Goal: Task Accomplishment & Management: Manage account settings

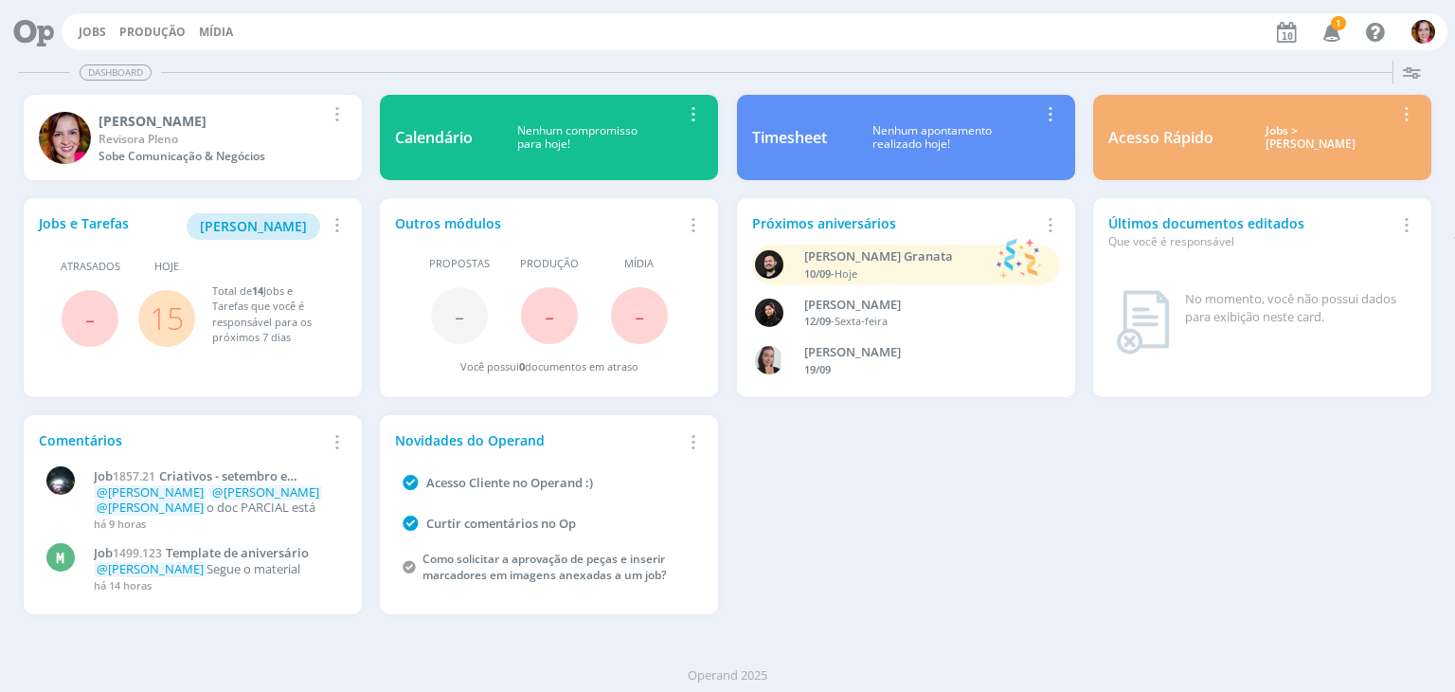
click at [1338, 34] on icon "button" at bounding box center [1332, 31] width 33 height 32
click at [259, 225] on span "[PERSON_NAME]" at bounding box center [253, 226] width 107 height 18
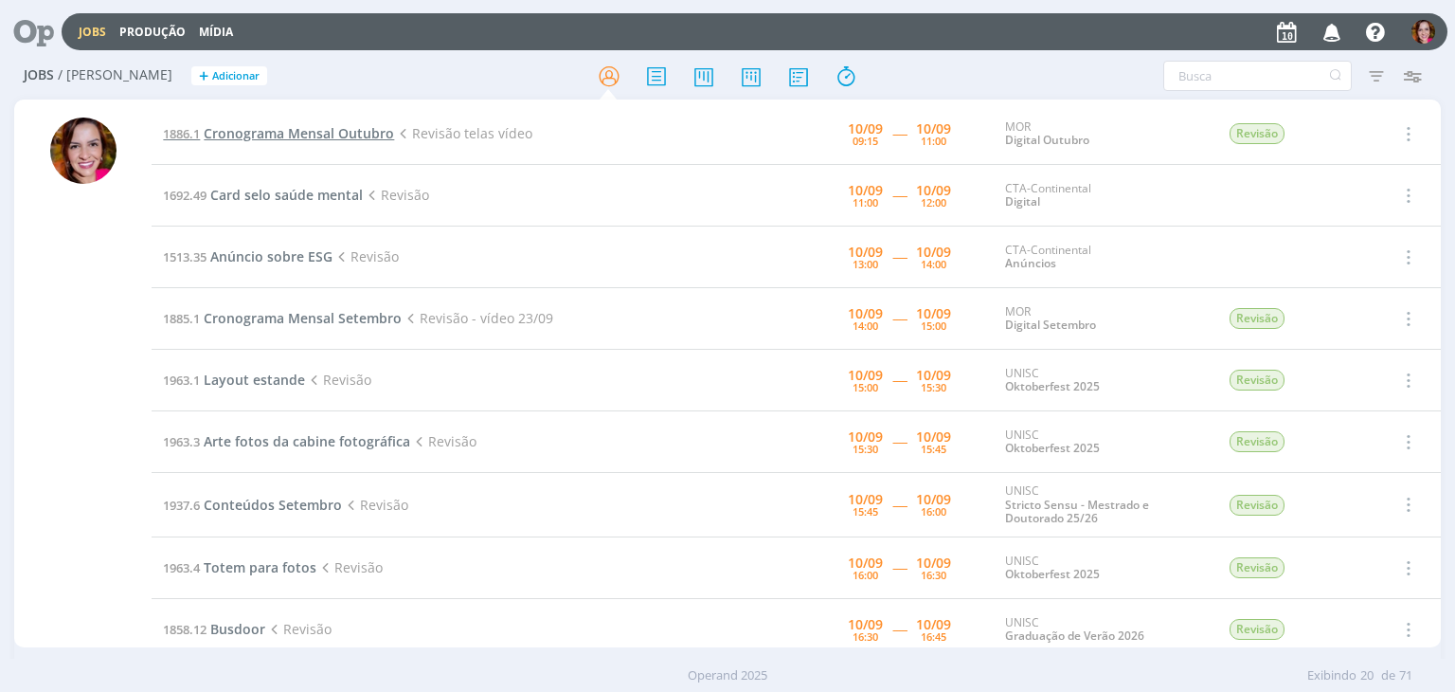
click at [299, 134] on span "Cronograma Mensal Outubro" at bounding box center [299, 133] width 190 height 18
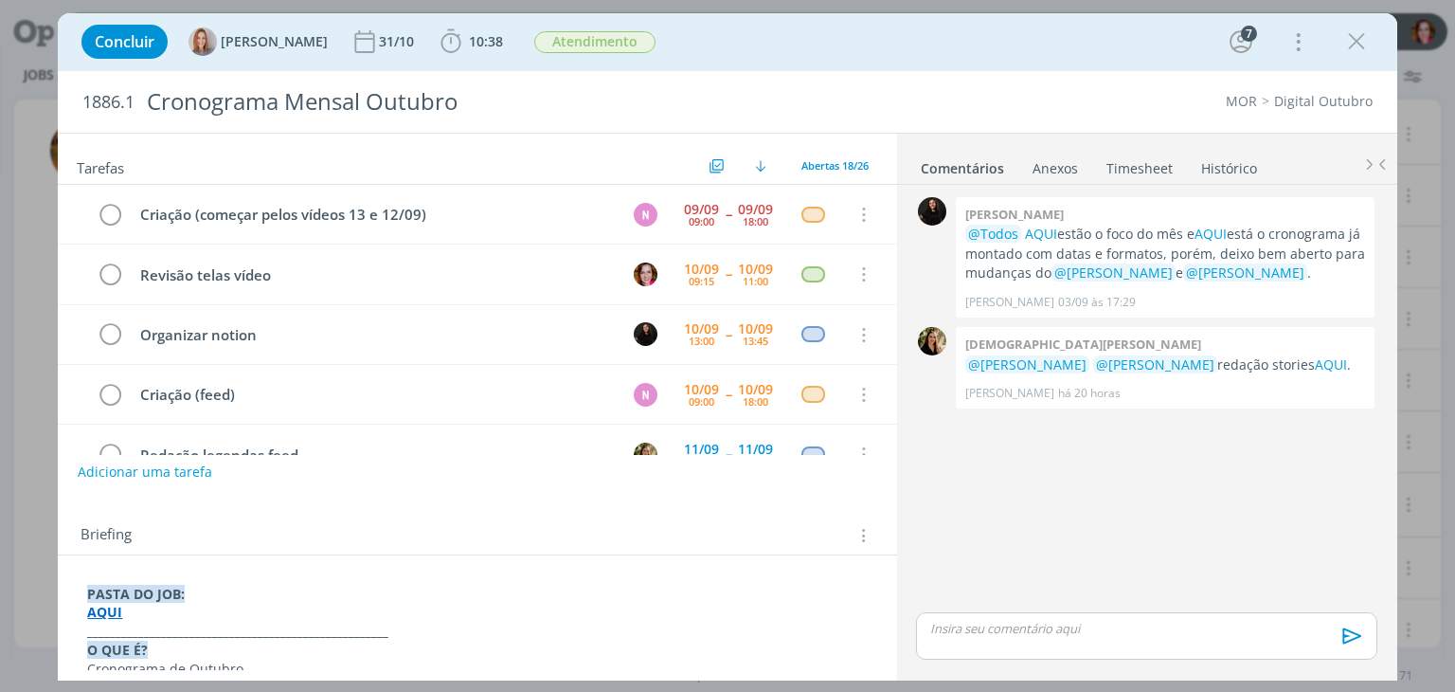
click at [97, 611] on strong "AQUI" at bounding box center [104, 612] width 35 height 18
click at [156, 619] on p "AQUI" at bounding box center [477, 612] width 778 height 19
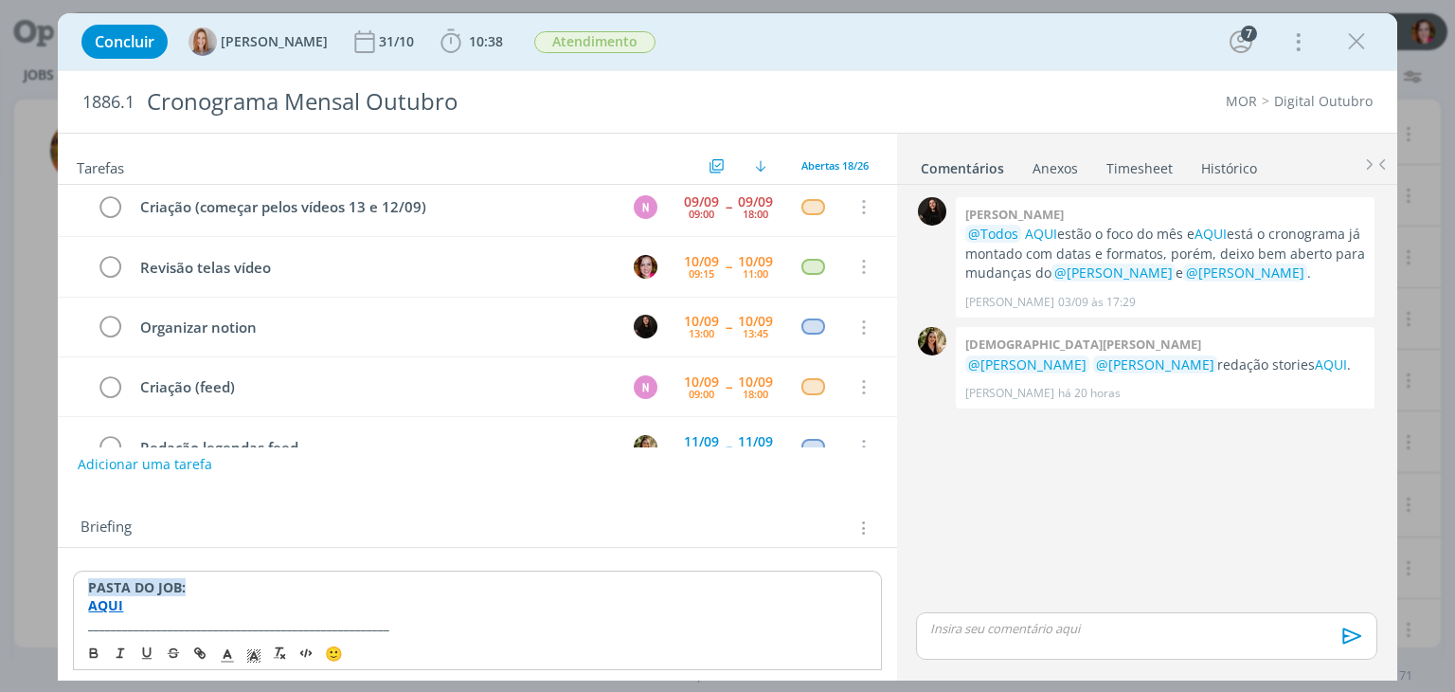
scroll to position [27, 0]
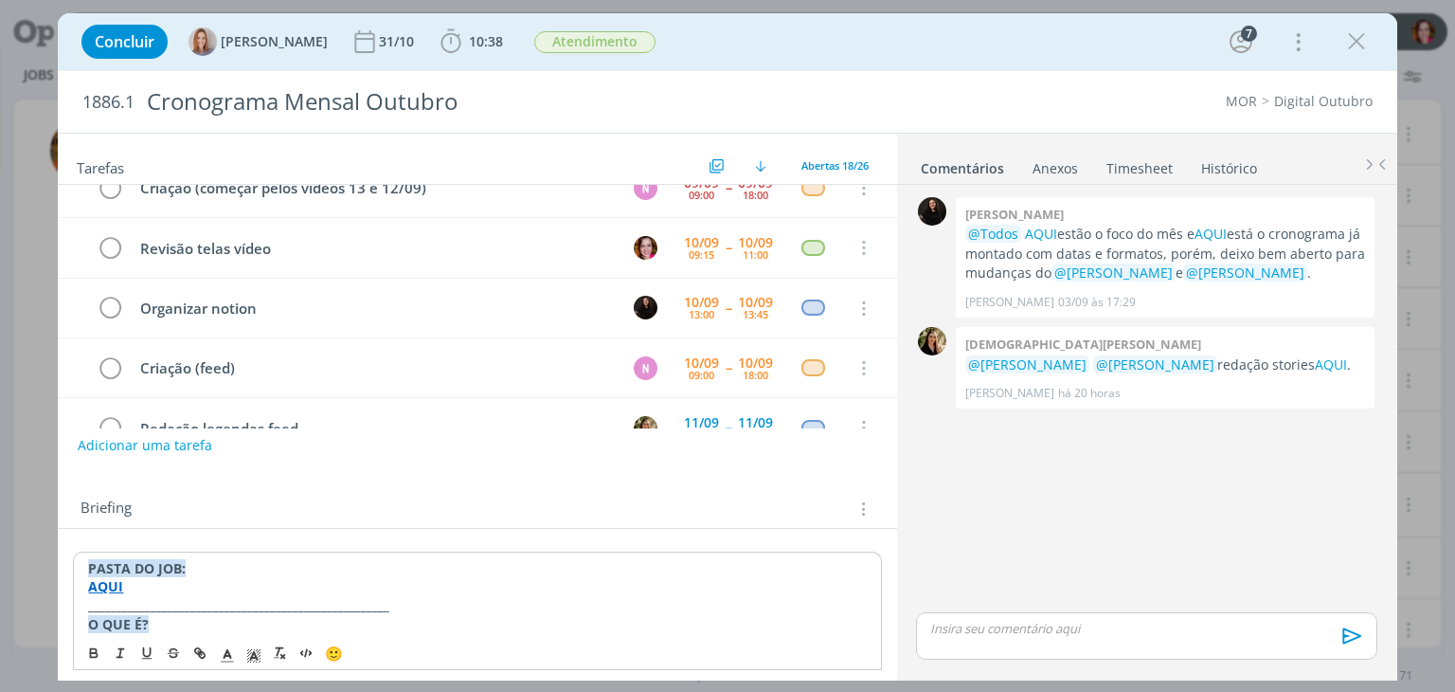
click at [111, 583] on strong "AQUI" at bounding box center [105, 586] width 35 height 18
click at [185, 615] on link "https://sobeae.sharepoint.com/:f:/s/SOBEAE/EhG2_-KGXeVDh_V8Z79out8BlvyBvwhTBapd…" at bounding box center [210, 622] width 143 height 25
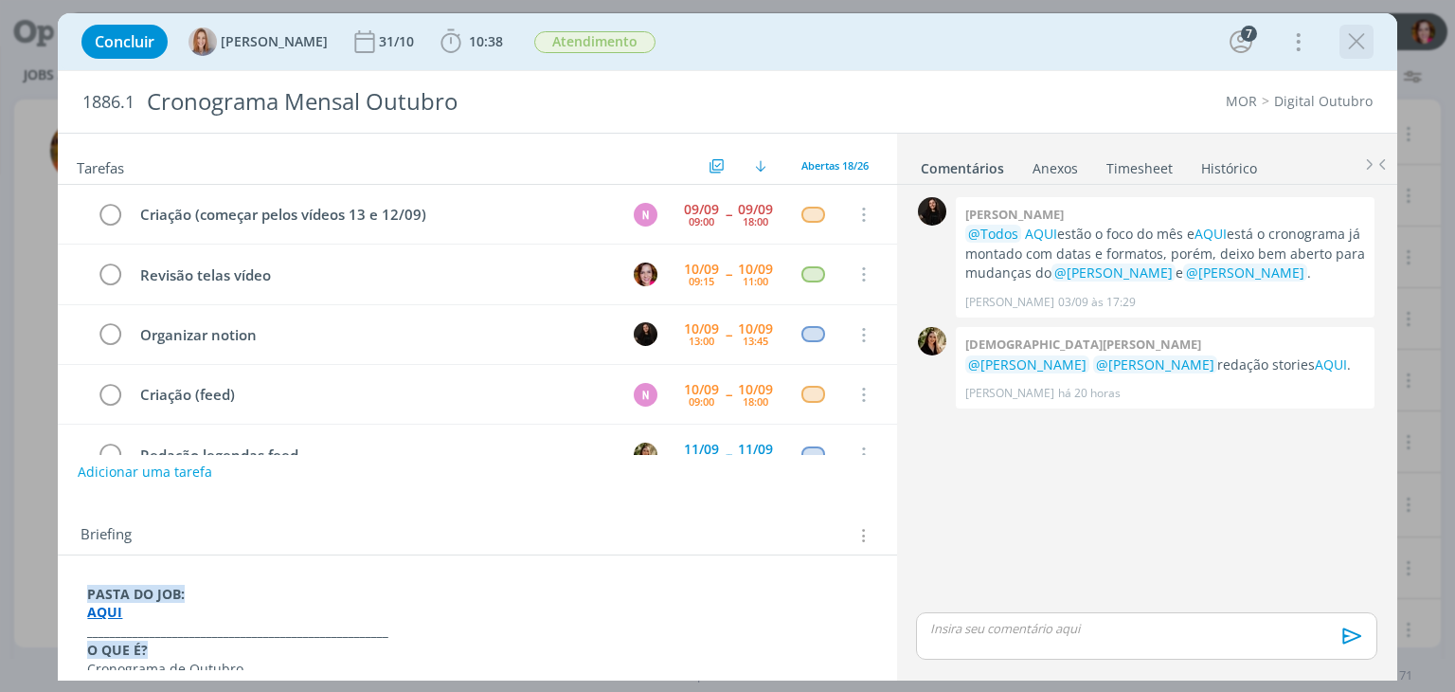
click at [1345, 43] on icon "dialog" at bounding box center [1356, 41] width 28 height 28
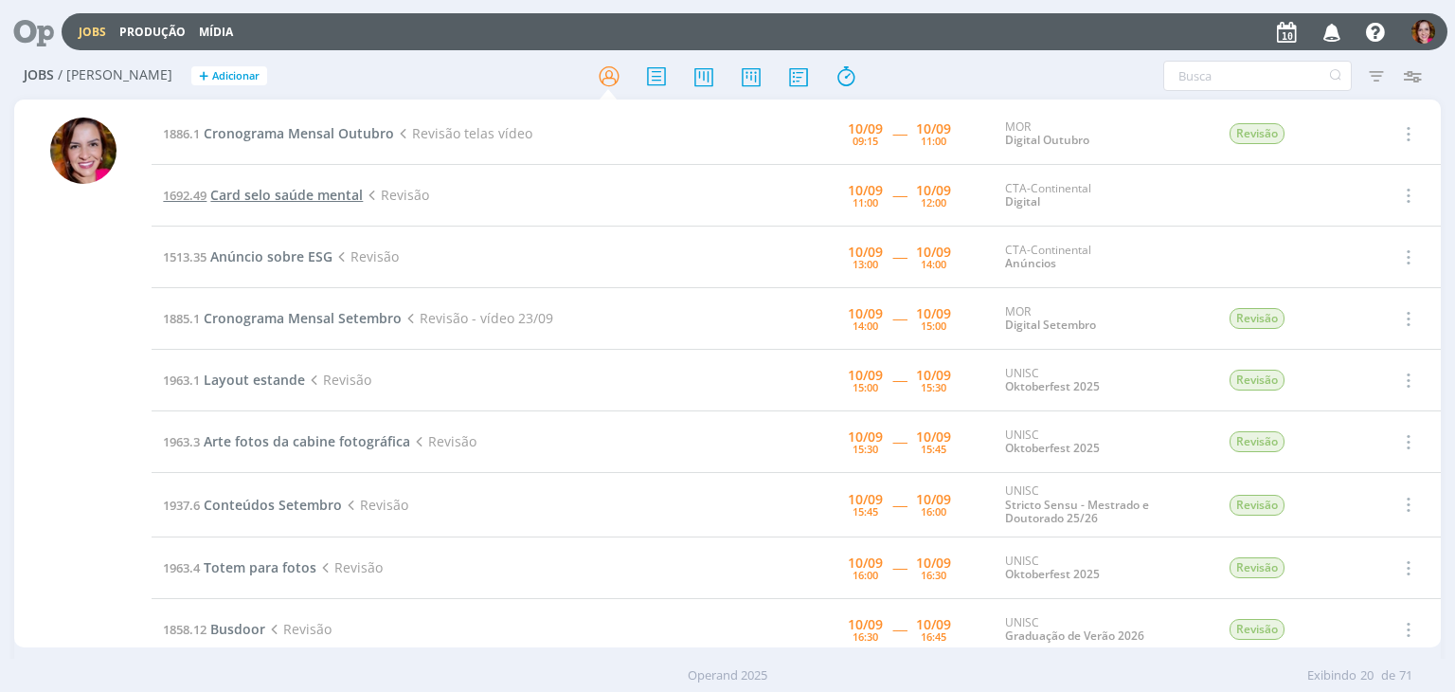
click at [311, 192] on span "Card selo saúde mental" at bounding box center [286, 195] width 153 height 18
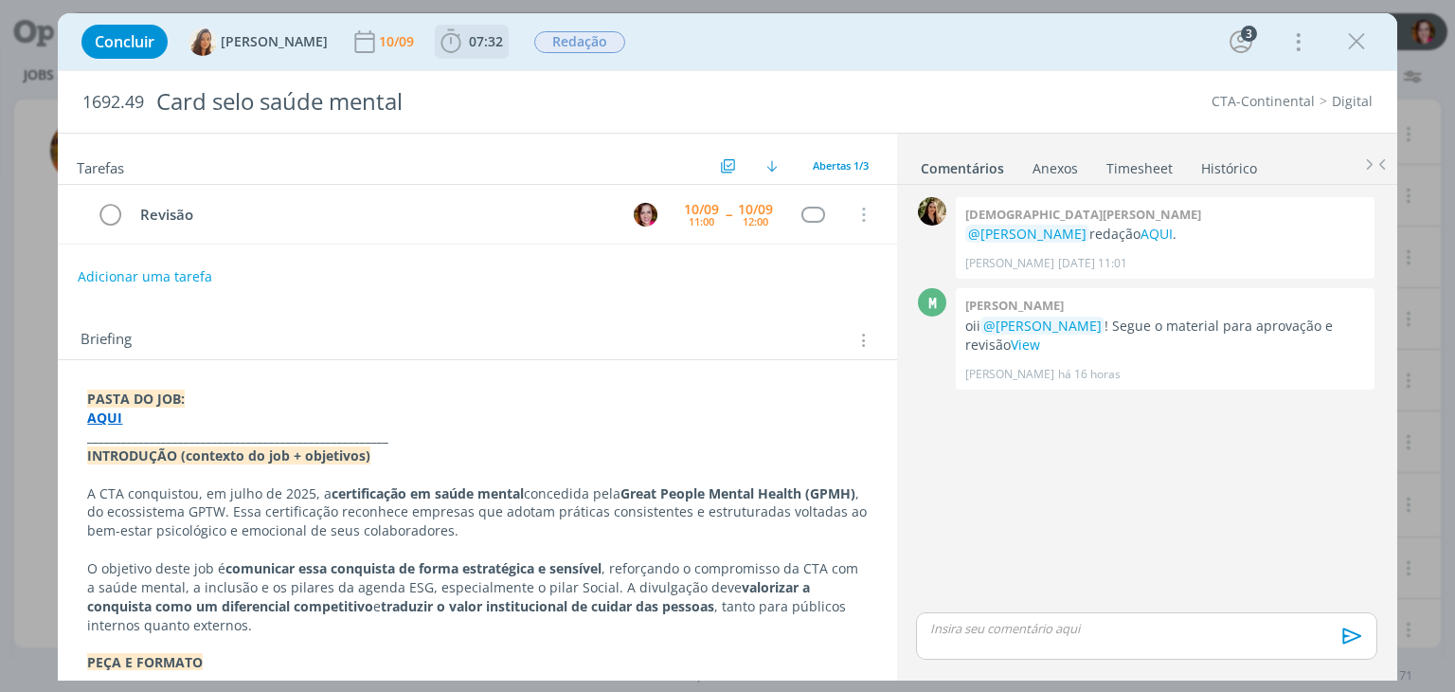
click at [479, 49] on span "07:32" at bounding box center [486, 41] width 34 height 18
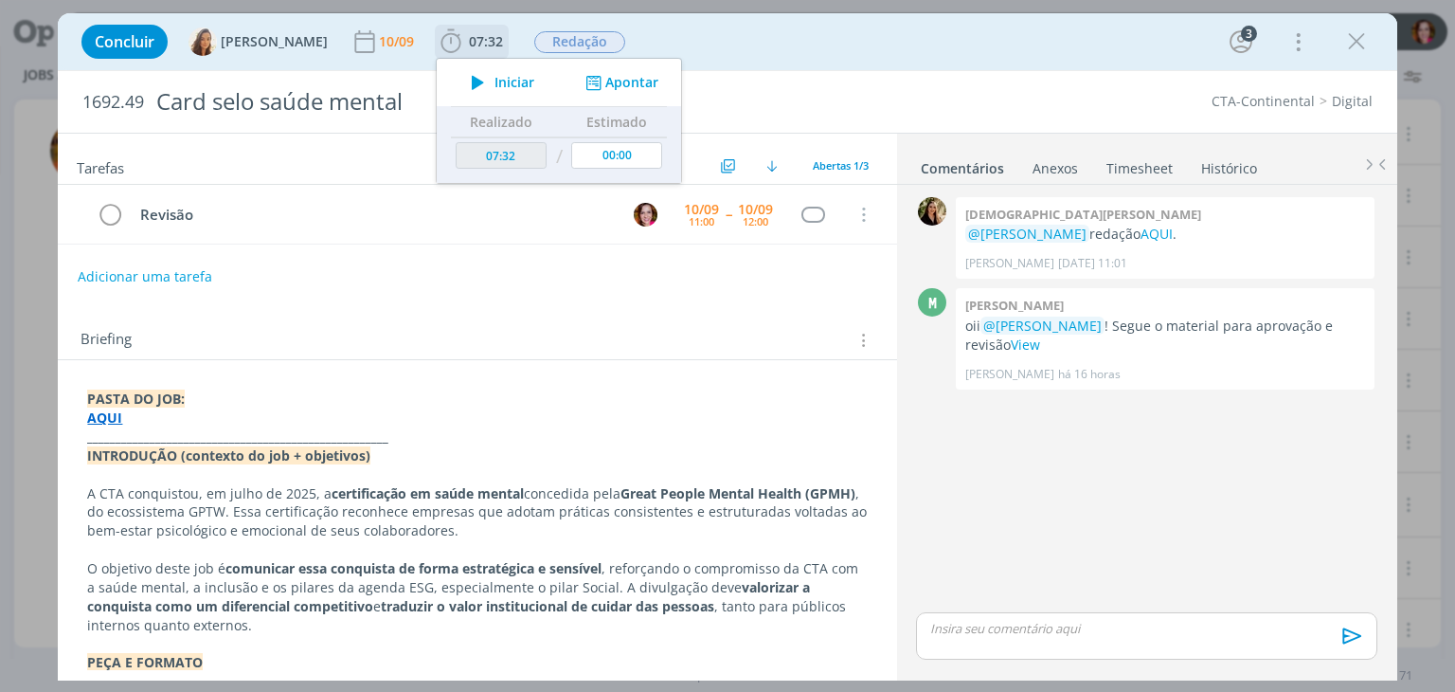
click at [495, 76] on span "Iniciar" at bounding box center [515, 82] width 40 height 13
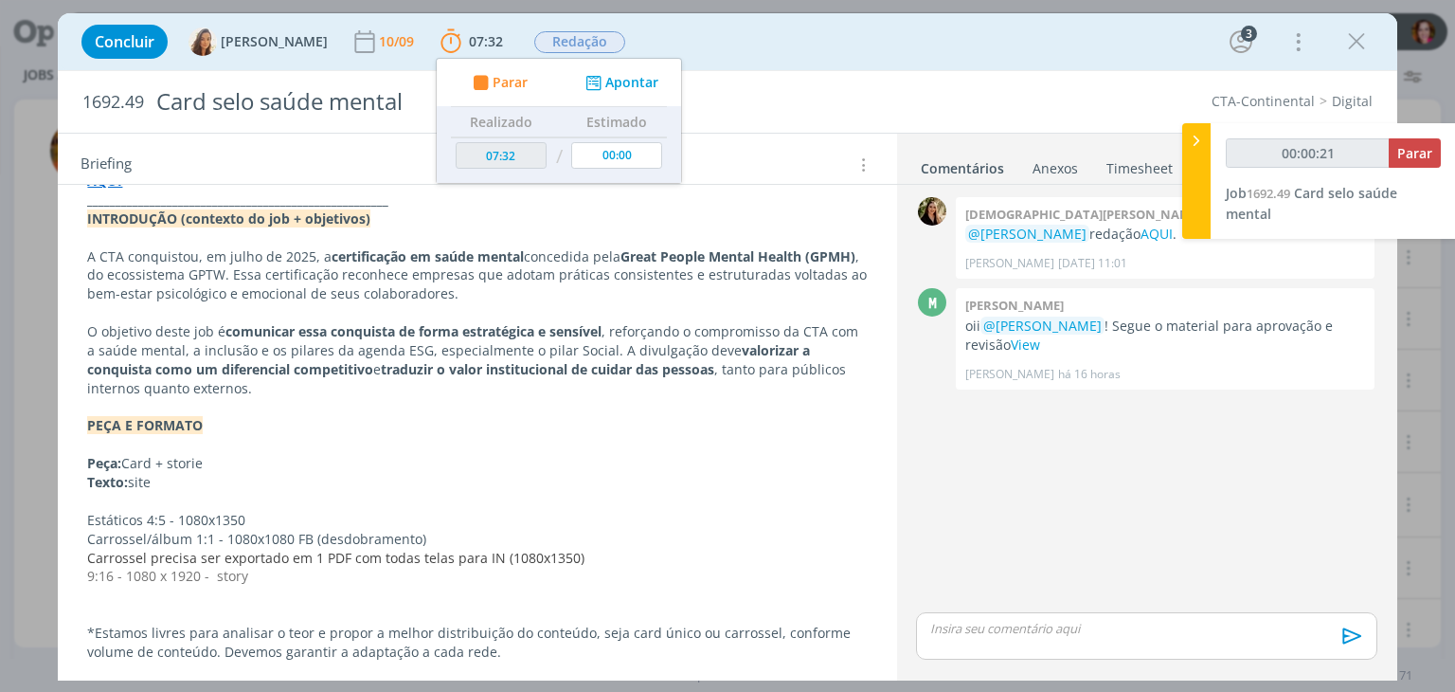
scroll to position [234, 0]
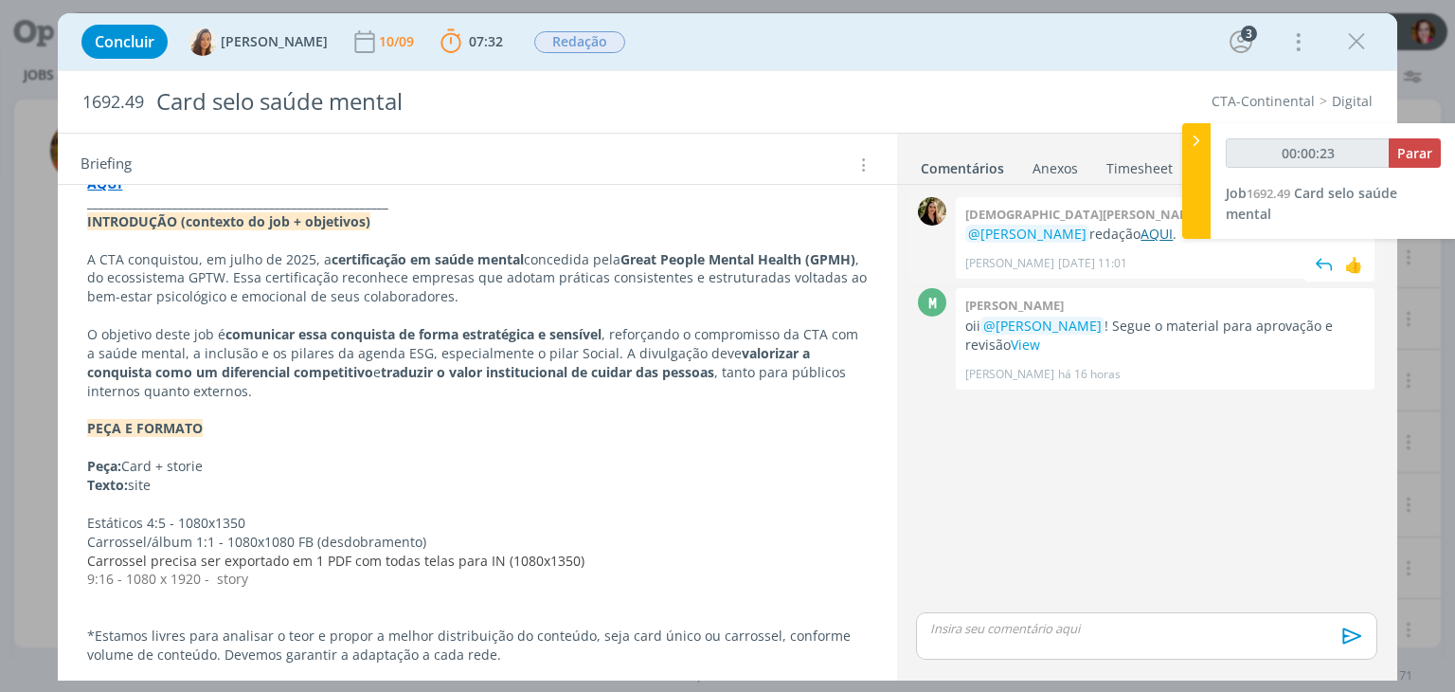
click at [1141, 226] on link "AQUI" at bounding box center [1157, 234] width 32 height 18
click at [1011, 346] on link "View" at bounding box center [1025, 344] width 29 height 18
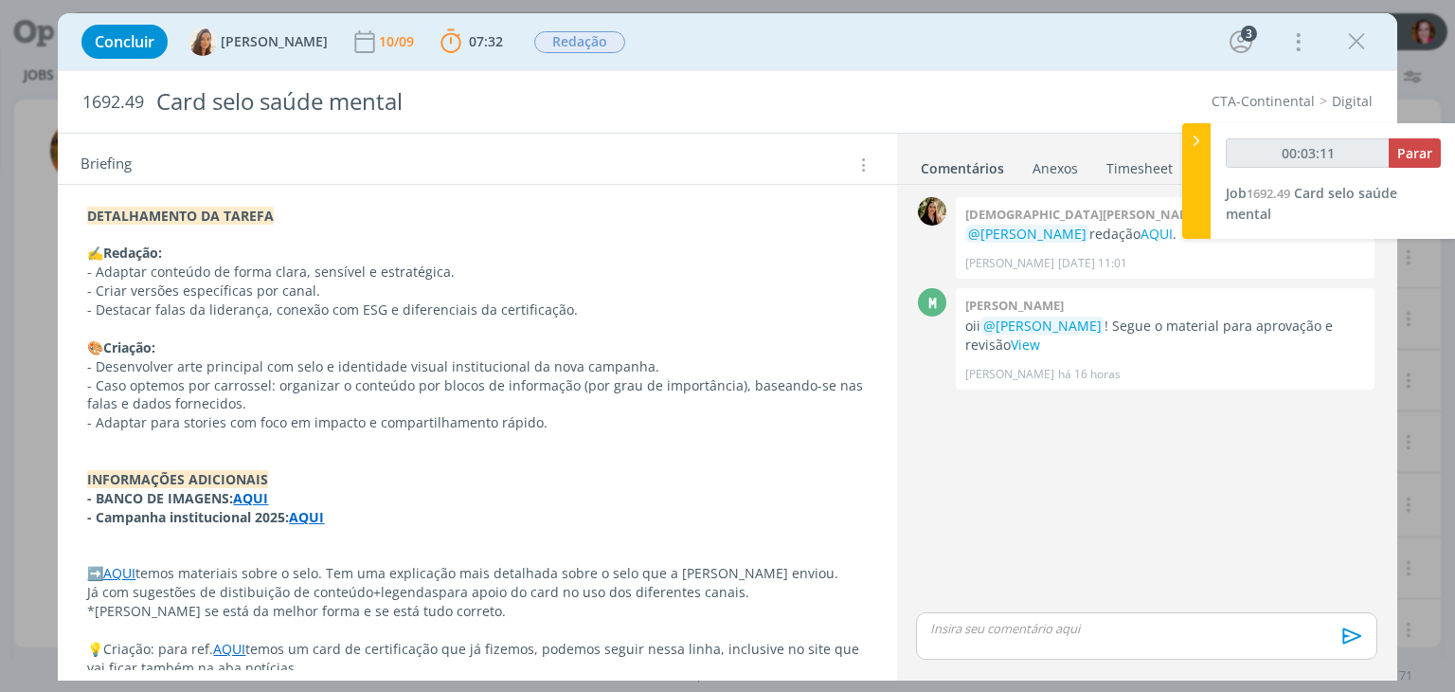
scroll to position [1031, 0]
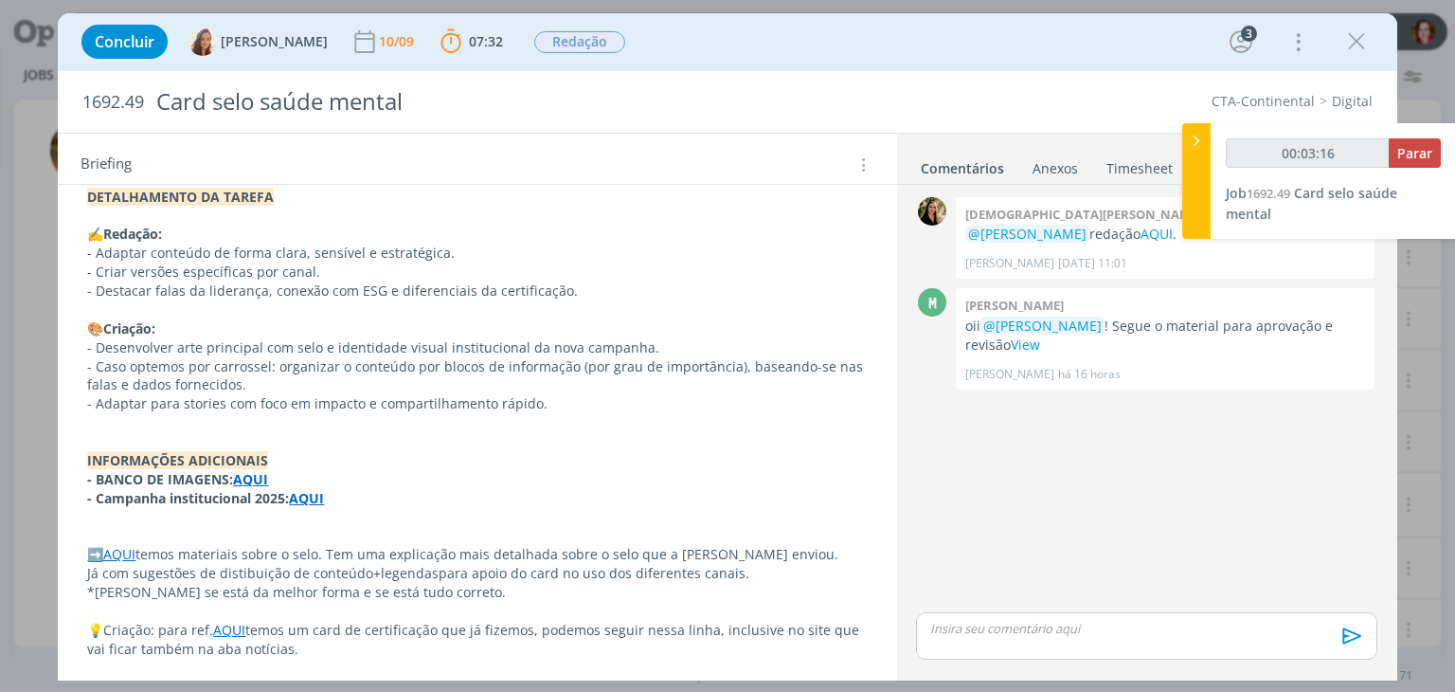
click at [126, 553] on link "﻿➡️﻿AQUI" at bounding box center [111, 554] width 48 height 18
click at [169, 585] on link "https://sobeae.sharepoint.com/:f:/s/SOBEAE/EkbKa87kyNZBm8aaO4aapn4BUKU5gAVqW0TX…" at bounding box center [210, 590] width 143 height 25
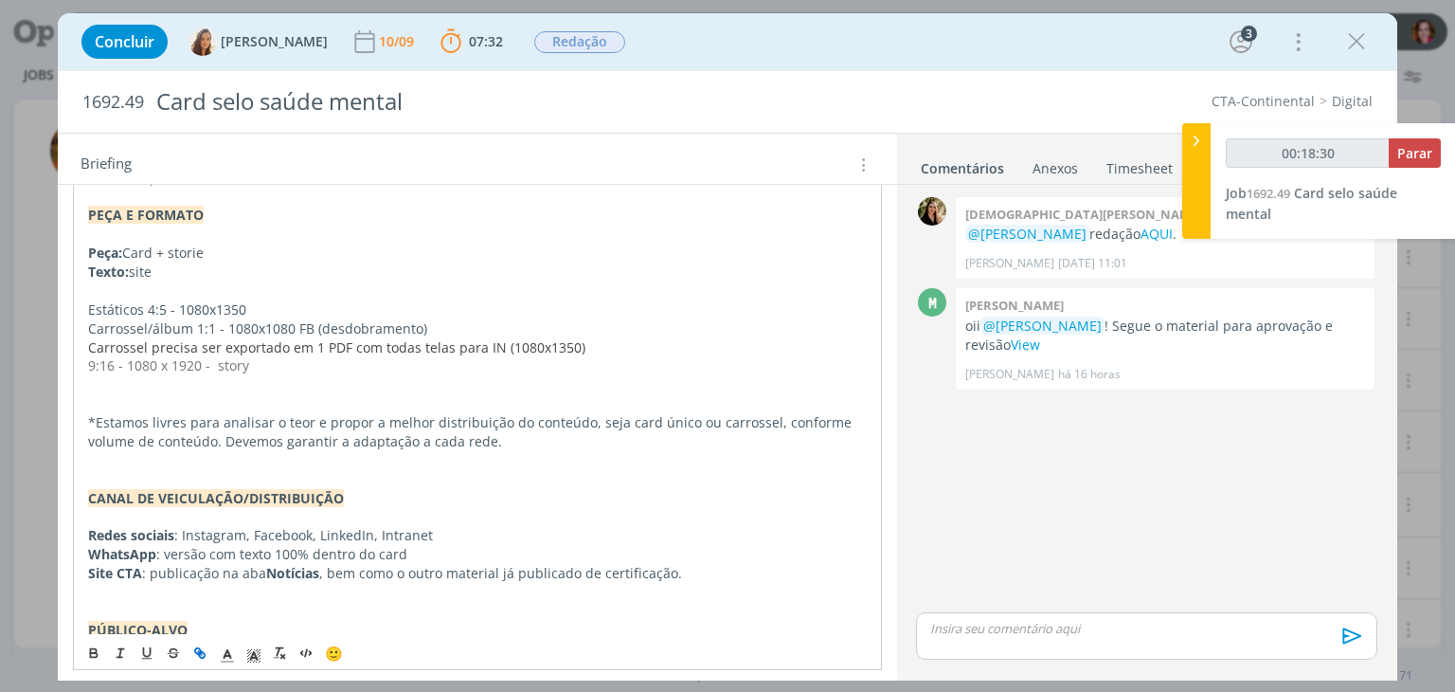
scroll to position [437, 0]
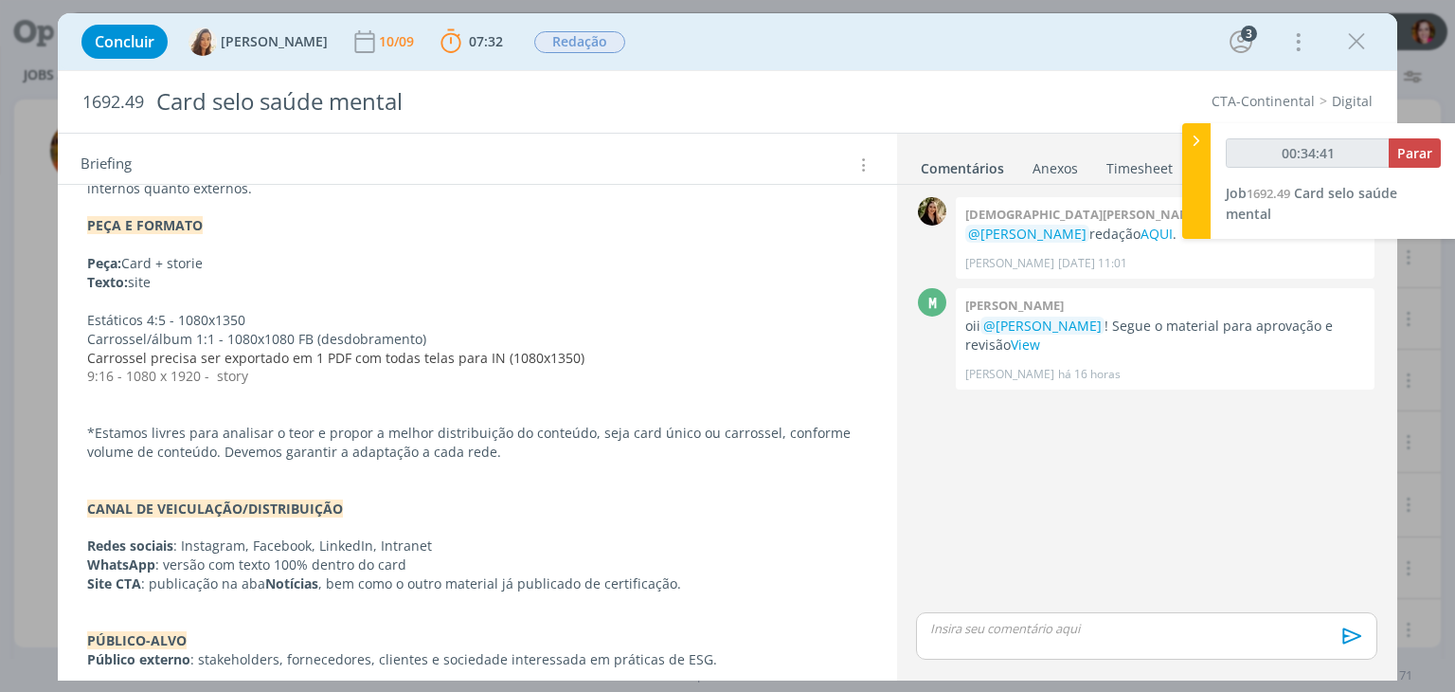
click at [977, 629] on p "dialog" at bounding box center [1146, 628] width 430 height 17
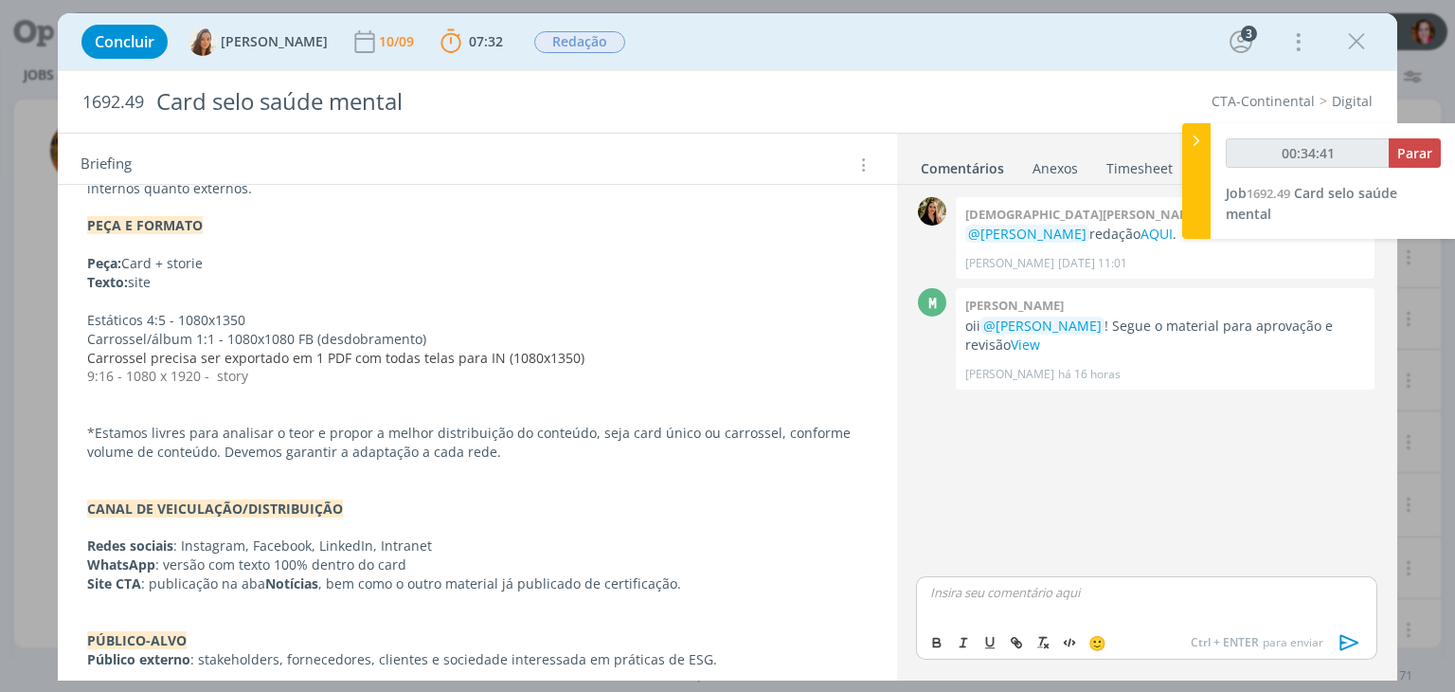
type input "00:34:42"
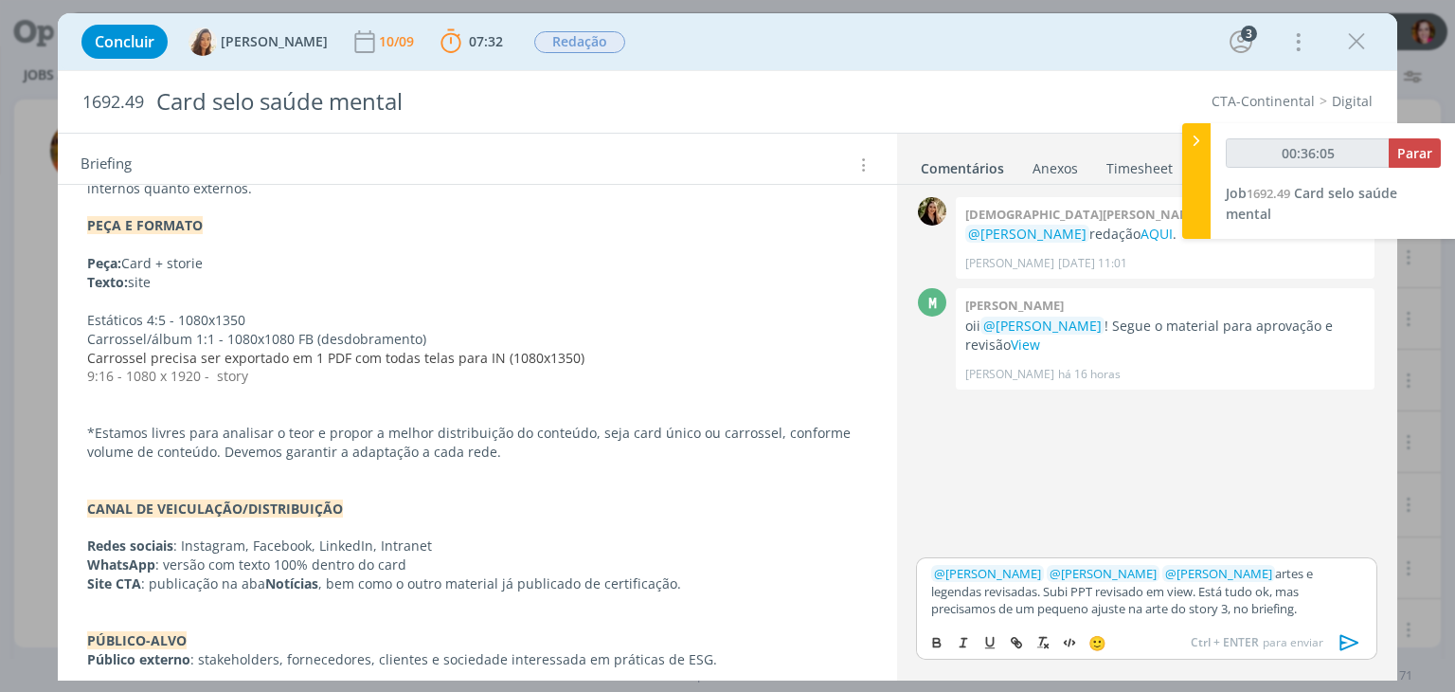
click at [222, 264] on p "Peça: Card + storie" at bounding box center [477, 263] width 780 height 19
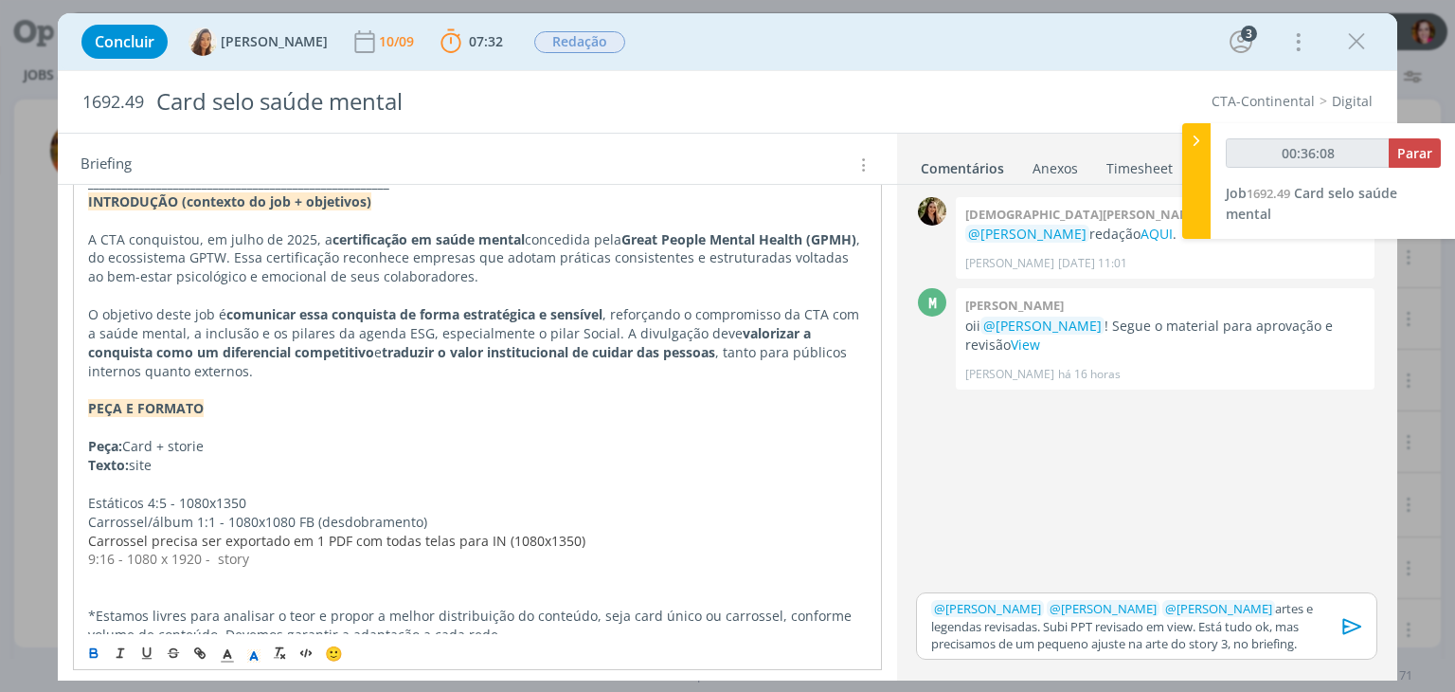
scroll to position [0, 0]
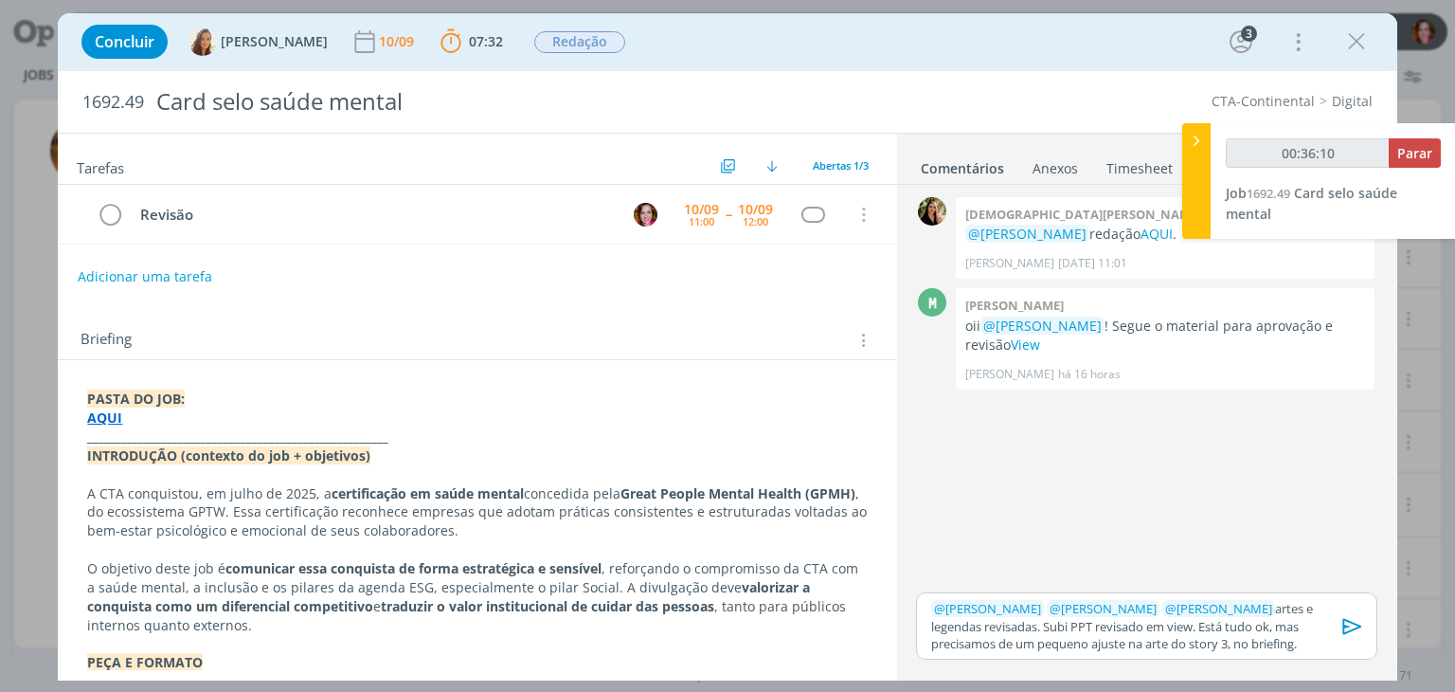
click at [390, 441] on p "_____________________________________________________" at bounding box center [477, 436] width 780 height 19
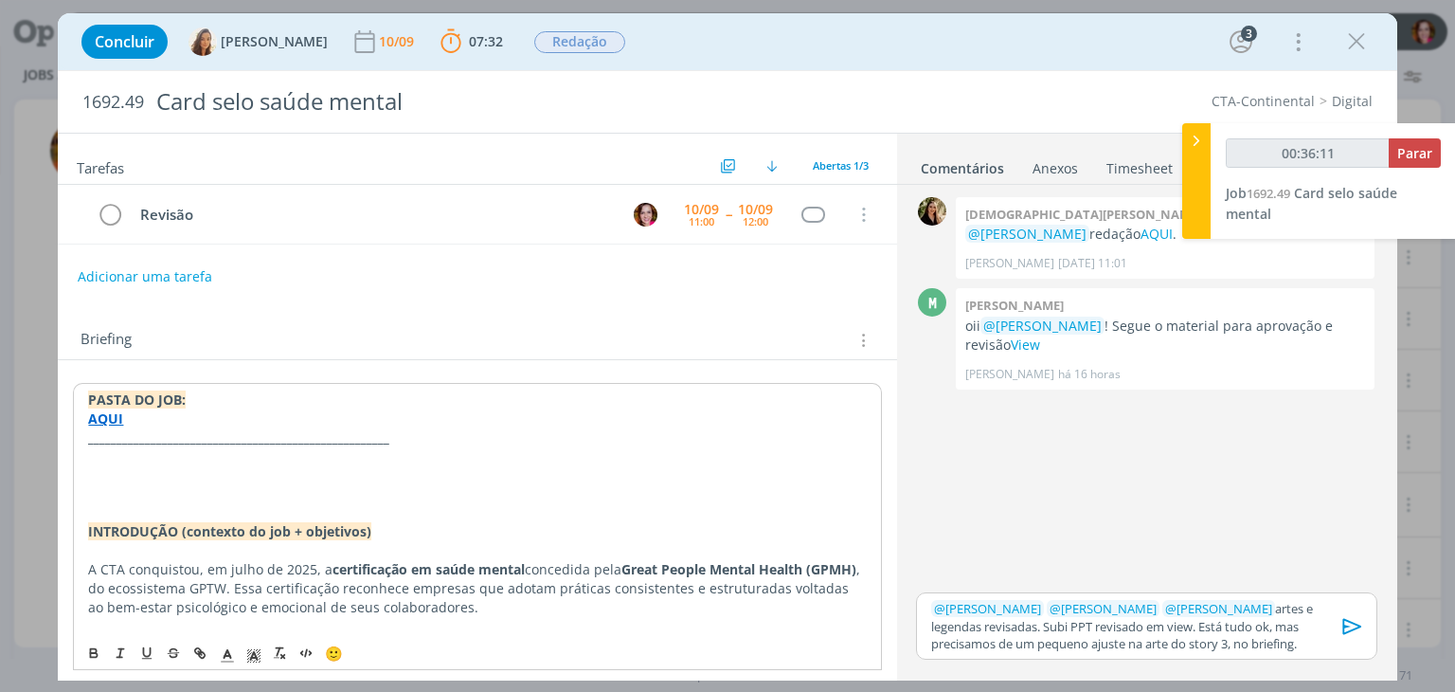
type input "00:36:12"
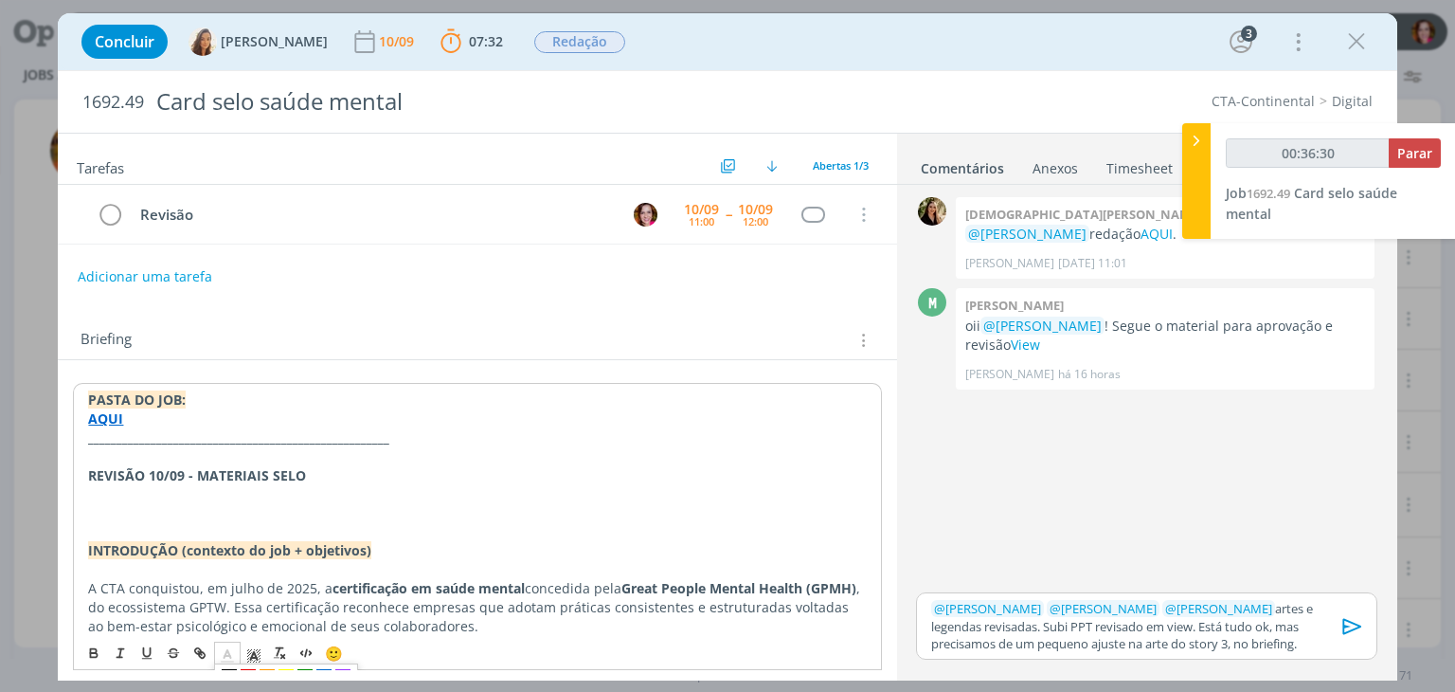
click at [231, 654] on icon "dialog" at bounding box center [227, 655] width 17 height 17
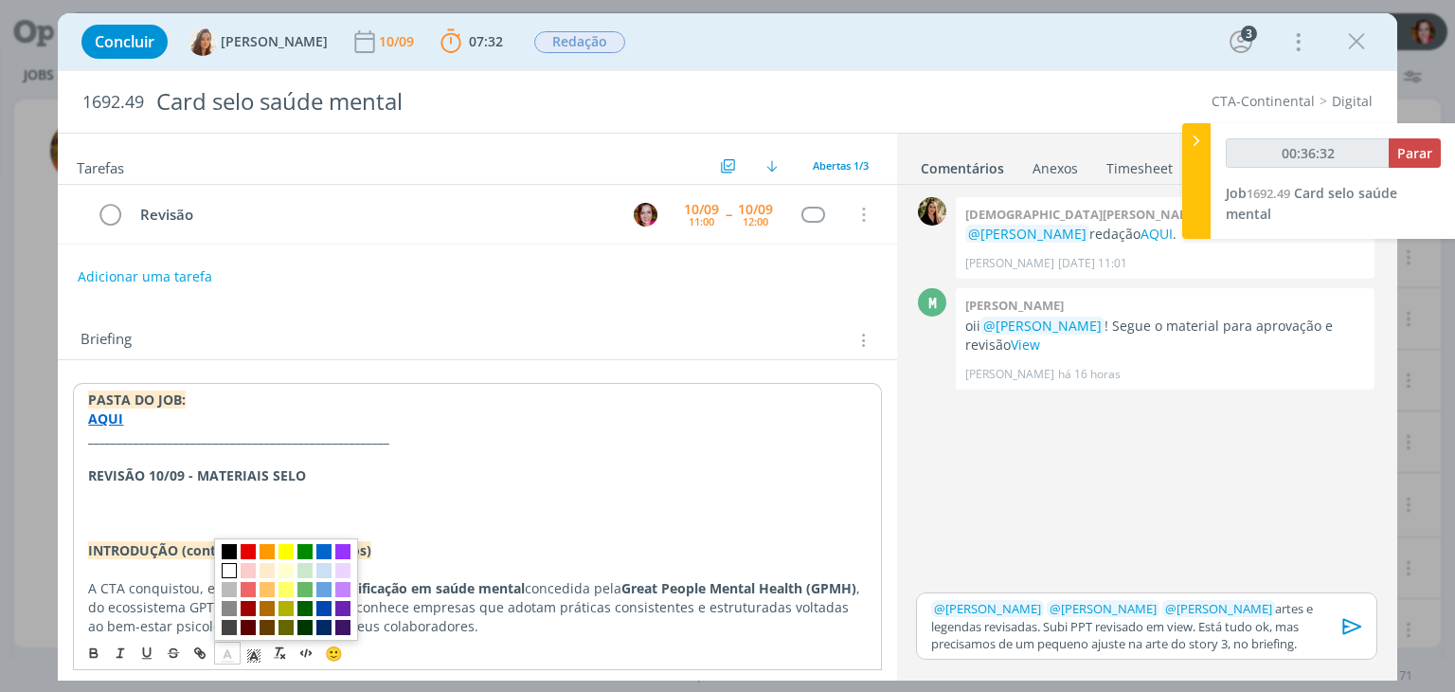
click at [231, 569] on span "dialog" at bounding box center [229, 570] width 15 height 15
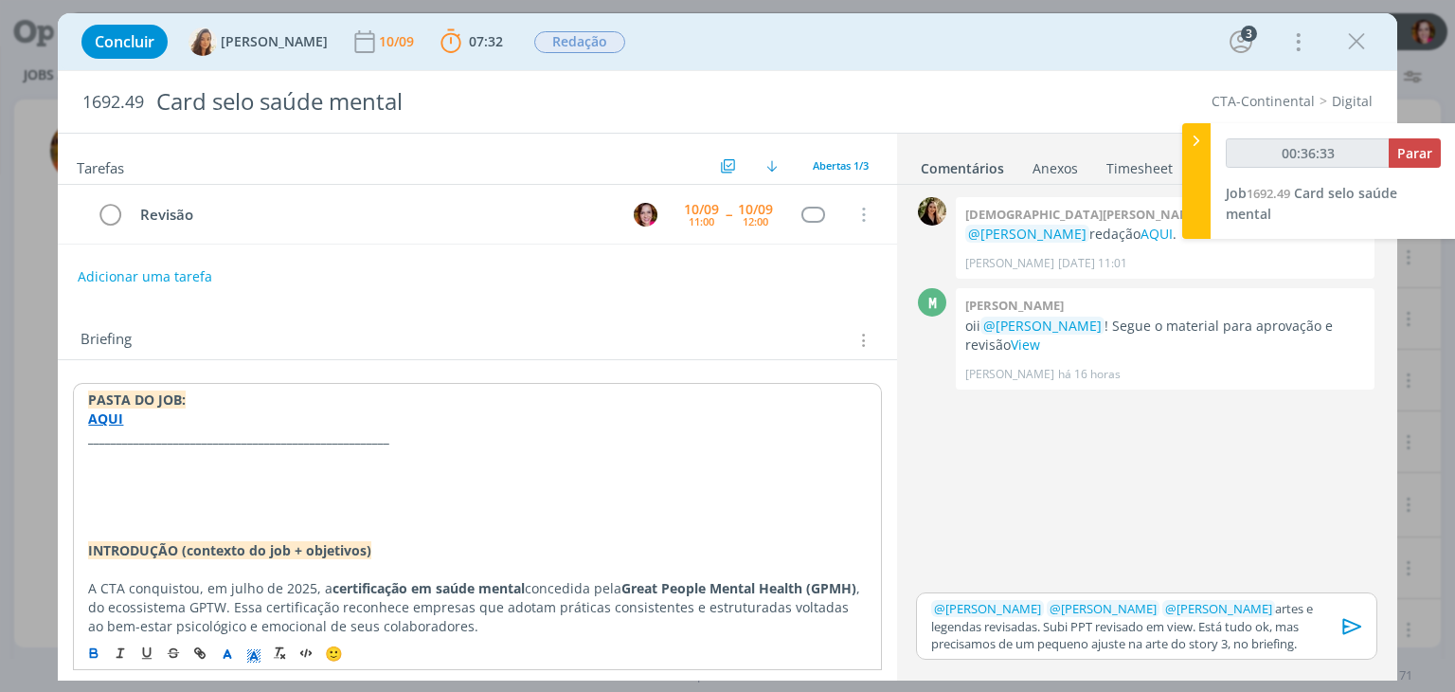
click at [253, 653] on polyline "dialog" at bounding box center [254, 656] width 7 height 8
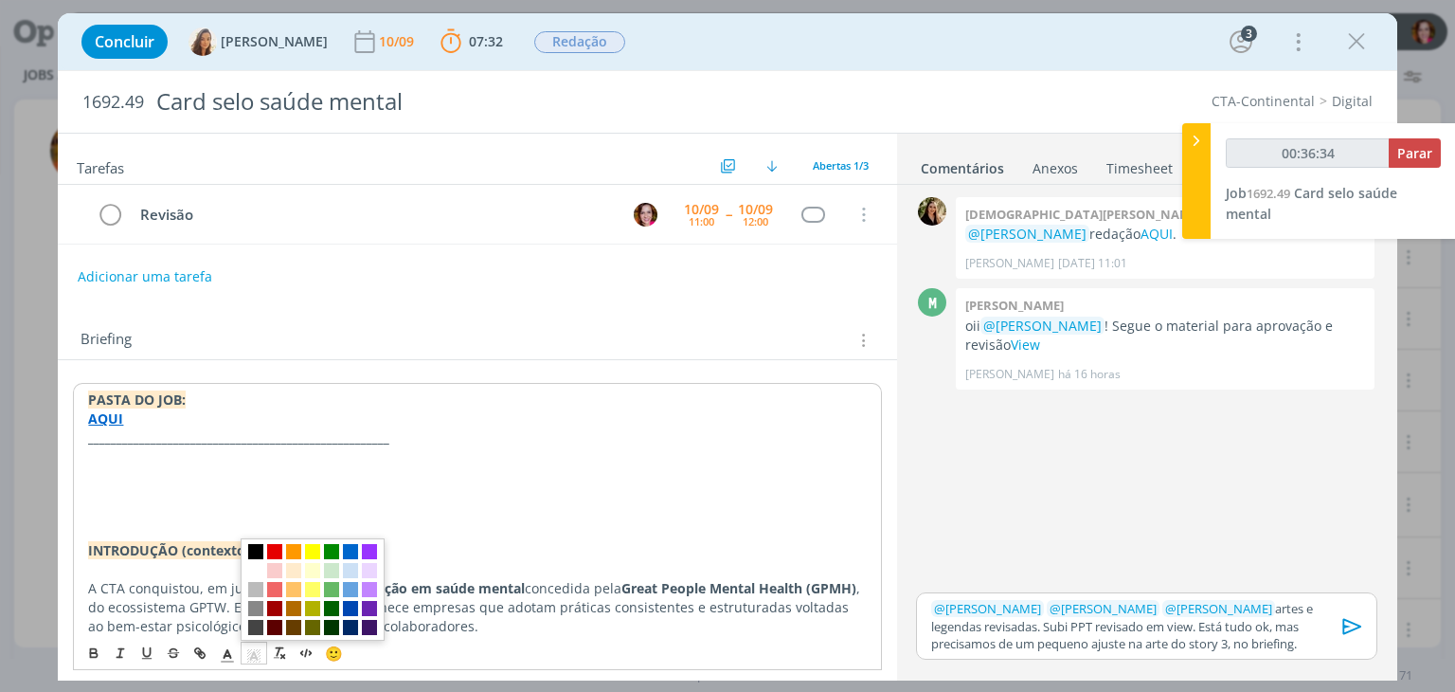
click at [256, 552] on span "dialog" at bounding box center [255, 551] width 15 height 15
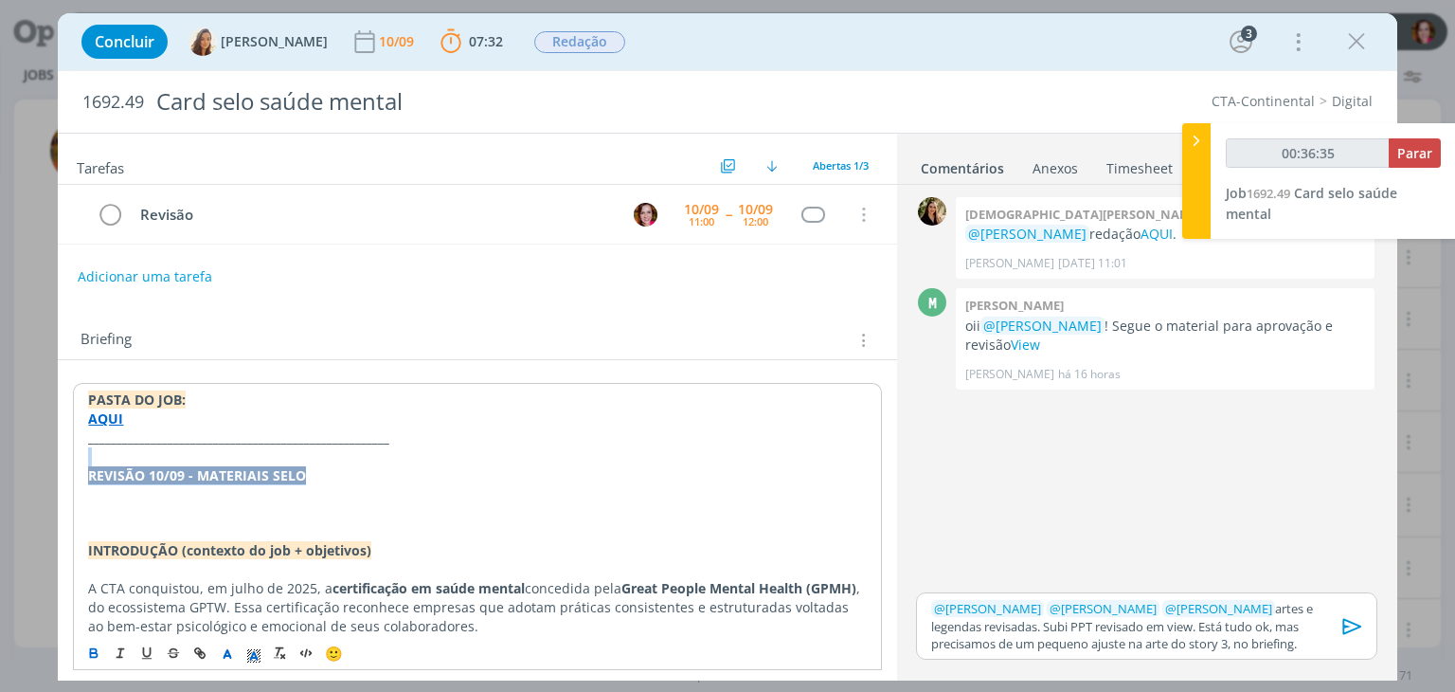
click at [344, 477] on p "REVISÃO 10/09 - MATERIAIS SELO" at bounding box center [477, 475] width 778 height 19
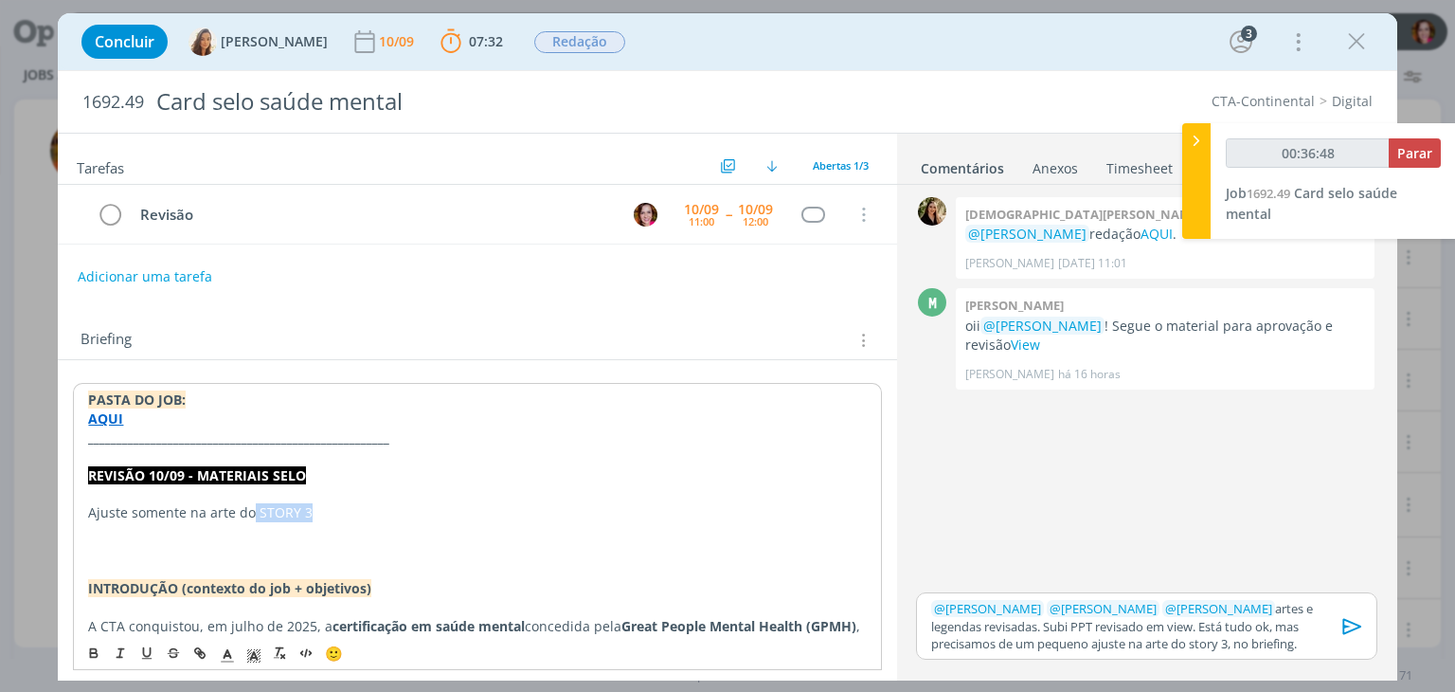
type input "00:36:49"
type input "STORY 3"
type input "00:36:50"
paste input "https://sobeae.sharepoint.com/sites/SOBEAE/Documentos%20Compartilhados/Forms/Al…"
type input "https://sobeae.sharepoint.com/sites/SOBEAE/Documentos%20Compartilhados/Forms/Al…"
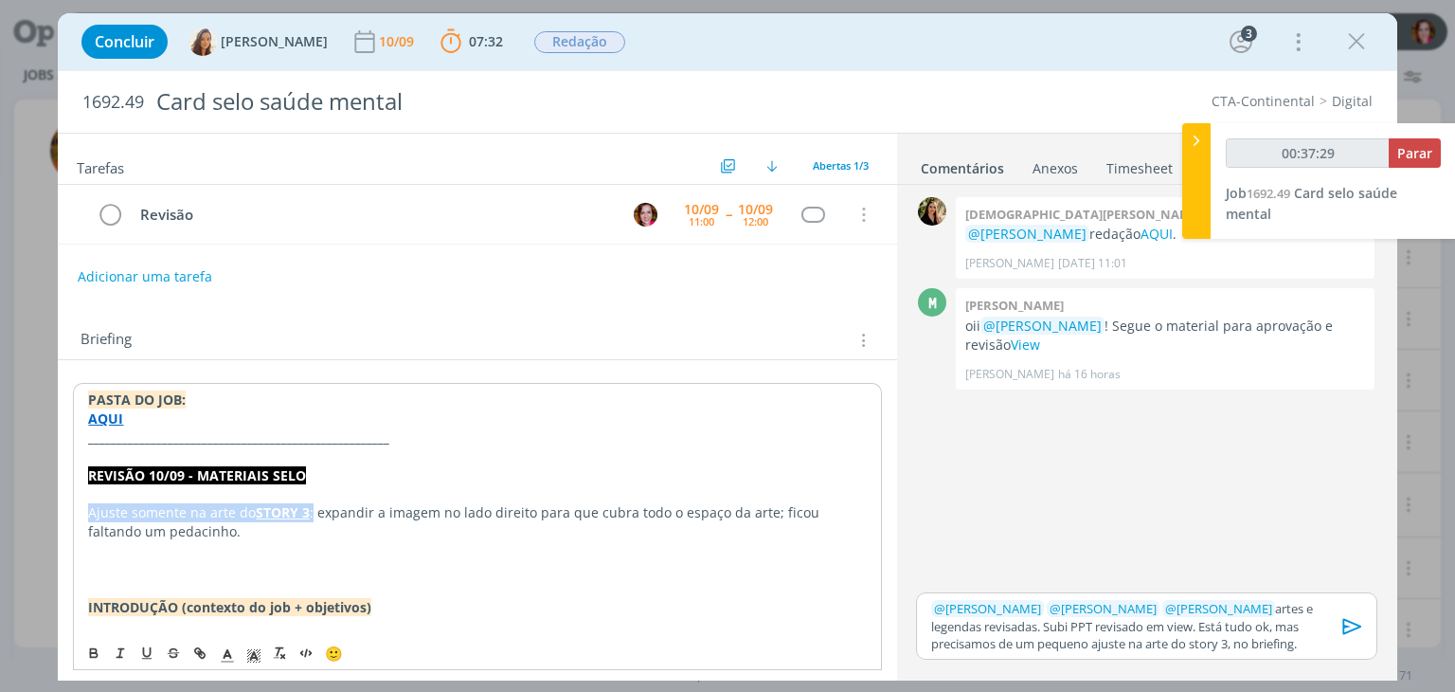
drag, startPoint x: 84, startPoint y: 505, endPoint x: 311, endPoint y: 509, distance: 226.5
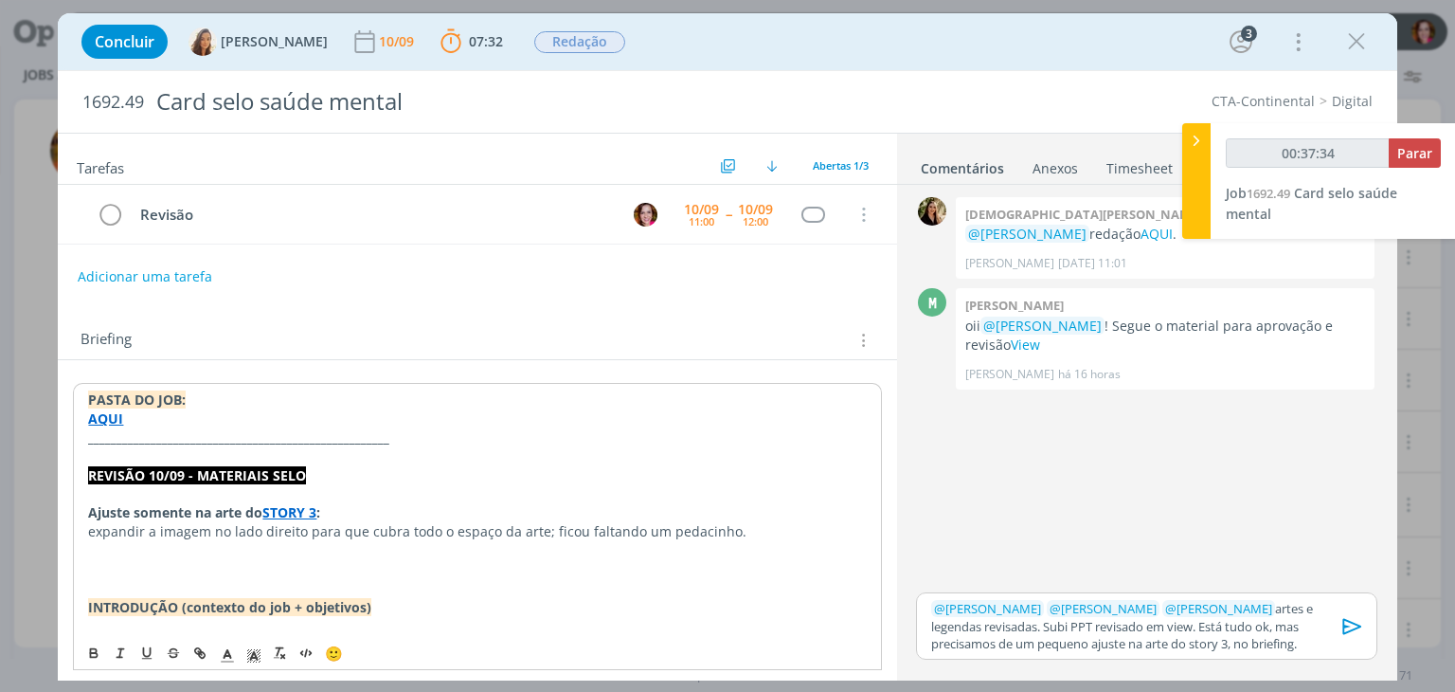
click at [387, 508] on p "Ajuste somente na arte do STORY 3 :" at bounding box center [477, 512] width 778 height 19
click at [740, 531] on p "expandir a imagem no lado direito para que cubra todo o espaço da arte; ficou f…" at bounding box center [477, 530] width 780 height 19
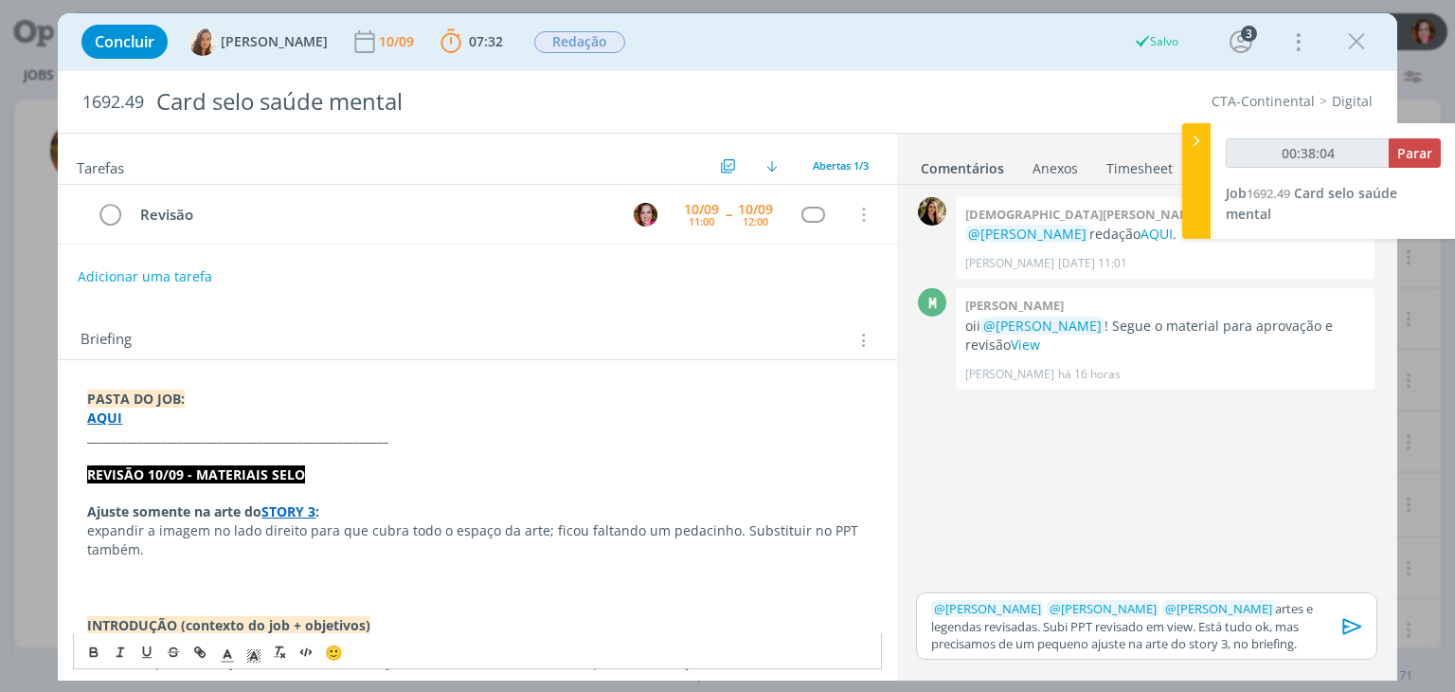
click at [793, 531] on p "expandir a imagem no lado direito para que cubra todo o espaço da arte; ficou f…" at bounding box center [477, 540] width 780 height 38
click at [375, 505] on p "Ajuste somente na arte do STORY 3 :" at bounding box center [477, 511] width 780 height 19
click at [169, 441] on strong "_____________________________________________________" at bounding box center [237, 436] width 301 height 18
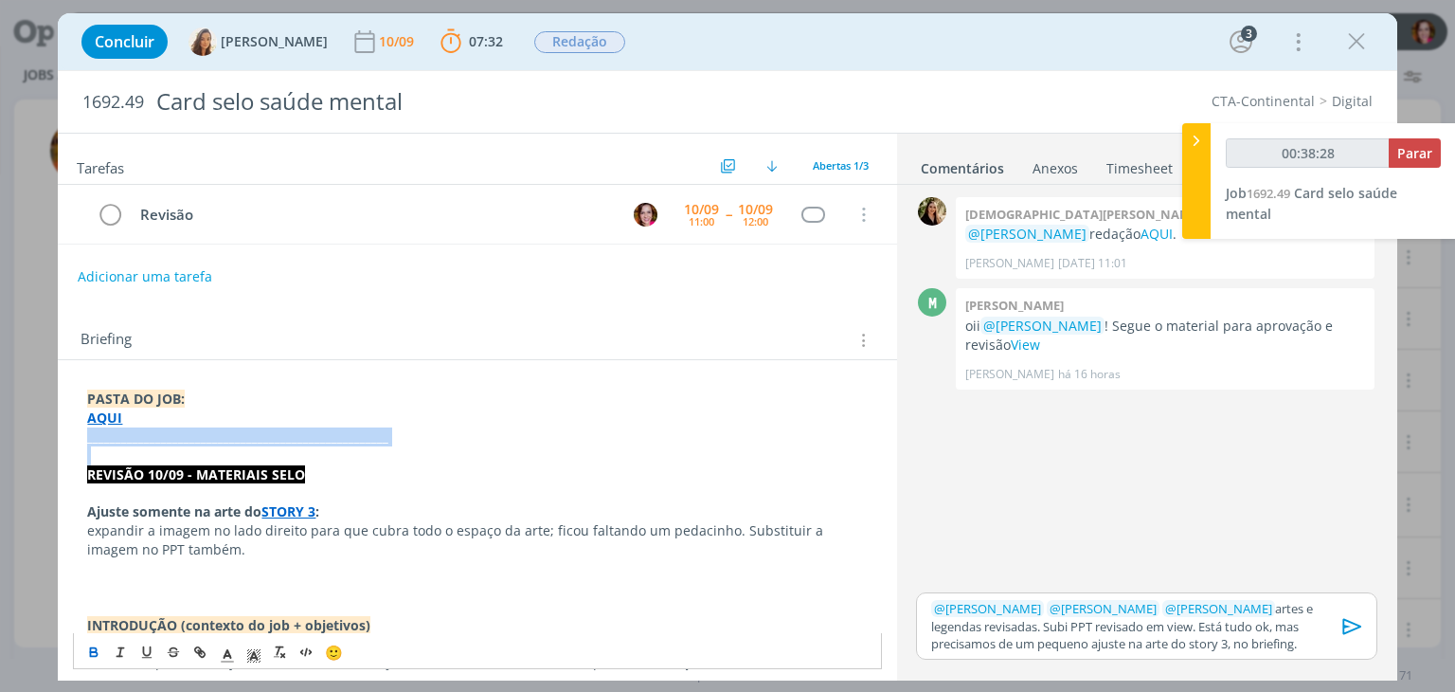
copy strong "_____________________________________________________"
click at [1222, 647] on p "﻿ @ Marcel Ali ﻿ ﻿ @ Vanessa Feron ﻿ ﻿ @ Amanda Oliveira ﻿ artes e legendas rev…" at bounding box center [1146, 626] width 430 height 52
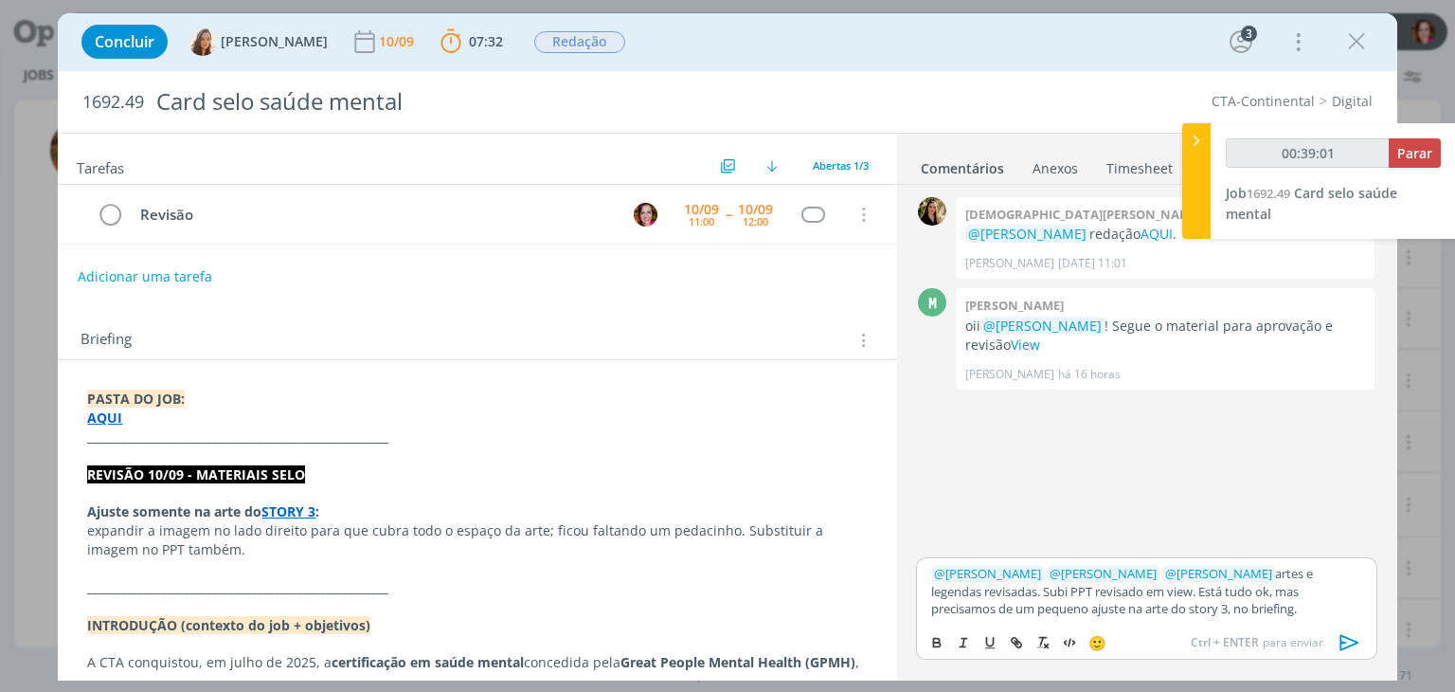
click at [1115, 610] on p "﻿ @ Marcel Ali ﻿ ﻿ @ Vanessa Feron ﻿ ﻿ @ Amanda Oliveira ﻿ artes e legendas rev…" at bounding box center [1146, 591] width 430 height 52
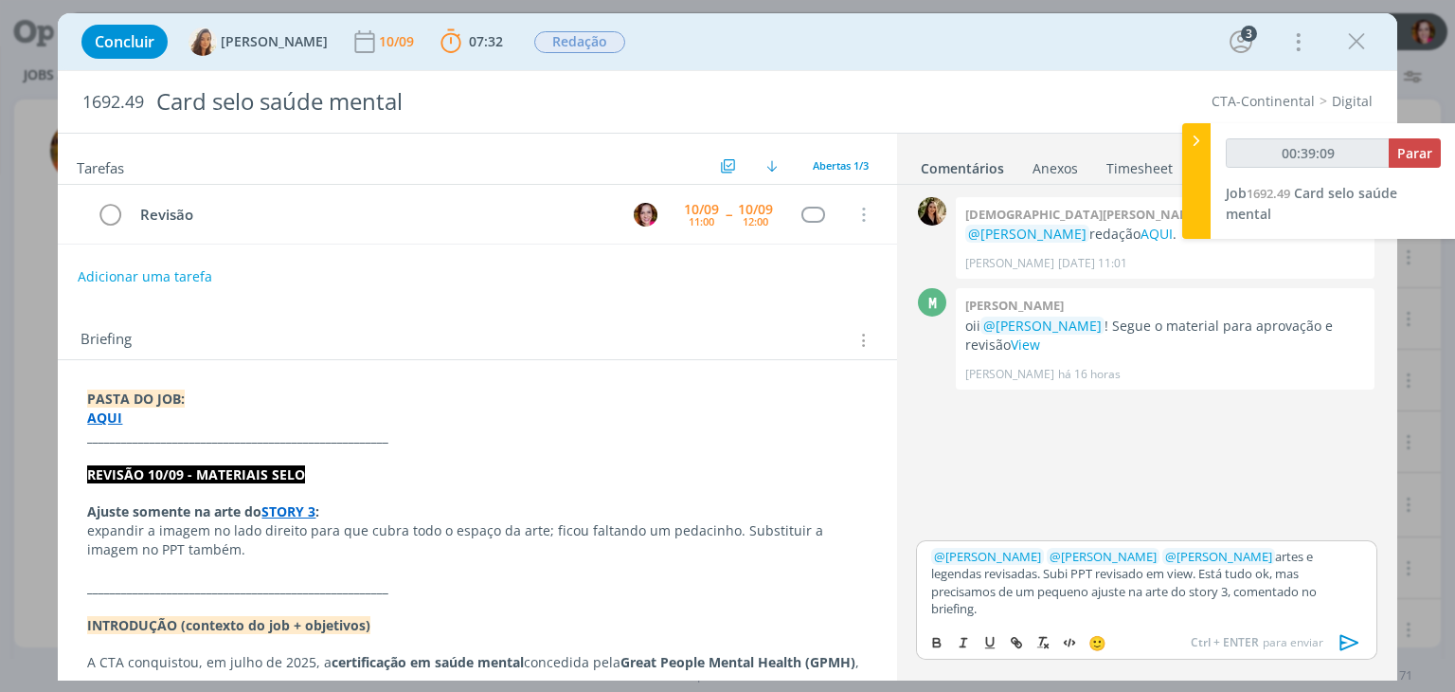
click at [1344, 639] on icon "dialog" at bounding box center [1350, 642] width 28 height 28
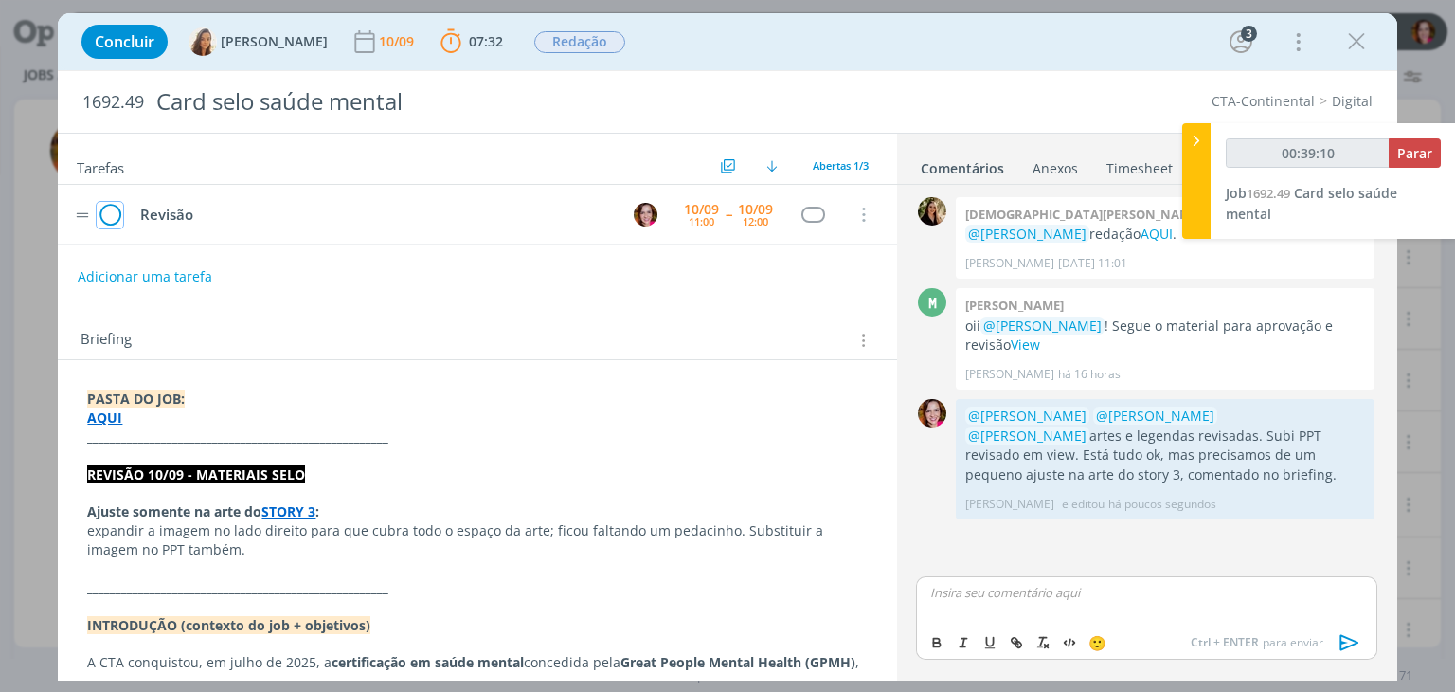
click at [117, 217] on icon "dialog" at bounding box center [110, 215] width 27 height 28
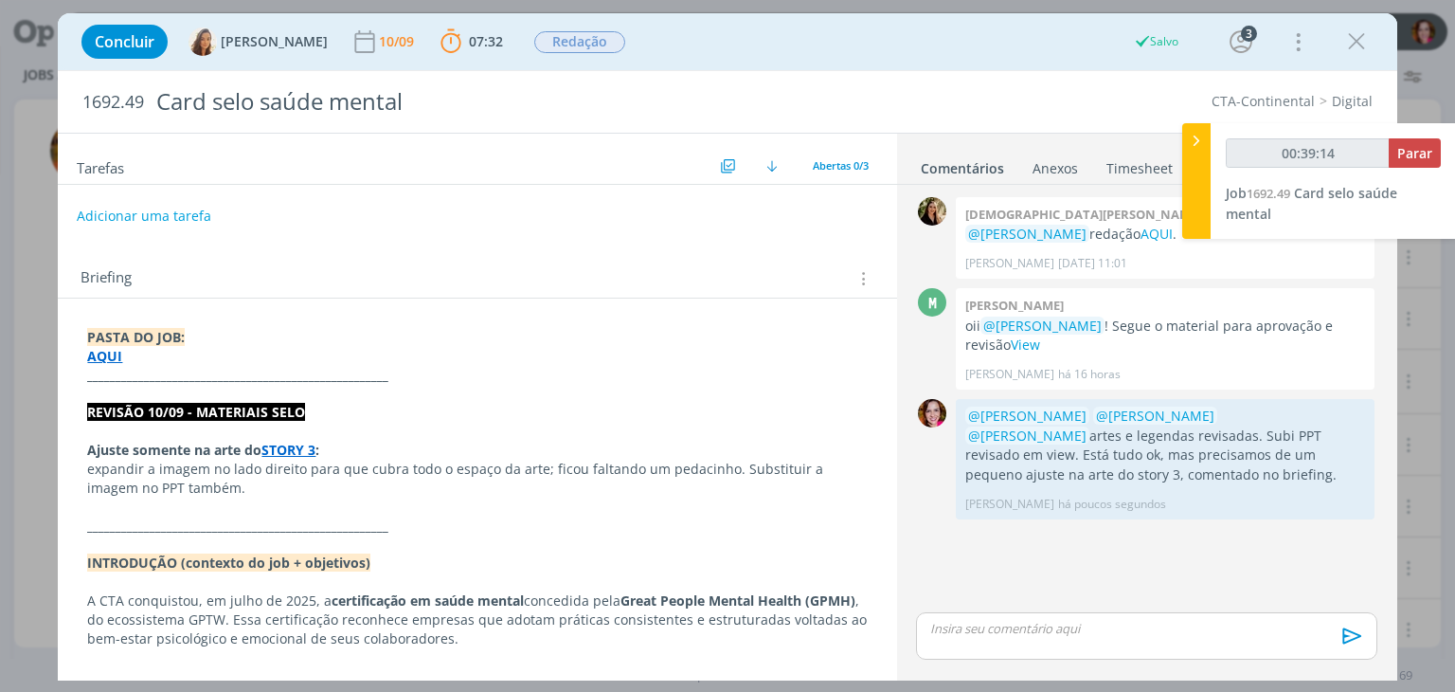
click at [139, 212] on button "Adicionar uma tarefa" at bounding box center [144, 216] width 135 height 32
type input "00:39:15"
click at [139, 212] on input "dialog" at bounding box center [352, 215] width 522 height 27
type input "pautar"
type input "00:39:16"
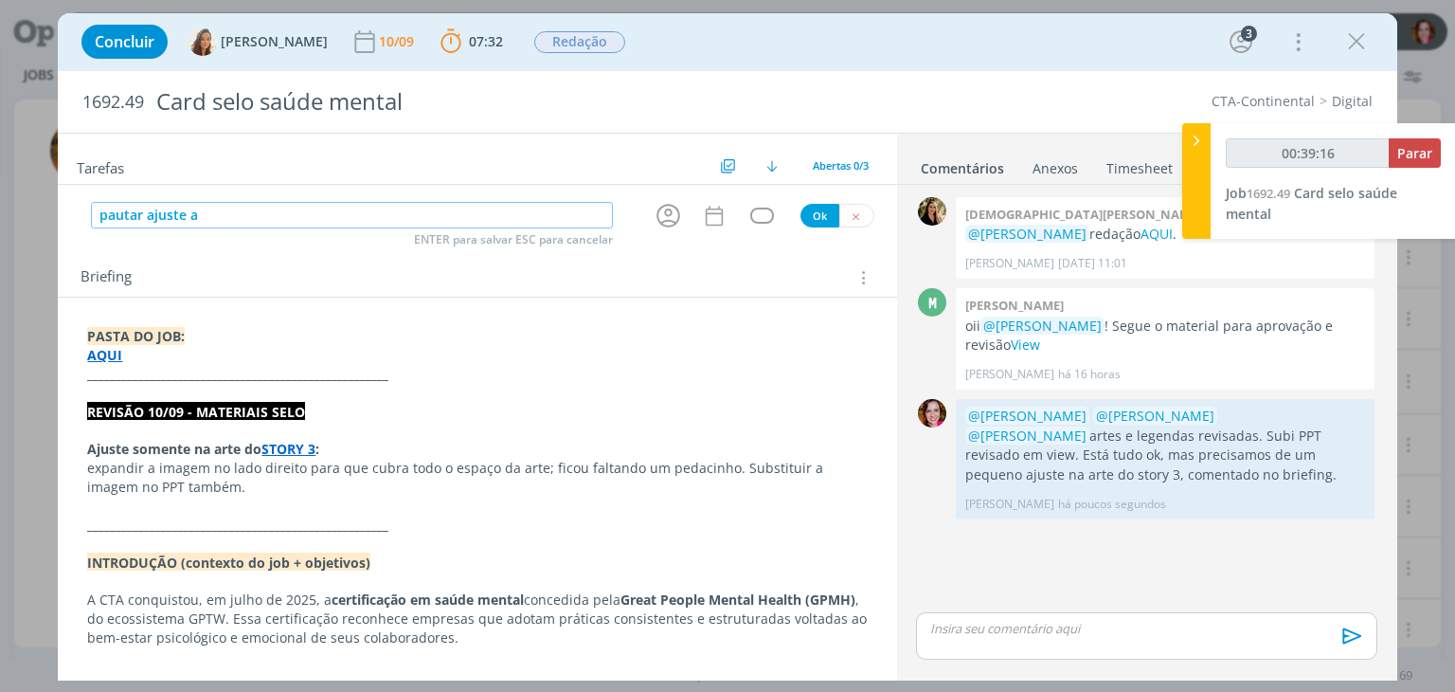
type input "pautar ajuste ar"
type input "00:39:17"
type input "pautar ajuste arte story"
type input "00:39:18"
type input "pautar ajuste arte story 4"
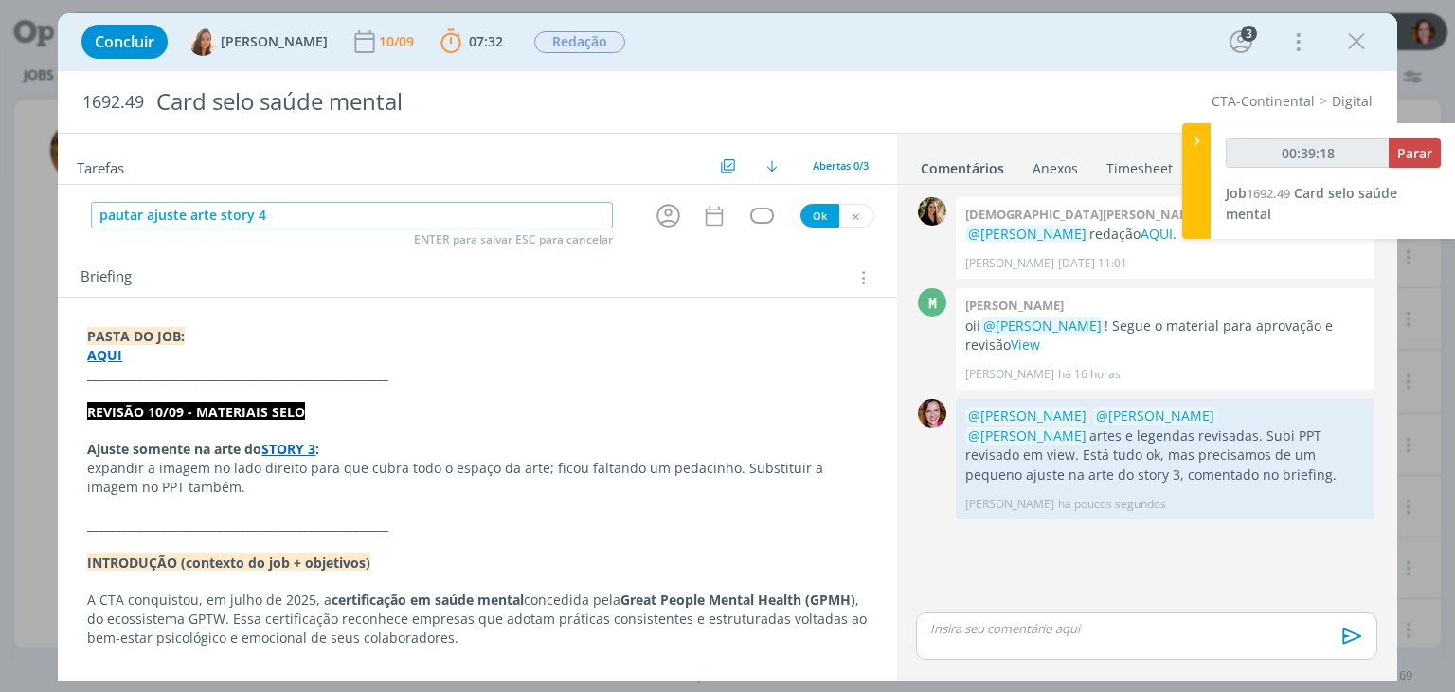
type input "00:39:19"
type input "pautar ajuste arte story 3"
type input "00:39:20"
click at [656, 209] on icon "dialog" at bounding box center [668, 215] width 29 height 29
type input "pautar ajuste arte story 3"
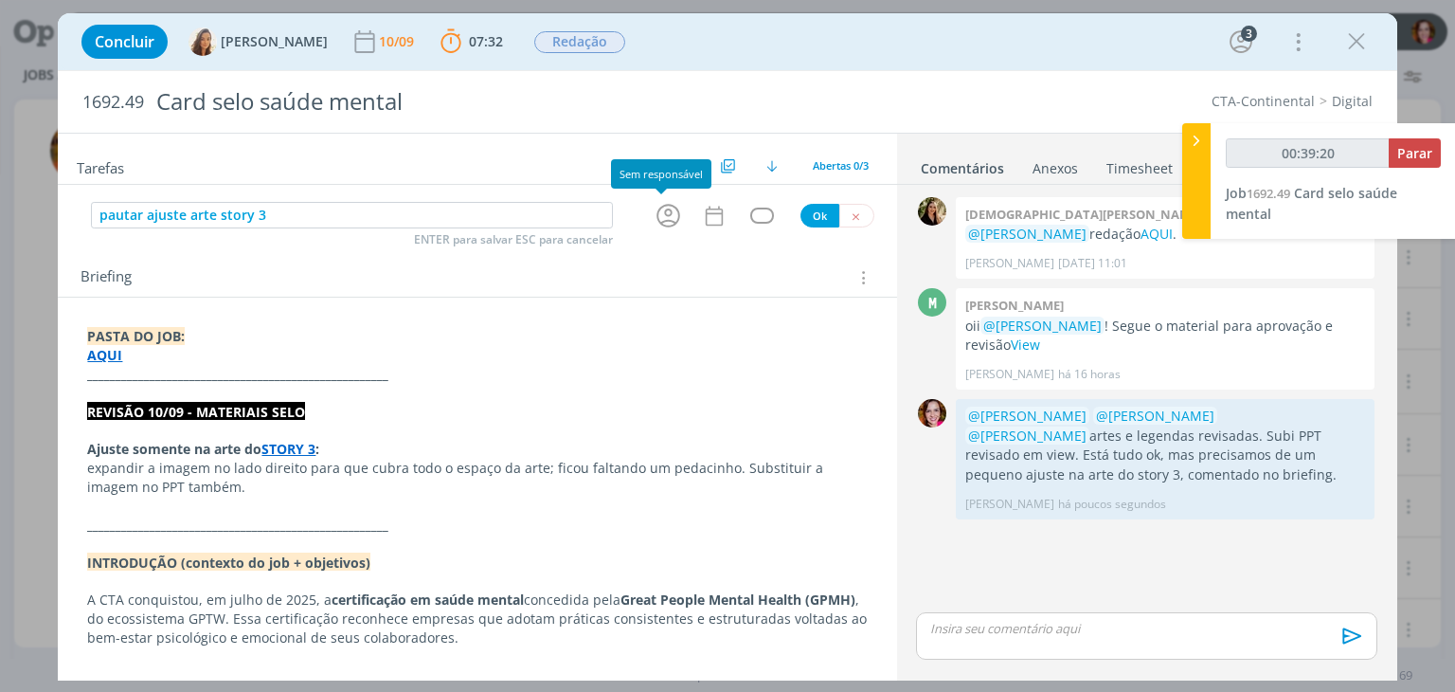
type input "00:39:21"
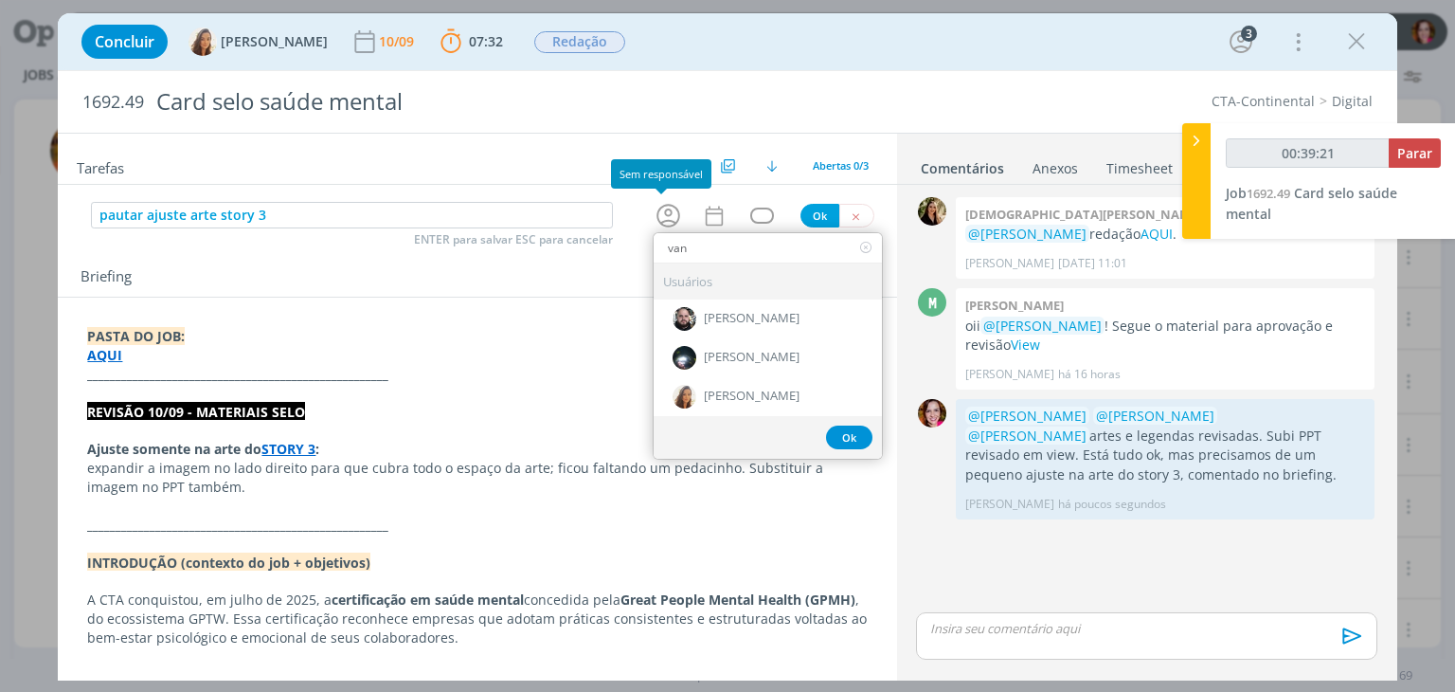
type input "vane"
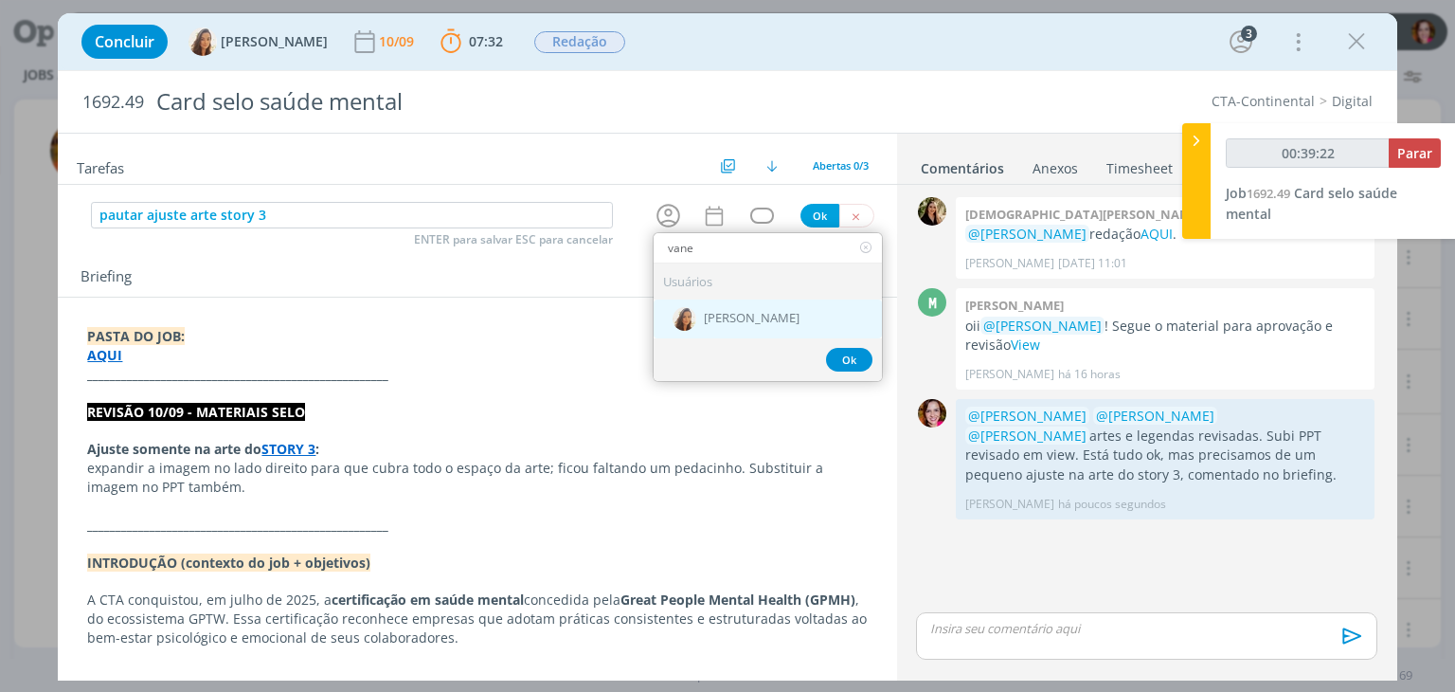
type input "00:39:23"
type input "vane"
click at [682, 316] on img "dialog" at bounding box center [685, 319] width 24 height 24
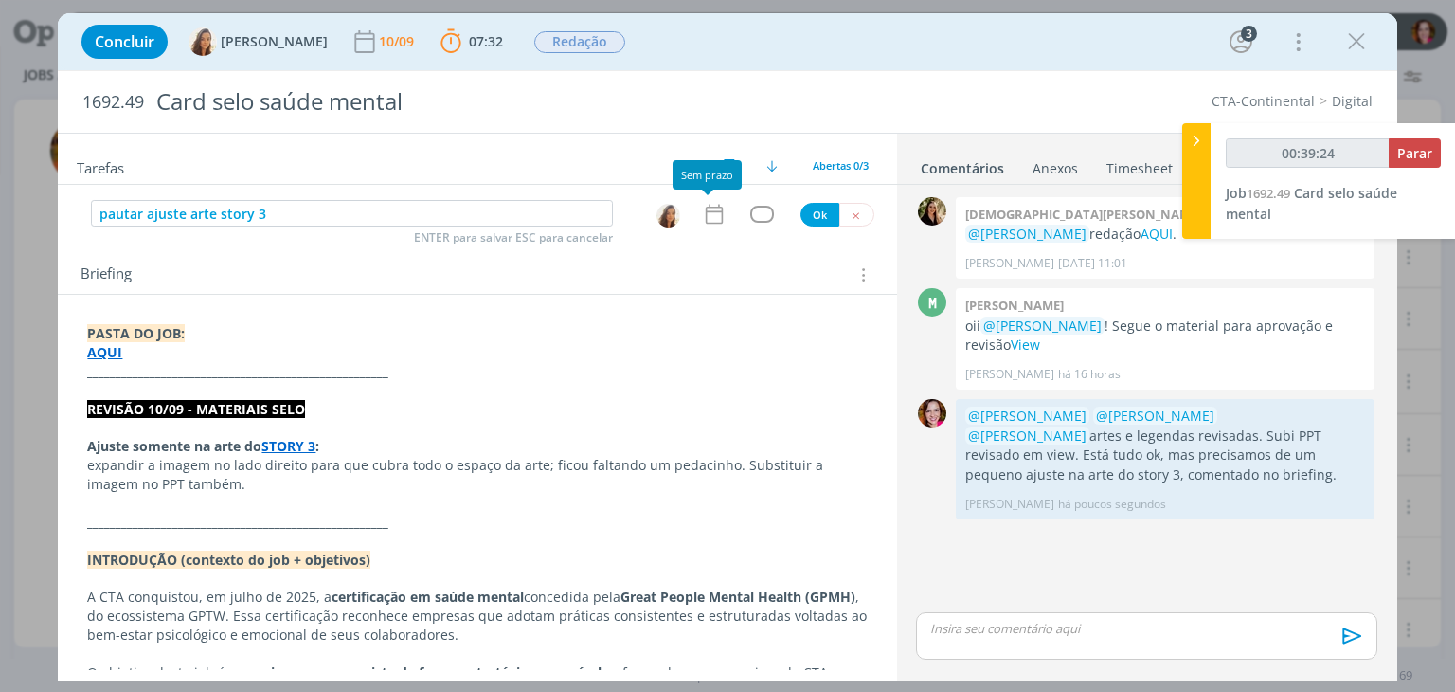
click at [708, 213] on icon "dialog" at bounding box center [714, 214] width 25 height 25
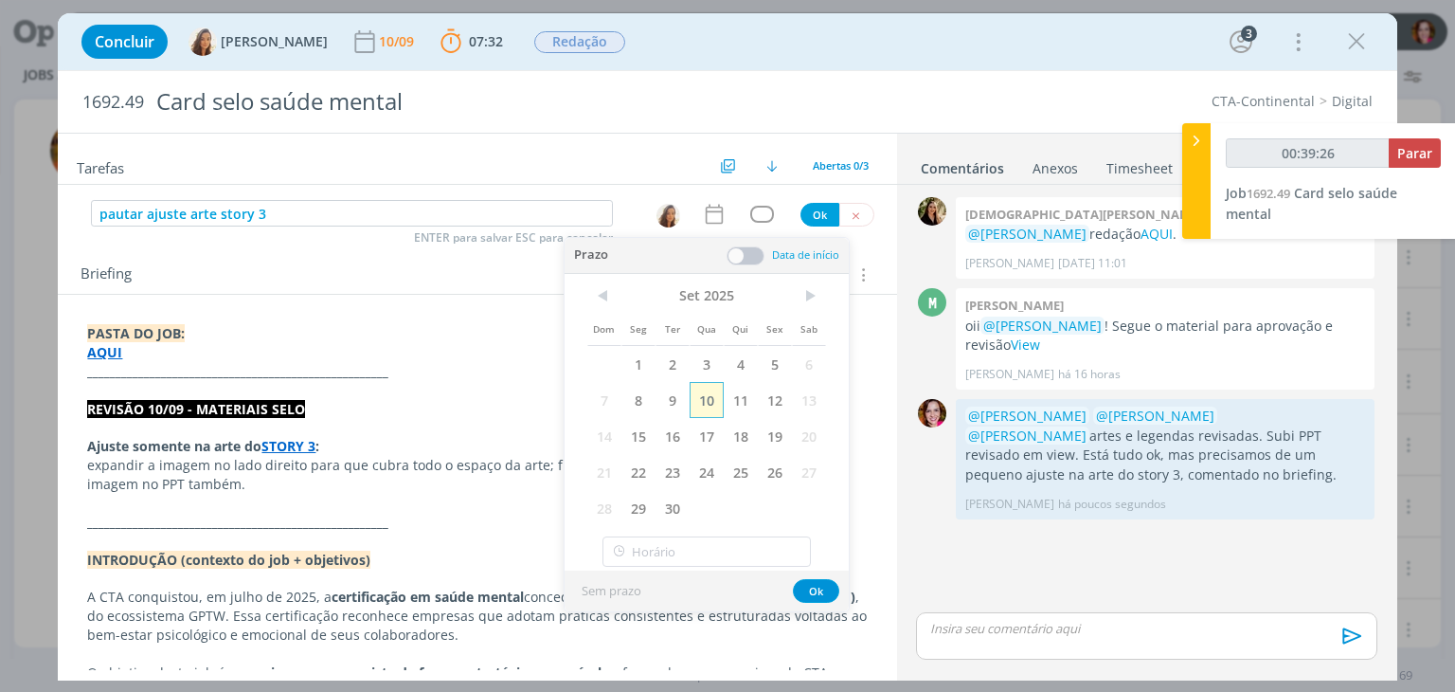
click at [705, 402] on span "10" at bounding box center [707, 400] width 34 height 36
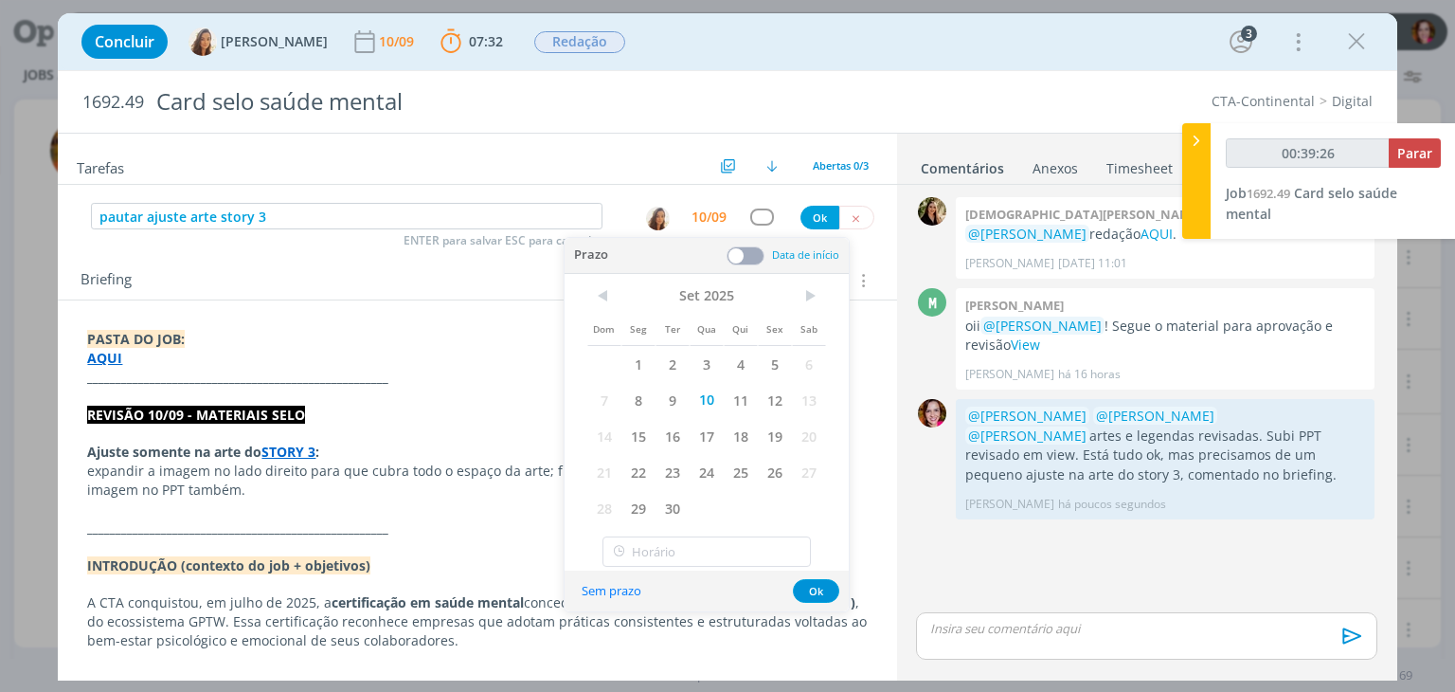
type input "00:39:27"
click at [805, 215] on button "Ok" at bounding box center [820, 218] width 39 height 24
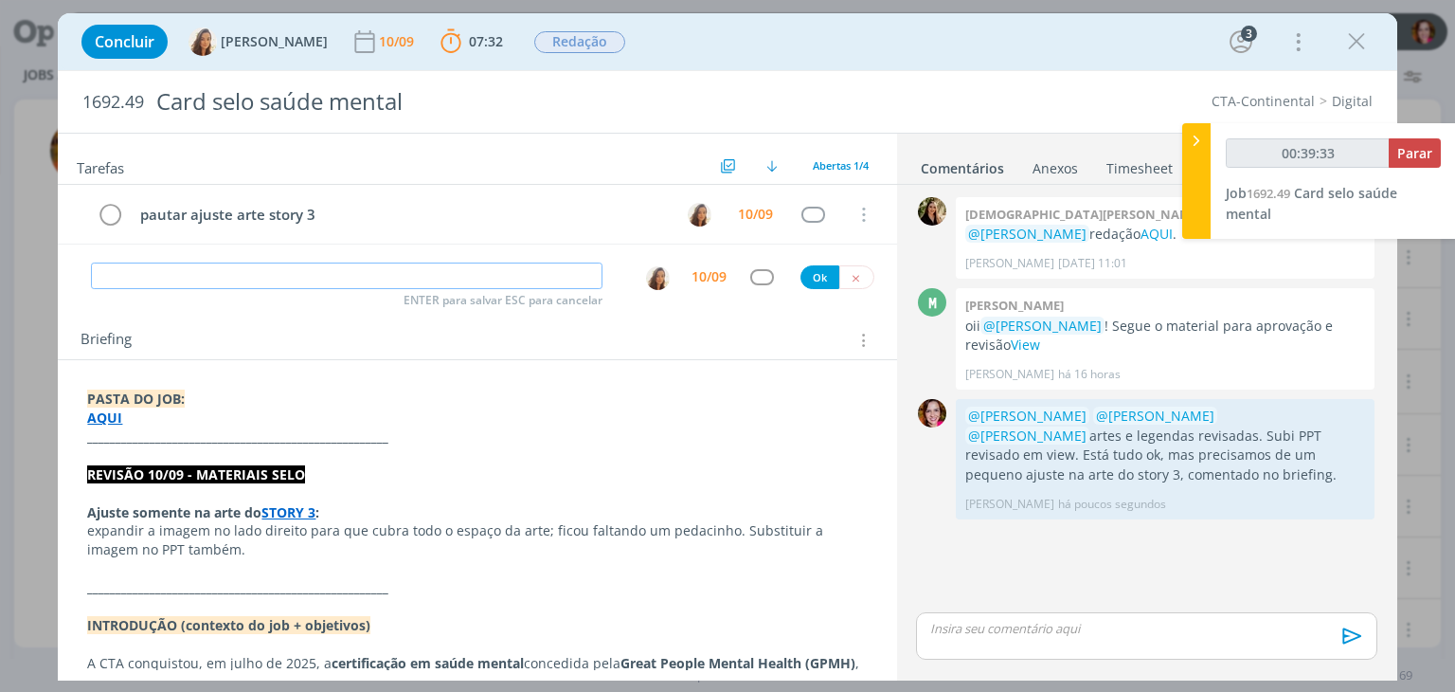
type input "00:39:34"
click at [1405, 153] on span "Parar" at bounding box center [1414, 153] width 35 height 18
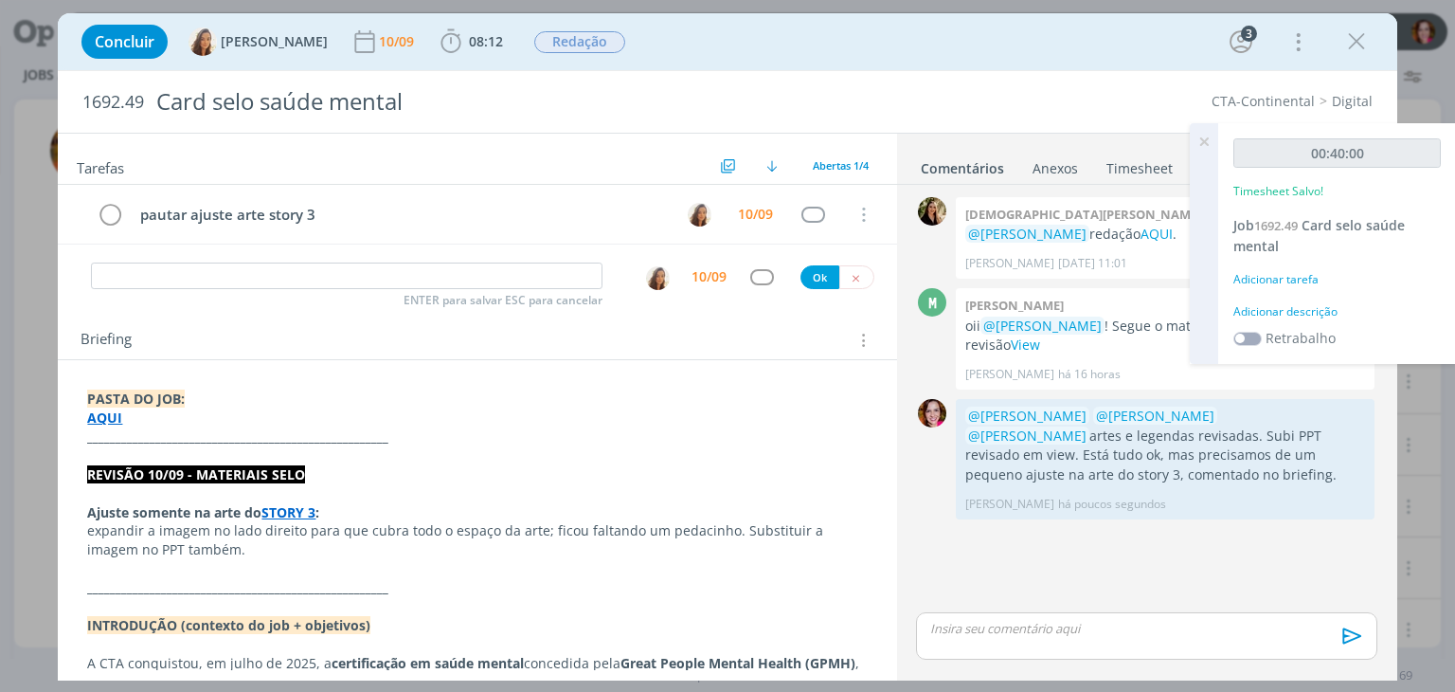
click at [1307, 305] on div "Adicionar descrição" at bounding box center [1337, 311] width 207 height 17
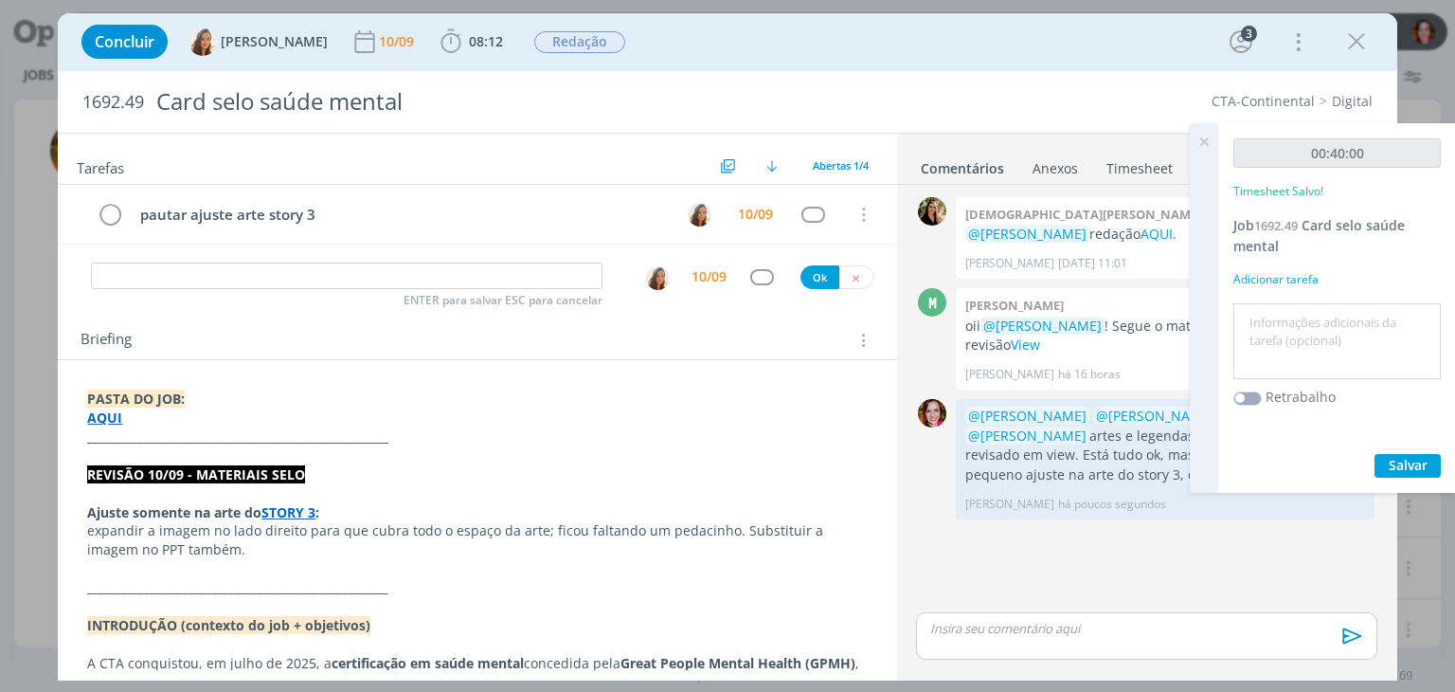
click at [1307, 305] on div at bounding box center [1337, 341] width 207 height 77
click at [1302, 317] on textarea at bounding box center [1337, 341] width 198 height 67
type textarea "Revisão materiais selo"
click at [1398, 468] on span "Salvar" at bounding box center [1408, 465] width 39 height 18
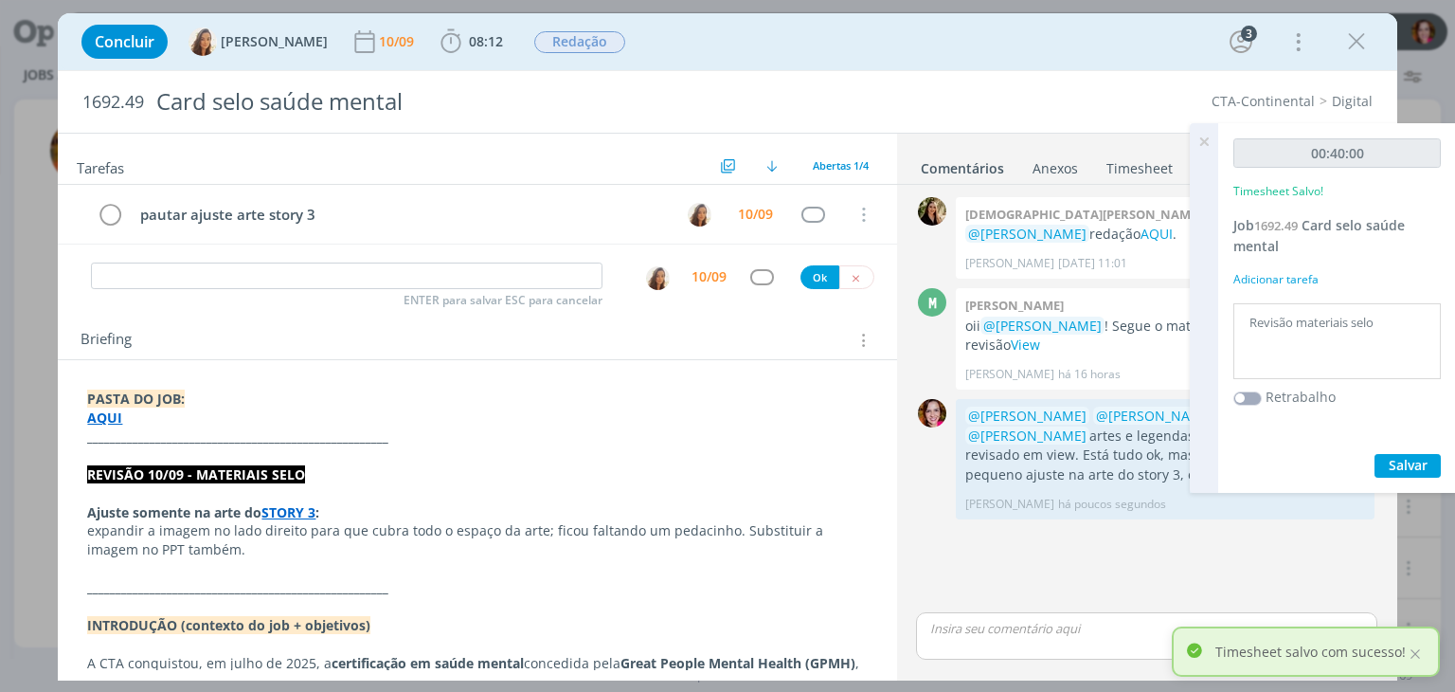
click at [1207, 143] on icon at bounding box center [1204, 141] width 34 height 37
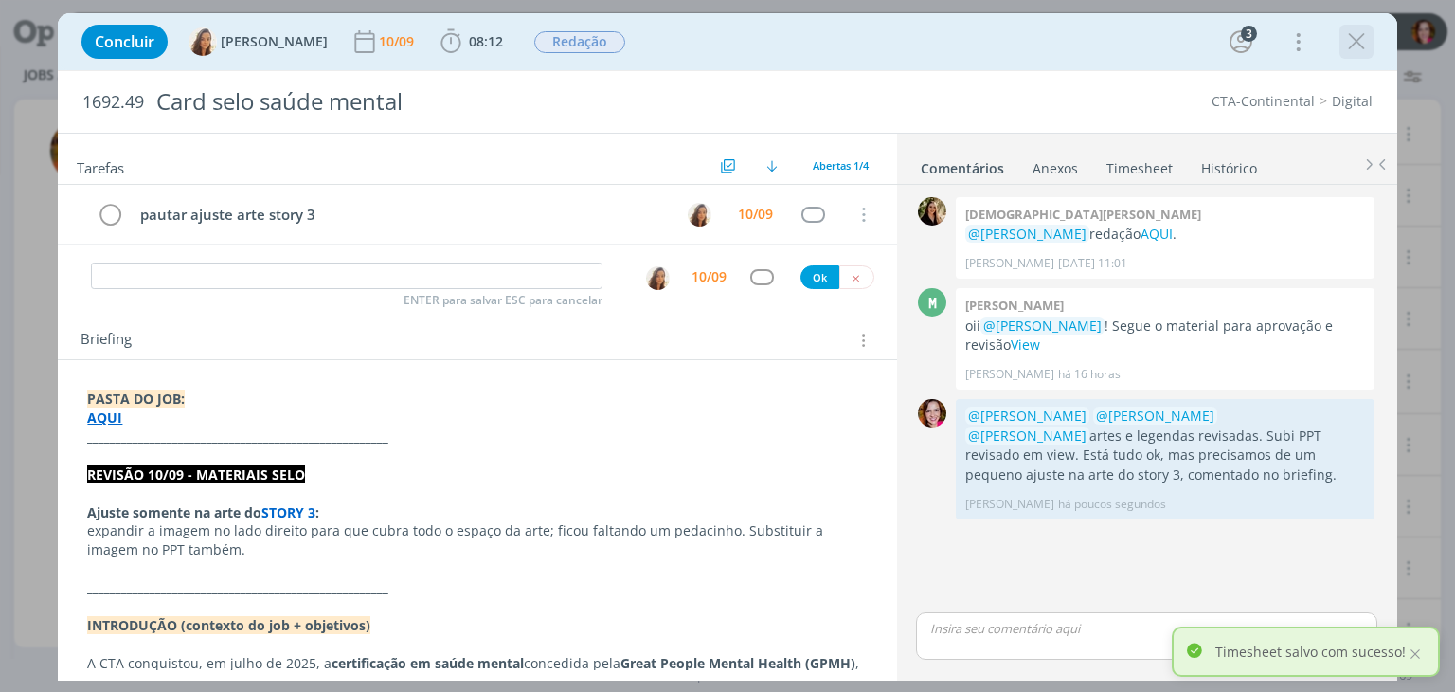
click at [1358, 49] on icon "dialog" at bounding box center [1356, 41] width 28 height 28
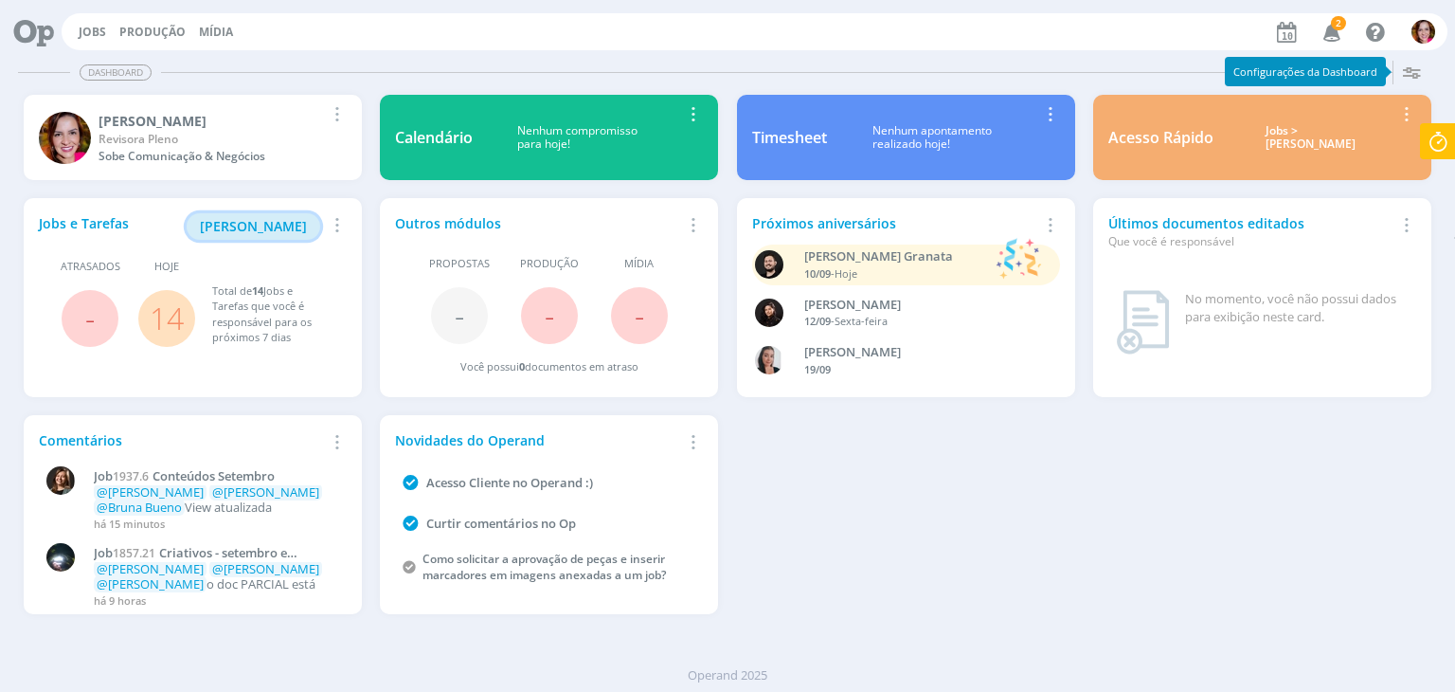
click at [254, 233] on span "[PERSON_NAME]" at bounding box center [253, 226] width 107 height 18
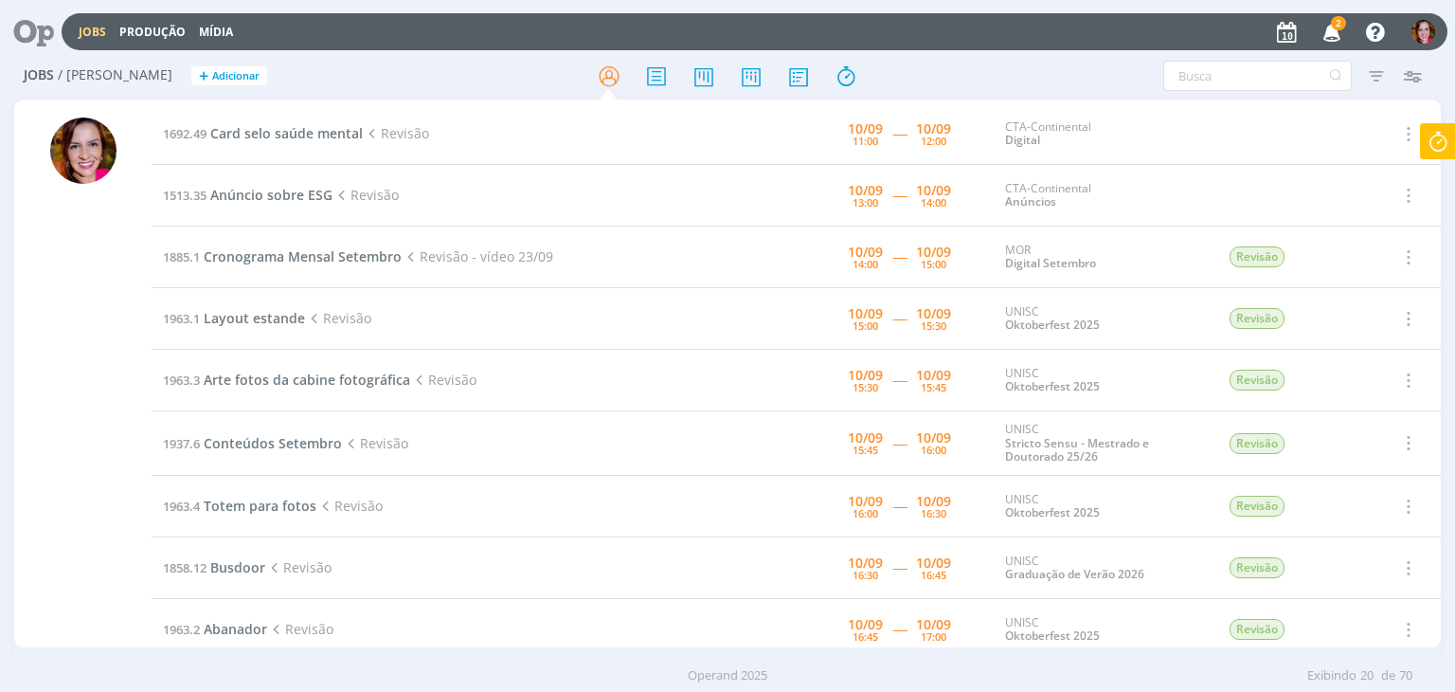
click at [45, 387] on div at bounding box center [82, 375] width 137 height 544
click at [1338, 30] on icon "button" at bounding box center [1332, 31] width 33 height 32
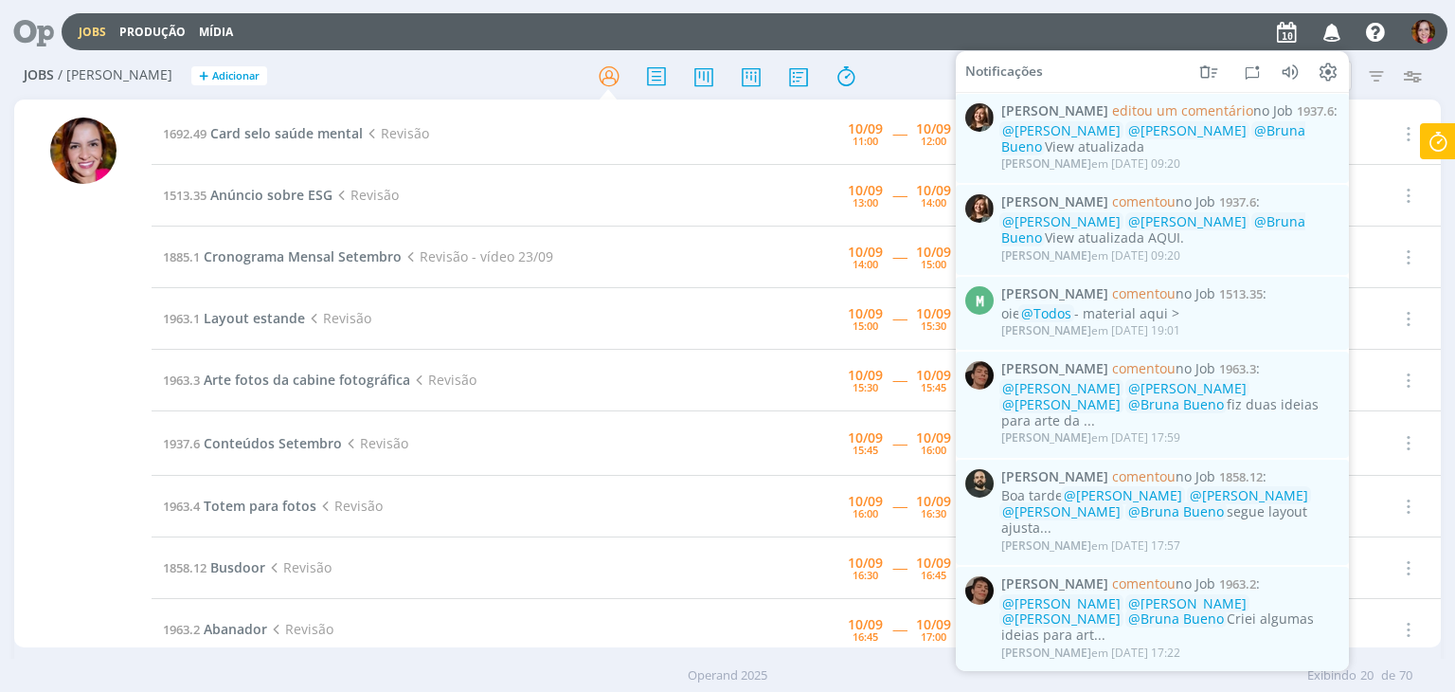
click at [925, 54] on div "Jobs / [PERSON_NAME] + Adicionar Atenção! Novo comportamento nos filtros de Pau…" at bounding box center [727, 76] width 1426 height 47
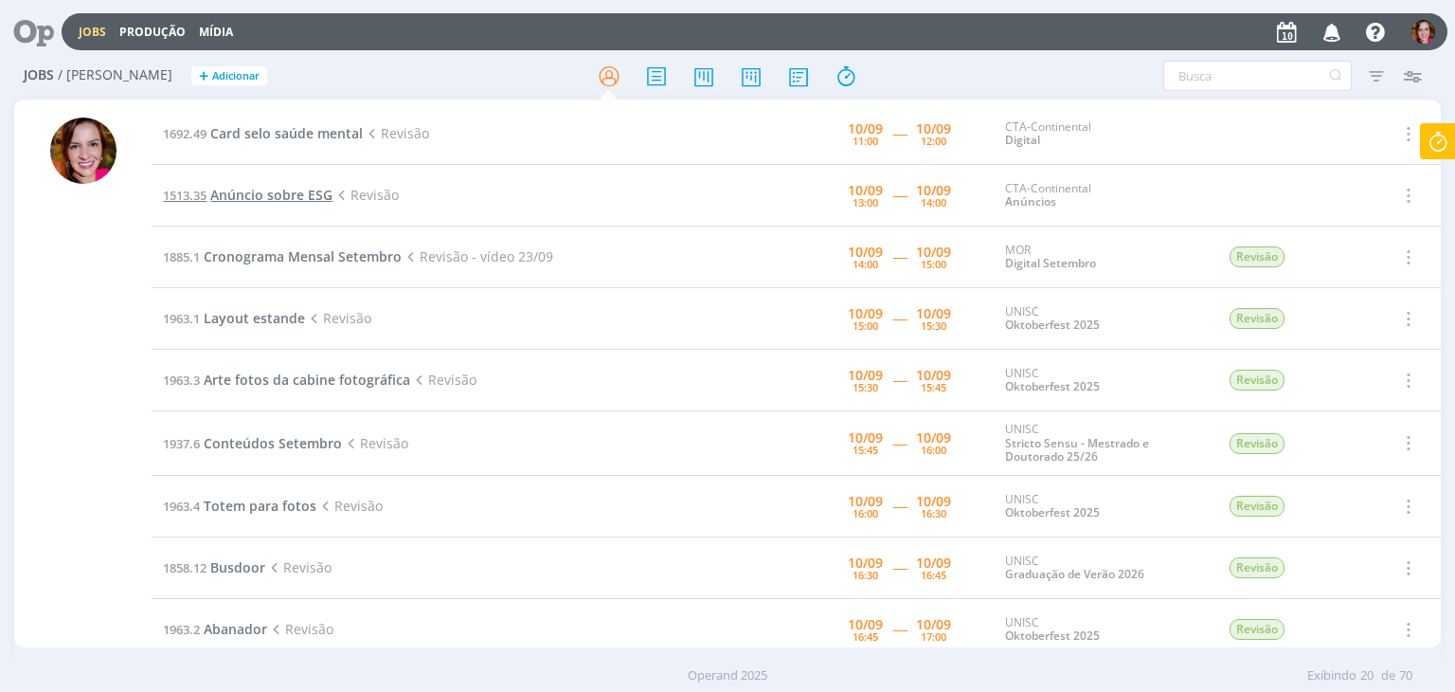
click at [280, 201] on span "Anúncio sobre ESG" at bounding box center [271, 195] width 122 height 18
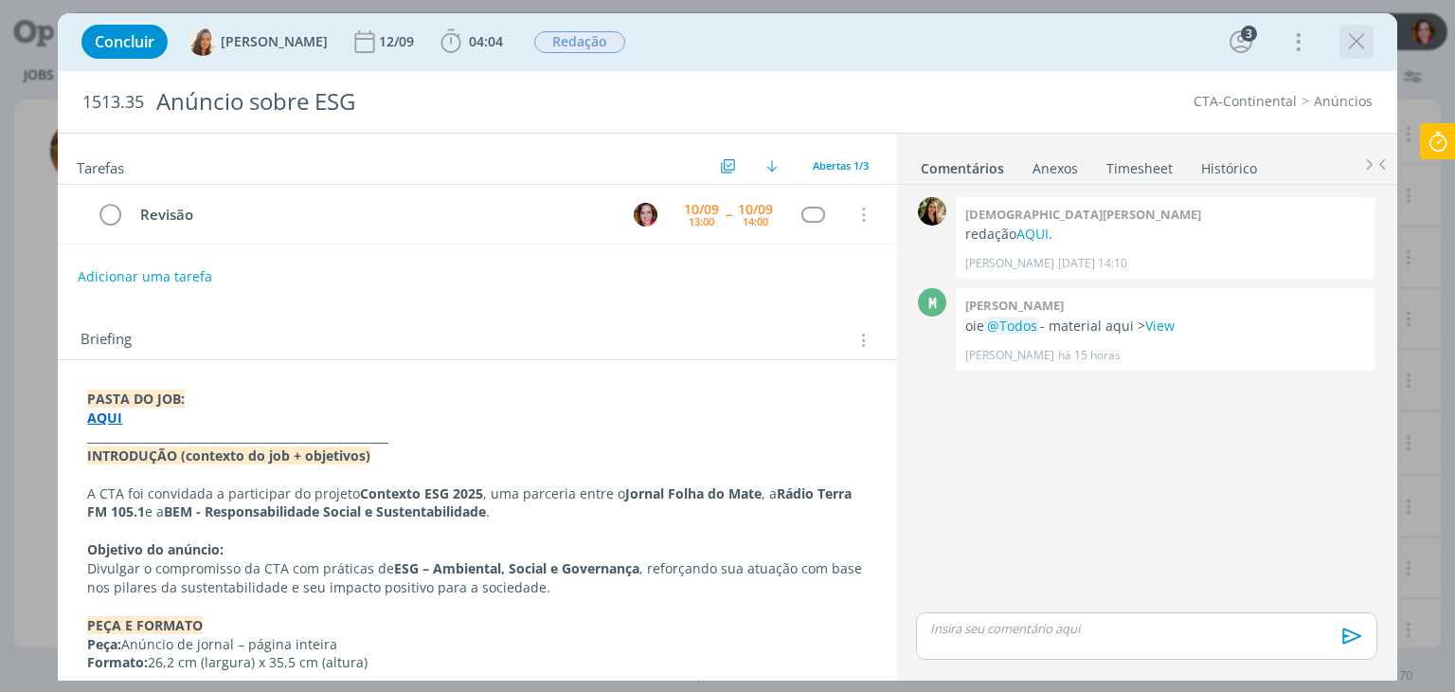
click at [1357, 46] on icon "dialog" at bounding box center [1356, 41] width 28 height 28
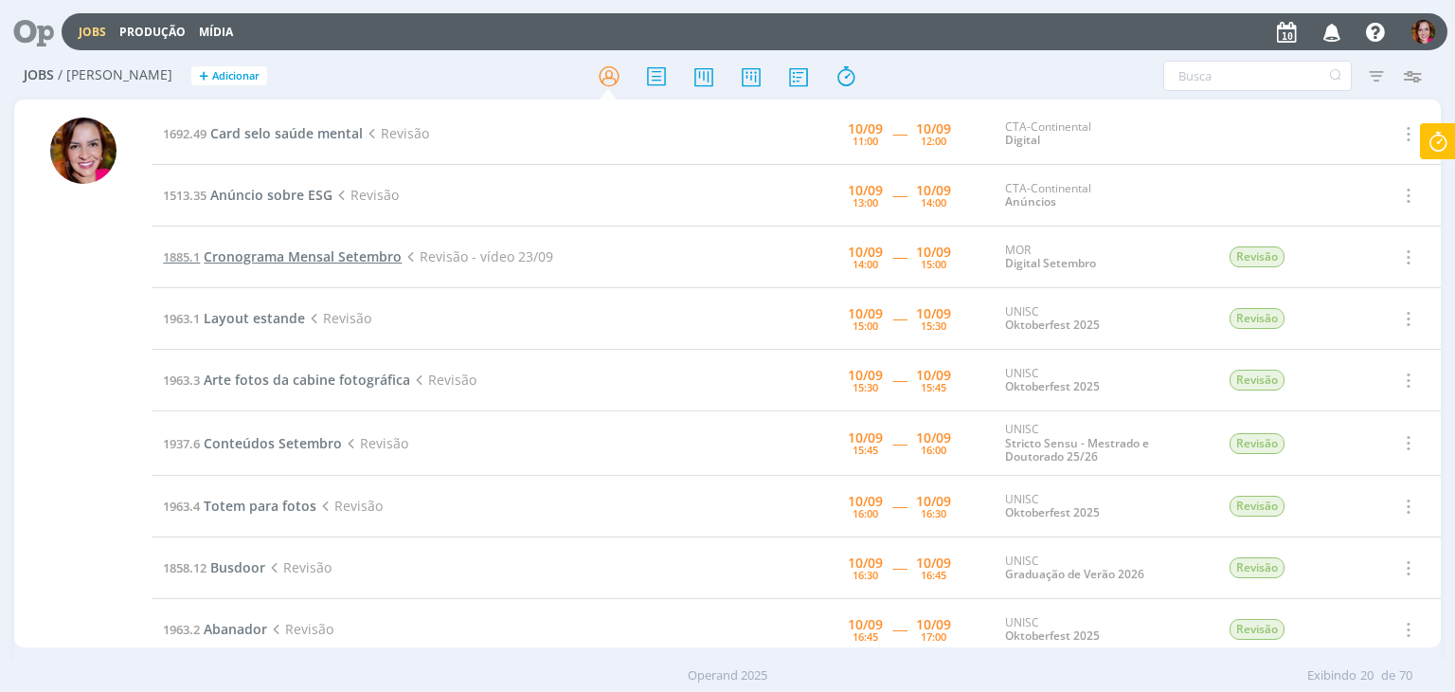
click at [344, 257] on span "Cronograma Mensal Setembro" at bounding box center [303, 256] width 198 height 18
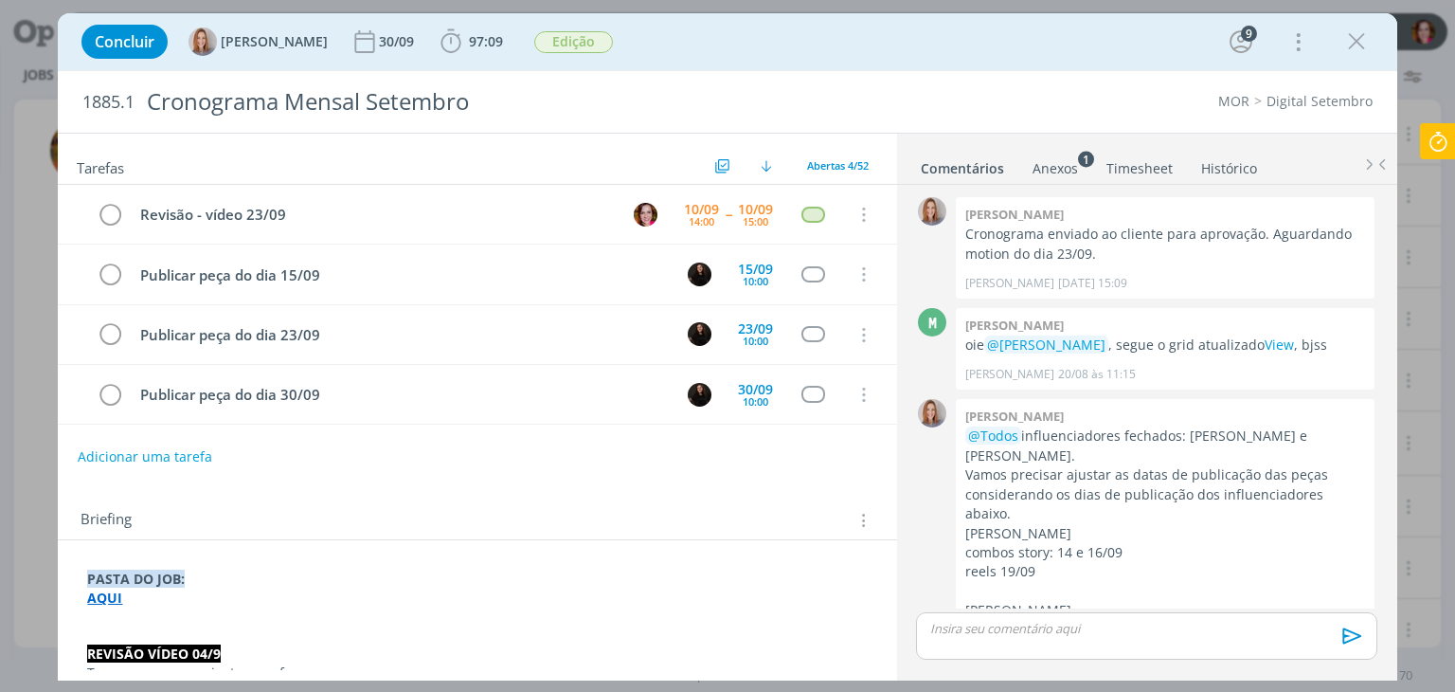
scroll to position [2645, 0]
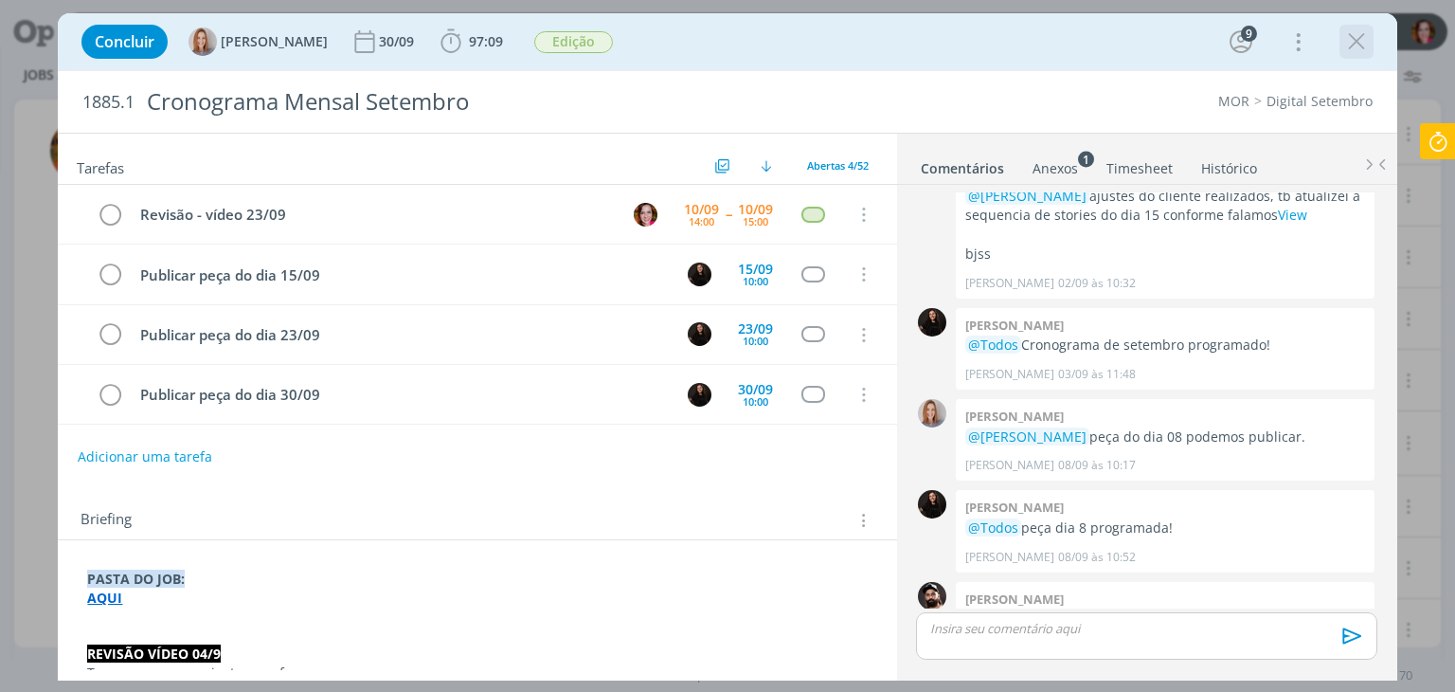
click at [1352, 45] on icon "dialog" at bounding box center [1356, 41] width 28 height 28
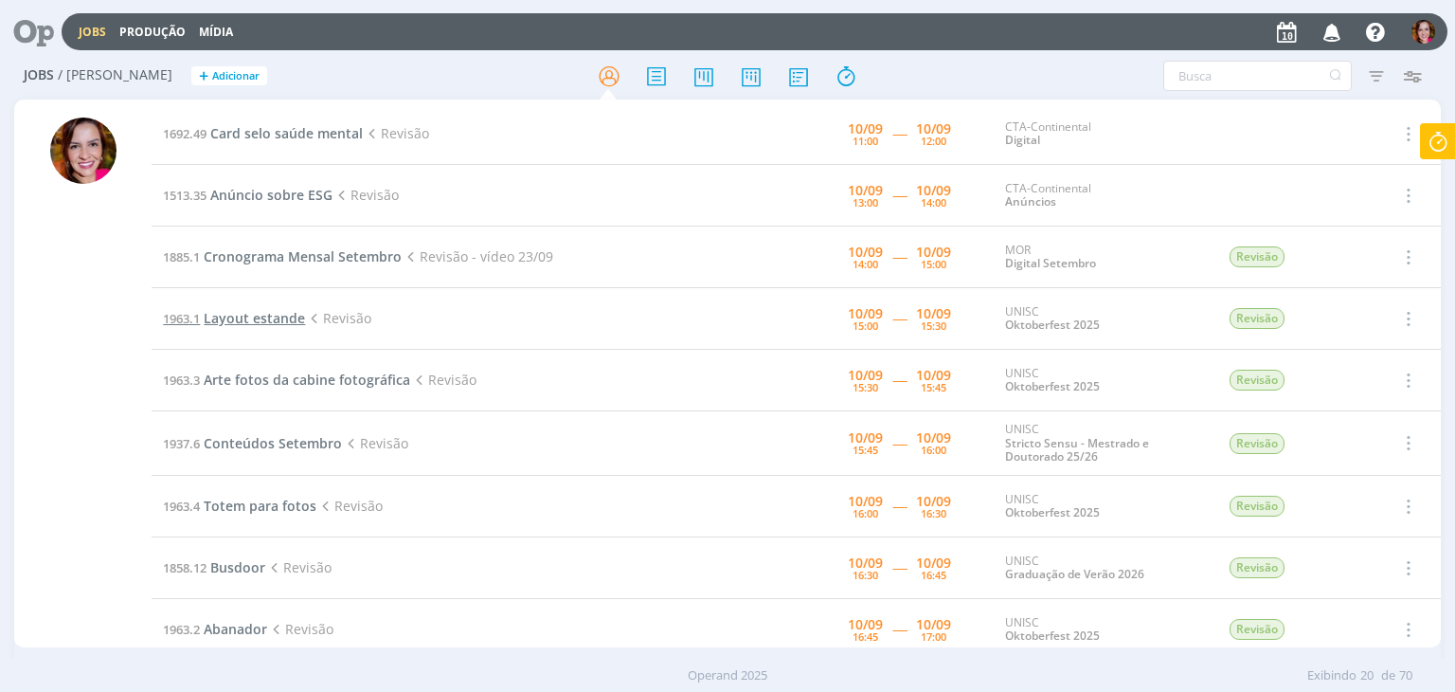
click at [231, 319] on span "Layout estande" at bounding box center [254, 318] width 101 height 18
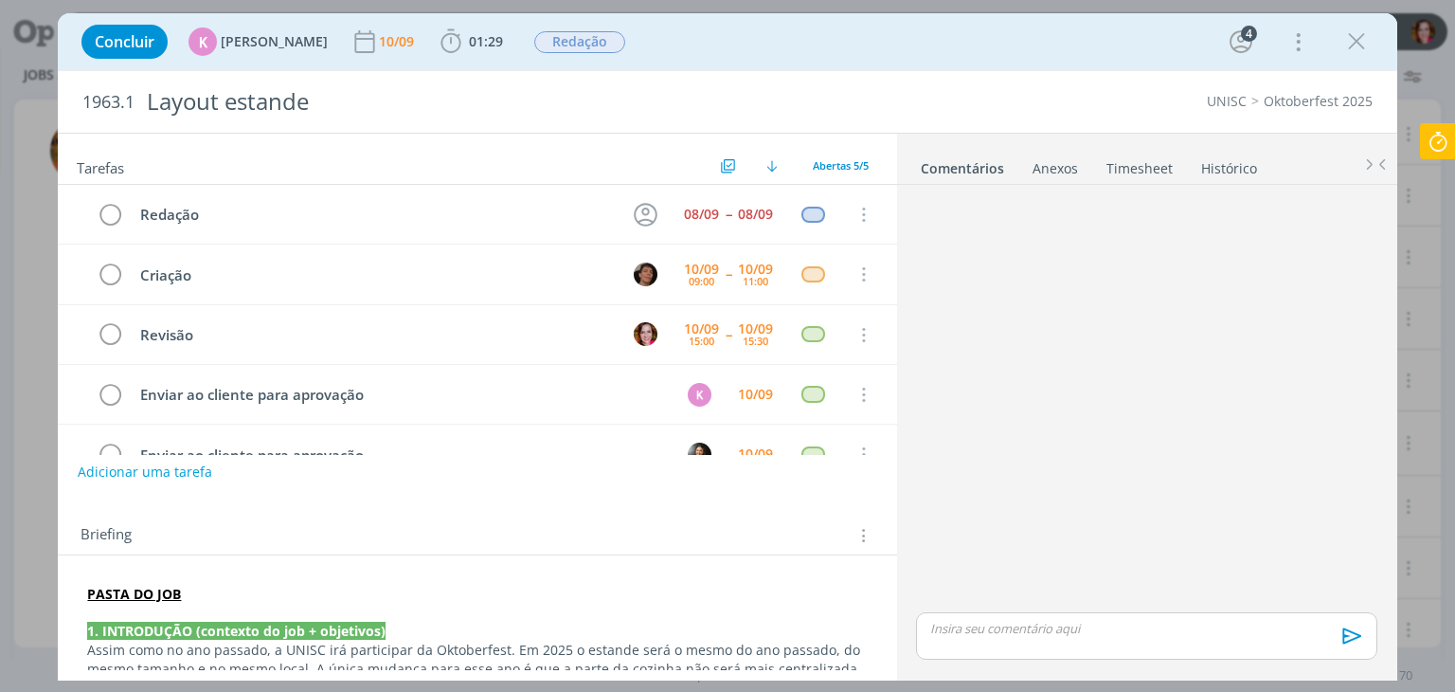
scroll to position [42, 0]
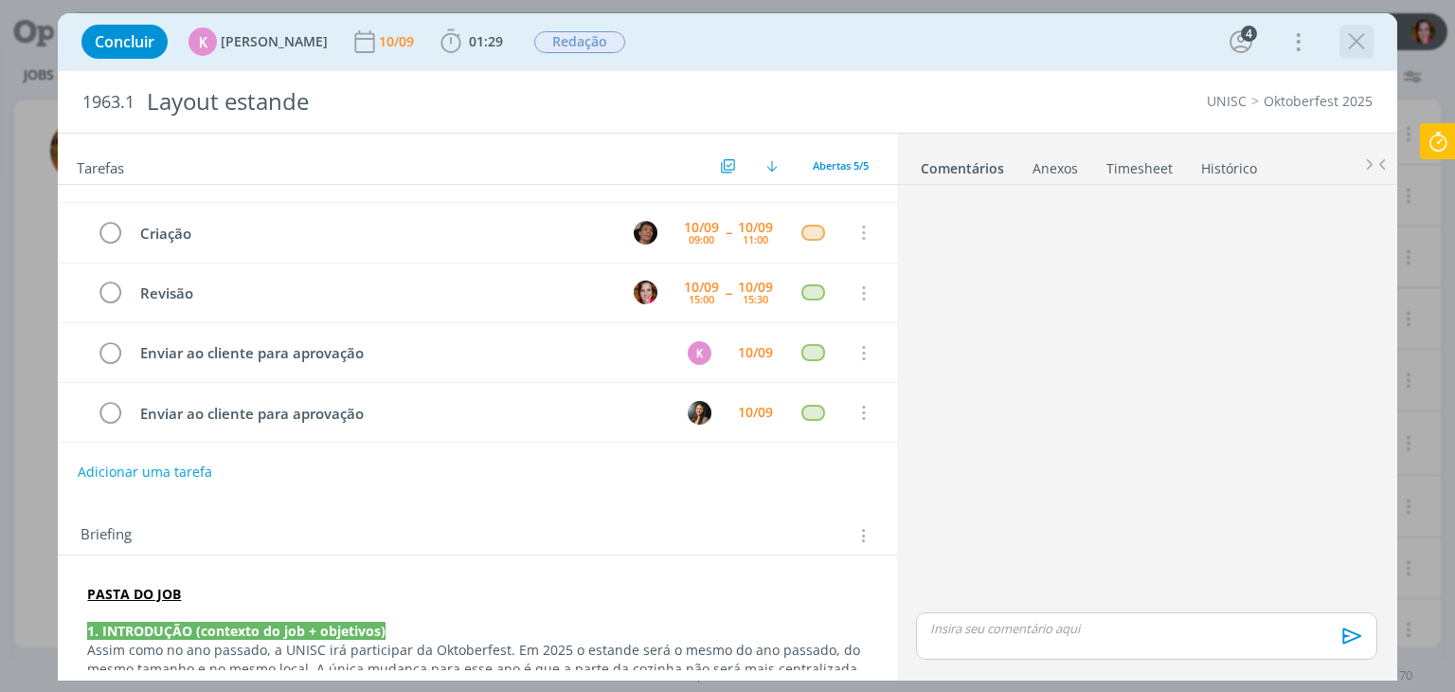
click at [1356, 44] on icon "dialog" at bounding box center [1356, 41] width 28 height 28
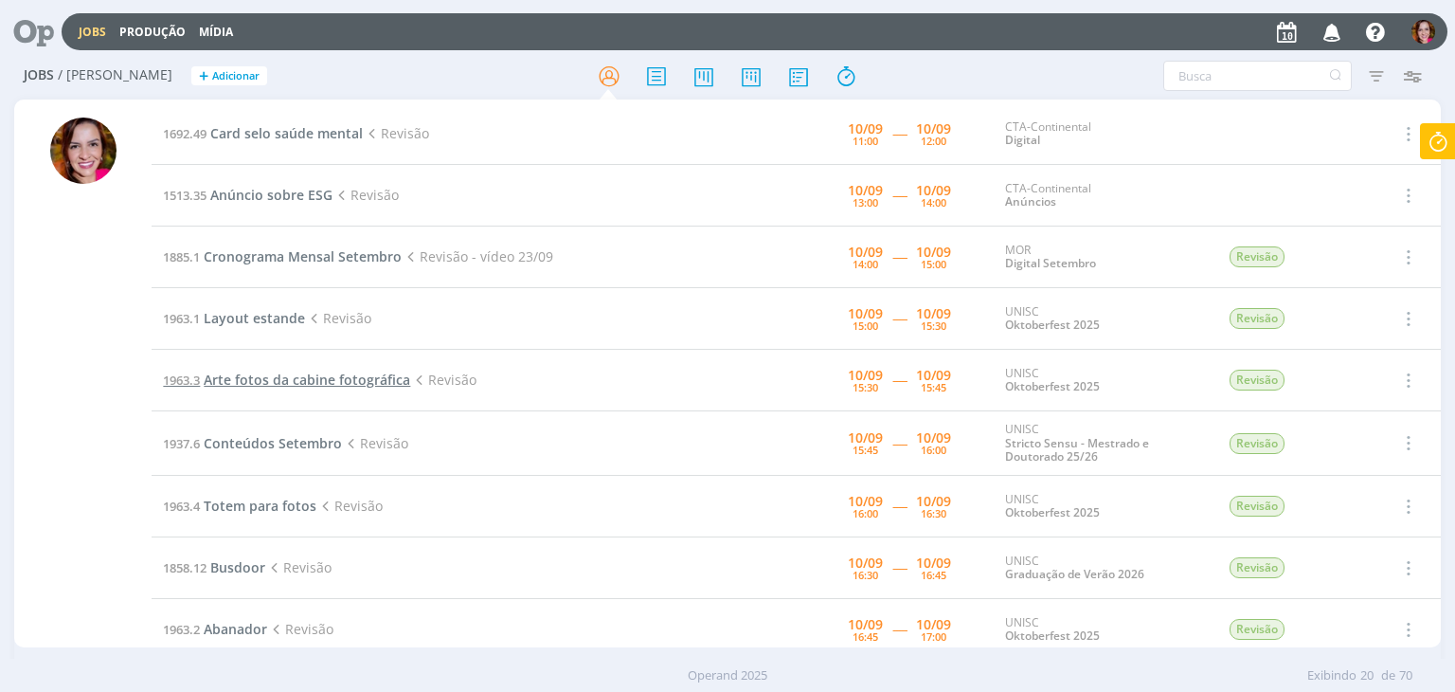
click at [310, 376] on span "Arte fotos da cabine fotográfica" at bounding box center [307, 379] width 207 height 18
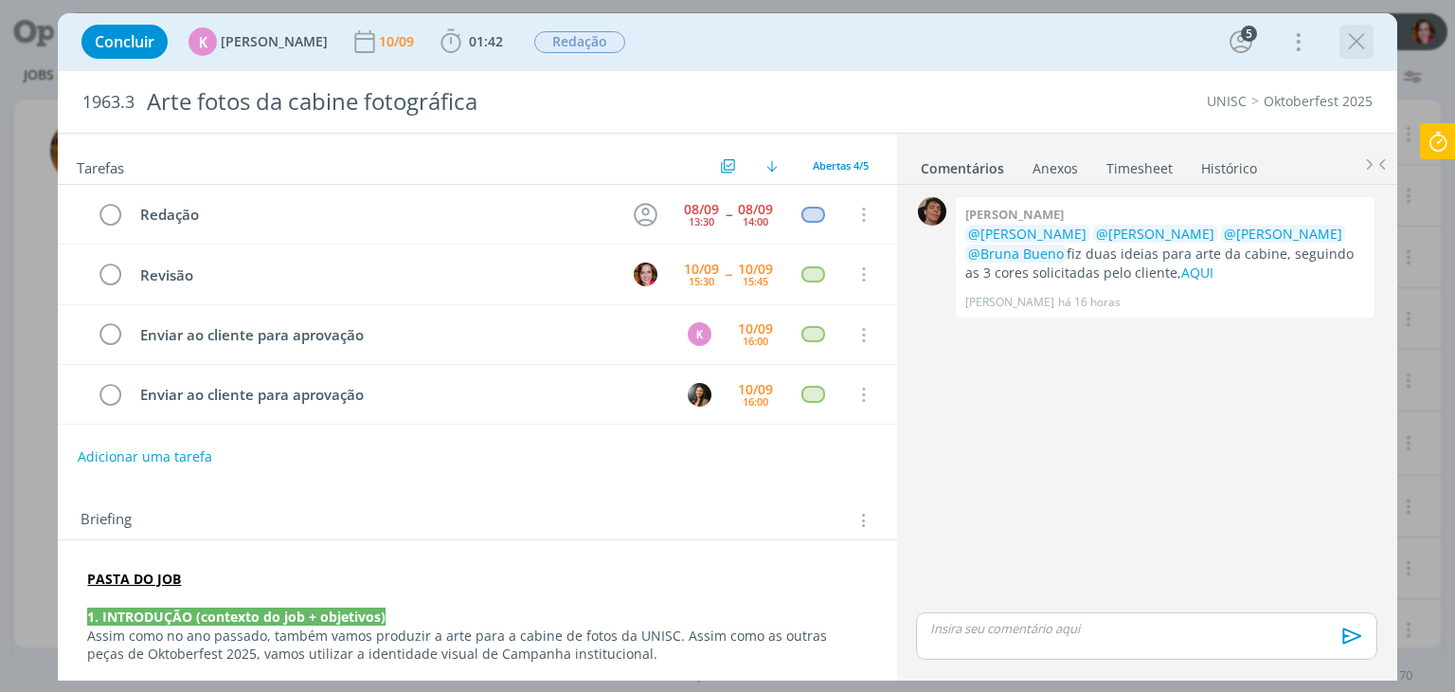
click at [1360, 45] on icon "dialog" at bounding box center [1356, 41] width 28 height 28
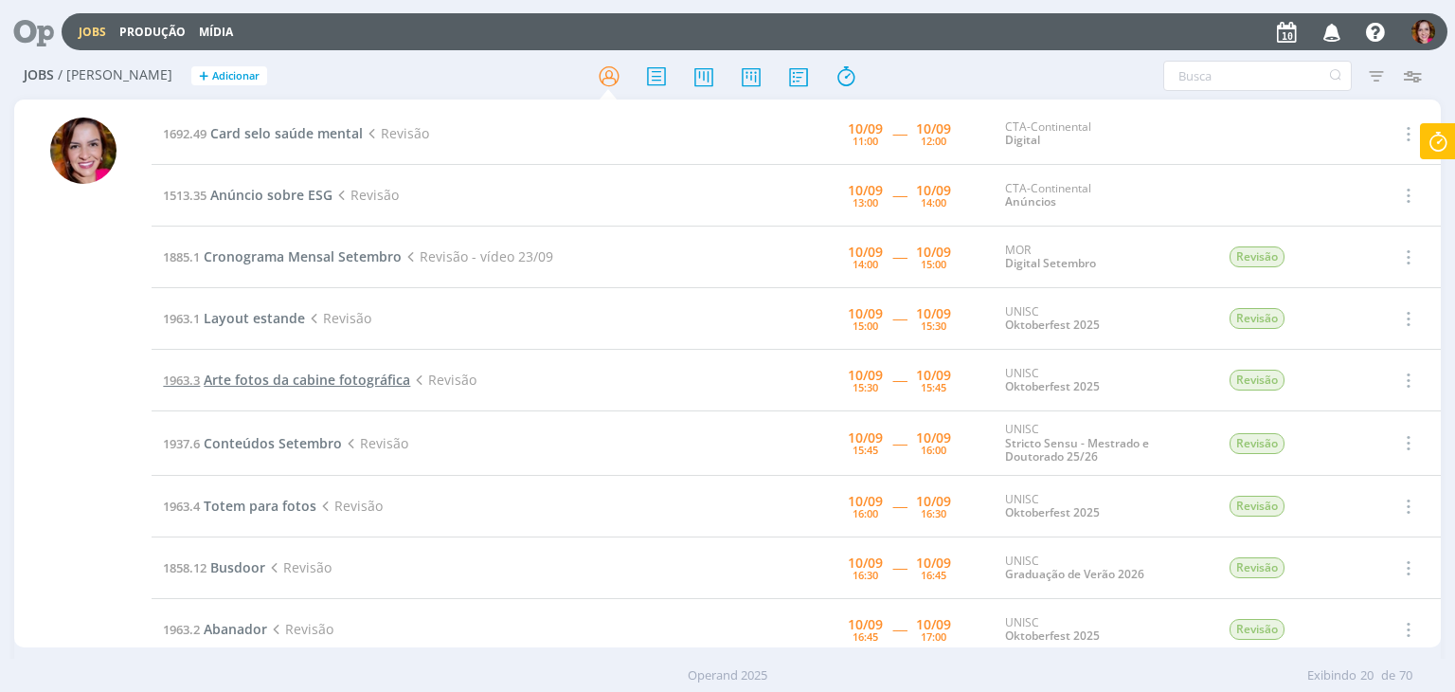
click at [274, 384] on span "Arte fotos da cabine fotográfica" at bounding box center [307, 379] width 207 height 18
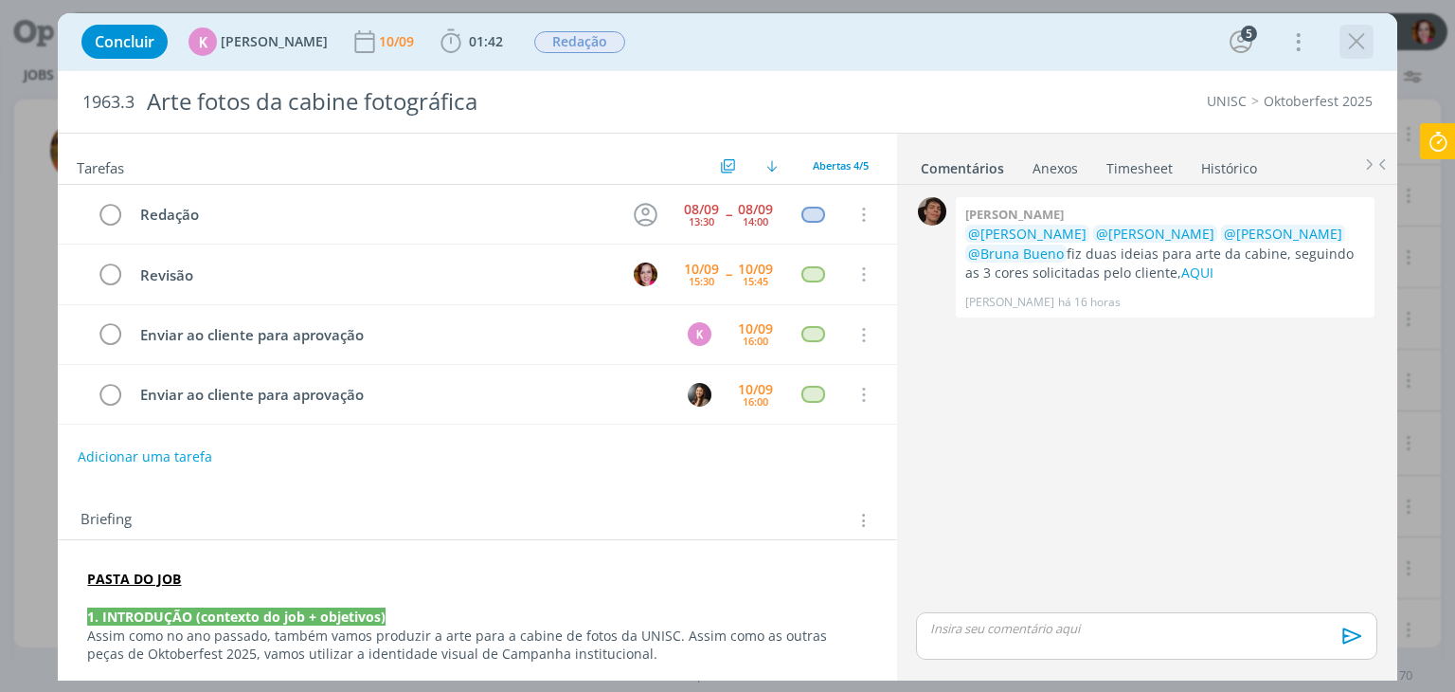
click at [1350, 45] on icon "dialog" at bounding box center [1356, 41] width 28 height 28
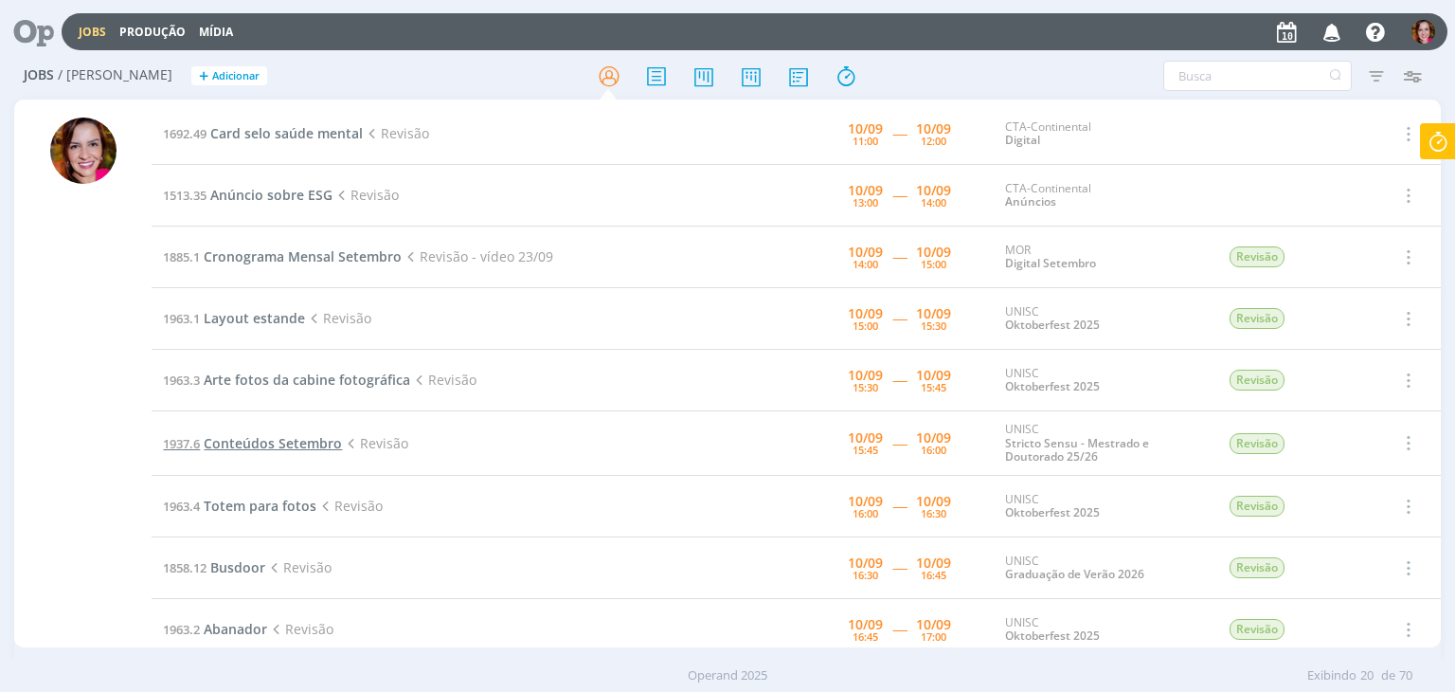
click at [247, 443] on span "Conteúdos Setembro" at bounding box center [273, 443] width 138 height 18
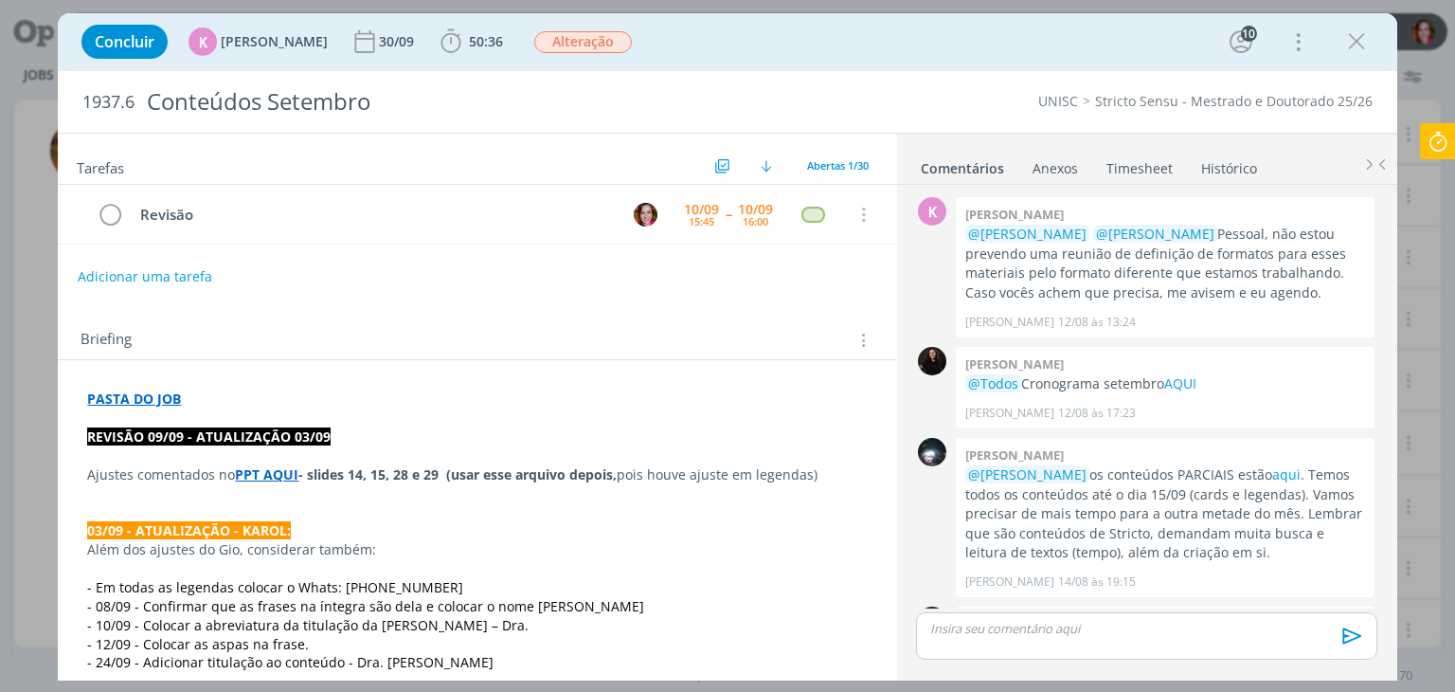
scroll to position [2139, 0]
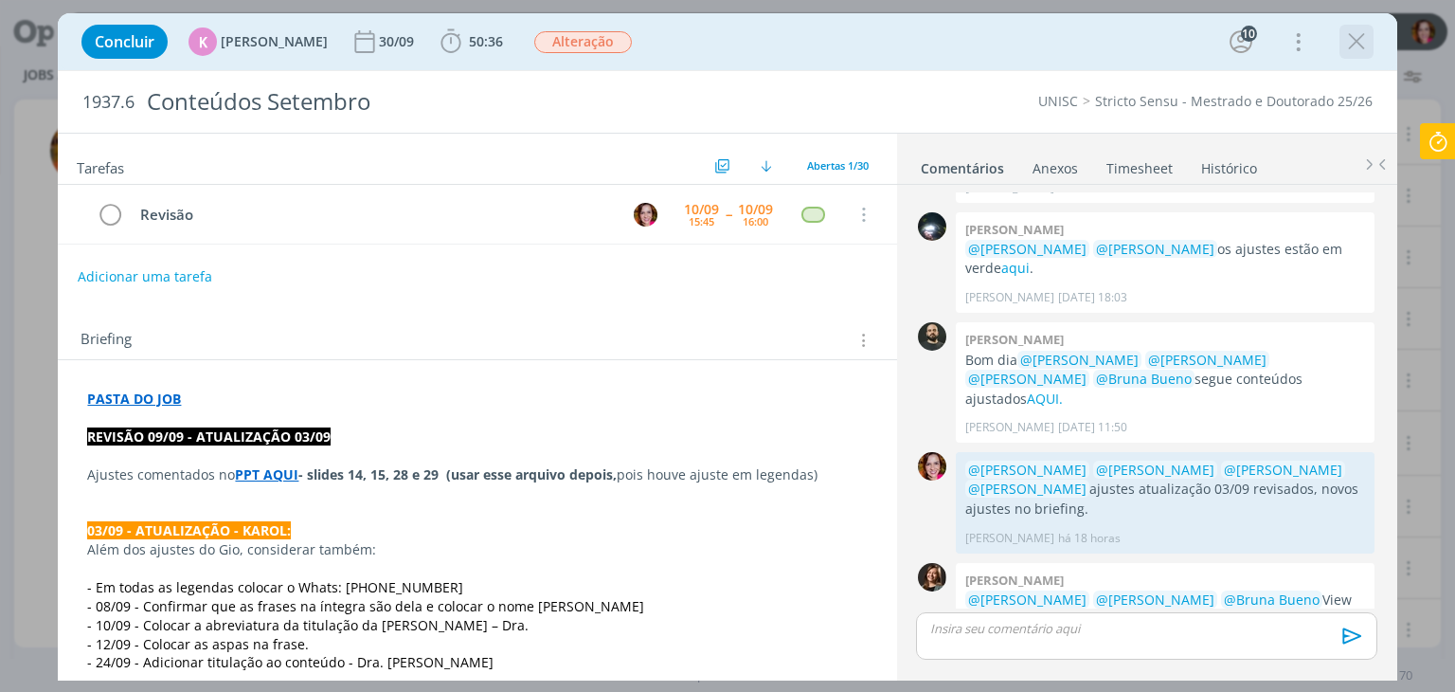
click at [1356, 47] on icon "dialog" at bounding box center [1356, 41] width 28 height 28
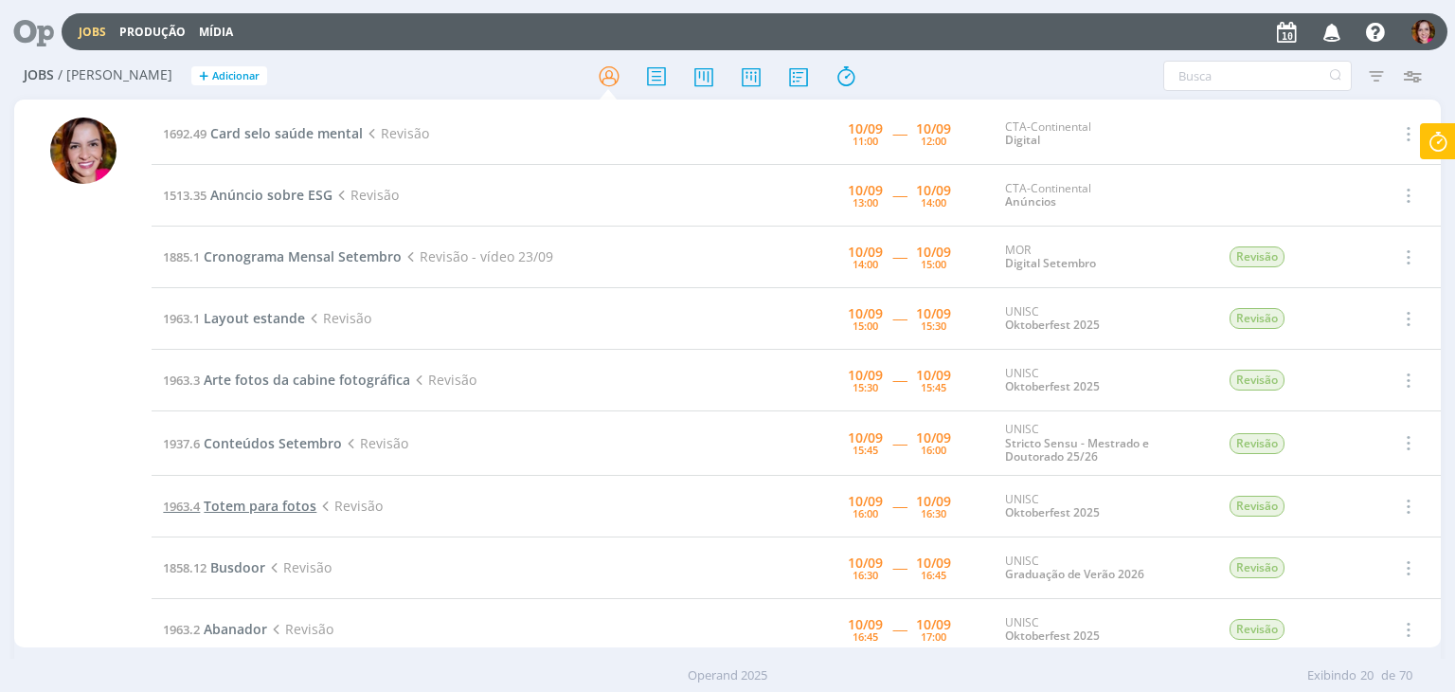
click at [242, 506] on span "Totem para fotos" at bounding box center [260, 505] width 113 height 18
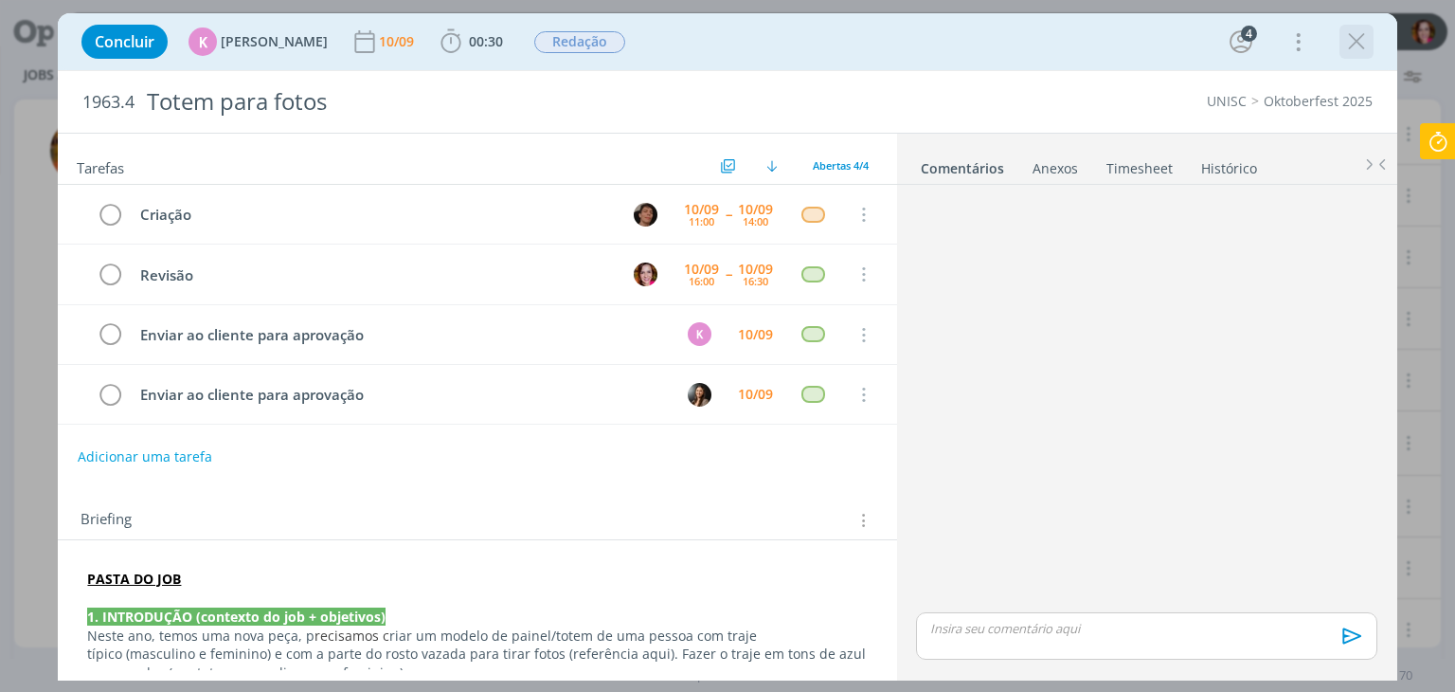
click at [1361, 44] on icon "dialog" at bounding box center [1356, 41] width 28 height 28
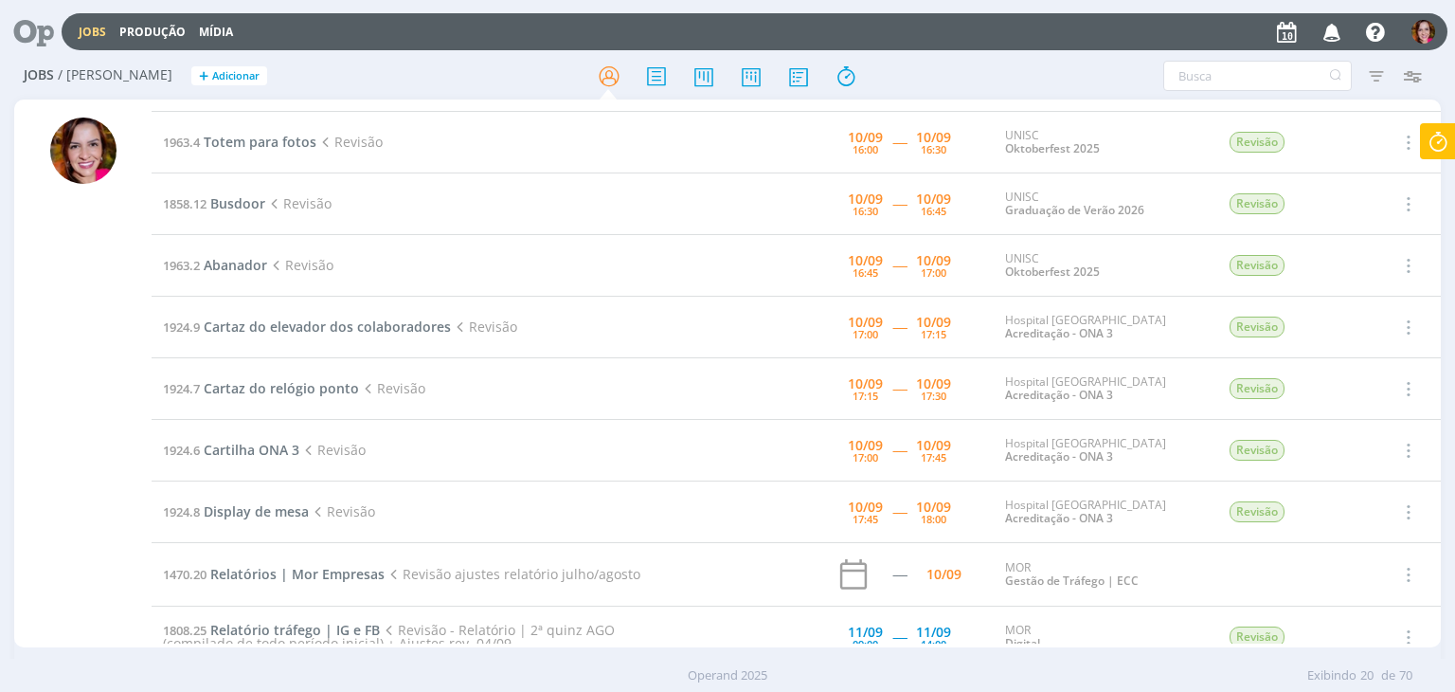
scroll to position [362, 0]
click at [227, 270] on span "Abanador" at bounding box center [235, 267] width 63 height 18
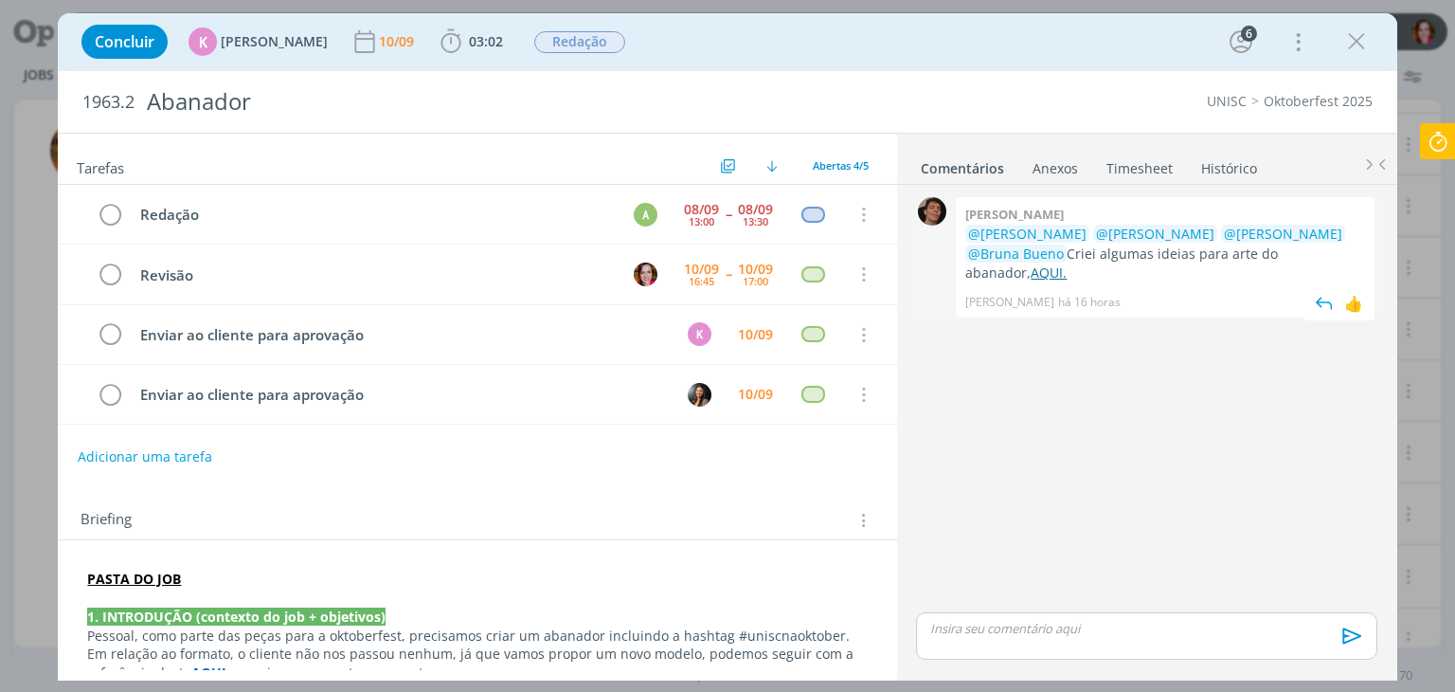
click at [1067, 263] on link "AQUI." at bounding box center [1049, 272] width 36 height 18
click at [1356, 37] on icon "dialog" at bounding box center [1356, 41] width 28 height 28
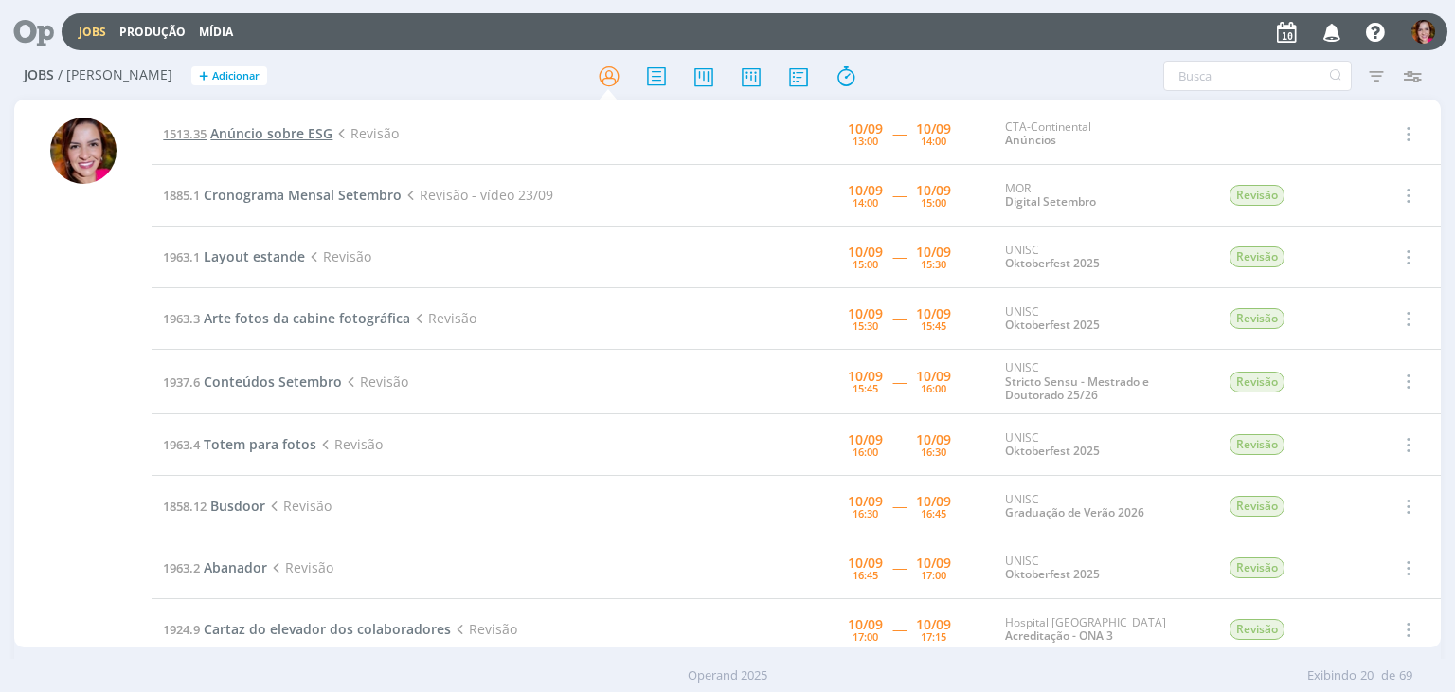
click at [274, 132] on span "Anúncio sobre ESG" at bounding box center [271, 133] width 122 height 18
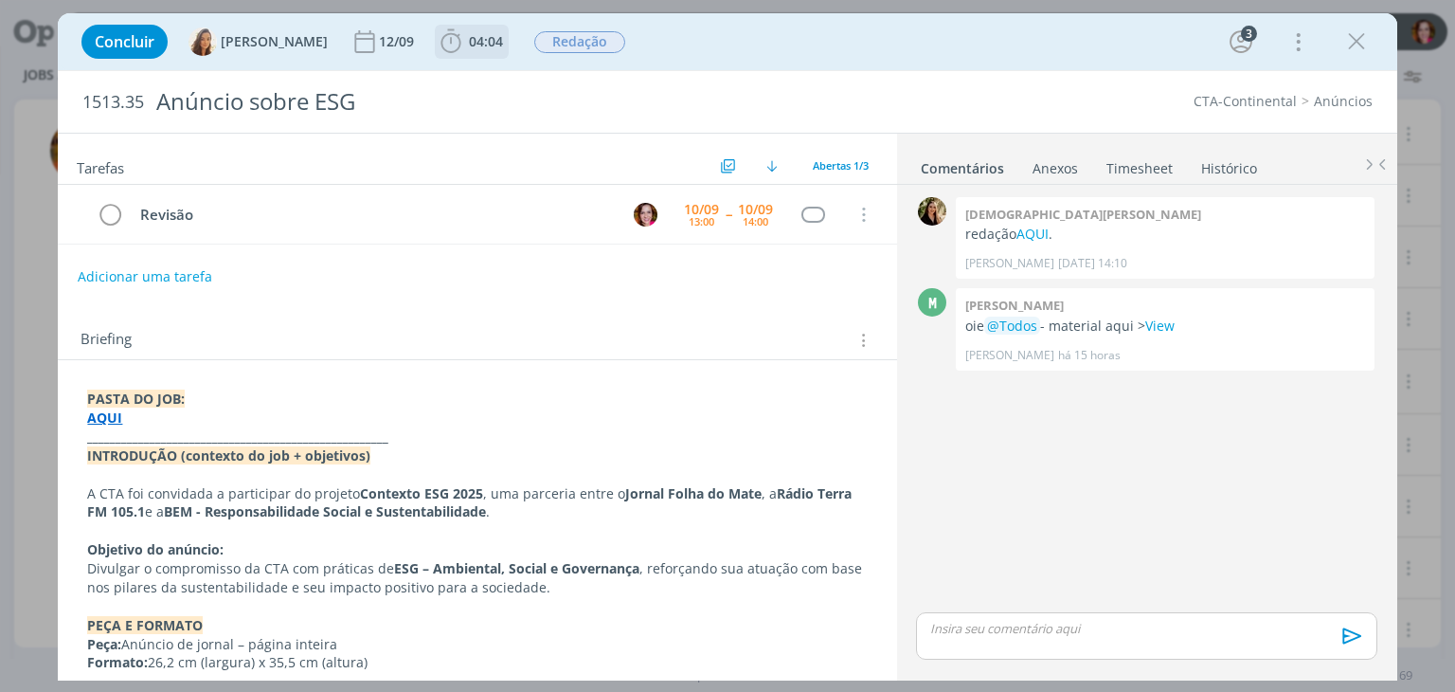
click at [469, 41] on span "04:04" at bounding box center [486, 41] width 34 height 18
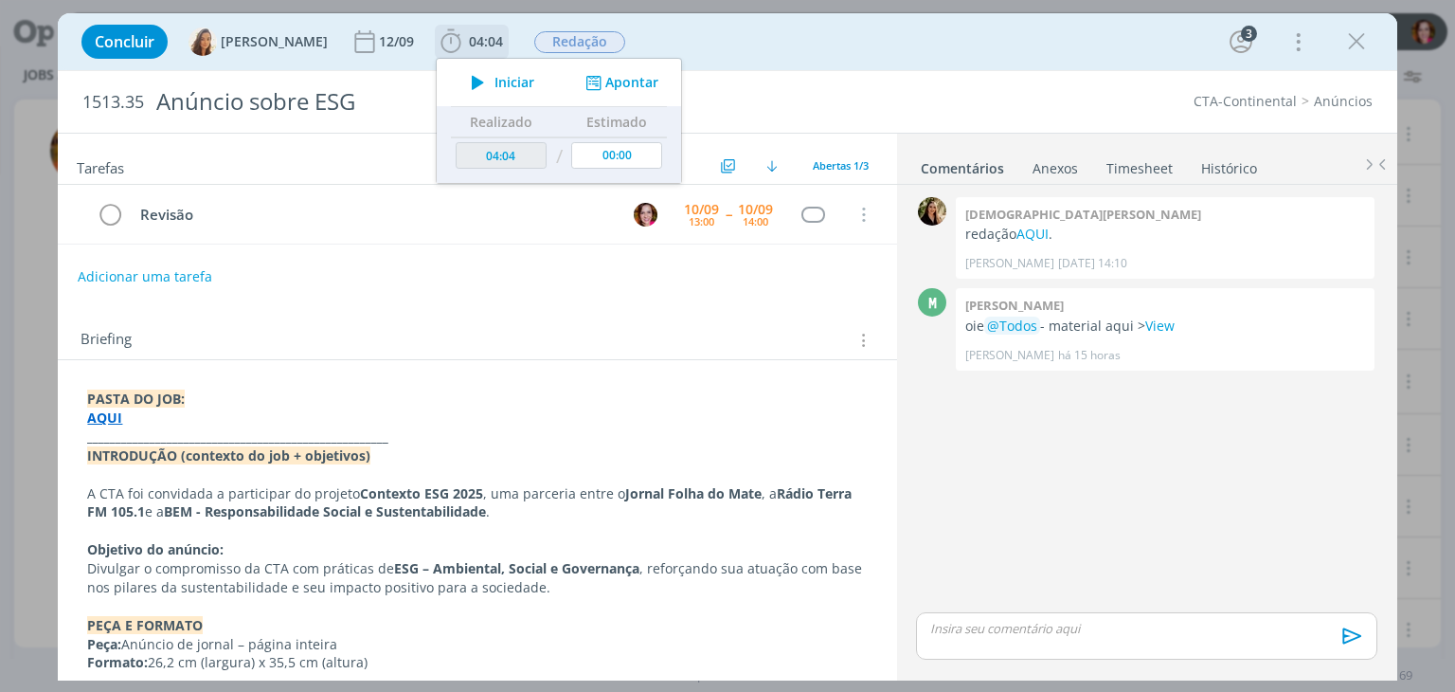
click at [477, 85] on icon "dialog" at bounding box center [477, 82] width 33 height 25
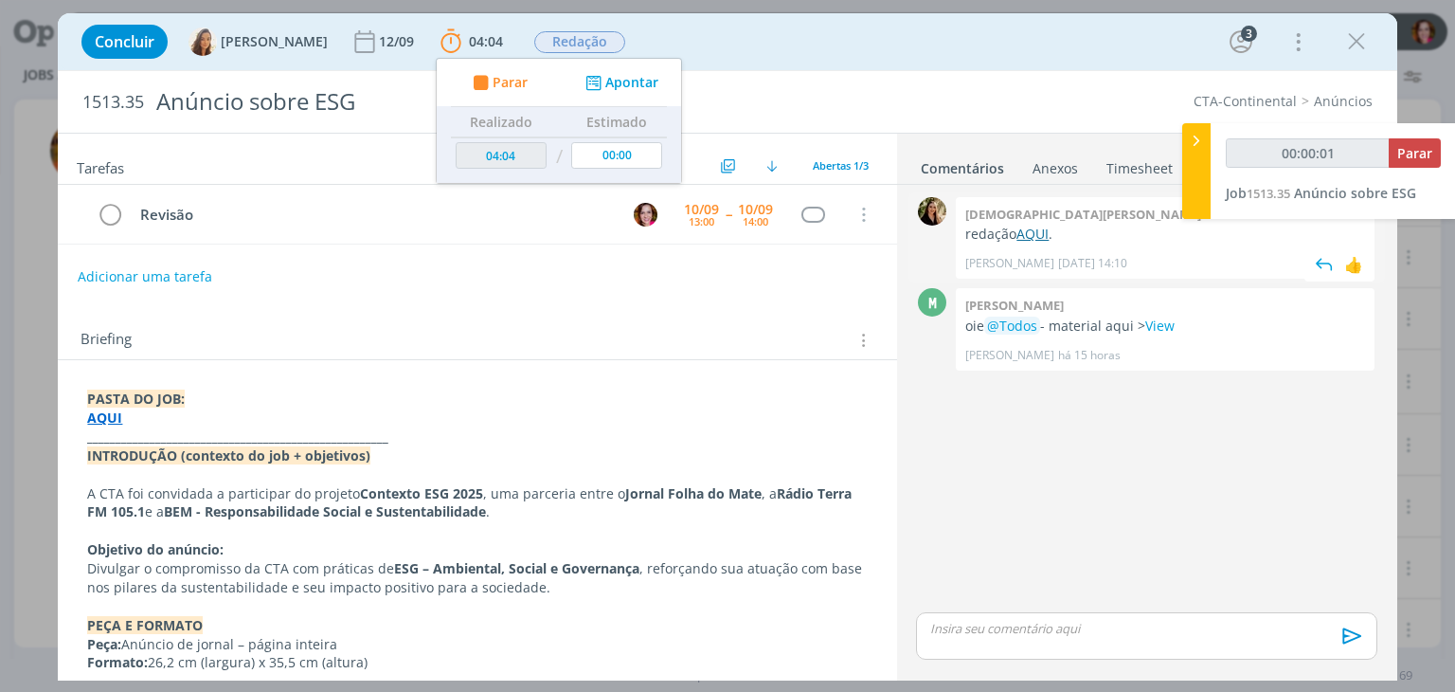
click at [1028, 242] on link "AQUI" at bounding box center [1033, 234] width 32 height 18
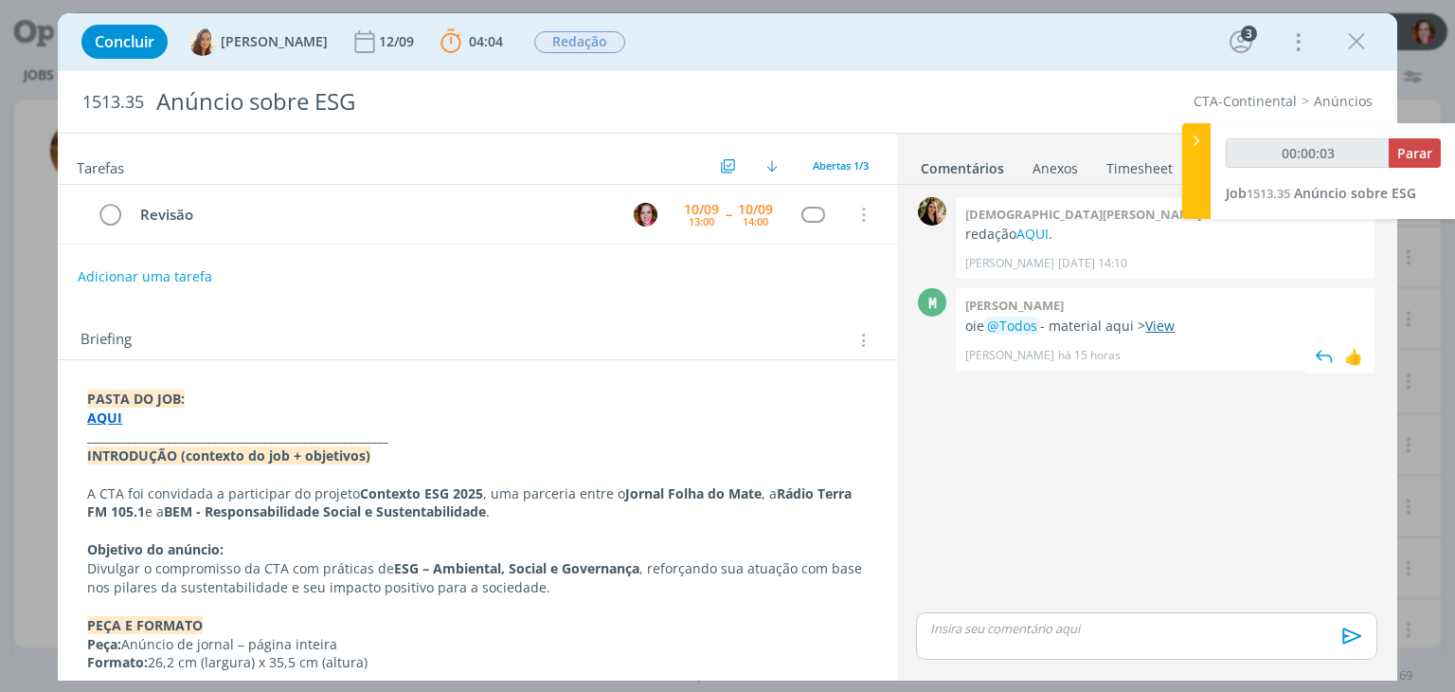
click at [1168, 323] on link "View" at bounding box center [1159, 325] width 29 height 18
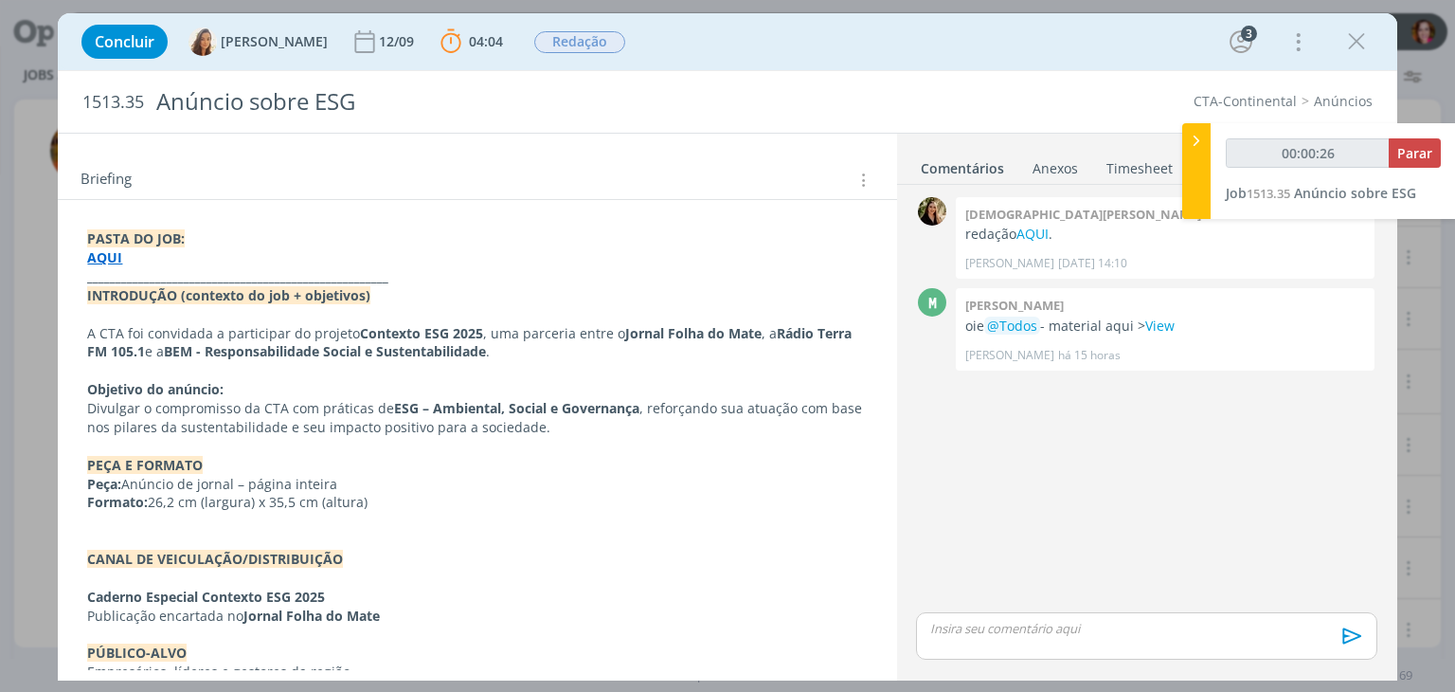
scroll to position [171, 0]
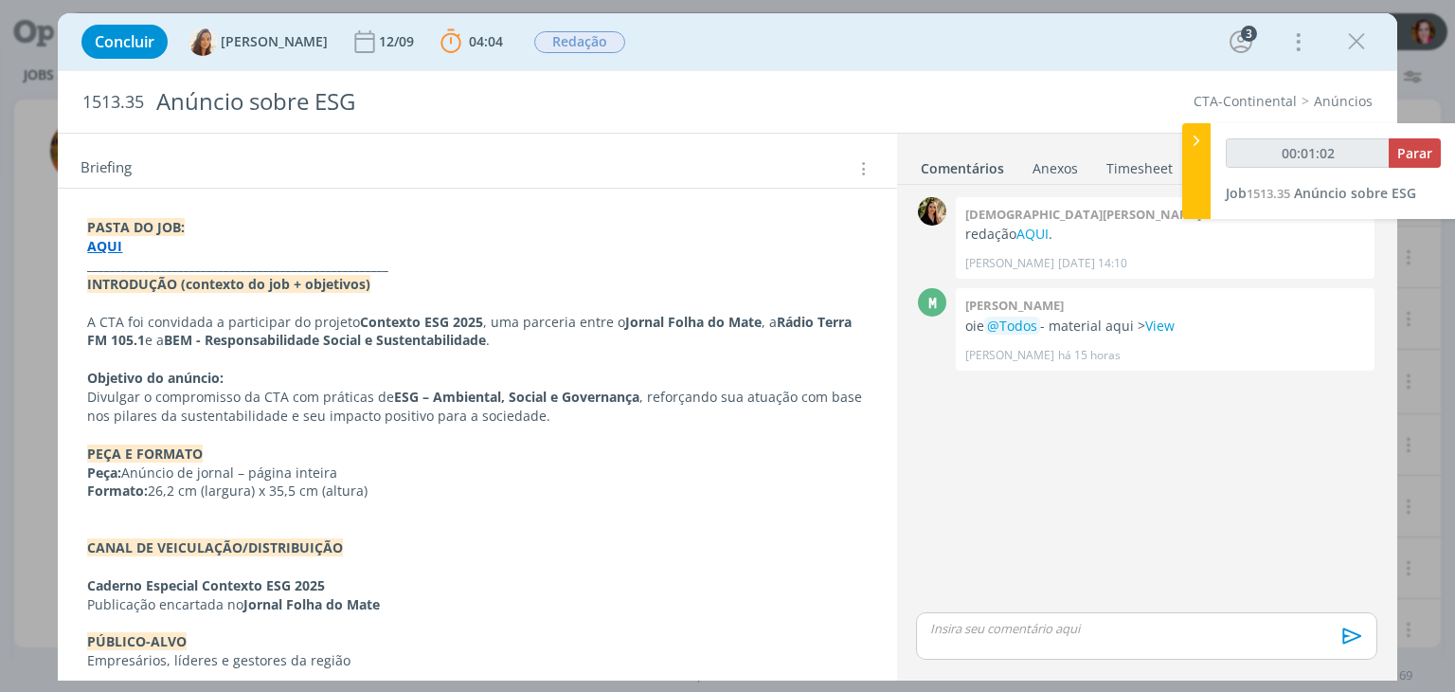
click at [630, 566] on p "dialog" at bounding box center [477, 566] width 780 height 19
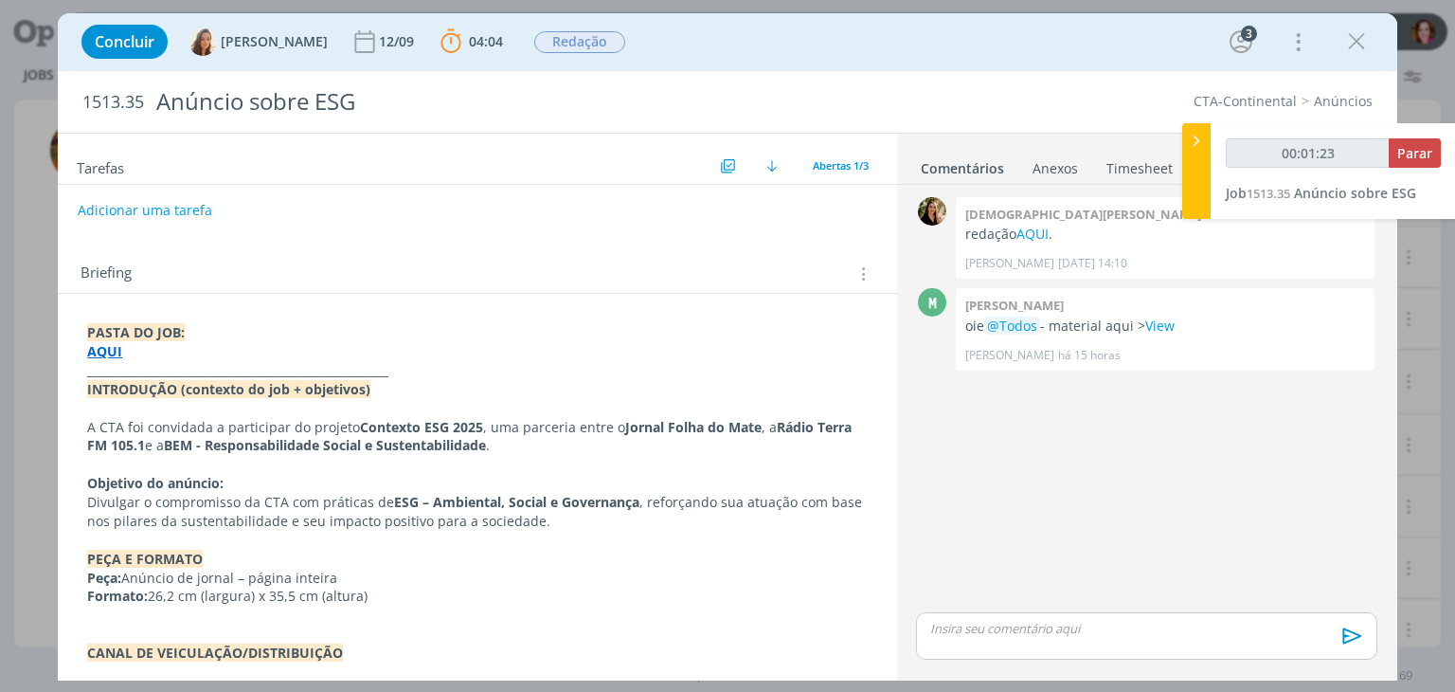
scroll to position [62, 0]
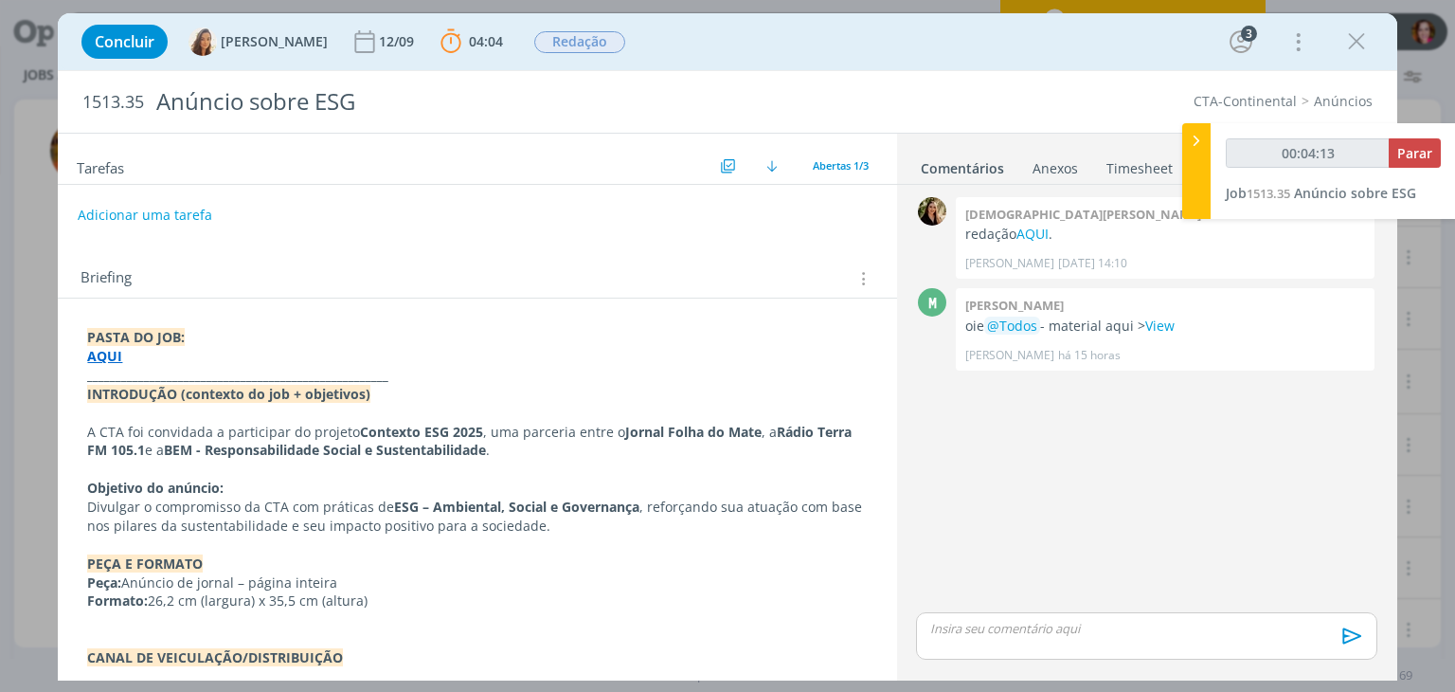
drag, startPoint x: 887, startPoint y: 323, endPoint x: 890, endPoint y: 241, distance: 82.5
click at [890, 241] on div "Tarefas Usar Job de template Ordenar por: Prazo crescente Prazo decrescente Ord…" at bounding box center [477, 402] width 838 height 536
click at [880, 242] on div "Tarefas Usar Job de template Ordenar por: Prazo crescente Prazo decrescente Ord…" at bounding box center [477, 402] width 838 height 536
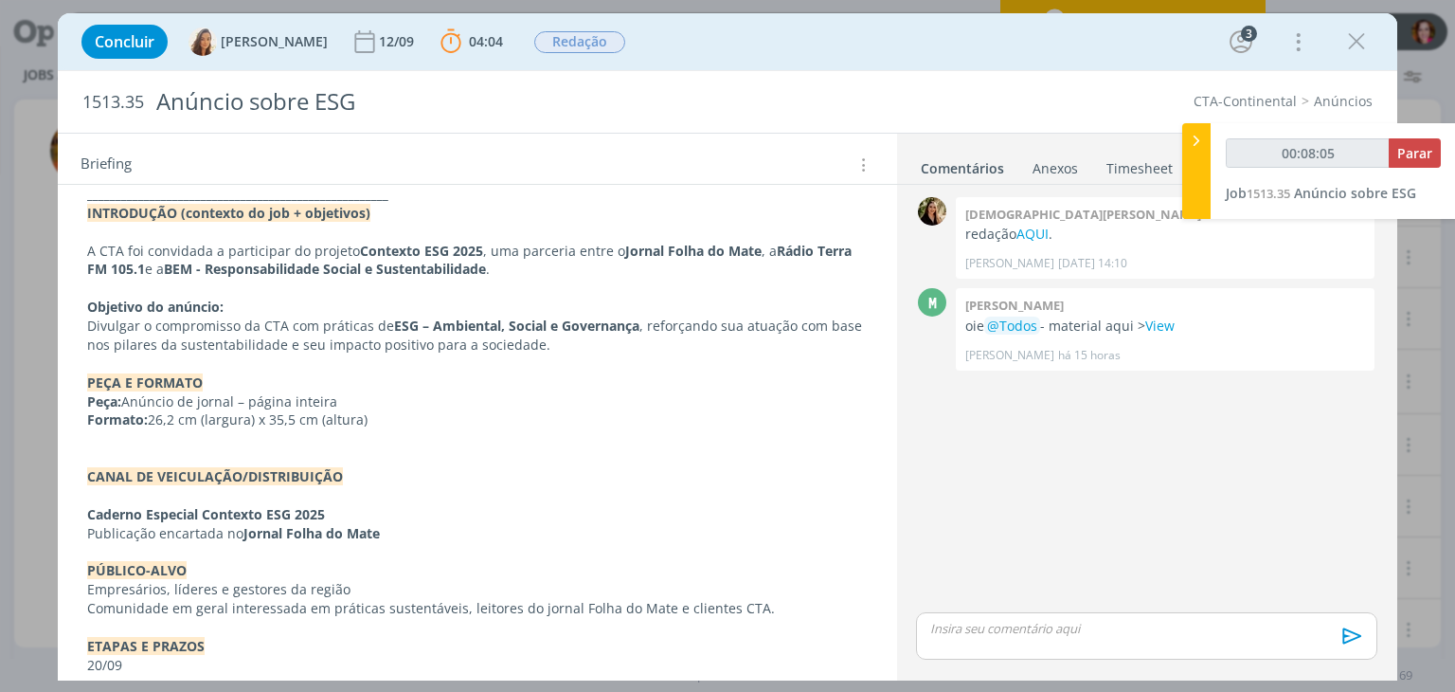
scroll to position [0, 0]
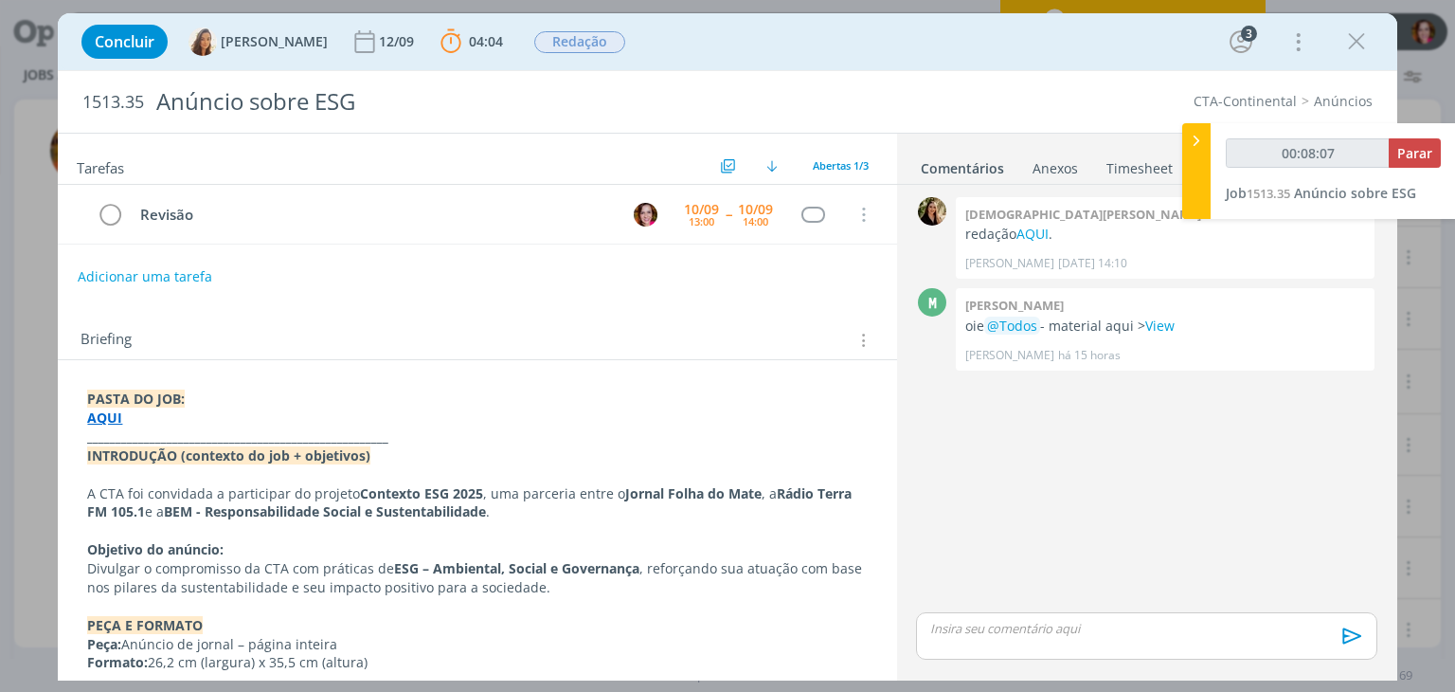
click at [317, 421] on p "AQUI" at bounding box center [477, 417] width 780 height 19
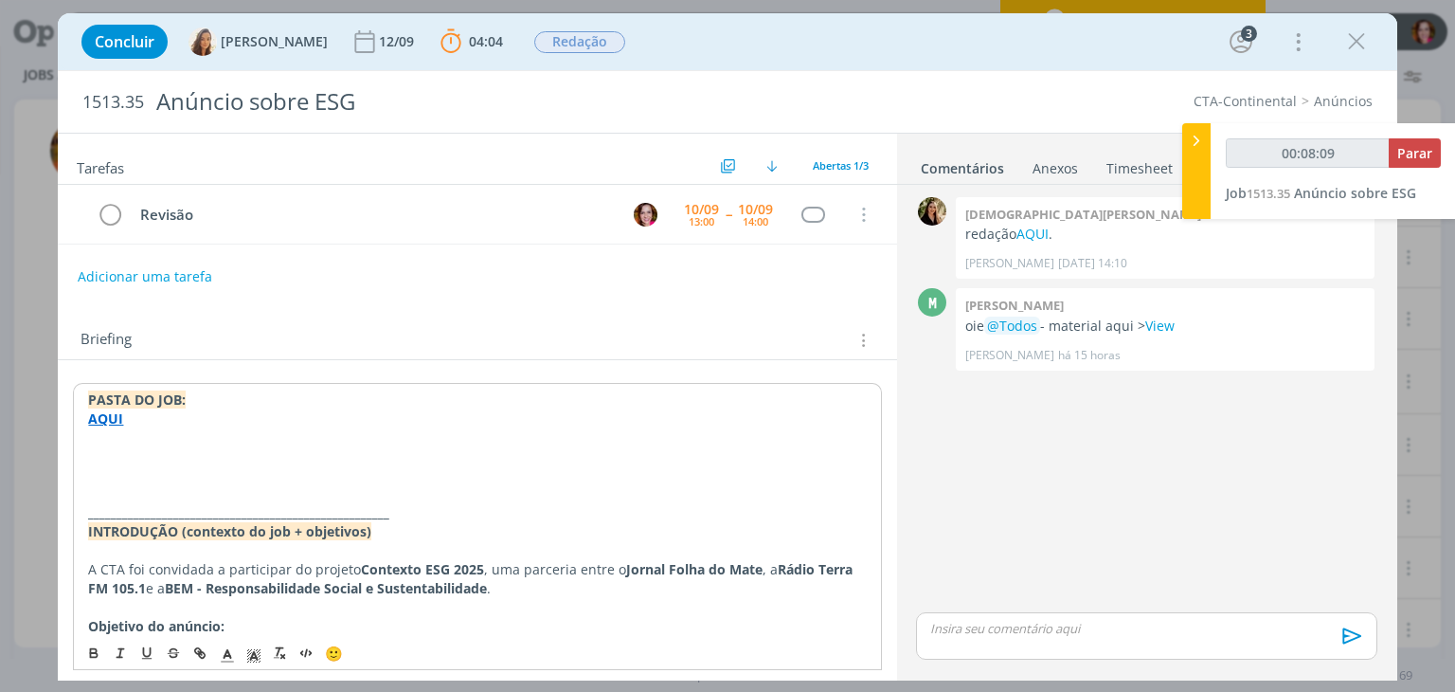
type input "00:08:10"
click at [226, 653] on polyline "dialog" at bounding box center [228, 654] width 7 height 8
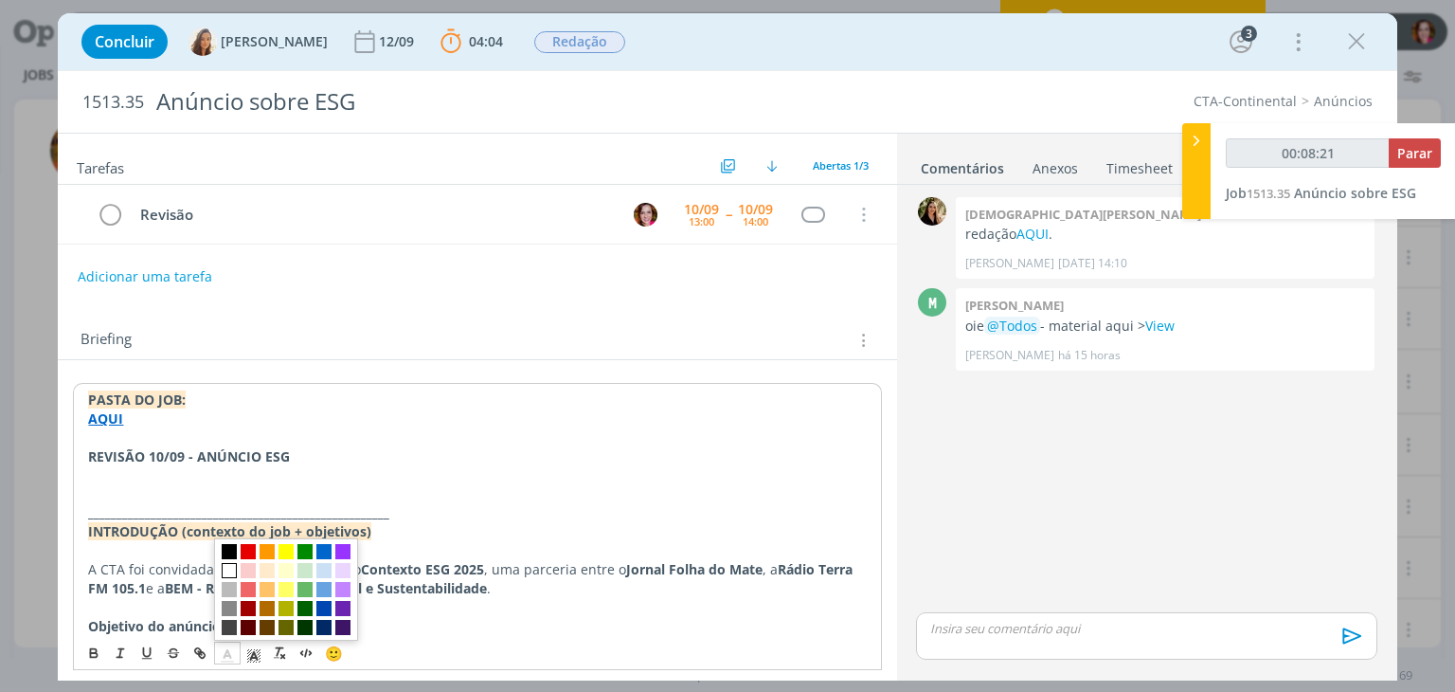
click at [225, 566] on span "dialog" at bounding box center [229, 570] width 15 height 15
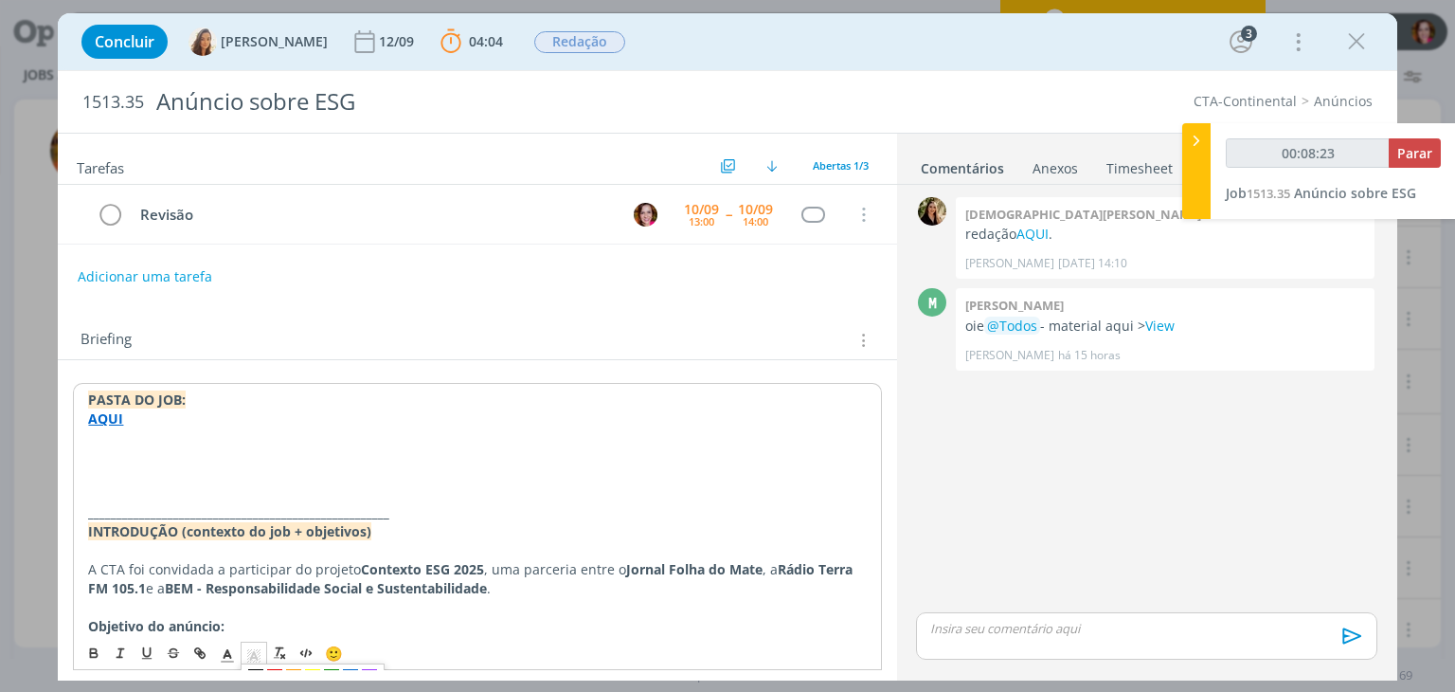
click at [255, 655] on polyline "dialog" at bounding box center [254, 656] width 7 height 8
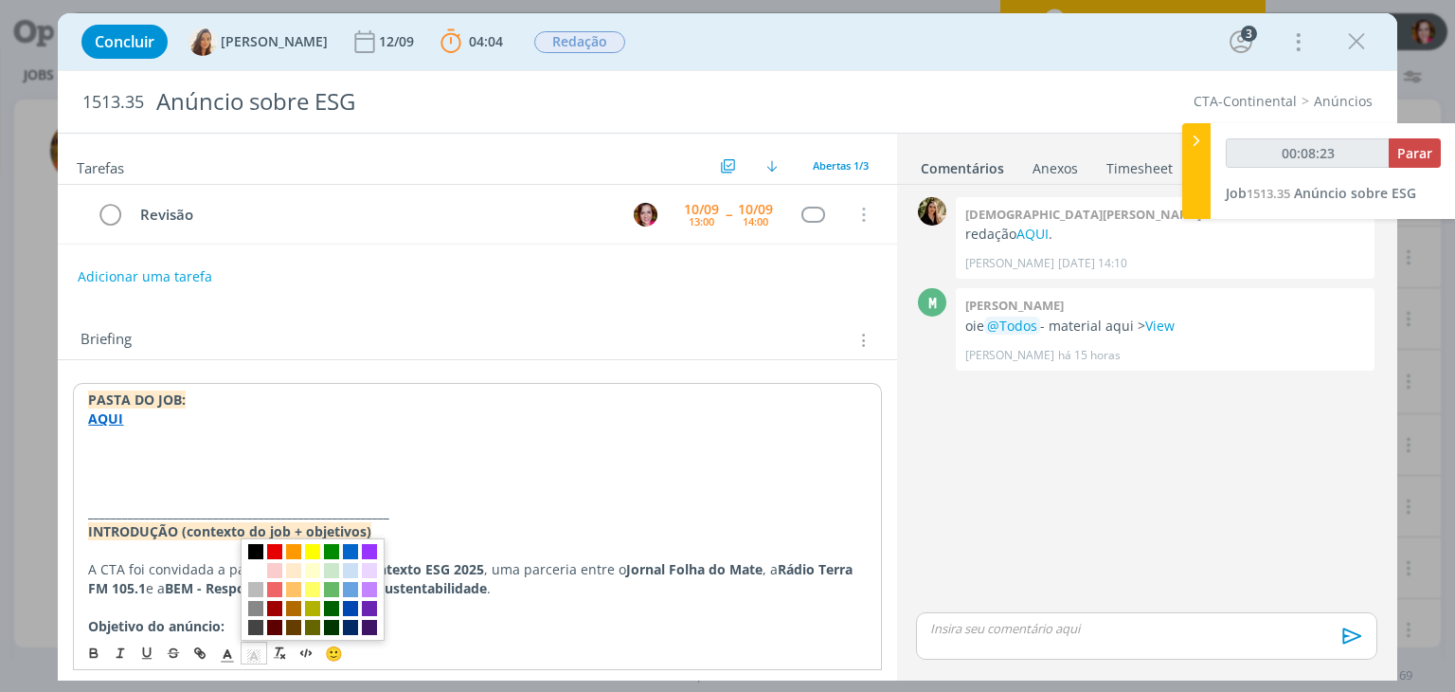
click at [256, 548] on span "dialog" at bounding box center [255, 551] width 15 height 15
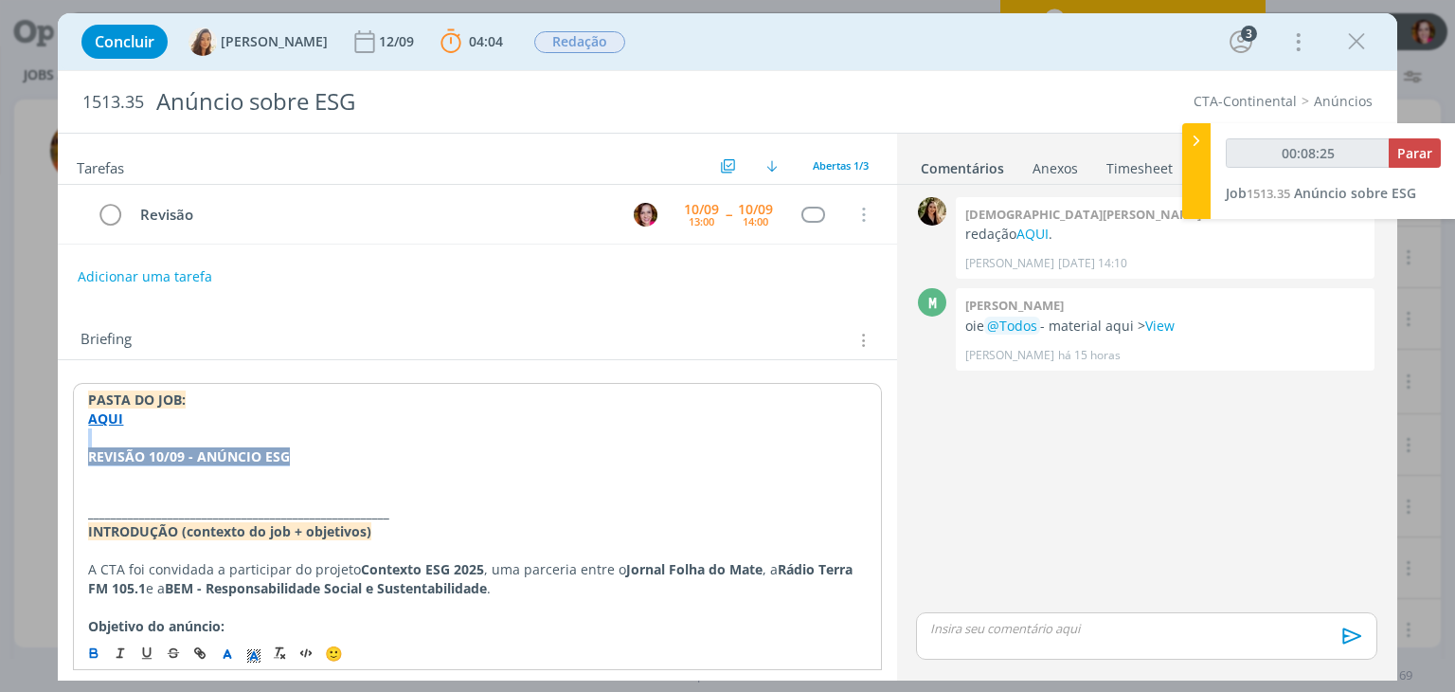
click at [327, 459] on p "REVISÃO 10/09 - ANÚNCIO ESG" at bounding box center [477, 456] width 778 height 19
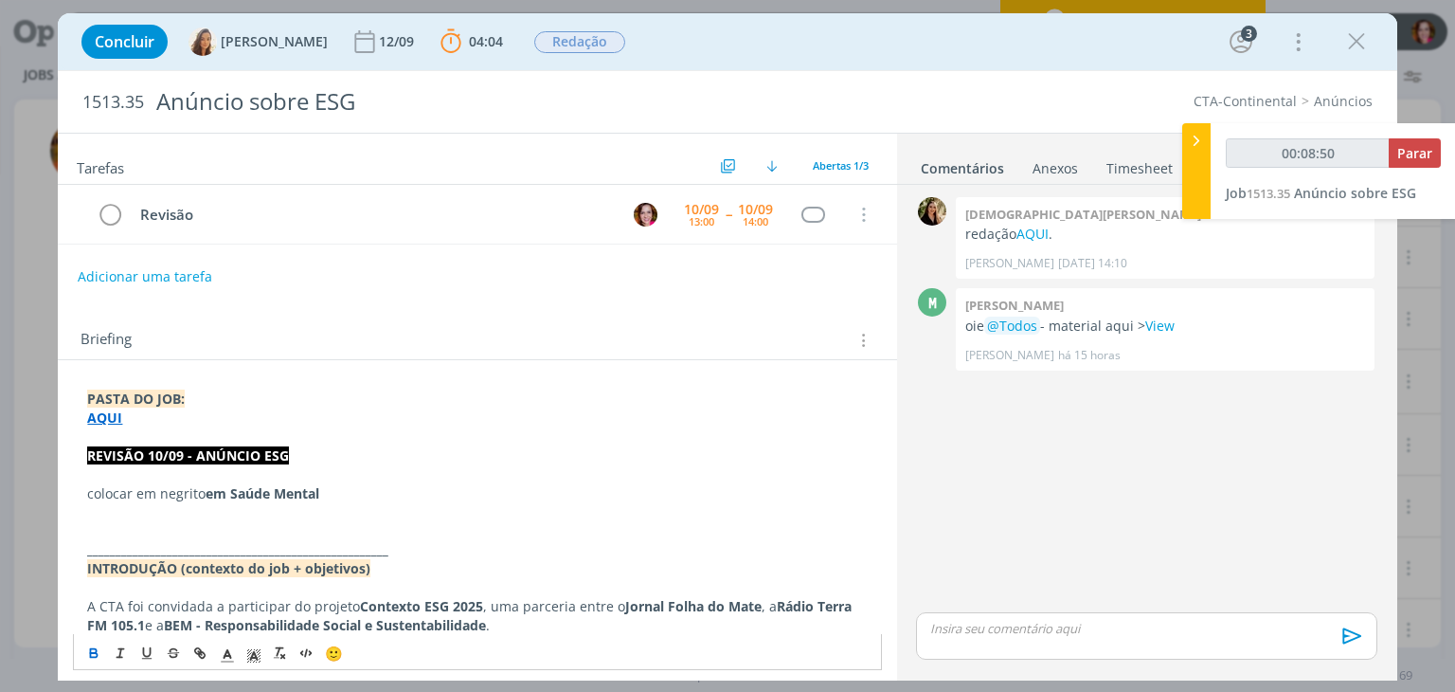
click at [340, 494] on p "colocar em negrito em Saúde Mental" at bounding box center [477, 493] width 780 height 19
click at [135, 490] on p "colocar em negrito em Saúde Mental : ..." at bounding box center [477, 493] width 780 height 19
click at [184, 489] on p "Colocar negrito em Saúde Mental : ..." at bounding box center [477, 493] width 780 height 19
click at [348, 492] on p "Colocar negrito em Saúde Mental : ..." at bounding box center [477, 493] width 780 height 19
click at [341, 502] on p "dialog" at bounding box center [477, 511] width 780 height 19
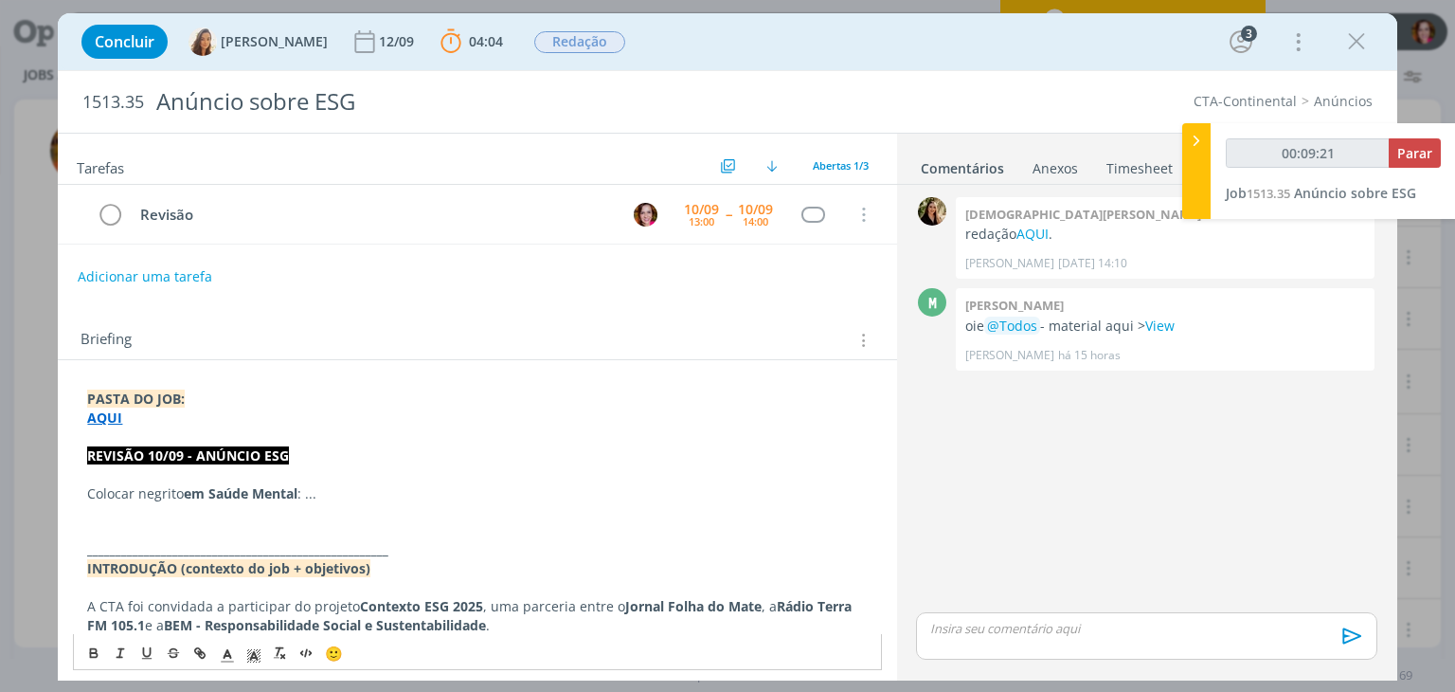
click at [341, 486] on p "Colocar negrito em Saúde Mental : ..." at bounding box center [477, 493] width 780 height 19
click at [186, 488] on strong "em Saúde Mental" at bounding box center [241, 493] width 114 height 18
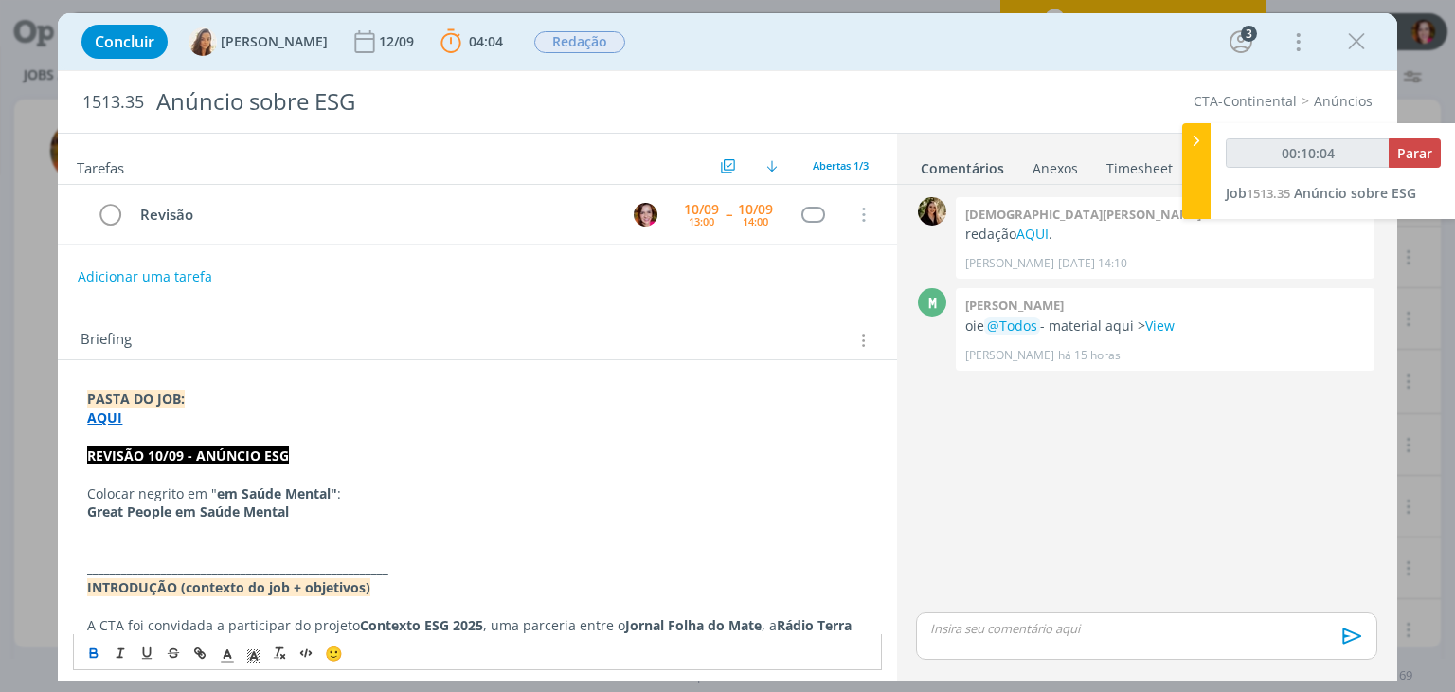
click at [216, 549] on p "dialog" at bounding box center [477, 549] width 780 height 19
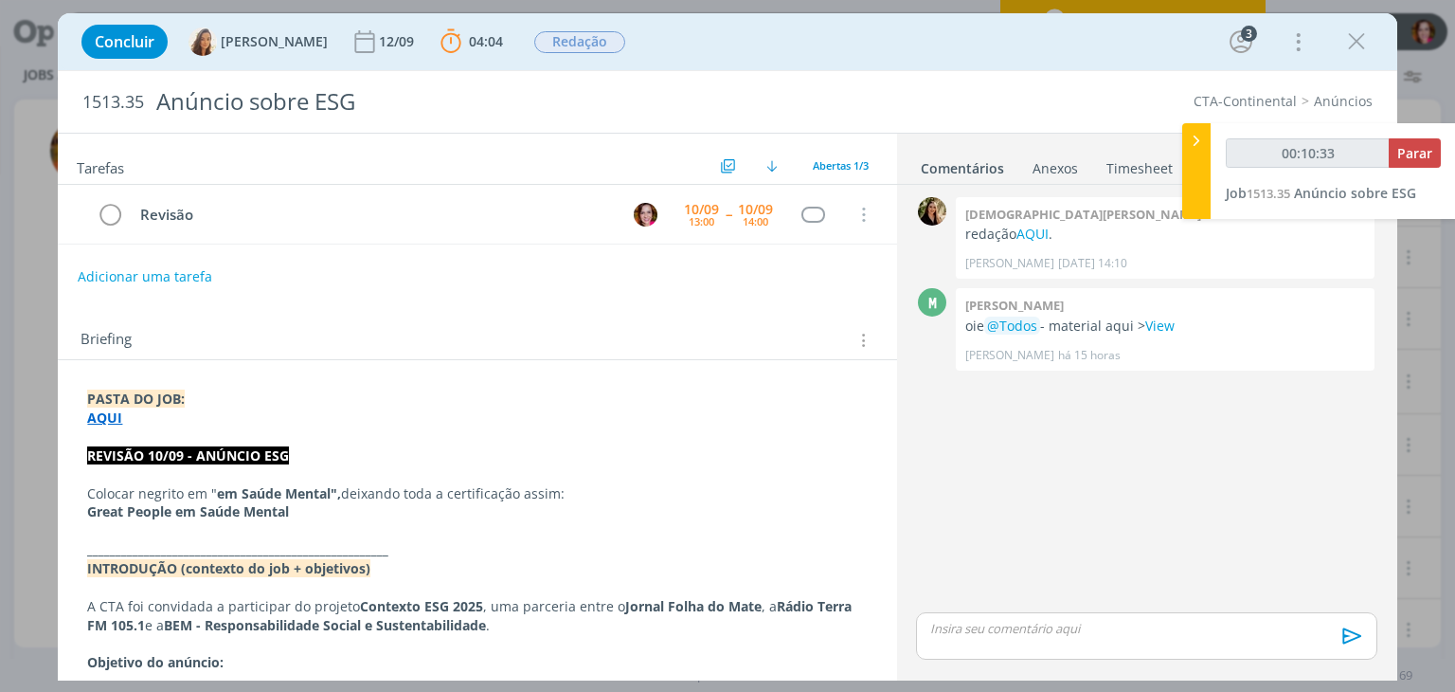
click at [981, 627] on p "dialog" at bounding box center [1146, 628] width 430 height 17
type input "00:10:34"
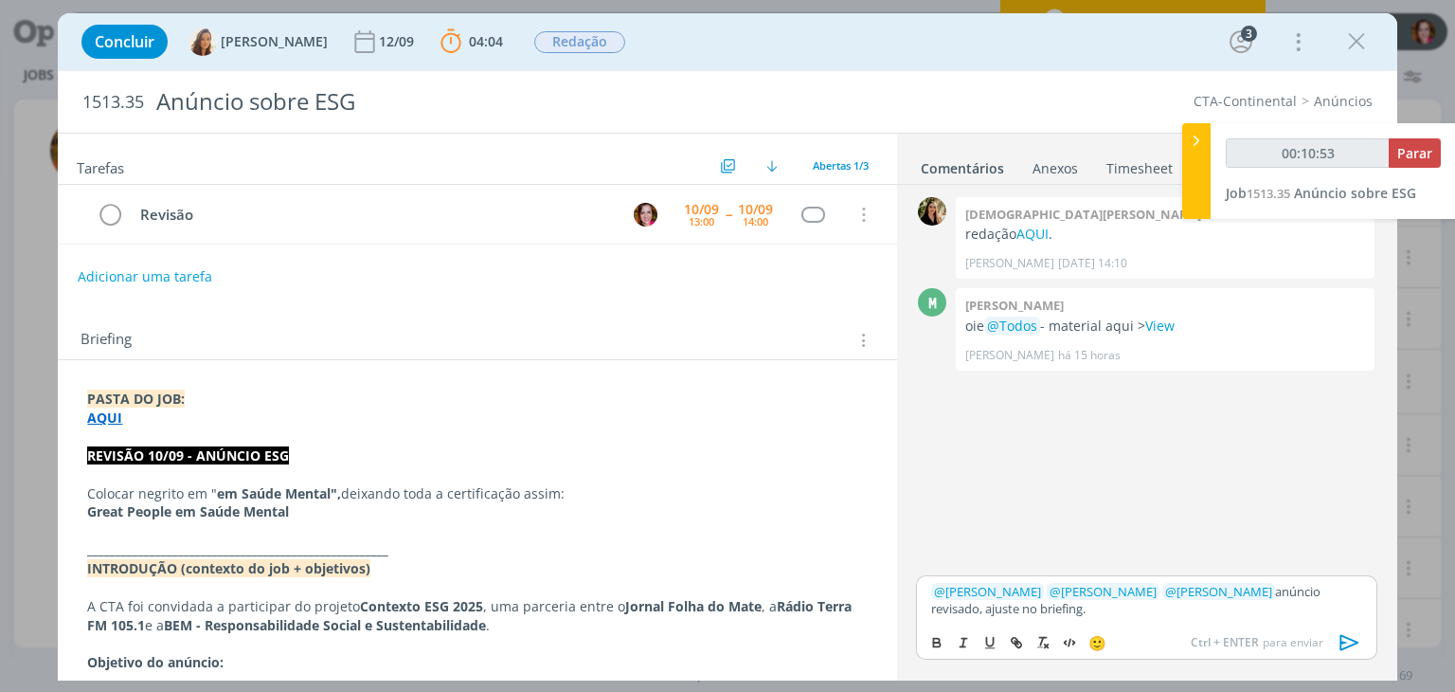
click at [1342, 641] on icon "dialog" at bounding box center [1349, 643] width 19 height 16
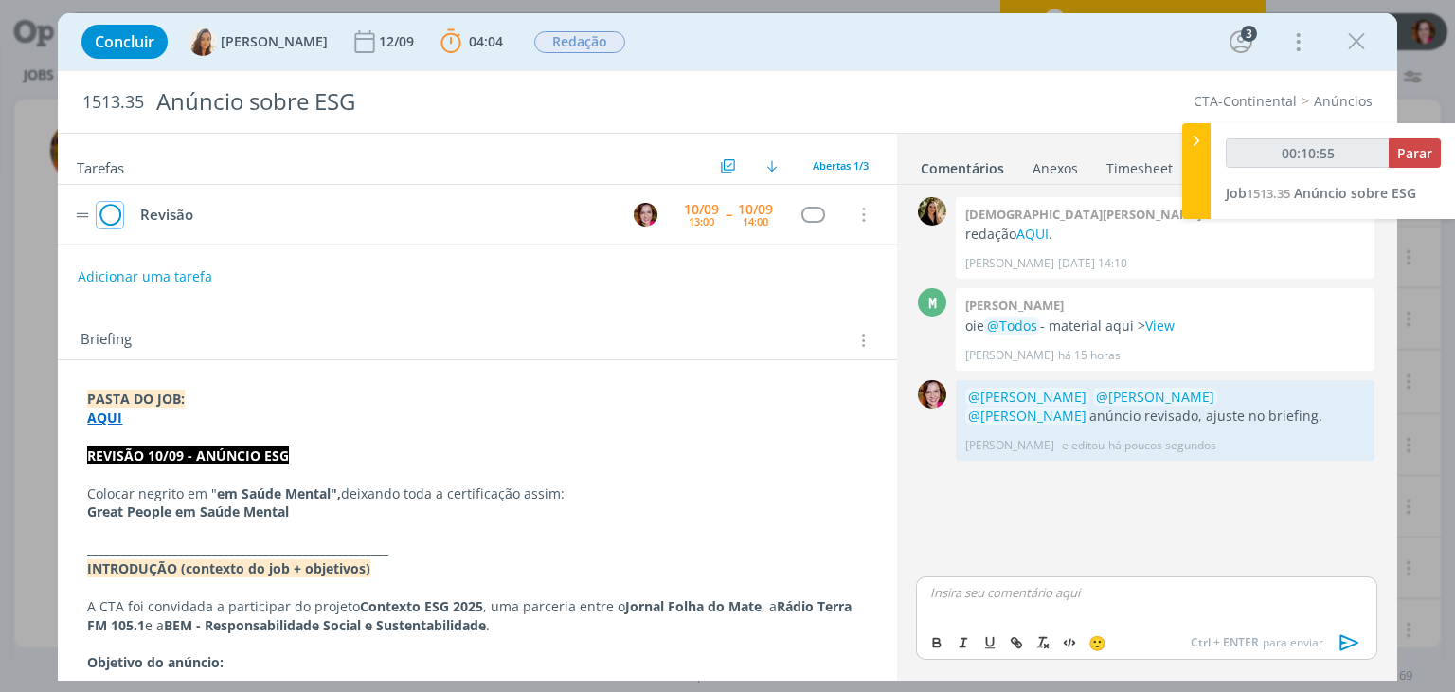
click at [108, 218] on icon "dialog" at bounding box center [110, 215] width 27 height 28
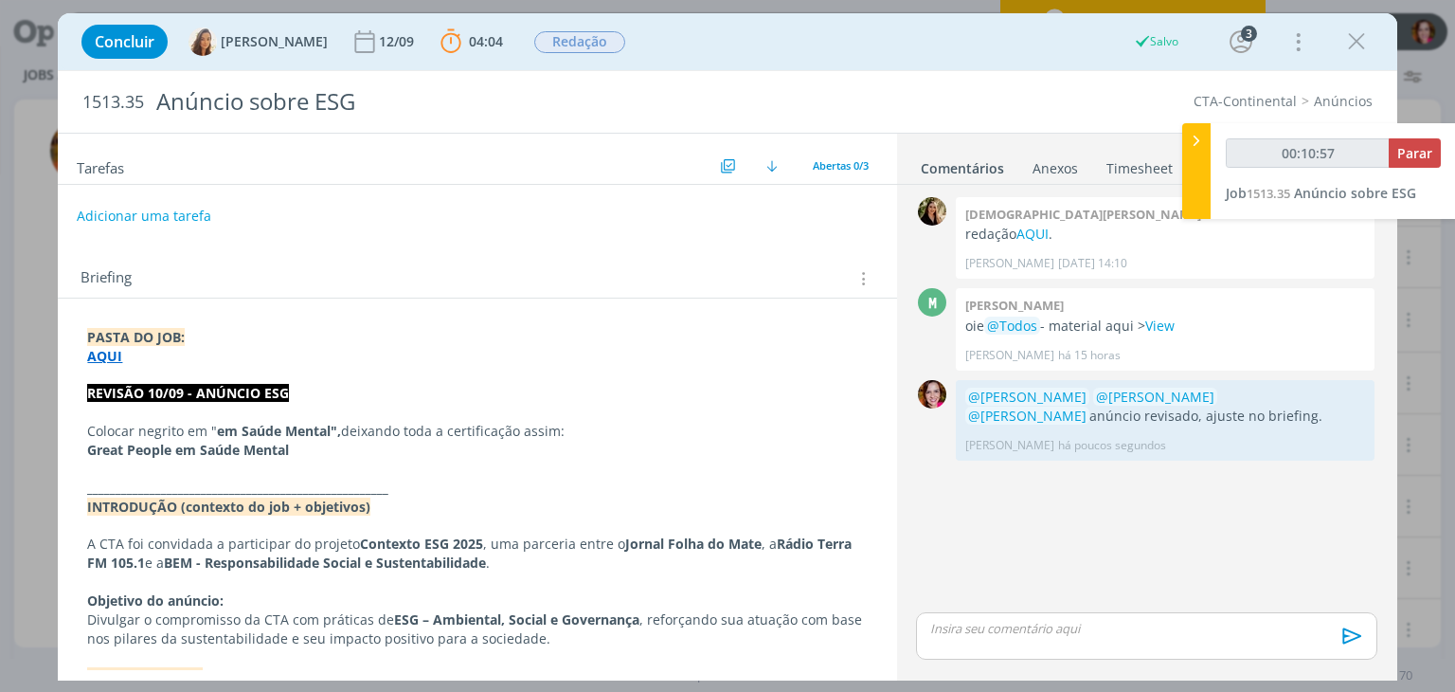
click at [192, 216] on button "Adicionar uma tarefa" at bounding box center [144, 216] width 135 height 32
type input "00:10:58"
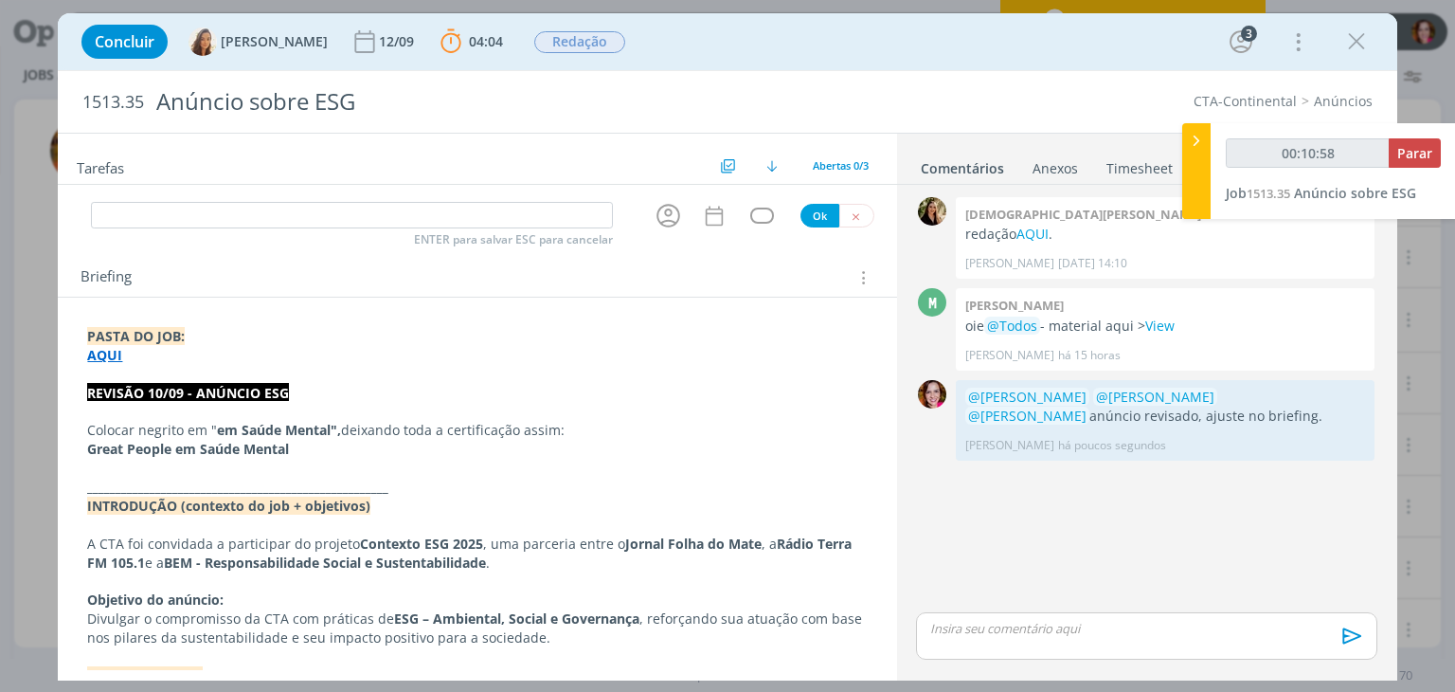
click at [192, 216] on input "dialog" at bounding box center [352, 215] width 522 height 27
type input "P"
type input "00:10:59"
type input "Pautar ajus"
type input "00:11:00"
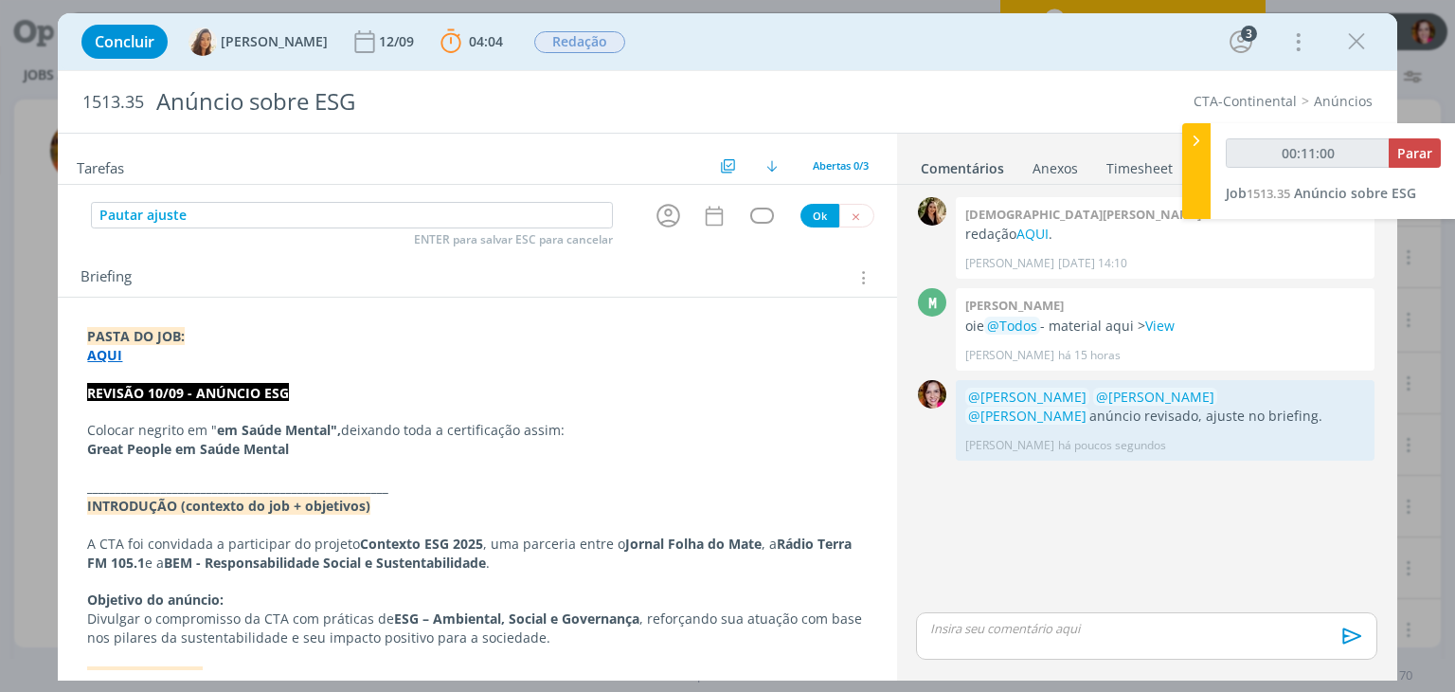
type input "Pautar ajuste"
type input "00:11:02"
click at [662, 213] on icon "dialog" at bounding box center [669, 216] width 24 height 24
type input "Pautar ajuste"
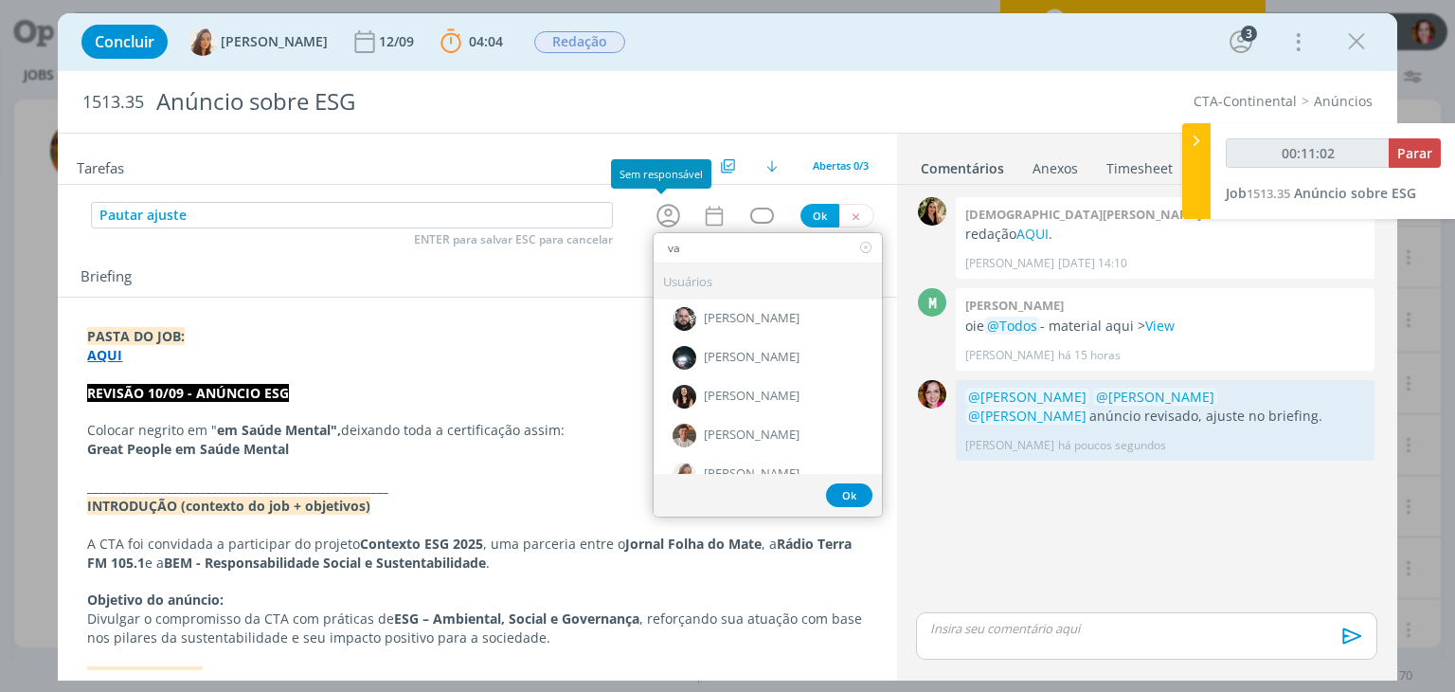
type input "van"
type input "00:11:03"
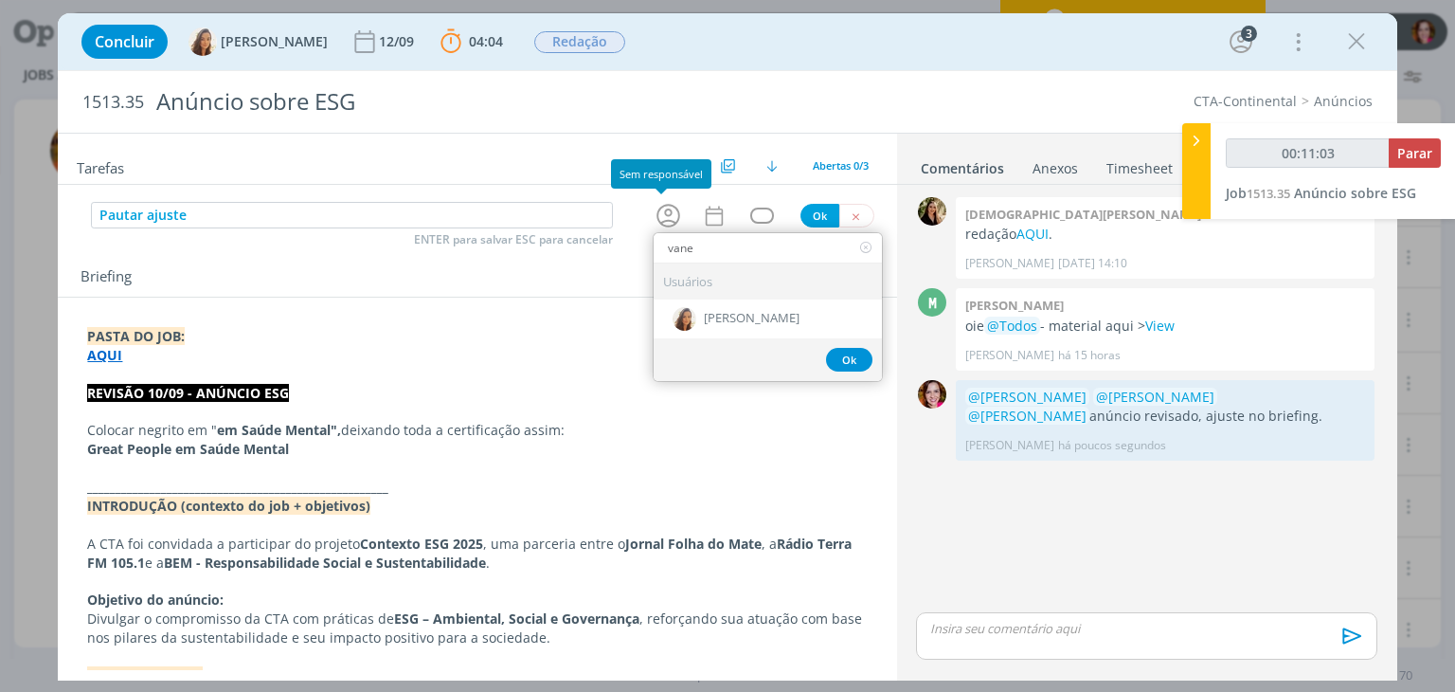
type input "vanes"
type input "00:11:04"
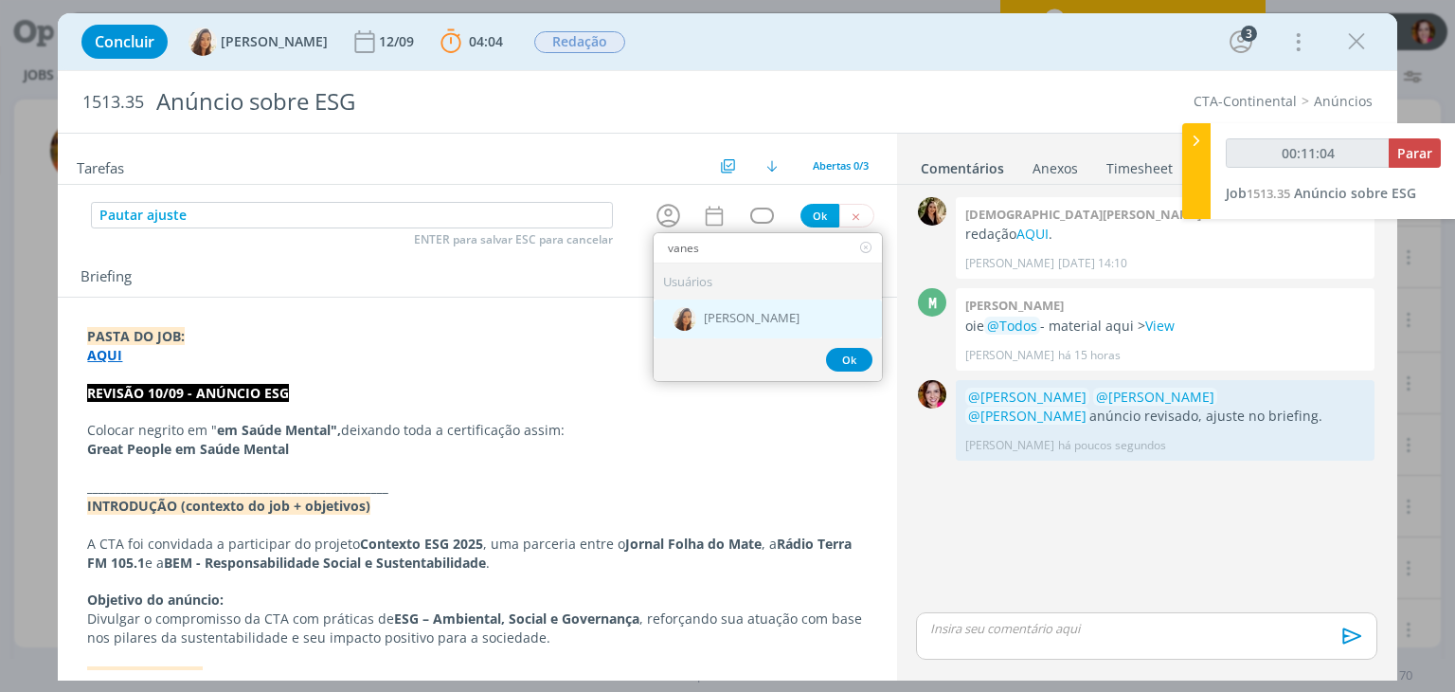
type input "vanes"
click at [697, 326] on div "[PERSON_NAME]" at bounding box center [768, 318] width 228 height 39
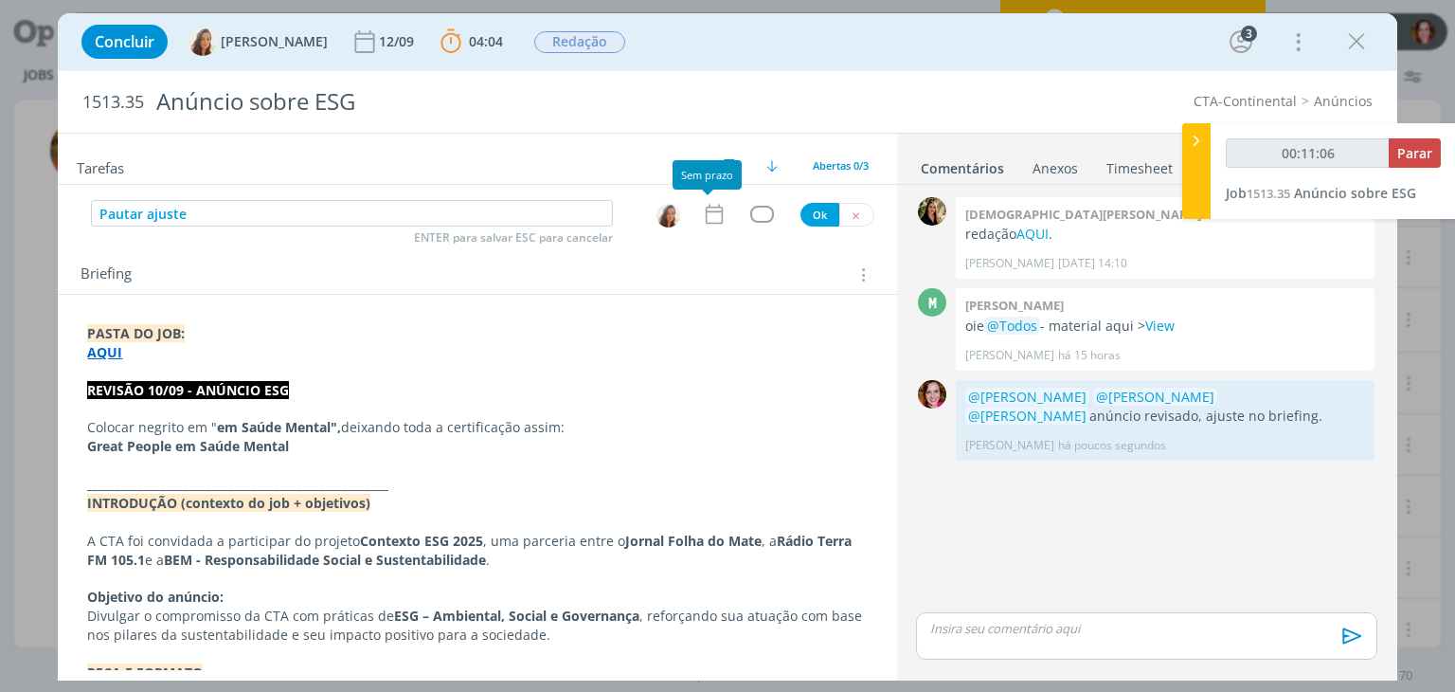
click at [703, 214] on icon "dialog" at bounding box center [714, 214] width 25 height 25
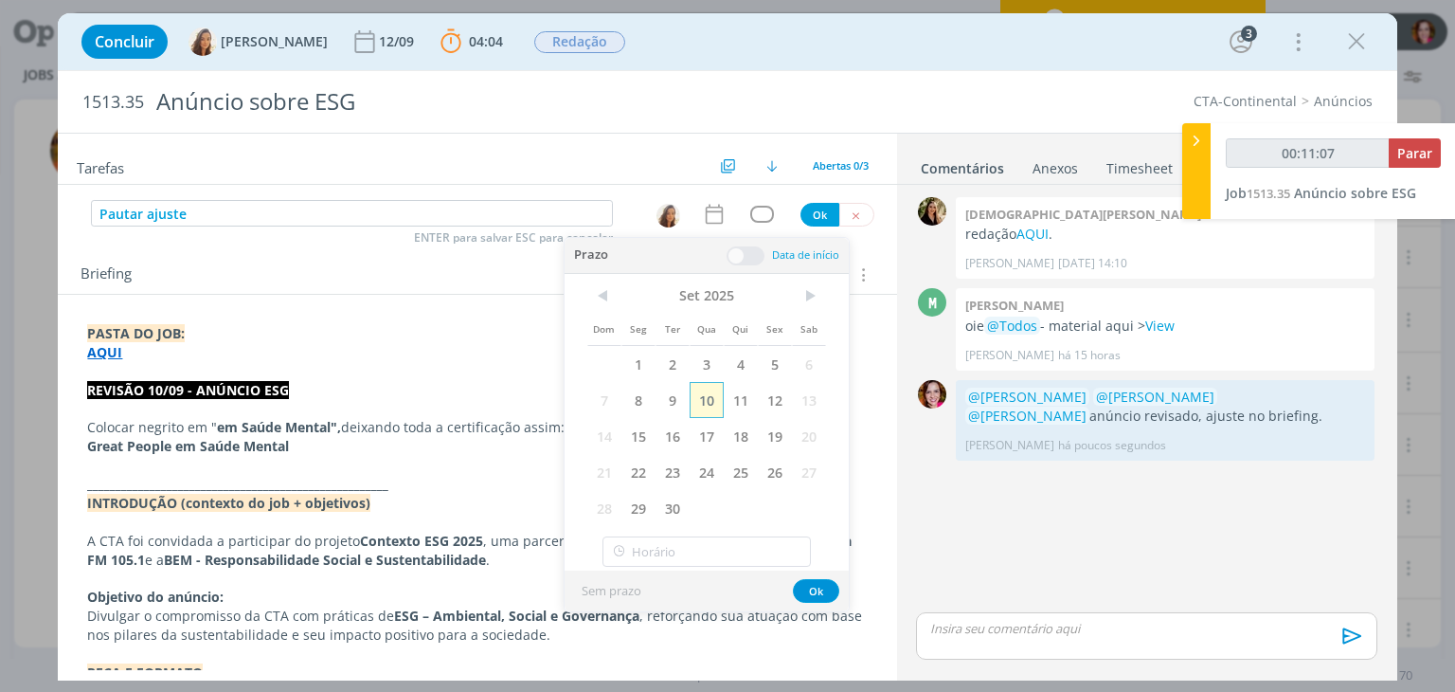
click at [710, 392] on span "10" at bounding box center [707, 400] width 34 height 36
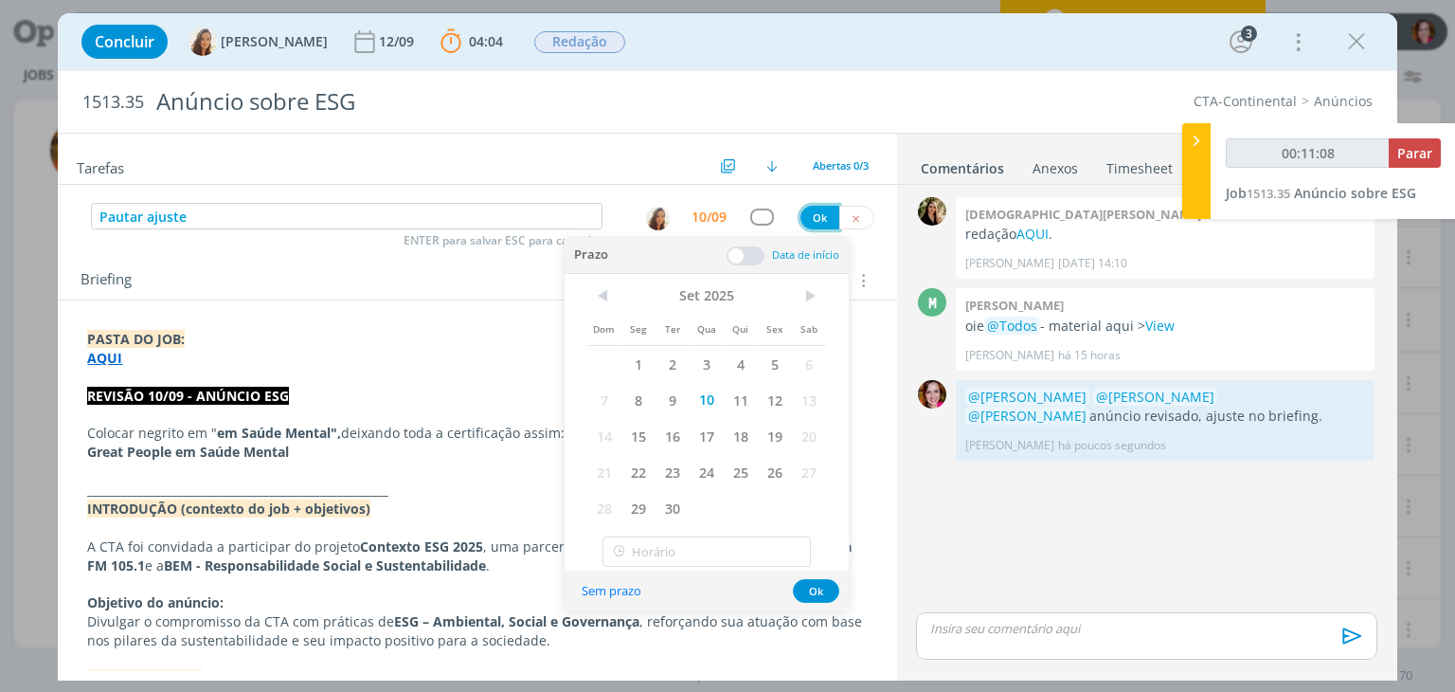
click at [811, 215] on button "Ok" at bounding box center [820, 218] width 39 height 24
type input "00:11:09"
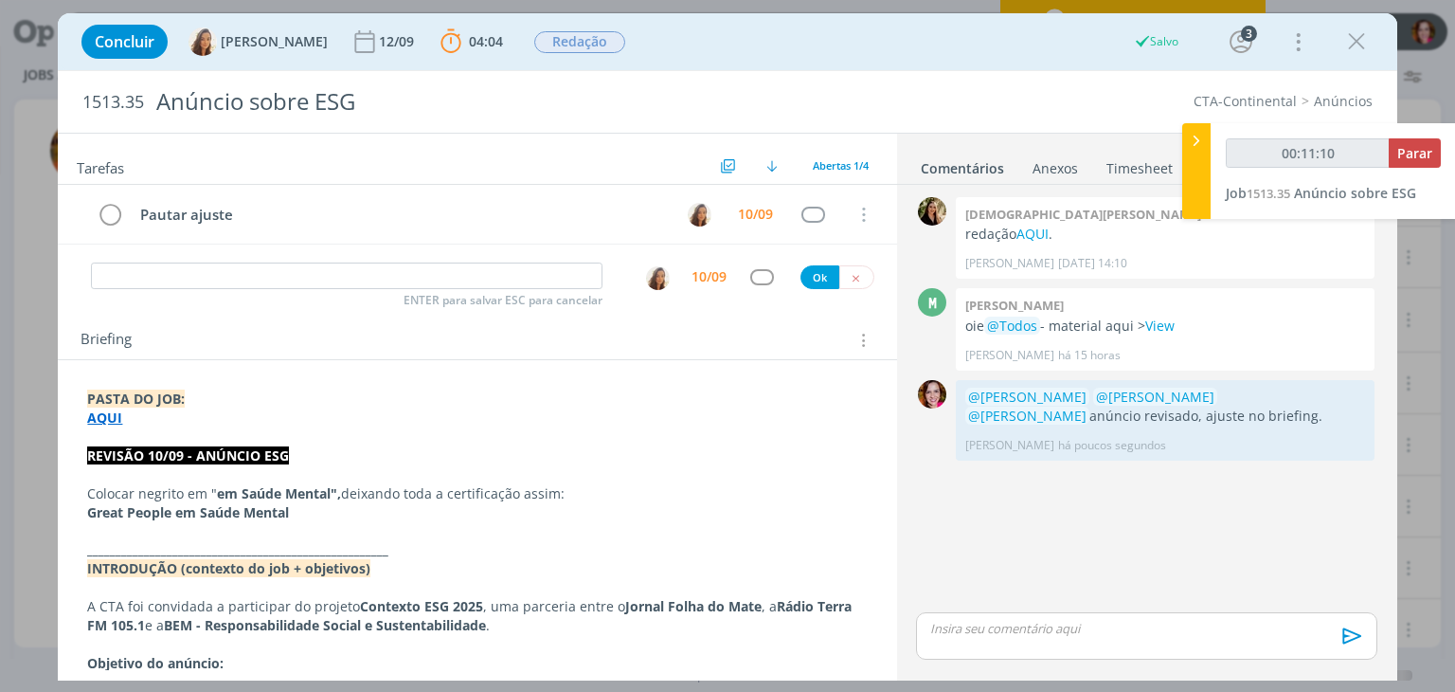
click at [333, 473] on p "dialog" at bounding box center [477, 474] width 780 height 19
click at [186, 494] on p "Colocar negrito em " em Saúde Mental", deixando toda a certificação assim:" at bounding box center [477, 494] width 778 height 19
click at [564, 493] on p "Colocar negrito em " em Saúde Mental", deixando toda a certificação assim:" at bounding box center [477, 494] width 778 height 19
type input "00:13:08"
click at [1432, 153] on span "Parar" at bounding box center [1414, 153] width 35 height 18
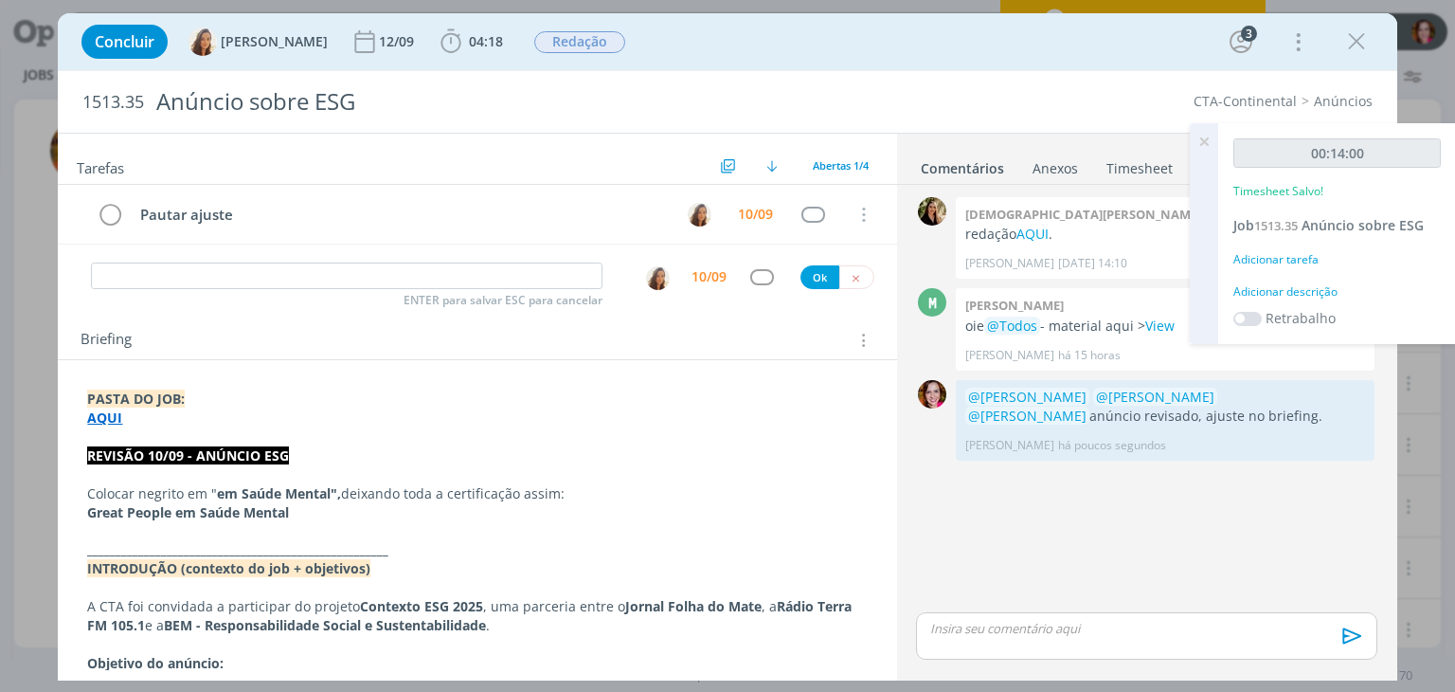
click at [1300, 295] on div "Adicionar descrição" at bounding box center [1337, 291] width 207 height 17
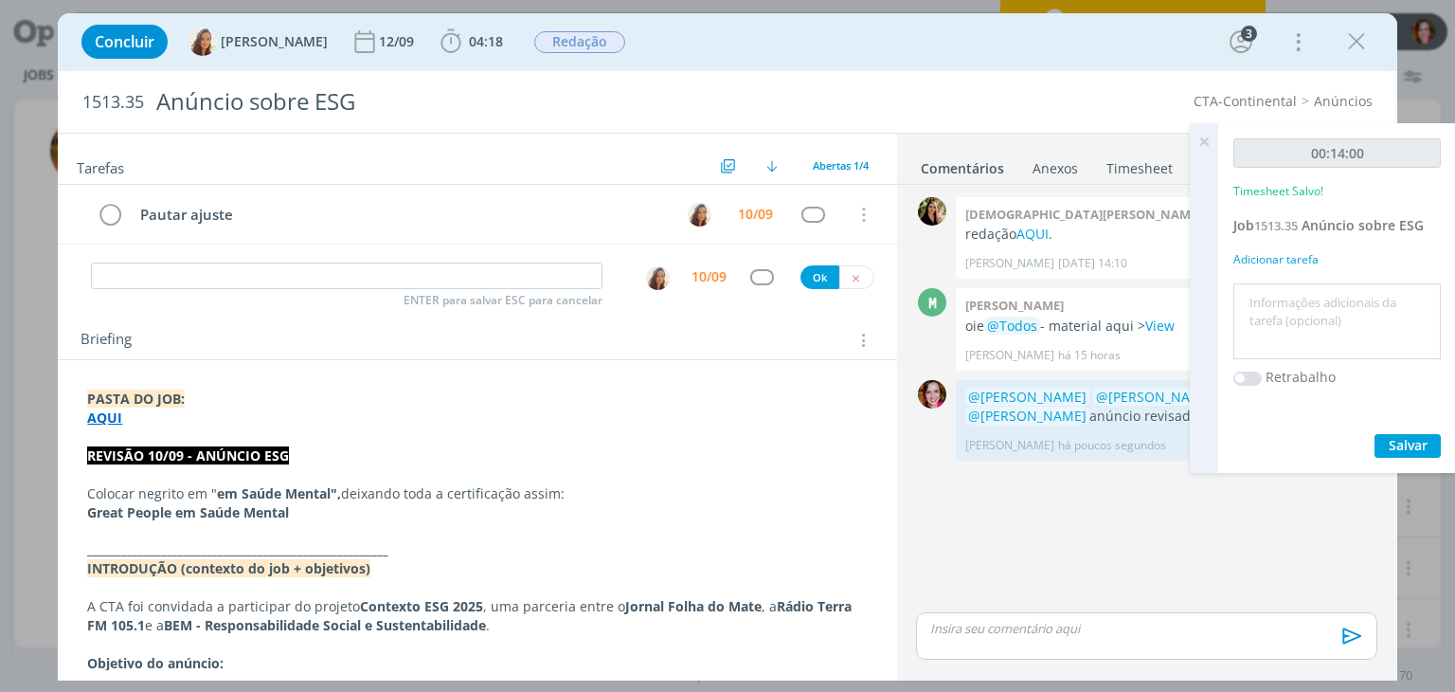
click at [1300, 295] on textarea at bounding box center [1337, 321] width 198 height 67
type textarea "Revisão anúncio"
click at [1401, 441] on span "Salvar" at bounding box center [1408, 445] width 39 height 18
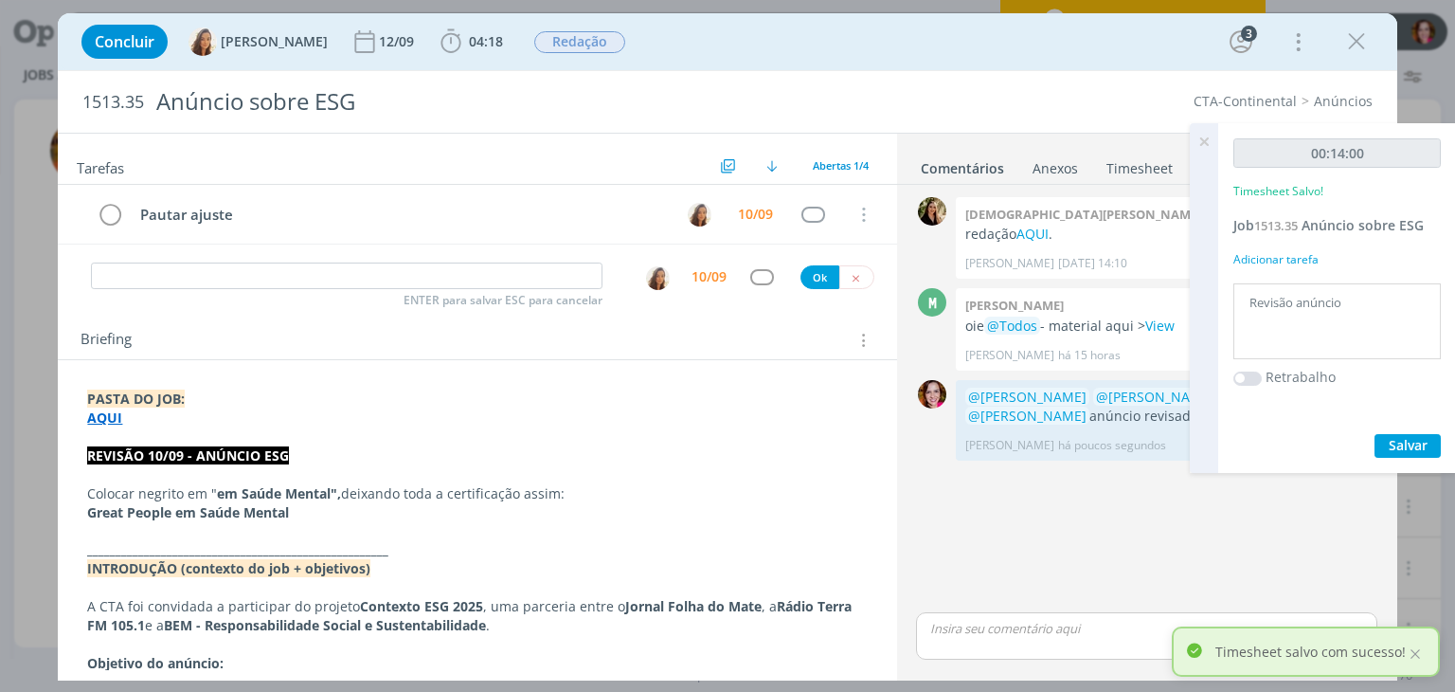
click at [1204, 141] on icon at bounding box center [1204, 141] width 34 height 37
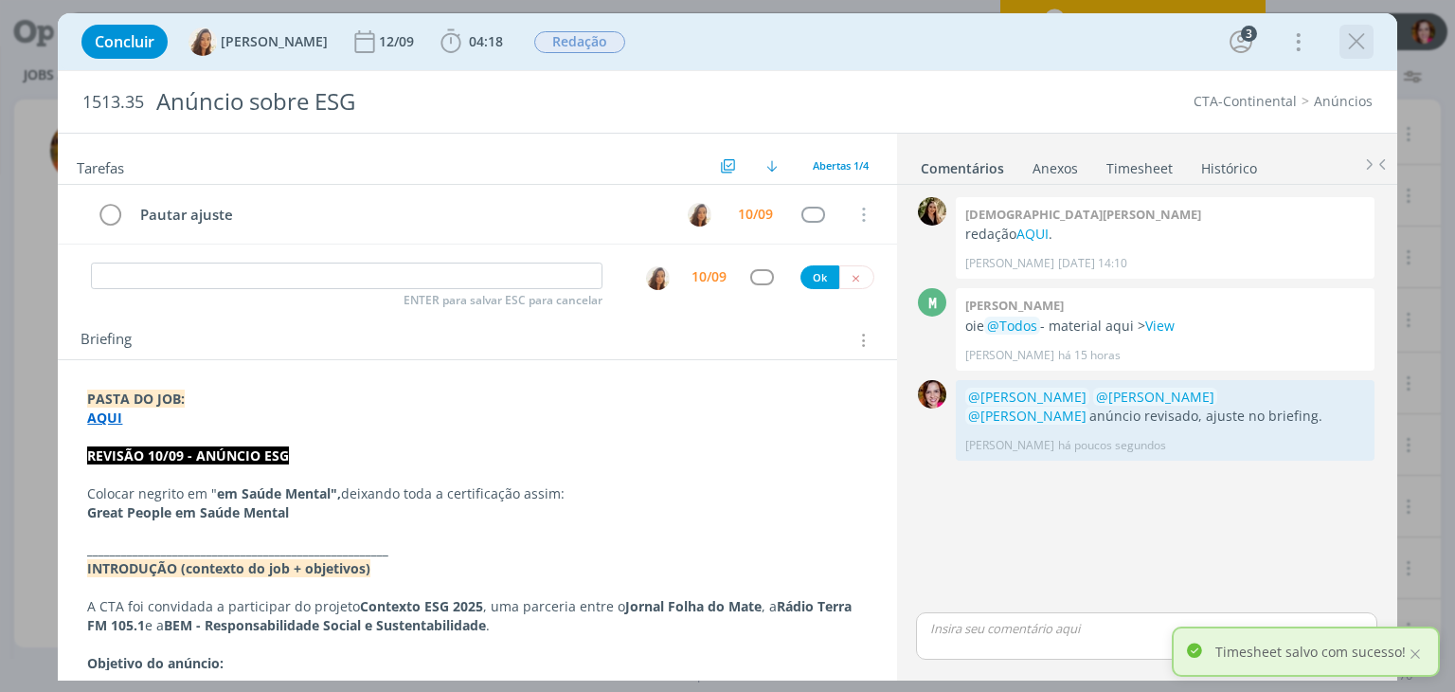
click at [1356, 45] on icon "dialog" at bounding box center [1356, 41] width 28 height 28
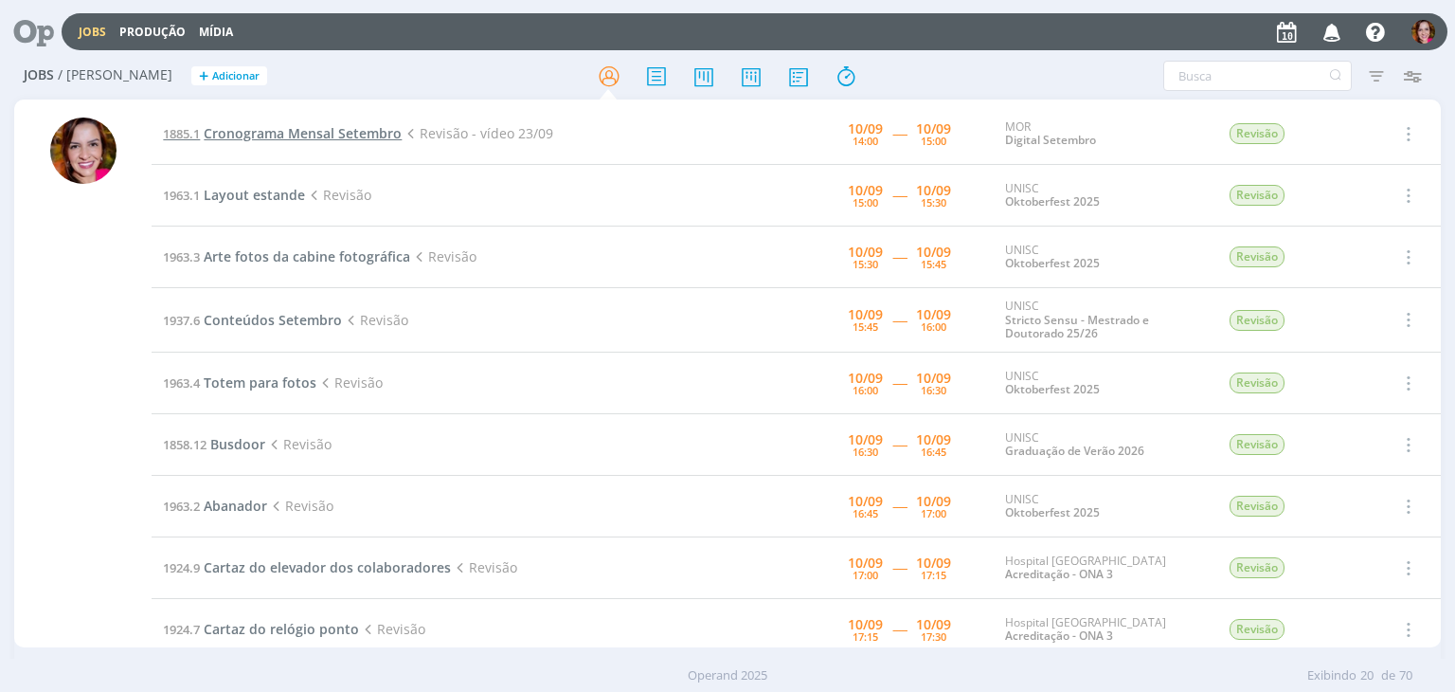
click at [307, 137] on span "Cronograma Mensal Setembro" at bounding box center [303, 133] width 198 height 18
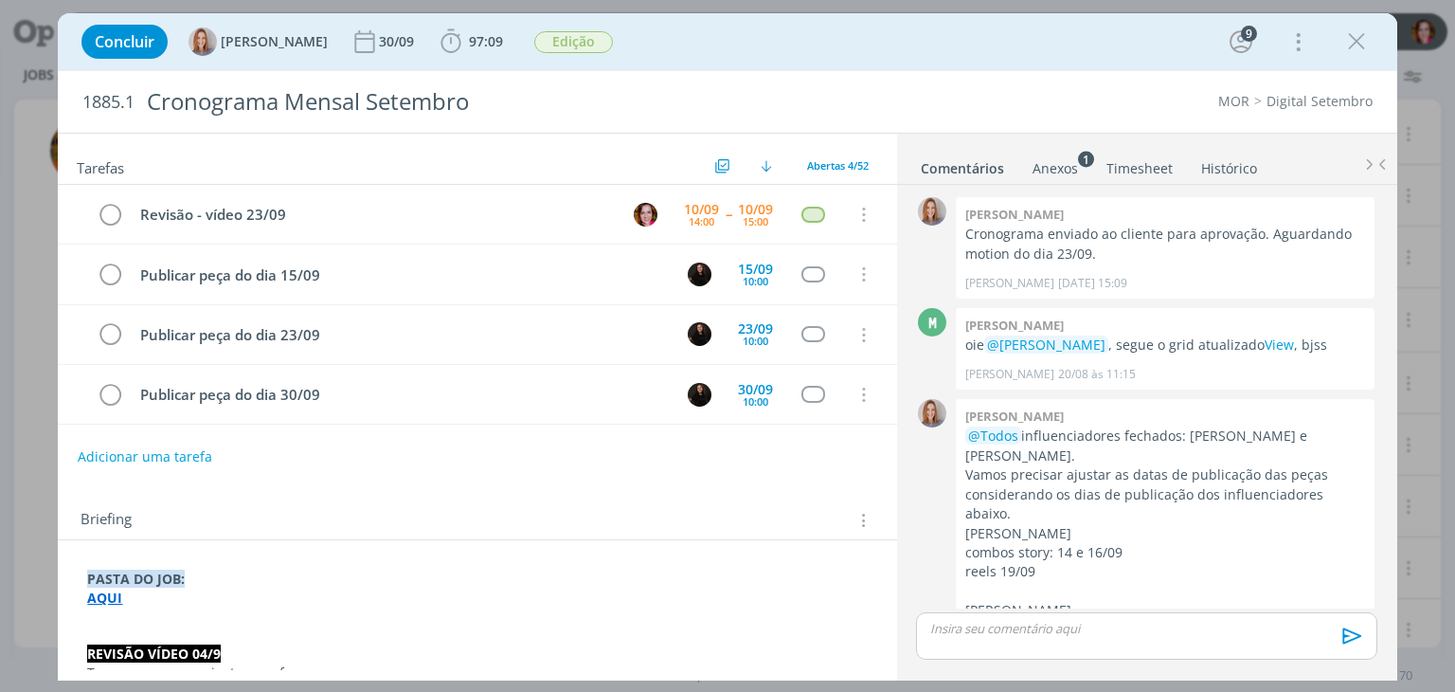
scroll to position [2645, 0]
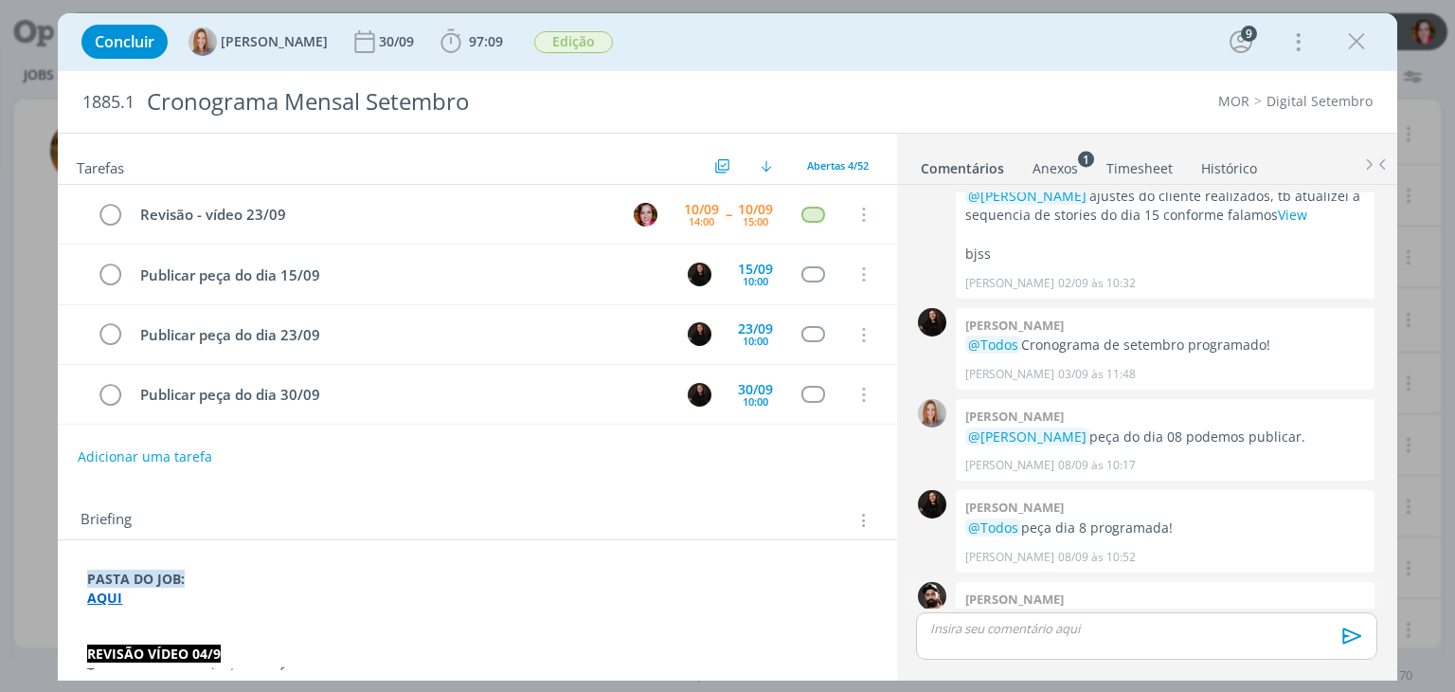
click at [1275, 609] on strong "aqui" at bounding box center [1282, 618] width 28 height 18
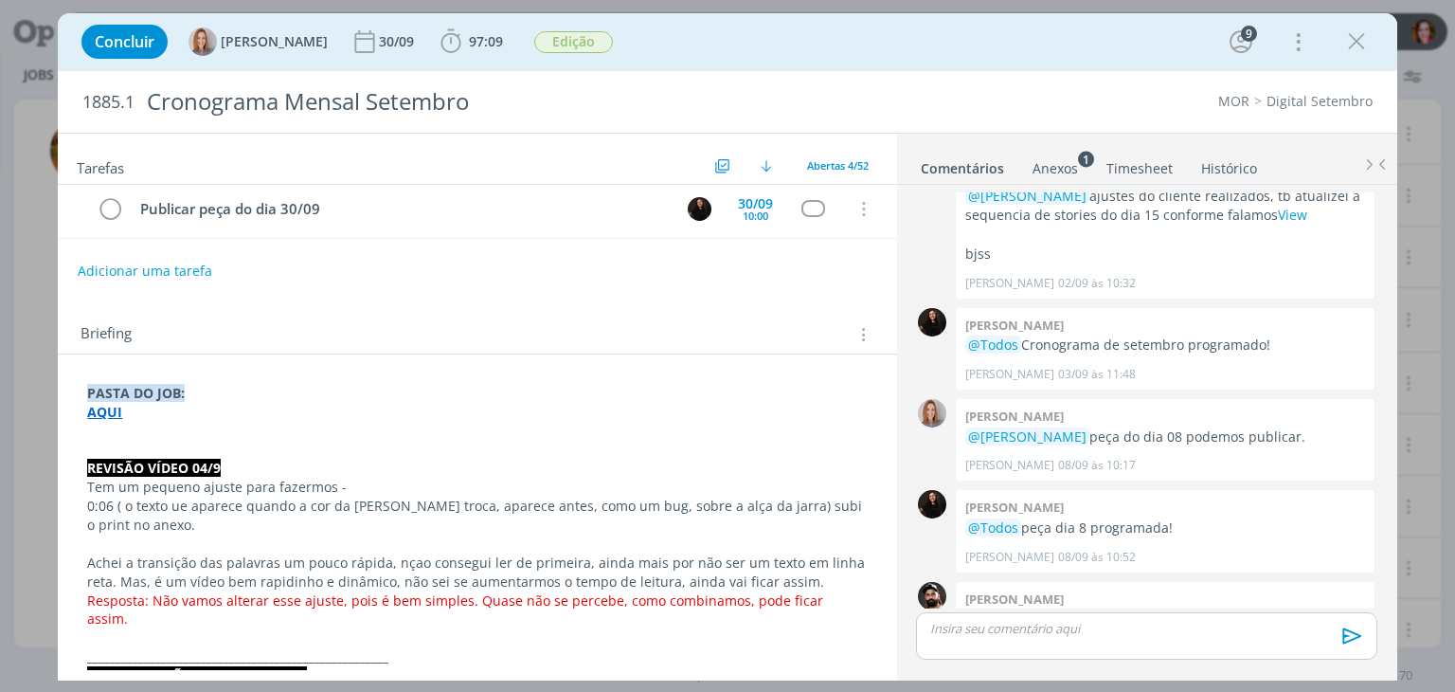
scroll to position [201, 0]
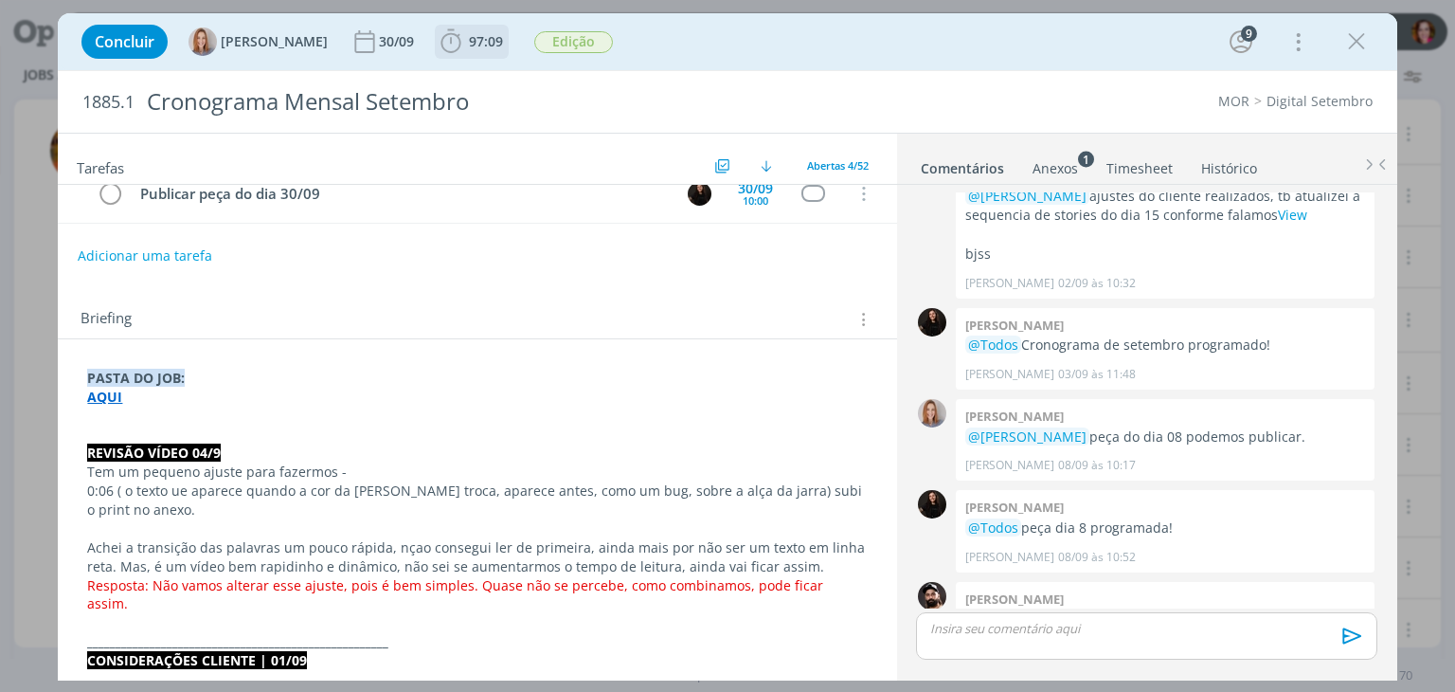
click at [457, 43] on icon "dialog" at bounding box center [451, 41] width 28 height 28
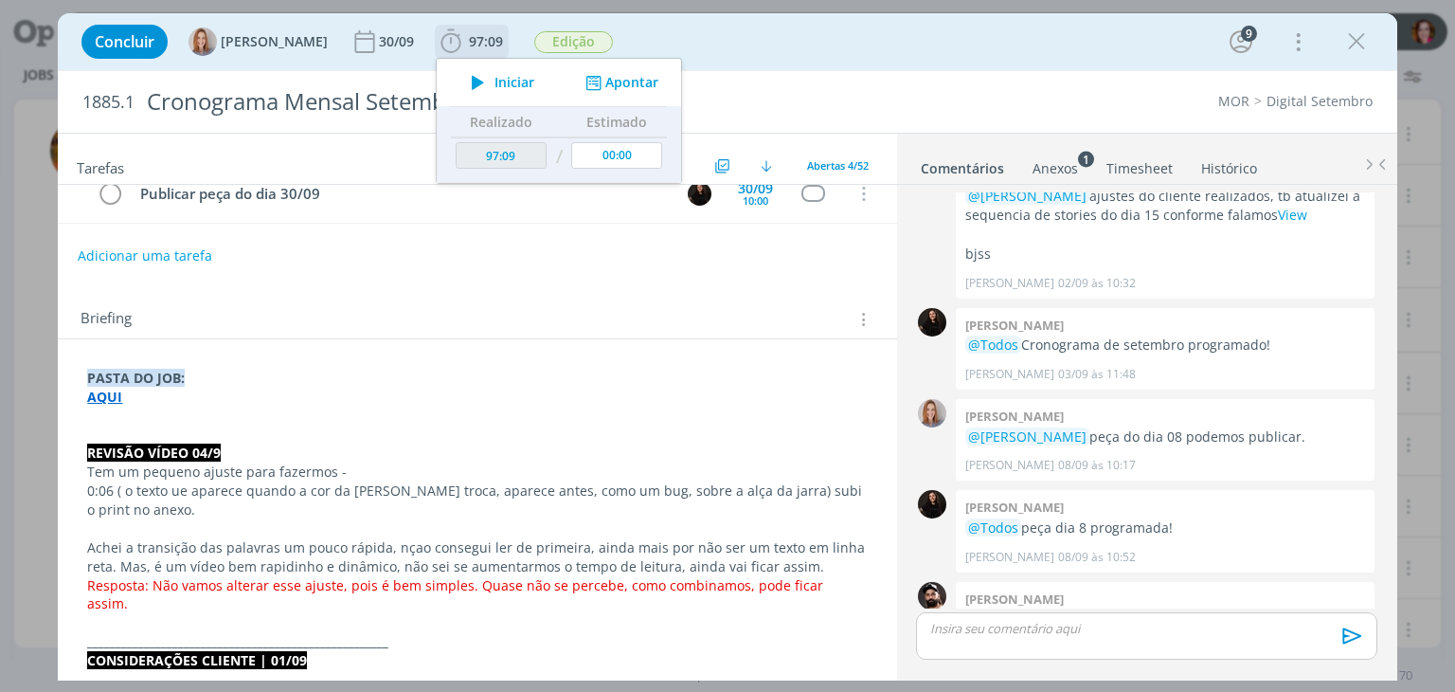
click at [471, 87] on icon "dialog" at bounding box center [477, 82] width 33 height 25
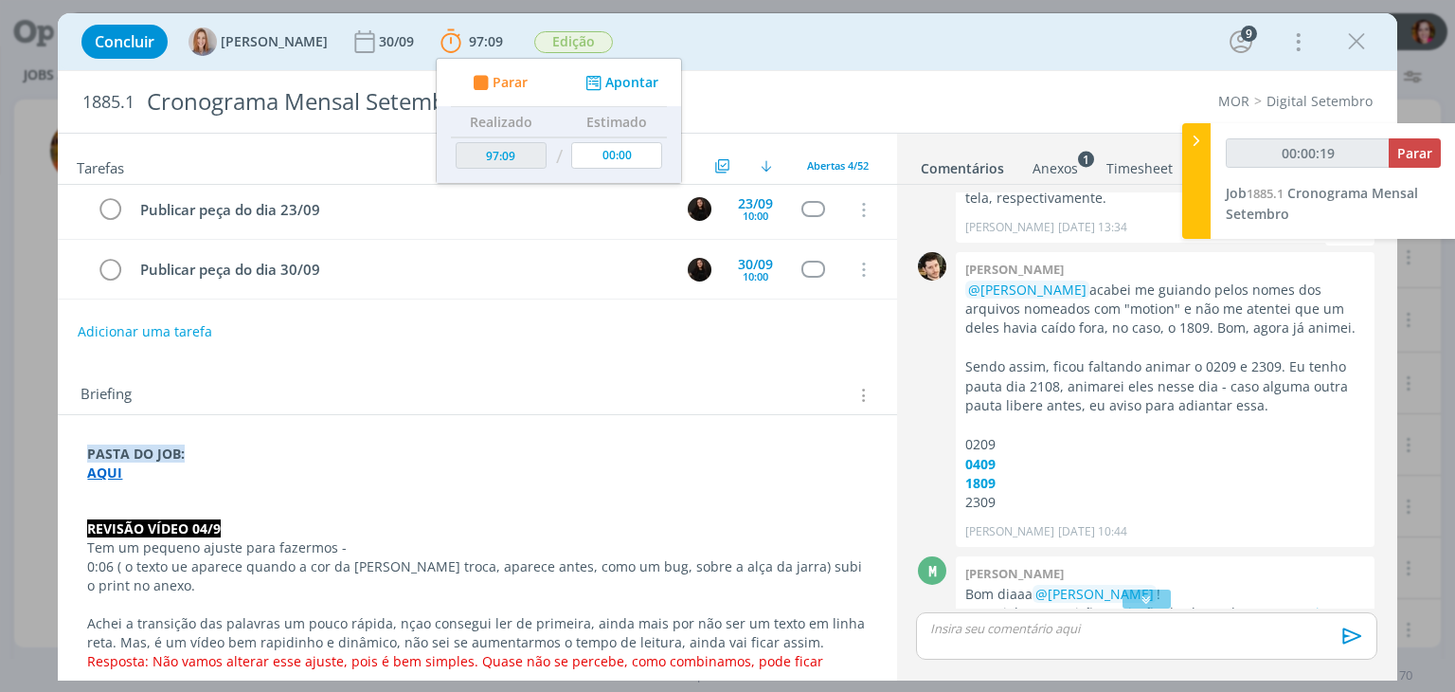
scroll to position [0, 0]
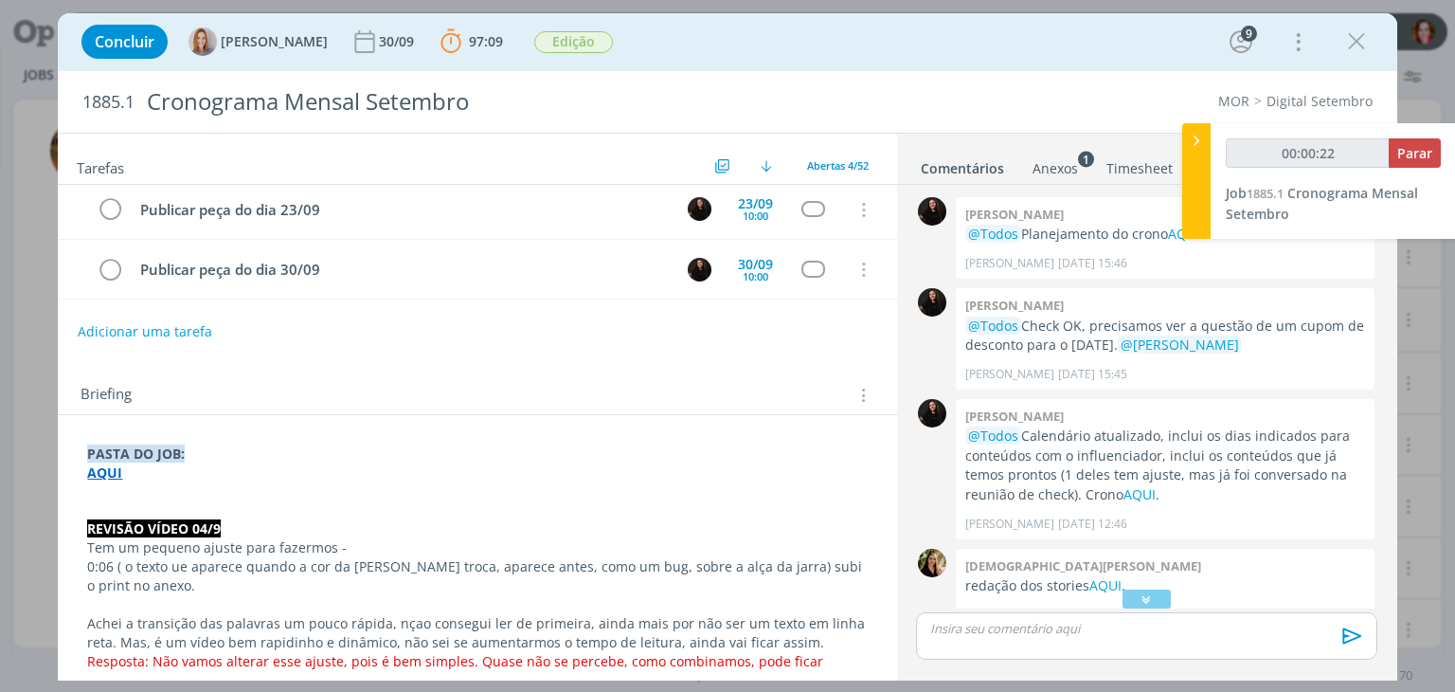
click at [105, 463] on strong "AQUI" at bounding box center [104, 472] width 35 height 18
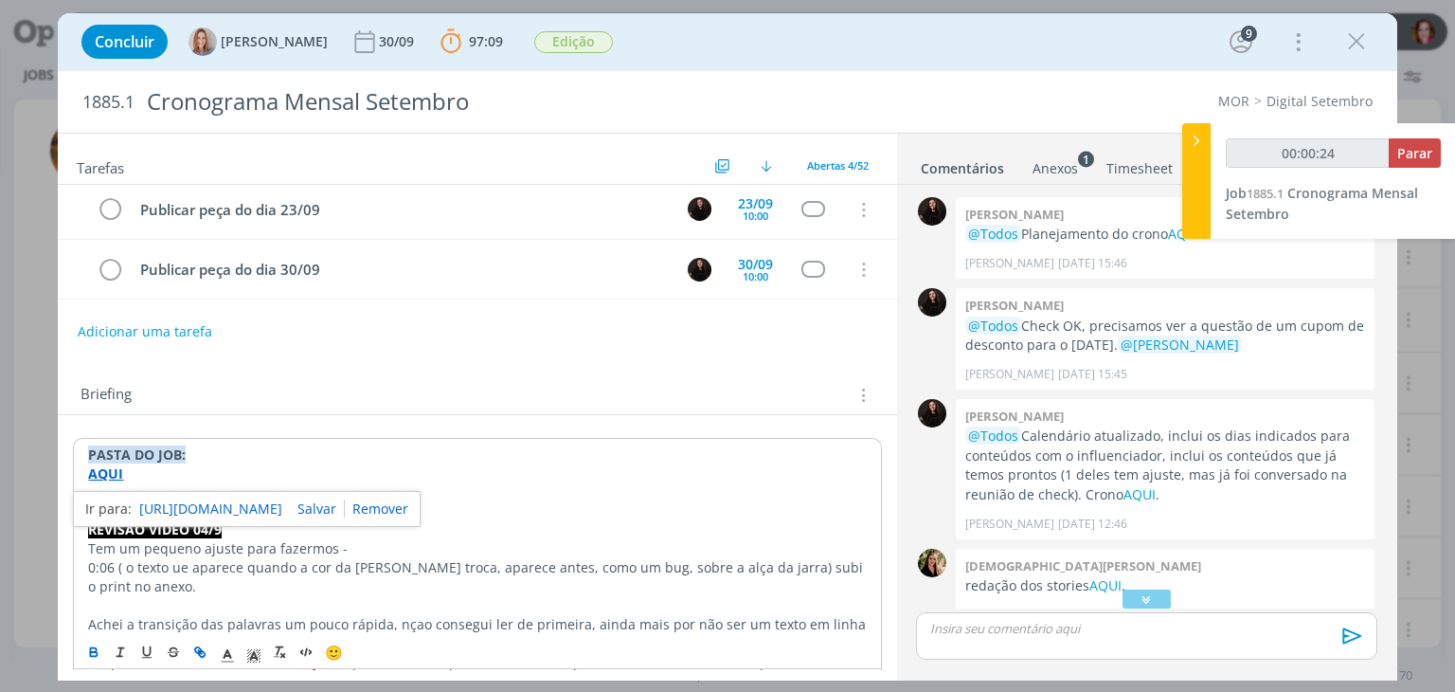
click at [212, 506] on link "https://sobeae.sharepoint.com/:f:/s/SOBEAE/EiQ_QyoUlgxDu6McQHUH8AQB7mfKBraOWSTc…" at bounding box center [210, 508] width 143 height 25
click at [774, 567] on p "0:06 ( o texto ue aparece quando a cor da [PERSON_NAME] troca, aparece antes, c…" at bounding box center [477, 577] width 778 height 38
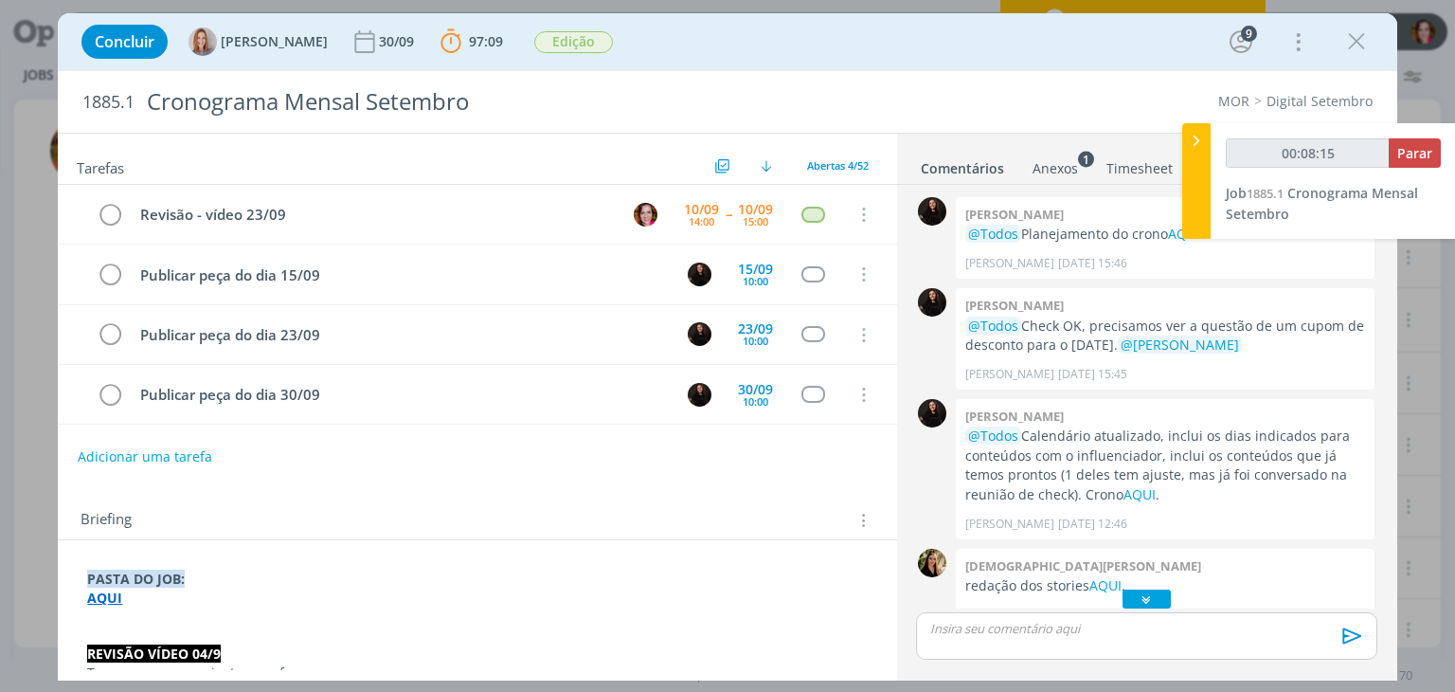
click at [1148, 599] on icon "dialog" at bounding box center [1147, 598] width 20 height 19
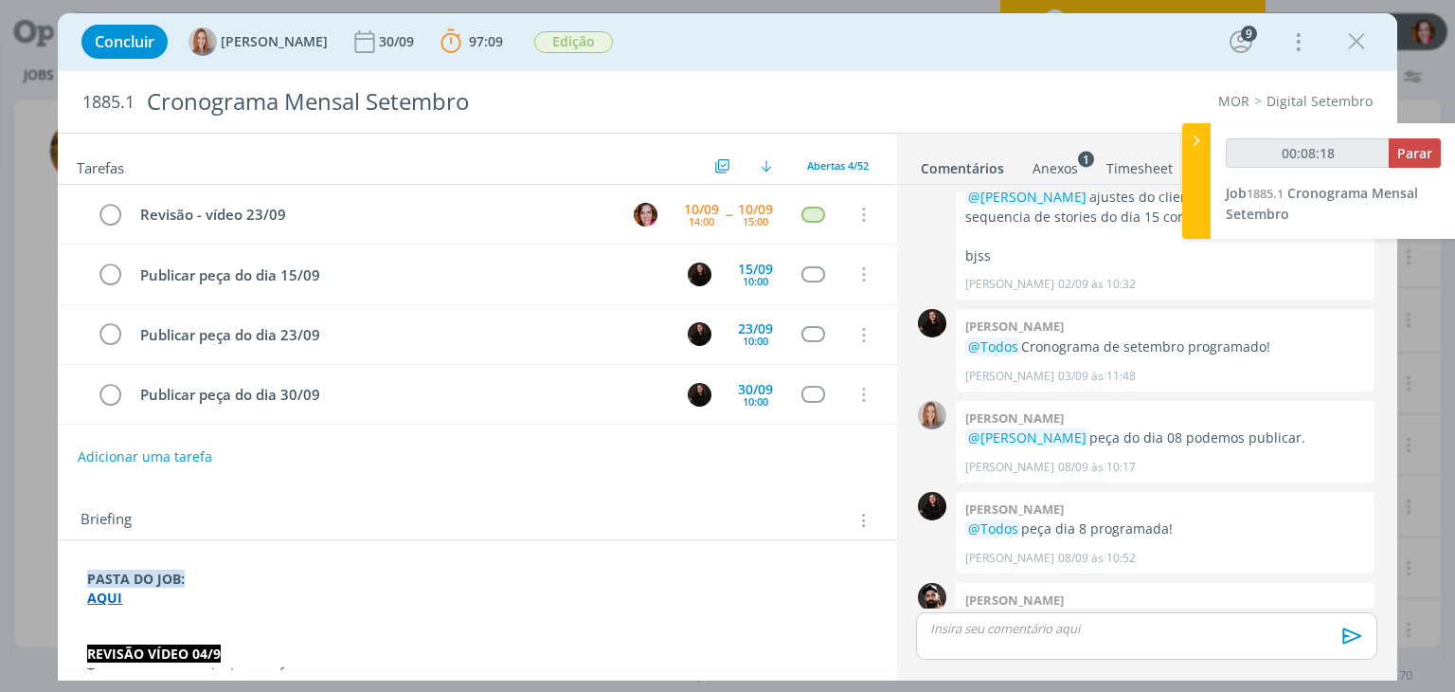
click at [1284, 611] on strong "aqui" at bounding box center [1282, 620] width 28 height 18
type input "00:10:54"
click at [996, 634] on p "dialog" at bounding box center [1146, 628] width 430 height 17
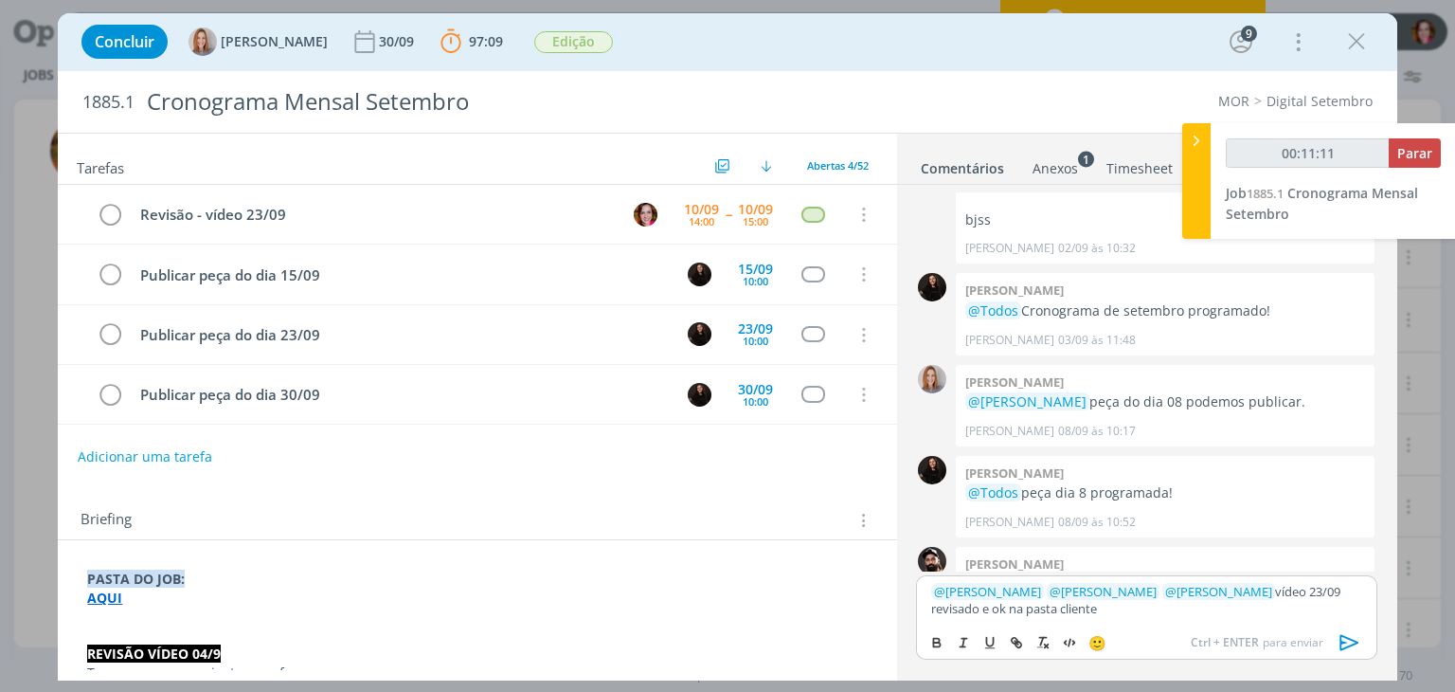
type input "00:11:12"
paste input "https://sobeae.sharepoint.com/sites/SOBEAE/Documentos%20Compartilhados/Forms/Al…"
type input "https://sobeae.sharepoint.com/sites/SOBEAE/Documentos%20Compartilhados/Forms/Al…"
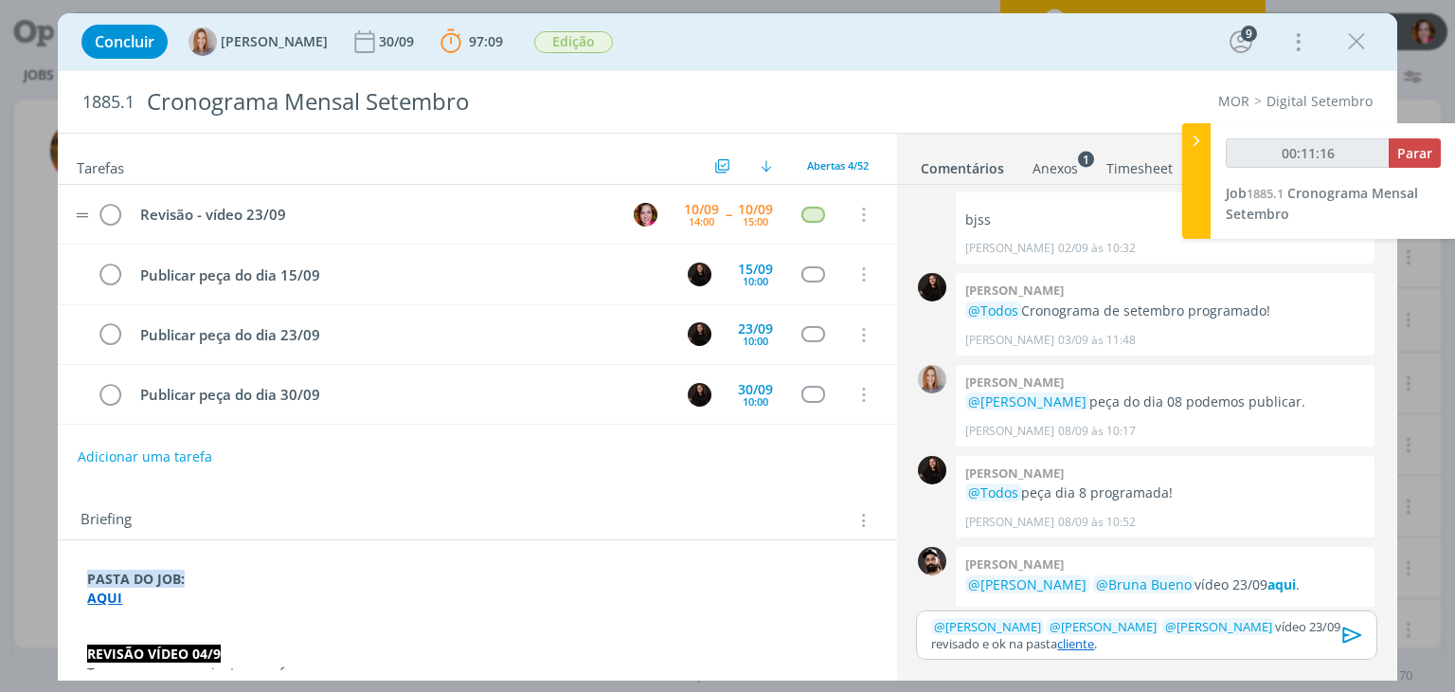
scroll to position [4494, 0]
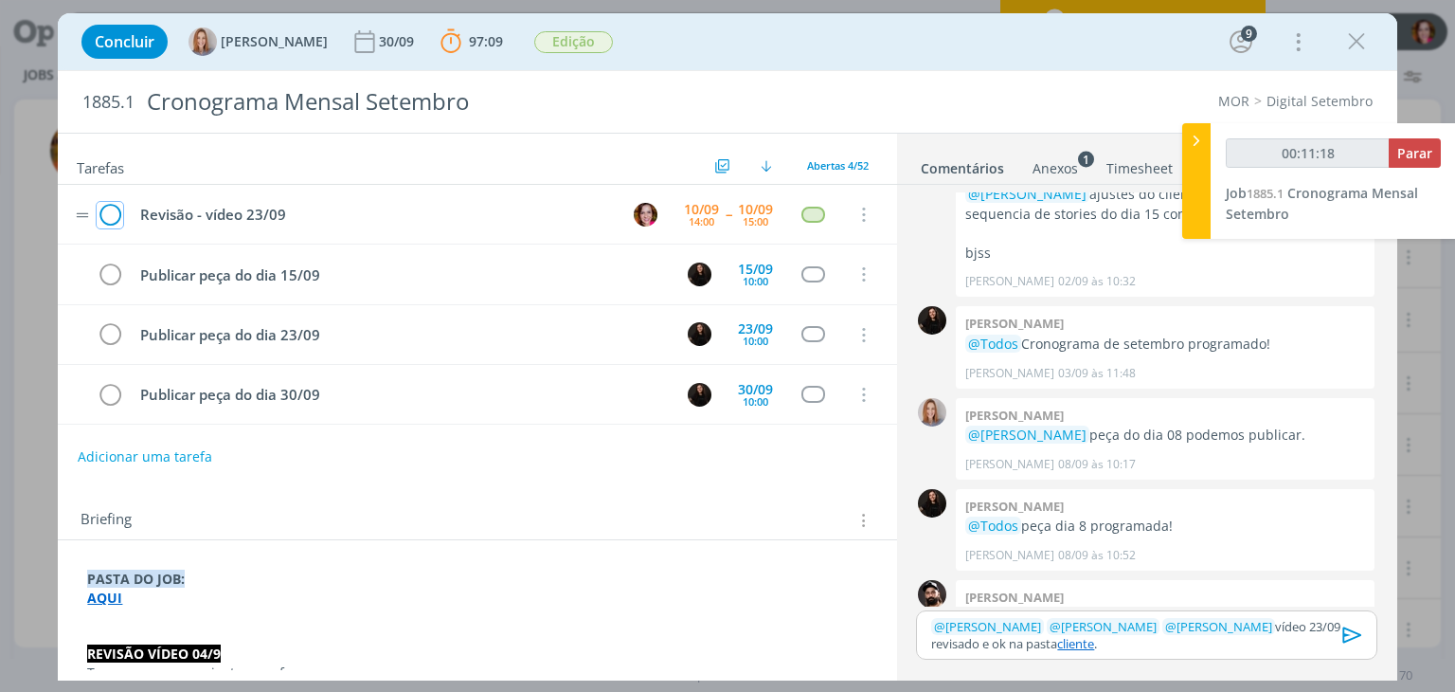
click at [110, 217] on icon "dialog" at bounding box center [110, 215] width 27 height 28
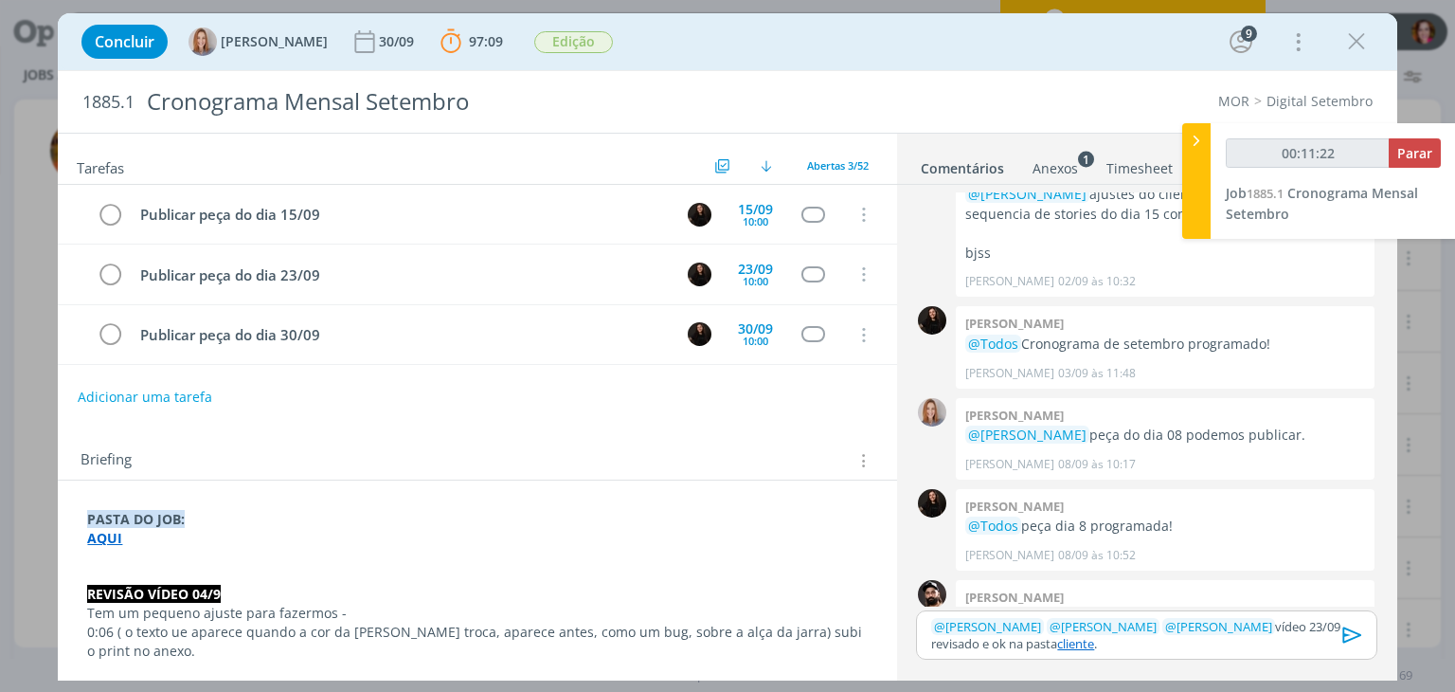
click at [1067, 642] on link "cliente" at bounding box center [1075, 643] width 37 height 17
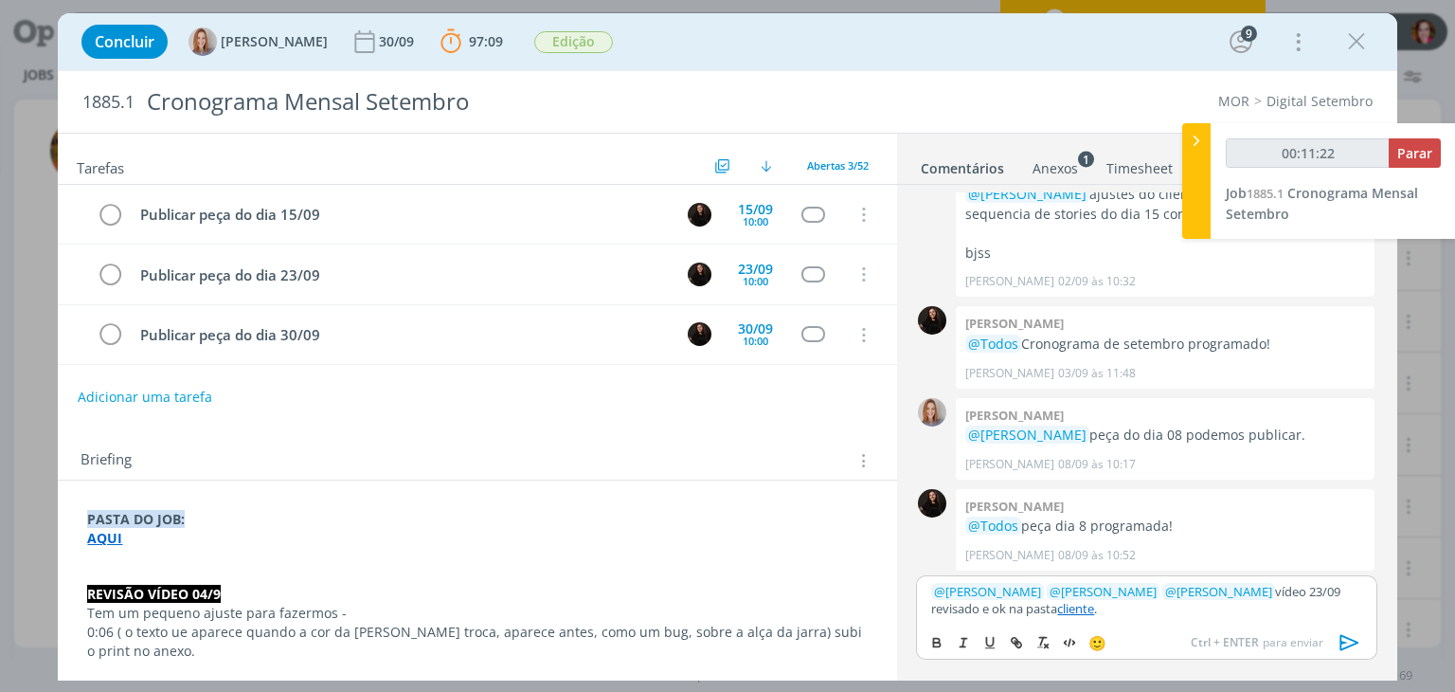
scroll to position [4529, 0]
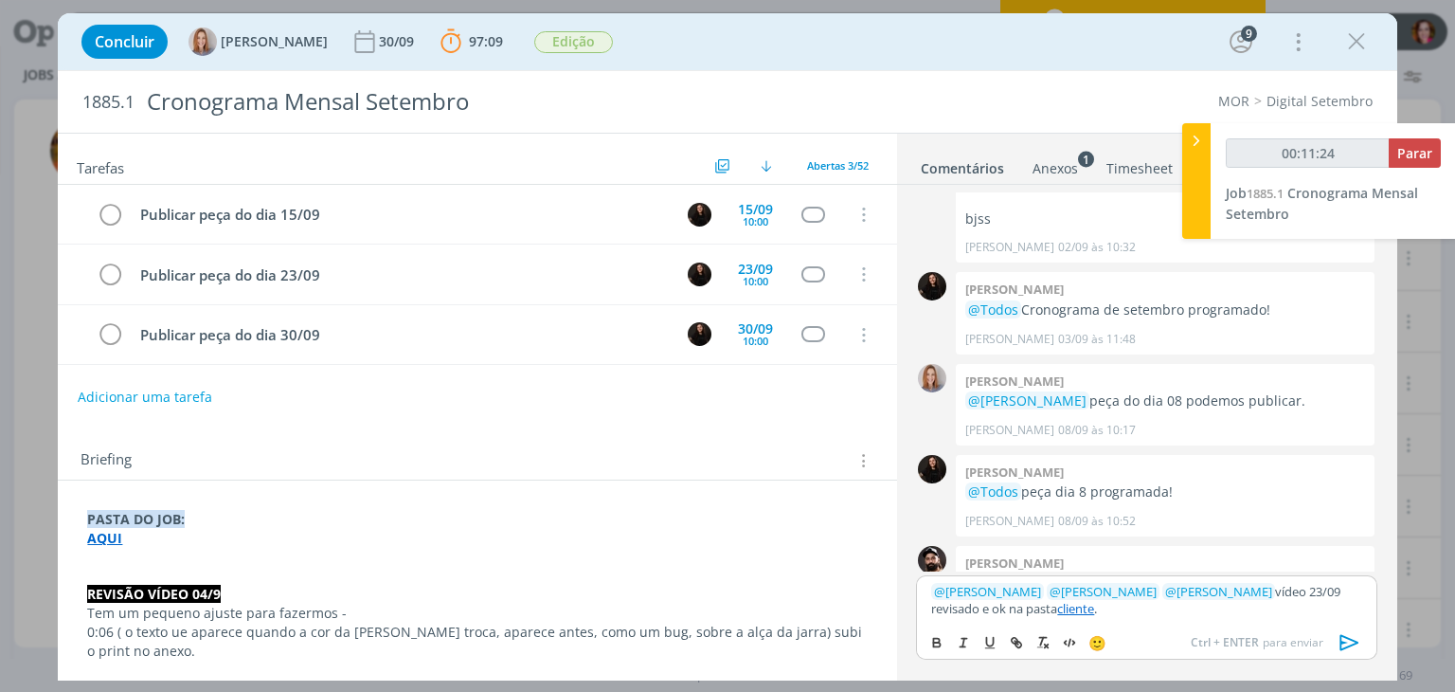
click at [1060, 611] on link "cliente" at bounding box center [1075, 608] width 37 height 17
click at [1051, 571] on link "https://sobeae.sharepoint.com/sites/SOBEAE/Documentos%20Compartilhados/Forms/Al…" at bounding box center [1070, 572] width 189 height 25
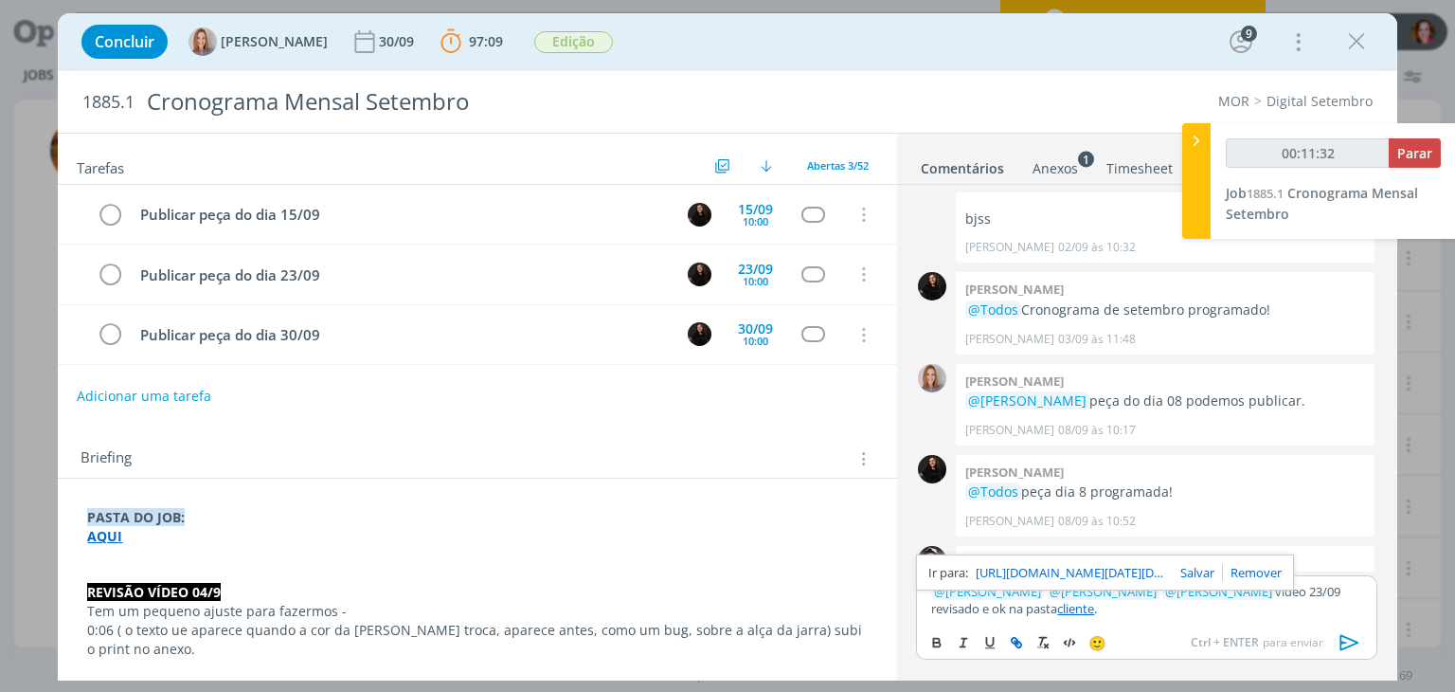
type input "00:11:33"
click at [179, 398] on button "Adicionar uma tarefa" at bounding box center [144, 396] width 135 height 32
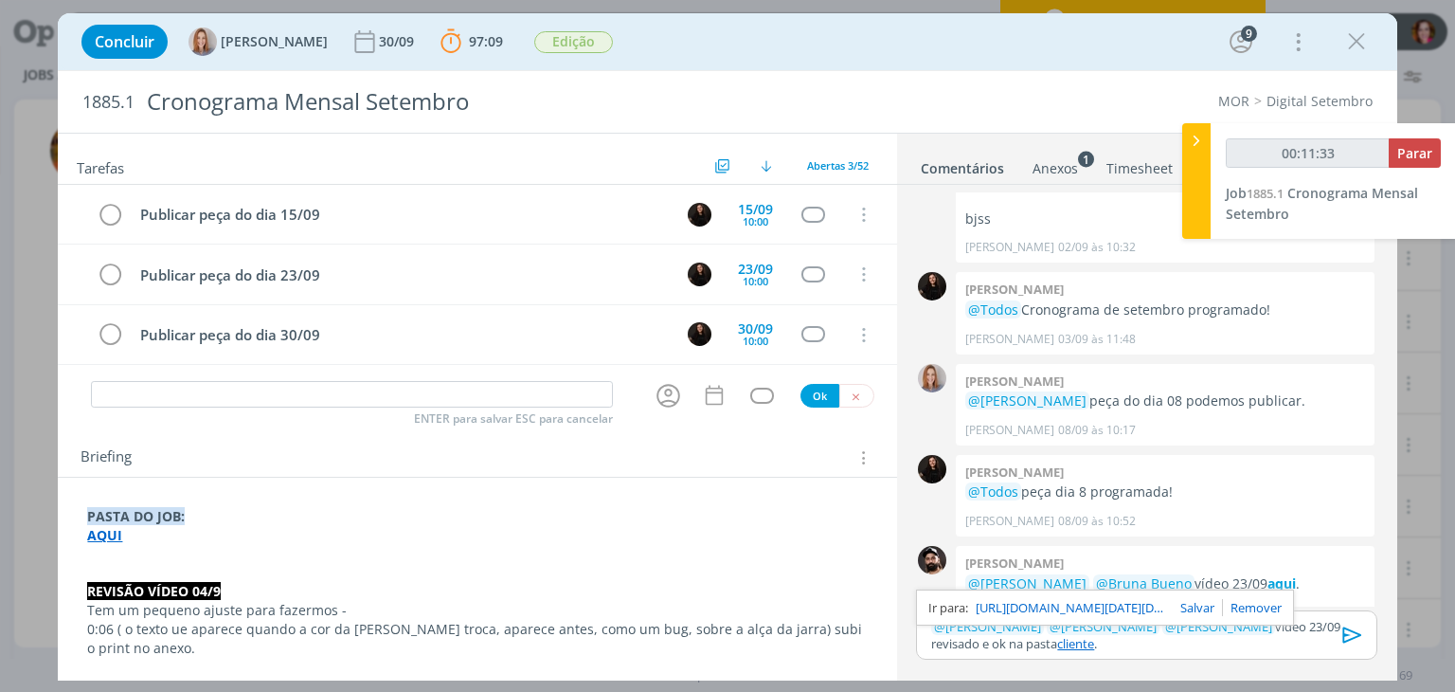
scroll to position [4494, 0]
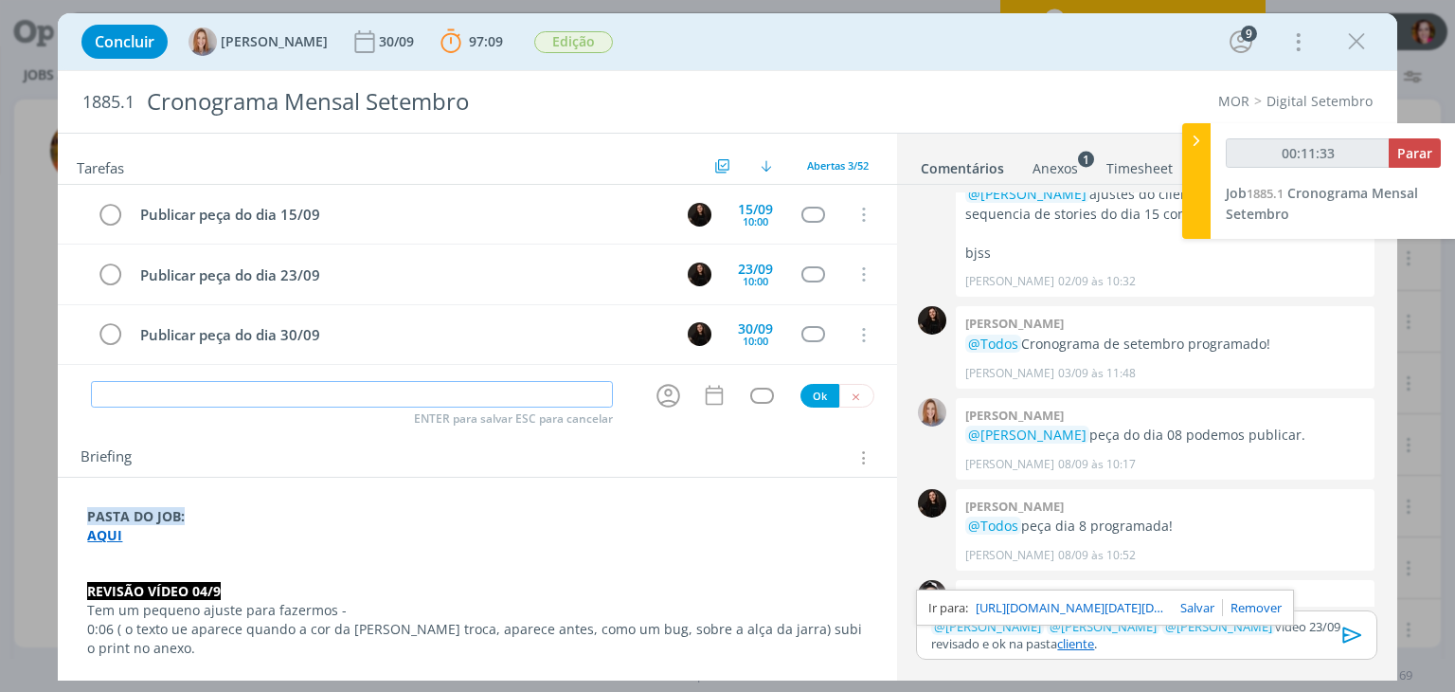
click at [179, 398] on input "dialog" at bounding box center [352, 394] width 522 height 27
type input "e"
type input "00:11:34"
type input "envair v"
type input "00:11:35"
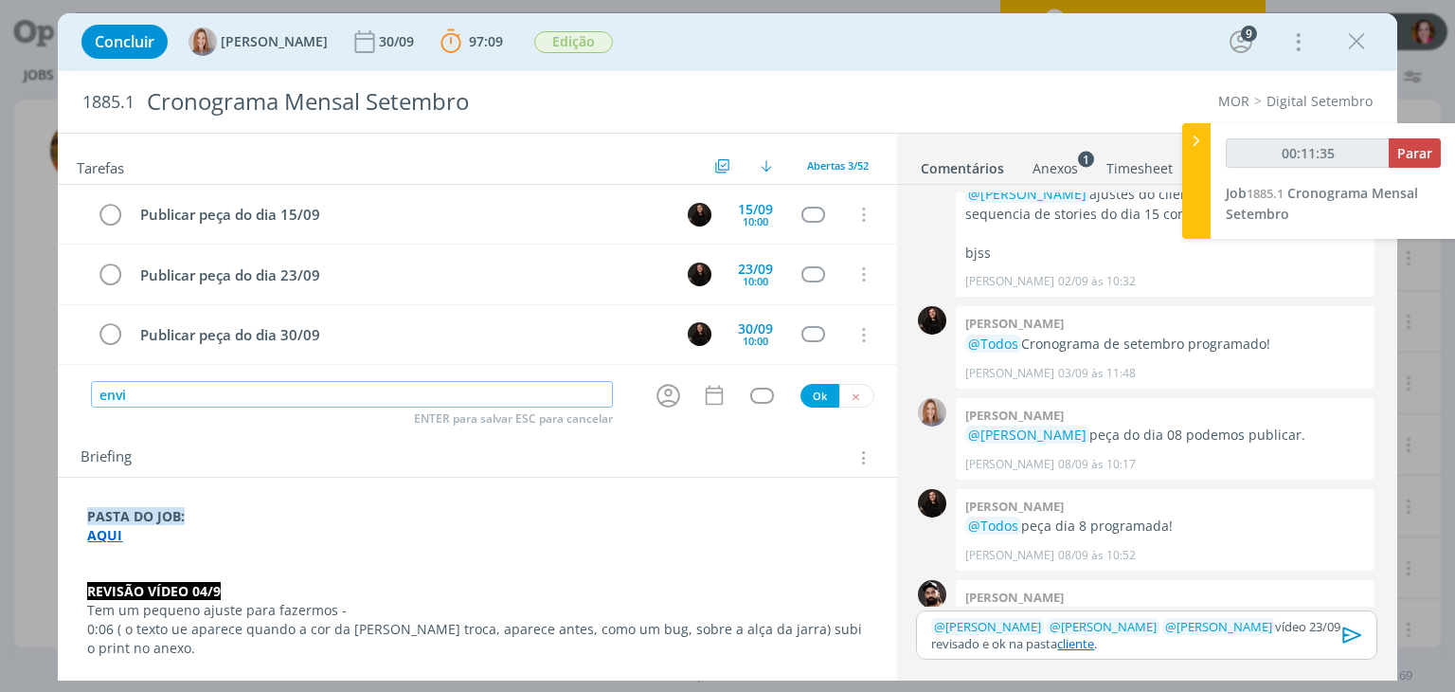
type input "envia"
type input "00:11:36"
type input "enviar víd"
type input "00:11:37"
type input "enviar vídeo 23"
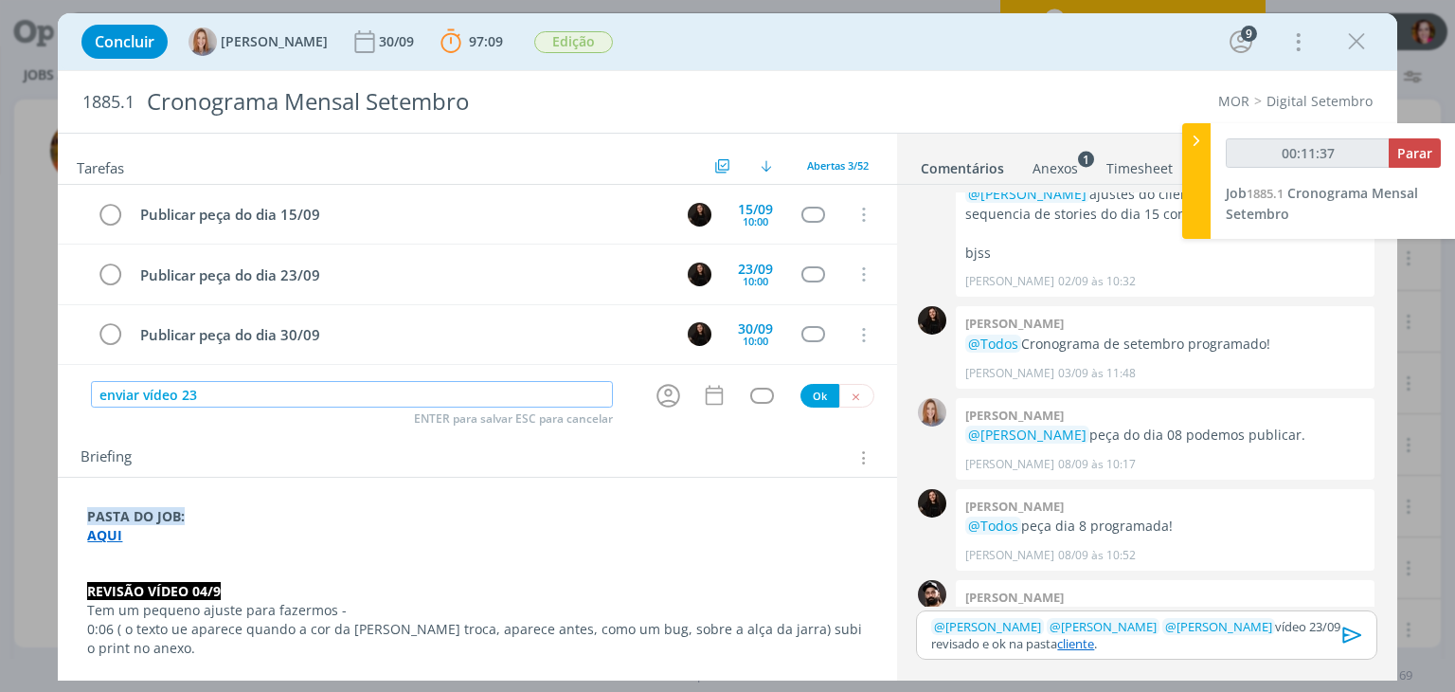
type input "00:11:38"
type input "enviar vídeo 23/09"
type input "00:11:40"
click at [659, 391] on icon "dialog" at bounding box center [669, 396] width 24 height 24
type input "enviar vídeo 23/09"
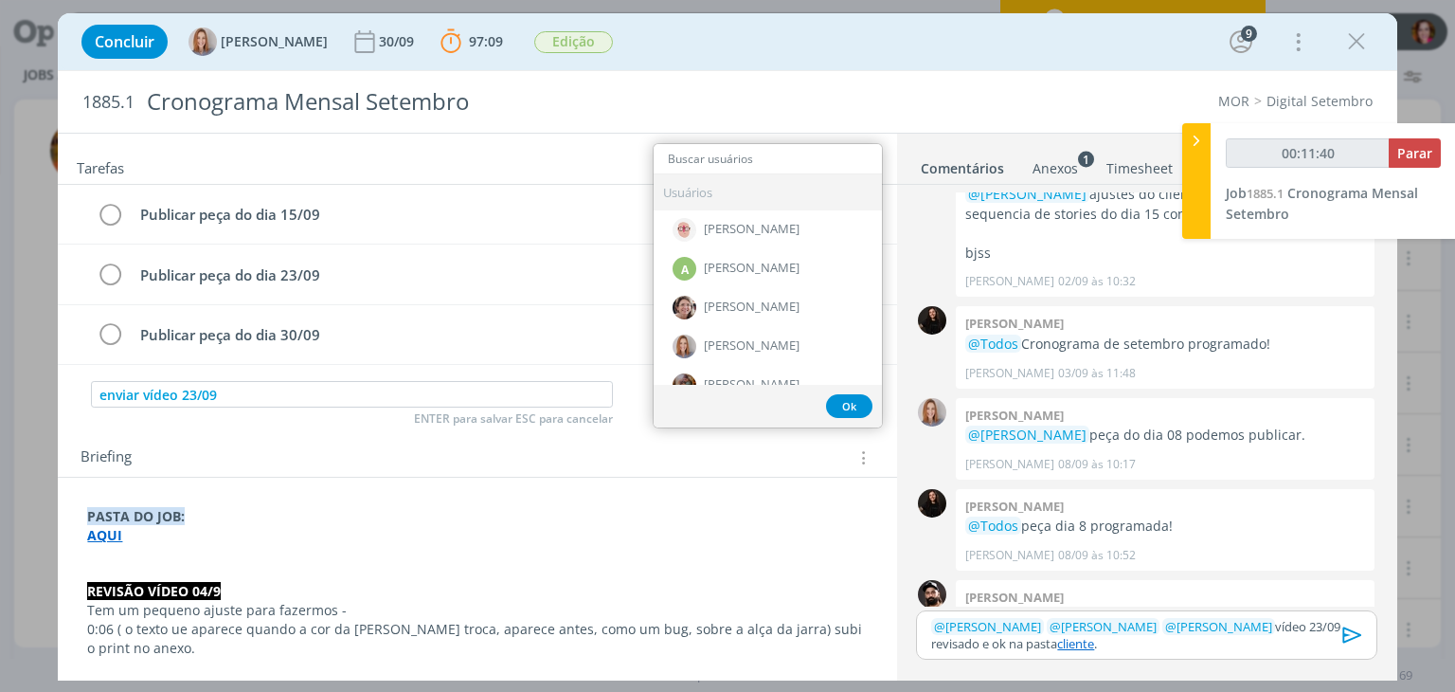
type input "00:11:41"
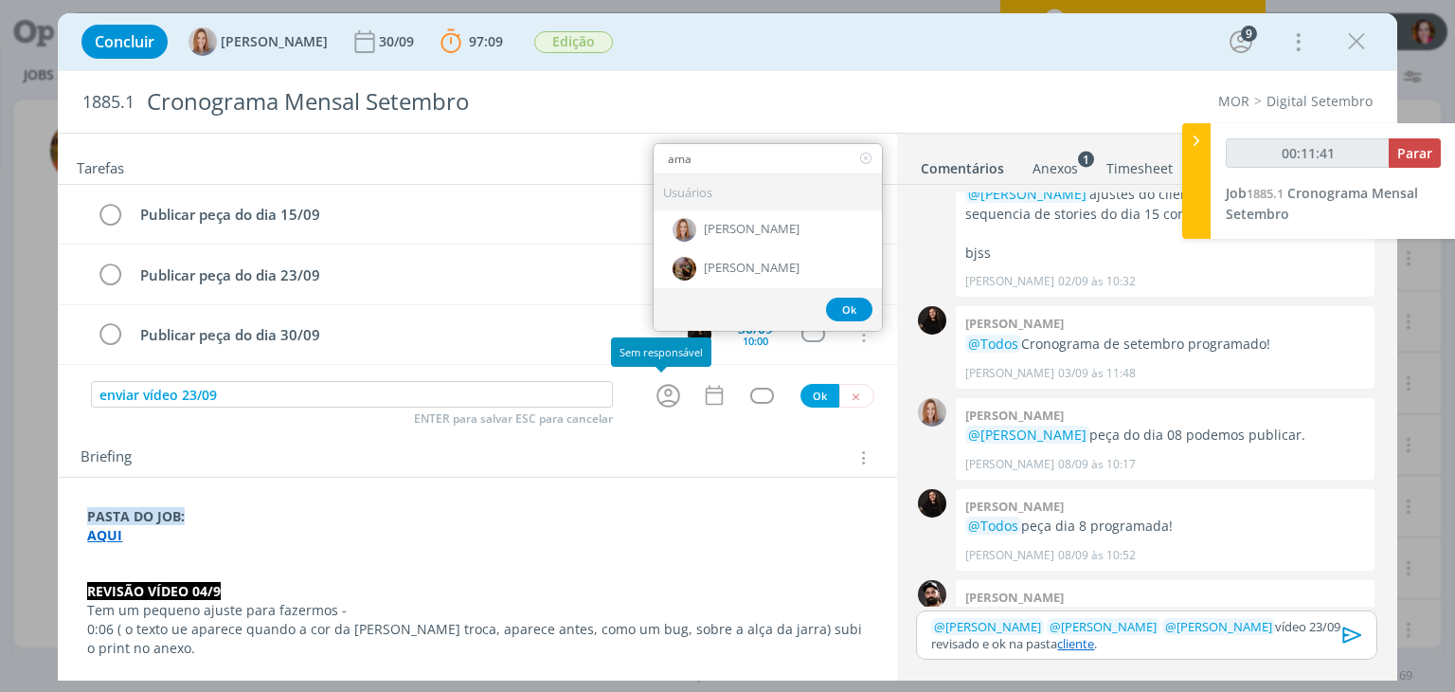
type input "aman"
type input "00:11:42"
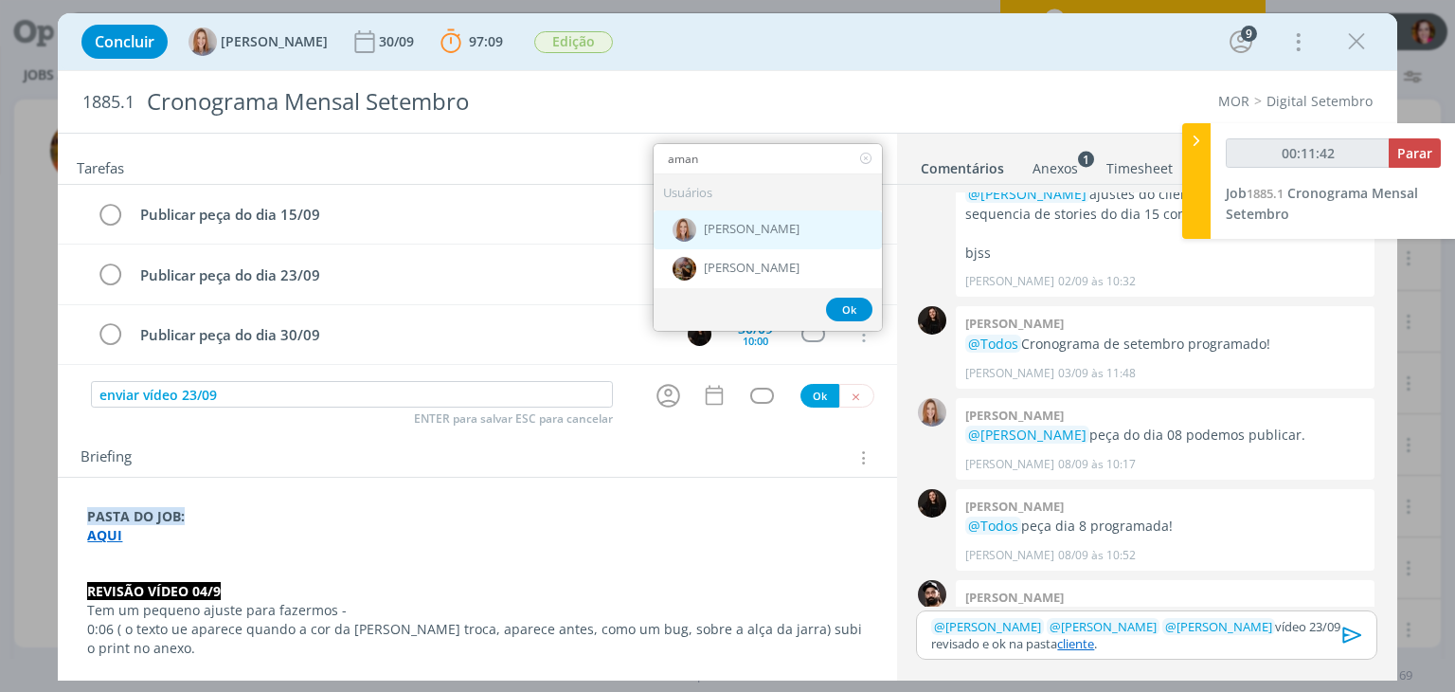
type input "aman"
click at [734, 237] on div "[PERSON_NAME]" at bounding box center [768, 229] width 228 height 39
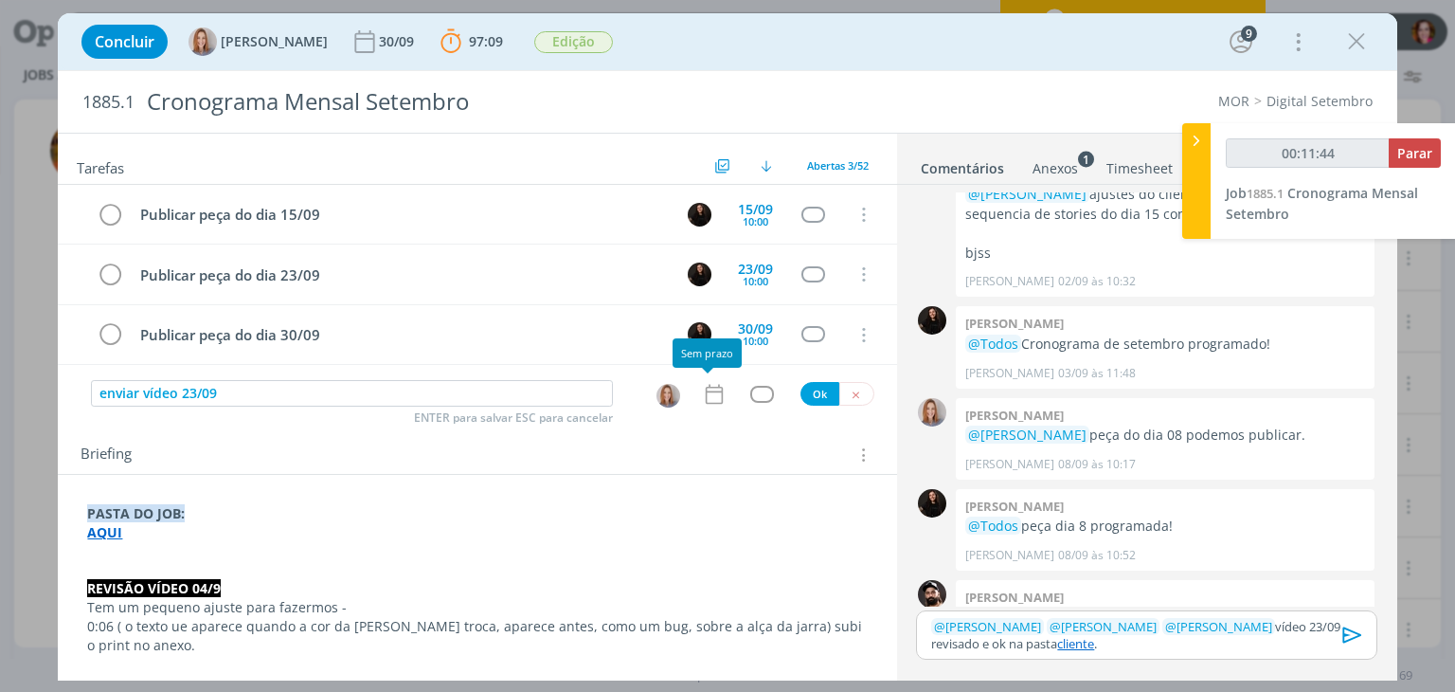
click at [708, 390] on icon "dialog" at bounding box center [714, 394] width 25 height 25
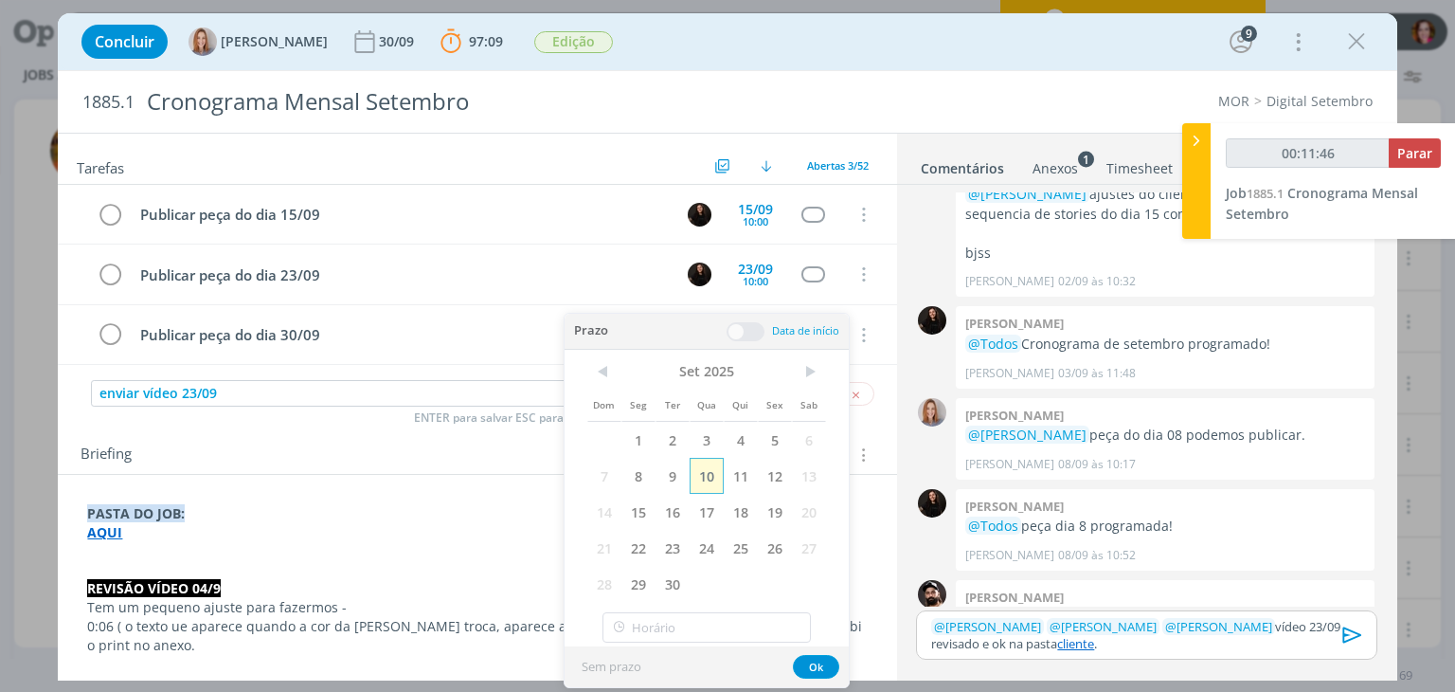
click at [701, 473] on span "10" at bounding box center [707, 476] width 34 height 36
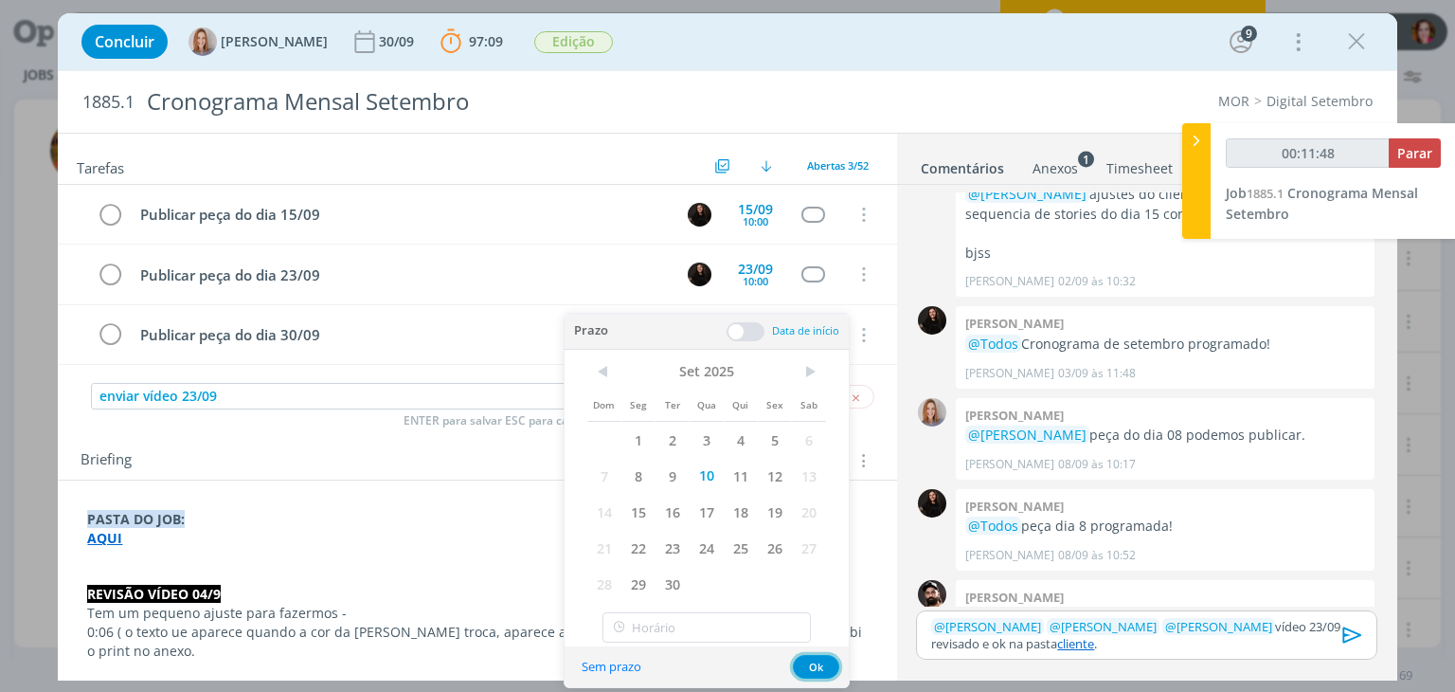
click at [825, 659] on button "Ok" at bounding box center [816, 667] width 46 height 24
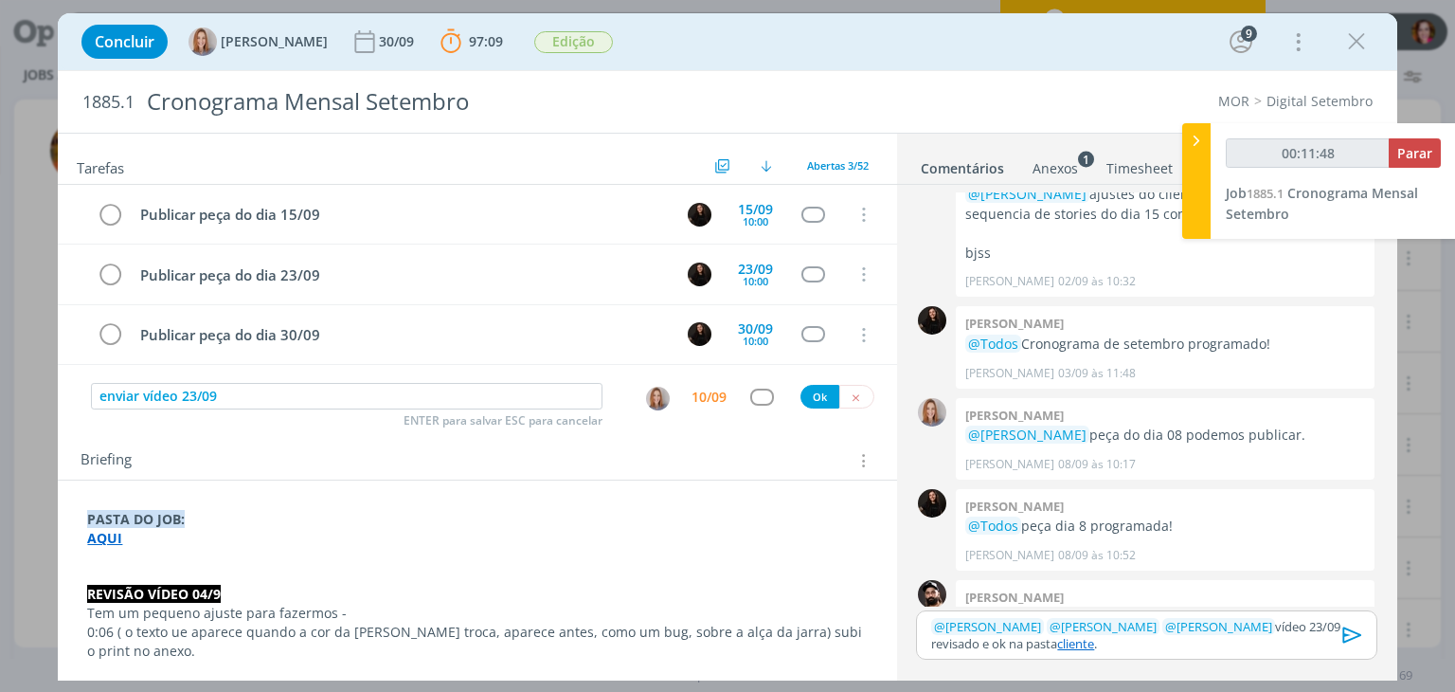
type input "00:11:49"
click at [809, 386] on button "Ok" at bounding box center [820, 397] width 39 height 24
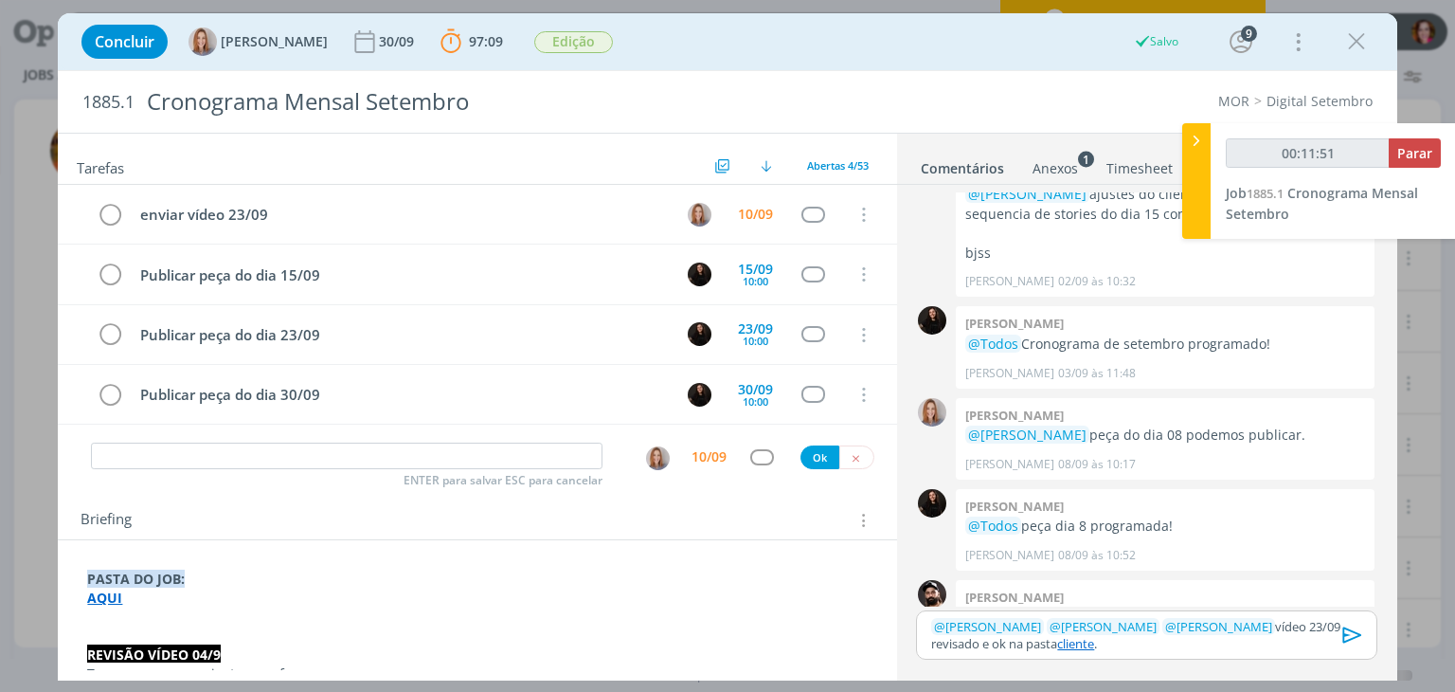
click at [1349, 635] on icon "dialog" at bounding box center [1353, 635] width 28 height 28
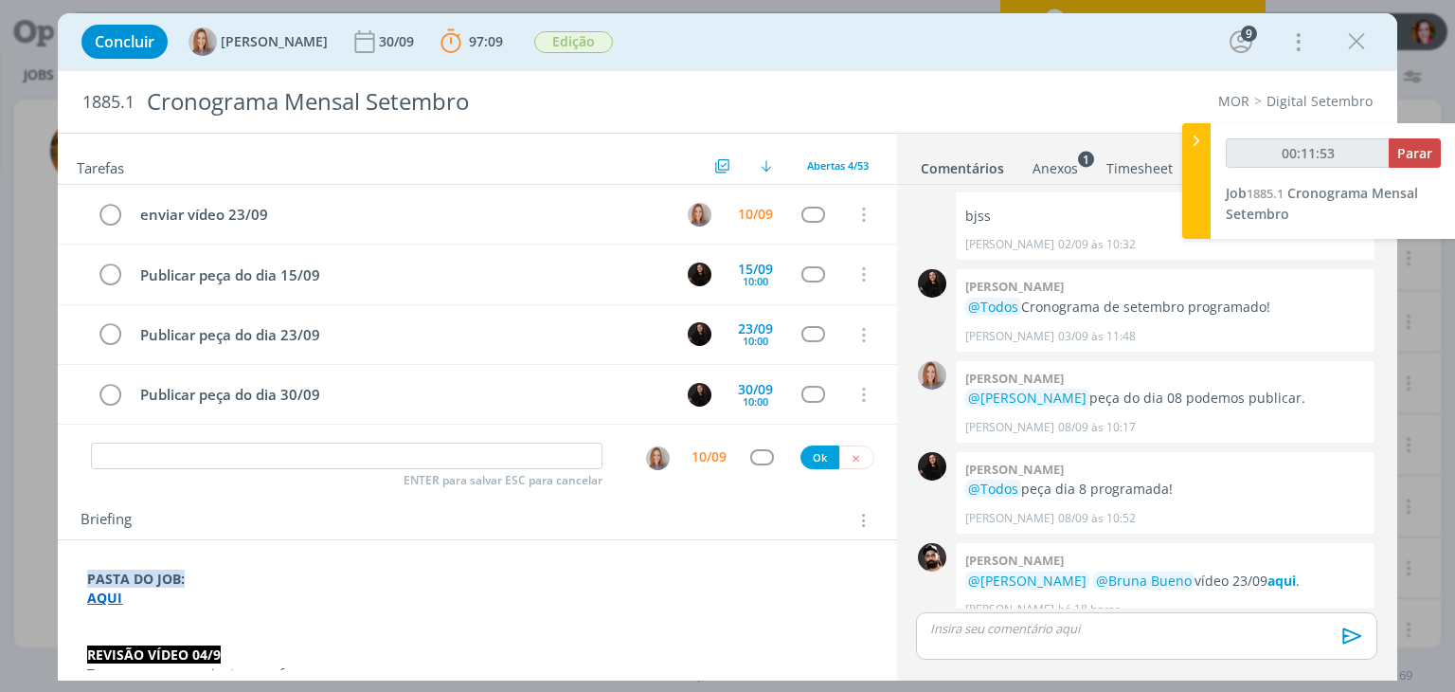
scroll to position [4582, 0]
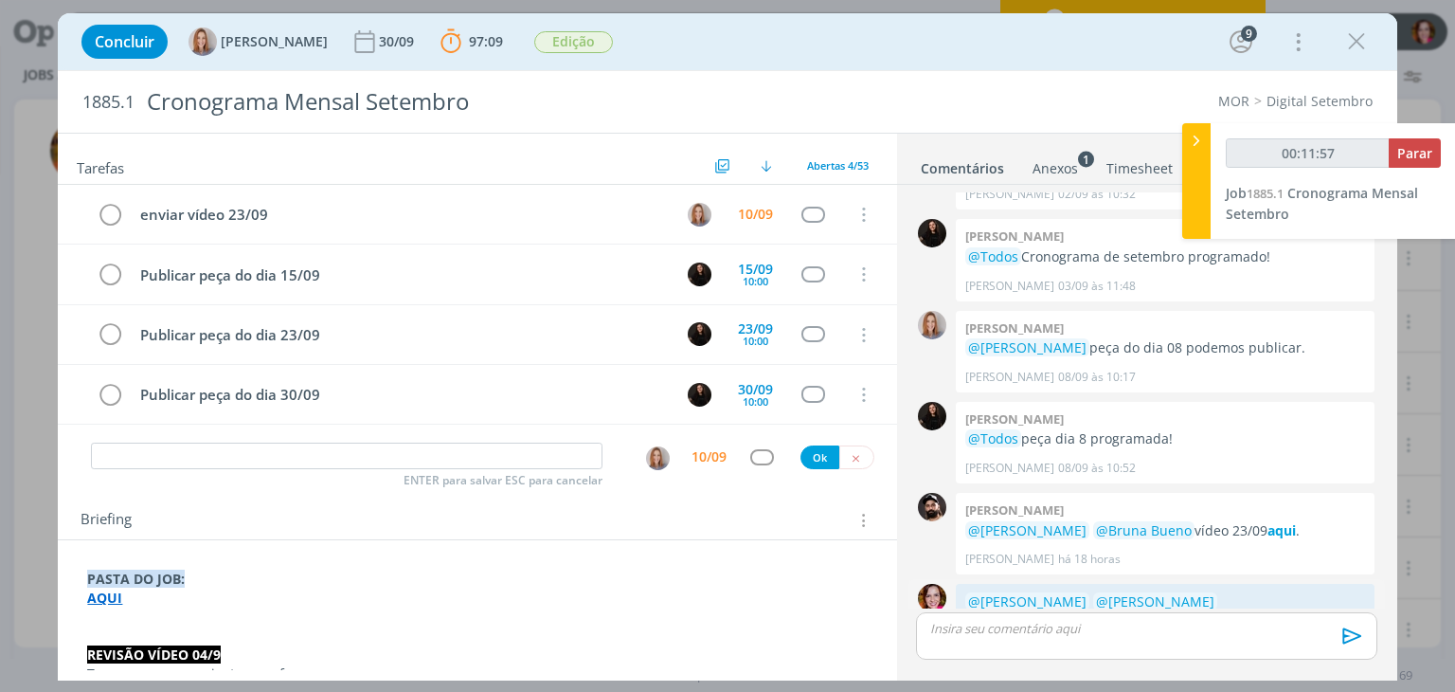
click at [1308, 611] on link "cliente" at bounding box center [1329, 620] width 43 height 18
type input "00:12:01"
click at [1411, 156] on span "Parar" at bounding box center [1414, 153] width 35 height 18
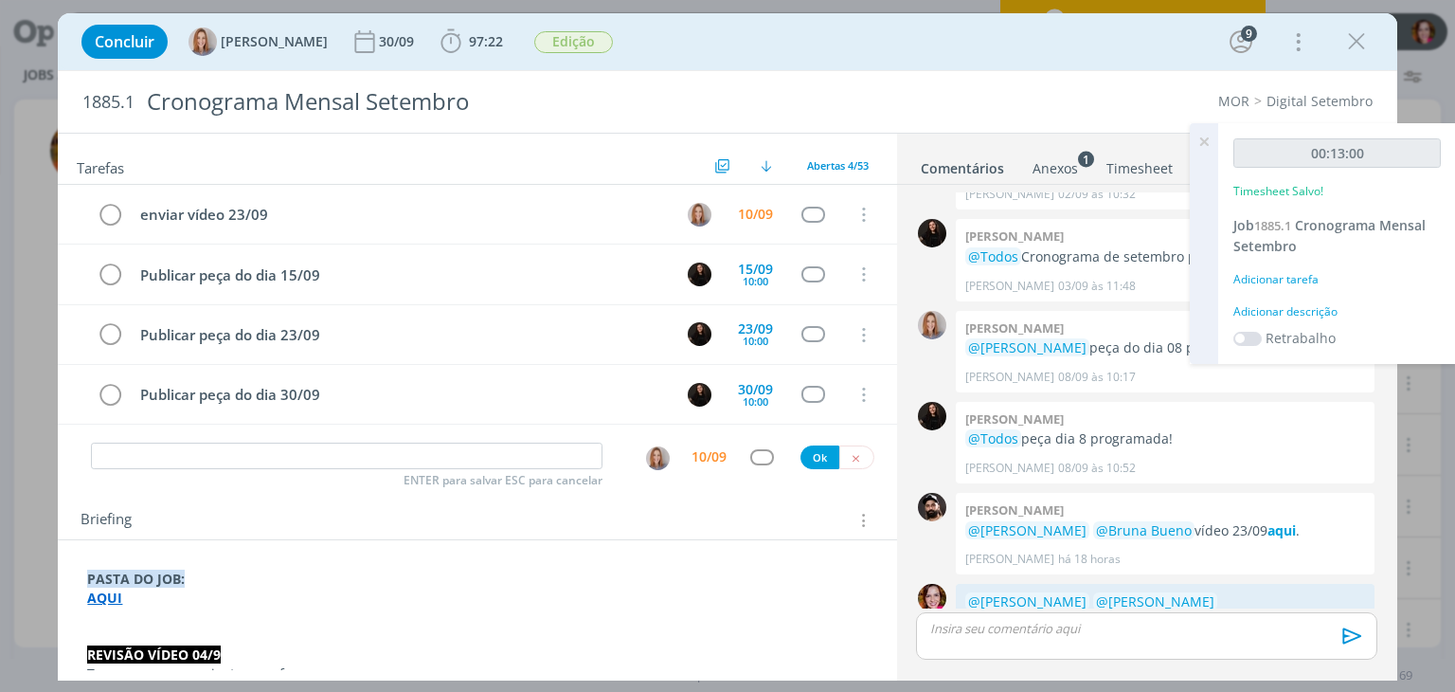
click at [1290, 309] on div "Adicionar descrição" at bounding box center [1337, 311] width 207 height 17
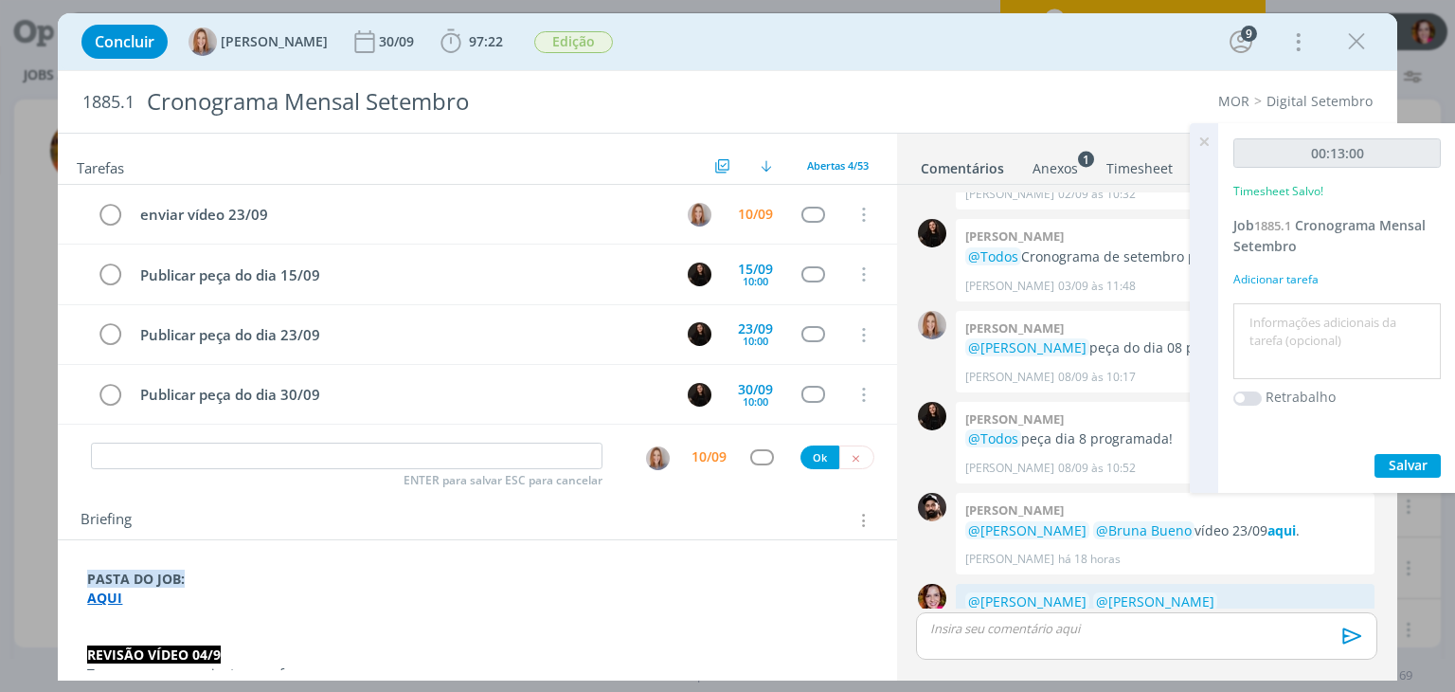
click at [1290, 309] on textarea at bounding box center [1337, 341] width 198 height 67
type textarea "Revisão vídeo 23/09"
click at [1404, 459] on span "Salvar" at bounding box center [1408, 465] width 39 height 18
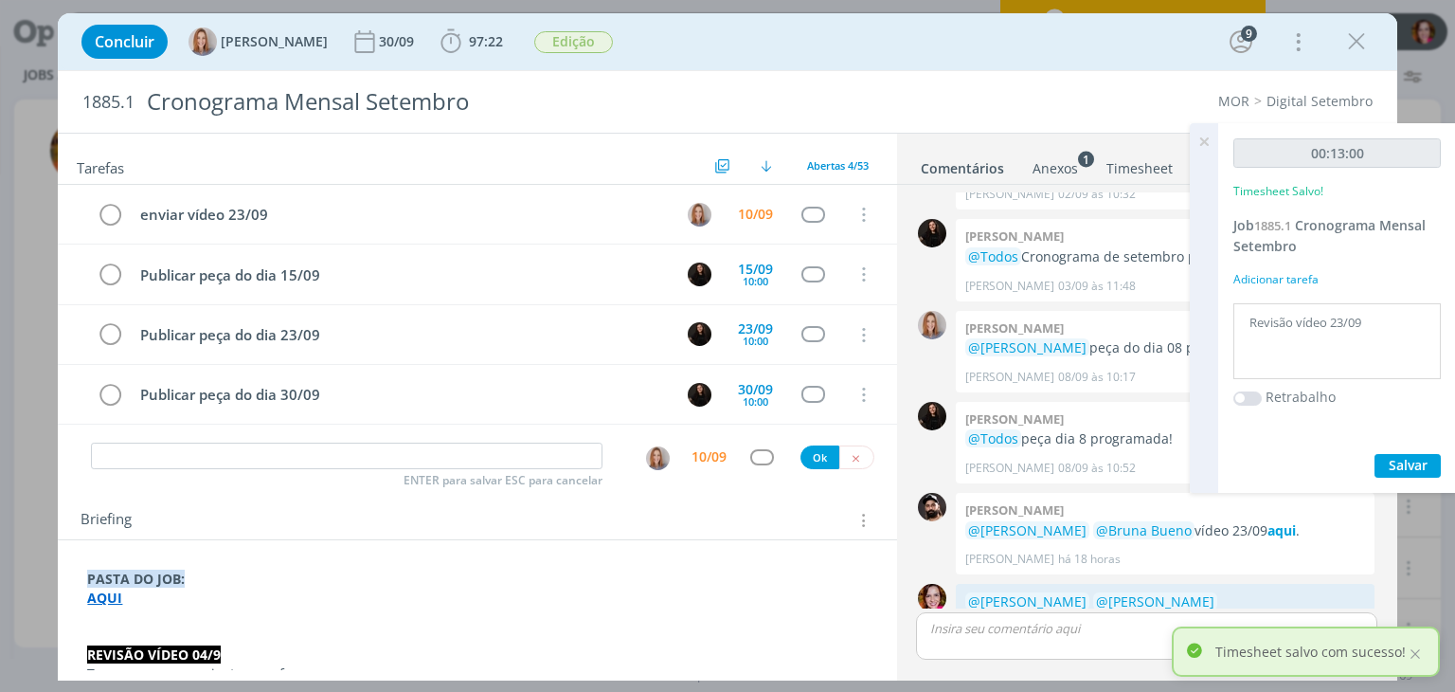
click at [1199, 148] on icon at bounding box center [1204, 141] width 34 height 37
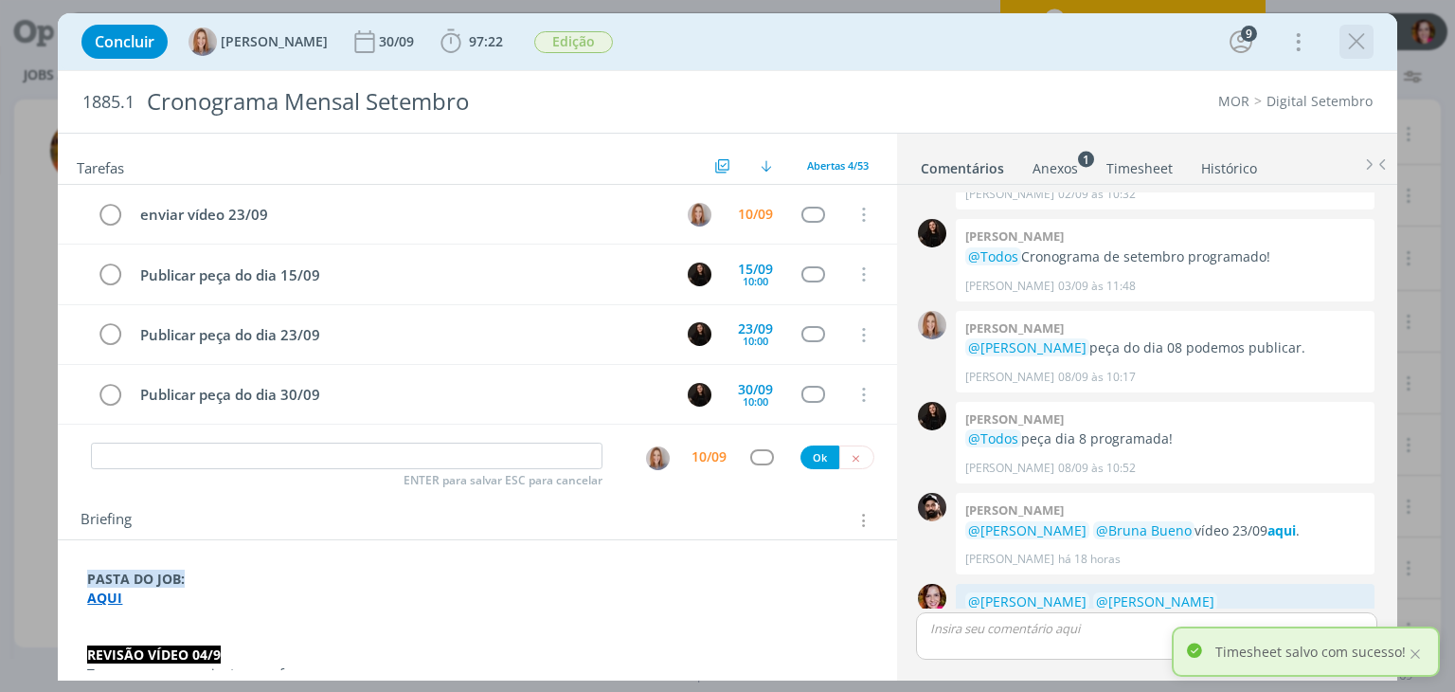
click at [1355, 43] on icon "dialog" at bounding box center [1356, 41] width 28 height 28
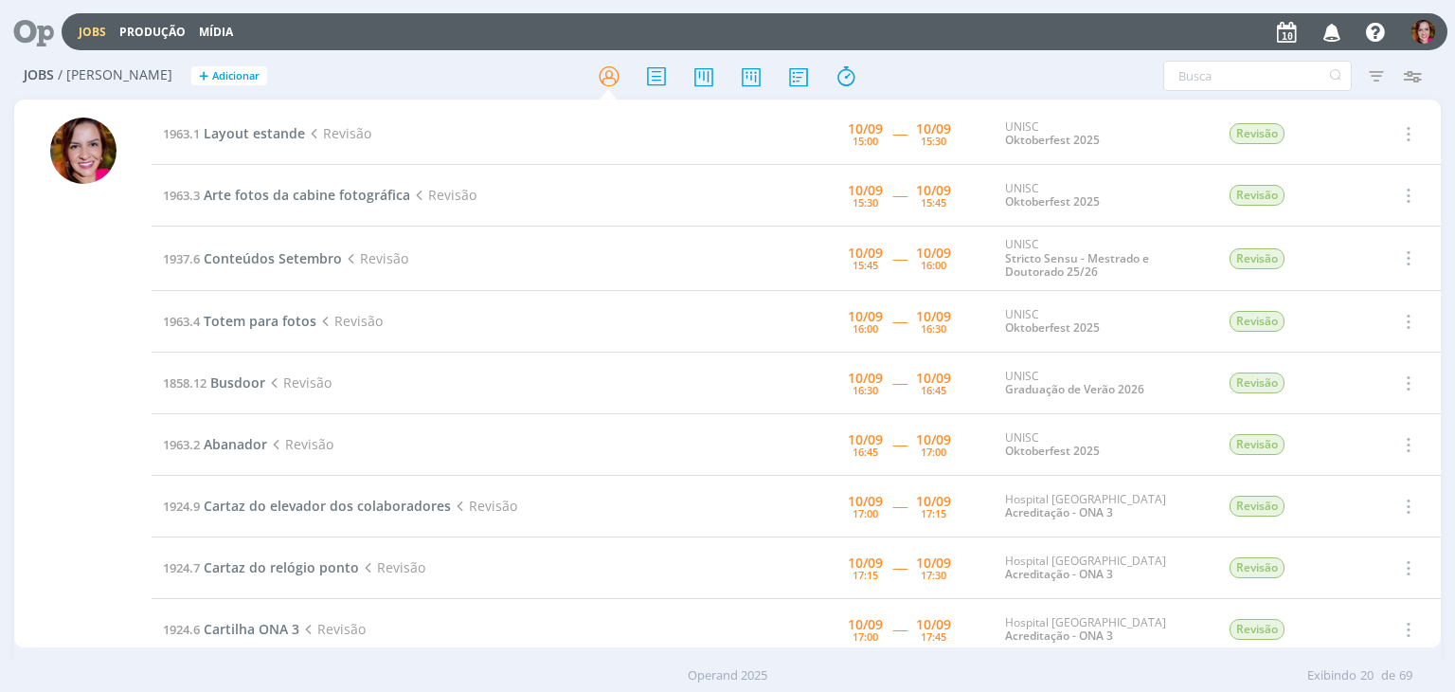
click at [1438, 304] on div "Jobs / [PERSON_NAME] + Adicionar Atenção! Novo comportamento nos filtros de Pau…" at bounding box center [727, 377] width 1455 height 648
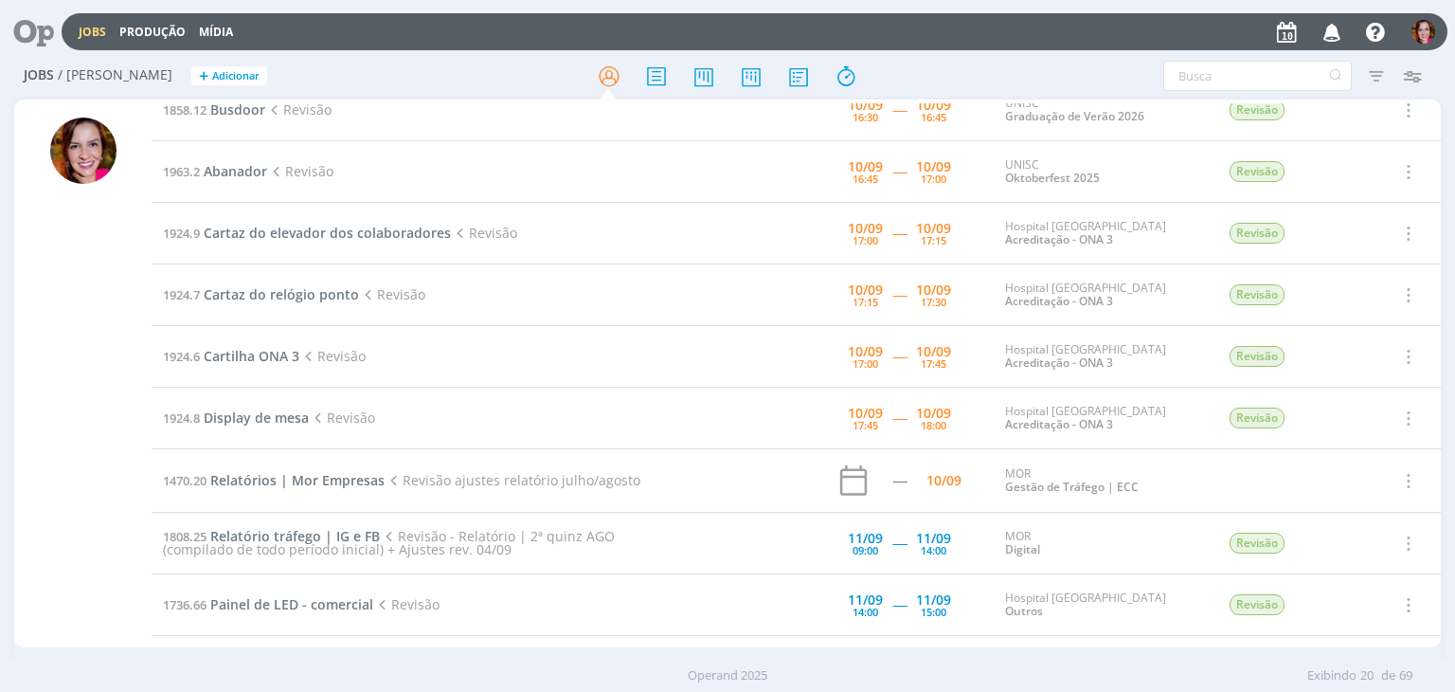
scroll to position [276, 0]
click at [279, 481] on span "Relatórios | Mor Empresas" at bounding box center [297, 477] width 174 height 18
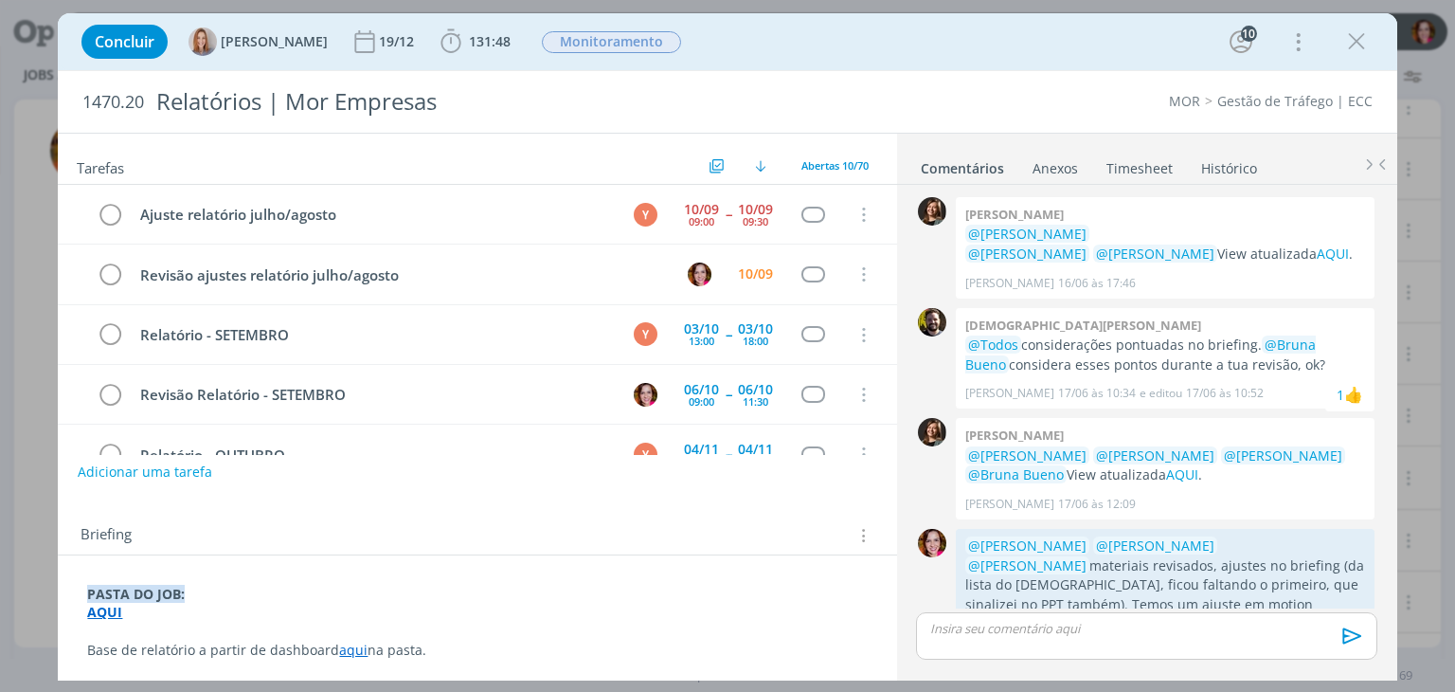
scroll to position [1753, 0]
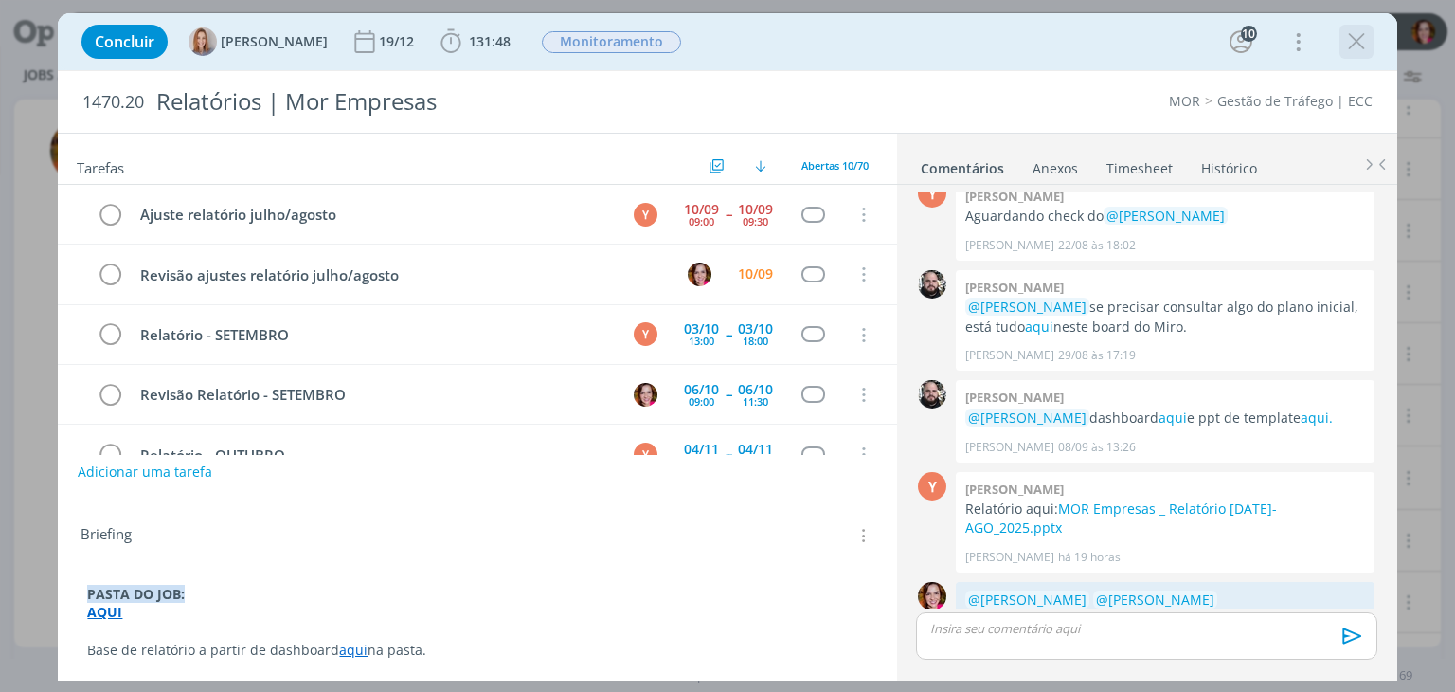
click at [1357, 36] on icon "dialog" at bounding box center [1356, 41] width 28 height 28
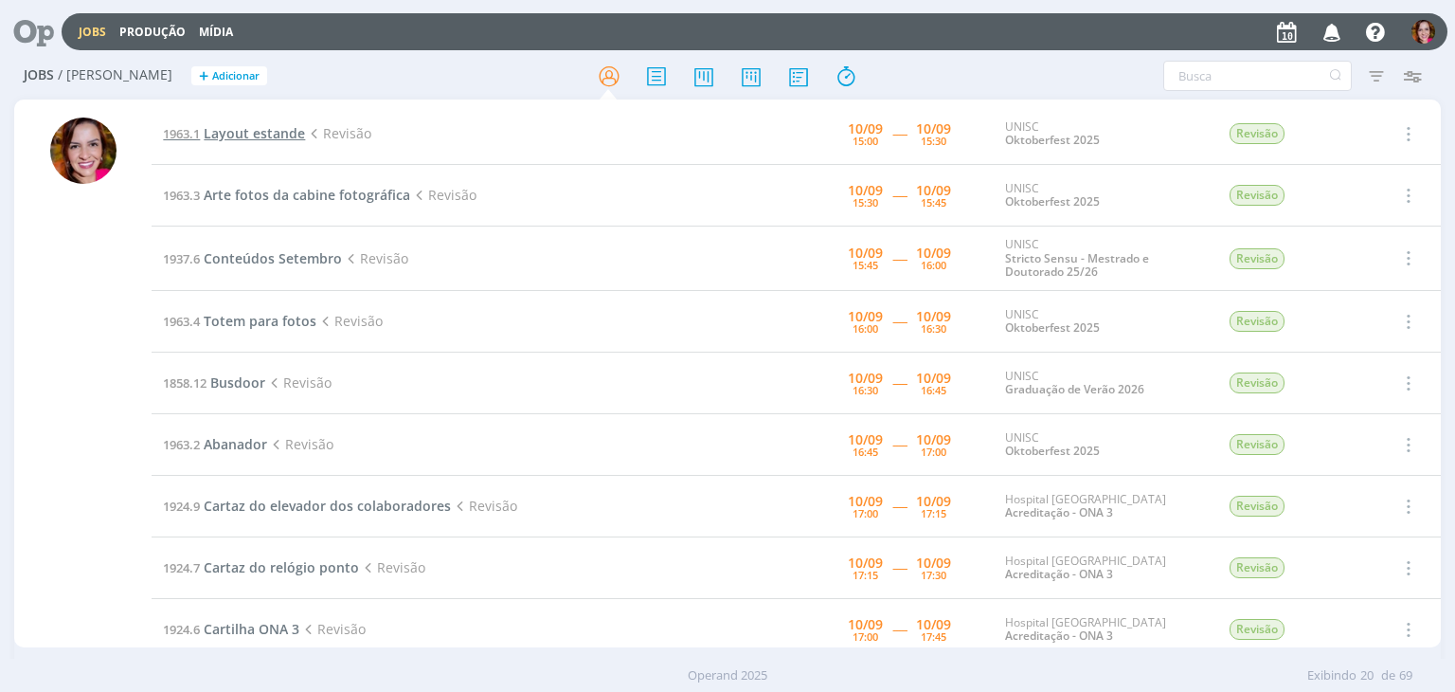
click at [256, 133] on span "Layout estande" at bounding box center [254, 133] width 101 height 18
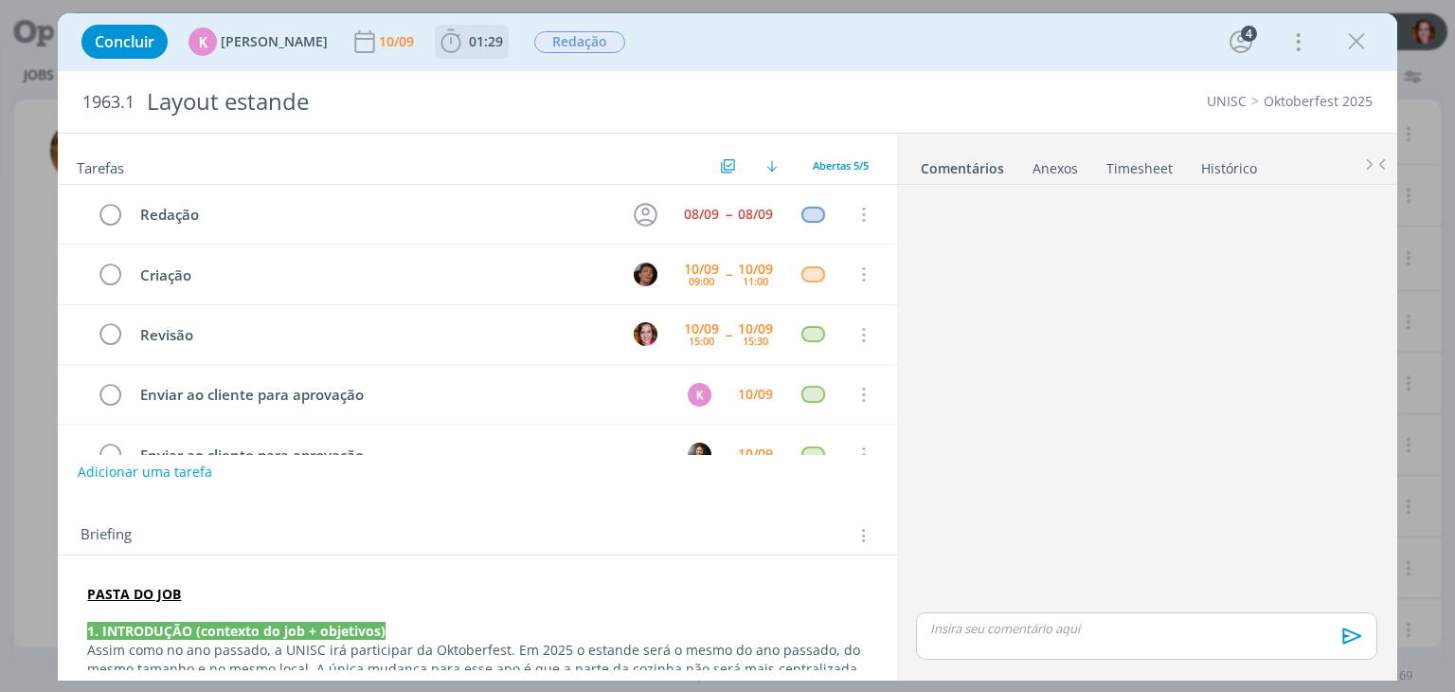
scroll to position [42, 0]
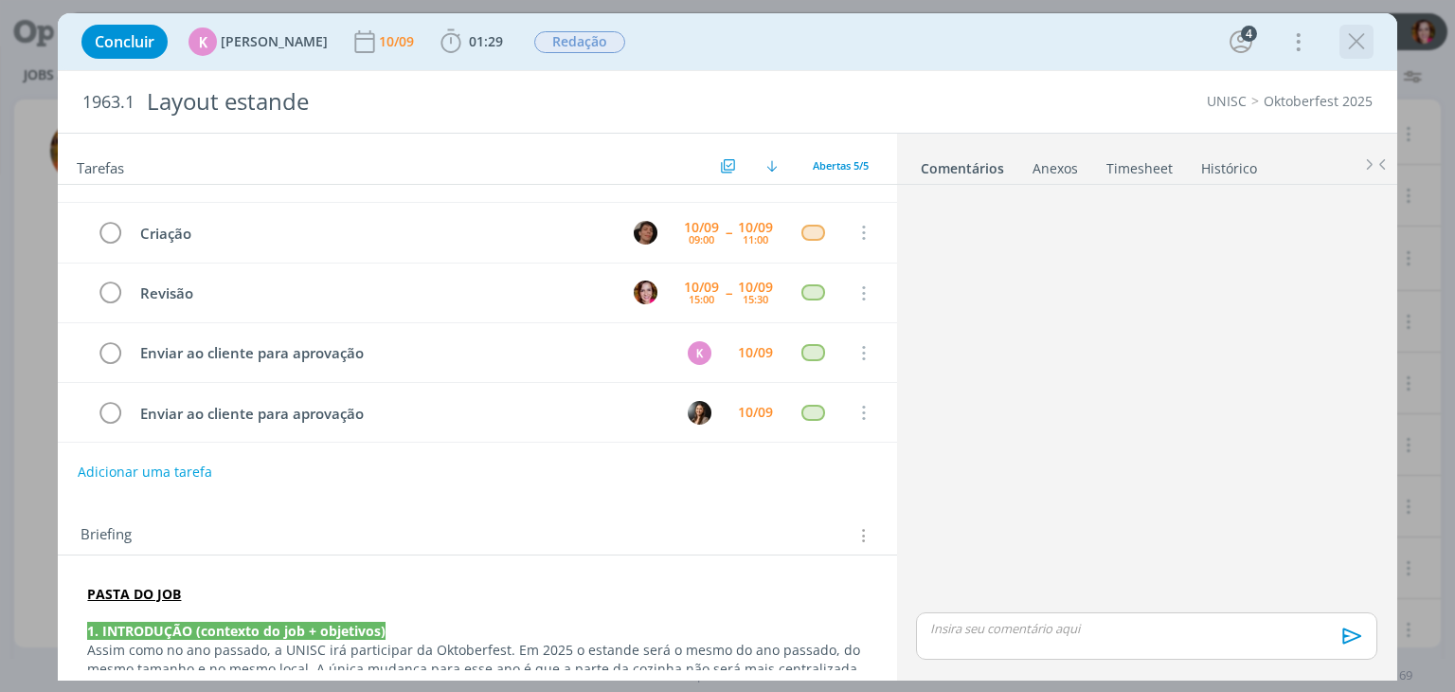
click at [1354, 43] on icon "dialog" at bounding box center [1356, 41] width 28 height 28
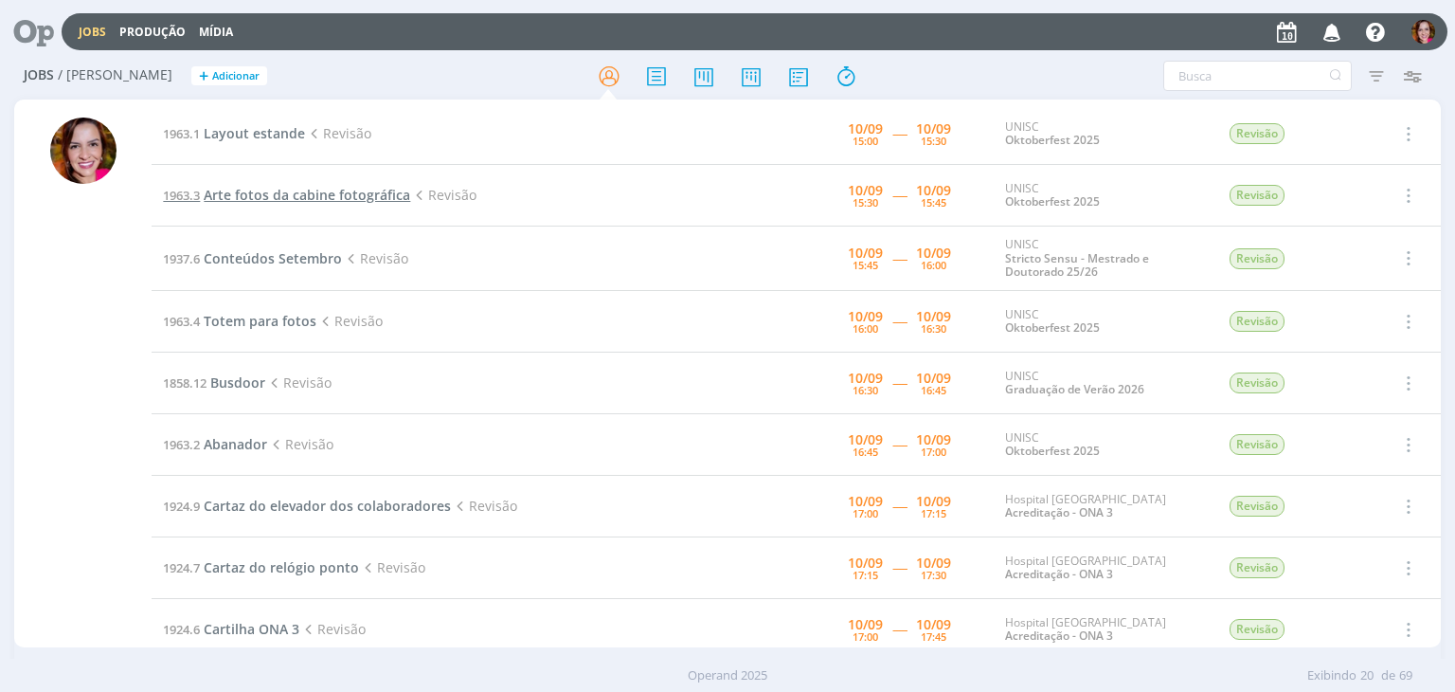
click at [265, 194] on span "Arte fotos da cabine fotográfica" at bounding box center [307, 195] width 207 height 18
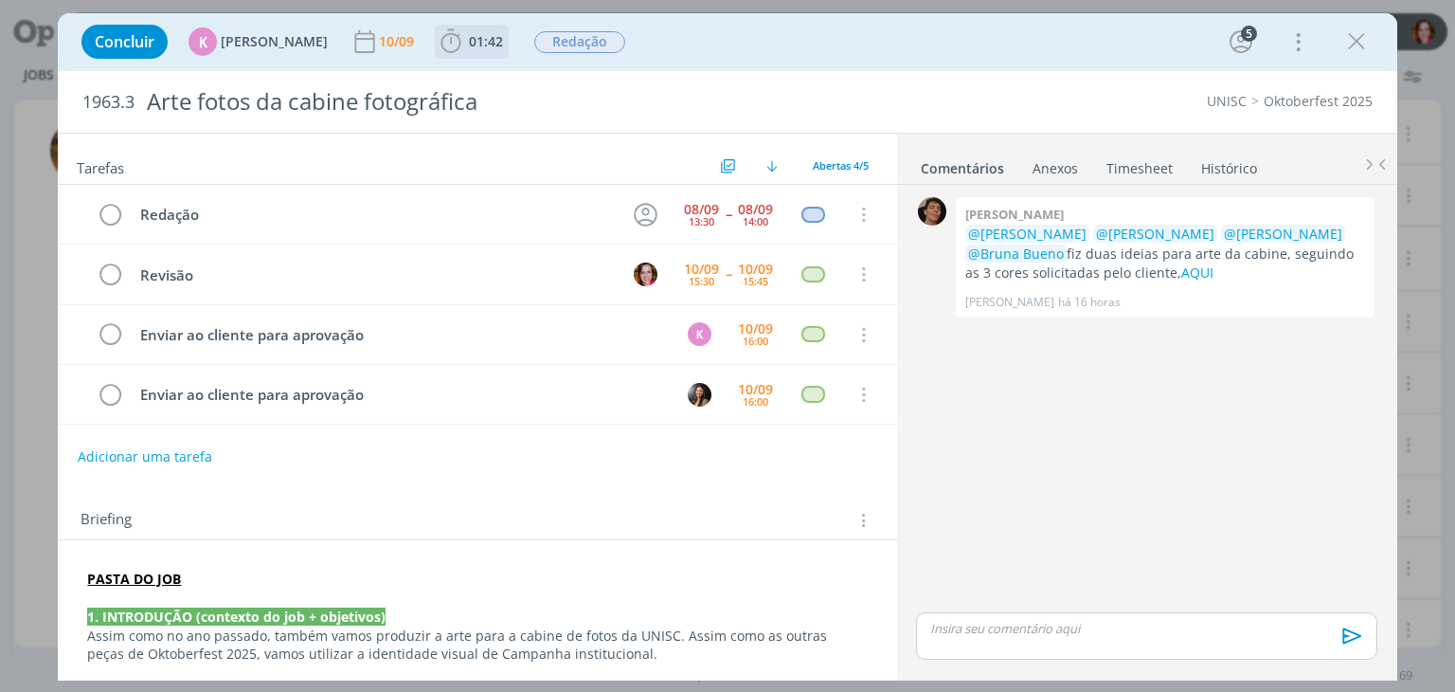
click at [445, 45] on icon "dialog" at bounding box center [451, 41] width 28 height 28
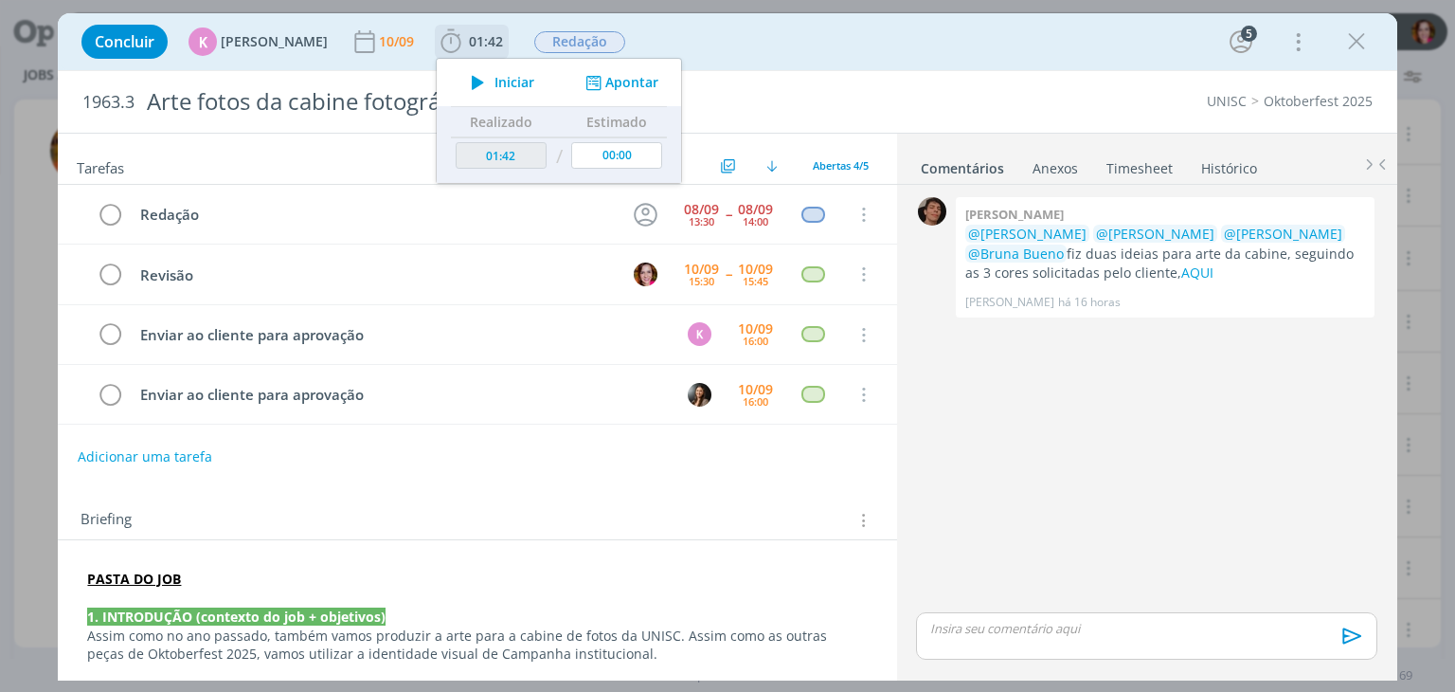
click at [477, 86] on icon "dialog" at bounding box center [477, 82] width 33 height 25
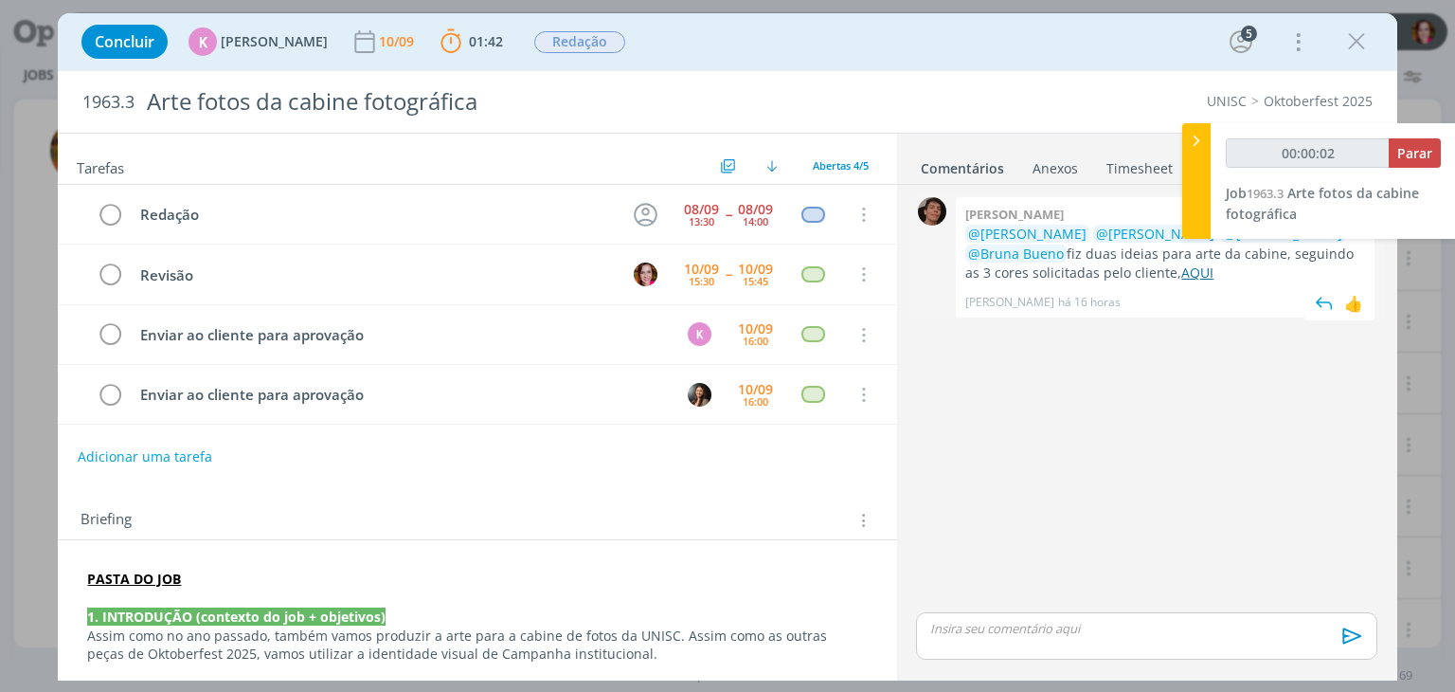
click at [1181, 274] on link "AQUI" at bounding box center [1197, 272] width 32 height 18
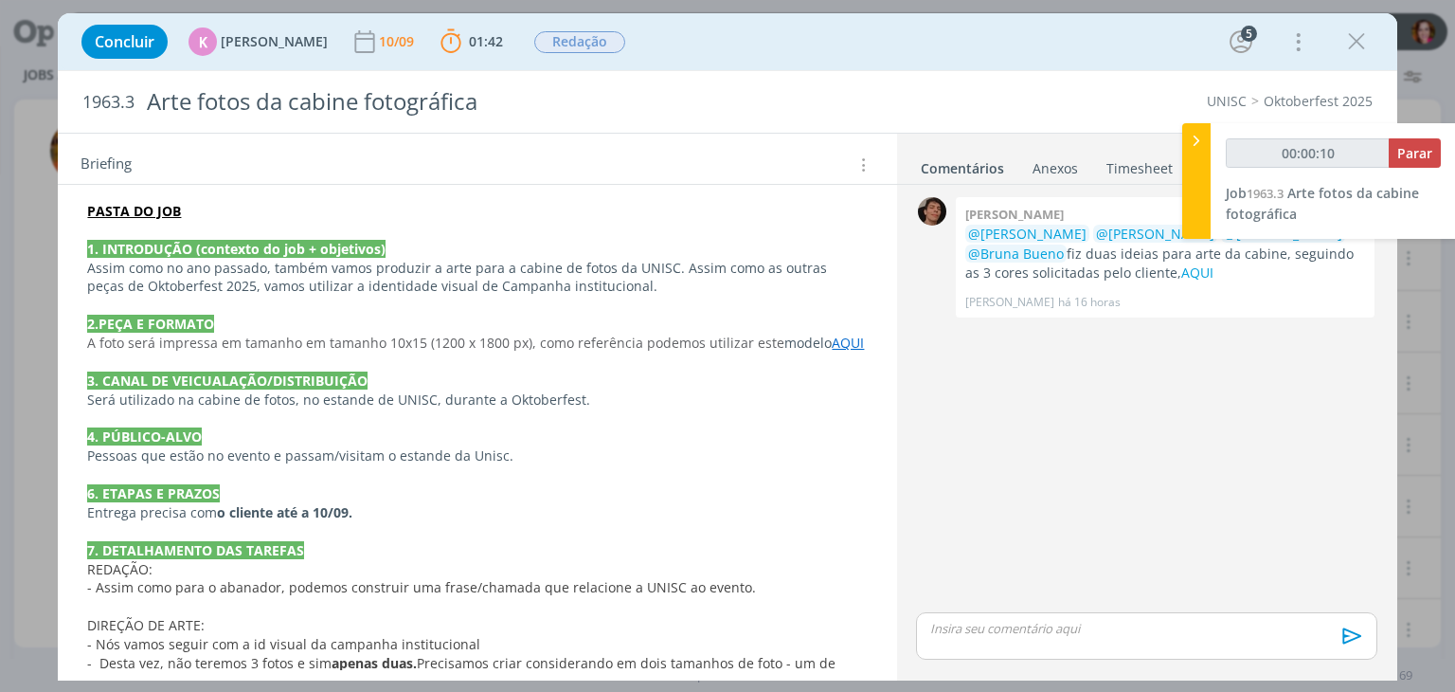
scroll to position [371, 0]
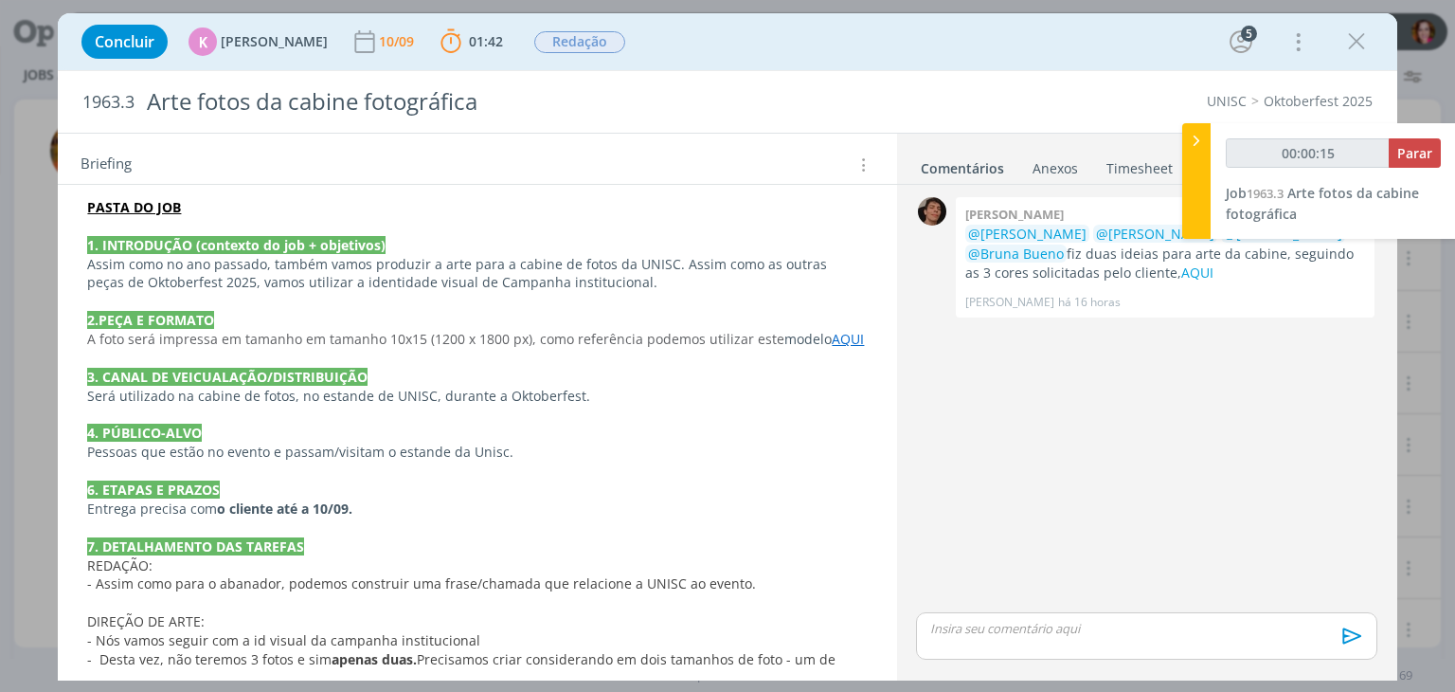
click at [834, 338] on link "AQUI" at bounding box center [848, 339] width 32 height 18
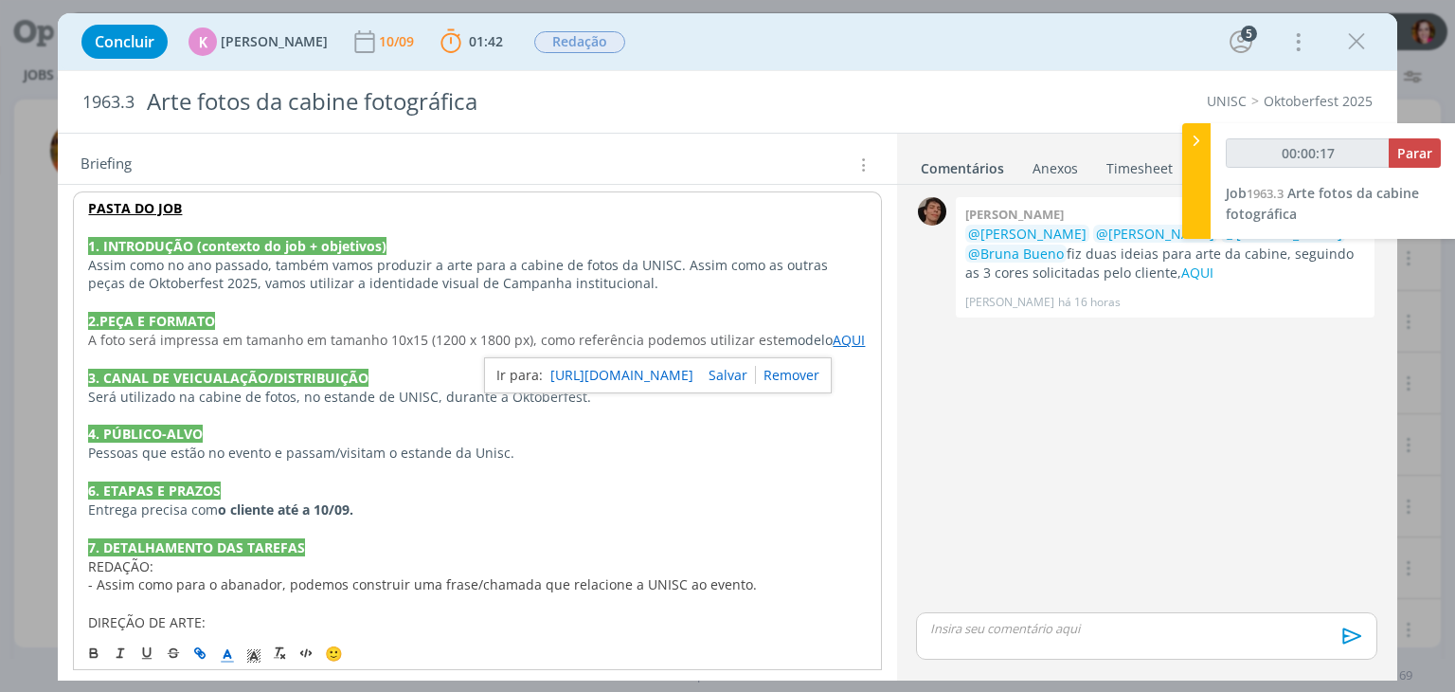
click at [659, 363] on link "https://sobeae.sharepoint.com/:i:/r/sites/SOBEAE/Documentos%20Compartilhados/Cl…" at bounding box center [621, 375] width 143 height 25
click at [656, 460] on p "Pessoas que estão no evento e passam/visitam o estande da Unisc." at bounding box center [477, 452] width 778 height 19
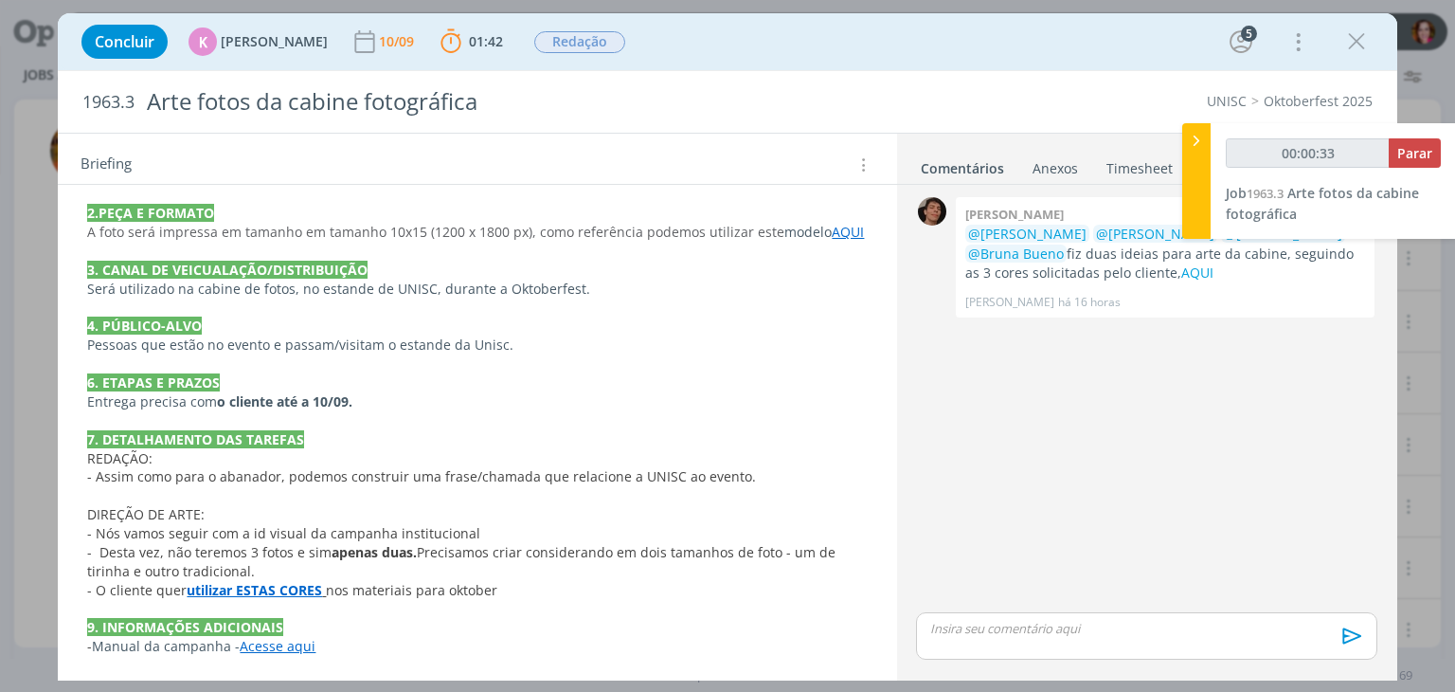
scroll to position [474, 0]
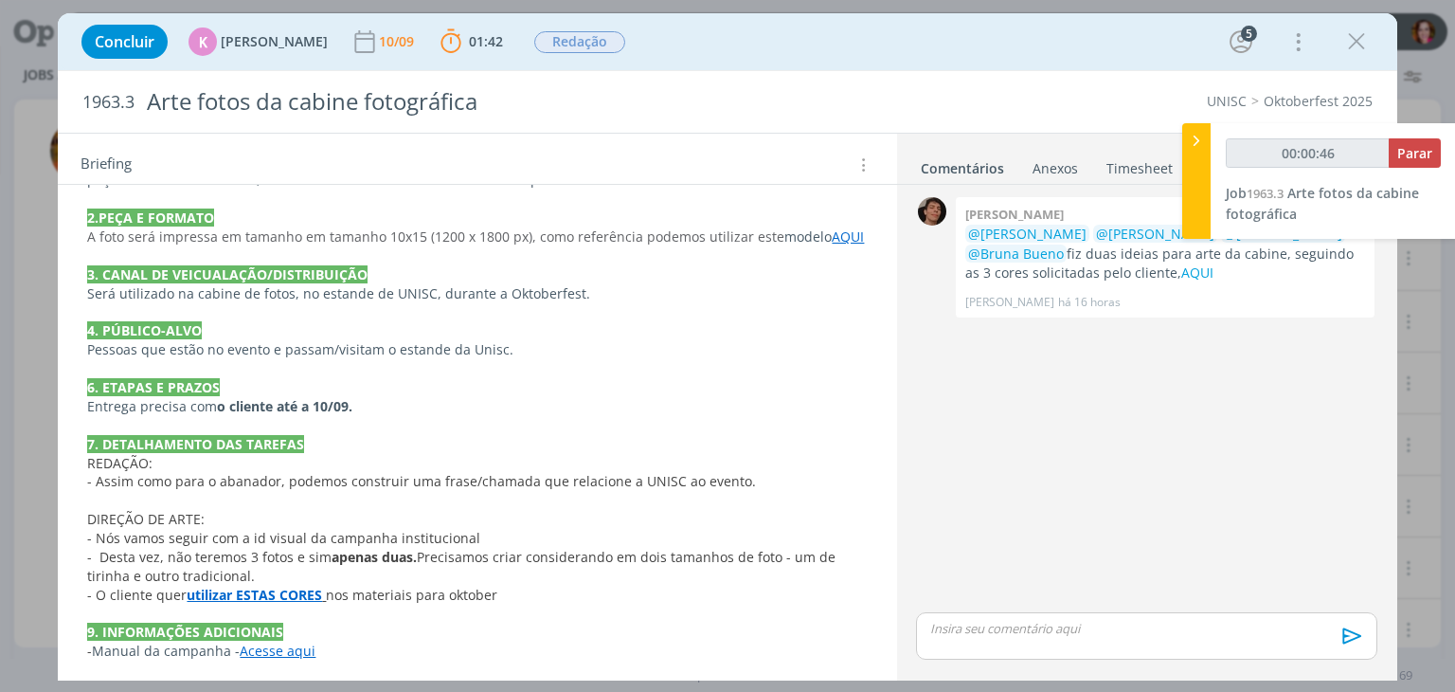
click at [534, 550] on span "Precisamos criar considerando em dois tamanhos de foto - um de tirinha e outro …" at bounding box center [463, 566] width 752 height 37
click at [236, 604] on p "dialog" at bounding box center [477, 613] width 780 height 19
click at [234, 585] on strong "utilizar ESTAS CORES" at bounding box center [254, 594] width 135 height 18
click at [282, 621] on link "[URL][DOMAIN_NAME]" at bounding box center [210, 631] width 143 height 25
click at [689, 491] on p "dialog" at bounding box center [477, 500] width 780 height 19
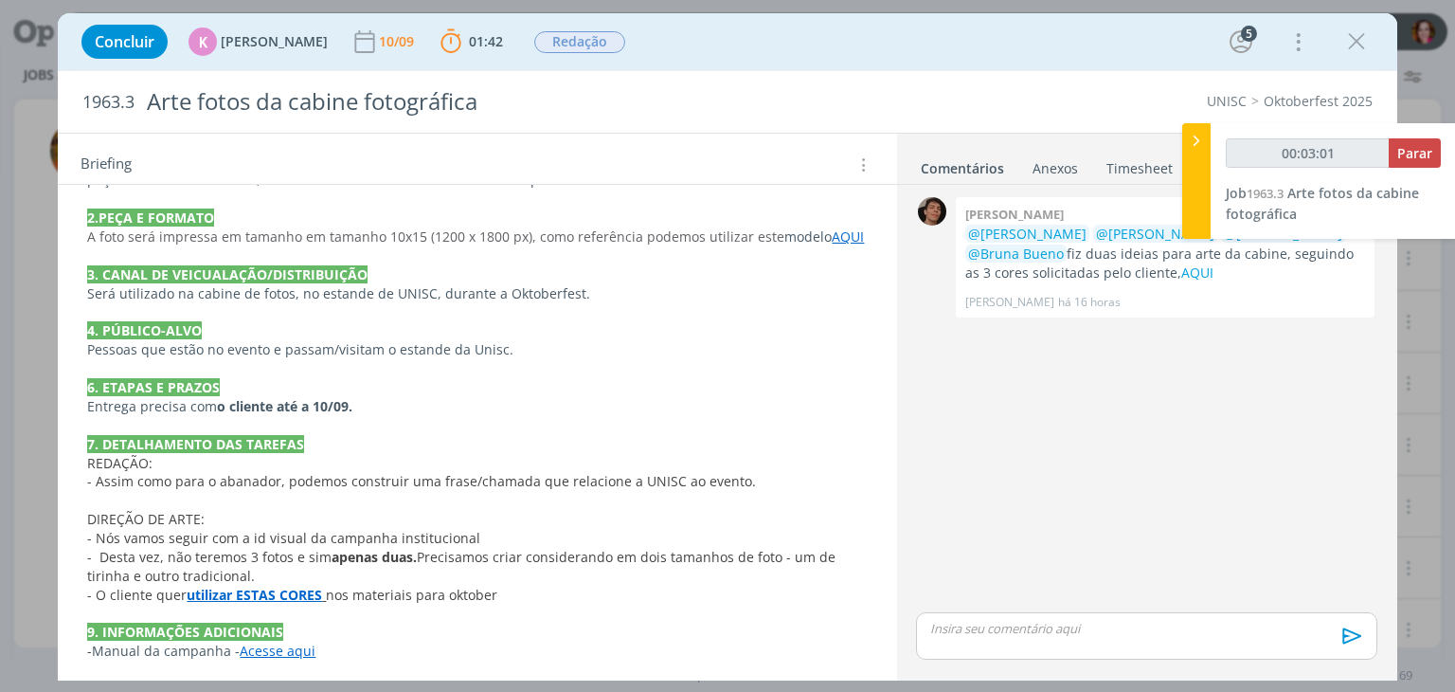
drag, startPoint x: 418, startPoint y: 554, endPoint x: 421, endPoint y: 566, distance: 11.7
click at [421, 566] on p "- Desta vez, não teremos 3 fotos e sim apenas duas. Precisamos criar consideran…" at bounding box center [477, 567] width 780 height 38
copy span "Precisamos criar considerando em dois tamanhos de foto - um de tirinha e outro …"
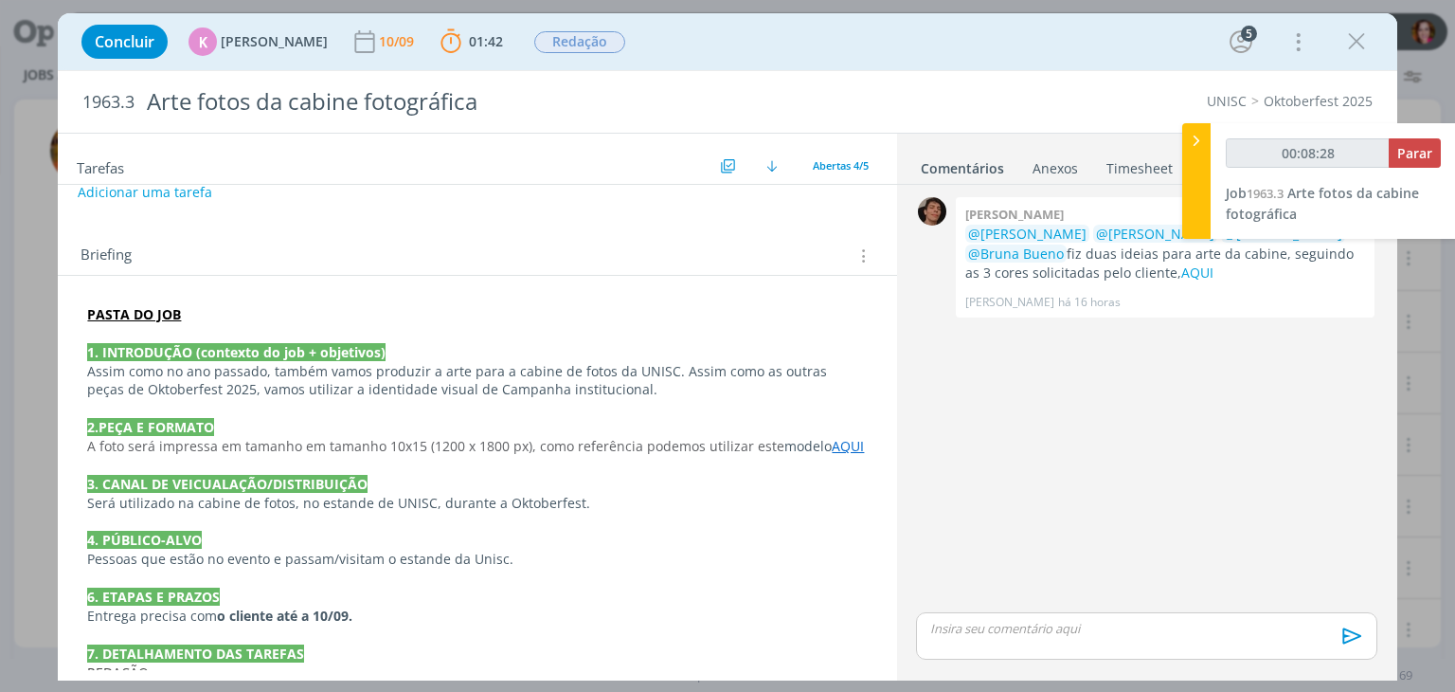
scroll to position [0, 0]
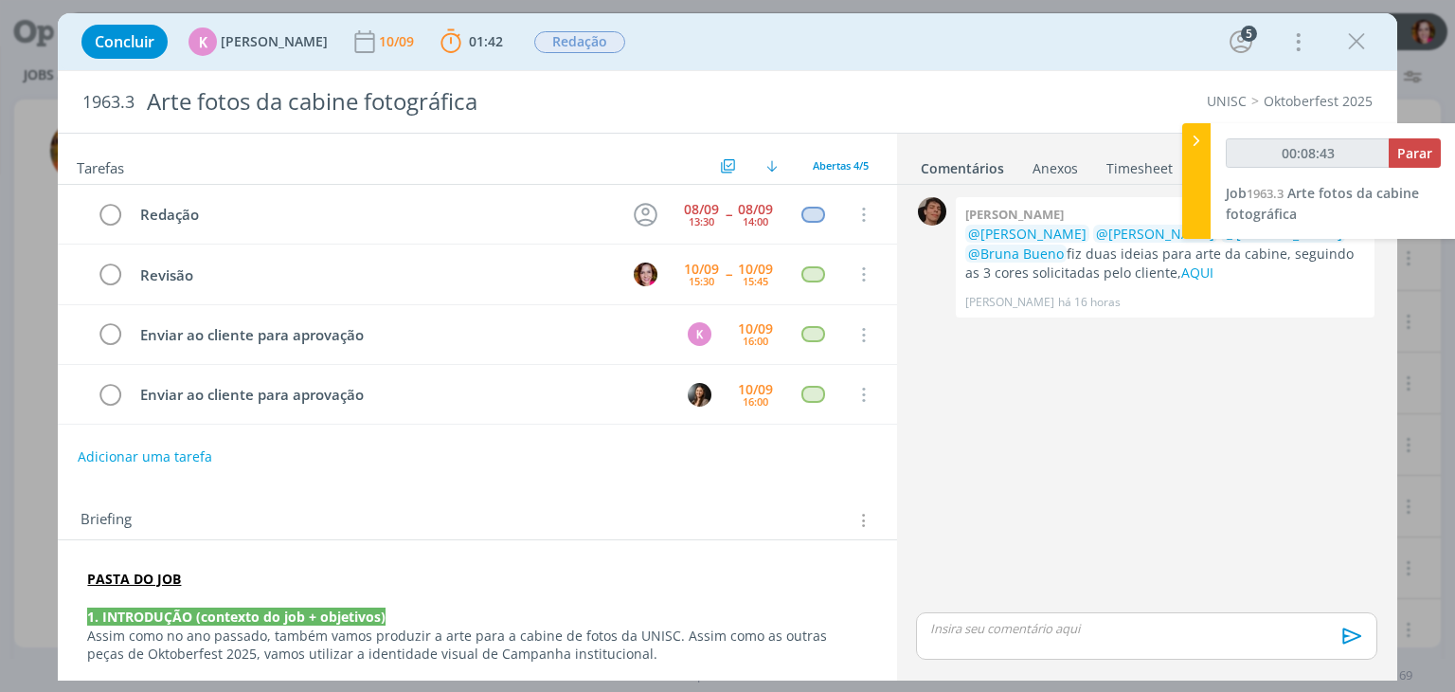
type input "00:08:45"
click at [946, 639] on div "dialog" at bounding box center [1146, 635] width 460 height 47
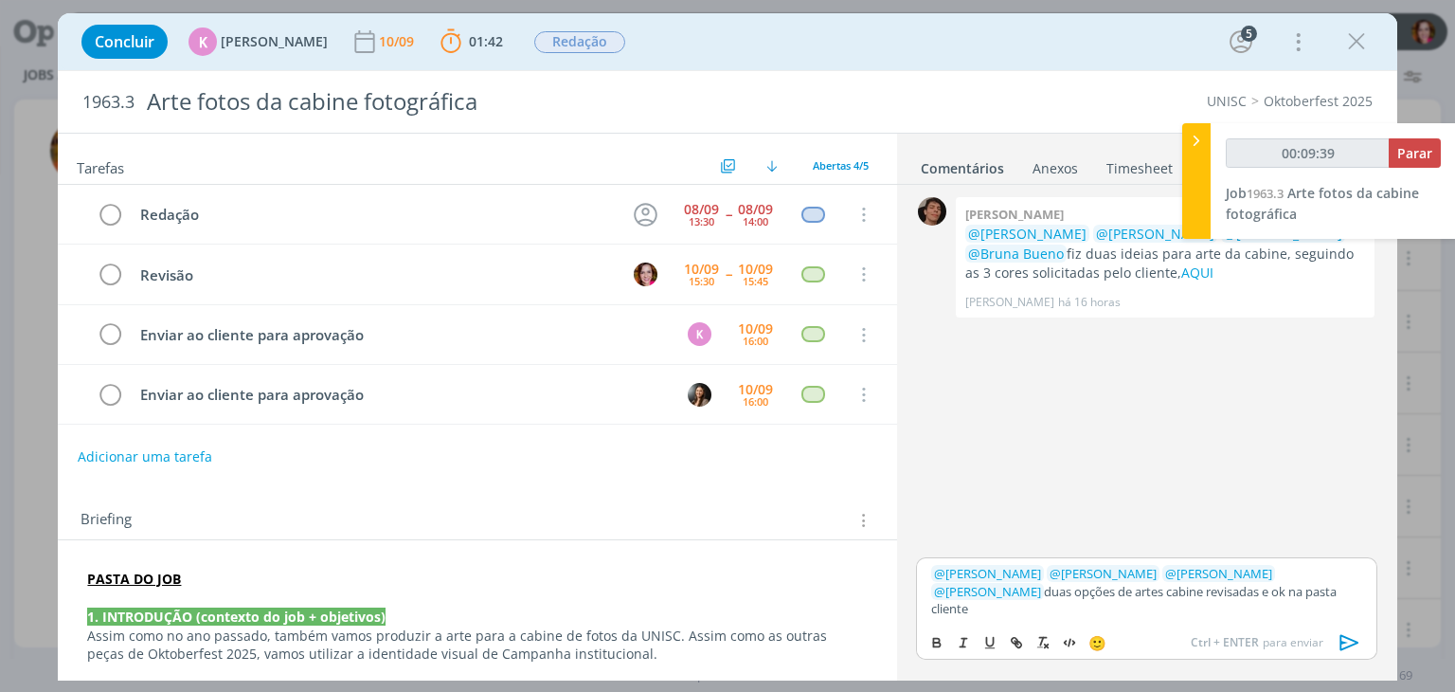
drag, startPoint x: 1153, startPoint y: 608, endPoint x: 1346, endPoint y: 615, distance: 193.4
click at [1346, 615] on p "﻿ @ Patrick Meireles ﻿ ﻿ @ Luíza Santana ﻿ ﻿ @ Karoline Arend ﻿ ﻿ @ Beatriz Luc…" at bounding box center [1146, 591] width 430 height 52
click at [237, 571] on p "PASTA DO JOB" at bounding box center [477, 578] width 780 height 19
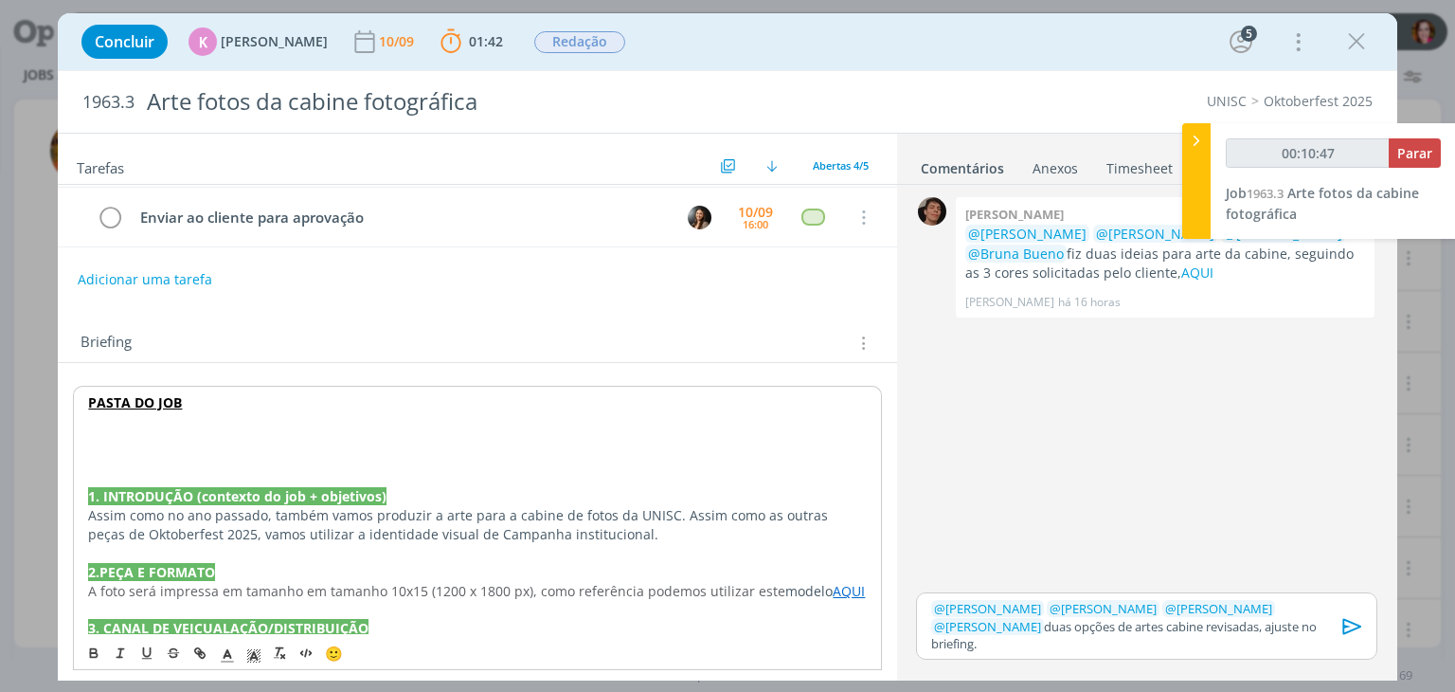
scroll to position [146, 0]
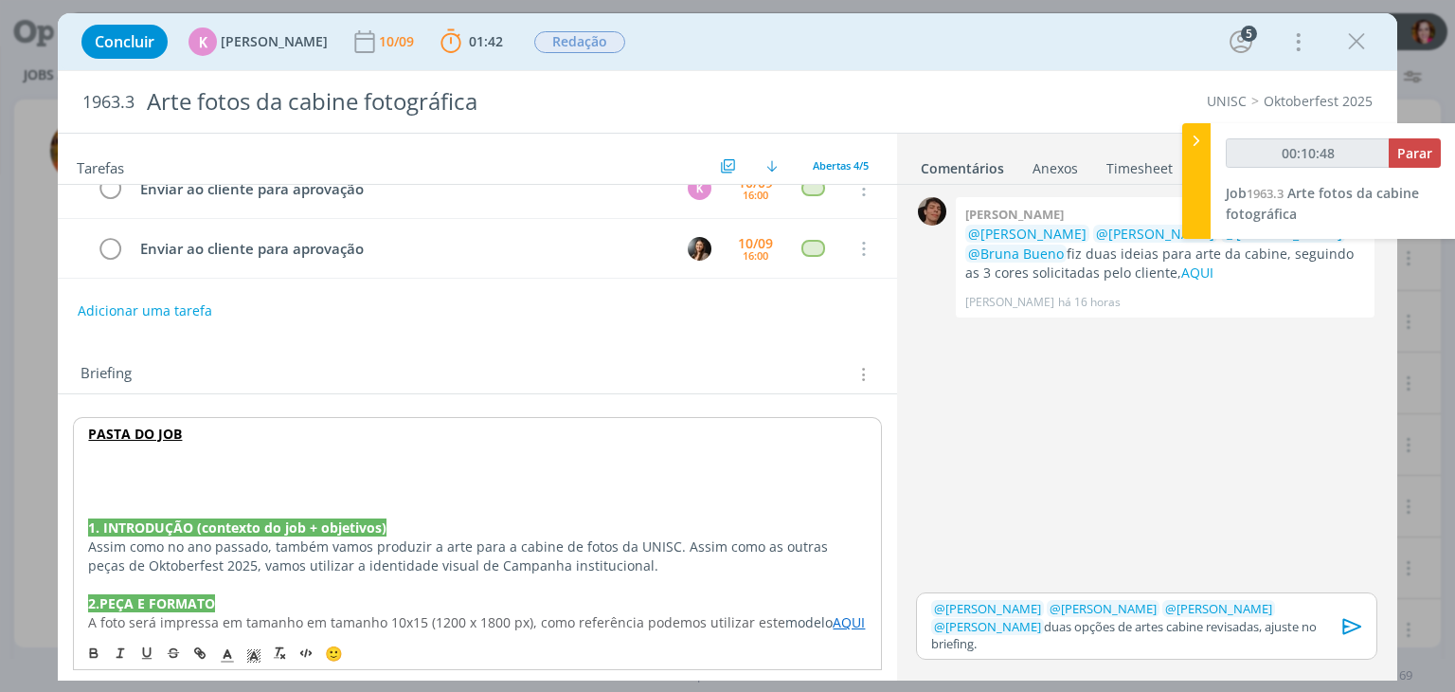
click at [105, 462] on p "dialog" at bounding box center [477, 471] width 778 height 19
type input "00:10:49"
click at [231, 467] on strong "REVISÃO 10/09 - ARTES CABINE" at bounding box center [189, 471] width 203 height 18
click at [227, 653] on icon "dialog" at bounding box center [227, 655] width 17 height 17
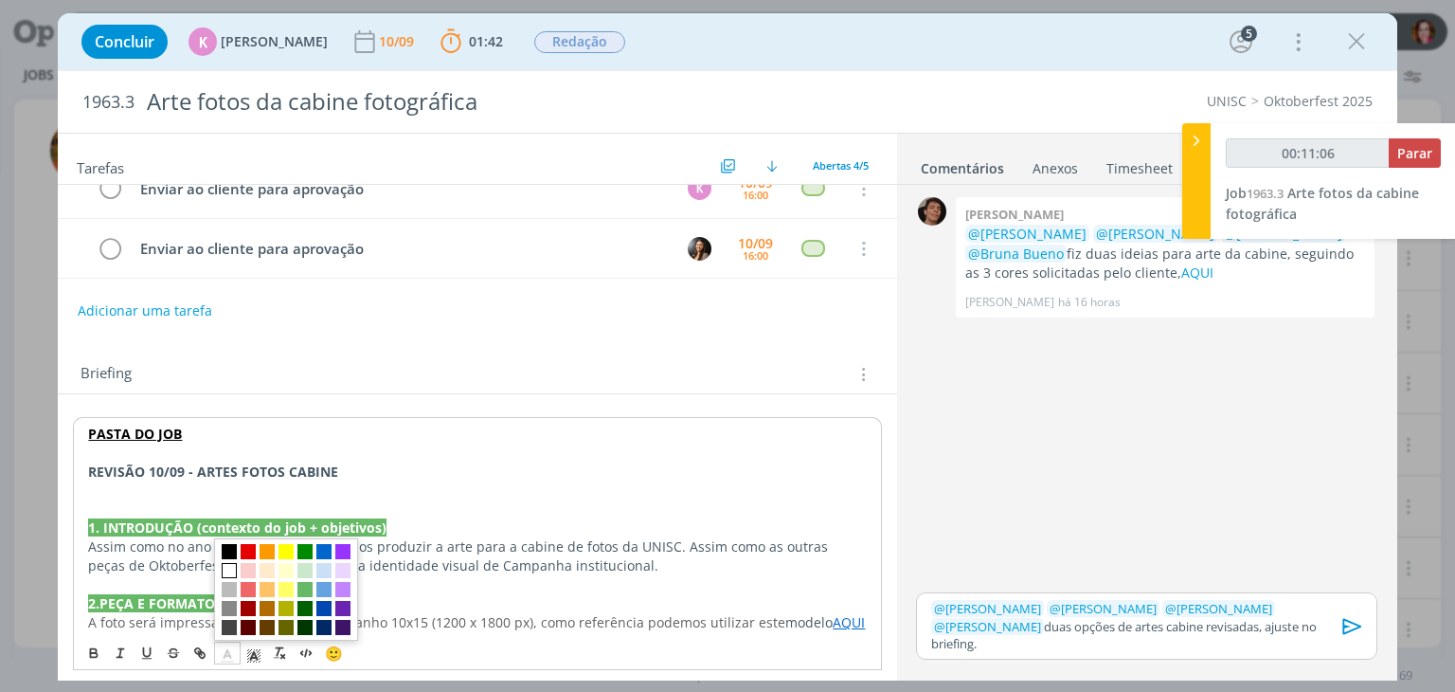
click at [228, 568] on span "dialog" at bounding box center [229, 570] width 15 height 15
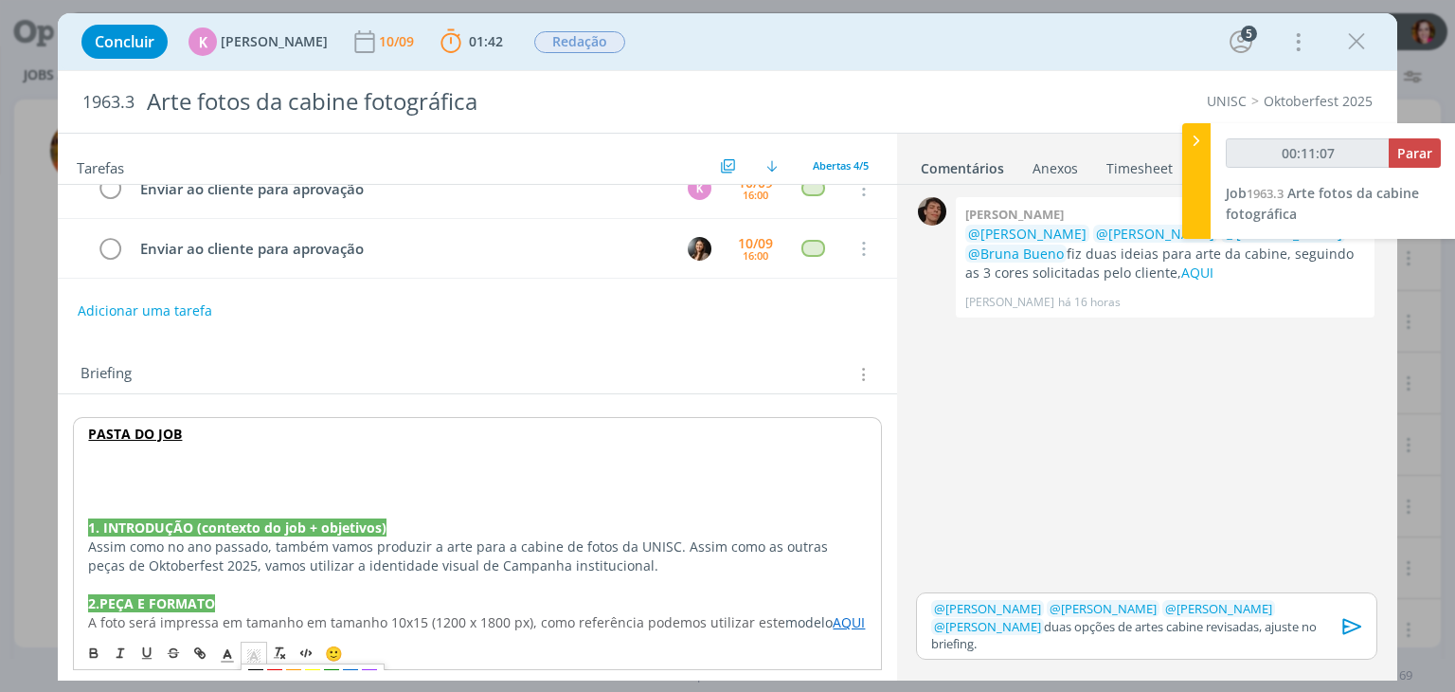
click at [247, 652] on icon "dialog" at bounding box center [253, 655] width 17 height 17
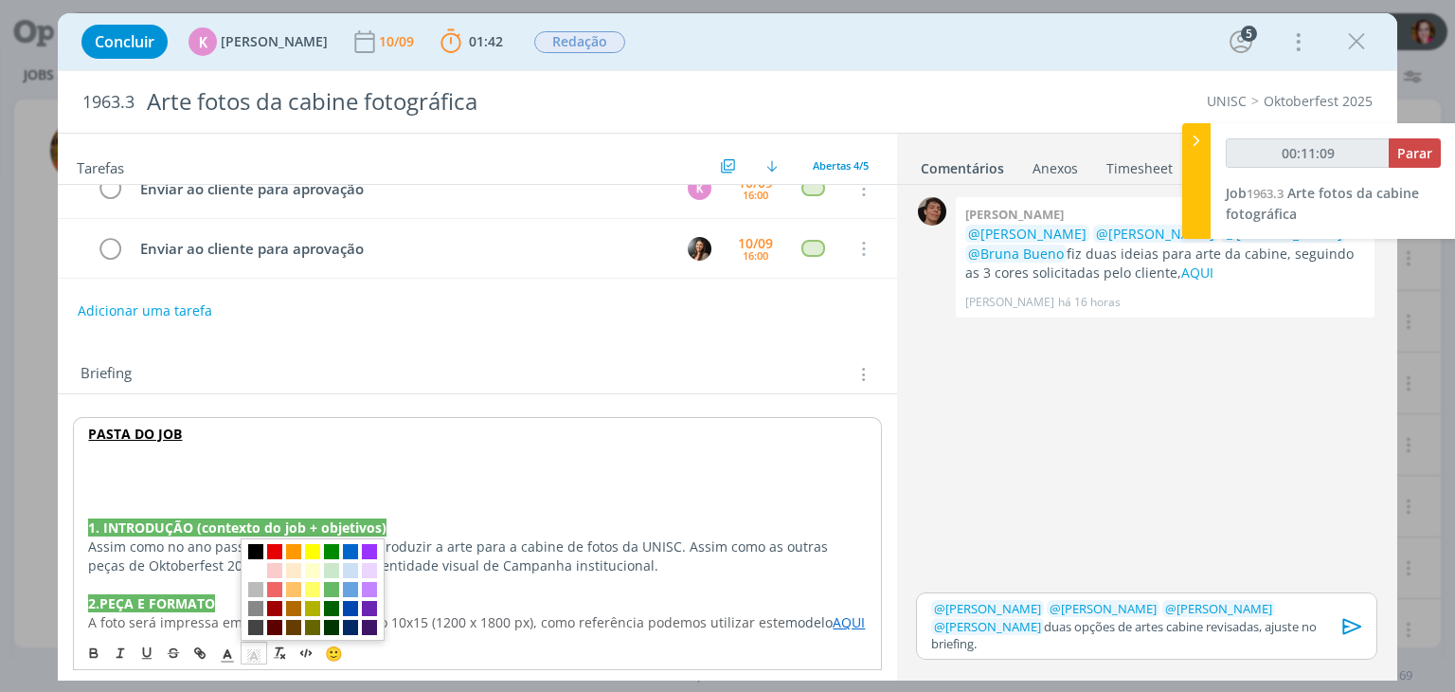
click at [255, 550] on span "dialog" at bounding box center [255, 551] width 15 height 15
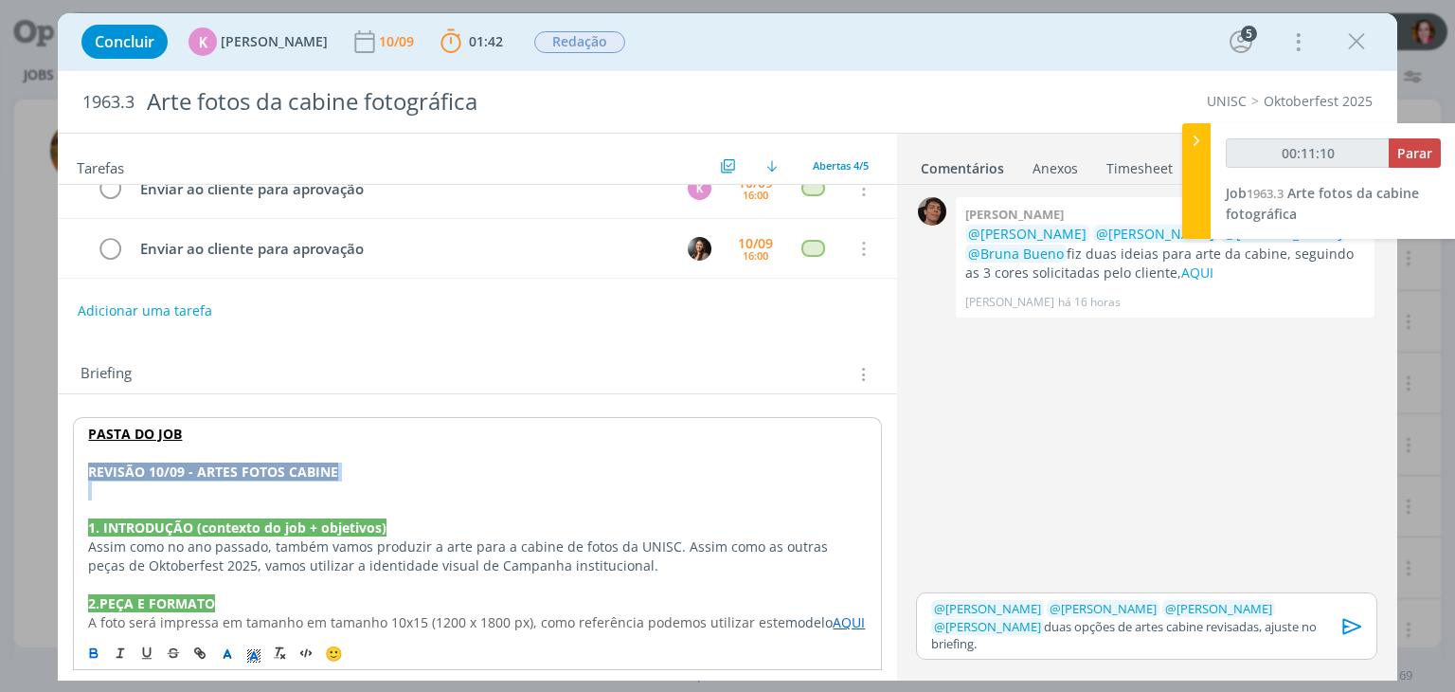
click at [353, 463] on p "REVISÃO 10/09 - ARTES FOTOS CABINE" at bounding box center [477, 471] width 778 height 19
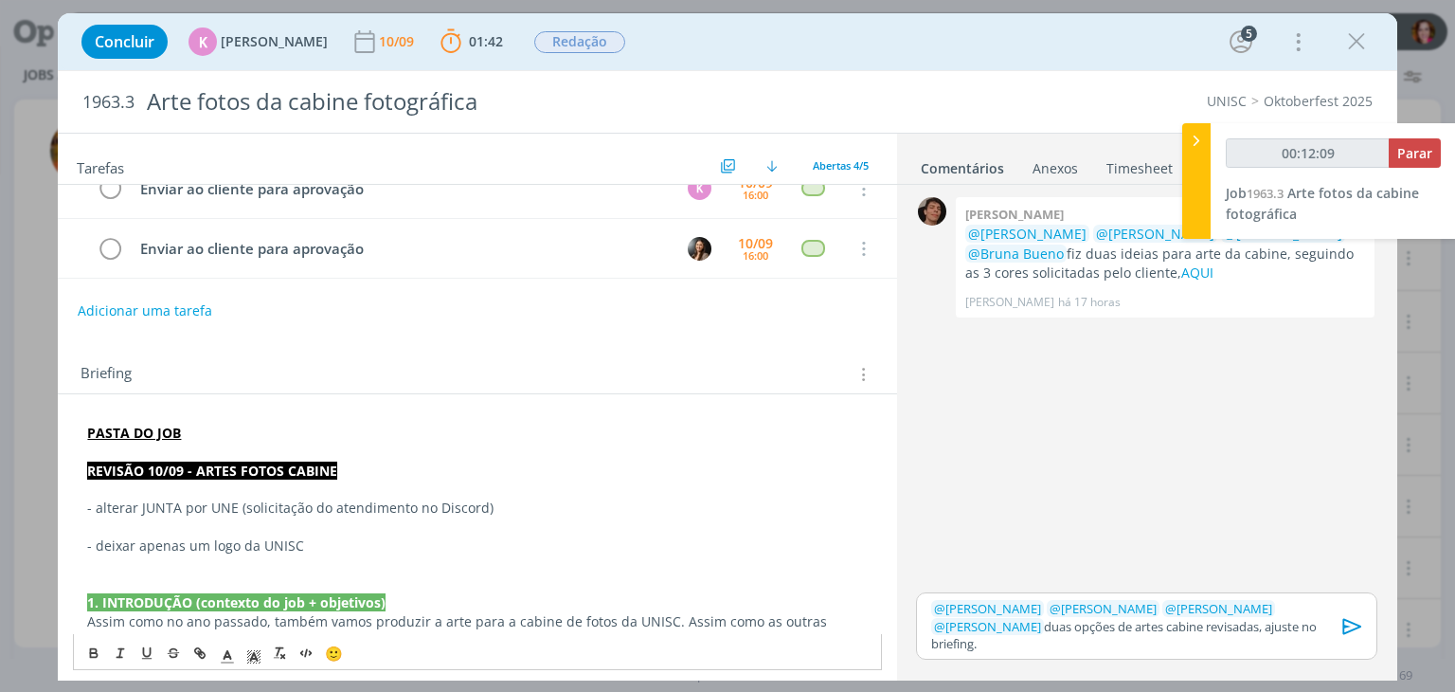
click at [368, 473] on p "REVISÃO 10/09 - ARTES FOTOS CABINE" at bounding box center [477, 470] width 780 height 19
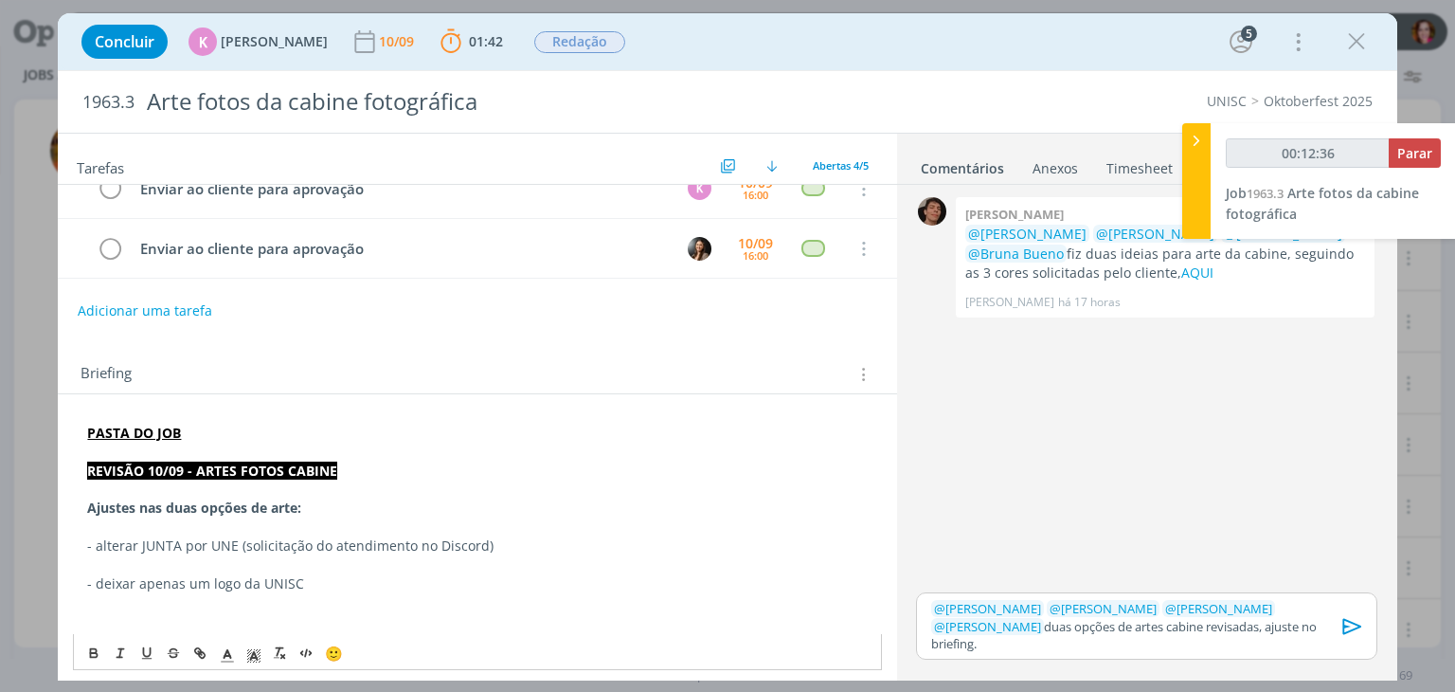
click at [349, 574] on p "- deixar apenas um logo da UNISC" at bounding box center [477, 583] width 780 height 19
click at [360, 555] on p "dialog" at bounding box center [477, 564] width 780 height 19
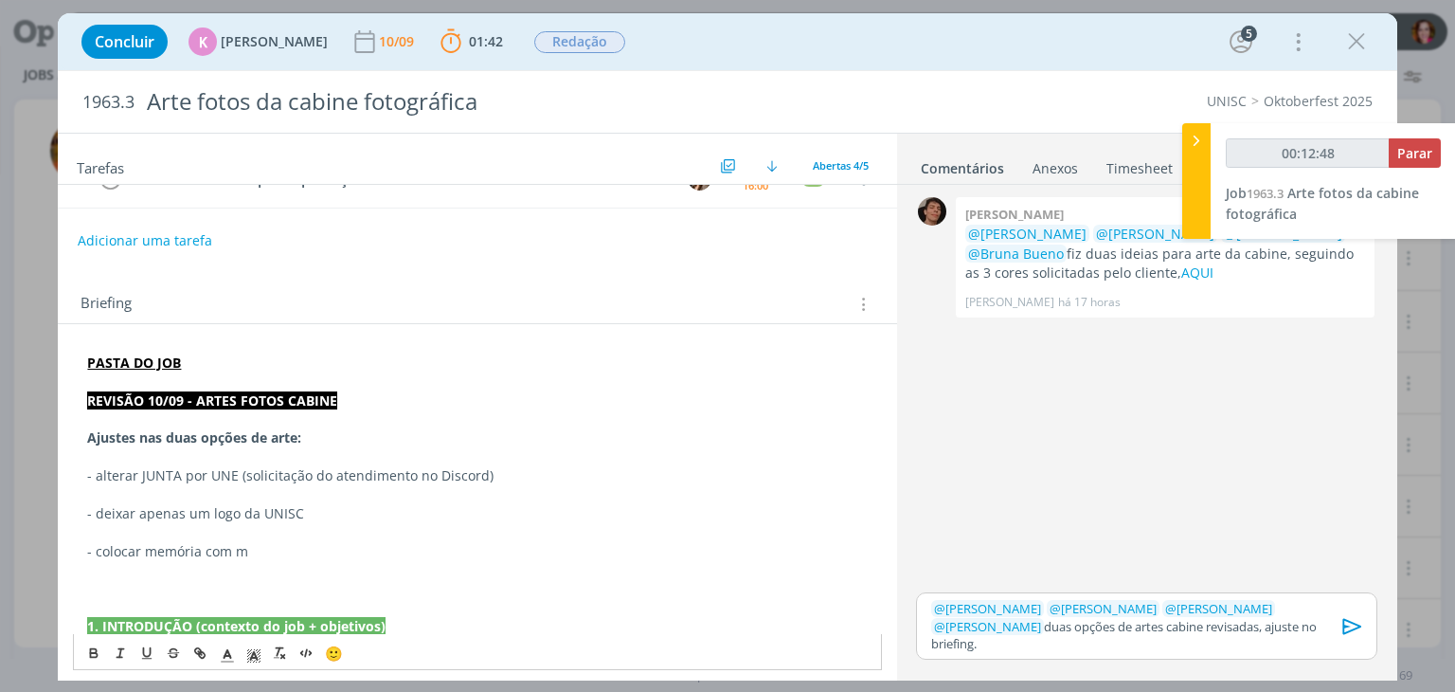
scroll to position [234, 0]
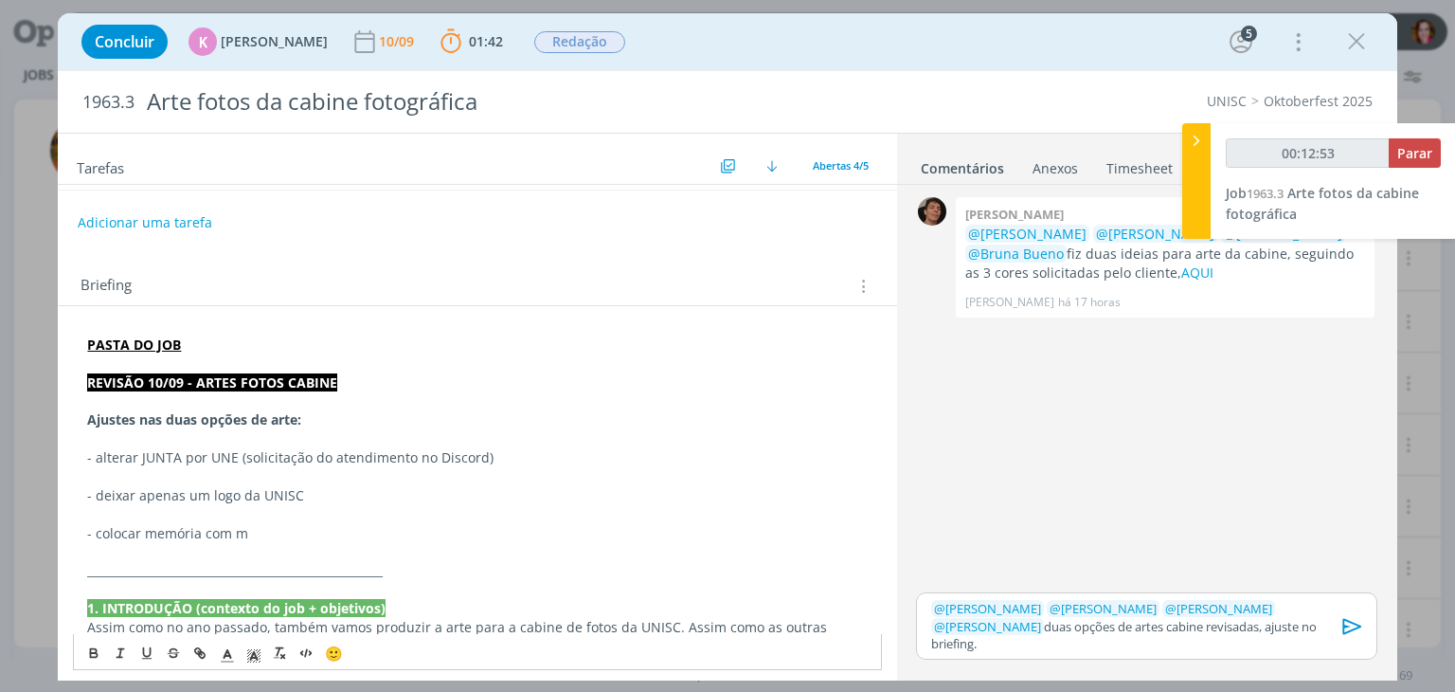
click at [441, 467] on p "dialog" at bounding box center [477, 476] width 780 height 19
click at [214, 510] on p "dialog" at bounding box center [477, 514] width 780 height 19
click at [333, 414] on p "Ajustes nas duas opções de arte:" at bounding box center [477, 419] width 780 height 19
click at [311, 491] on p "- deixar apenas um logo da UNISC" at bounding box center [477, 495] width 780 height 19
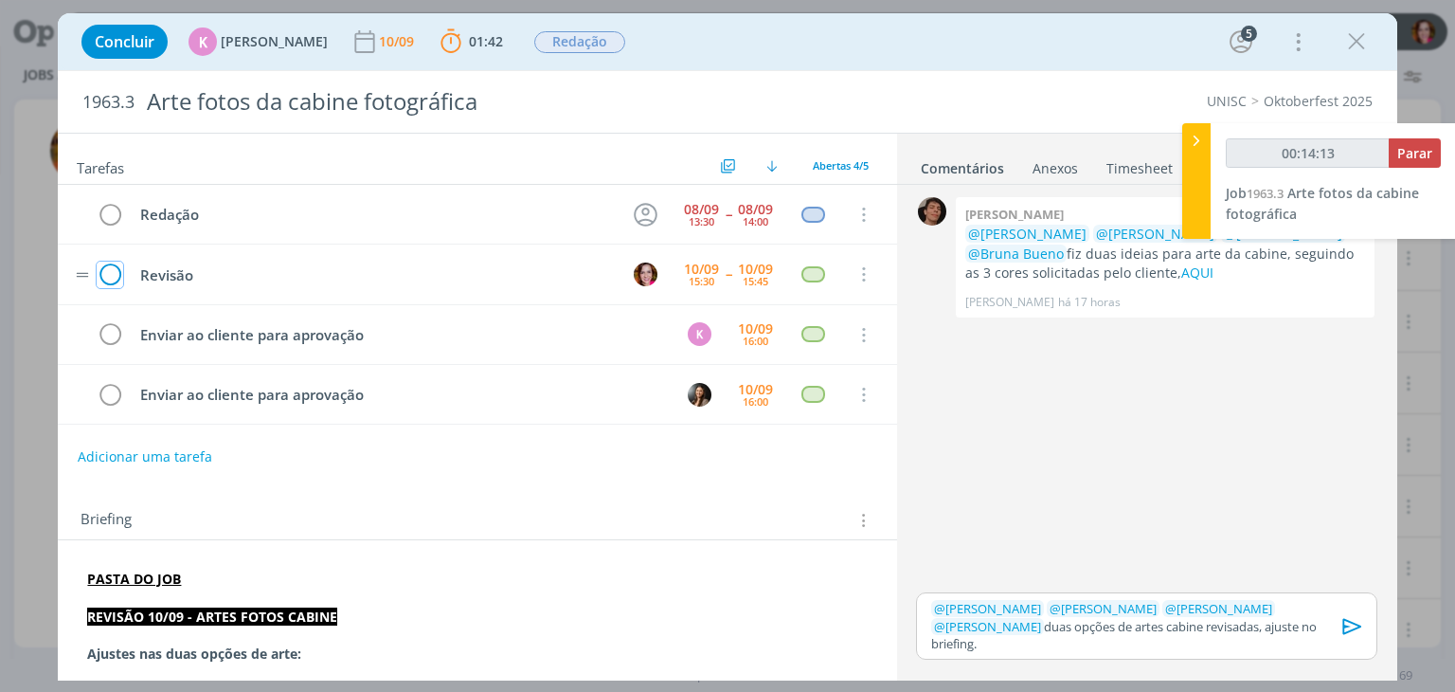
click at [107, 273] on icon "dialog" at bounding box center [110, 275] width 27 height 28
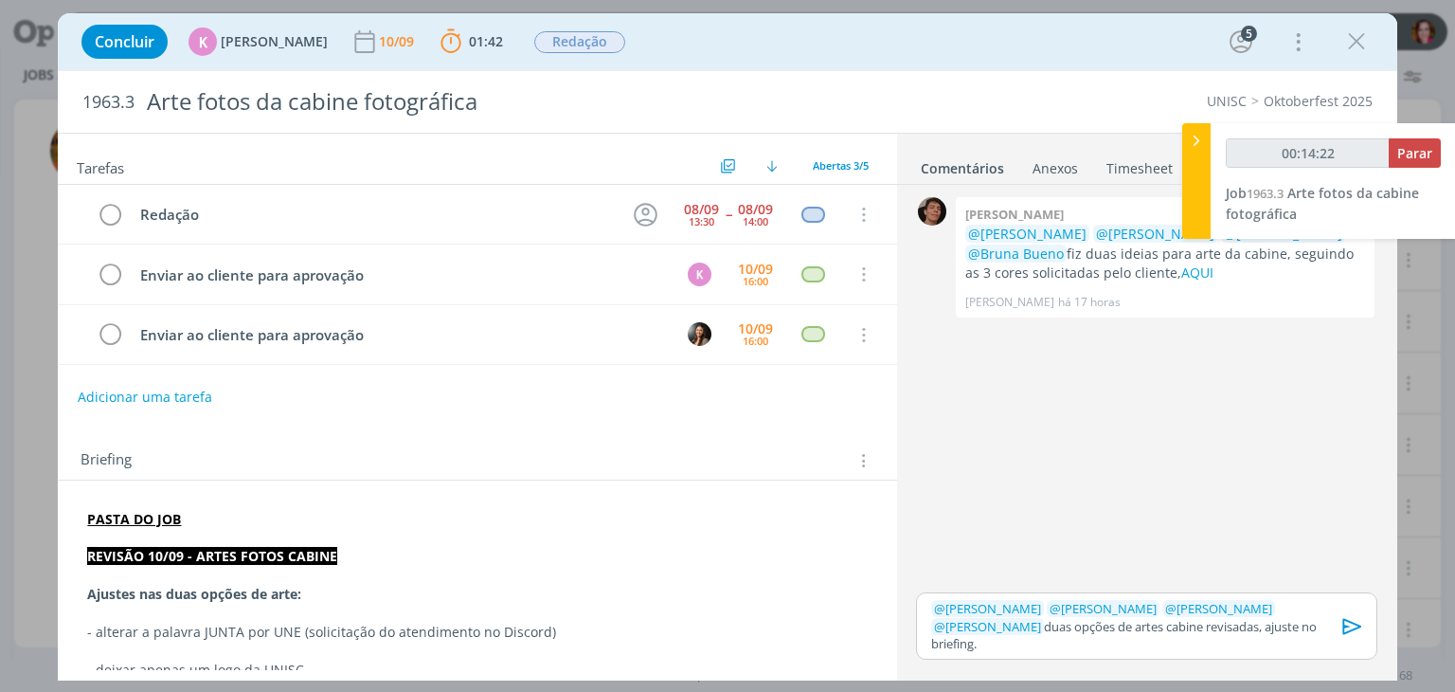
click at [1194, 642] on p "﻿ @ Patrick Meireles ﻿ ﻿ @ Luíza Santana ﻿ ﻿ @ Karoline Arend ﻿ ﻿ @ Beatriz Luc…" at bounding box center [1146, 626] width 430 height 52
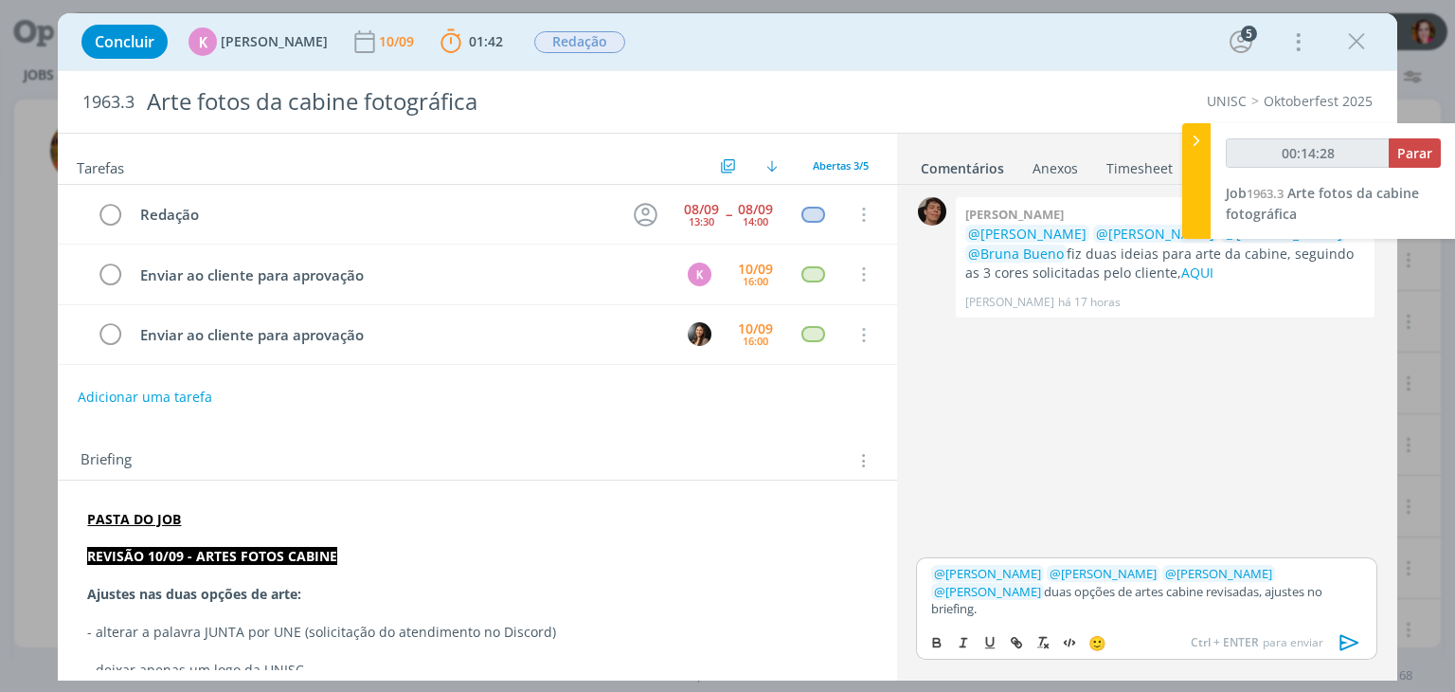
click at [1058, 608] on p "﻿ @ Patrick Meireles ﻿ ﻿ @ Luíza Santana ﻿ ﻿ @ Karoline Arend ﻿ ﻿ @ Beatriz Luc…" at bounding box center [1146, 591] width 430 height 52
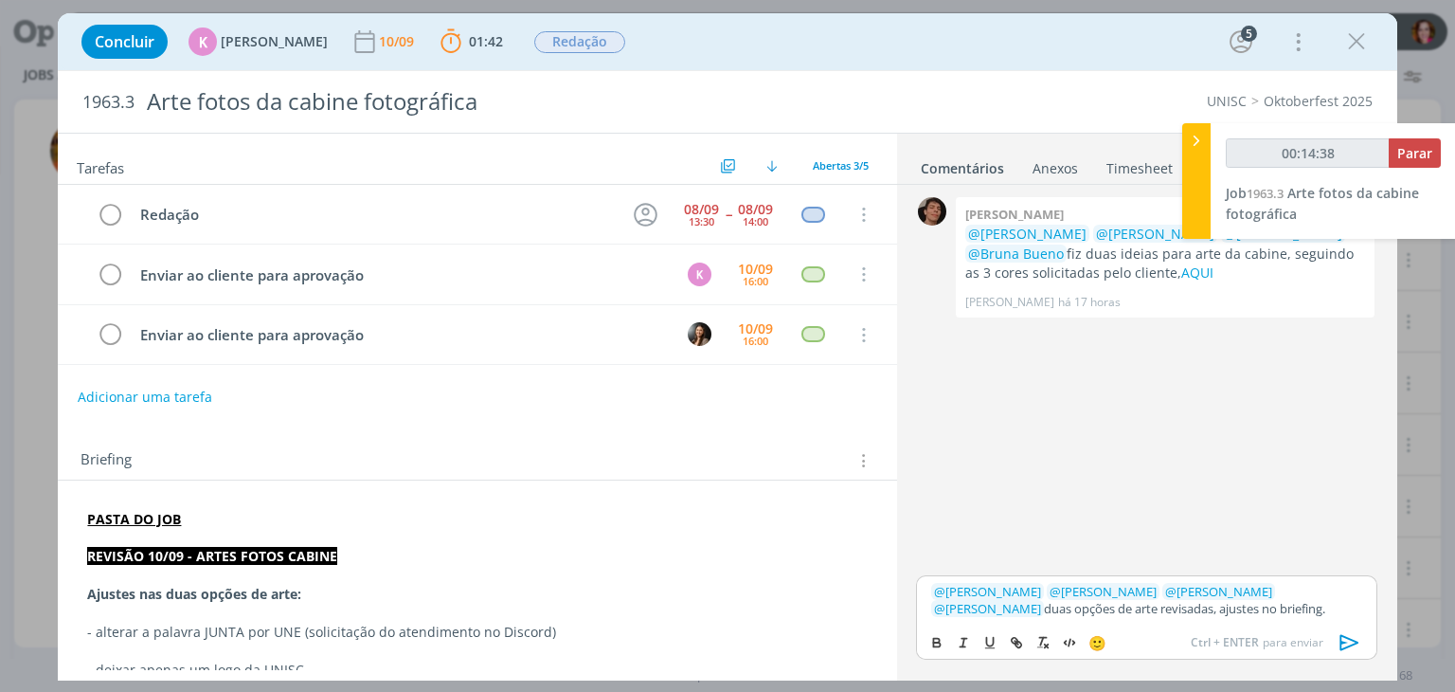
click at [1347, 644] on icon "dialog" at bounding box center [1350, 642] width 28 height 28
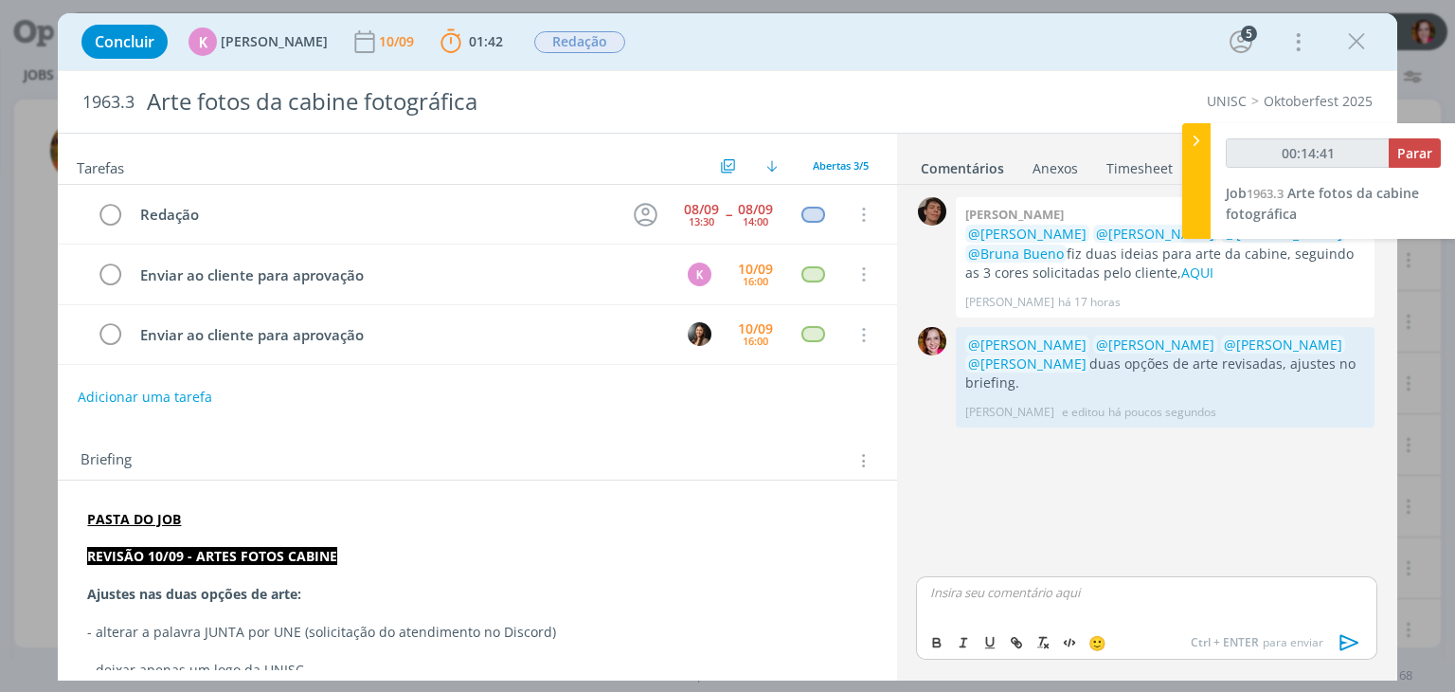
click at [309, 587] on p "Ajustes nas duas opções de arte:" at bounding box center [477, 594] width 780 height 19
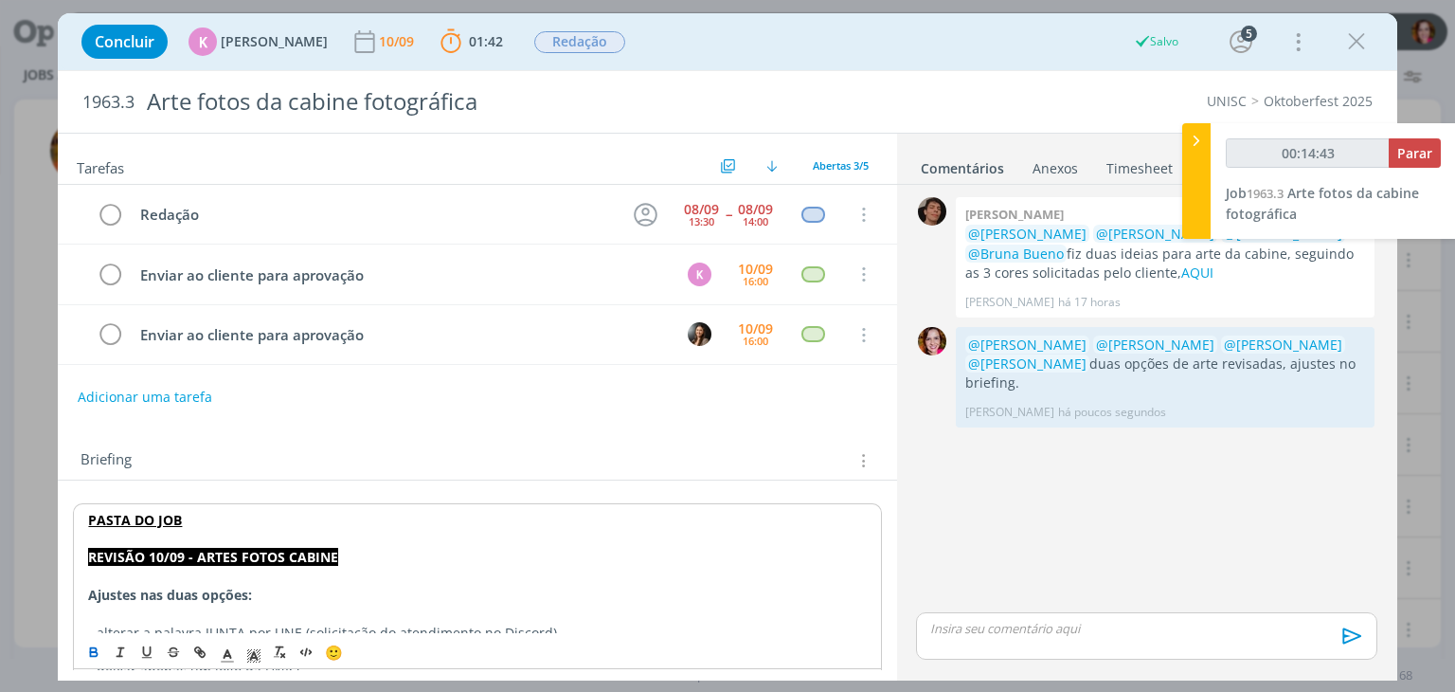
click at [409, 594] on p "Ajustes nas duas opções:" at bounding box center [477, 594] width 778 height 19
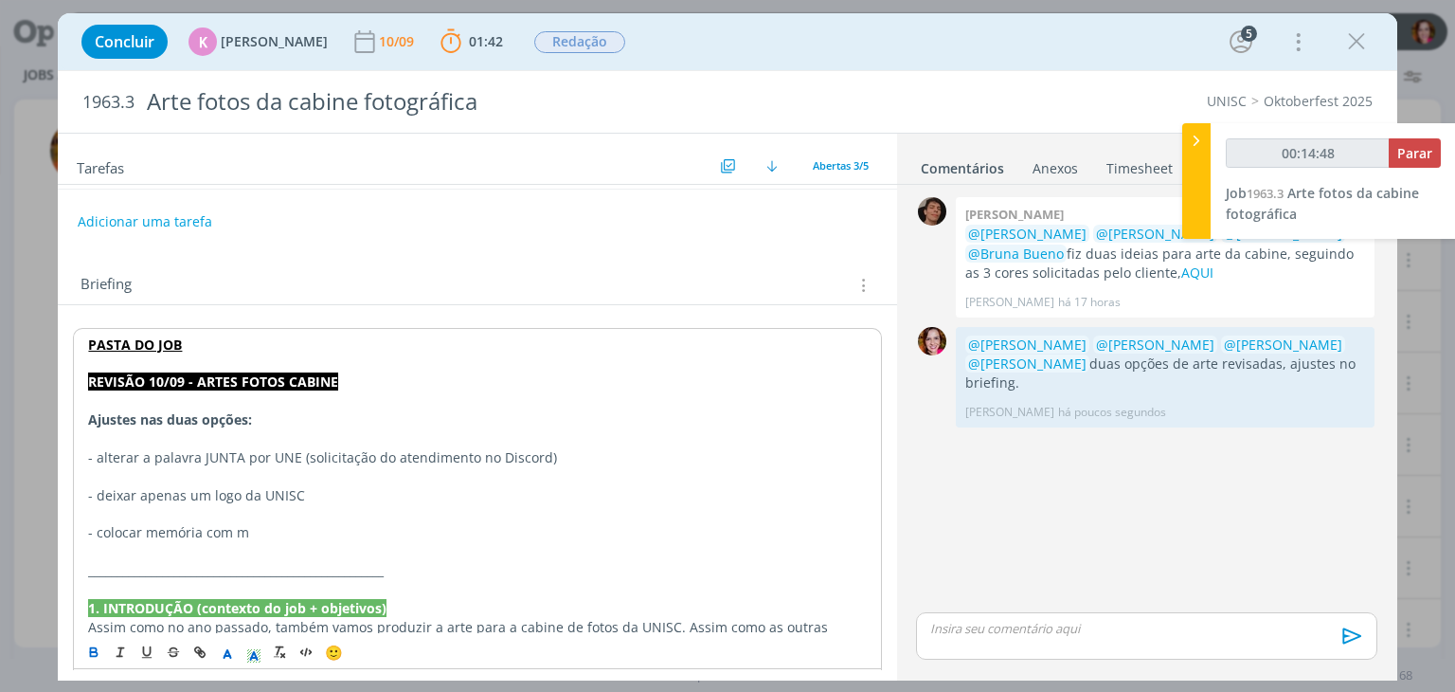
scroll to position [194, 0]
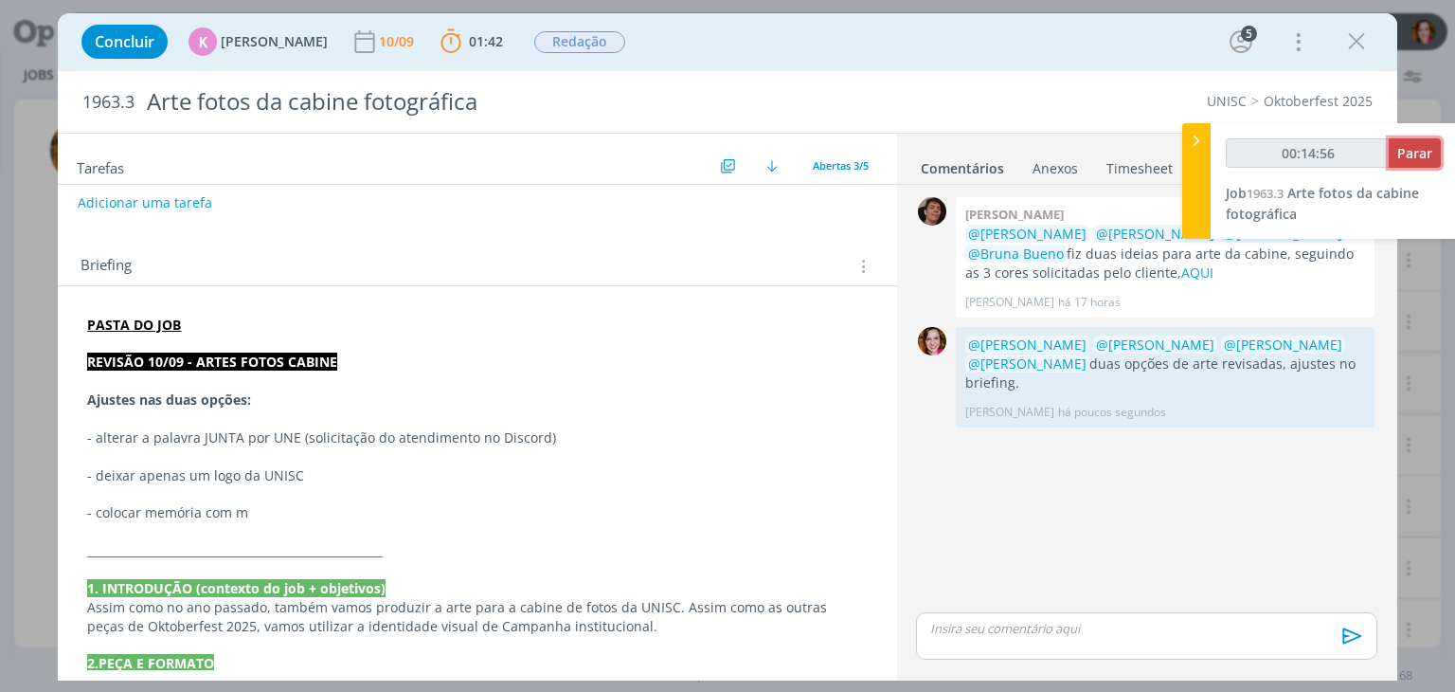
type input "00:14:57"
click at [1429, 156] on span "Parar" at bounding box center [1414, 153] width 35 height 18
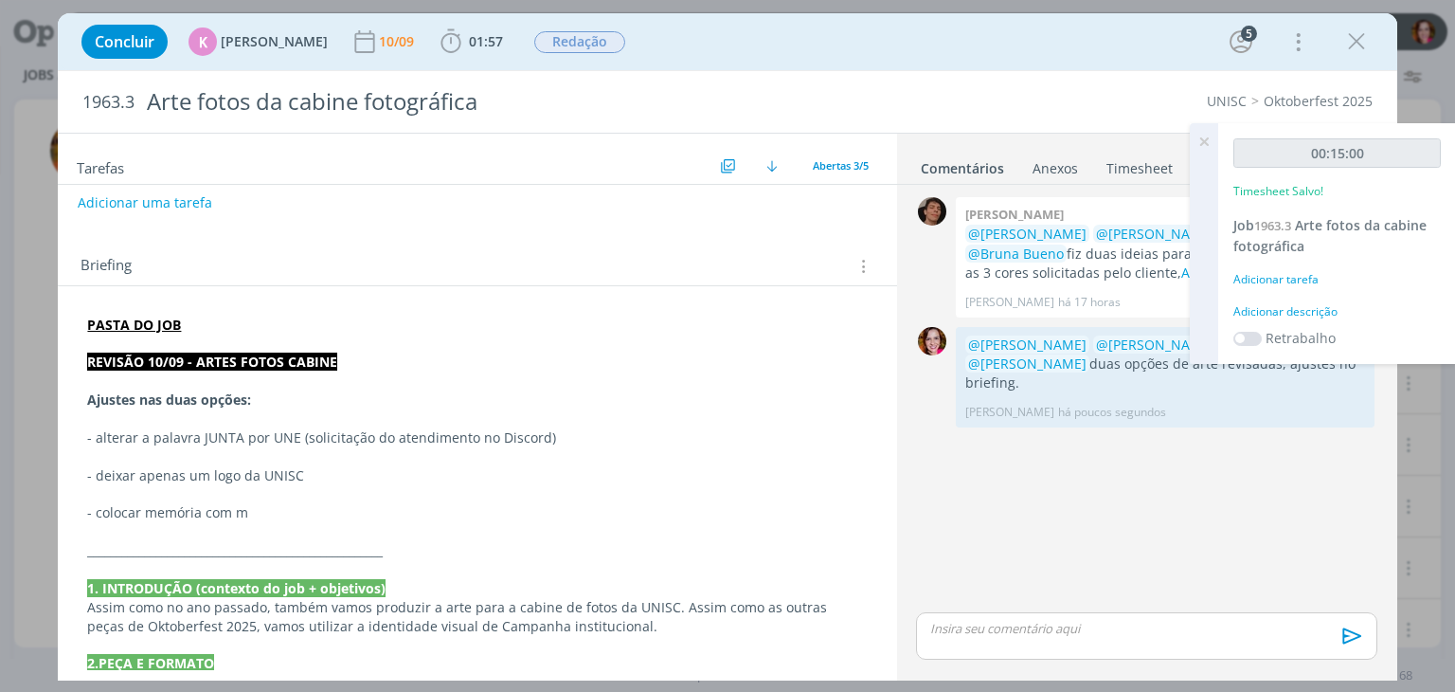
click at [1290, 308] on div "Adicionar descrição" at bounding box center [1337, 311] width 207 height 17
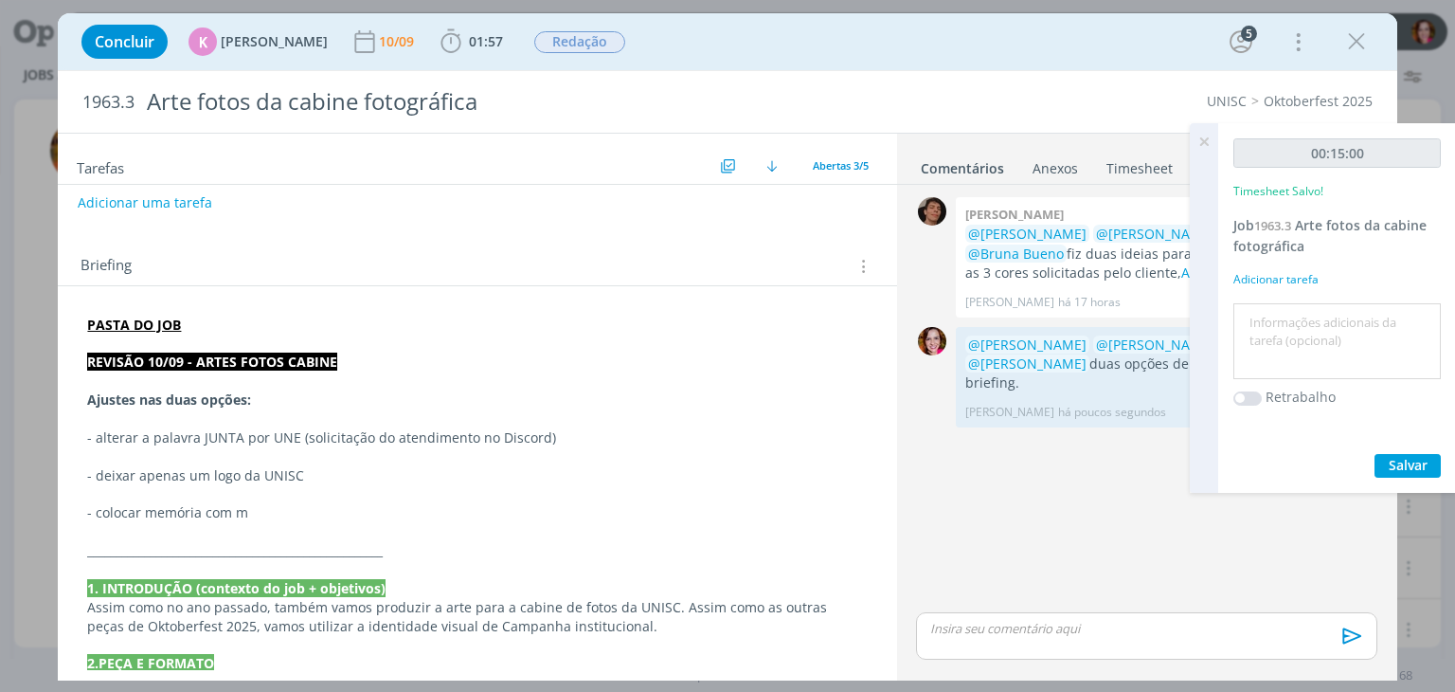
click at [1290, 308] on textarea at bounding box center [1337, 341] width 198 height 67
type textarea "Revisão opções arte cabine"
click at [1389, 457] on span "Salvar" at bounding box center [1408, 465] width 39 height 18
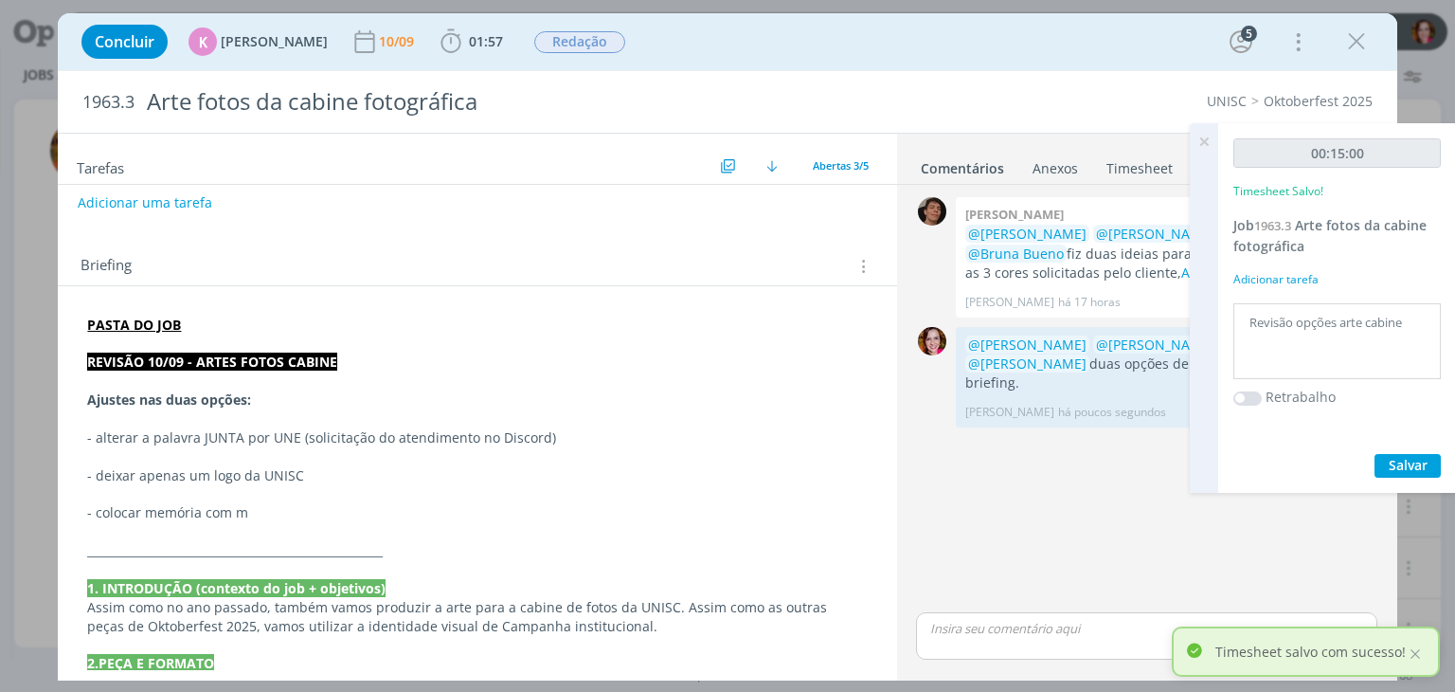
click at [1198, 140] on icon at bounding box center [1204, 141] width 34 height 37
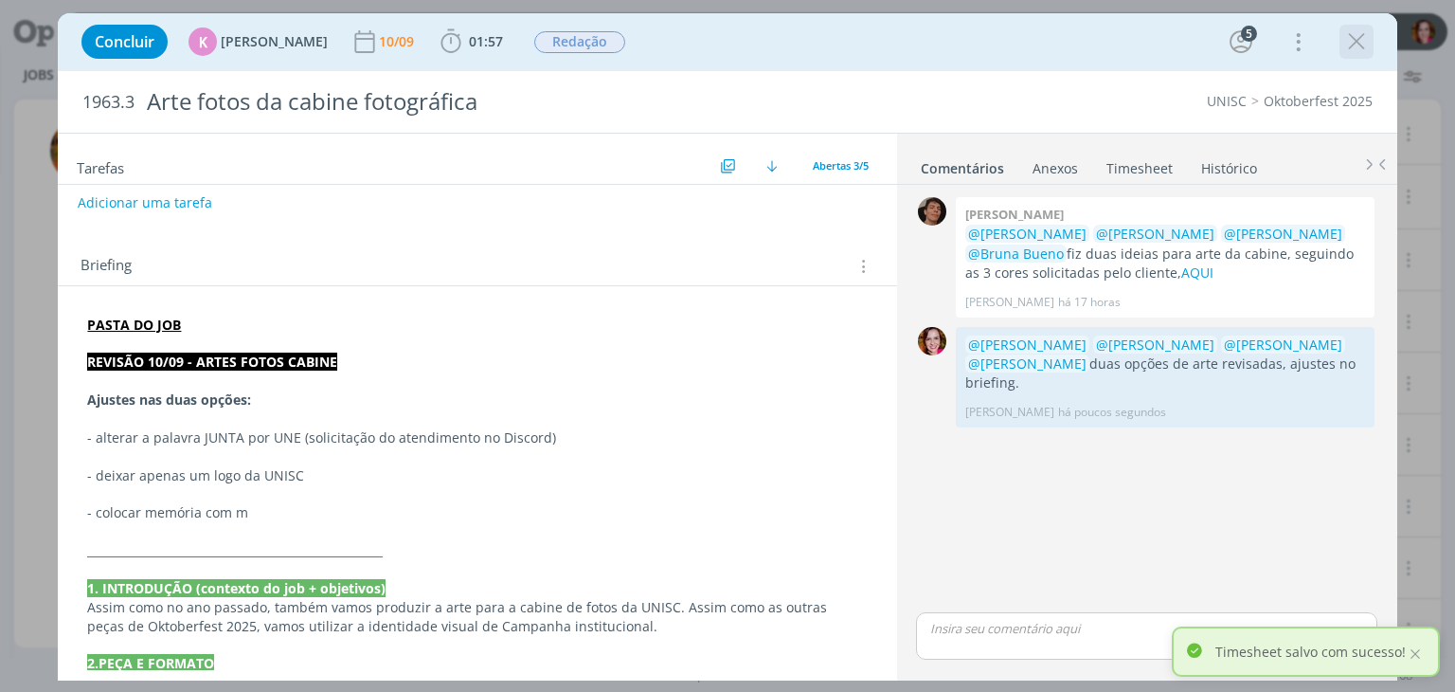
click at [1355, 41] on icon "dialog" at bounding box center [1356, 41] width 28 height 28
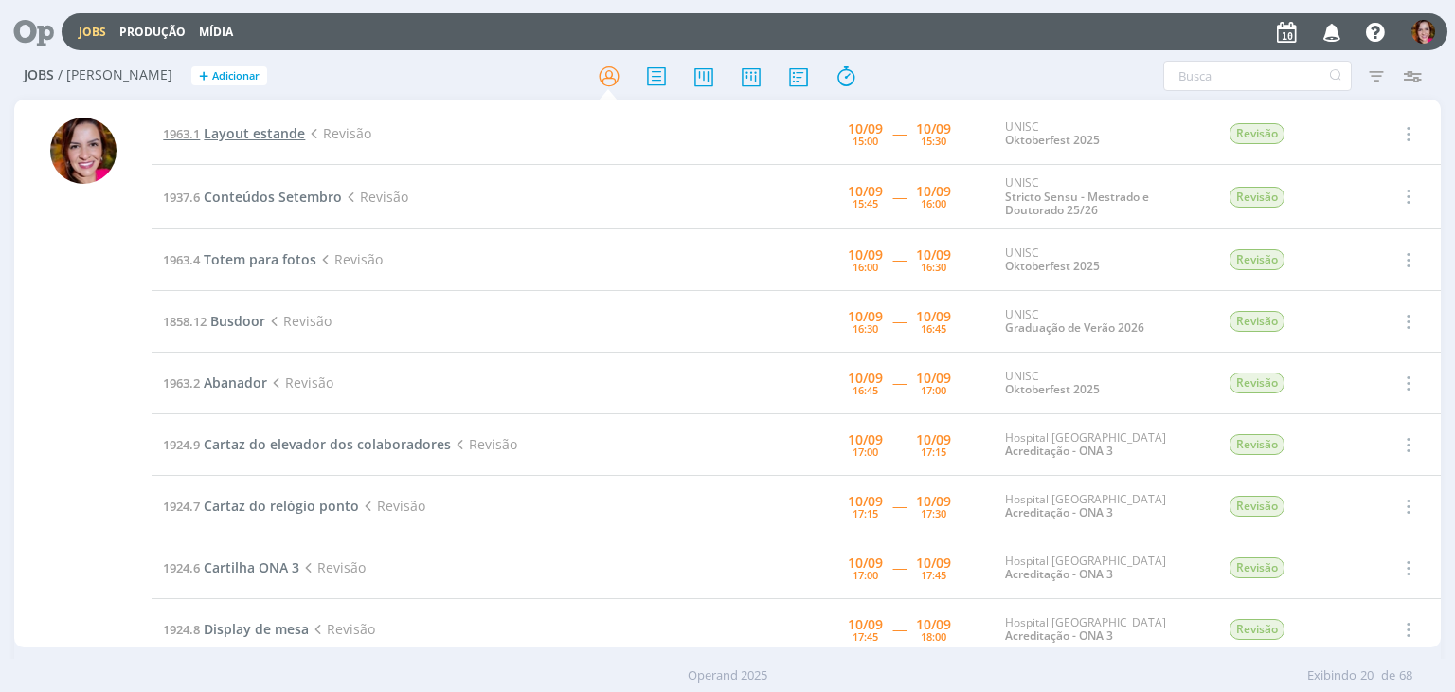
click at [258, 128] on span "Layout estande" at bounding box center [254, 133] width 101 height 18
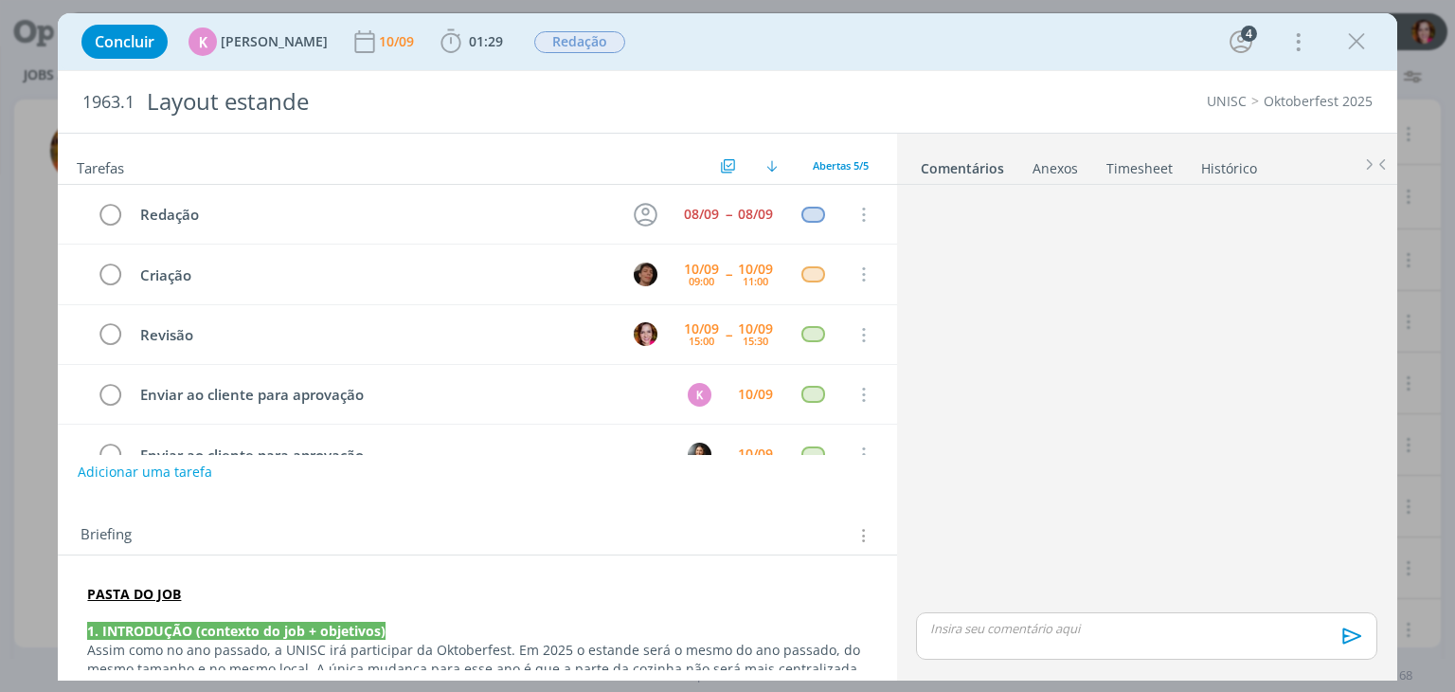
scroll to position [42, 0]
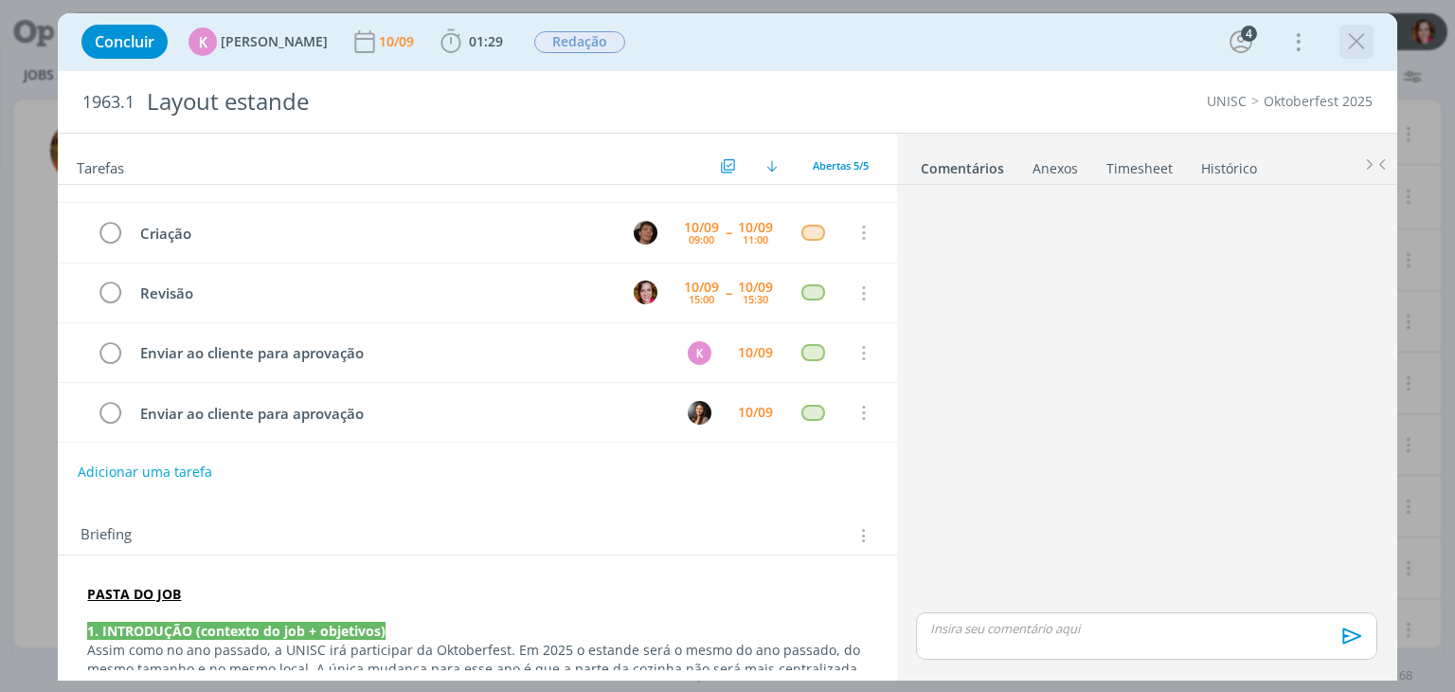
click at [1362, 49] on icon "dialog" at bounding box center [1356, 41] width 28 height 28
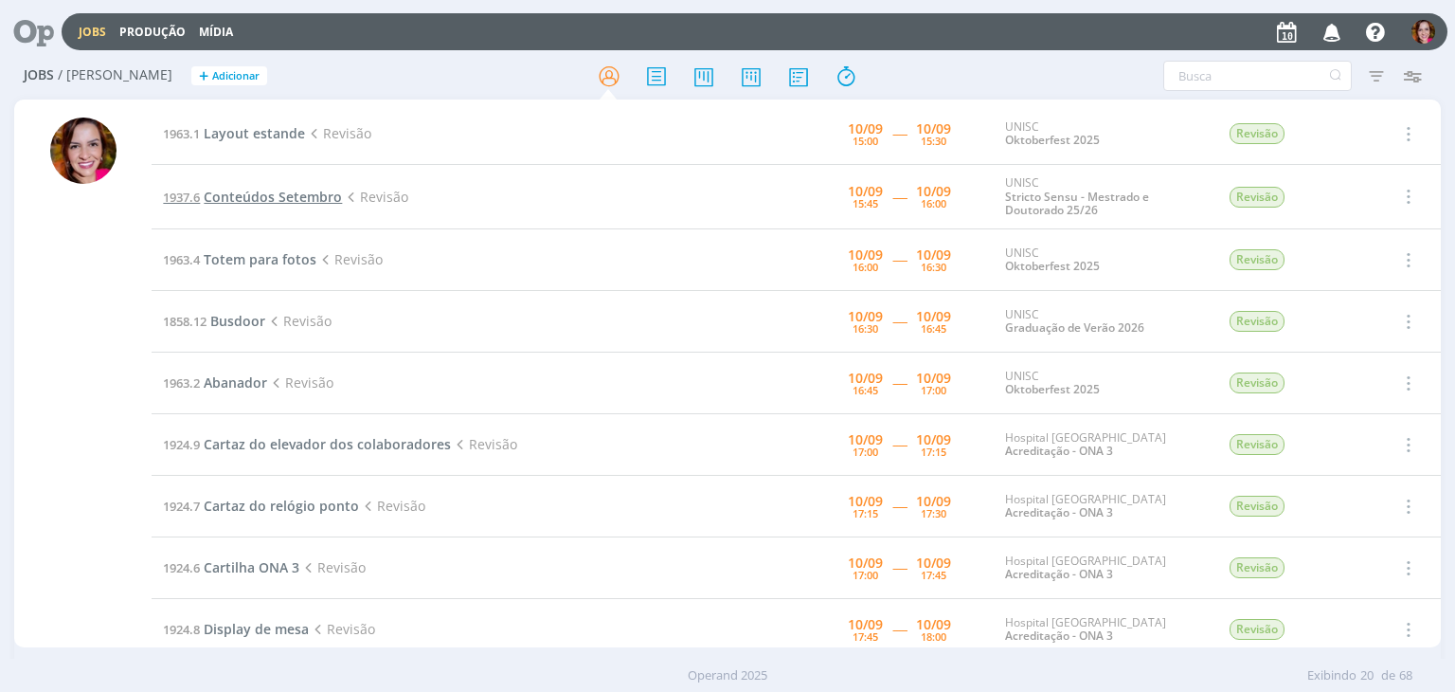
click at [308, 195] on span "Conteúdos Setembro" at bounding box center [273, 197] width 138 height 18
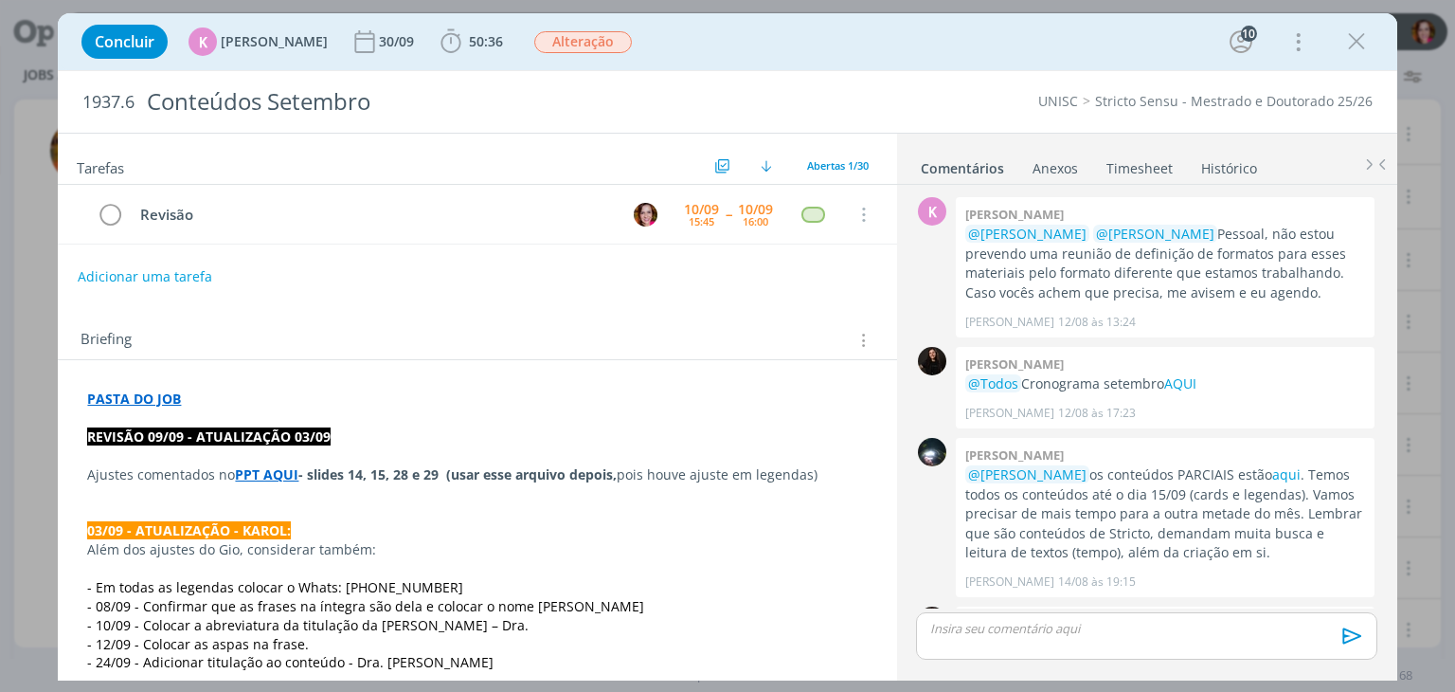
scroll to position [2139, 0]
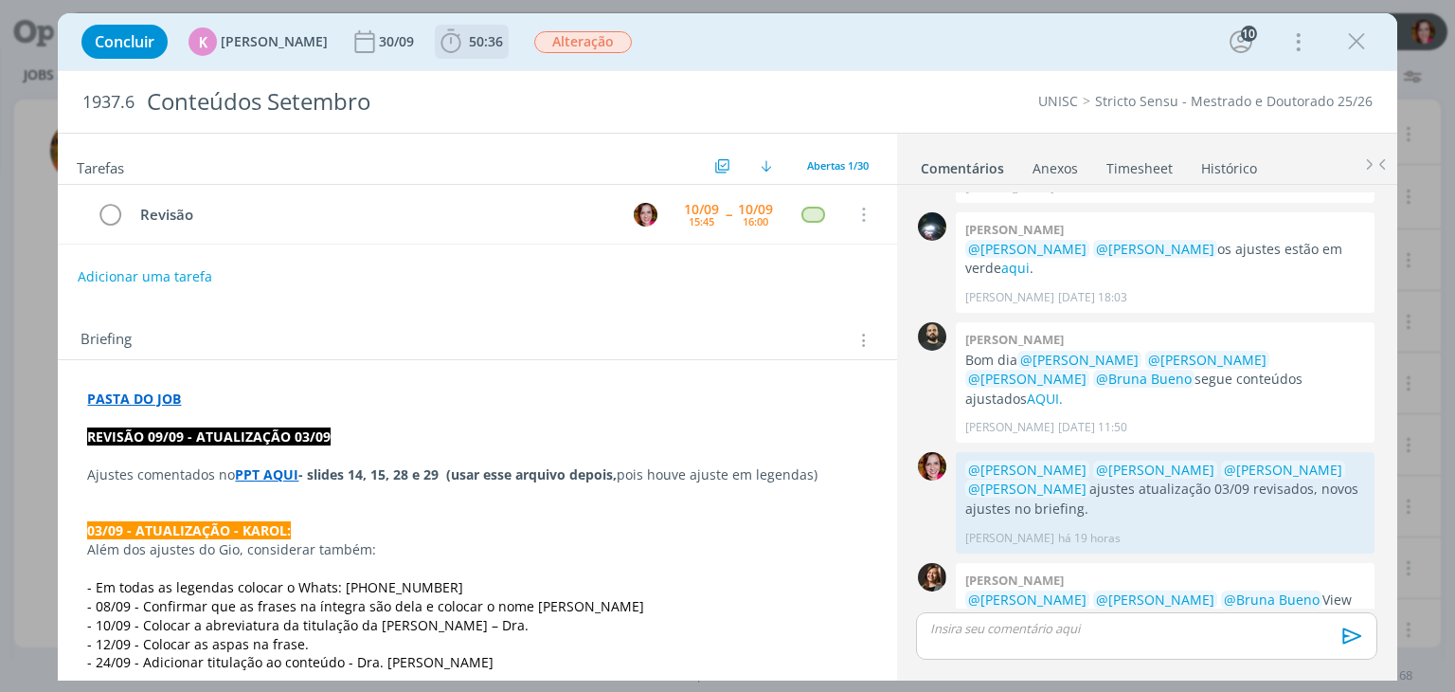
click at [469, 45] on span "50:36" at bounding box center [486, 41] width 34 height 18
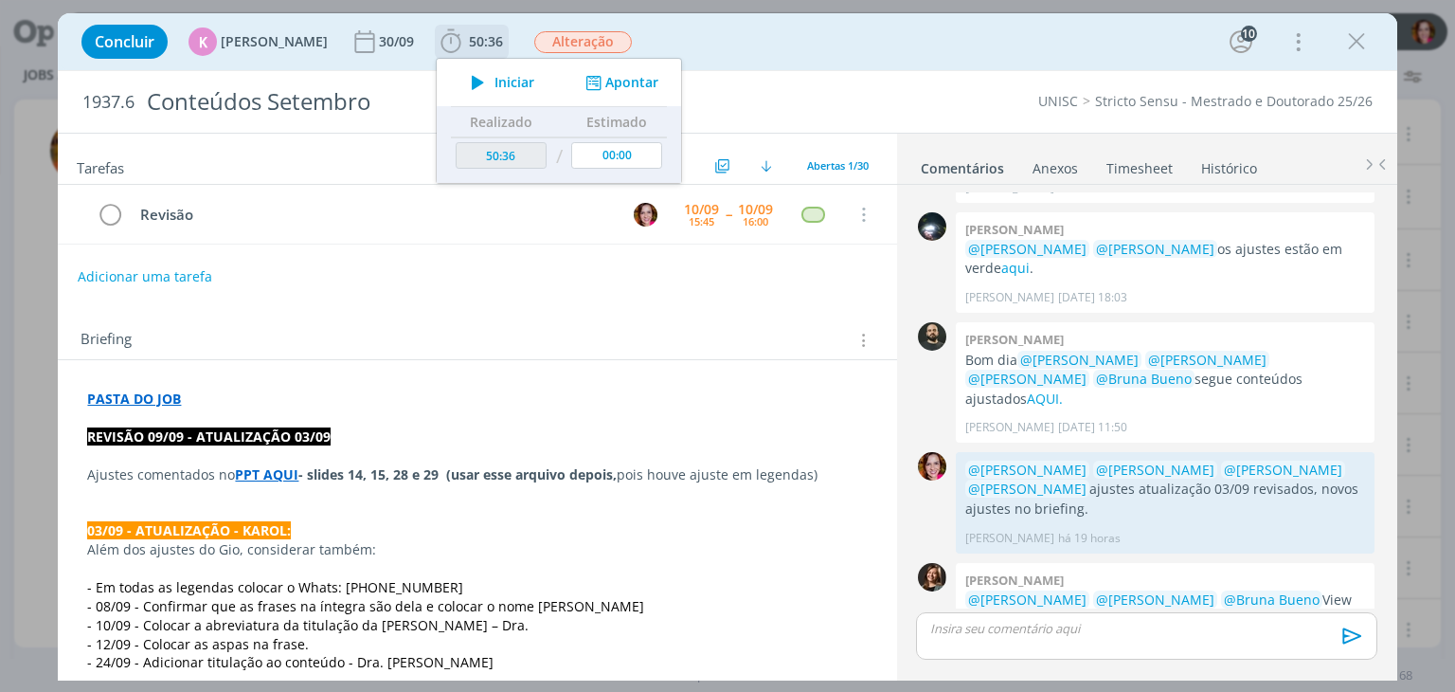
click at [462, 84] on icon "dialog" at bounding box center [477, 82] width 33 height 25
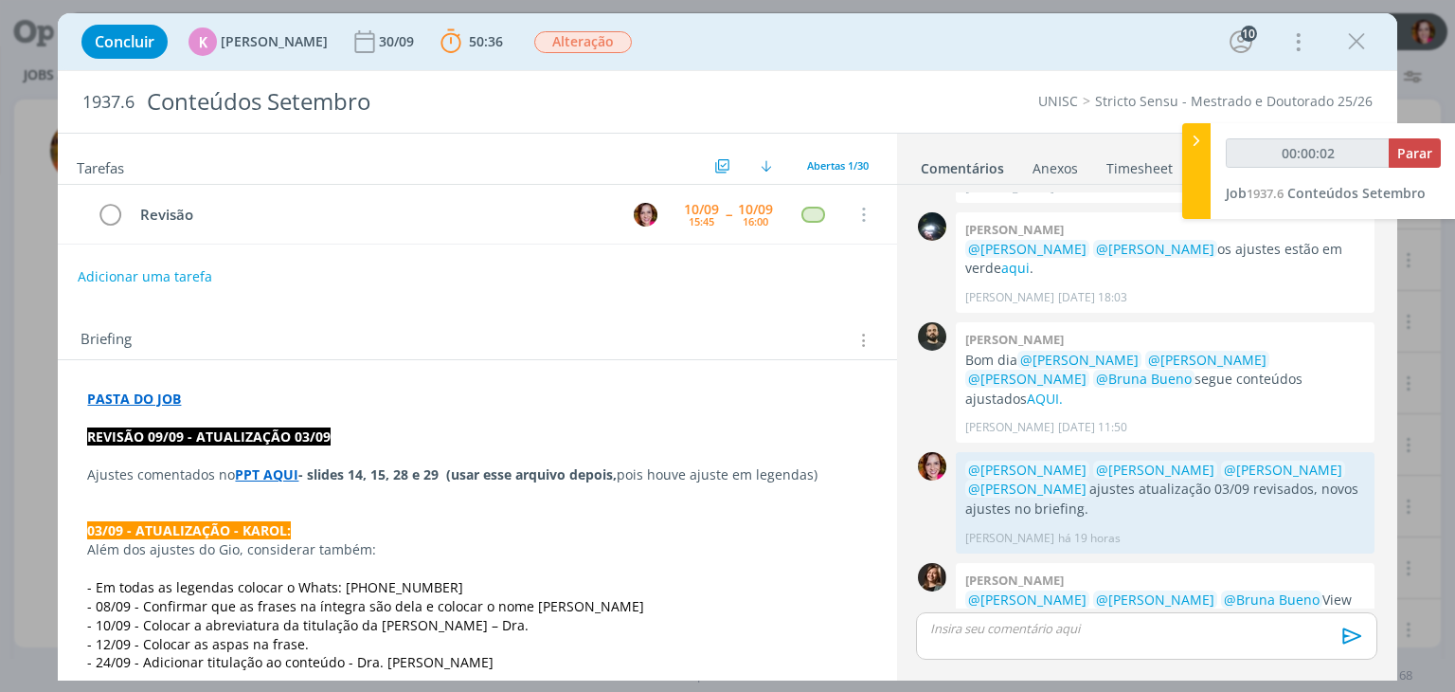
click at [275, 479] on strong "PPT AQUI" at bounding box center [266, 474] width 63 height 18
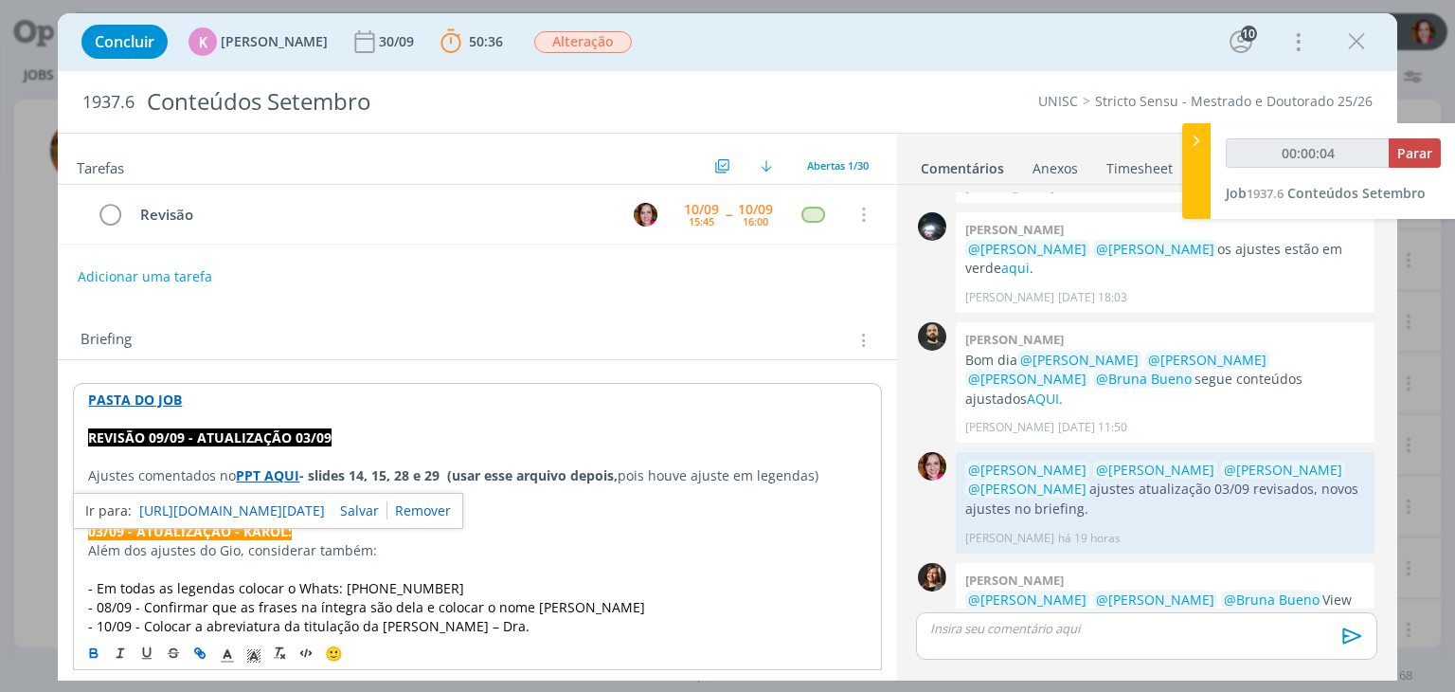
click at [305, 516] on link "https://sobeae.sharepoint.com/sites/SOBEAE/Documentos%20Compartilhados/Forms/Al…" at bounding box center [232, 510] width 186 height 25
click at [1032, 609] on link "AQUI" at bounding box center [1048, 618] width 32 height 18
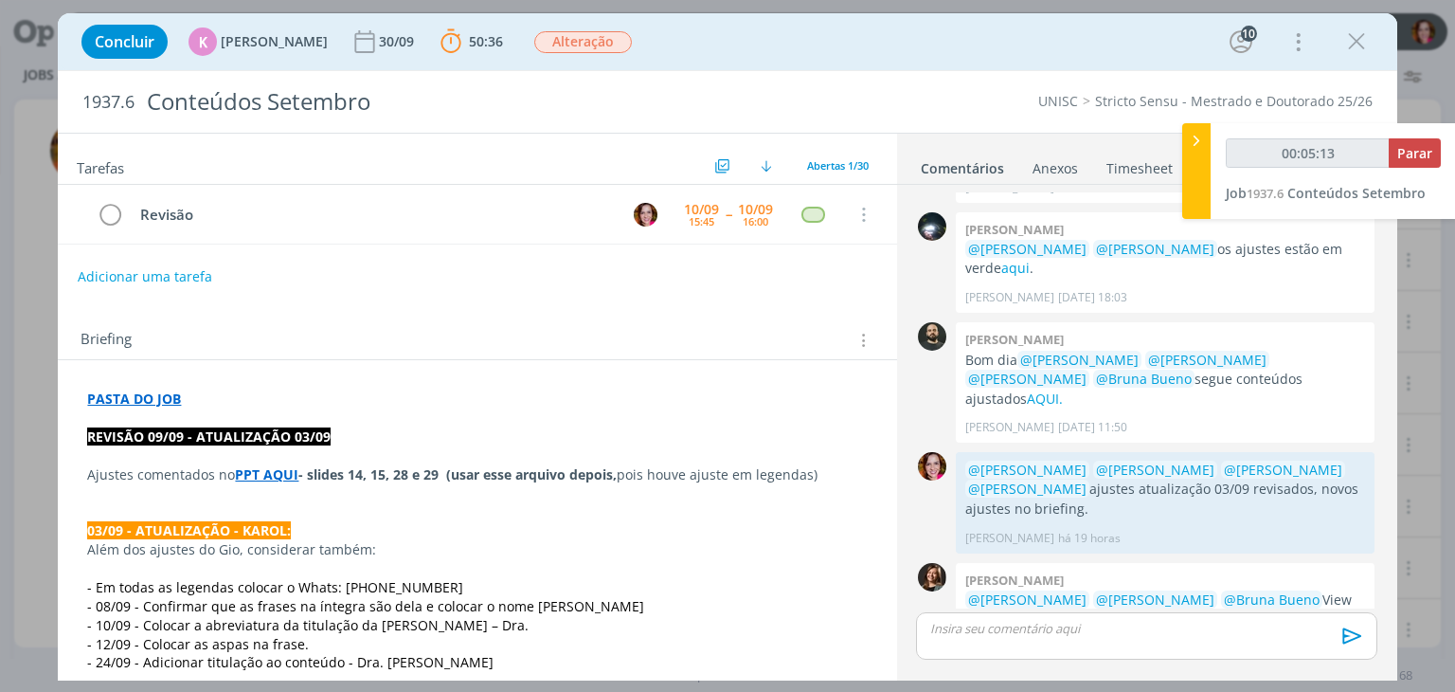
click at [1015, 634] on p "dialog" at bounding box center [1146, 628] width 430 height 17
type input "00:05:14"
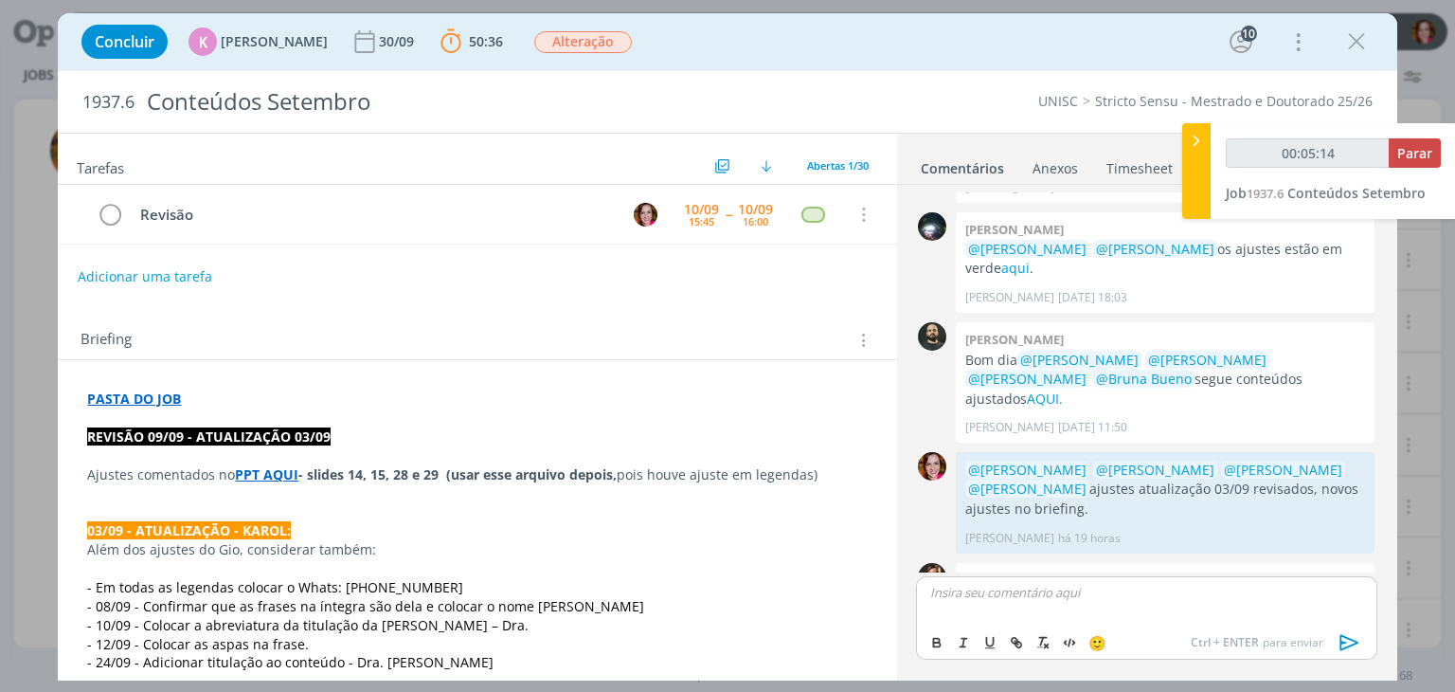
scroll to position [2175, 0]
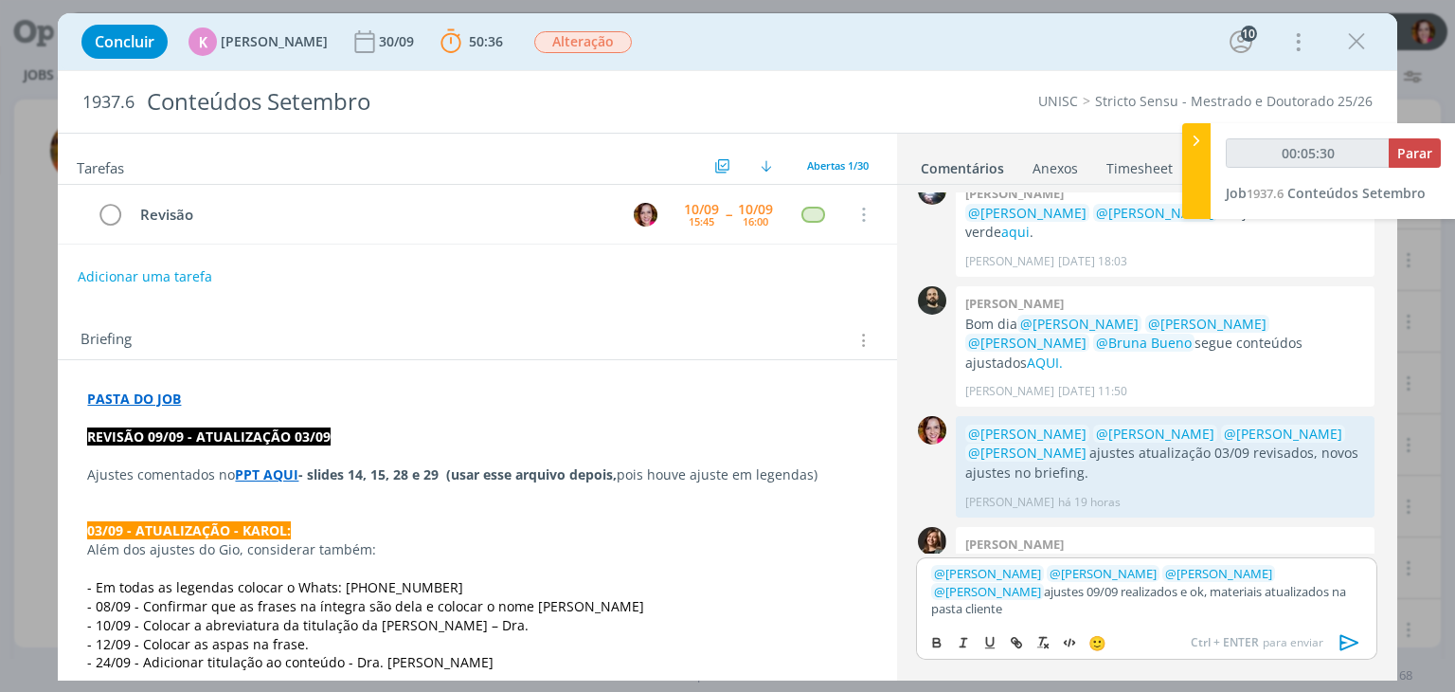
type input "00:05:31"
type input "cliente"
type input "00:05:32"
paste input "https://sobeae.sharepoint.com/sites/SOBEAE/Documentos%20Compartilhados/Forms/Al…"
type input "https://sobeae.sharepoint.com/sites/SOBEAE/Documentos%20Compartilhados/Forms/Al…"
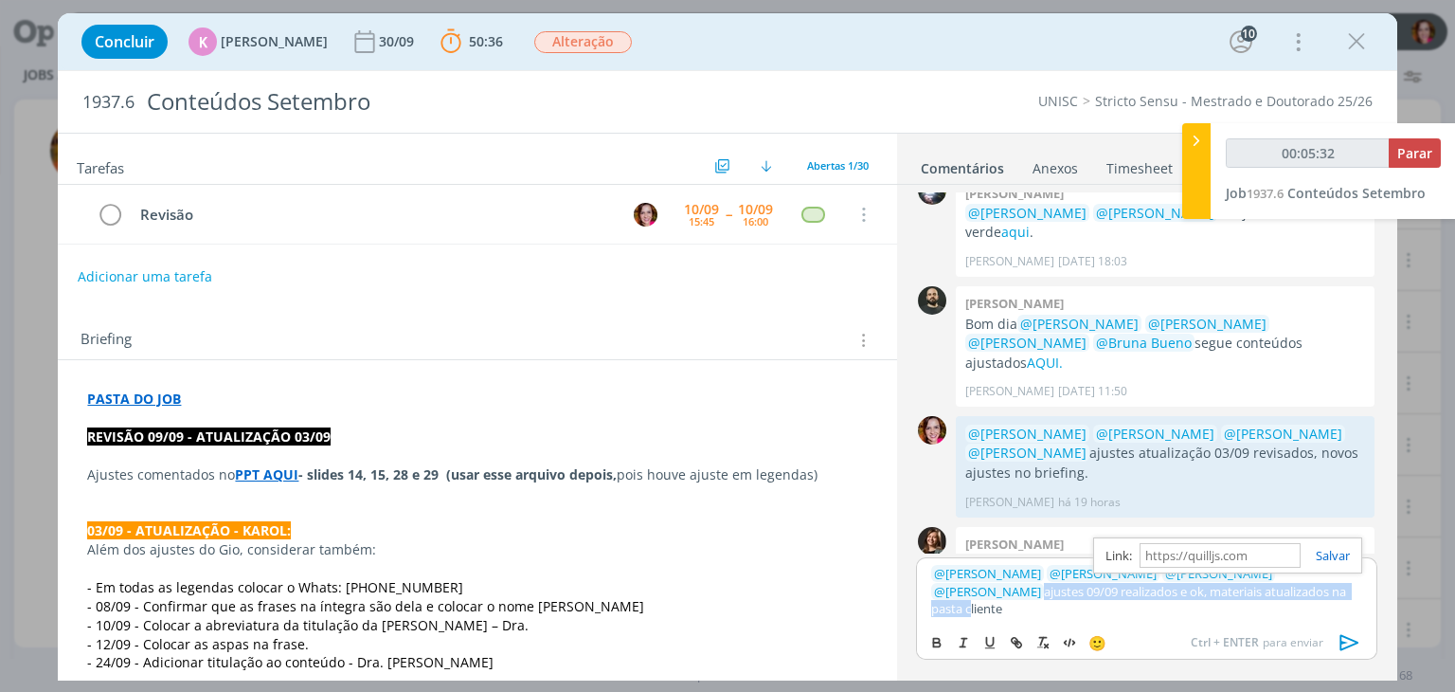
scroll to position [0, 0]
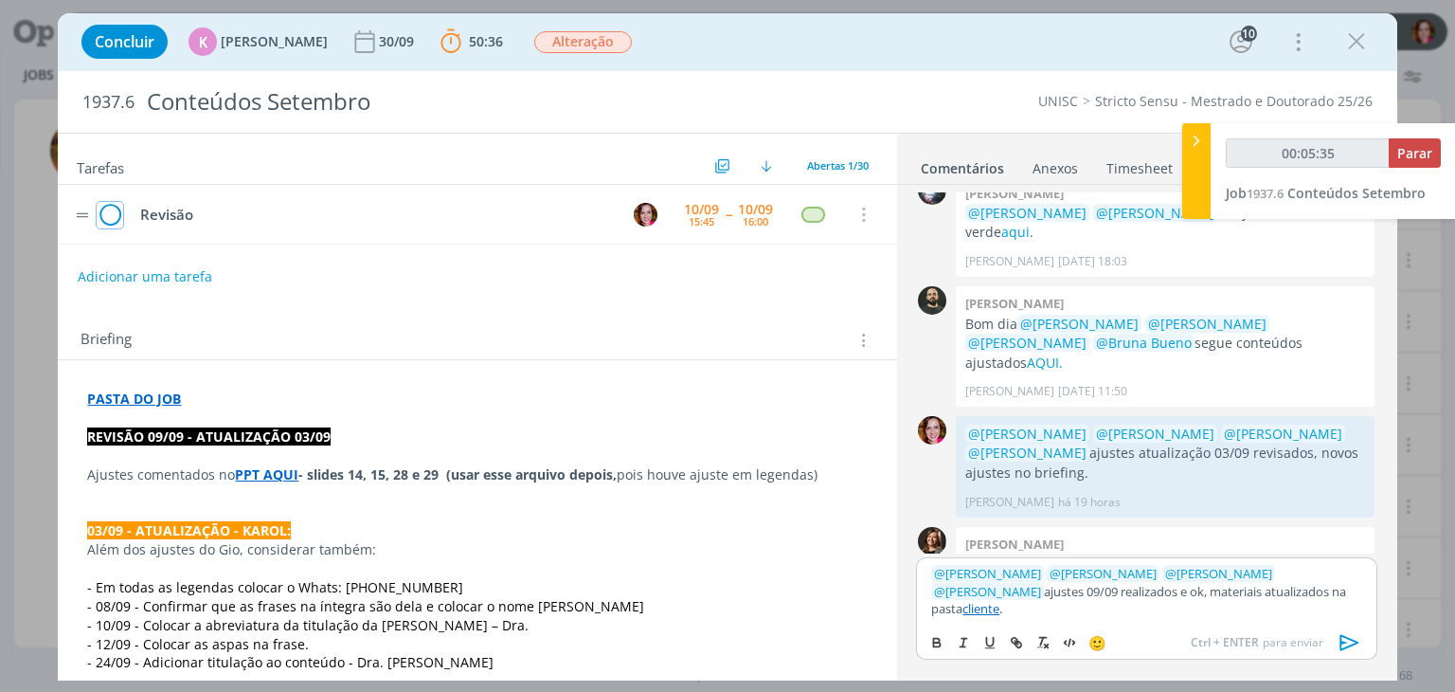
click at [108, 209] on icon "dialog" at bounding box center [110, 215] width 27 height 28
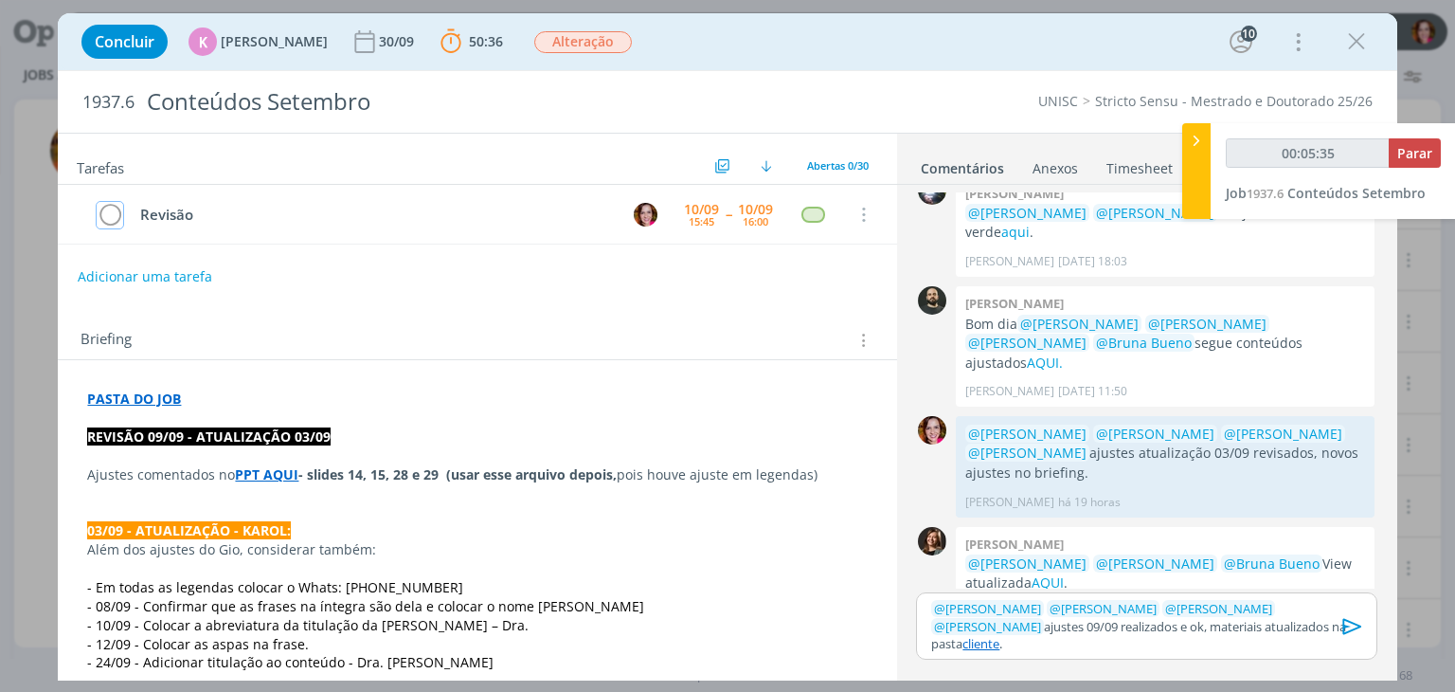
scroll to position [2141, 0]
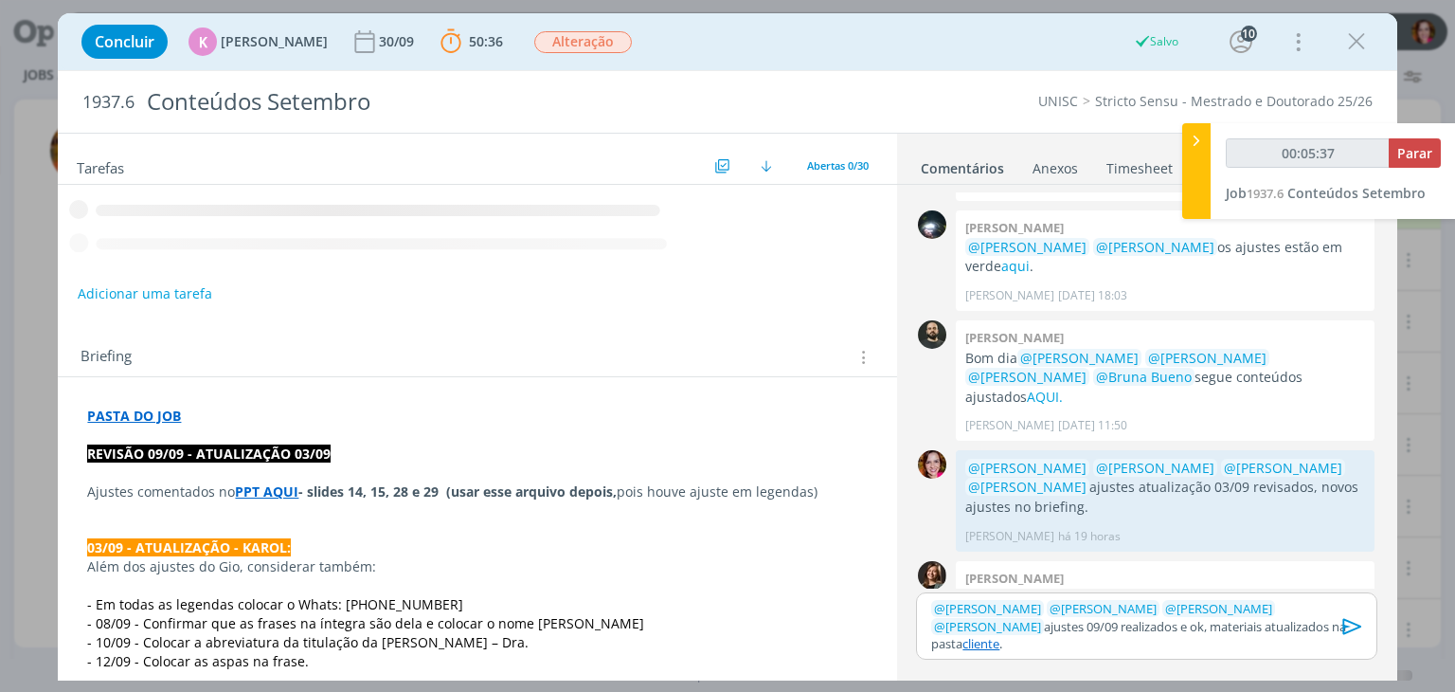
drag, startPoint x: 1297, startPoint y: 645, endPoint x: 1117, endPoint y: 531, distance: 212.9
click at [1000, 645] on link "cliente" at bounding box center [981, 643] width 37 height 17
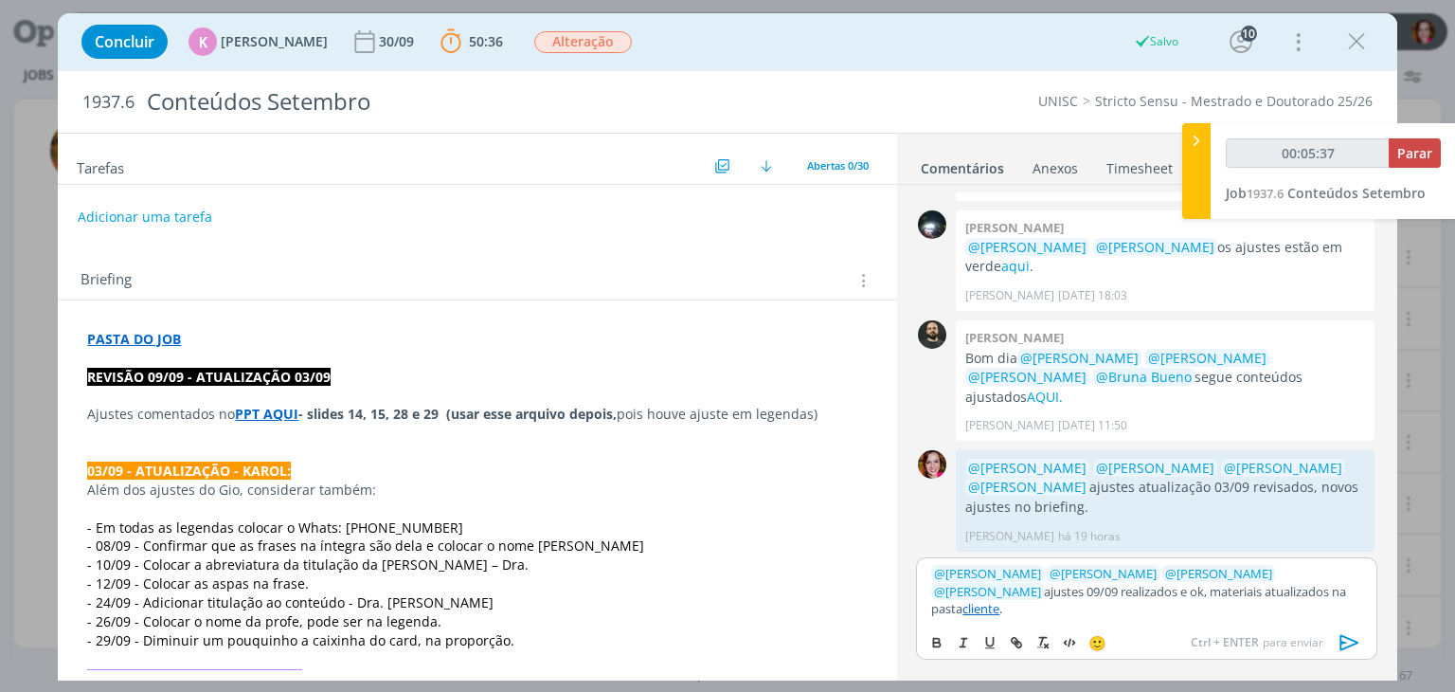
scroll to position [2176, 0]
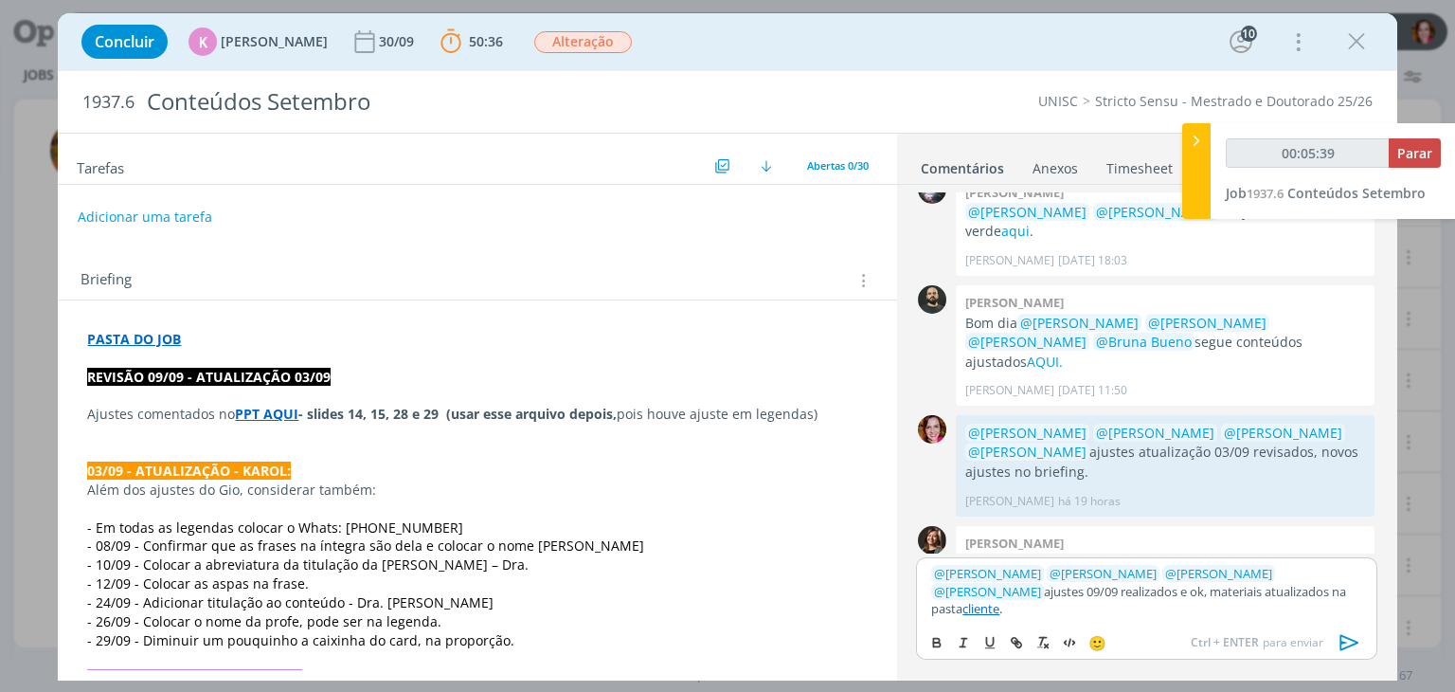
click at [1000, 605] on link "cliente" at bounding box center [981, 608] width 37 height 17
click at [1171, 562] on link "https://sobeae.sharepoint.com/sites/SOBEAE/Documentos%20Compartilhados/Forms/Al…" at bounding box center [1140, 555] width 166 height 25
click at [1342, 644] on icon "dialog" at bounding box center [1350, 642] width 28 height 28
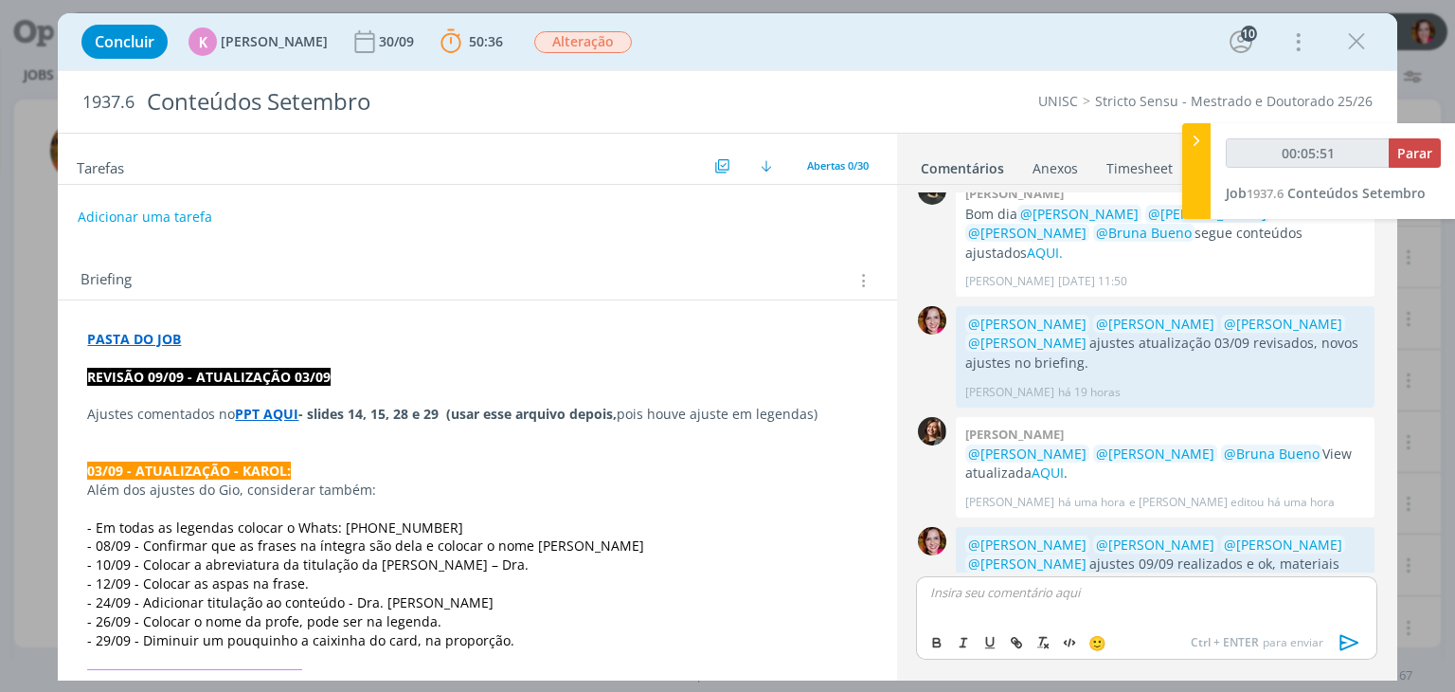
scroll to position [2249, 0]
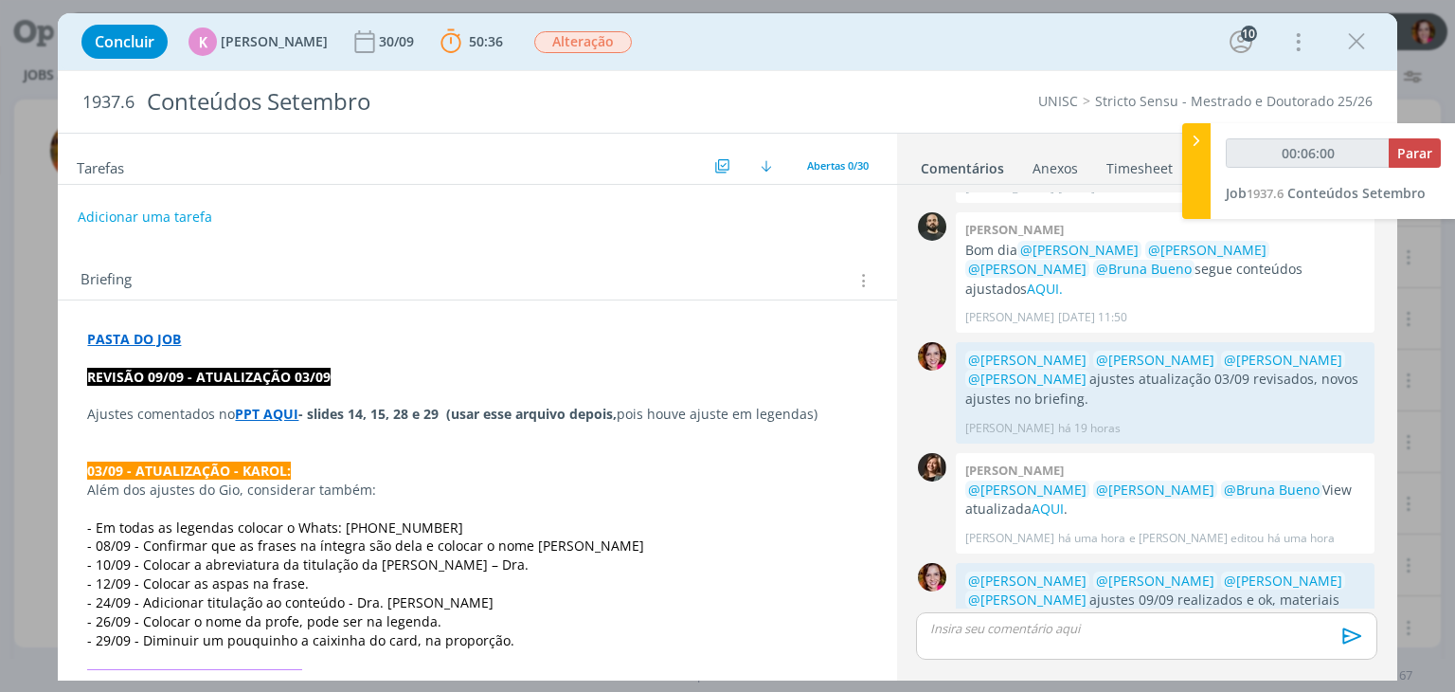
type input "00:06:01"
click at [1412, 159] on span "Parar" at bounding box center [1414, 153] width 35 height 18
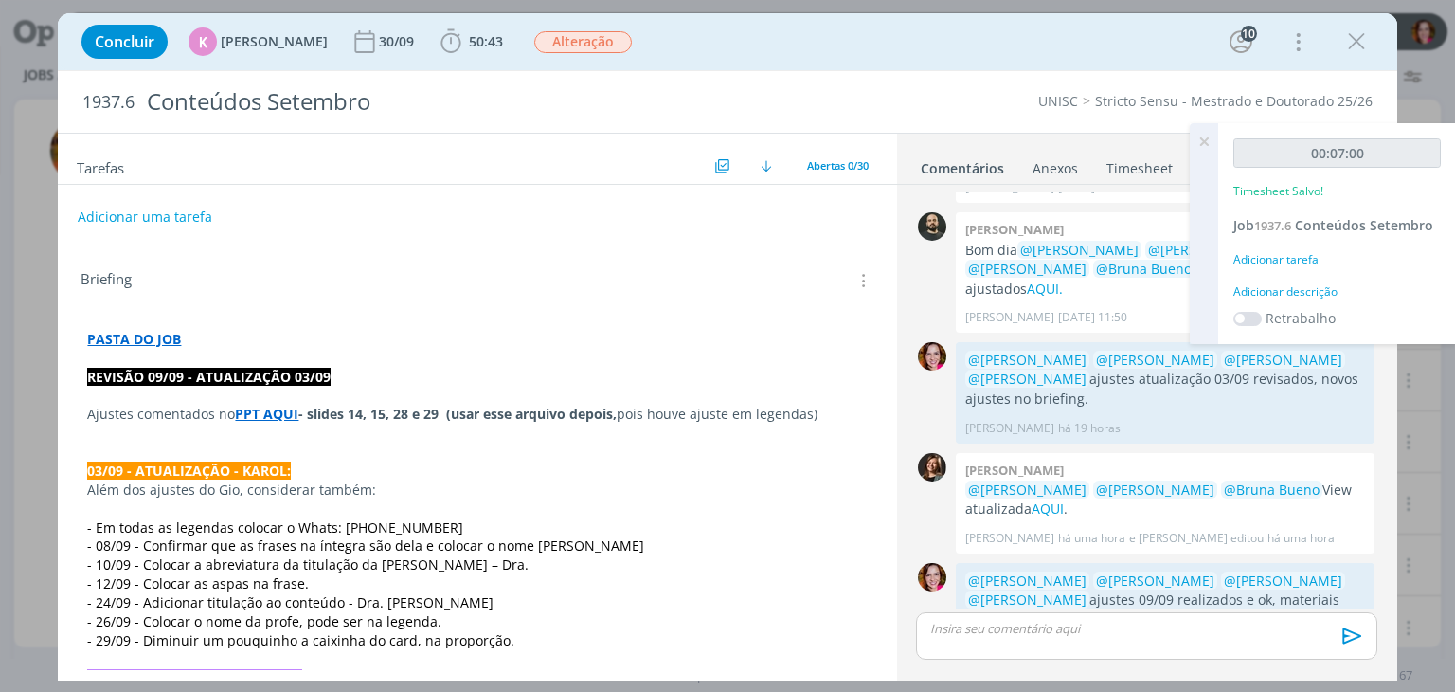
click at [1291, 295] on div "Adicionar descrição" at bounding box center [1337, 291] width 207 height 17
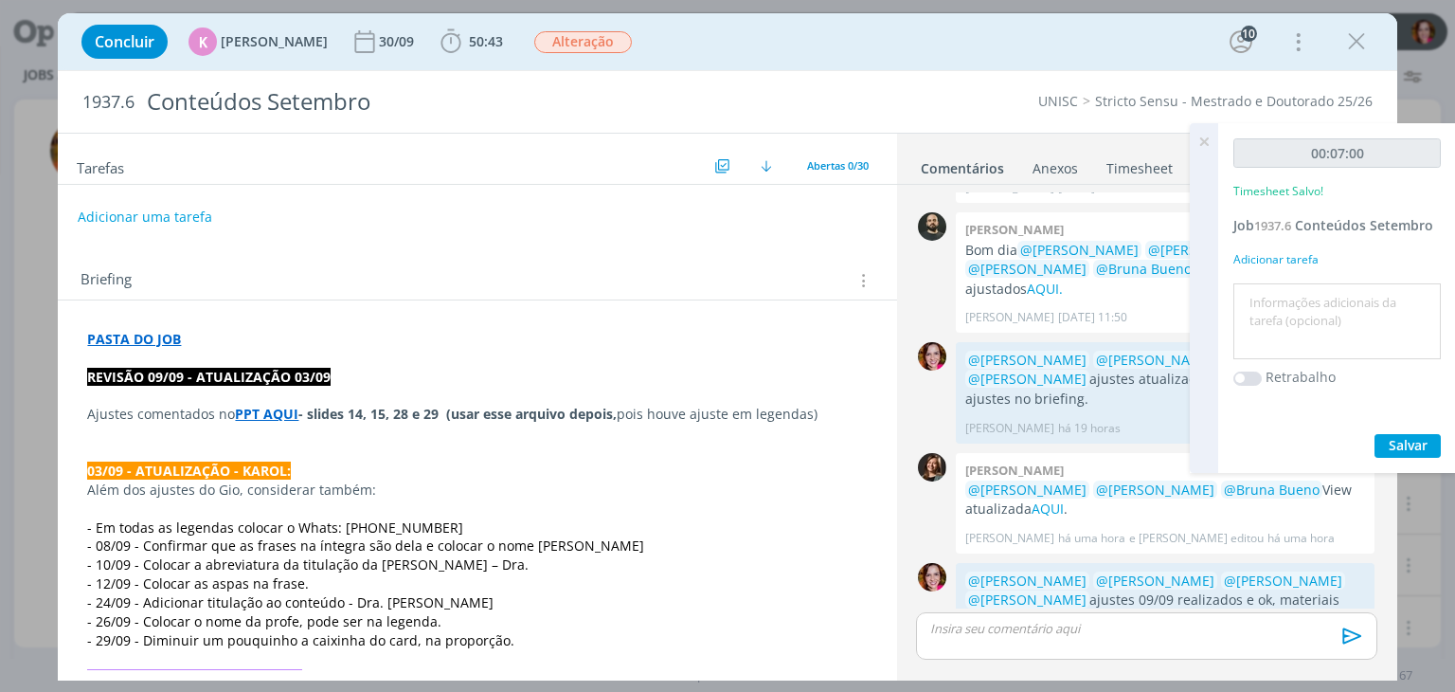
click at [1292, 308] on textarea at bounding box center [1337, 321] width 198 height 67
type textarea "Revisão ajustes 09/09"
click at [1389, 444] on span "Salvar" at bounding box center [1408, 445] width 39 height 18
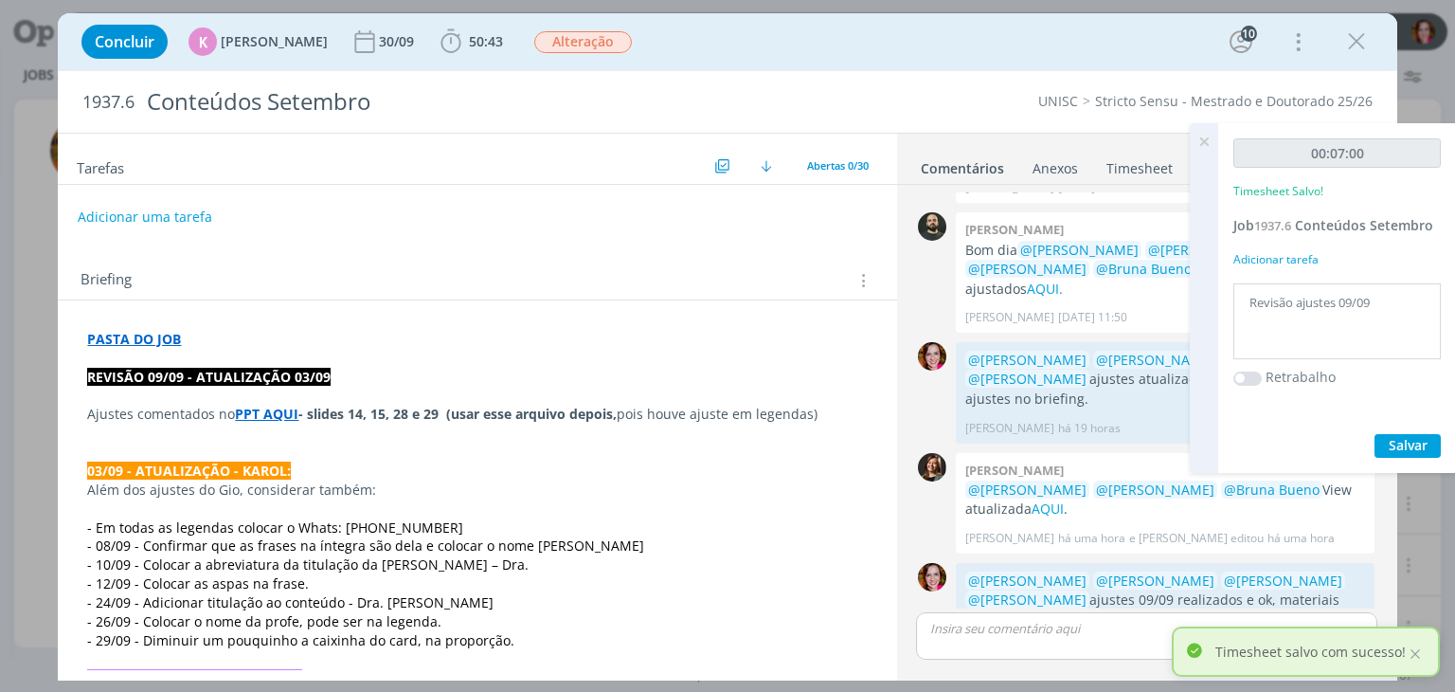
click at [1210, 138] on icon at bounding box center [1204, 141] width 34 height 37
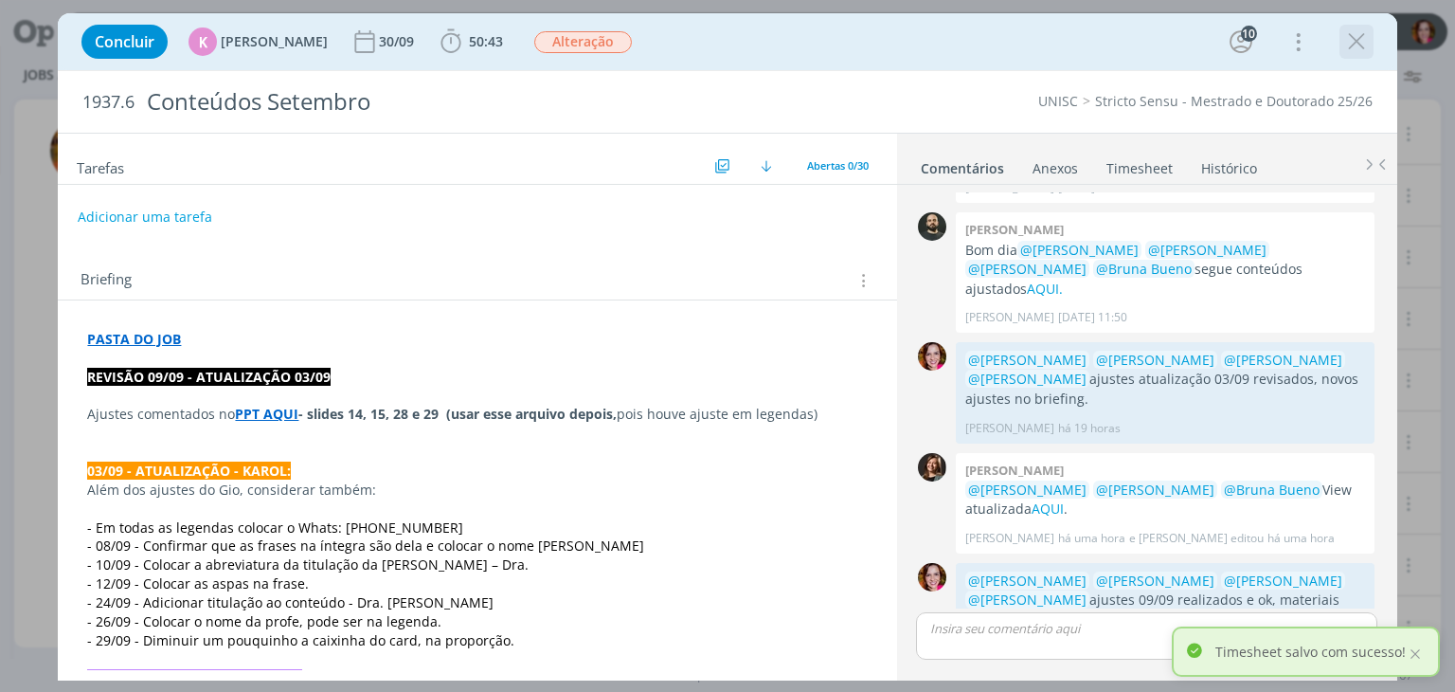
click at [1352, 42] on icon "dialog" at bounding box center [1356, 41] width 28 height 28
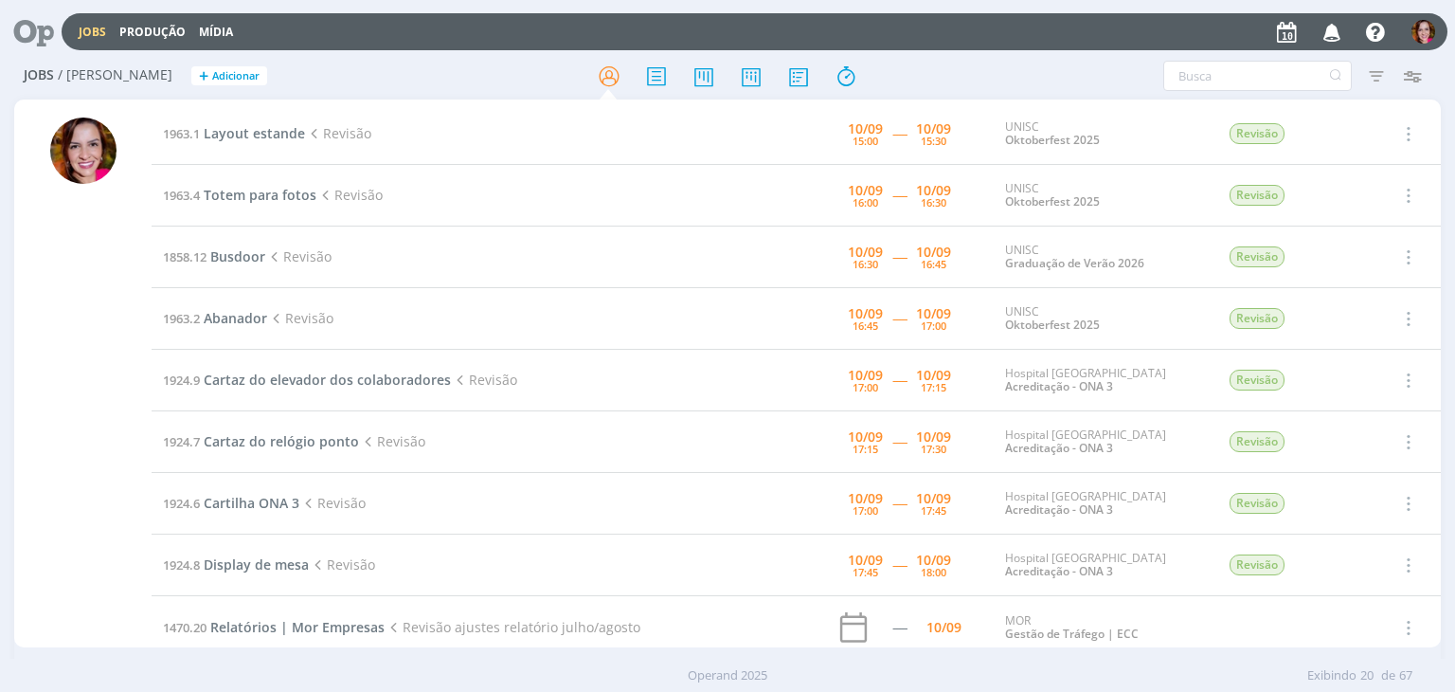
click at [84, 413] on div at bounding box center [83, 382] width 66 height 530
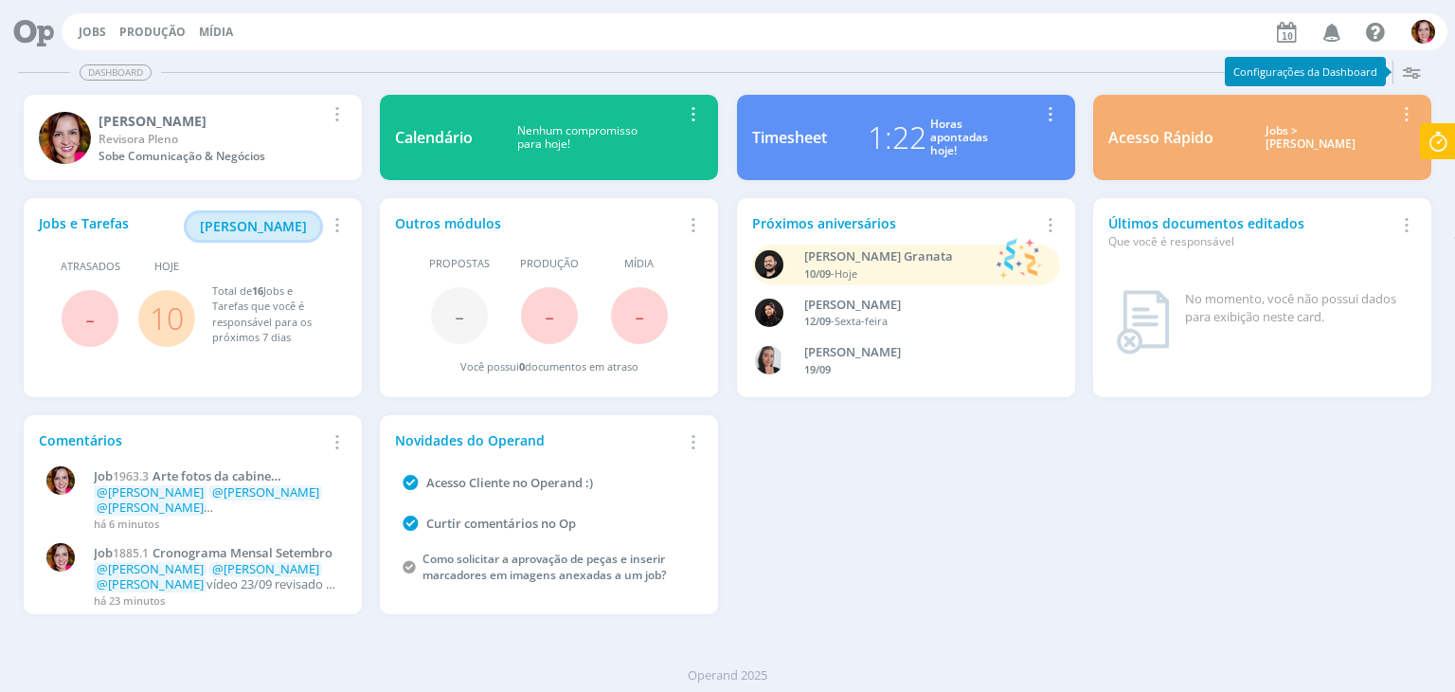
click at [277, 229] on span "[PERSON_NAME]" at bounding box center [253, 226] width 107 height 18
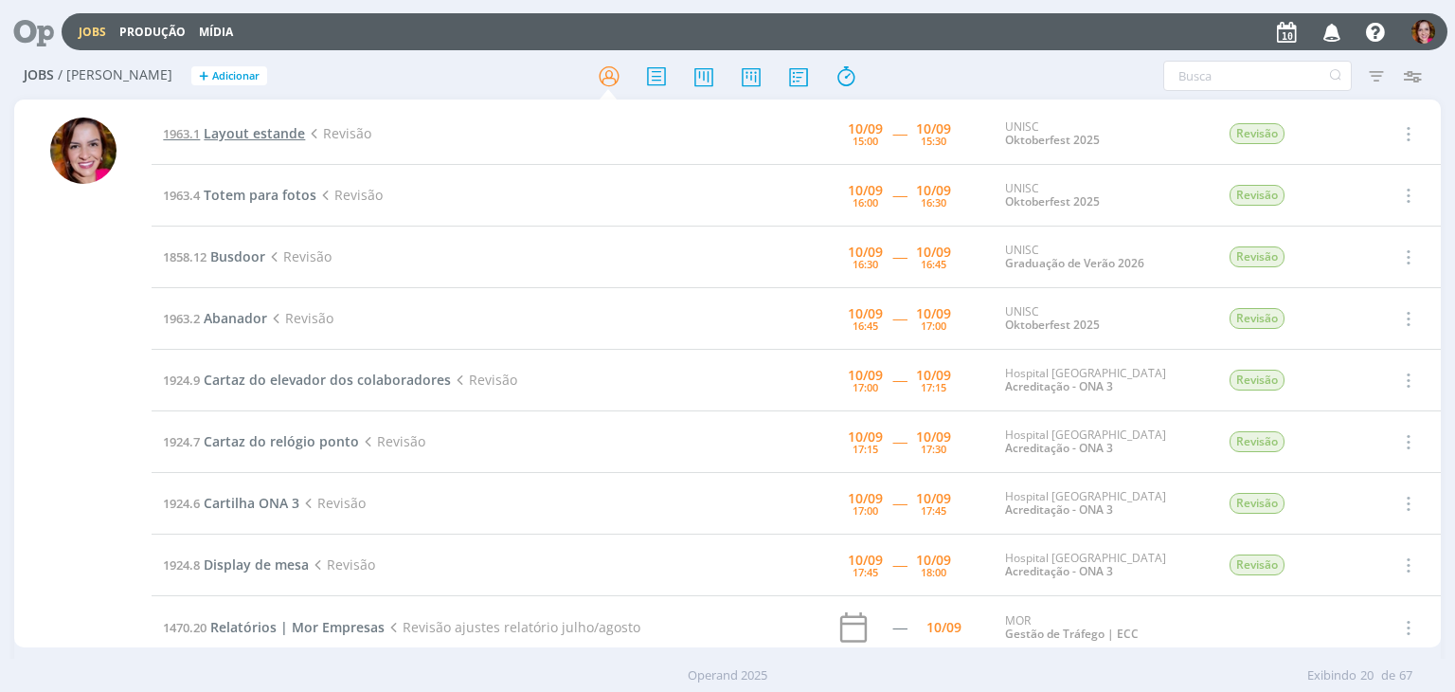
click at [258, 132] on span "Layout estande" at bounding box center [254, 133] width 101 height 18
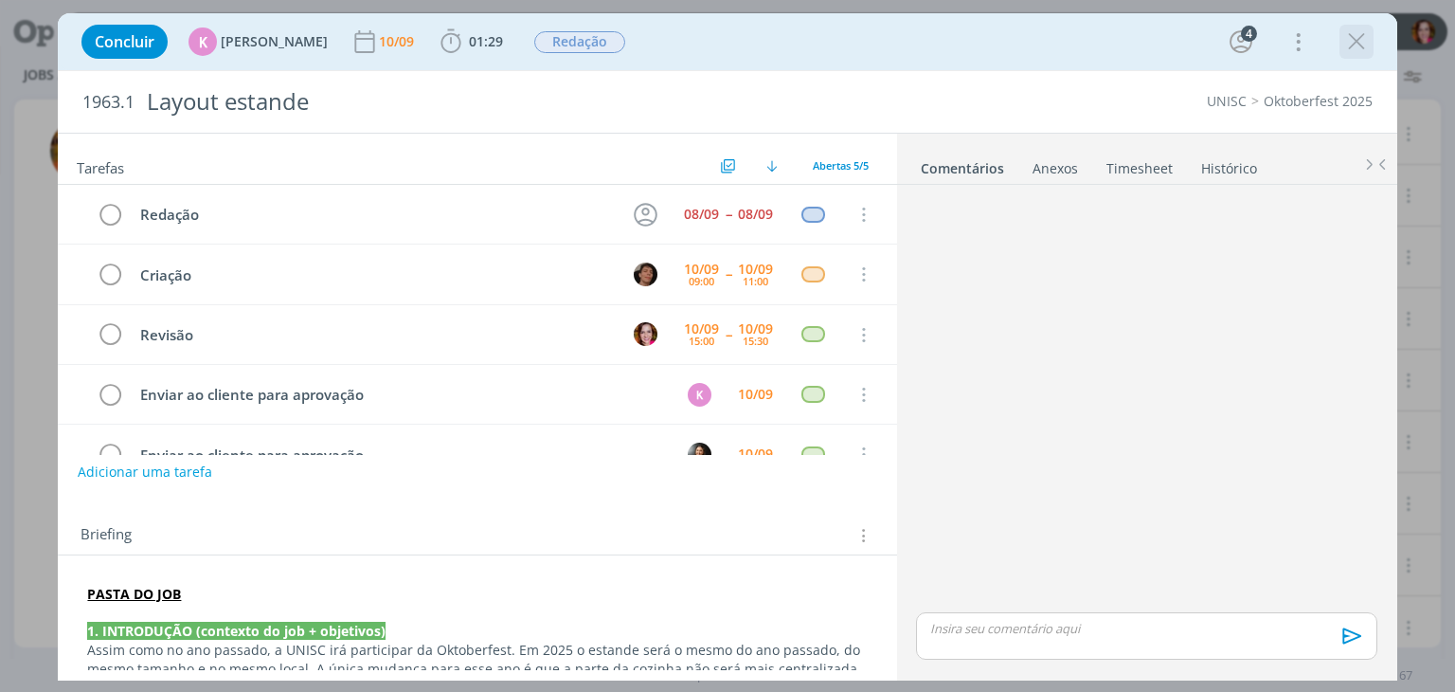
scroll to position [42, 0]
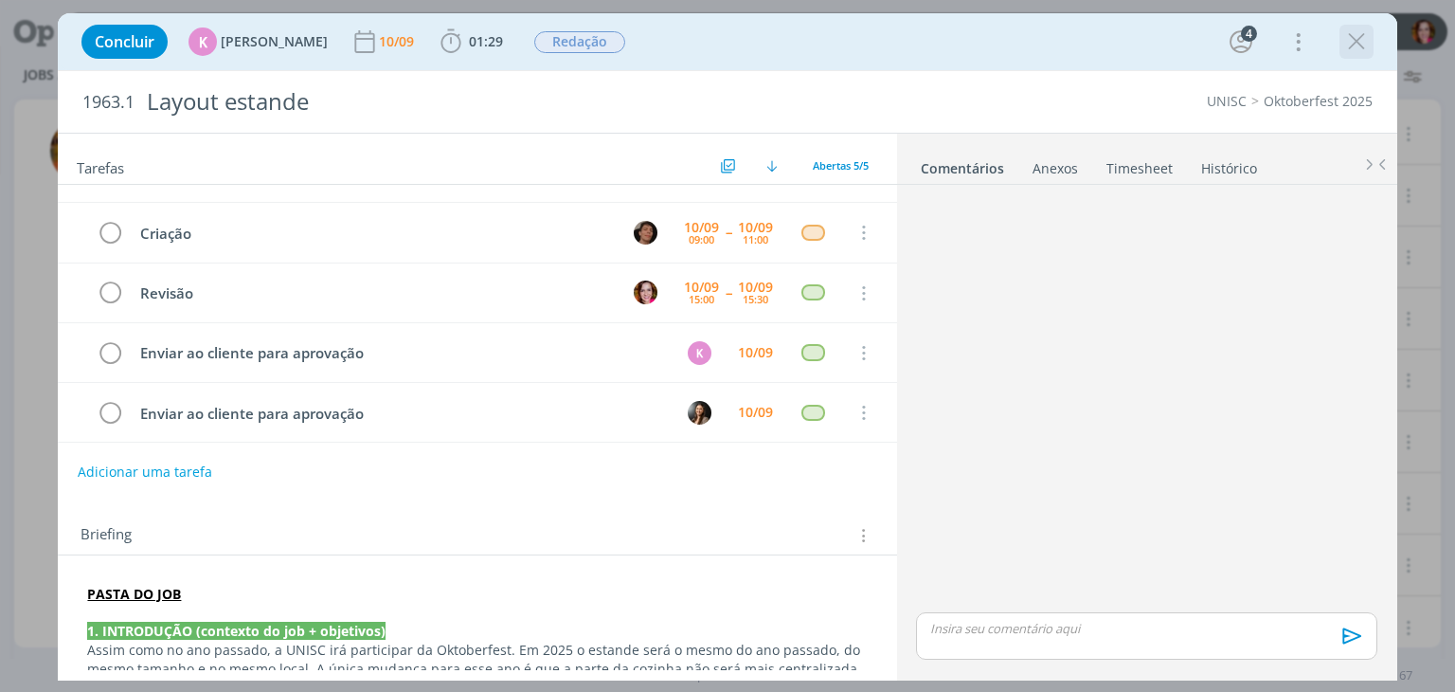
click at [1363, 50] on icon "dialog" at bounding box center [1356, 41] width 28 height 28
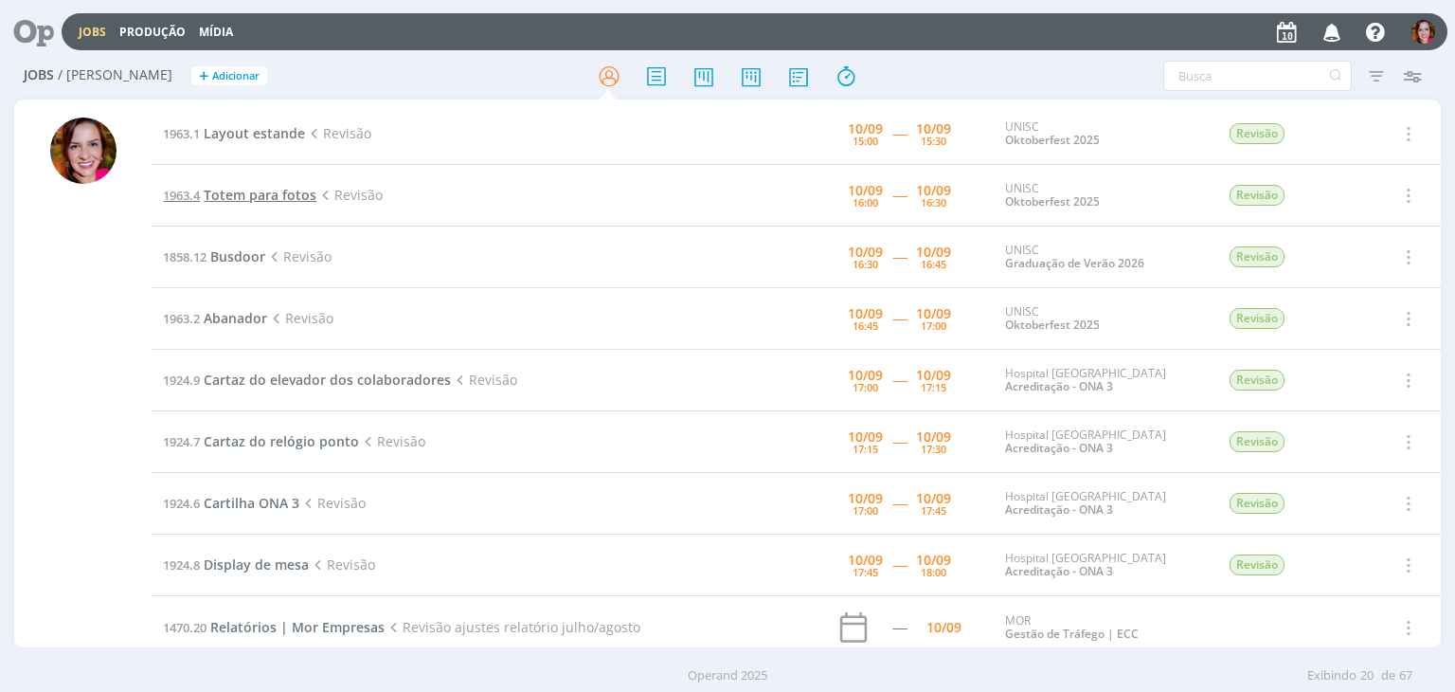
click at [254, 198] on span "Totem para fotos" at bounding box center [260, 195] width 113 height 18
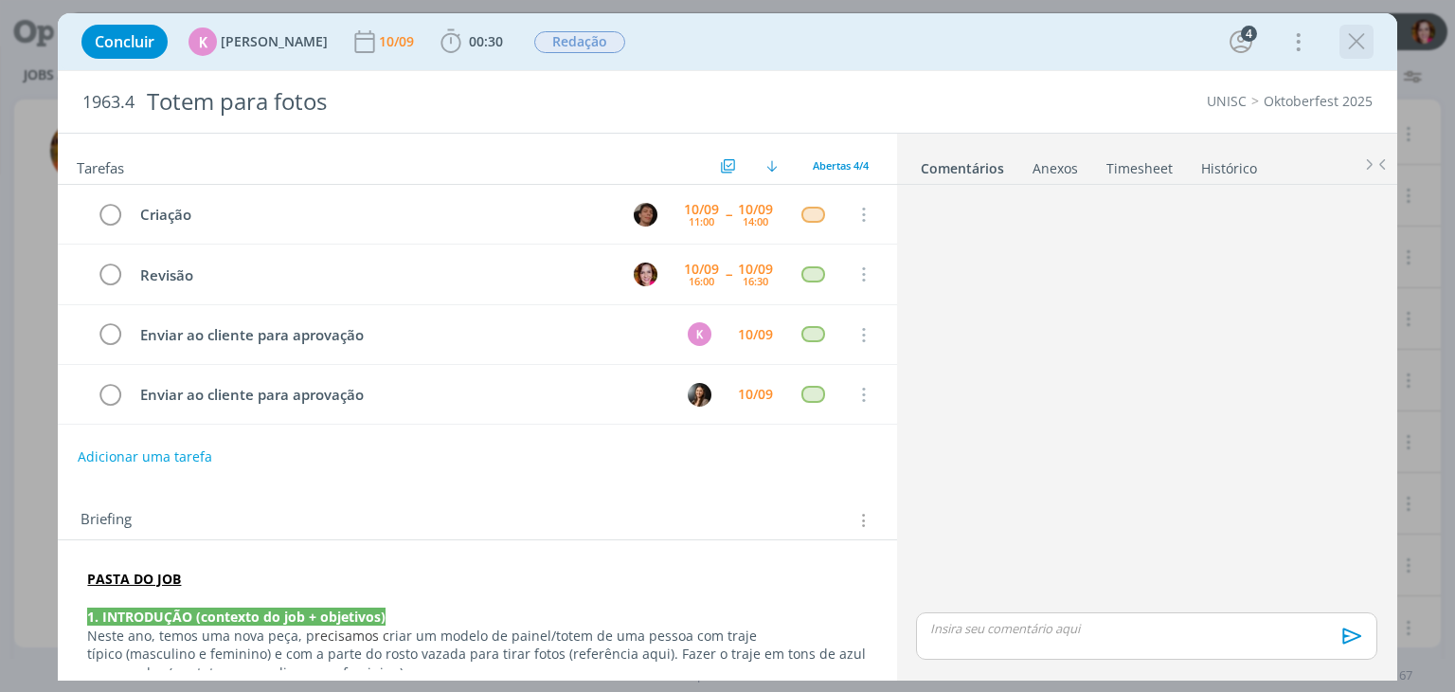
click at [1364, 41] on icon "dialog" at bounding box center [1356, 41] width 28 height 28
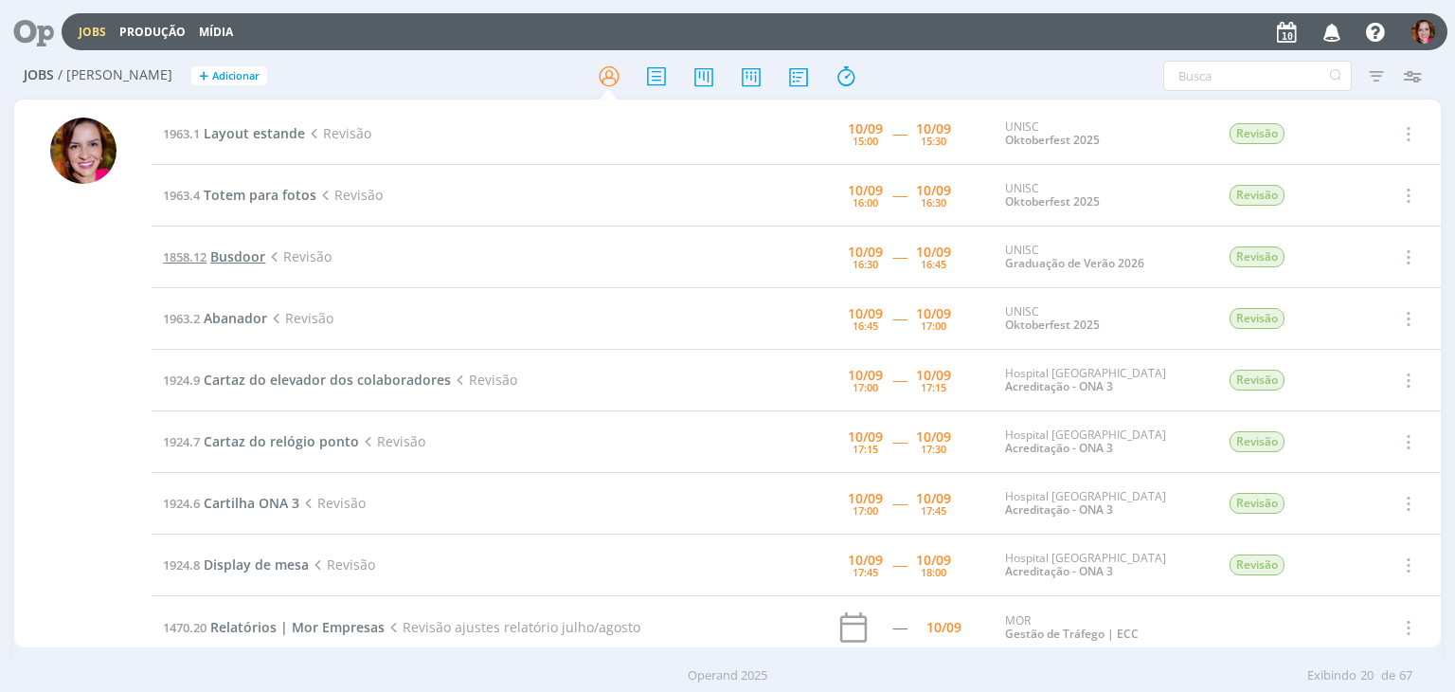
click at [236, 257] on span "Busdoor" at bounding box center [237, 256] width 55 height 18
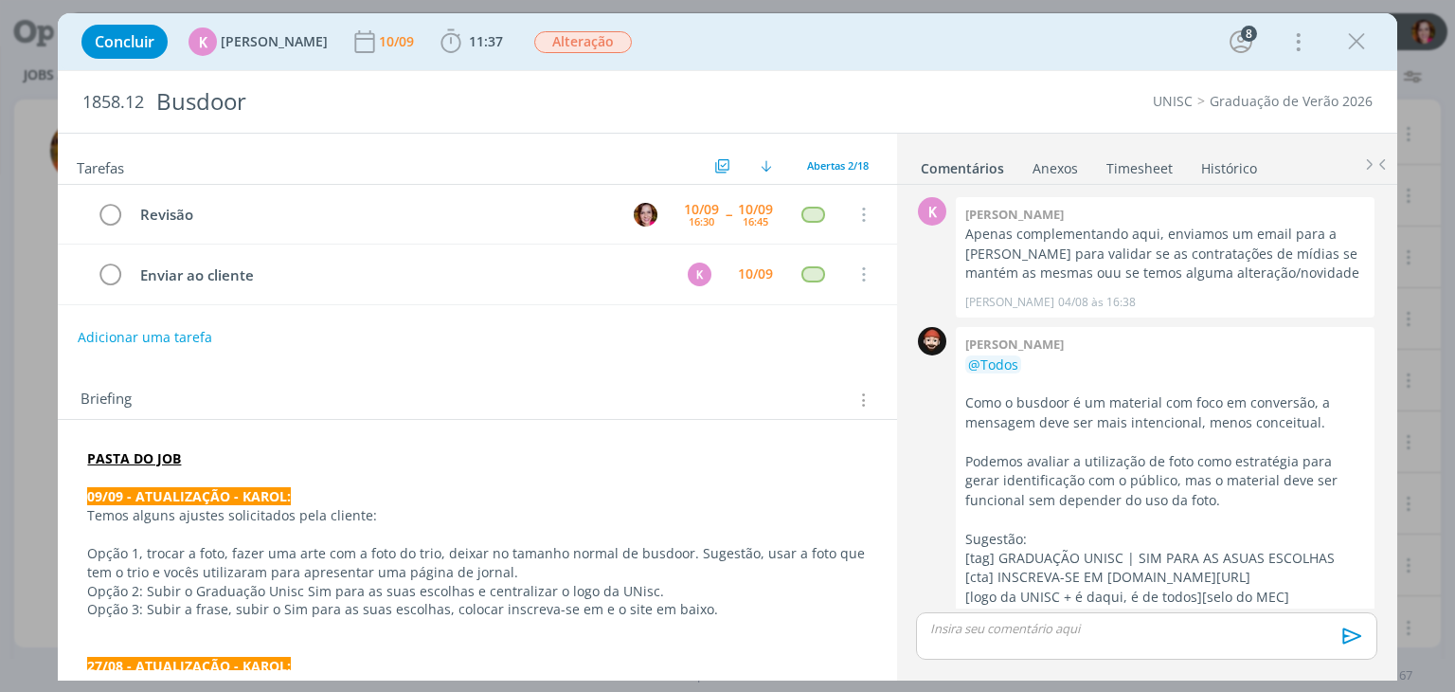
scroll to position [1387, 0]
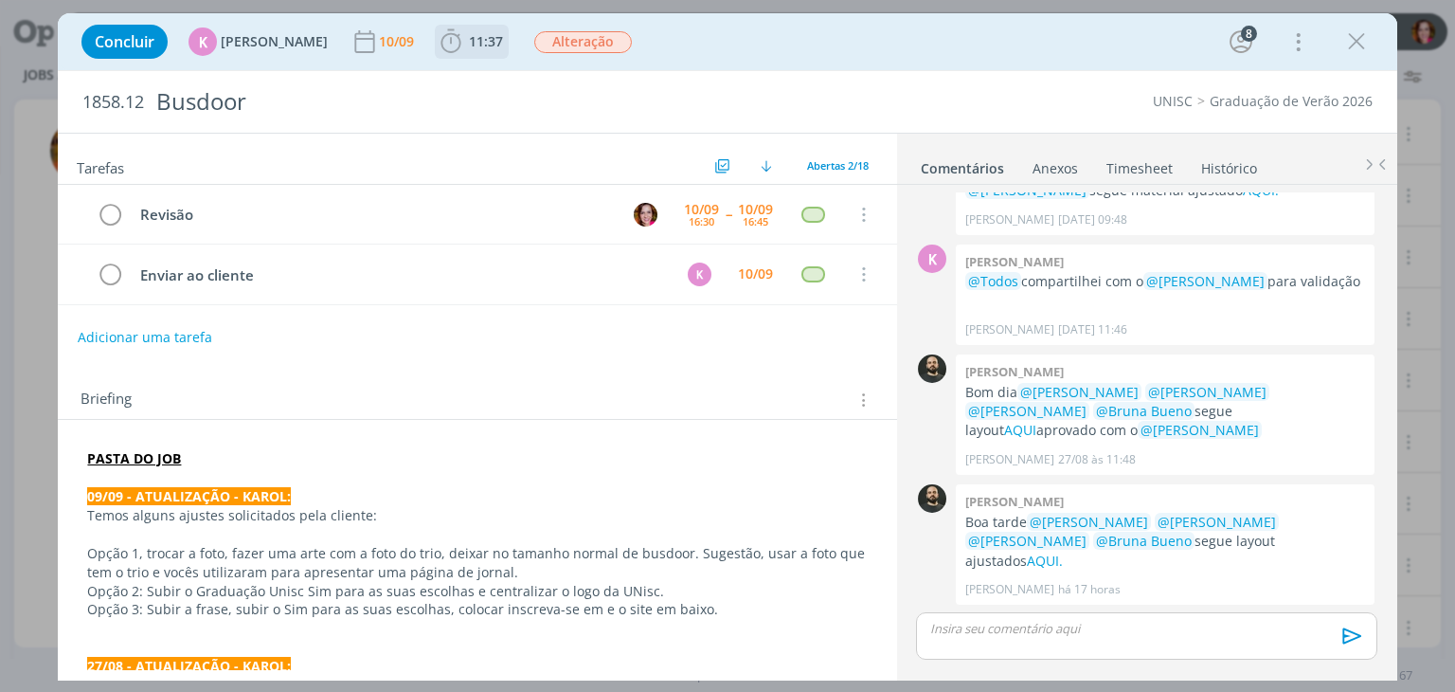
click at [469, 39] on span "11:37" at bounding box center [486, 41] width 34 height 18
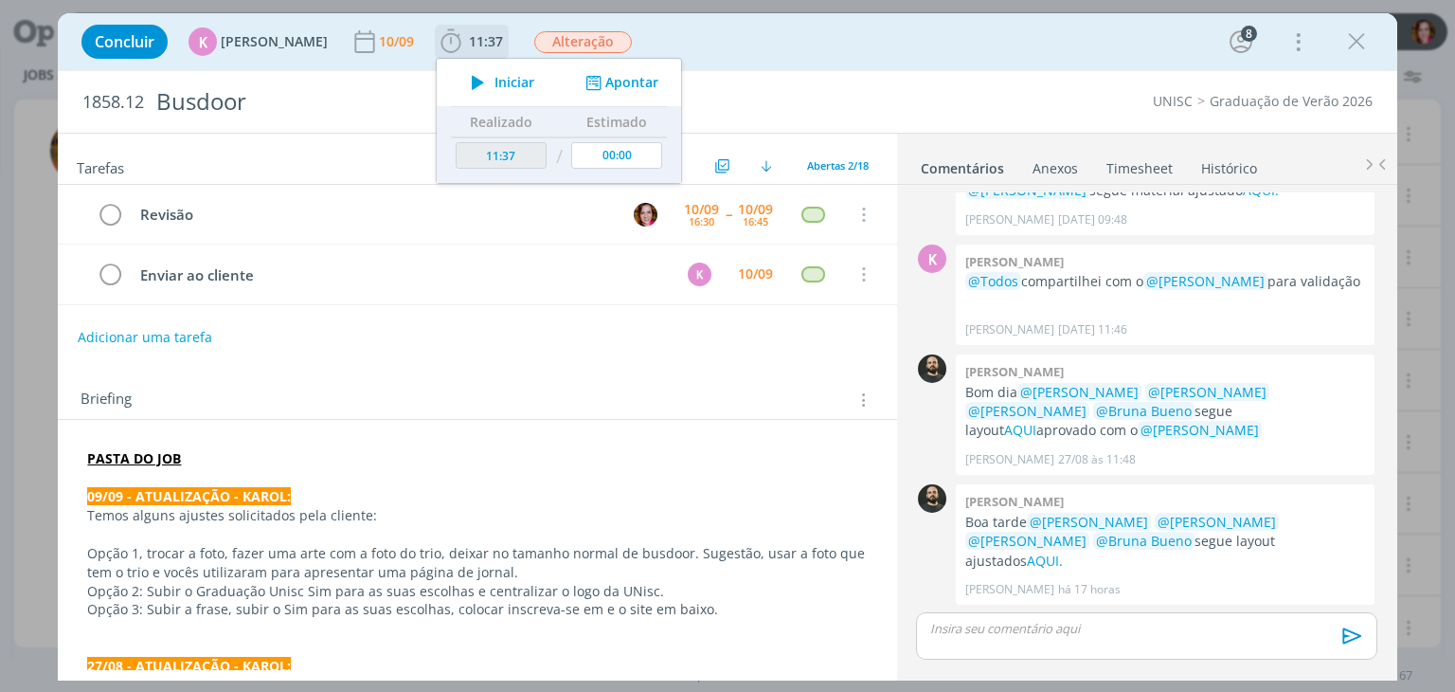
click at [495, 85] on span "Iniciar" at bounding box center [515, 82] width 40 height 13
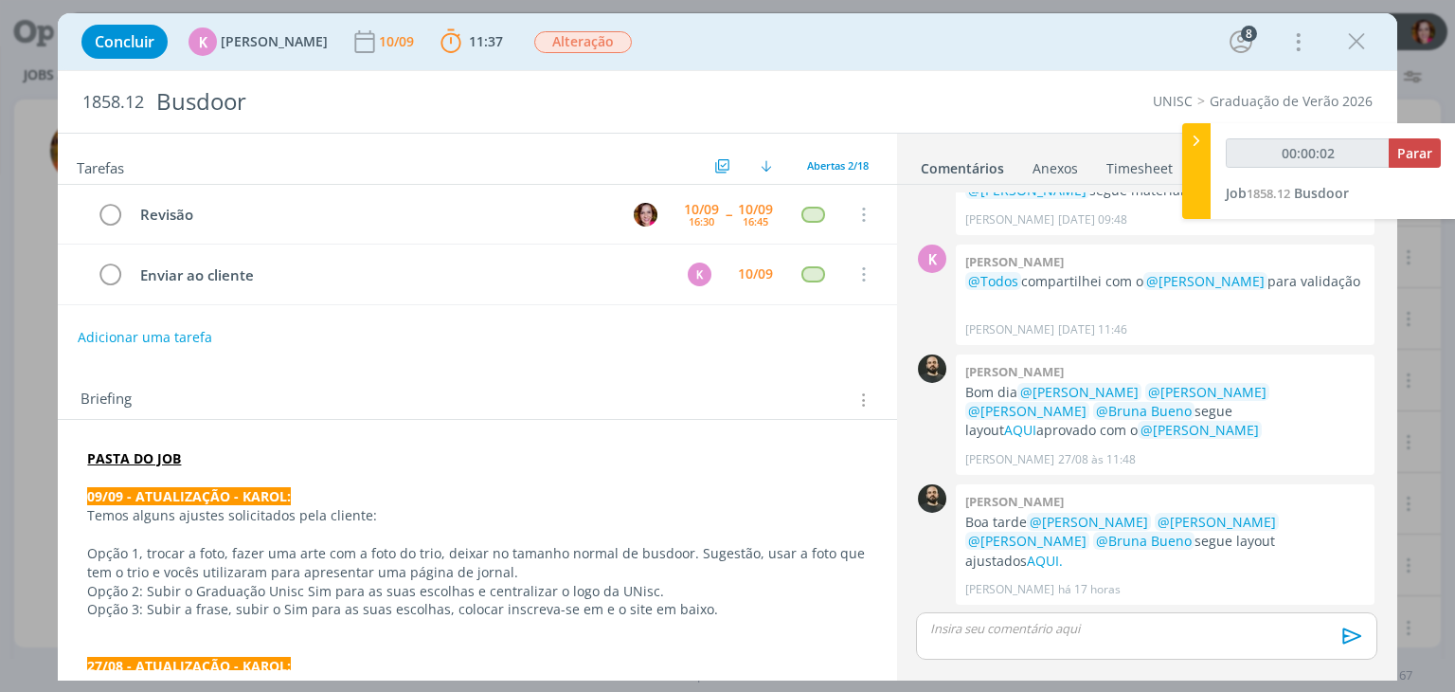
click at [651, 562] on p "Opção 1, trocar a foto, fazer uma arte com a foto do trio, deixar no tamanho no…" at bounding box center [477, 563] width 780 height 38
click at [1063, 558] on link "AQUI." at bounding box center [1045, 560] width 36 height 18
click at [1063, 562] on link "AQUI." at bounding box center [1045, 560] width 36 height 18
click at [963, 626] on p "dialog" at bounding box center [1146, 628] width 430 height 17
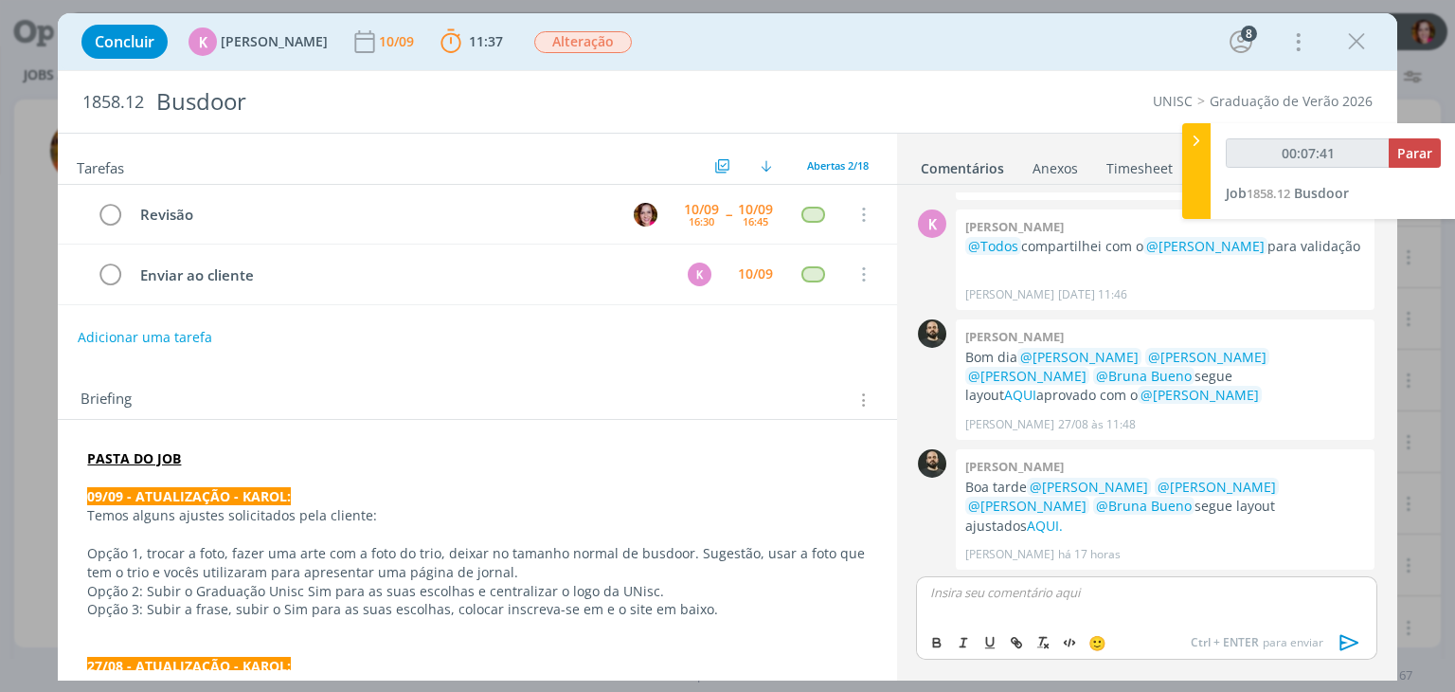
type input "00:07:42"
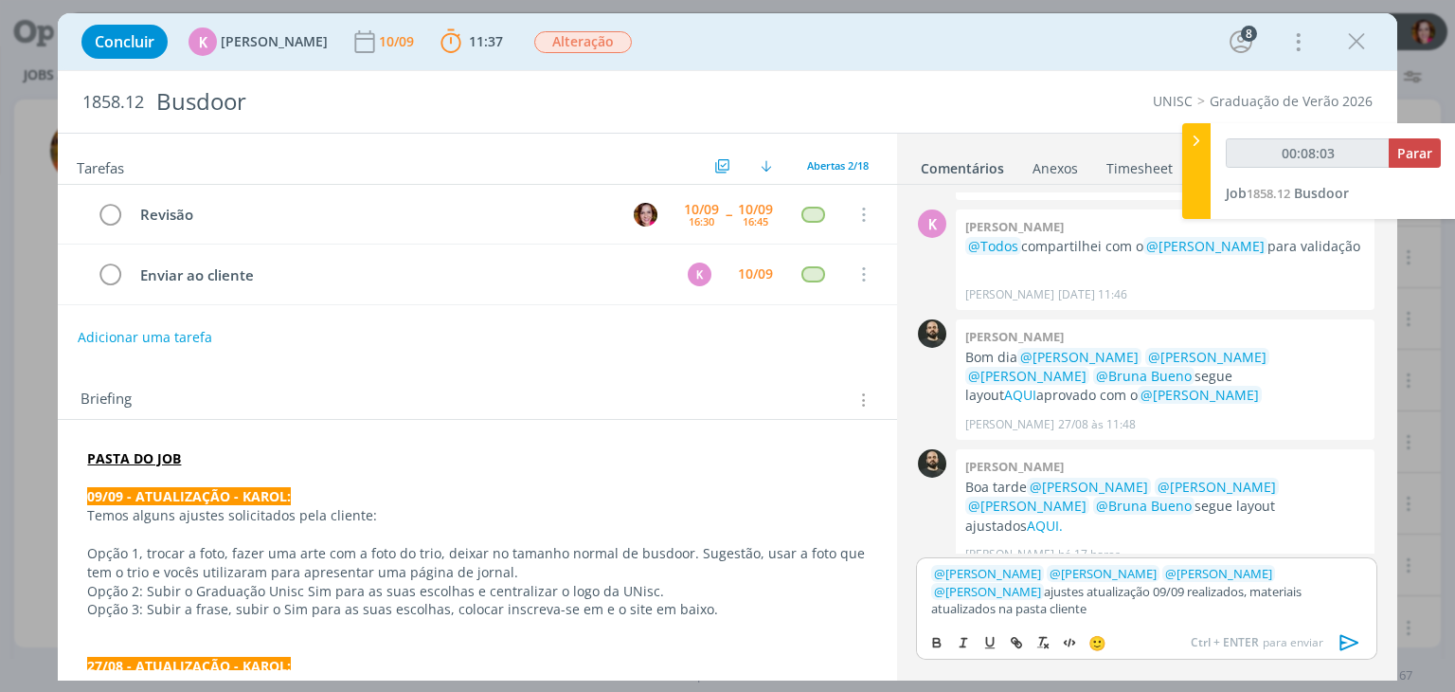
type input "00:08:04"
paste input "https://sobeae.sharepoint.com/sites/SOBEAE/Documentos%20Compartilhados/Forms/Al…"
type input "https://sobeae.sharepoint.com/sites/SOBEAE/Documentos%20Compartilhados/Forms/Al…"
click at [1084, 600] on link "cliente" at bounding box center [1065, 608] width 37 height 17
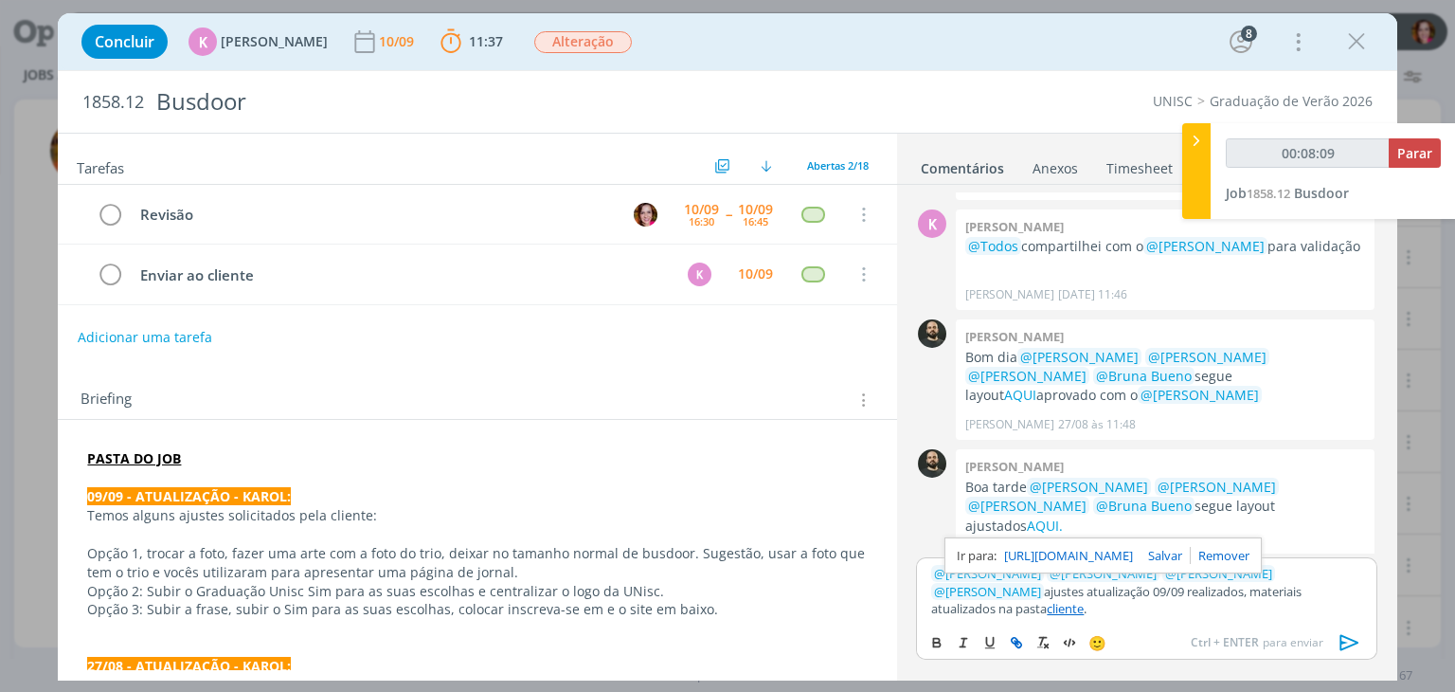
click at [1133, 550] on link "https://sobeae.sharepoint.com/sites/SOBEAE/Documentos%20Compartilhados/Forms/Al…" at bounding box center [1068, 555] width 129 height 25
click at [104, 215] on icon "dialog" at bounding box center [110, 215] width 27 height 28
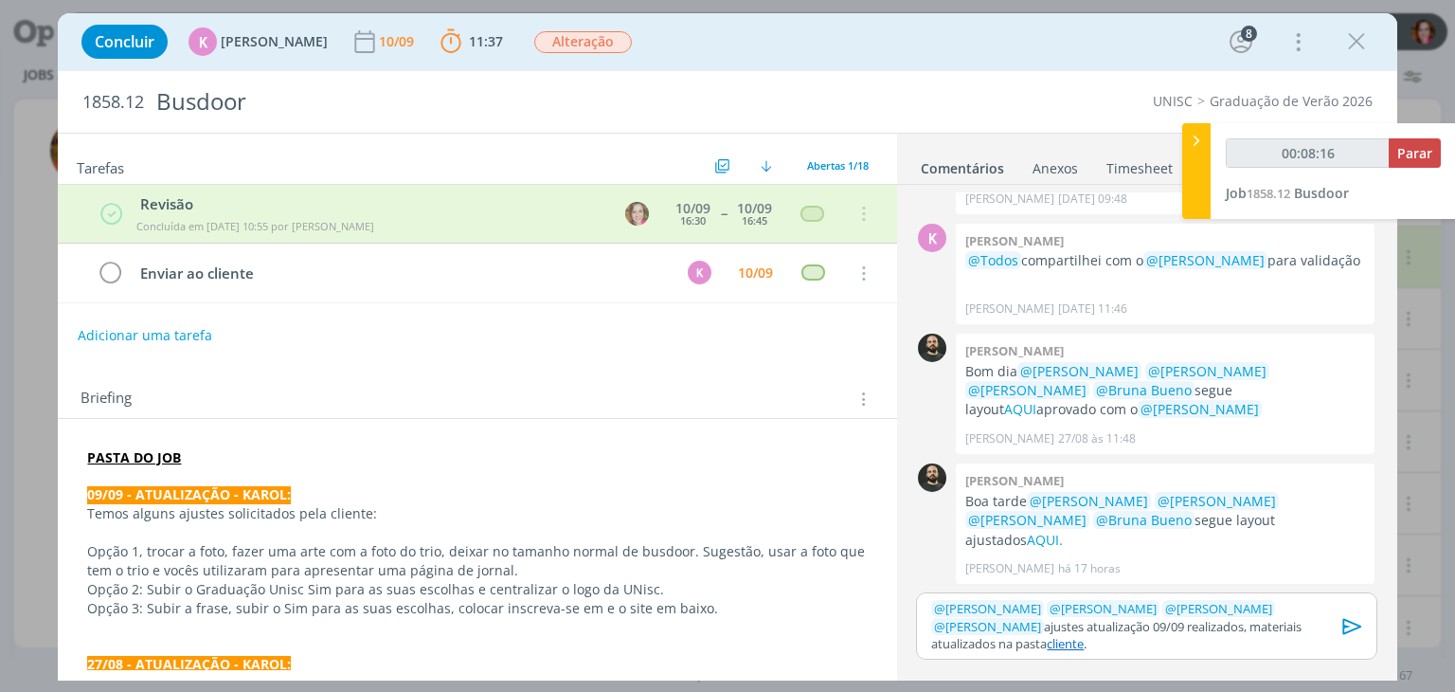
scroll to position [1406, 0]
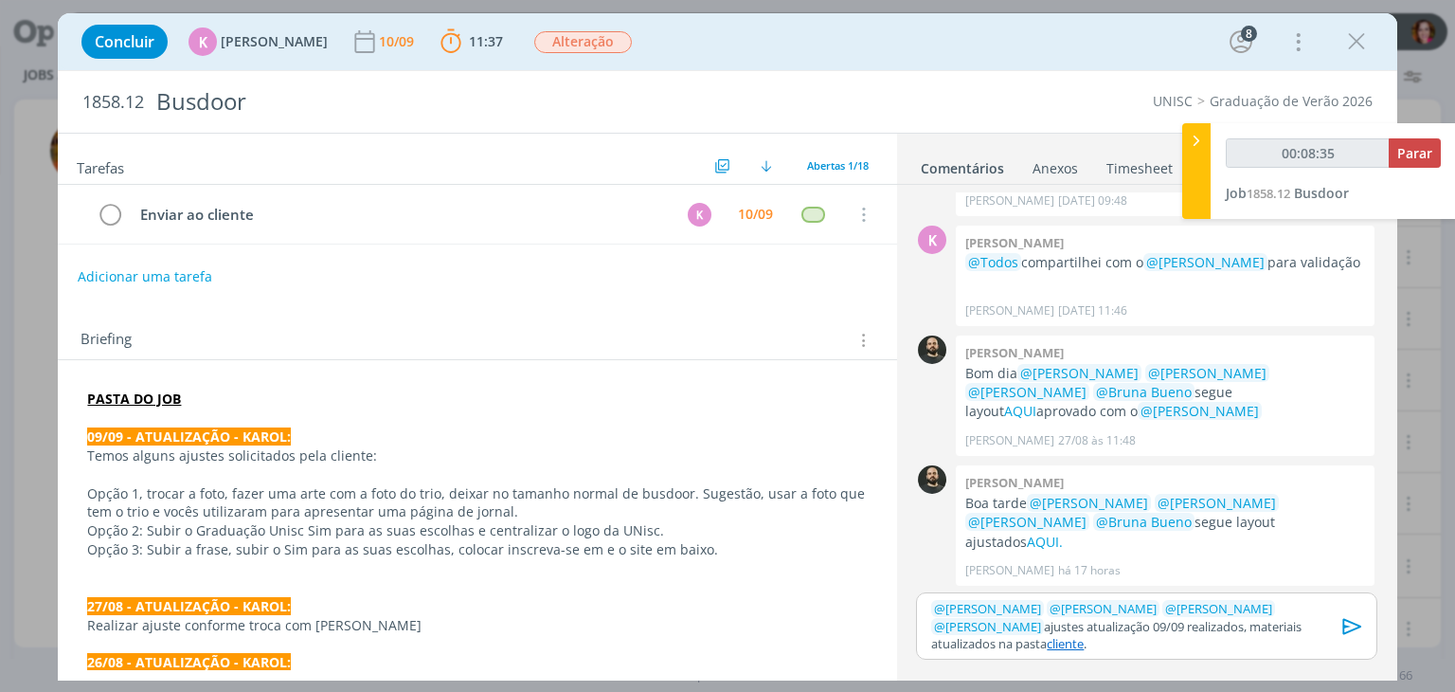
click at [1346, 620] on icon "dialog" at bounding box center [1351, 626] width 19 height 16
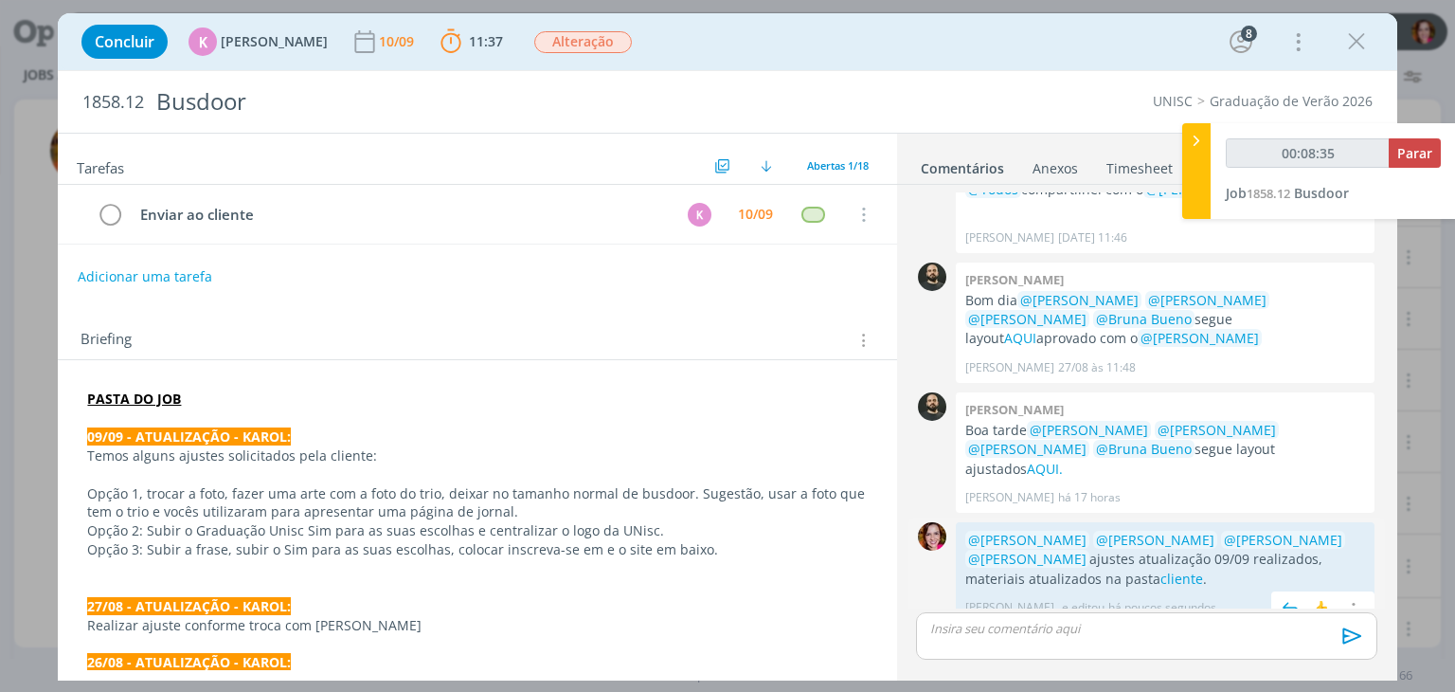
scroll to position [1497, 0]
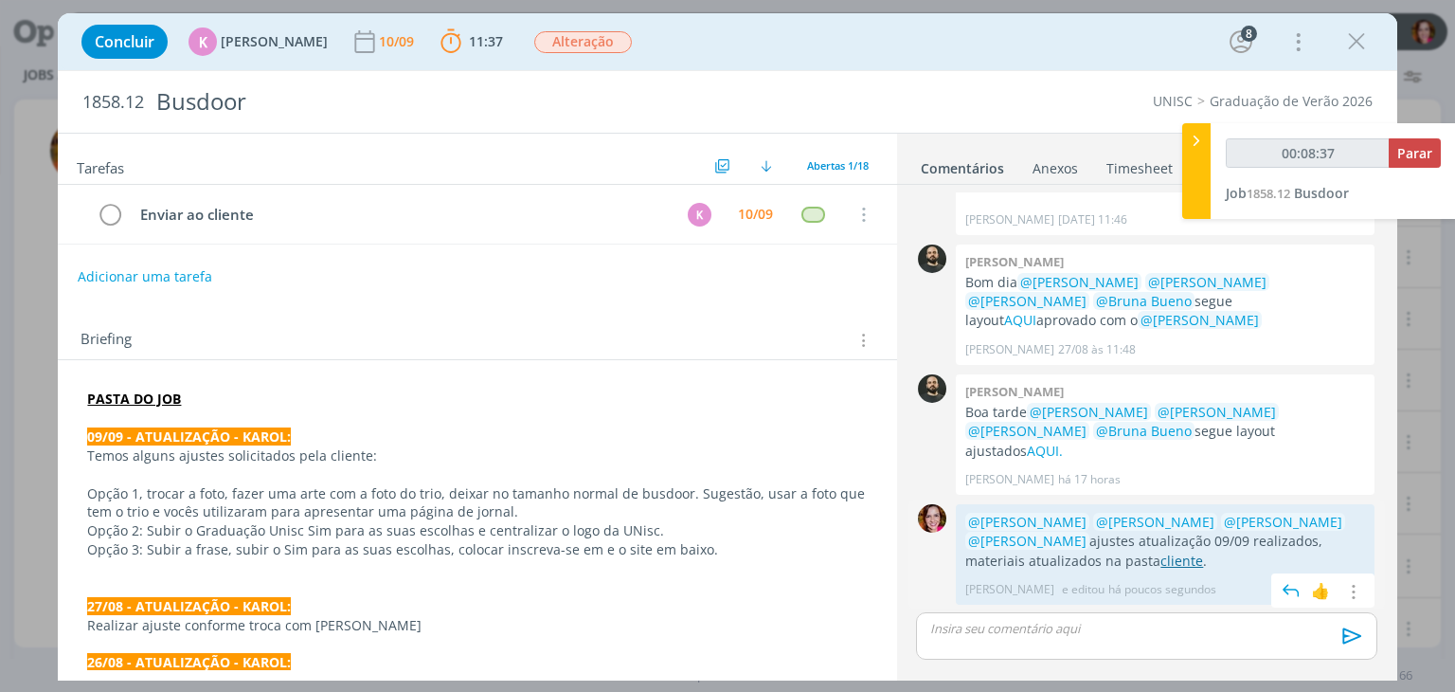
click at [1161, 559] on link "cliente" at bounding box center [1182, 560] width 43 height 18
type input "00:09:12"
click at [1406, 162] on button "Parar" at bounding box center [1415, 152] width 52 height 29
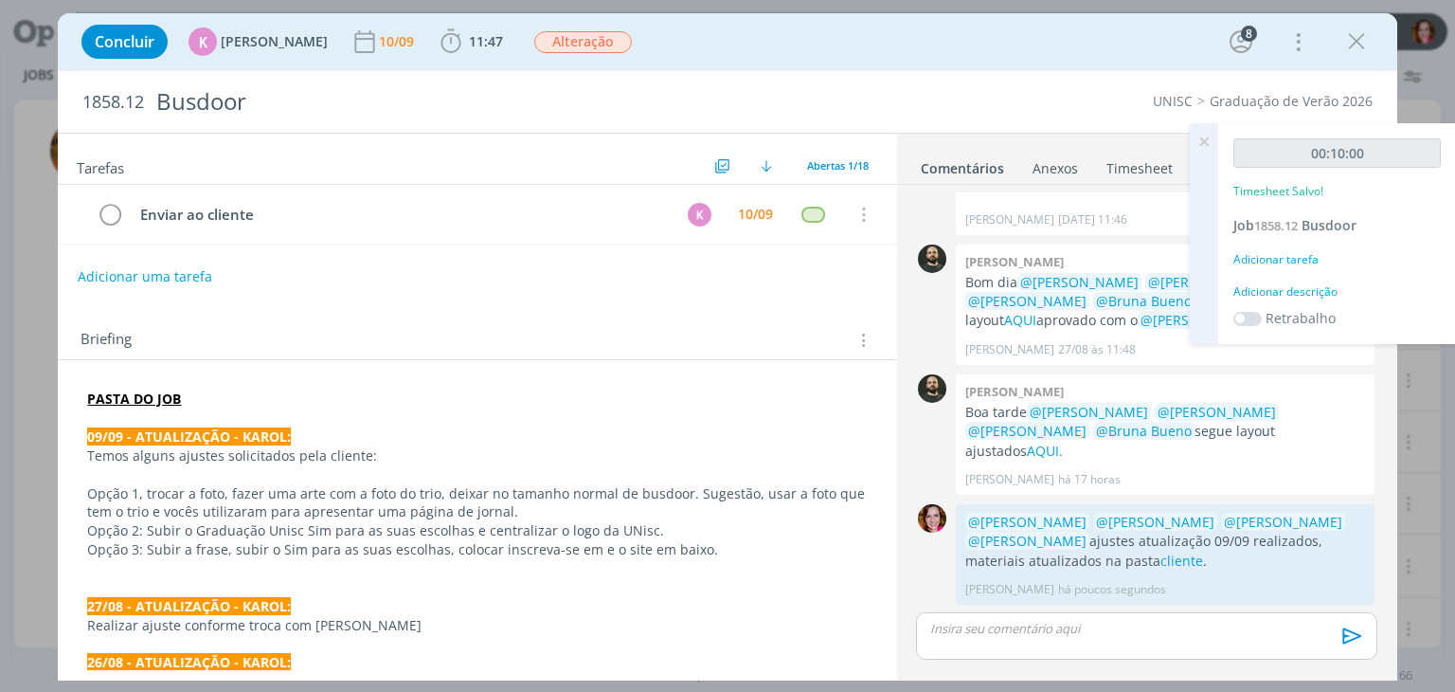
click at [1309, 291] on div "Adicionar descrição" at bounding box center [1337, 291] width 207 height 17
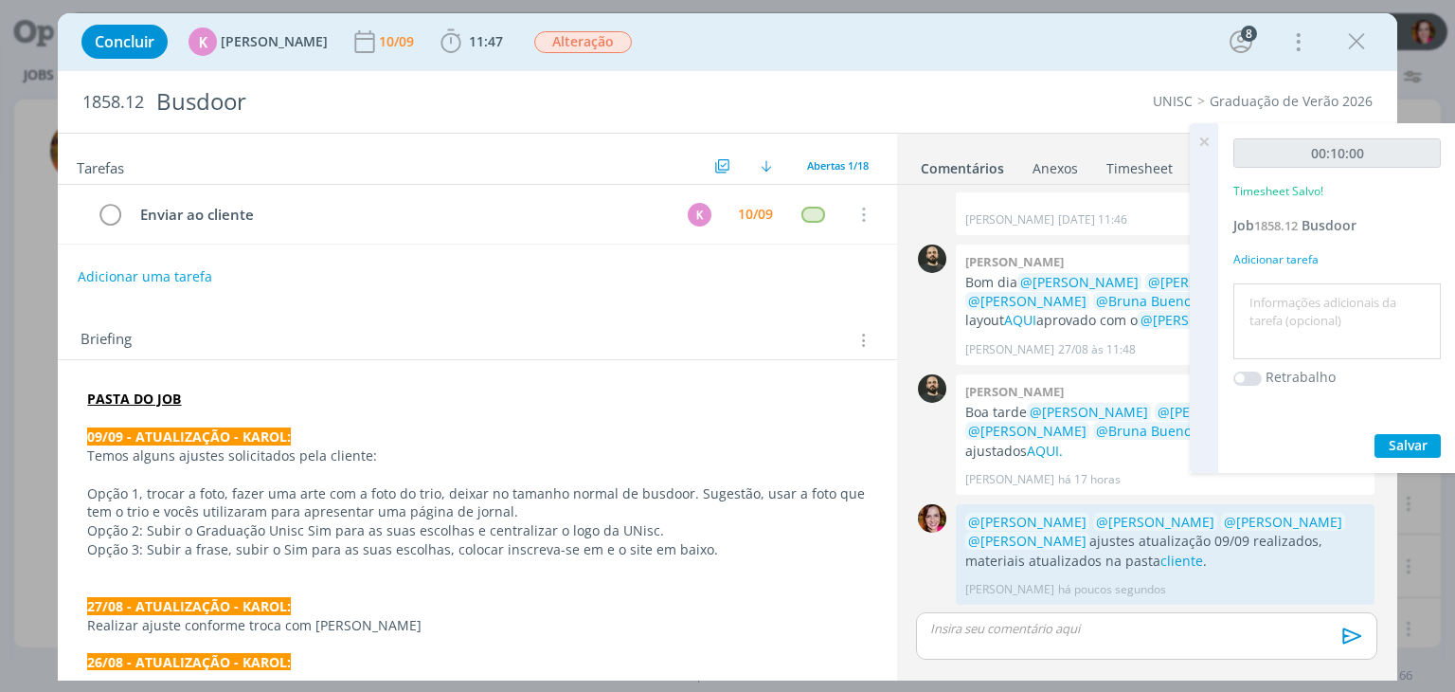
click at [1309, 291] on textarea at bounding box center [1337, 321] width 198 height 67
type textarea "Revisão ajustes 09/09"
click at [1399, 439] on span "Salvar" at bounding box center [1408, 445] width 39 height 18
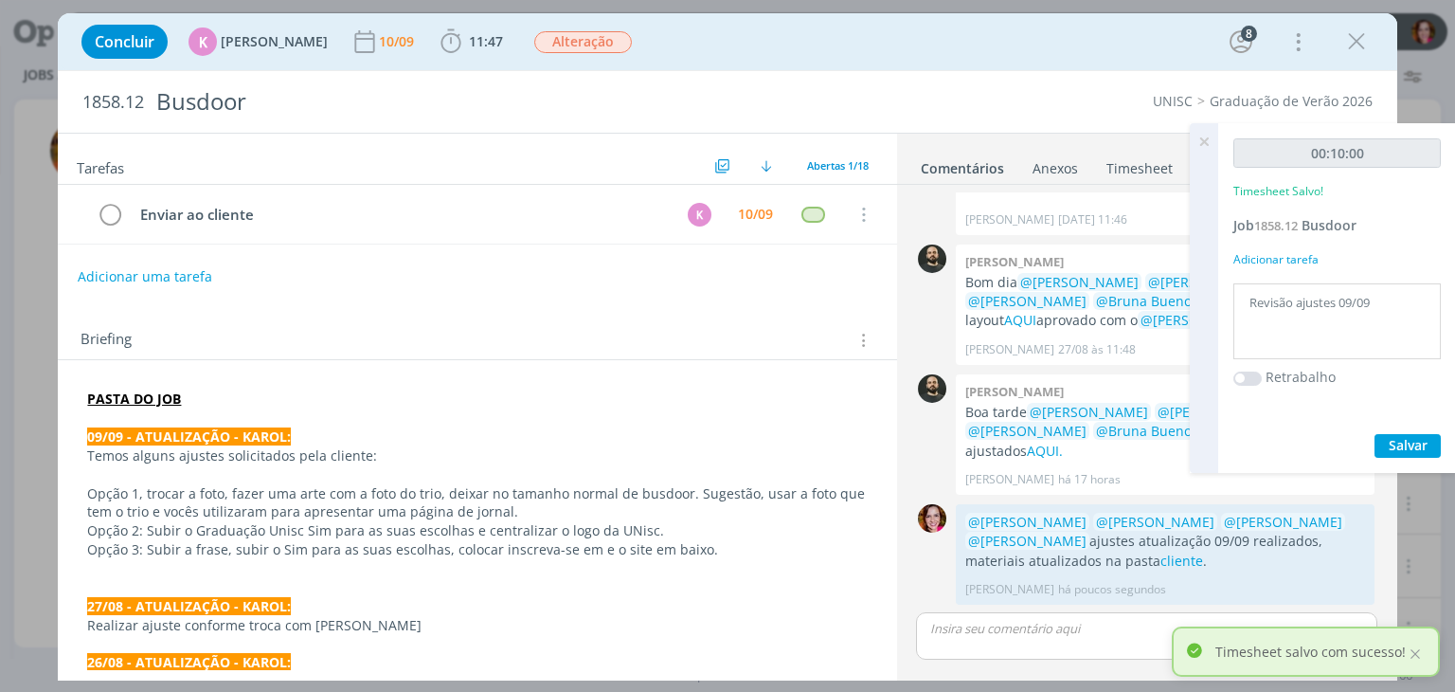
click at [1198, 140] on icon at bounding box center [1204, 141] width 34 height 37
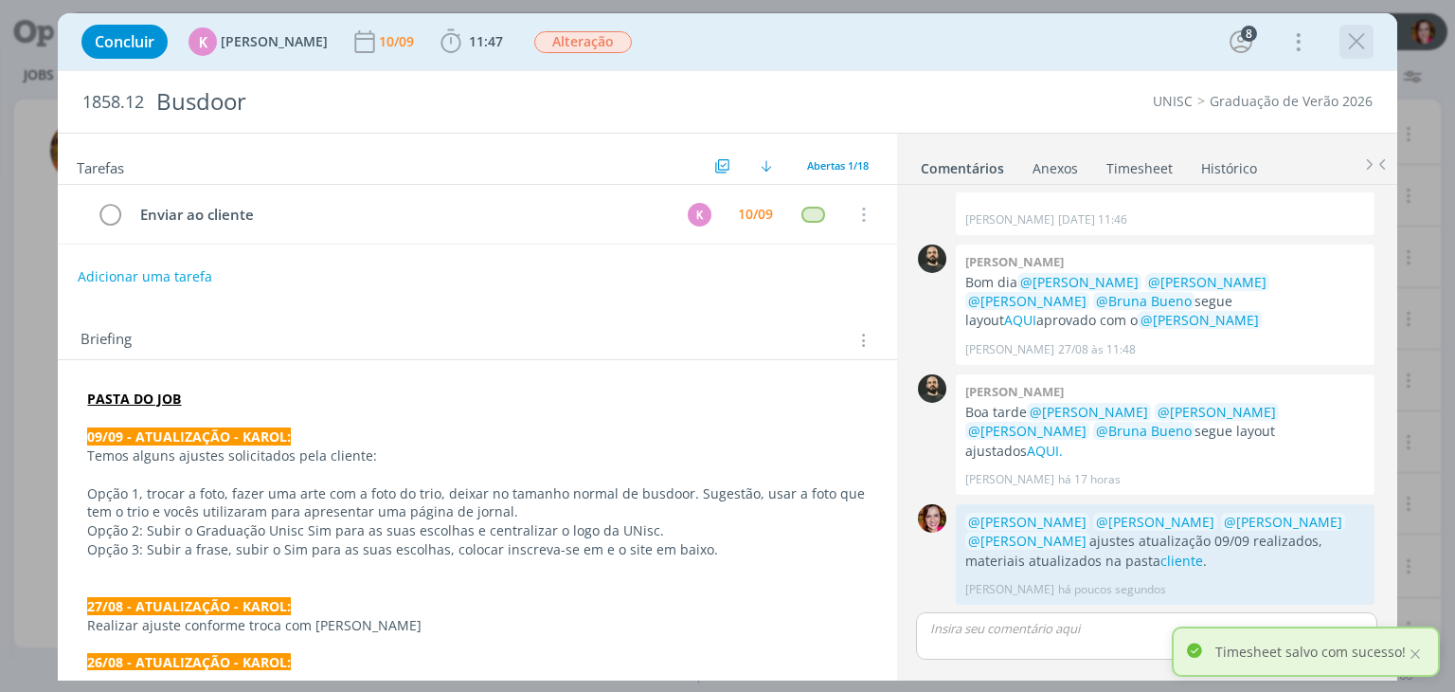
click at [1353, 45] on icon "dialog" at bounding box center [1356, 41] width 28 height 28
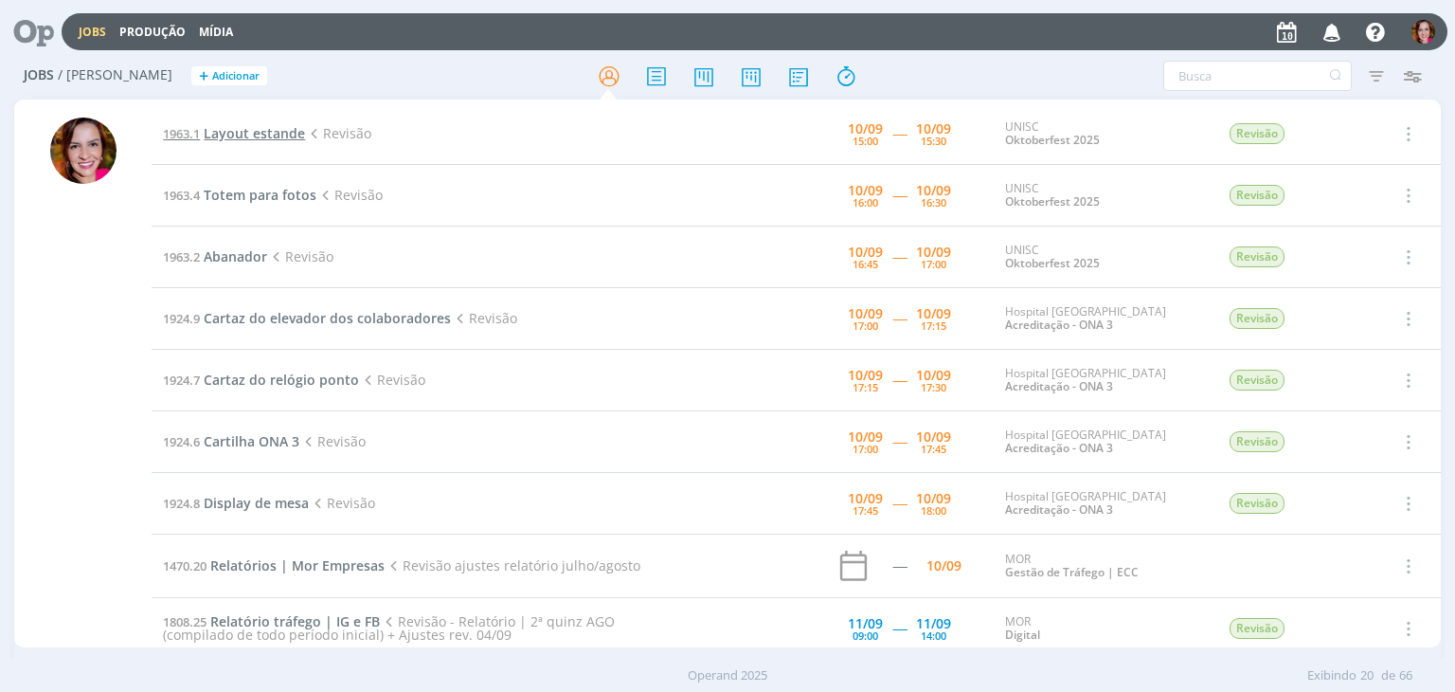
click at [224, 135] on span "Layout estande" at bounding box center [254, 133] width 101 height 18
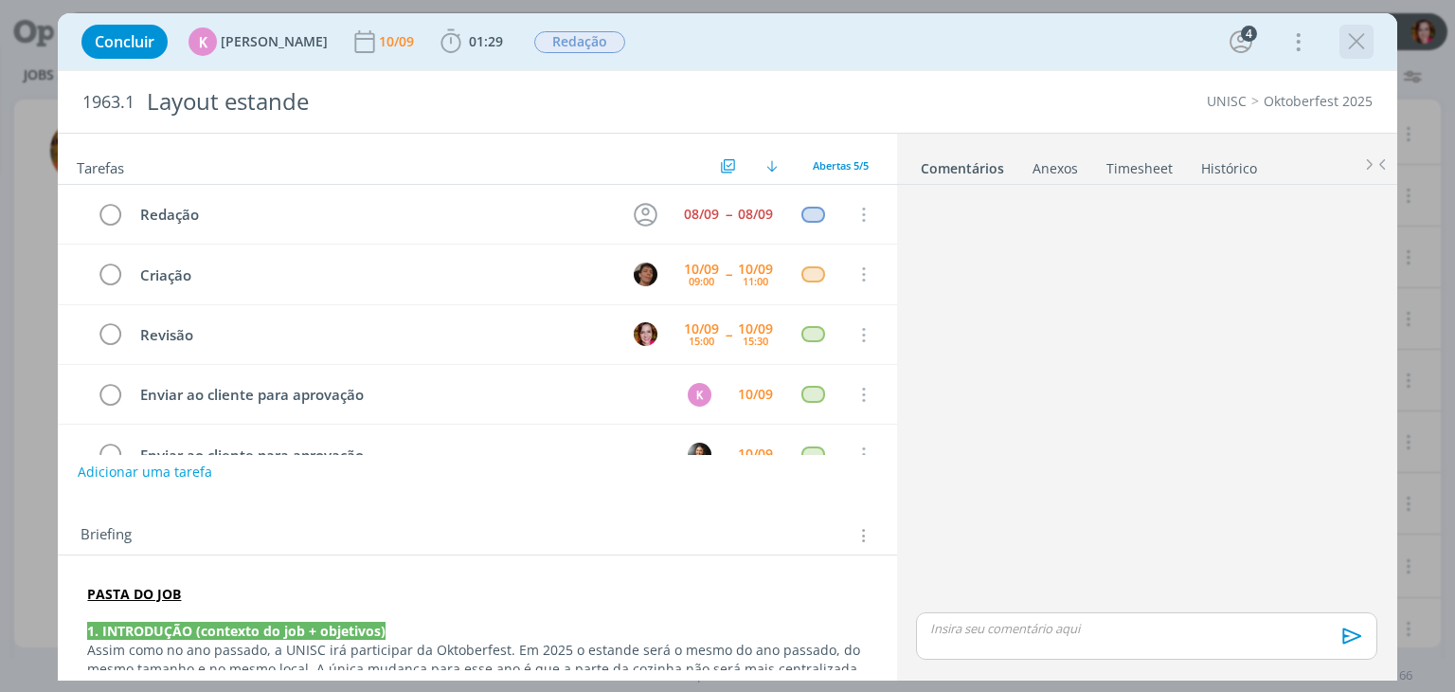
scroll to position [42, 0]
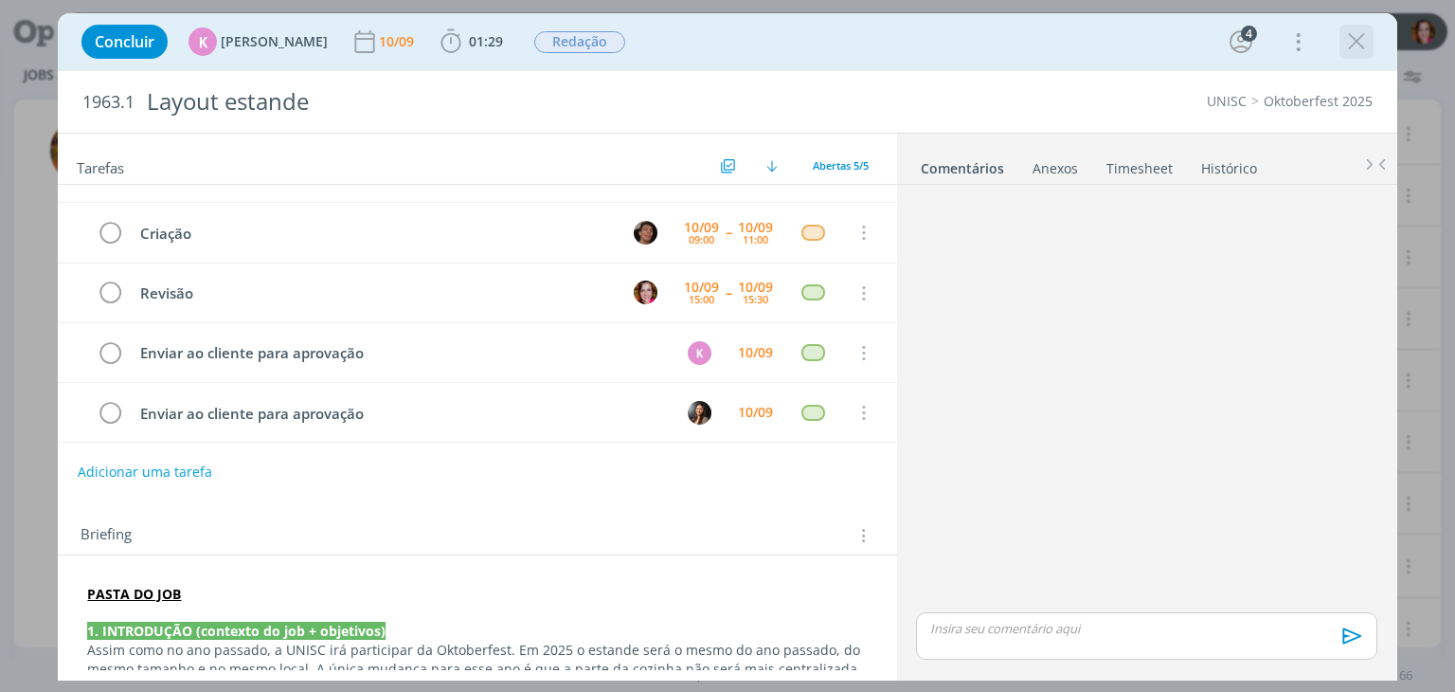
click at [1359, 45] on icon "dialog" at bounding box center [1356, 41] width 28 height 28
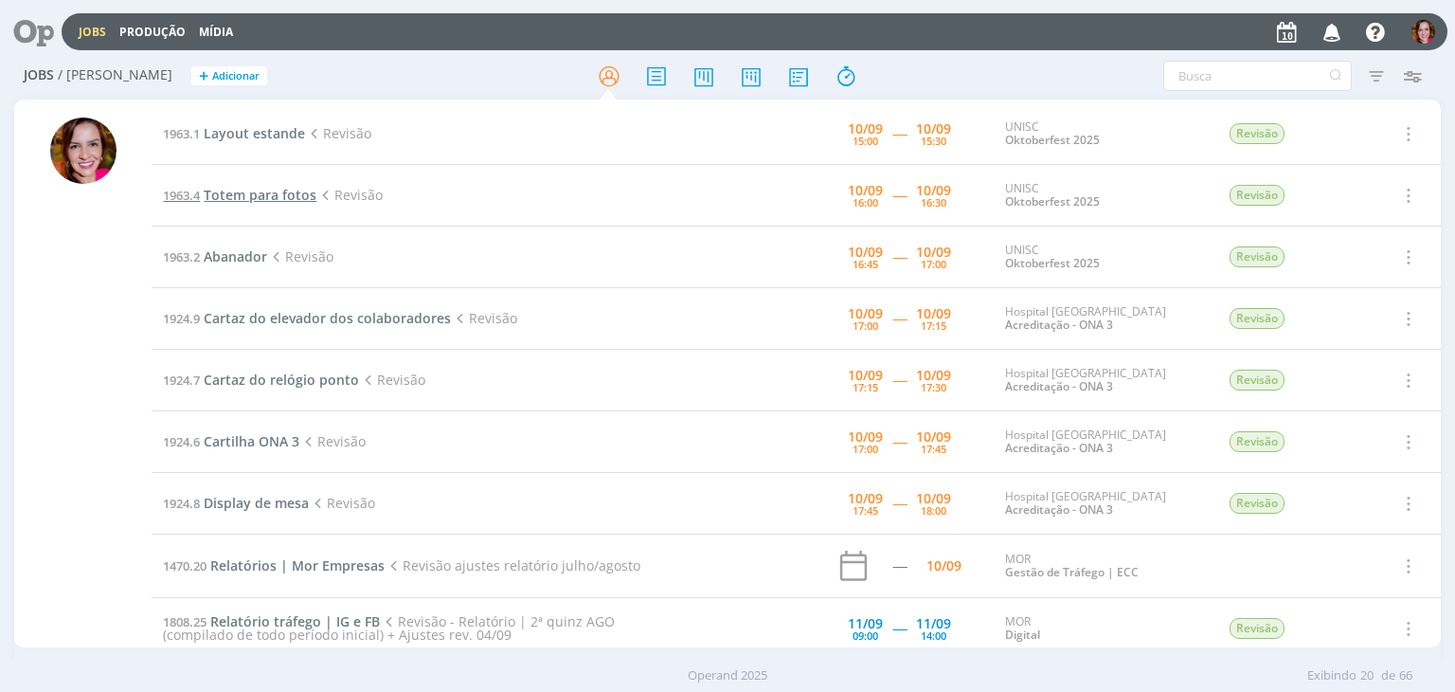
click at [251, 196] on span "Totem para fotos" at bounding box center [260, 195] width 113 height 18
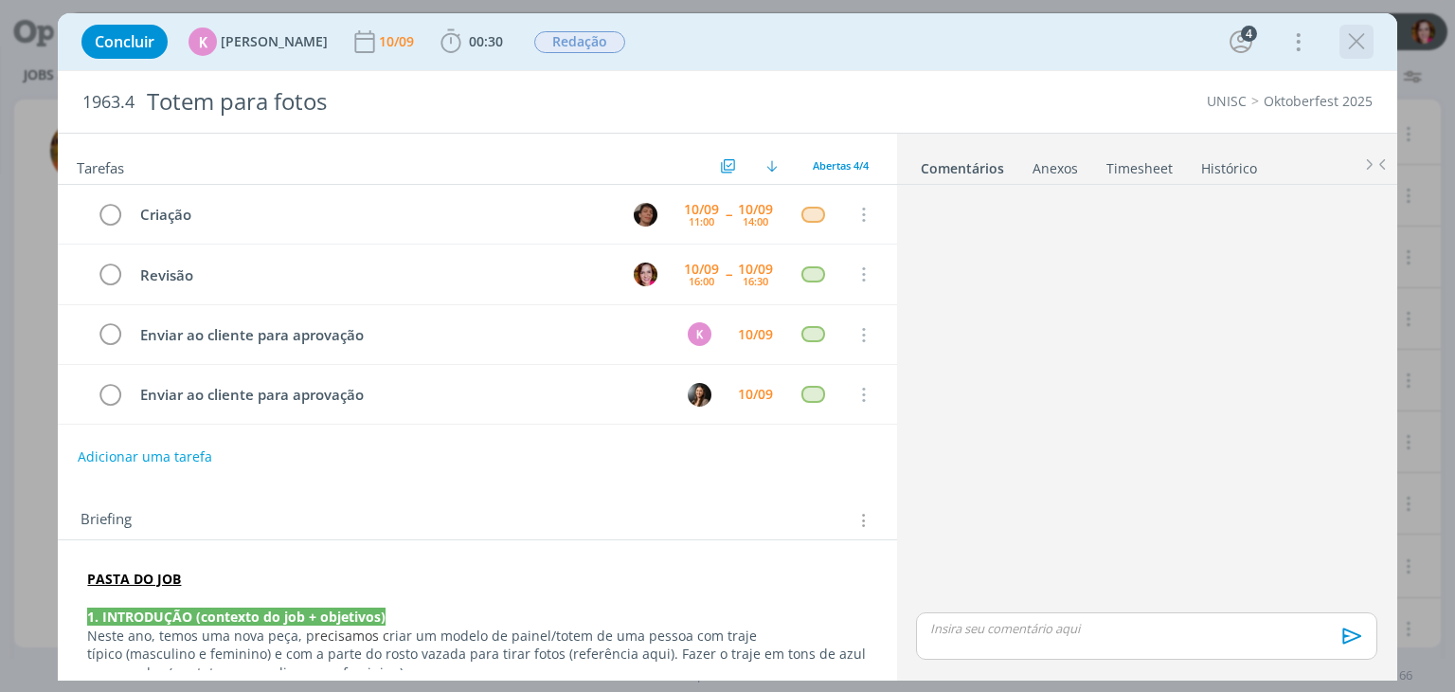
click at [1360, 41] on icon "dialog" at bounding box center [1356, 41] width 28 height 28
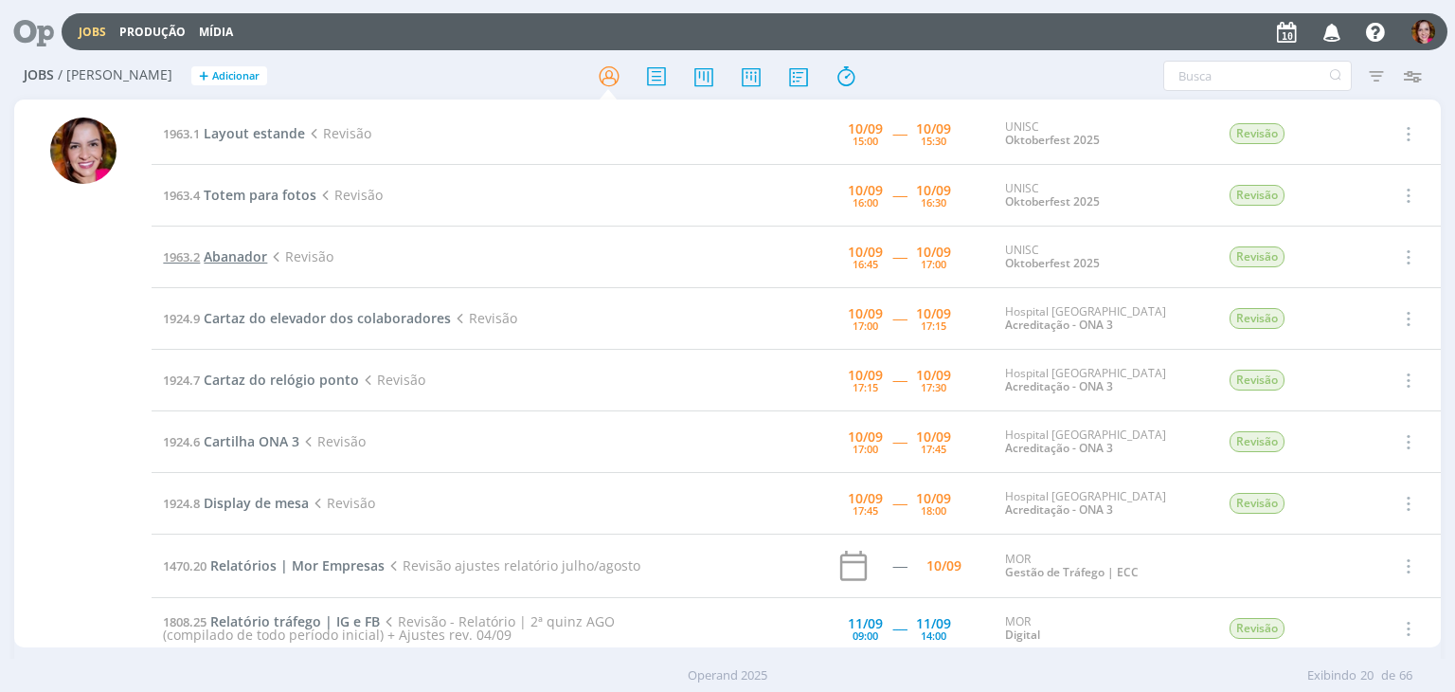
click at [239, 255] on span "Abanador" at bounding box center [235, 256] width 63 height 18
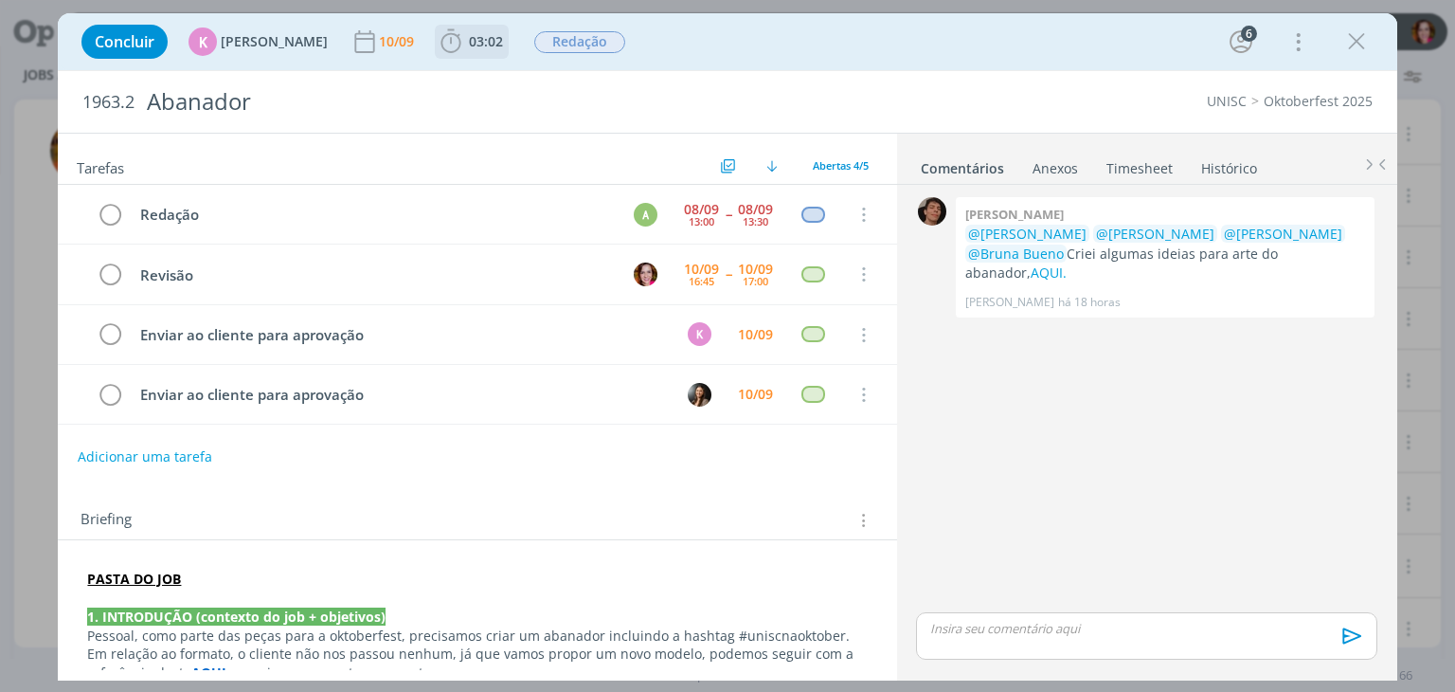
click at [480, 29] on span "03:02" at bounding box center [472, 41] width 70 height 28
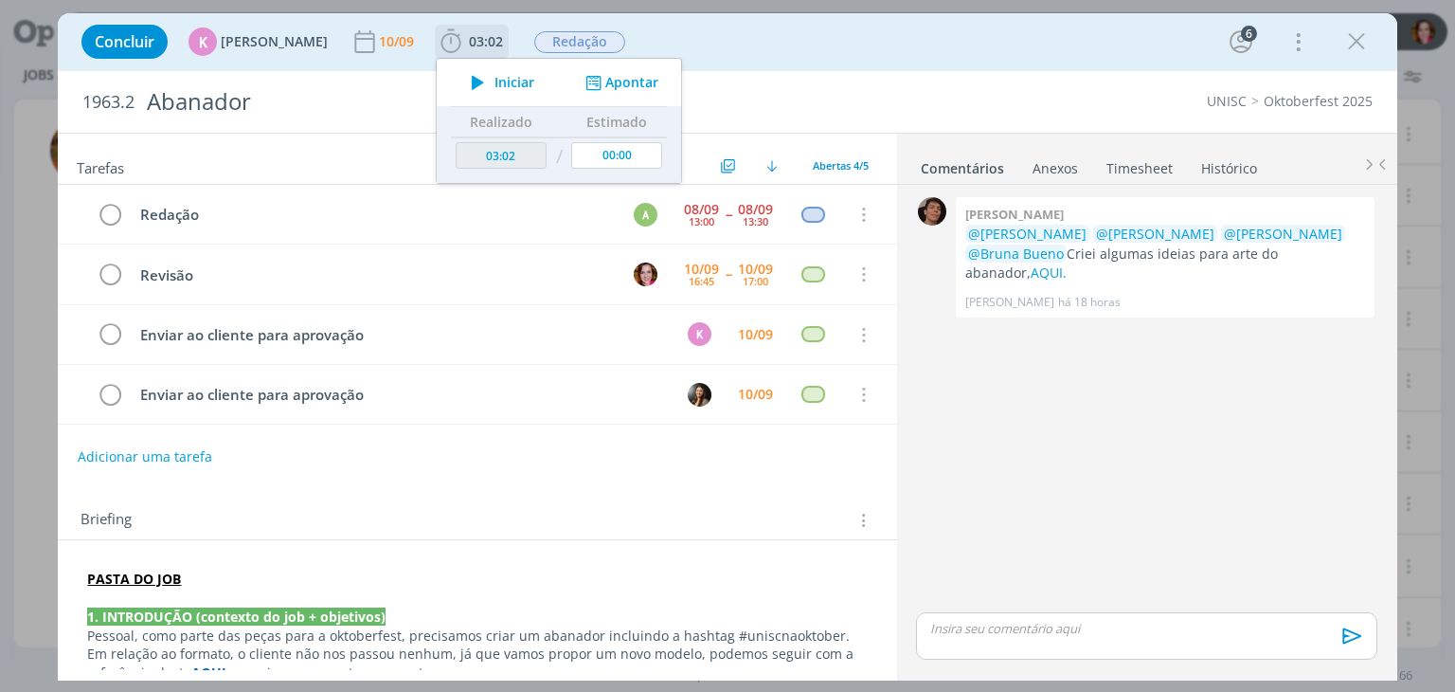
click at [477, 79] on icon "dialog" at bounding box center [477, 82] width 33 height 25
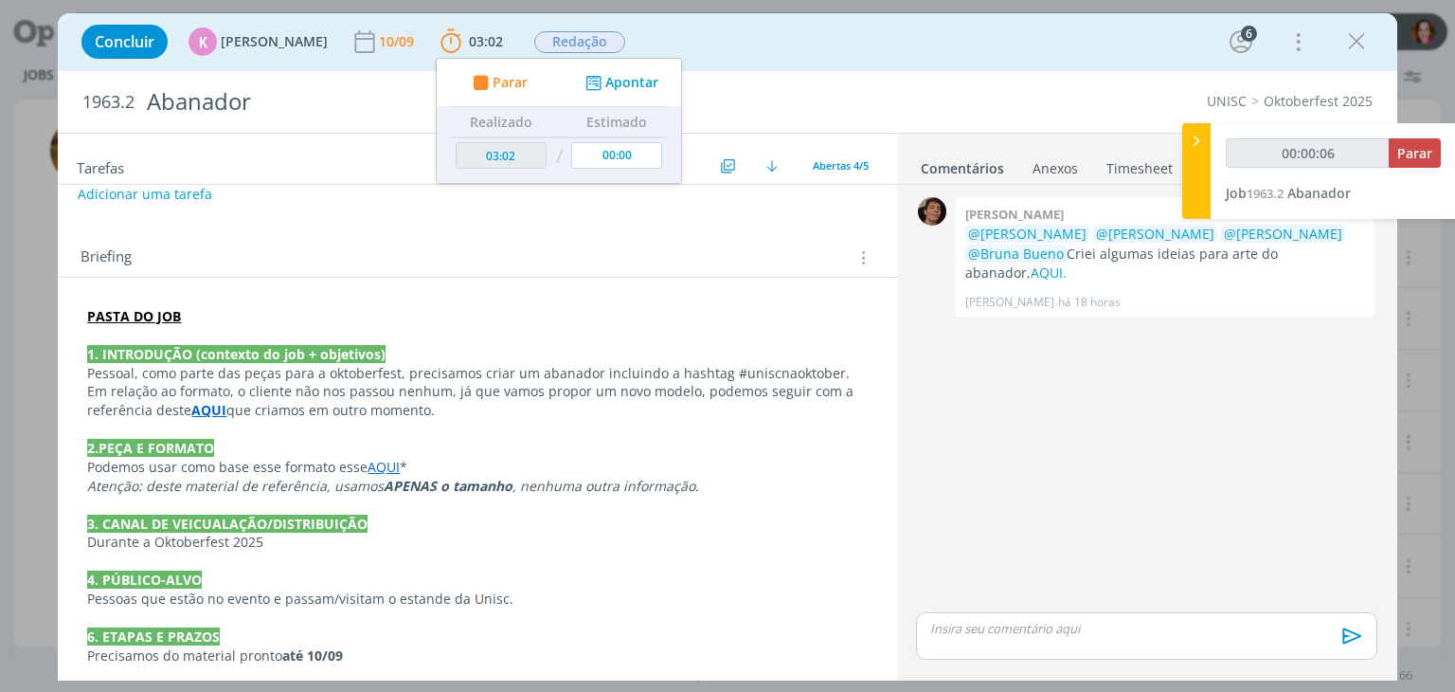
scroll to position [263, 0]
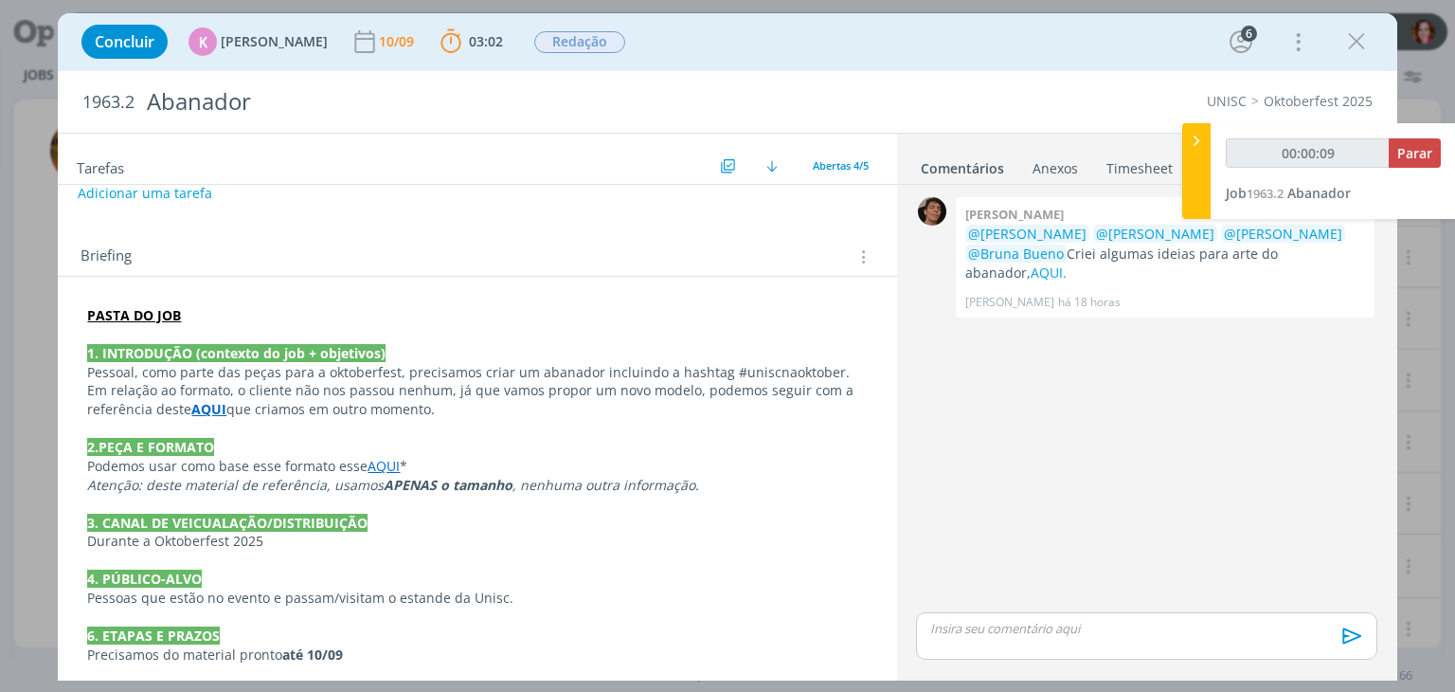
click at [191, 403] on strong "AQUI" at bounding box center [208, 409] width 35 height 18
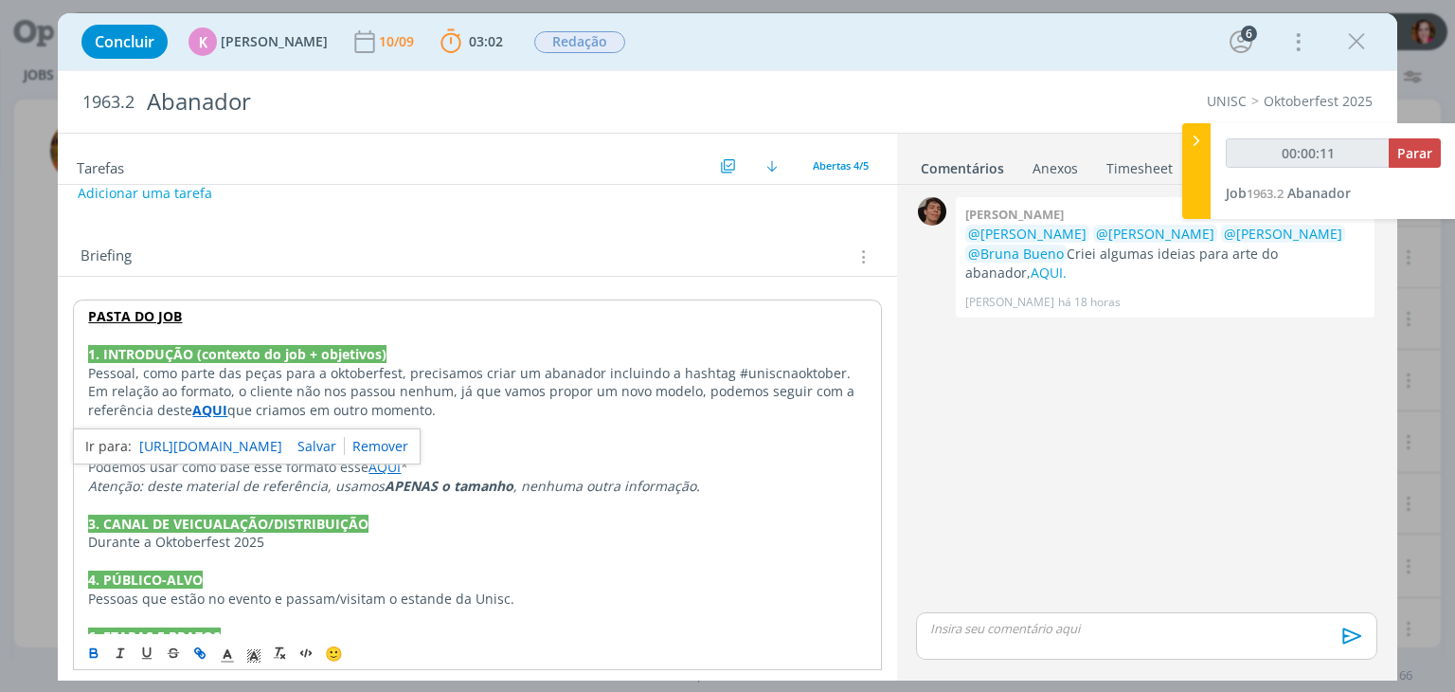
click at [214, 439] on link "[URL][DOMAIN_NAME]" at bounding box center [210, 446] width 143 height 25
click at [575, 514] on p "3. CANAL DE VEICUALAÇÃO/DISTRIBUIÇÃO" at bounding box center [477, 523] width 778 height 19
click at [375, 465] on link "AQUI" at bounding box center [385, 467] width 32 height 18
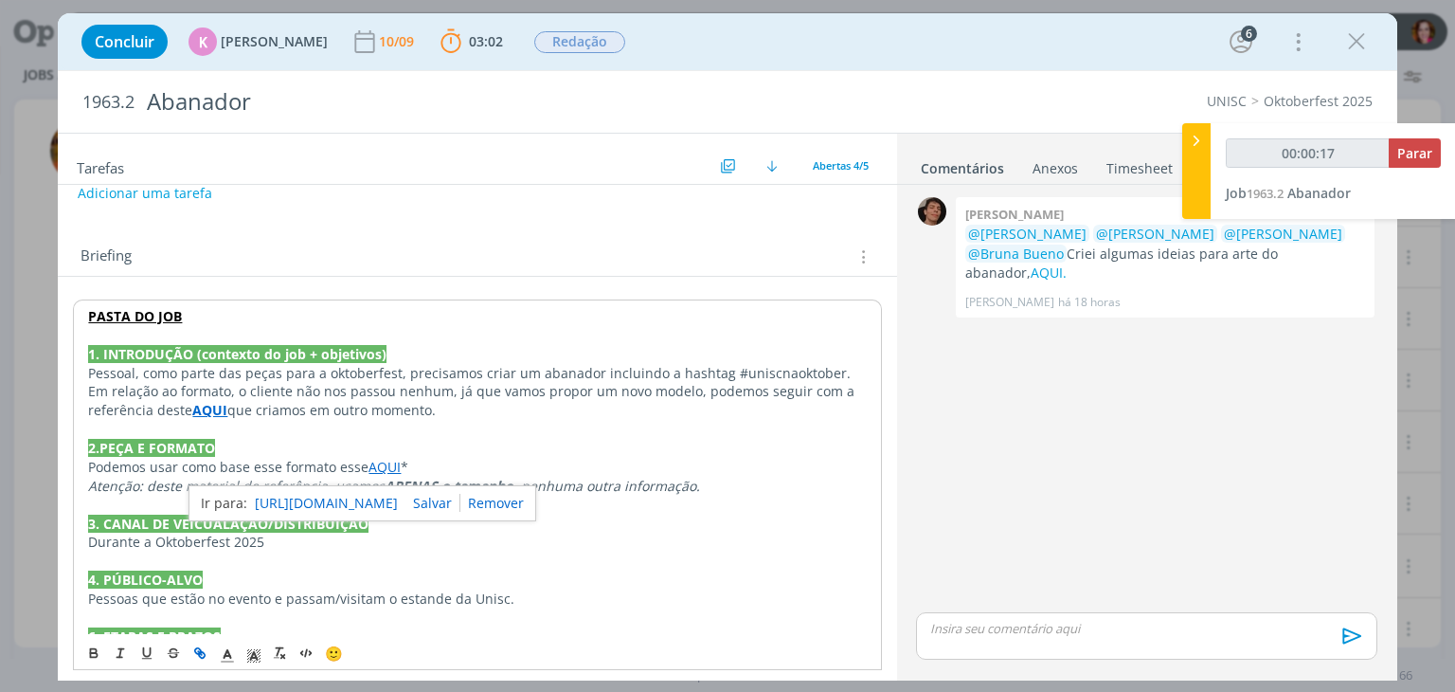
click at [390, 497] on link "[URL][DOMAIN_NAME]" at bounding box center [326, 503] width 143 height 25
click at [584, 450] on p "2.PEÇA E FORMATO" at bounding box center [477, 448] width 778 height 19
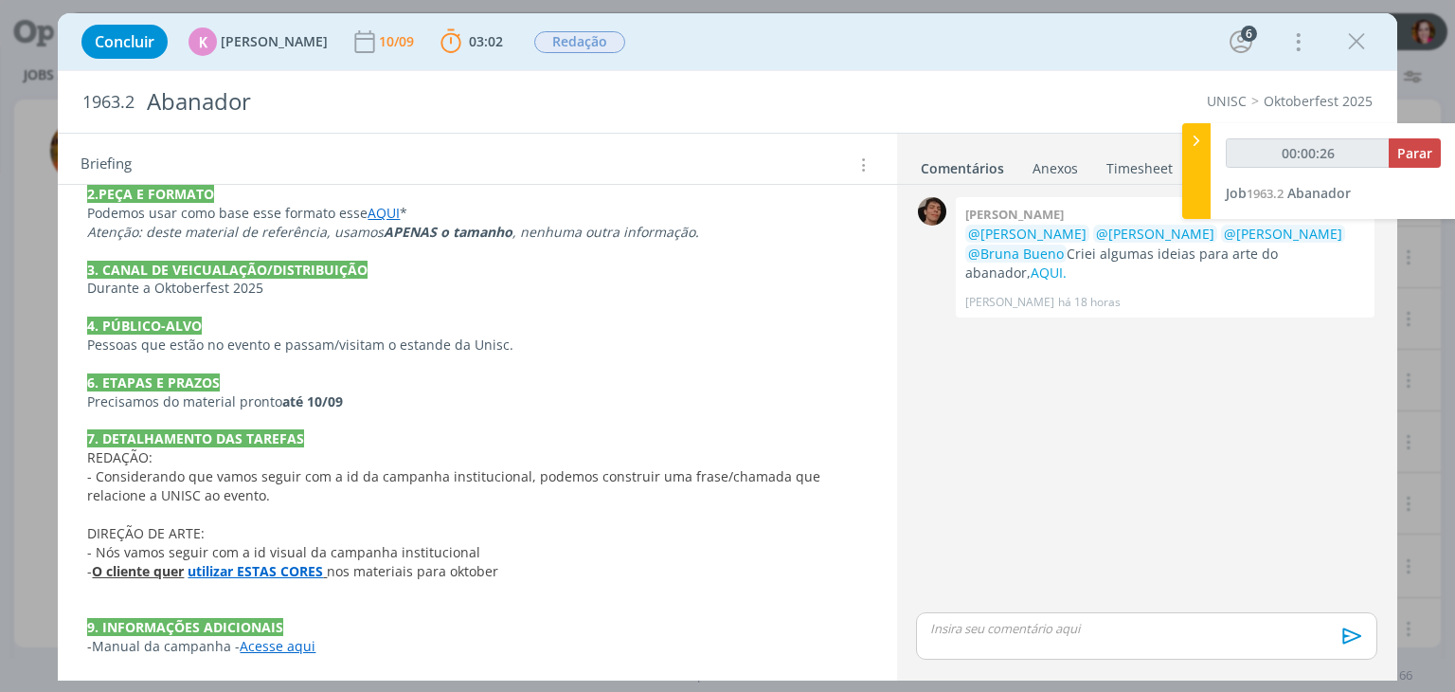
scroll to position [512, 0]
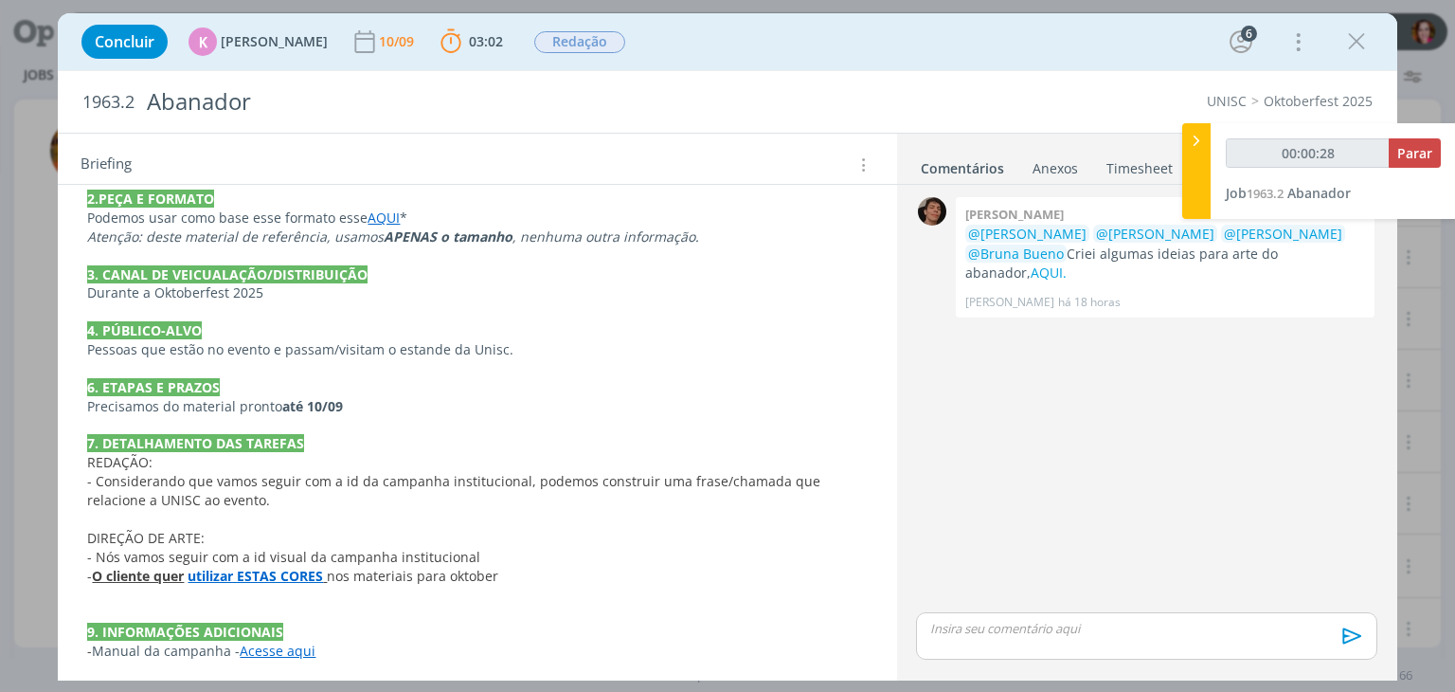
click at [261, 569] on strong "utilizar ESTAS CORES" at bounding box center [255, 576] width 135 height 18
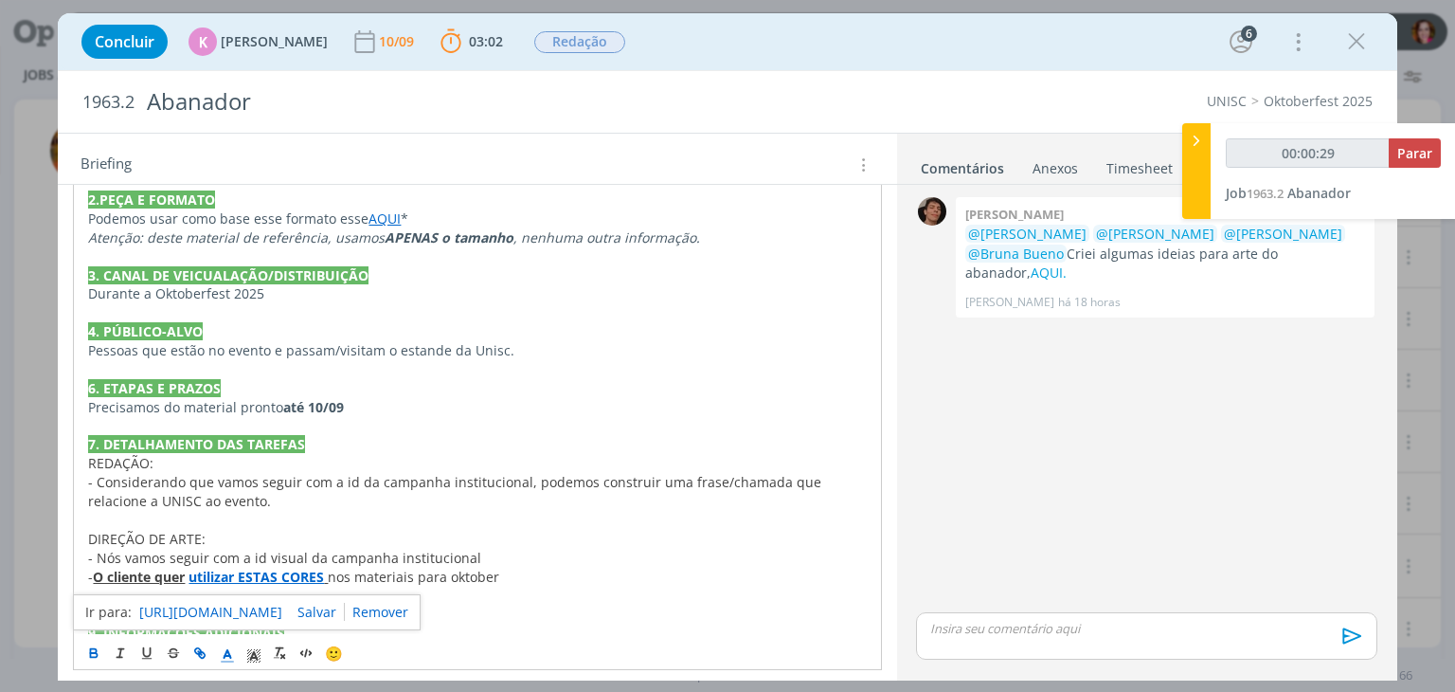
click at [282, 603] on link "[URL][DOMAIN_NAME]" at bounding box center [210, 612] width 143 height 25
click at [1067, 263] on link "AQUI." at bounding box center [1049, 272] width 36 height 18
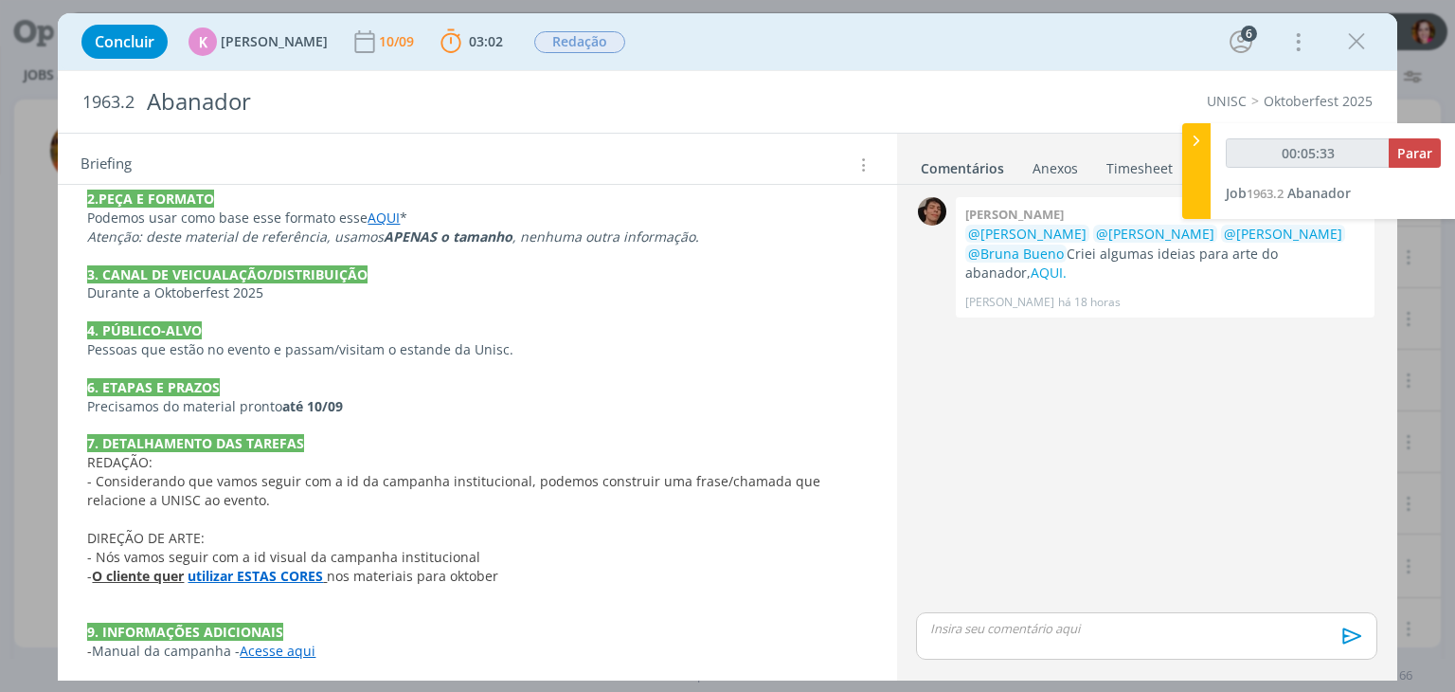
click at [268, 646] on link "Acesse aqui" at bounding box center [278, 650] width 76 height 18
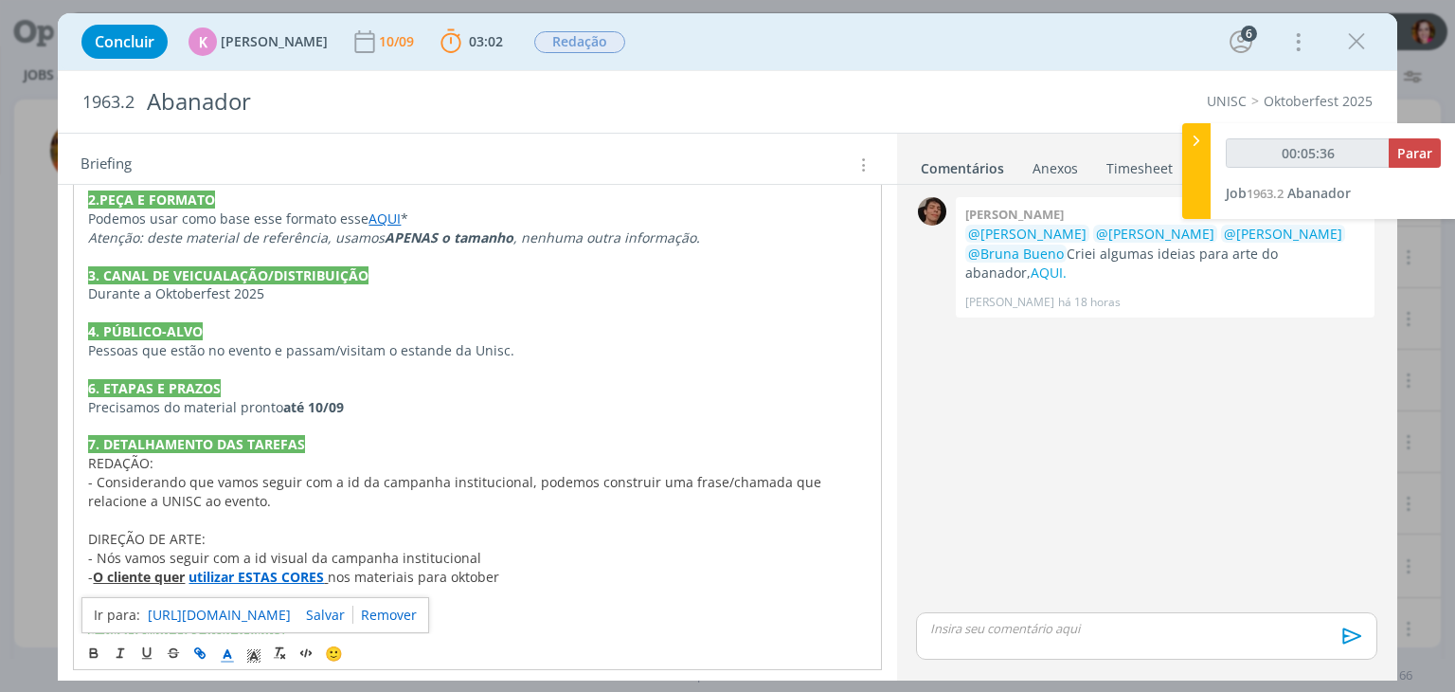
click at [275, 607] on link "[URL][DOMAIN_NAME]" at bounding box center [219, 615] width 143 height 25
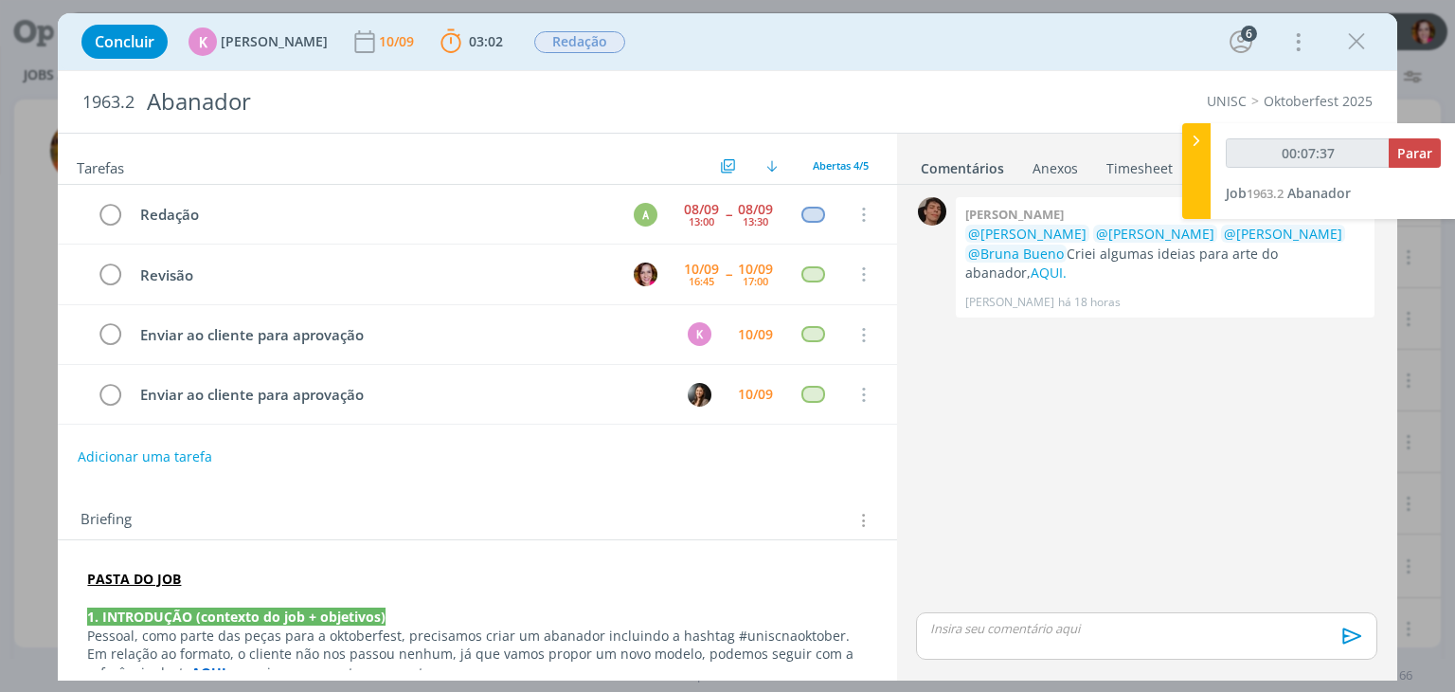
click at [298, 574] on p "PASTA DO JOB" at bounding box center [477, 578] width 780 height 19
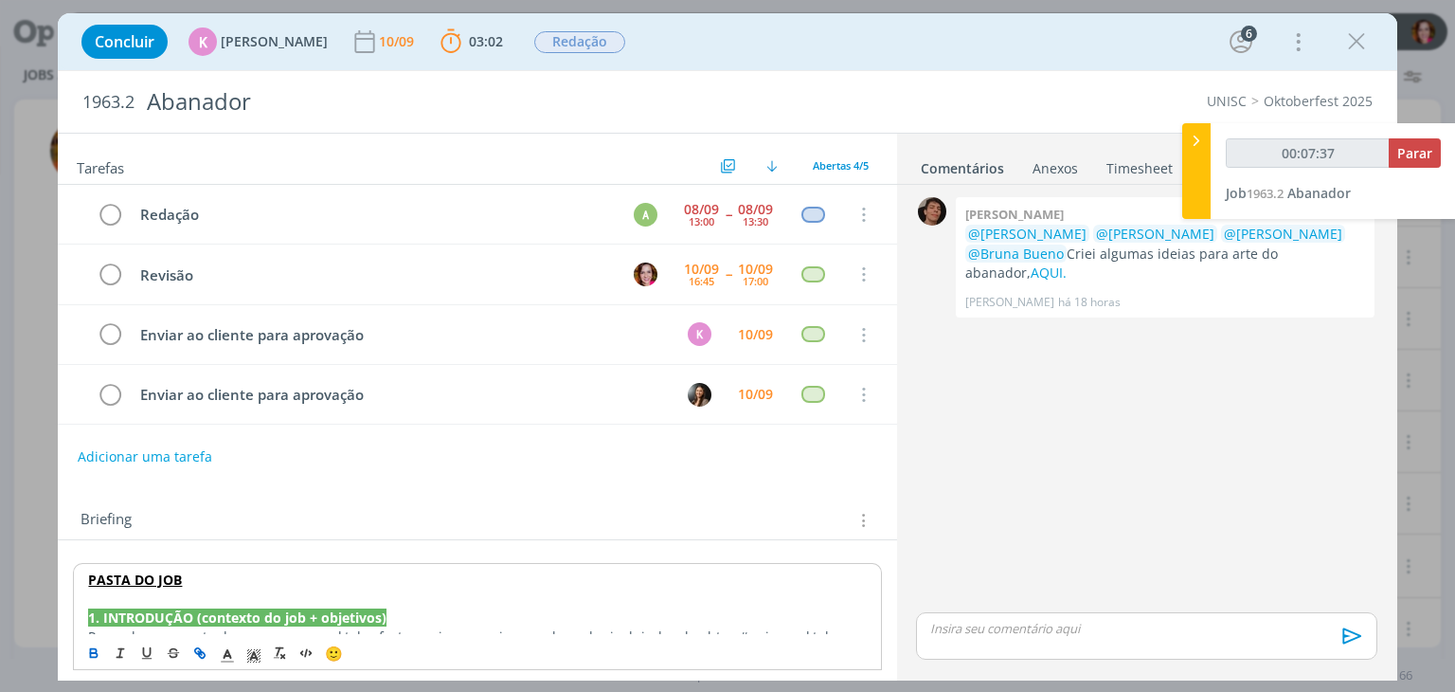
type input "00:07:39"
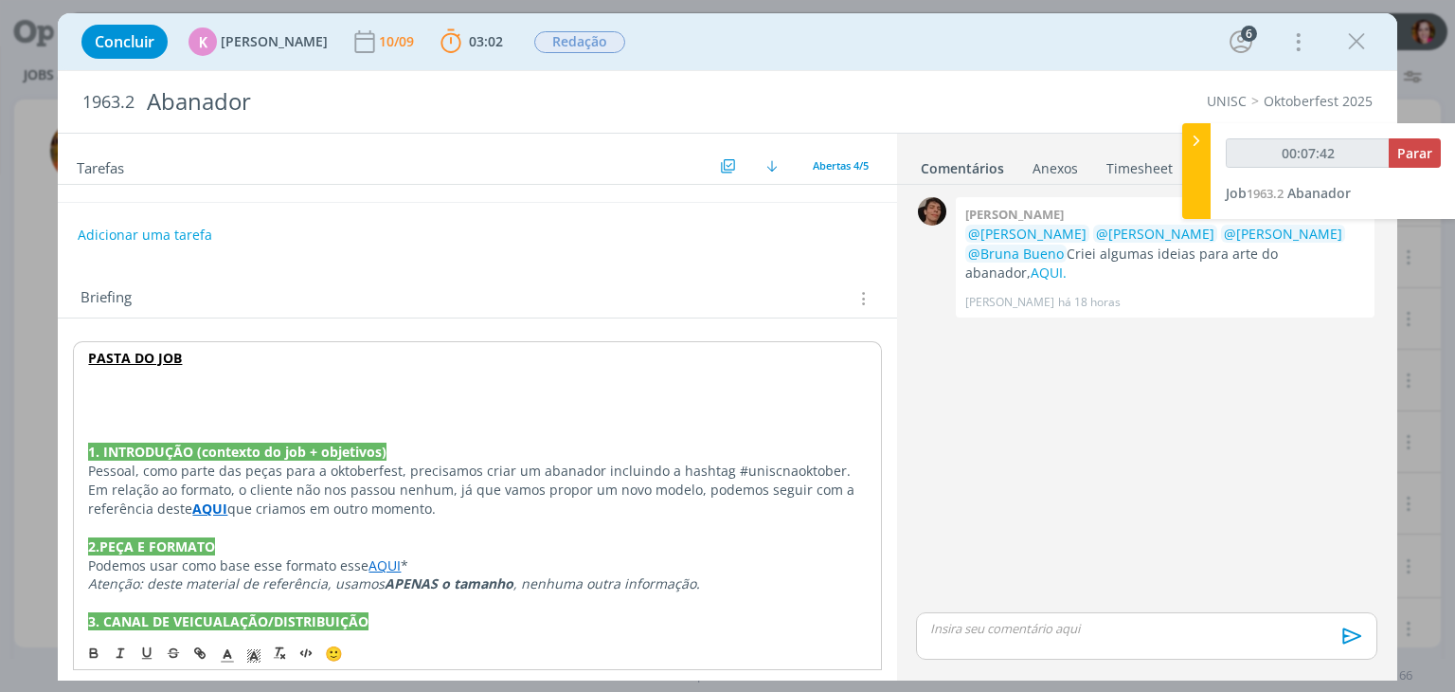
scroll to position [184, 0]
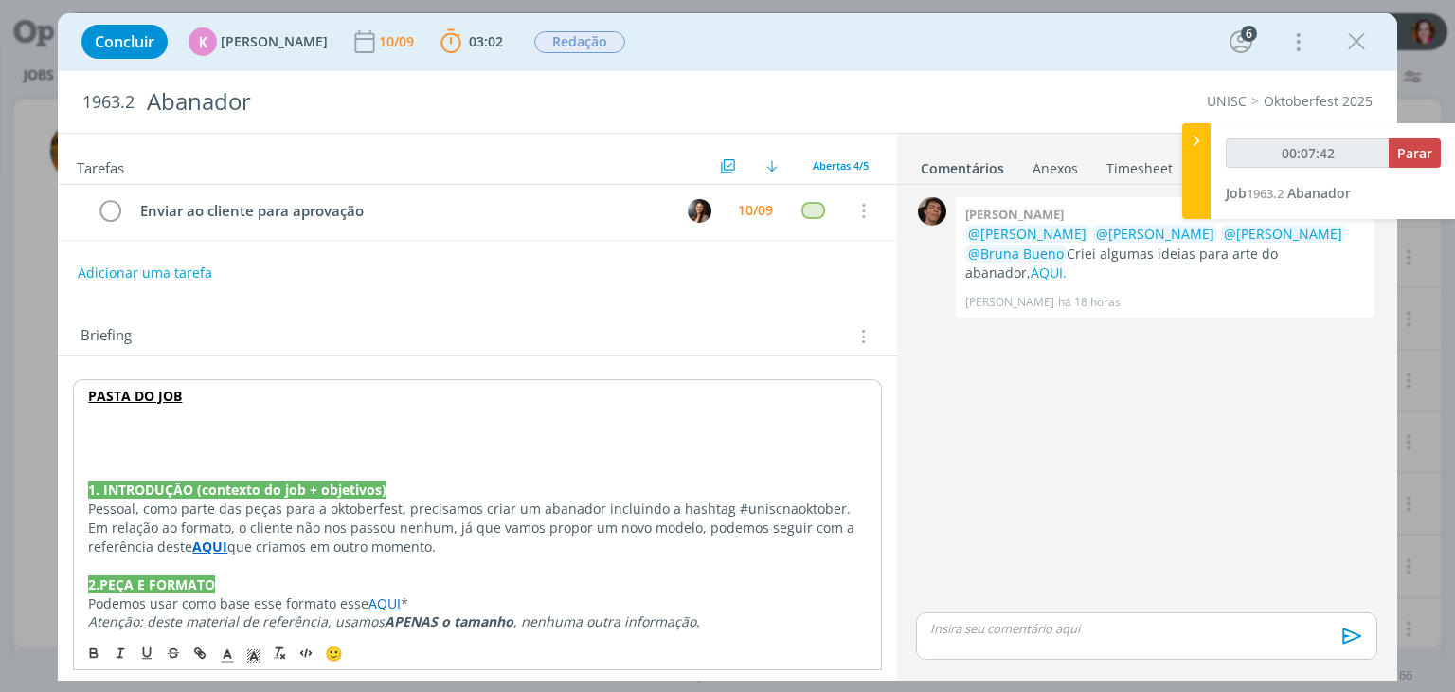
click at [105, 431] on p "dialog" at bounding box center [477, 433] width 778 height 19
click at [224, 652] on icon "dialog" at bounding box center [227, 655] width 17 height 17
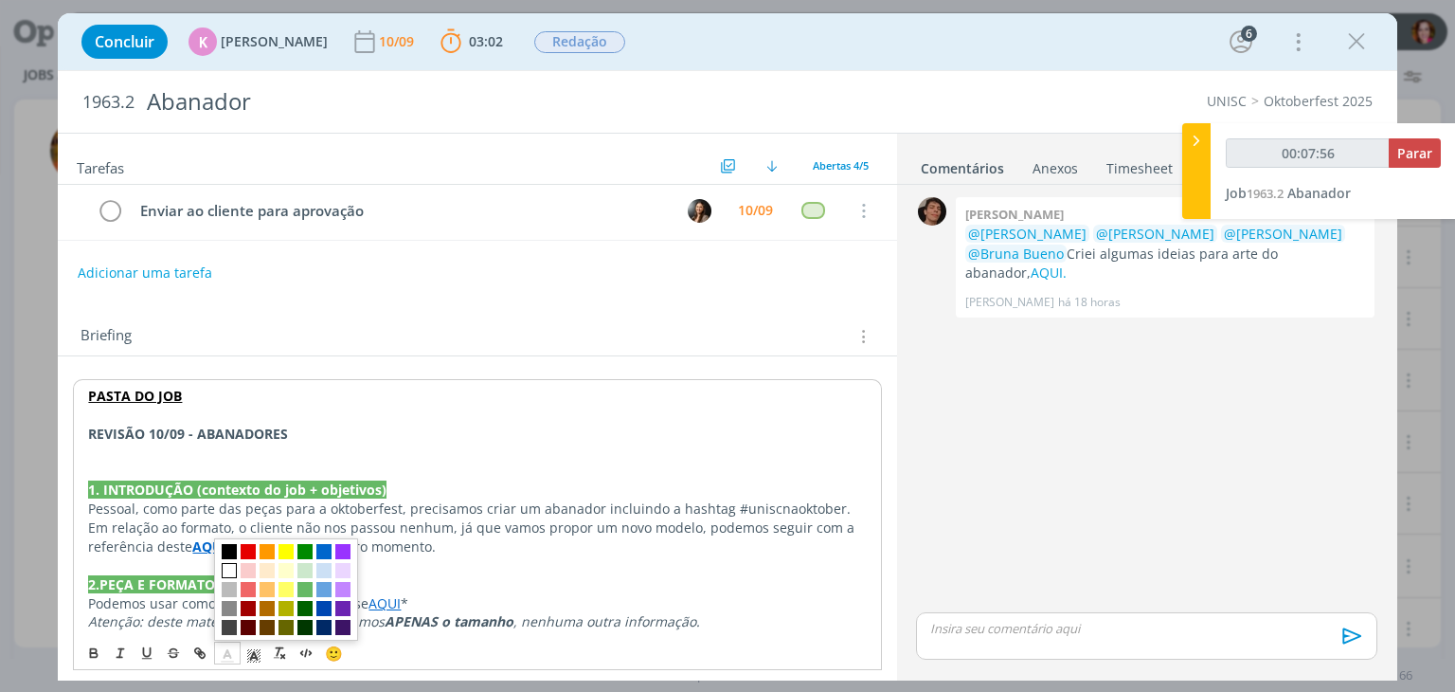
click at [231, 570] on span "dialog" at bounding box center [229, 570] width 15 height 15
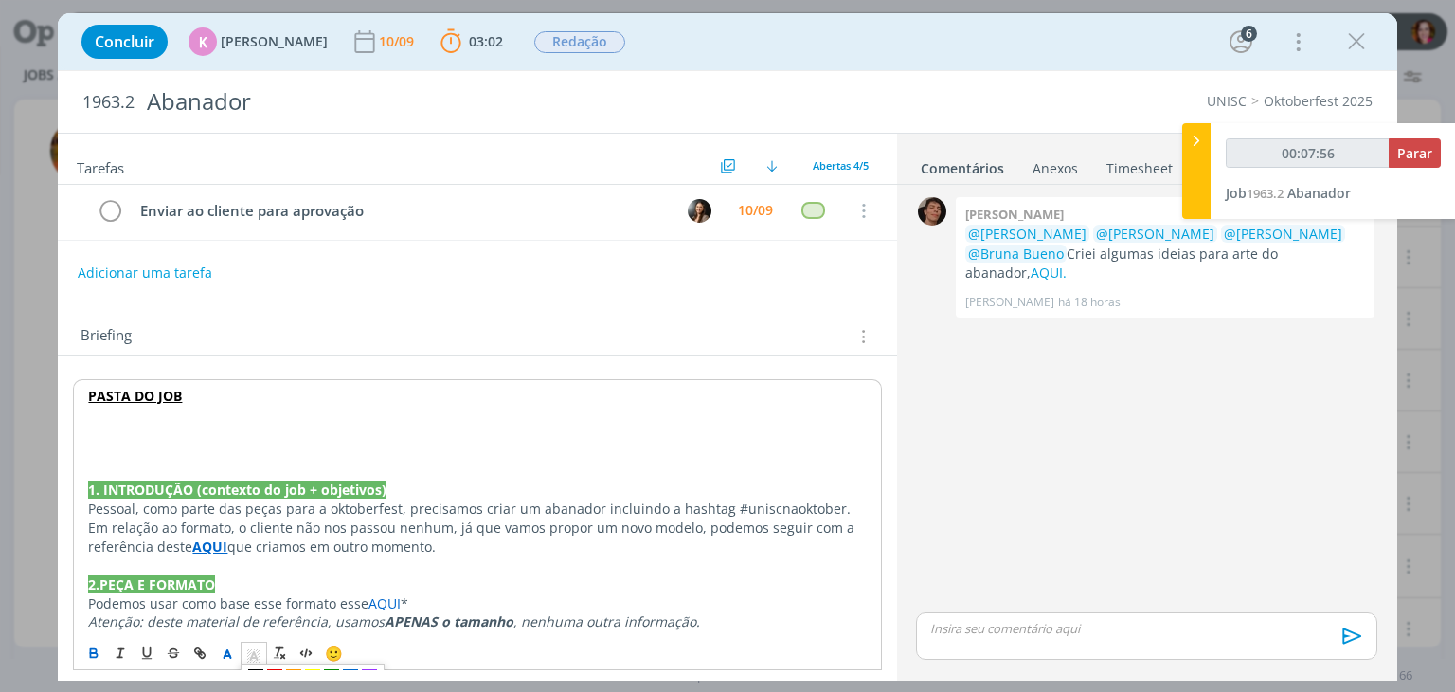
click at [254, 652] on polyline "dialog" at bounding box center [254, 656] width 7 height 8
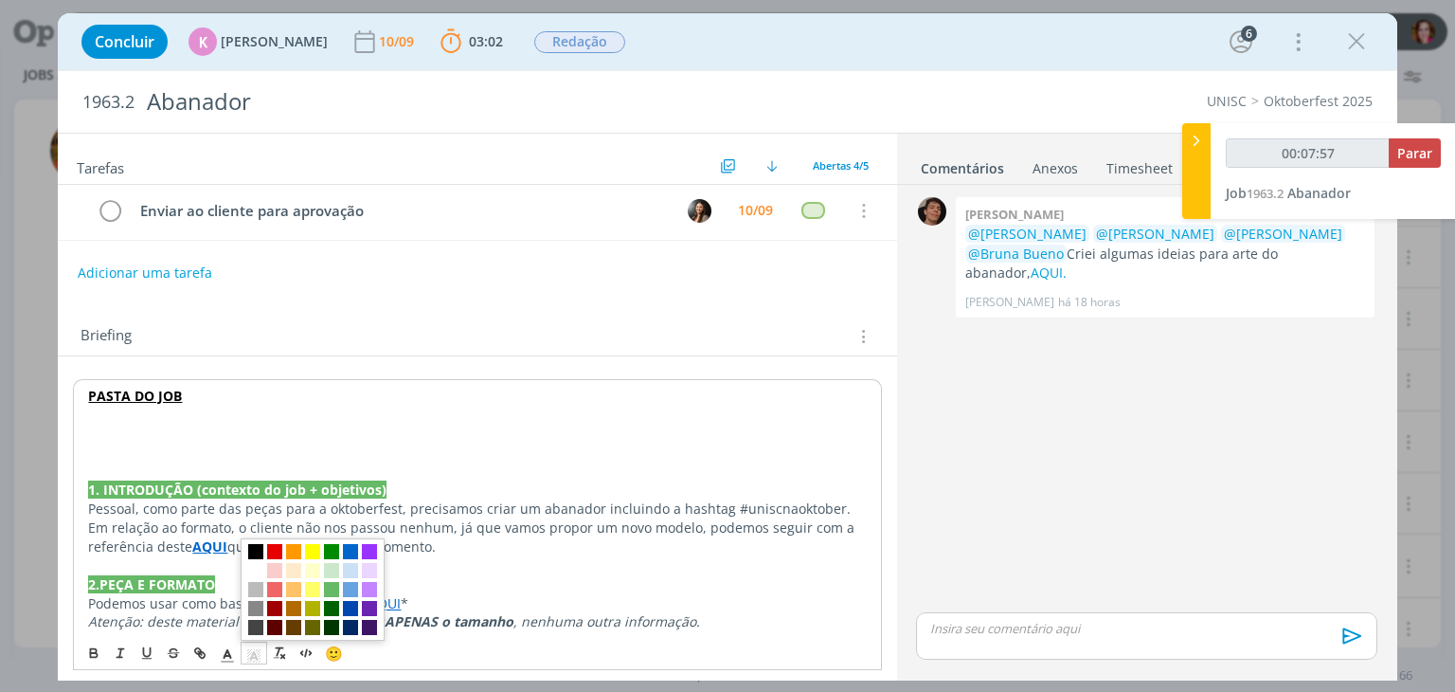
click at [253, 549] on span "dialog" at bounding box center [255, 551] width 15 height 15
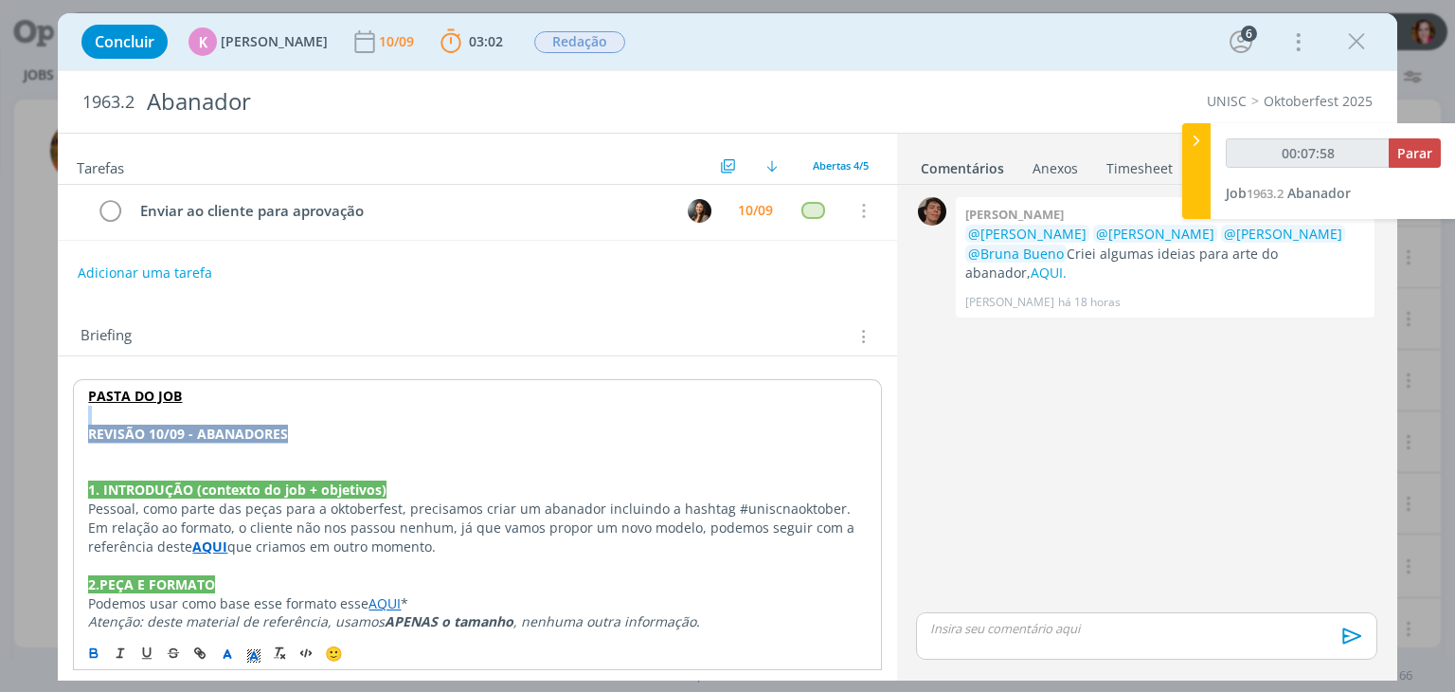
click at [330, 424] on p "REVISÃO 10/09 - ABANADORES" at bounding box center [477, 433] width 778 height 19
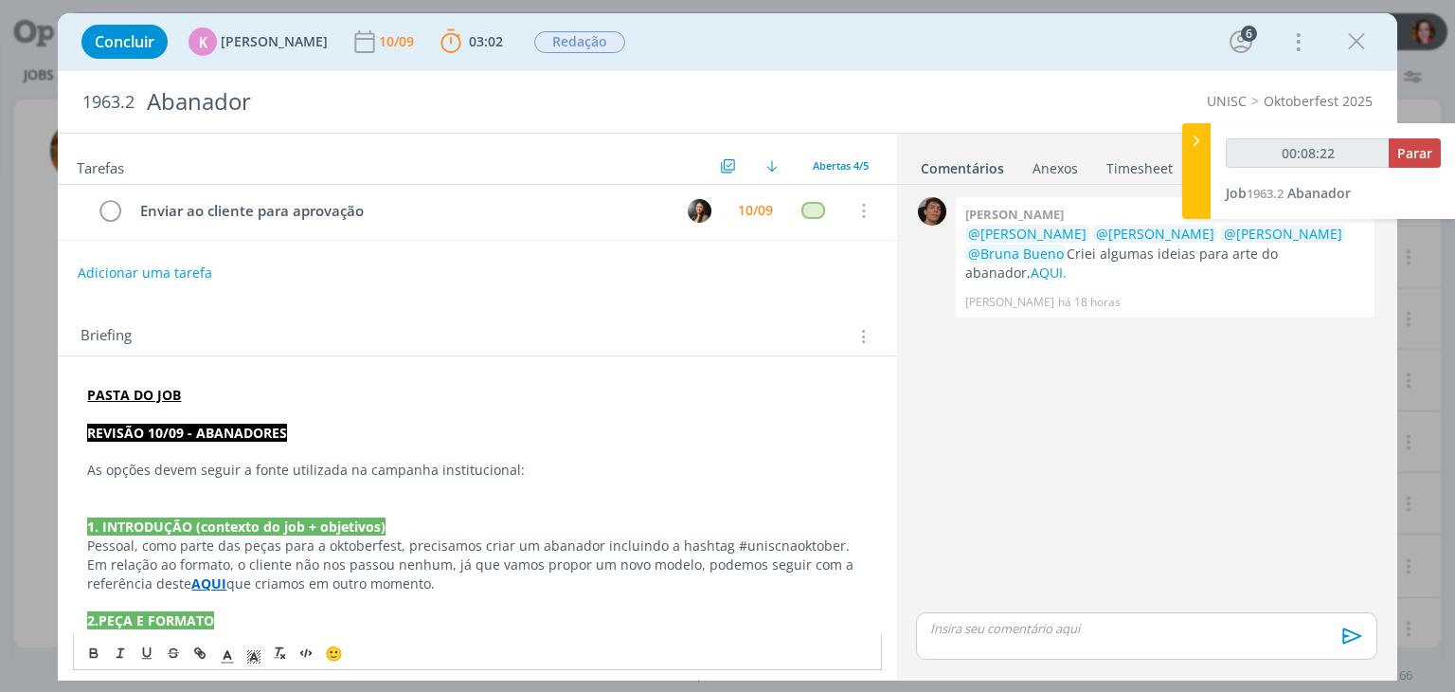
click at [424, 467] on p "As opções devem seguir a fonte utilizada na campanha institucional:" at bounding box center [477, 469] width 780 height 19
click at [496, 460] on p "As opções devem seguir a fonte do KV institucional: Inter" at bounding box center [477, 469] width 780 height 19
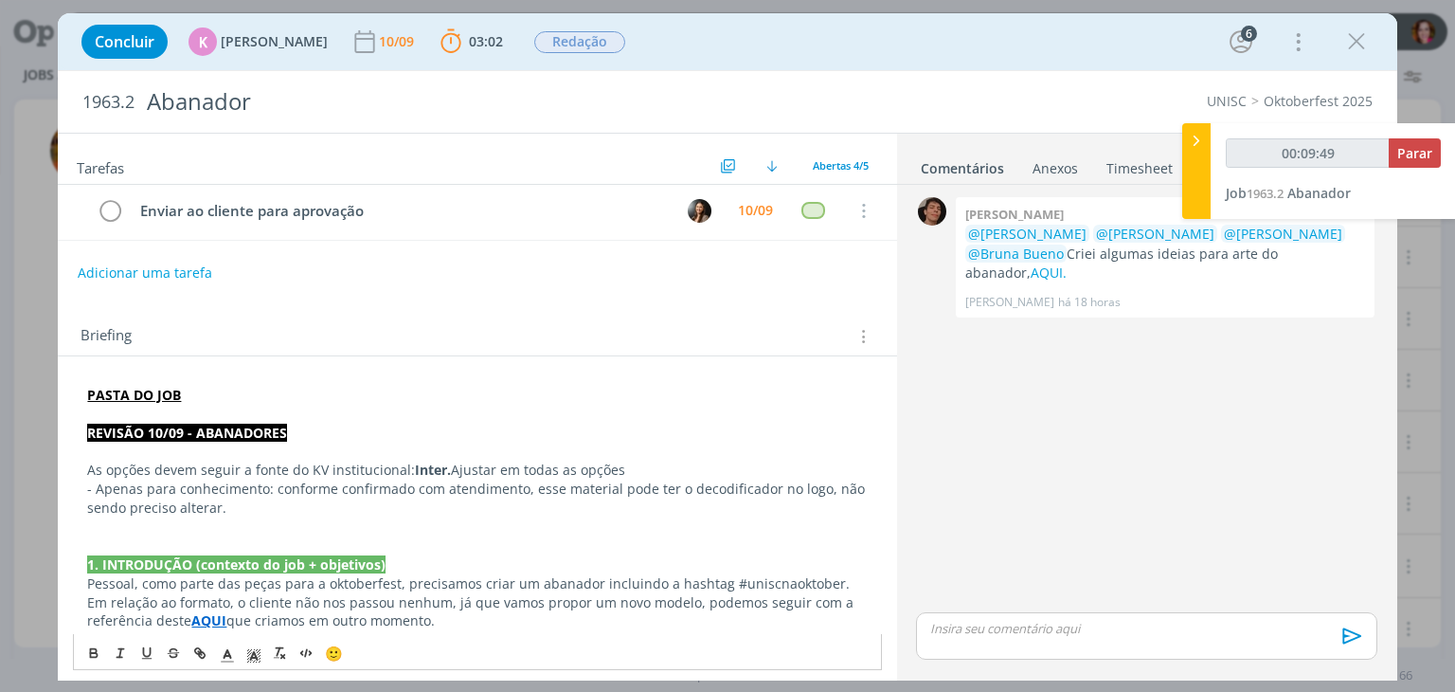
click at [630, 461] on p "As opções devem seguir a fonte do KV institucional: Inter. Ajustar em todas as …" at bounding box center [477, 469] width 780 height 19
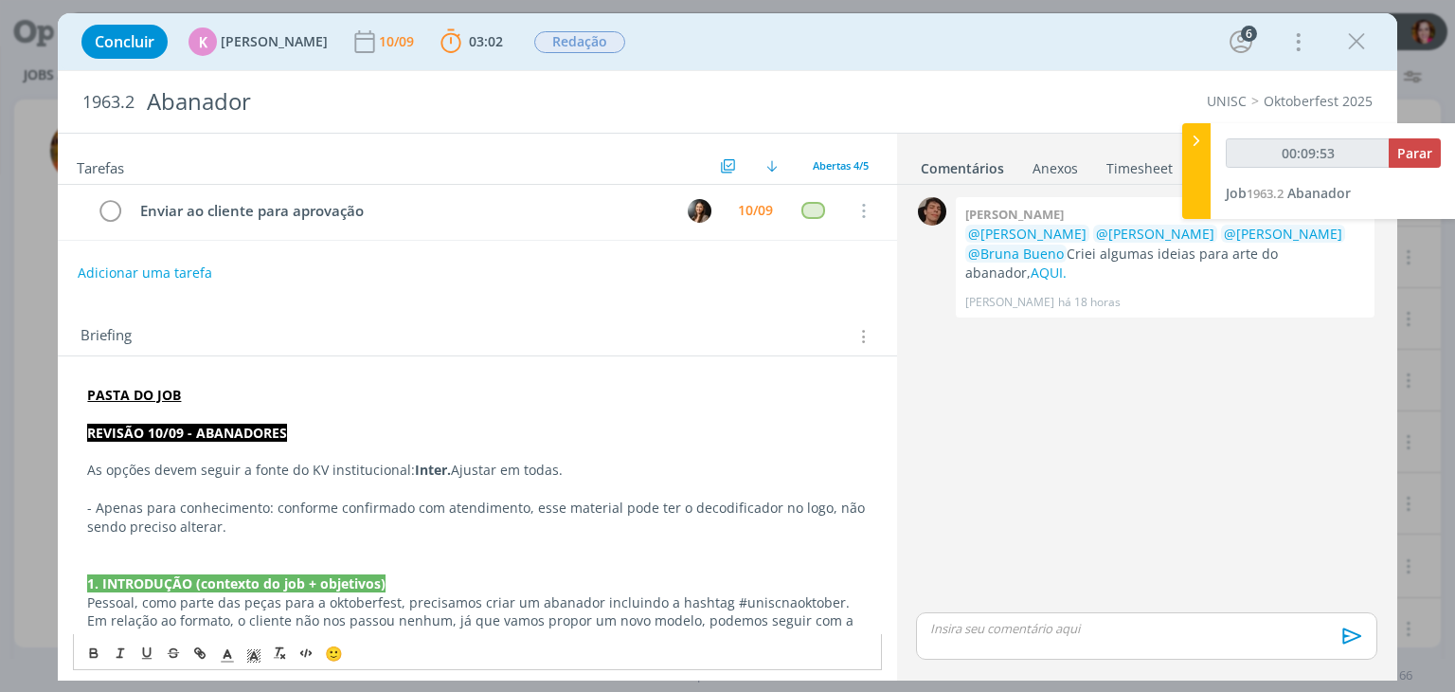
click at [328, 529] on p "- Apenas para conhecimento: conforme confirmado com atendimento, esse material …" at bounding box center [477, 517] width 780 height 38
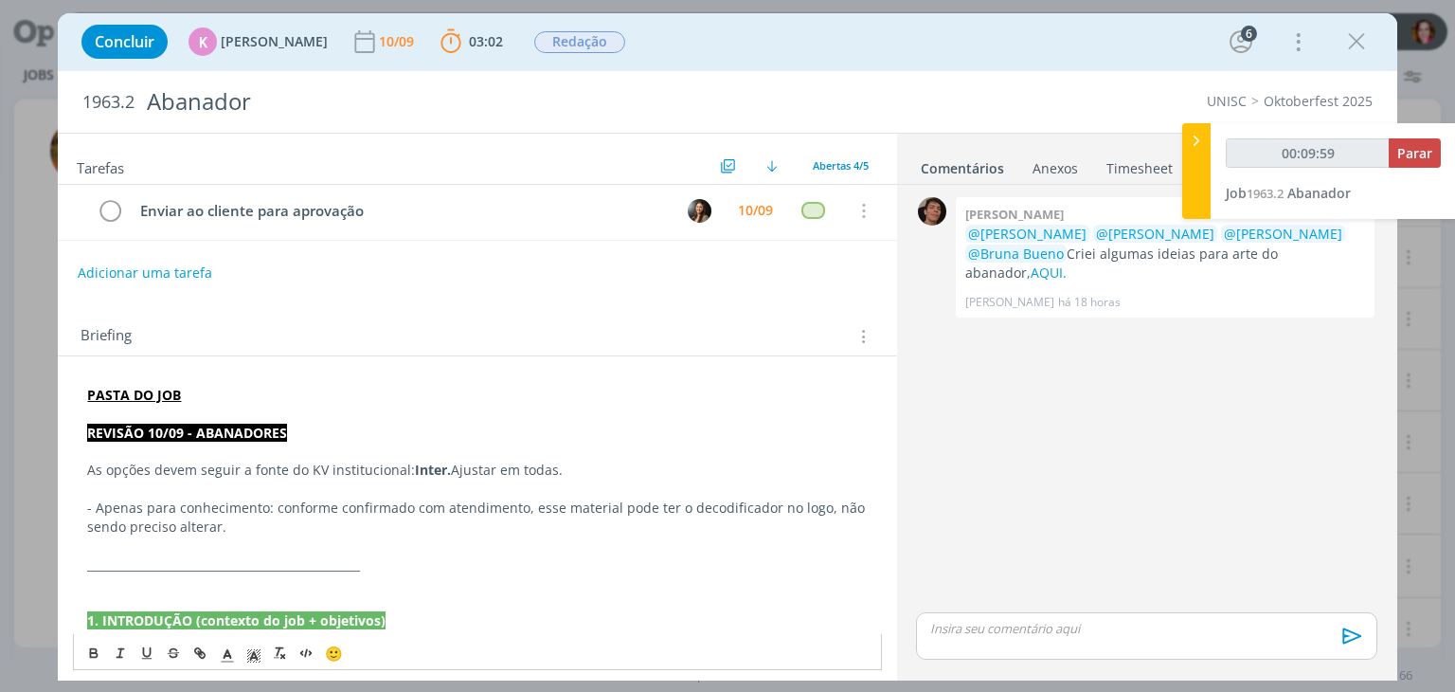
scroll to position [0, 0]
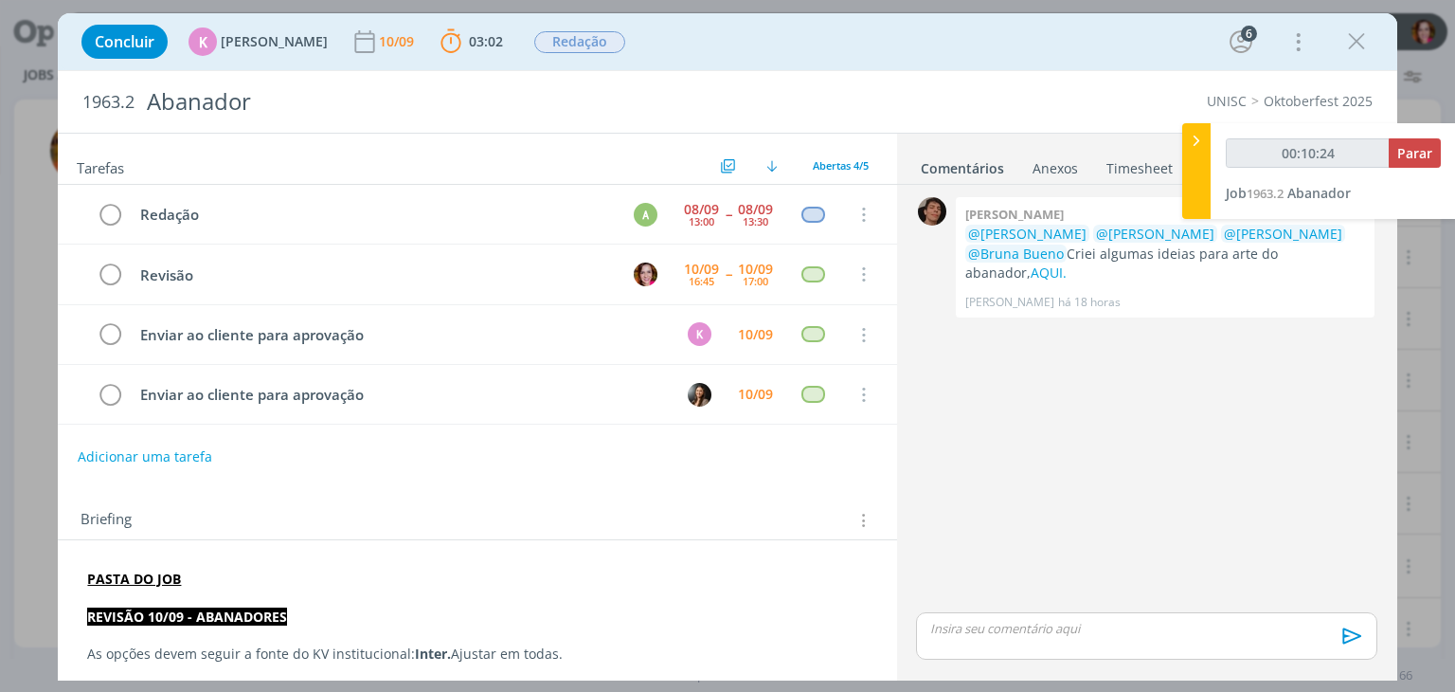
click at [1011, 632] on p "dialog" at bounding box center [1146, 628] width 430 height 17
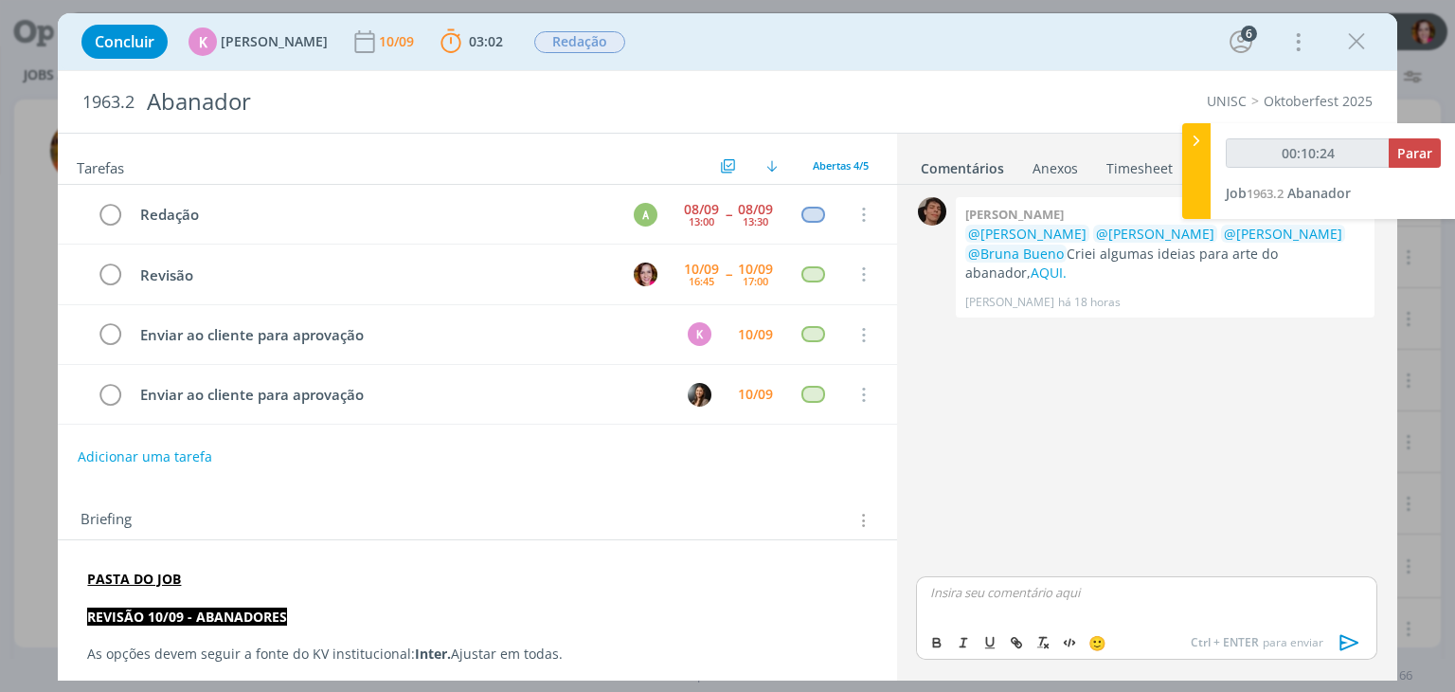
type input "00:10:25"
click at [1054, 589] on p "﻿ @ Patrick Meireles ﻿" at bounding box center [1146, 592] width 430 height 17
click at [1262, 607] on div "﻿ @ Patrick Meireles ﻿ ﻿ @ Luíza Santana ﻿ ﻿ @ Beatriz Luchese ﻿ ﻿ @ Karoline A…" at bounding box center [1146, 599] width 460 height 49
click at [389, 613] on p "REVISÃO 10/09 - ABANADORES" at bounding box center [477, 616] width 780 height 19
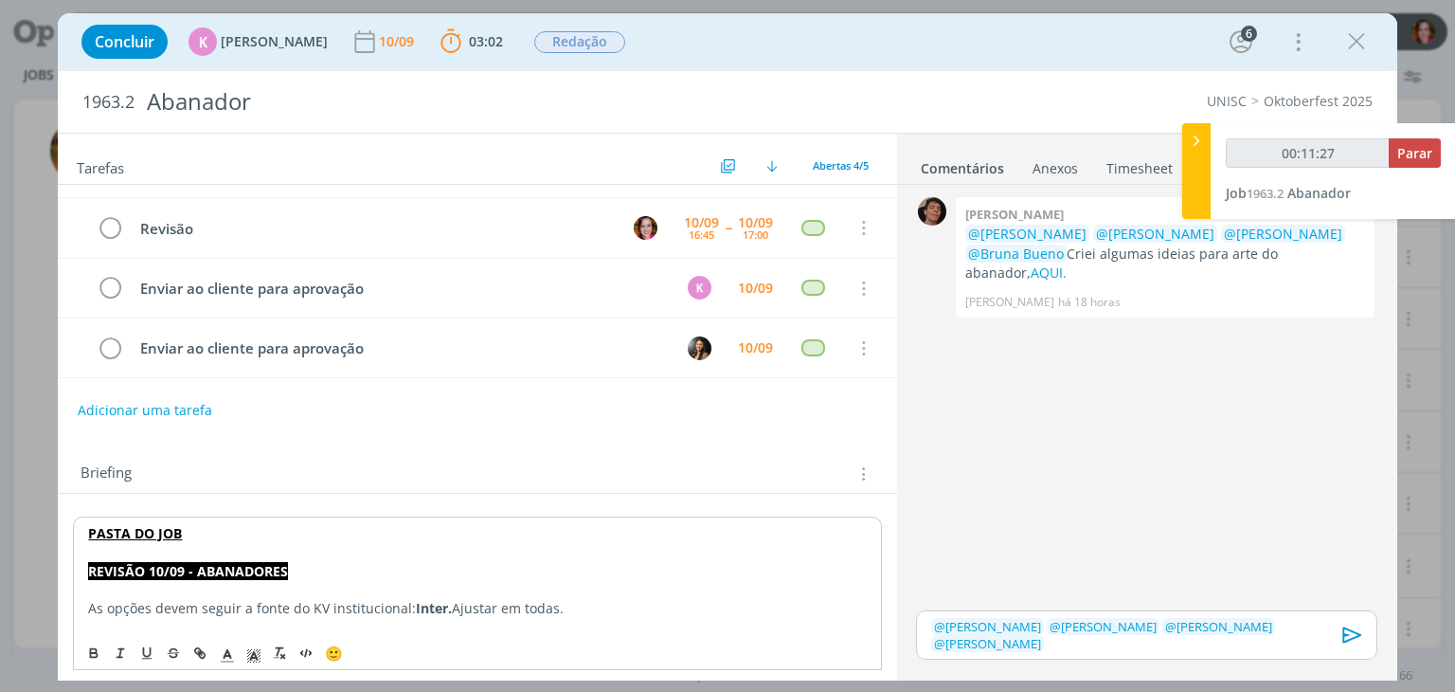
scroll to position [84, 0]
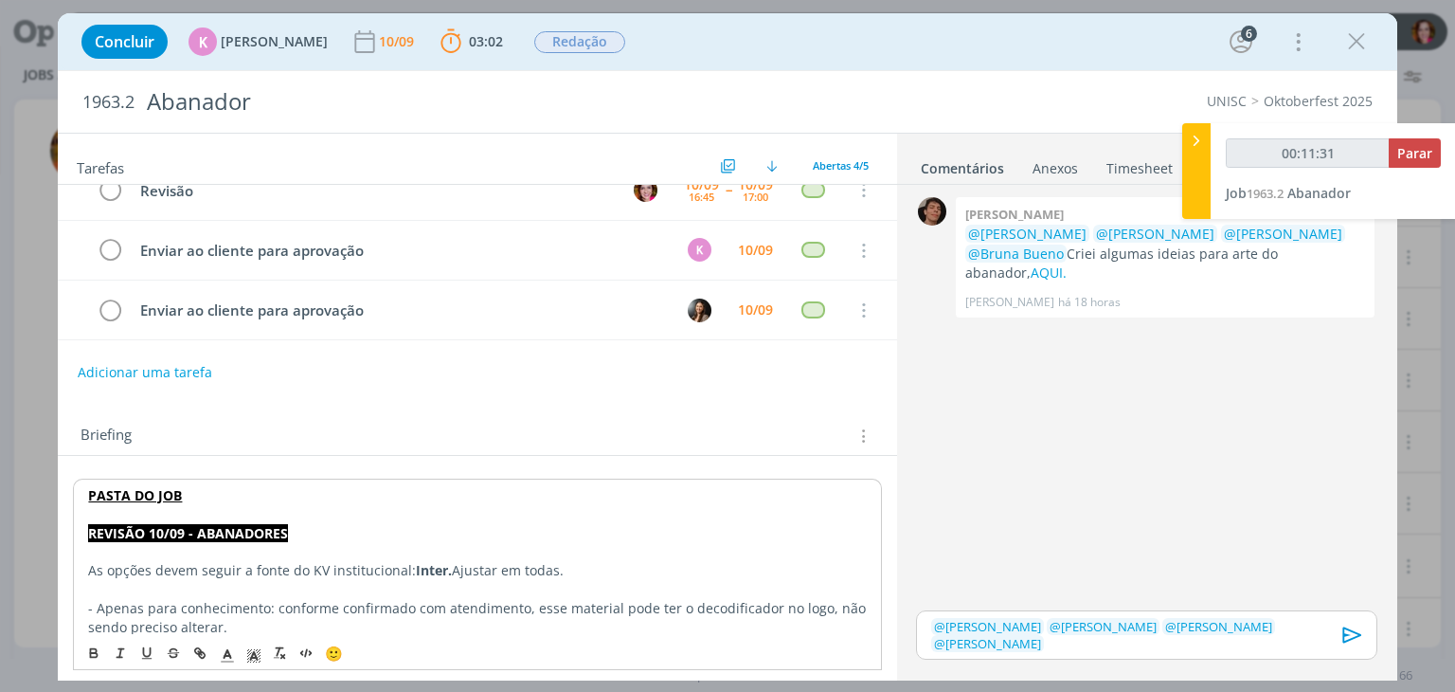
click at [447, 566] on strong "Inter." at bounding box center [434, 570] width 36 height 18
click at [567, 568] on p "As opções devem seguir a fonte do KV institucional: Inter. Ajustar em todas." at bounding box center [477, 570] width 778 height 19
click at [1287, 639] on div "﻿ @ Patrick Meireles ﻿ ﻿ @ Luíza Santana ﻿ ﻿ @ Beatriz Luchese ﻿ ﻿ @ Karoline A…" at bounding box center [1146, 635] width 460 height 50
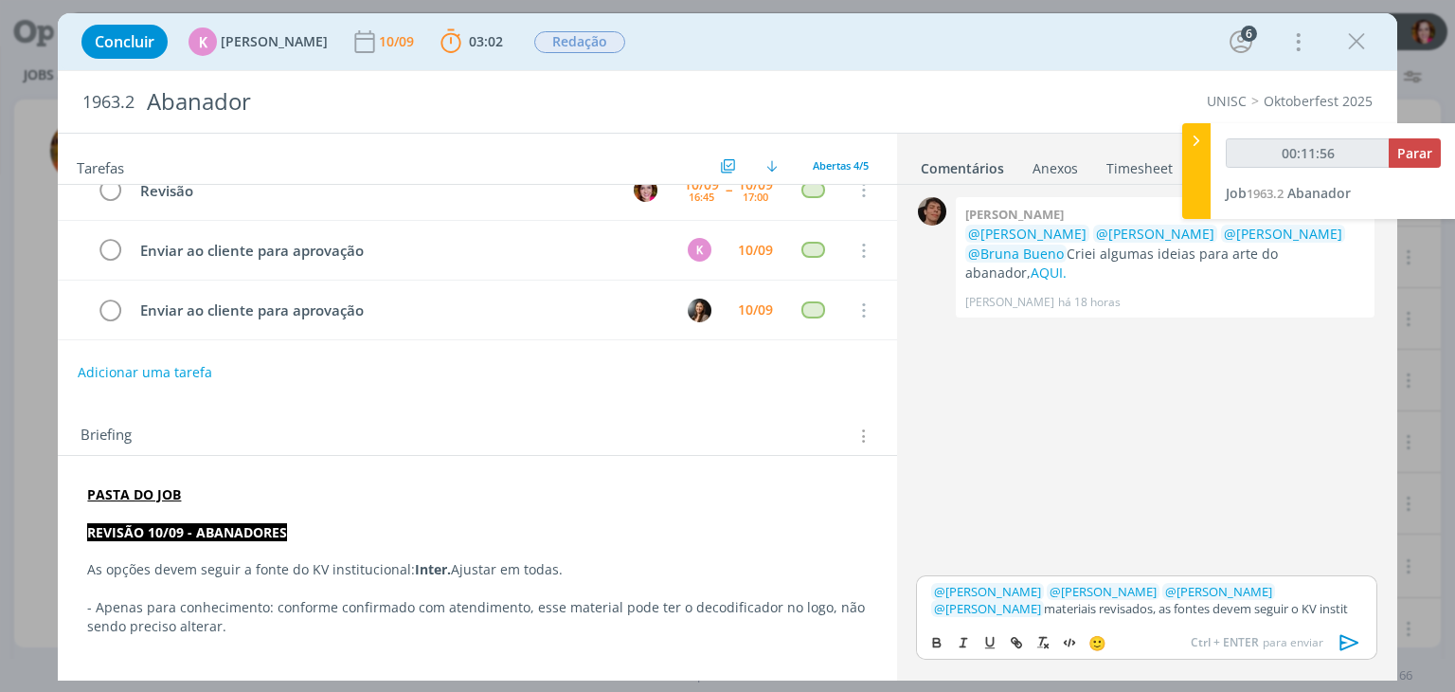
drag, startPoint x: 885, startPoint y: 338, endPoint x: 891, endPoint y: 348, distance: 11.6
click at [891, 348] on div "Tarefas Usar Job de template Ordenar por: Prazo crescente Prazo decrescente Ord…" at bounding box center [477, 402] width 838 height 536
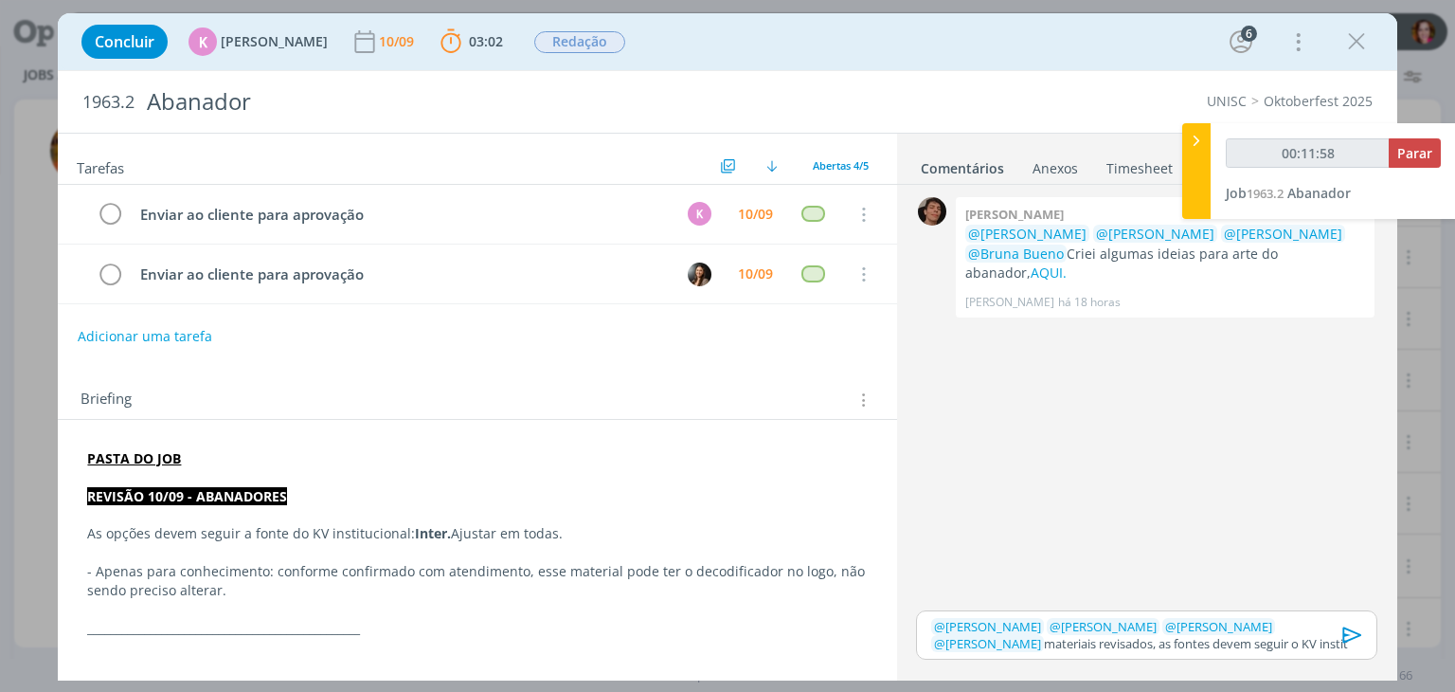
scroll to position [117, 0]
click at [1251, 645] on p "﻿ @ Patrick Meireles ﻿ ﻿ @ Luíza Santana ﻿ ﻿ @ Beatriz Luchese ﻿ ﻿ @ Karoline A…" at bounding box center [1146, 635] width 430 height 35
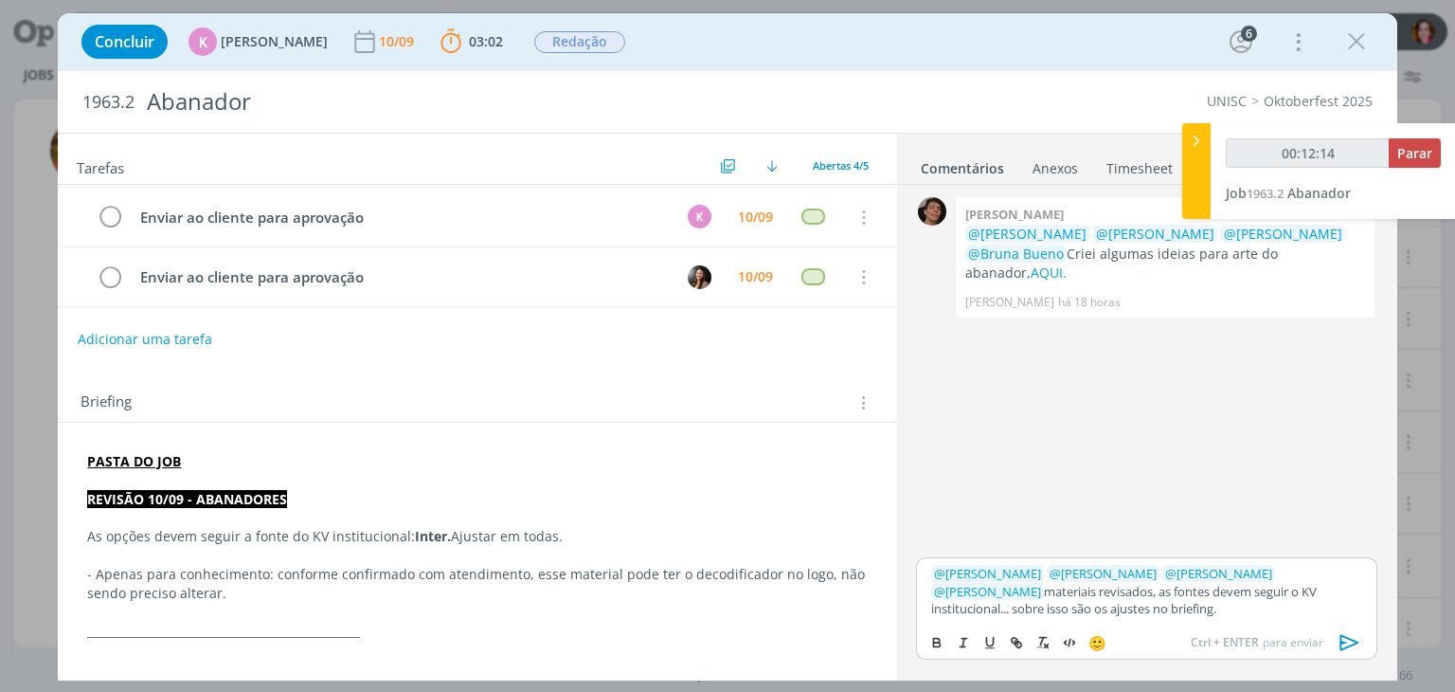
click at [1352, 641] on icon "dialog" at bounding box center [1350, 642] width 28 height 28
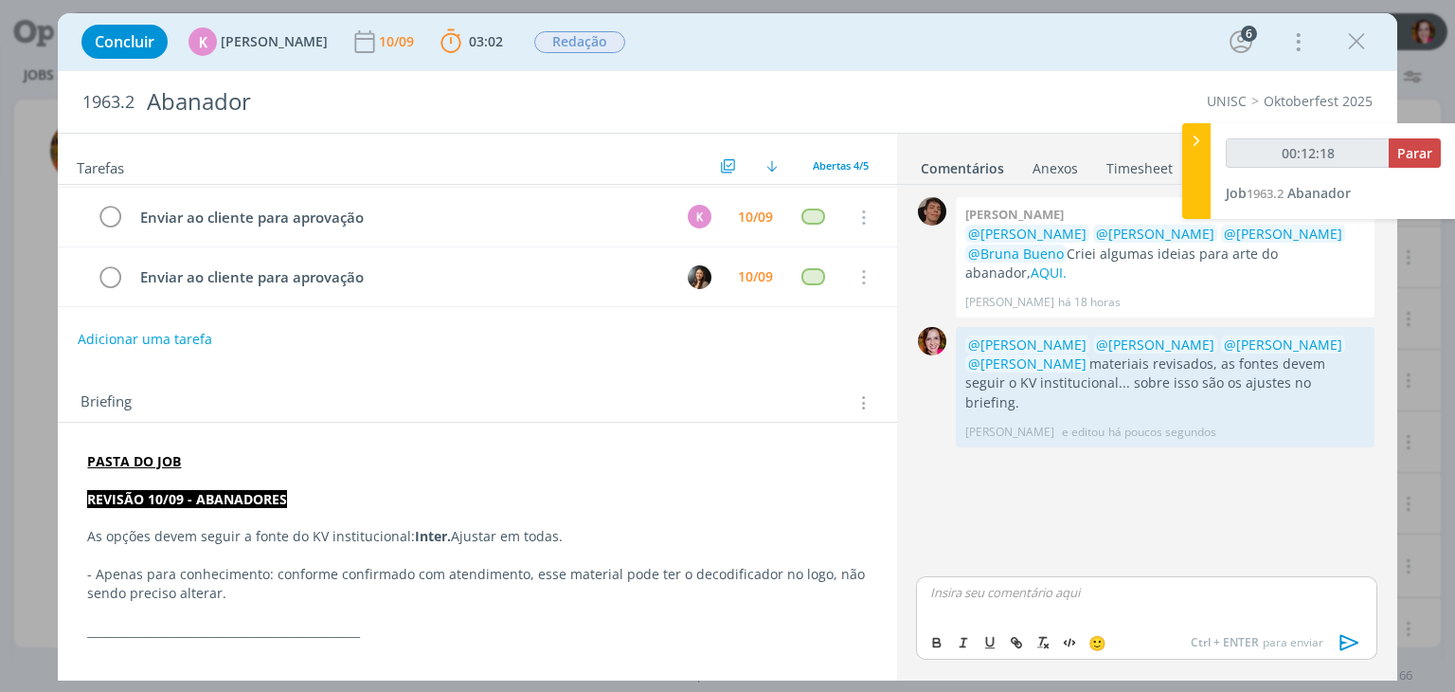
scroll to position [0, 0]
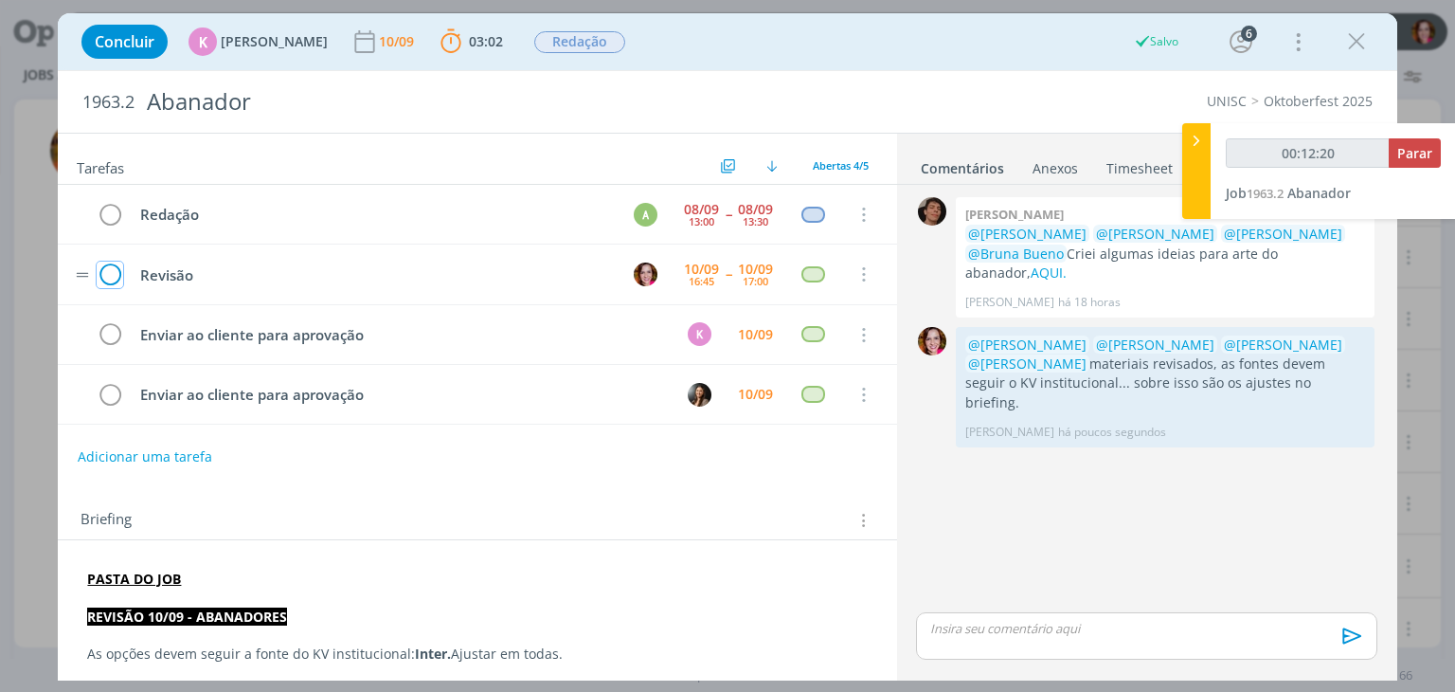
click at [106, 279] on icon "dialog" at bounding box center [110, 275] width 27 height 28
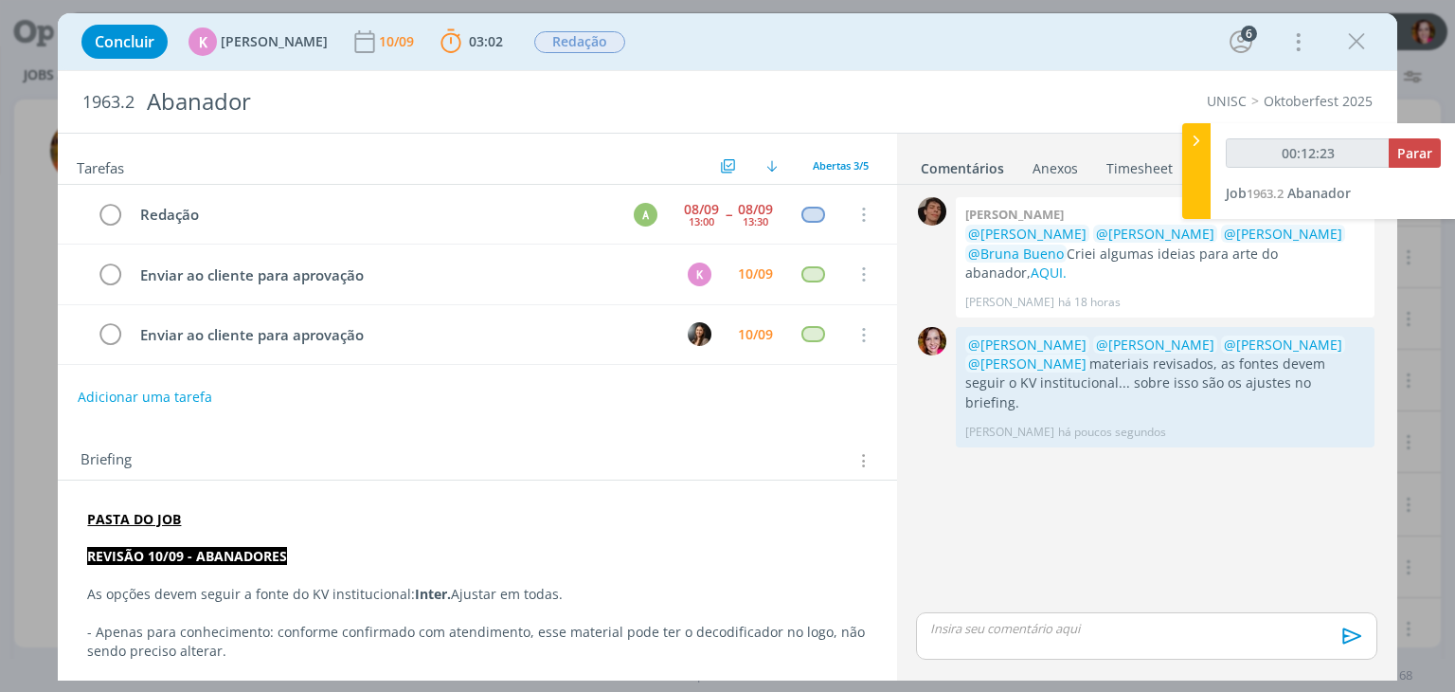
click at [1061, 464] on div "0 Patrick meireles @Karoline Arend @Beatriz Luchese @Luíza Santana @Bruna Bueno…" at bounding box center [1147, 400] width 476 height 416
type input "00:12:30"
click at [1402, 156] on span "Parar" at bounding box center [1414, 153] width 35 height 18
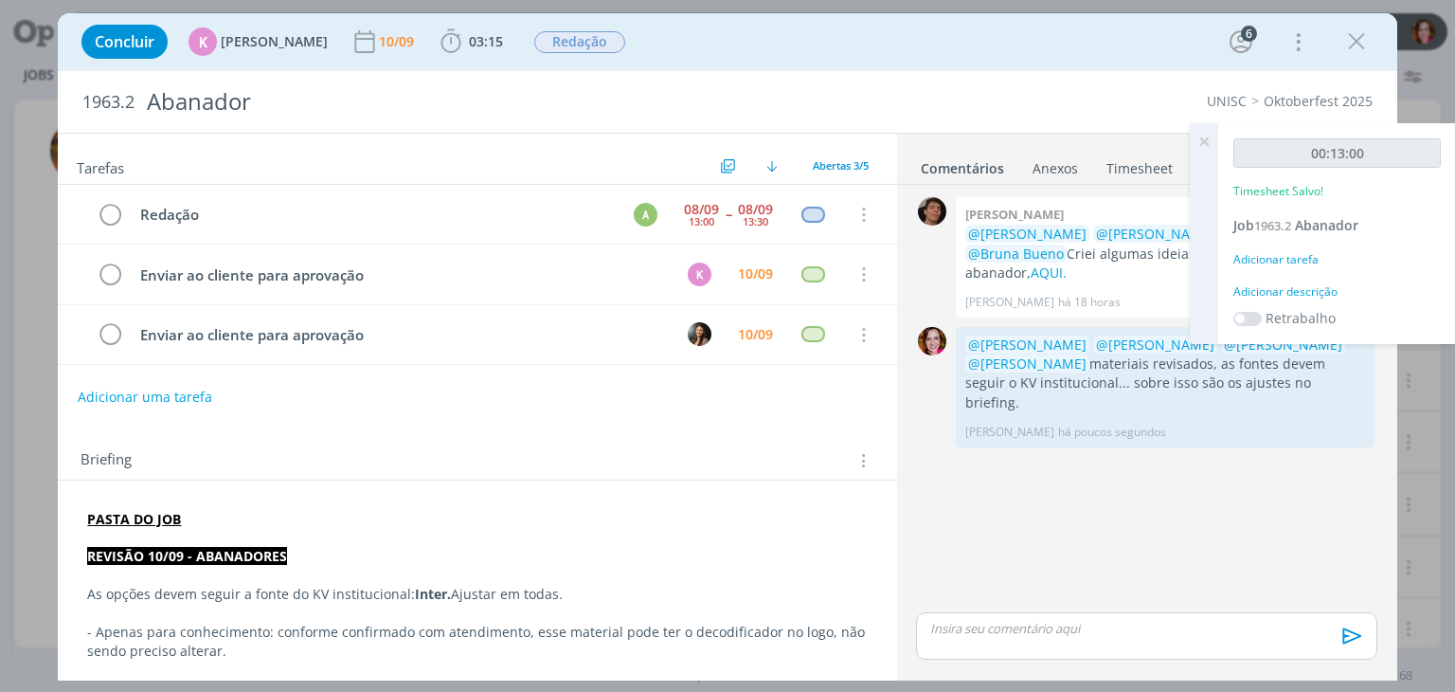
click at [1272, 289] on div "Adicionar descrição" at bounding box center [1337, 291] width 207 height 17
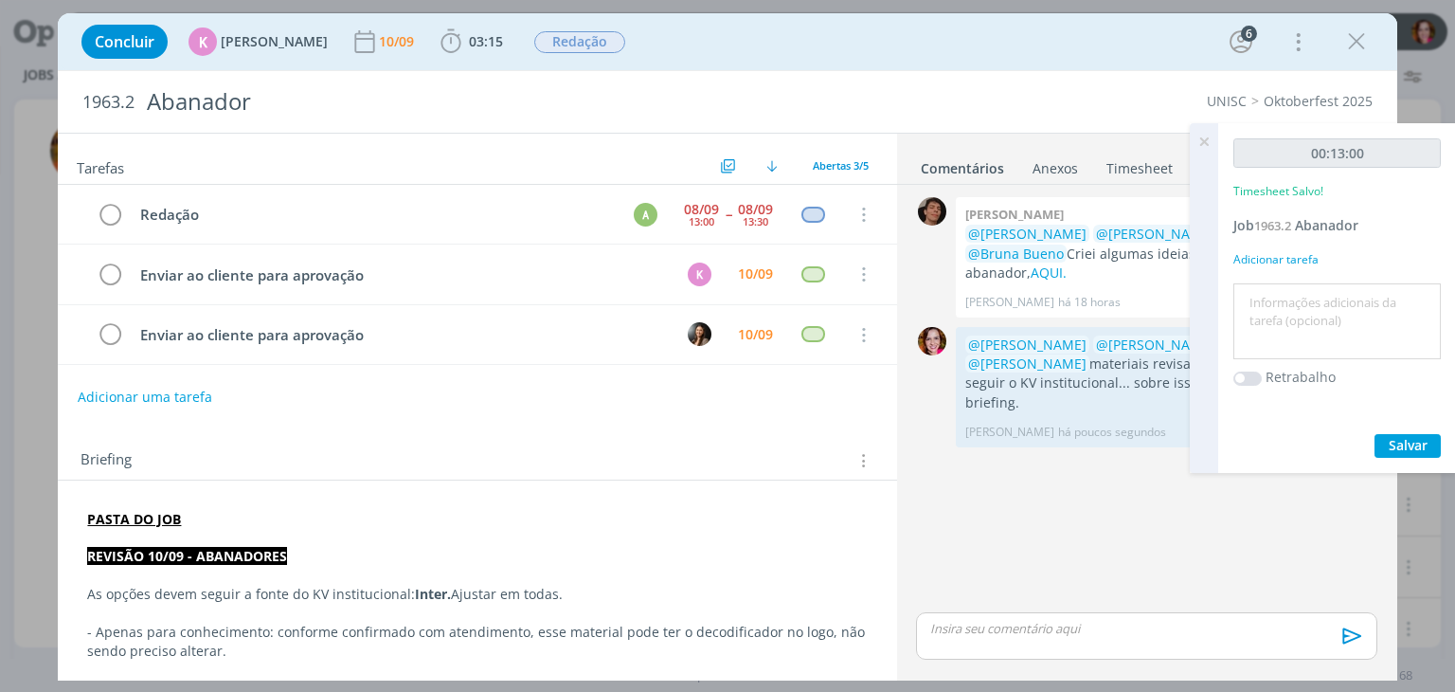
click at [1272, 289] on textarea at bounding box center [1337, 321] width 198 height 67
type textarea "Revisão abanadores"
click at [1378, 429] on div "00:13:00 Timesheet Salvo! Job 1963.2 Abanador Adicionar tarefa Revisão abanador…" at bounding box center [1337, 298] width 238 height 350
click at [1389, 441] on span "Salvar" at bounding box center [1408, 445] width 39 height 18
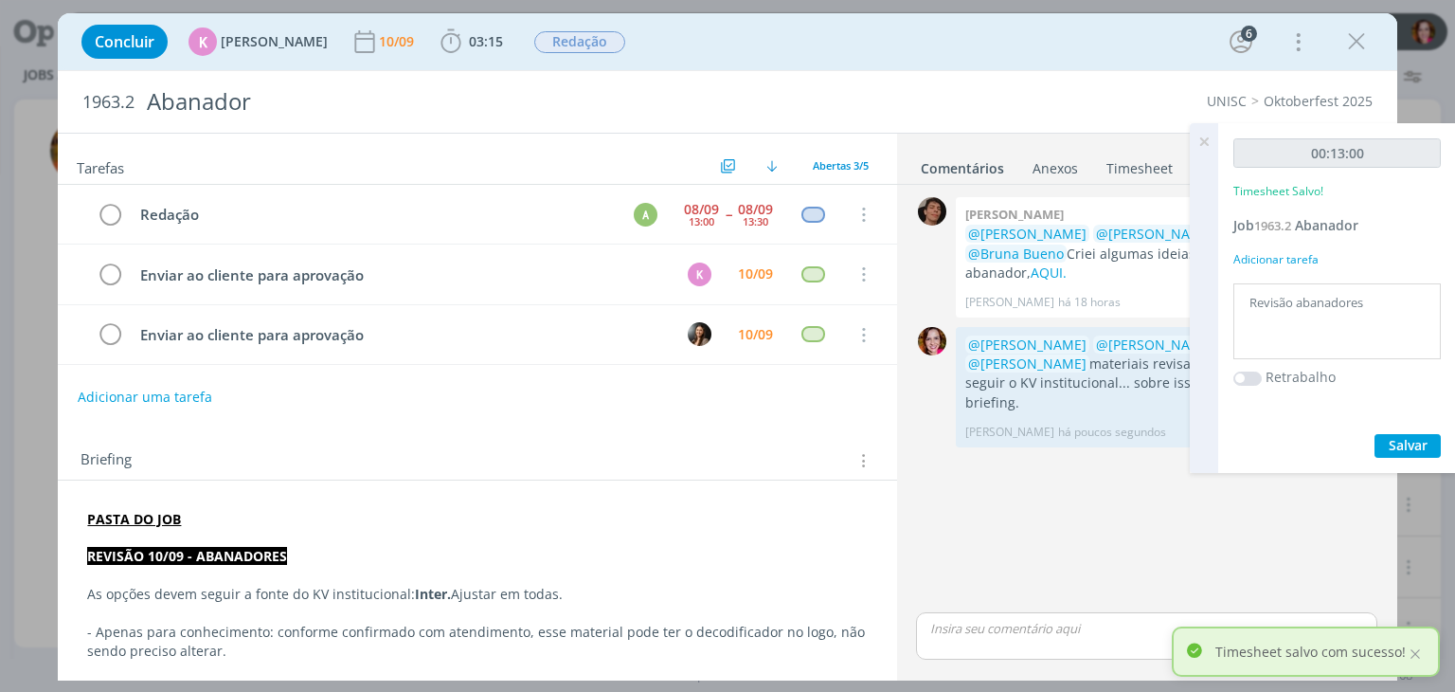
click at [1202, 141] on icon at bounding box center [1204, 141] width 34 height 37
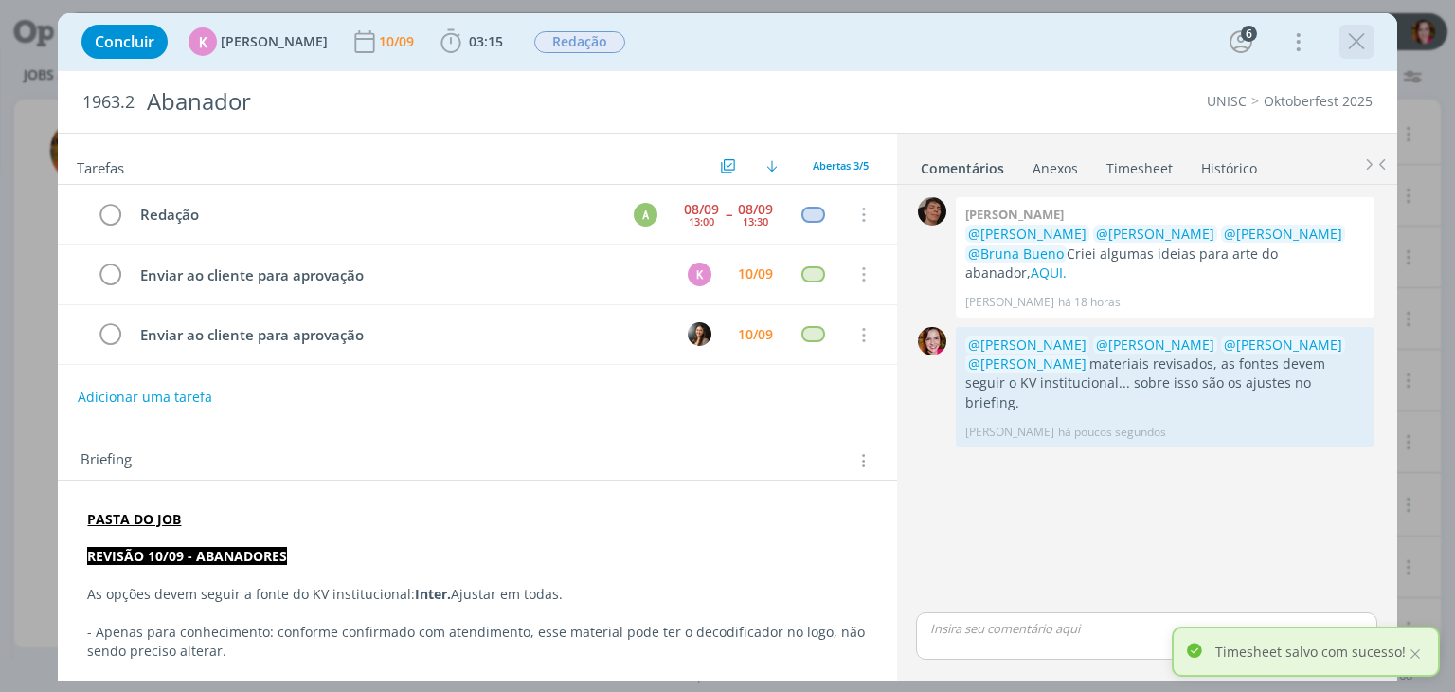
click at [1360, 46] on icon "dialog" at bounding box center [1356, 41] width 28 height 28
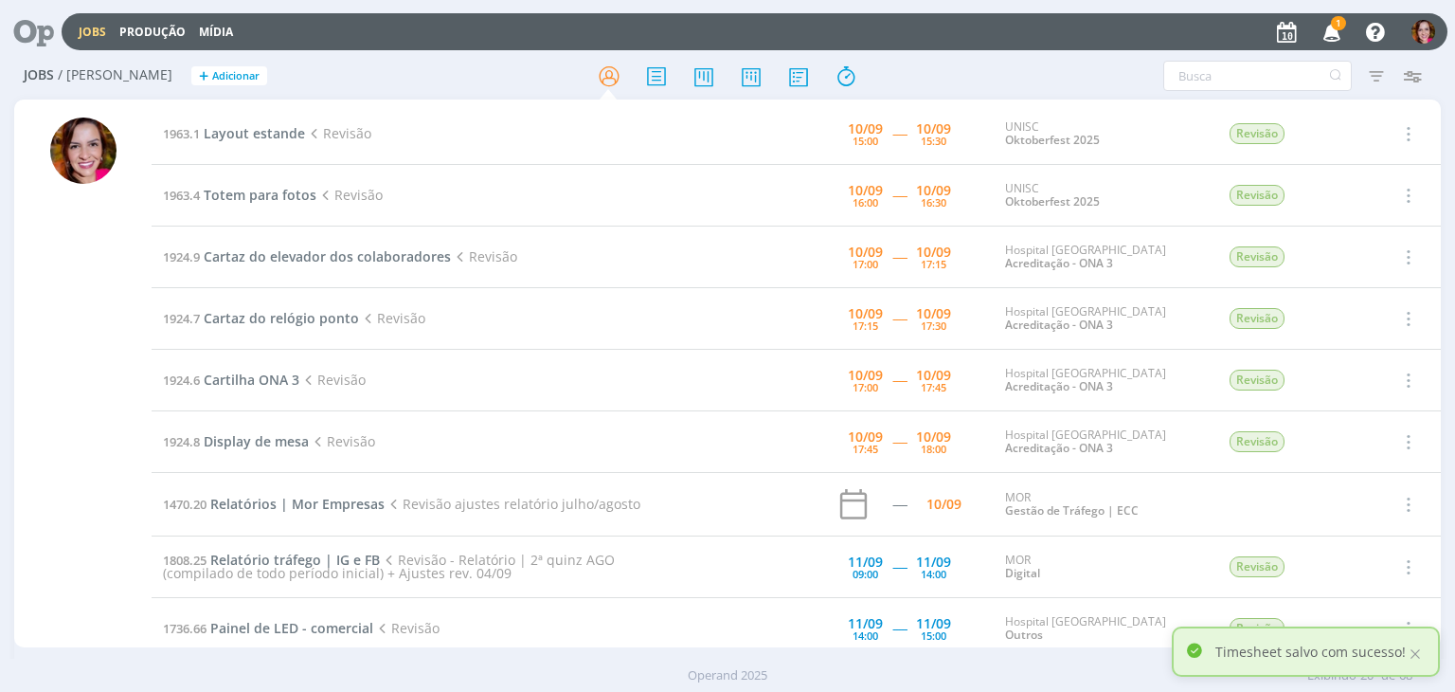
click at [1340, 28] on span "1" at bounding box center [1338, 23] width 15 height 14
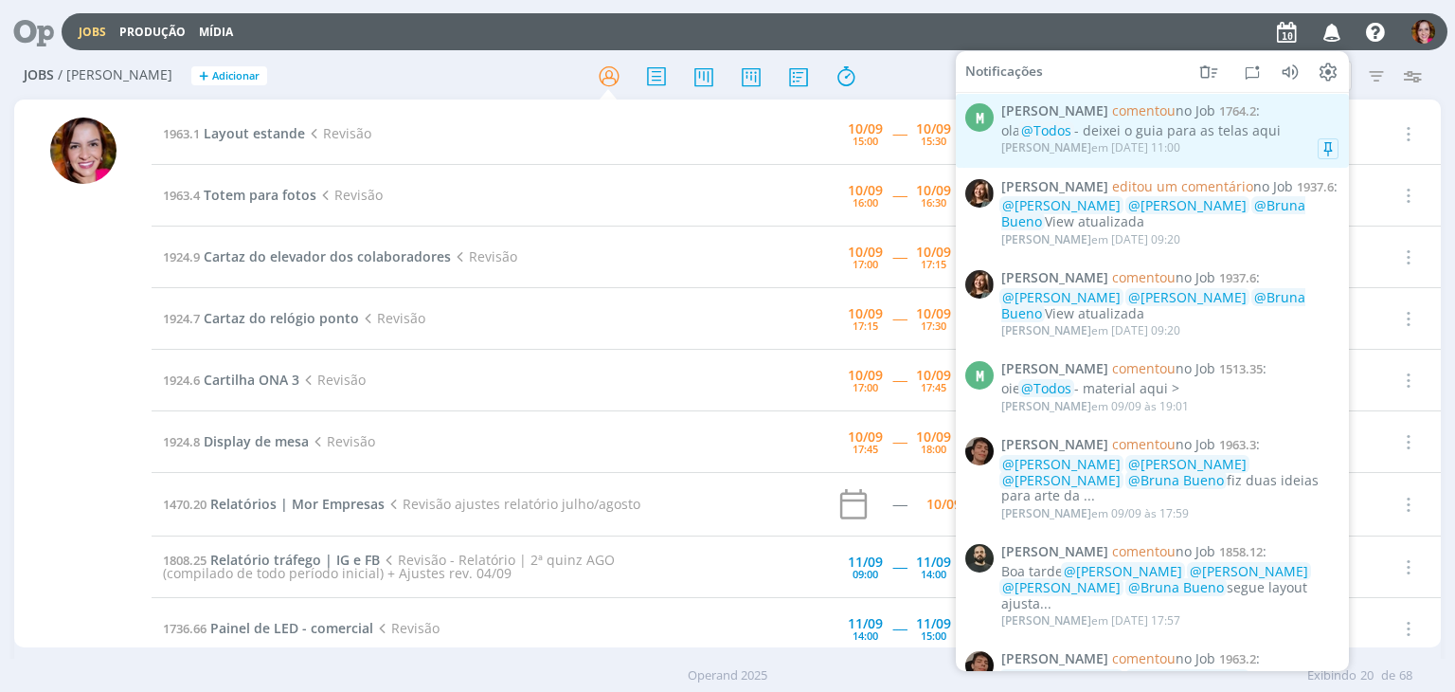
click at [1163, 149] on div "Marcel Ali em 10/09 às 11:00" at bounding box center [1169, 147] width 337 height 19
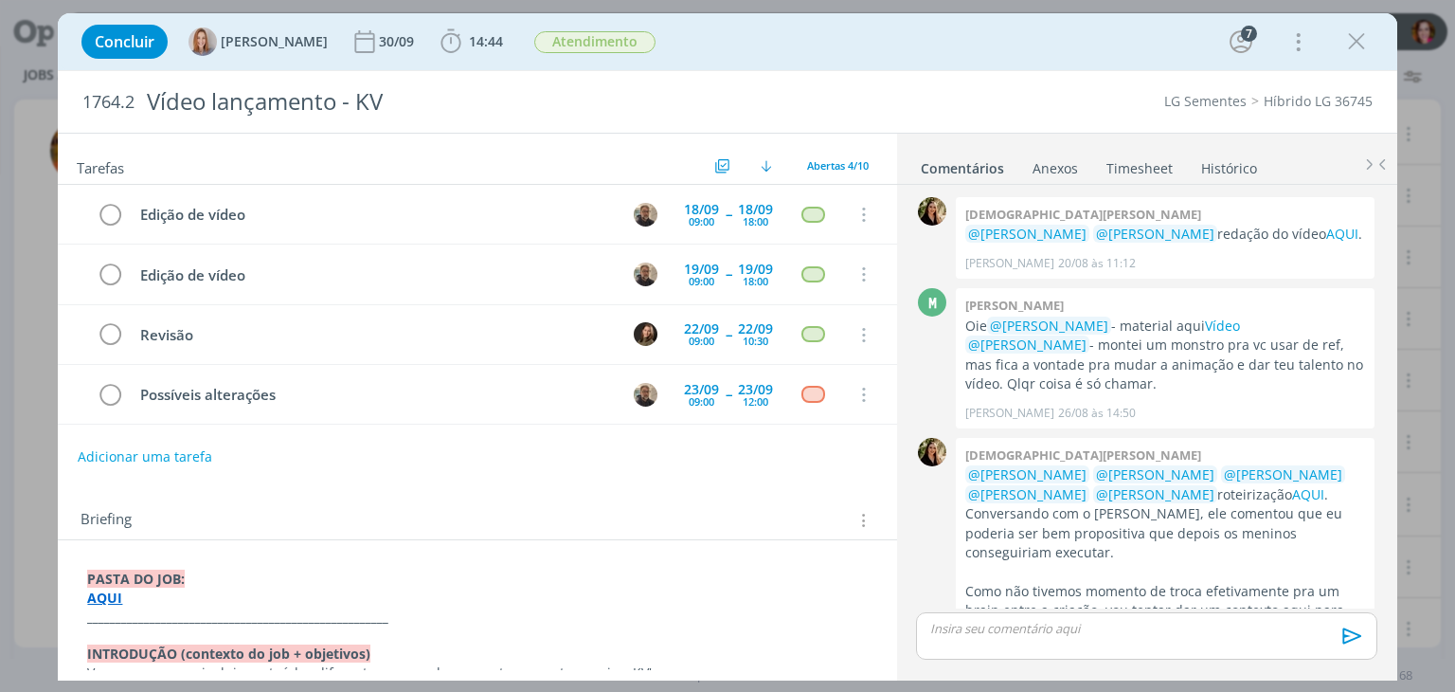
scroll to position [832, 0]
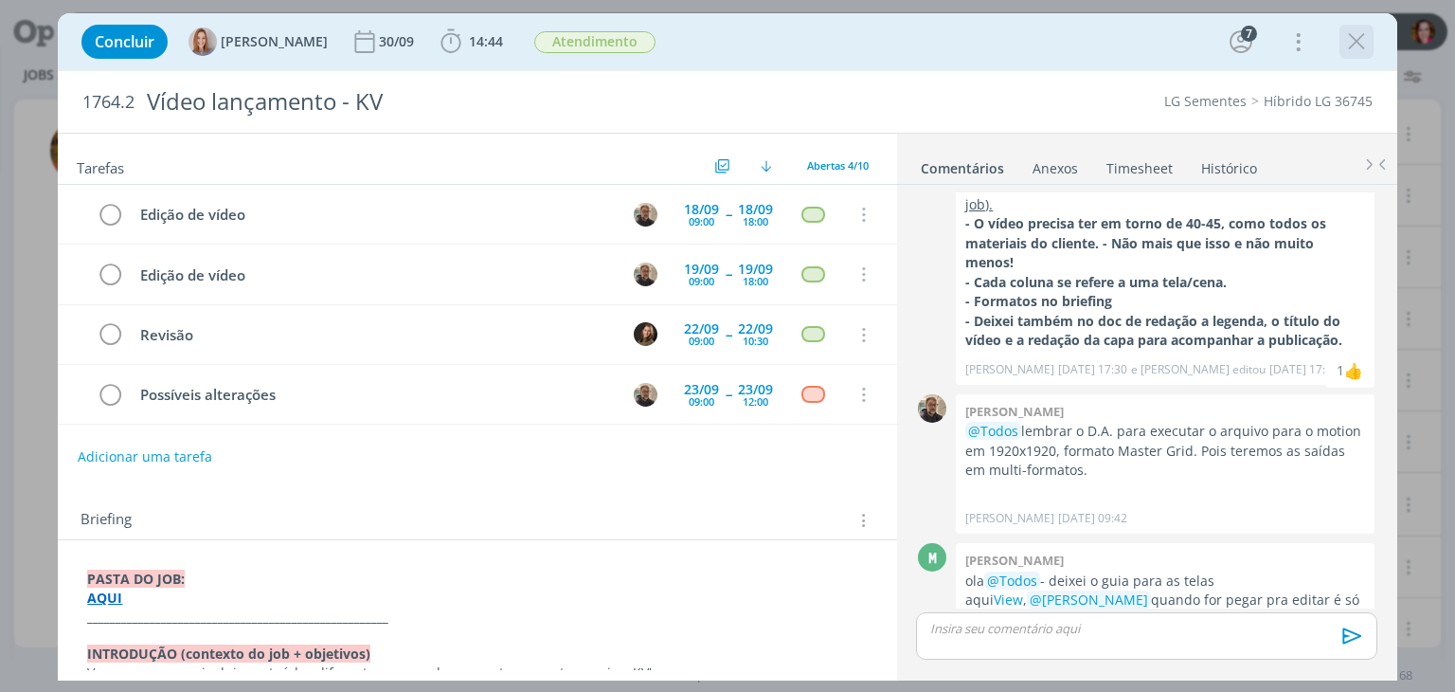
click at [1354, 40] on icon "dialog" at bounding box center [1356, 41] width 28 height 28
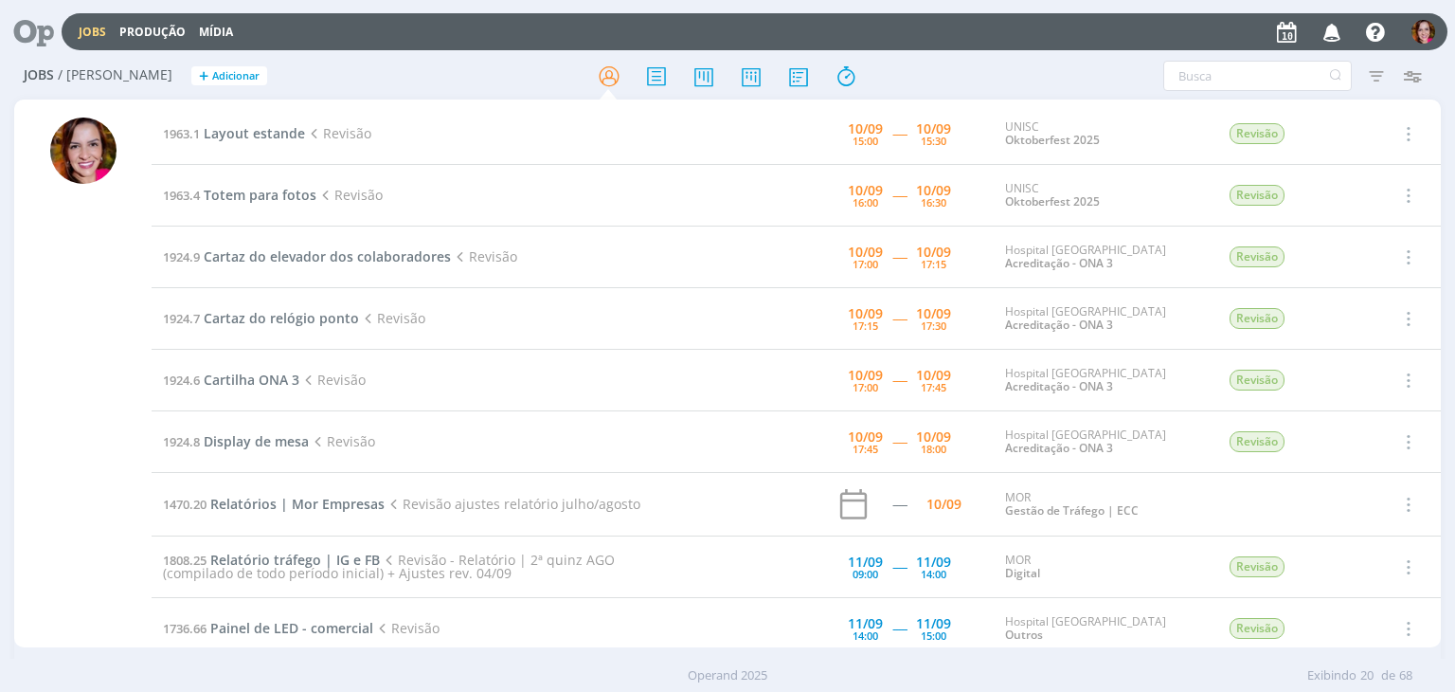
click at [1333, 34] on icon "button" at bounding box center [1332, 31] width 33 height 32
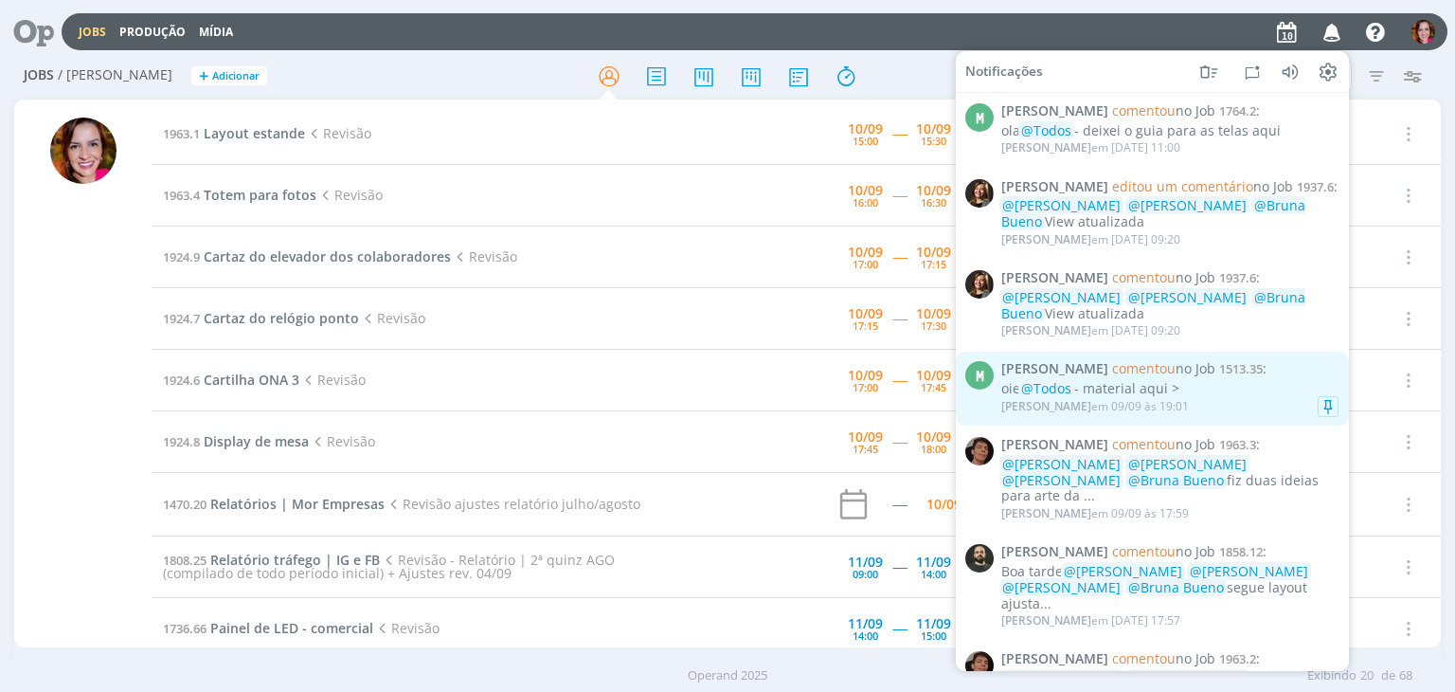
click at [1225, 400] on div "Marcel Ali em 09/09 às 19:01" at bounding box center [1169, 406] width 337 height 19
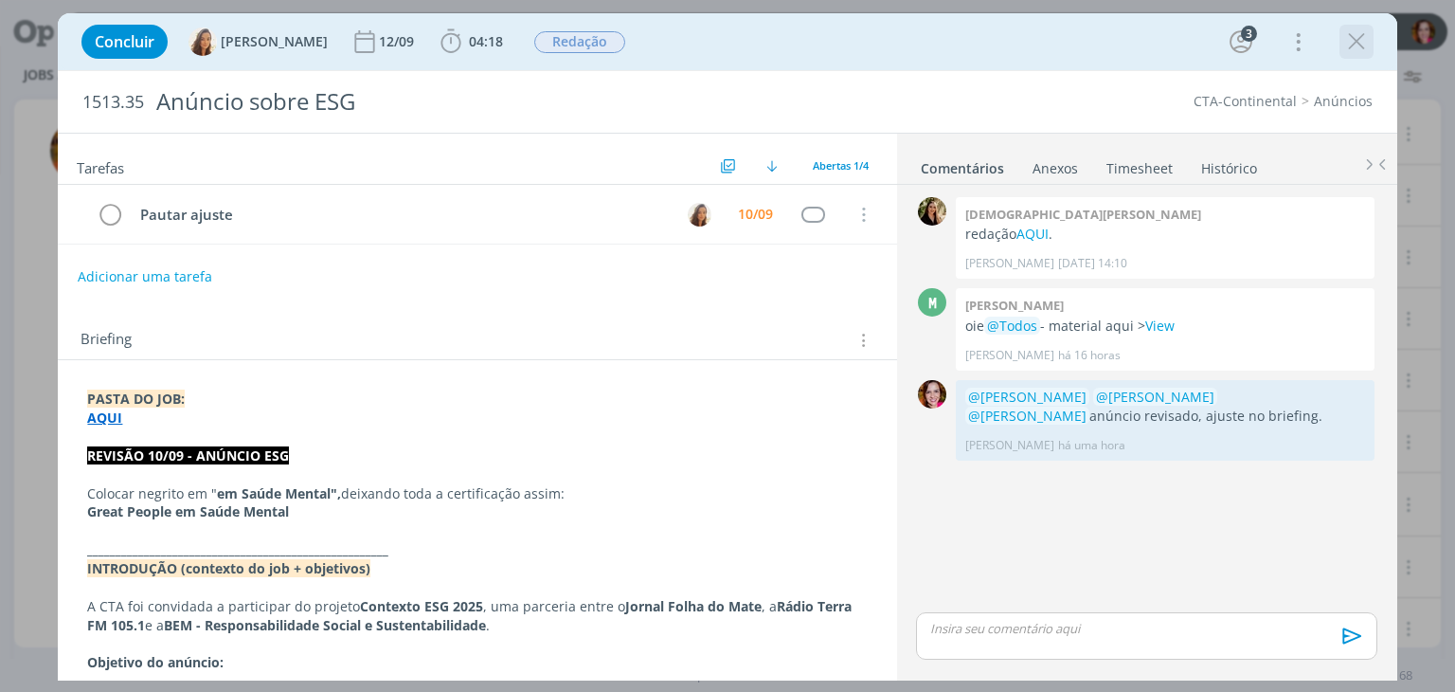
click at [1365, 45] on icon "dialog" at bounding box center [1356, 41] width 28 height 28
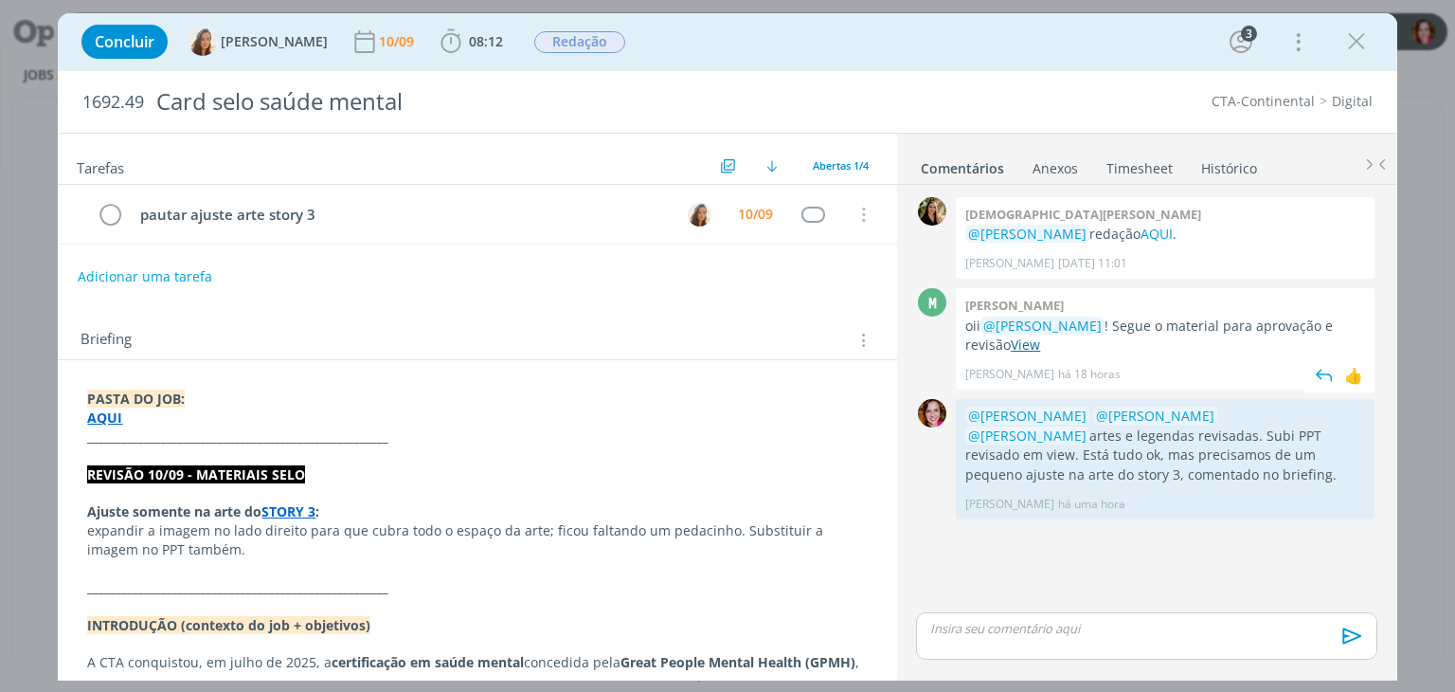
click at [1011, 346] on link "View" at bounding box center [1025, 344] width 29 height 18
click at [109, 212] on icon "dialog" at bounding box center [110, 215] width 27 height 28
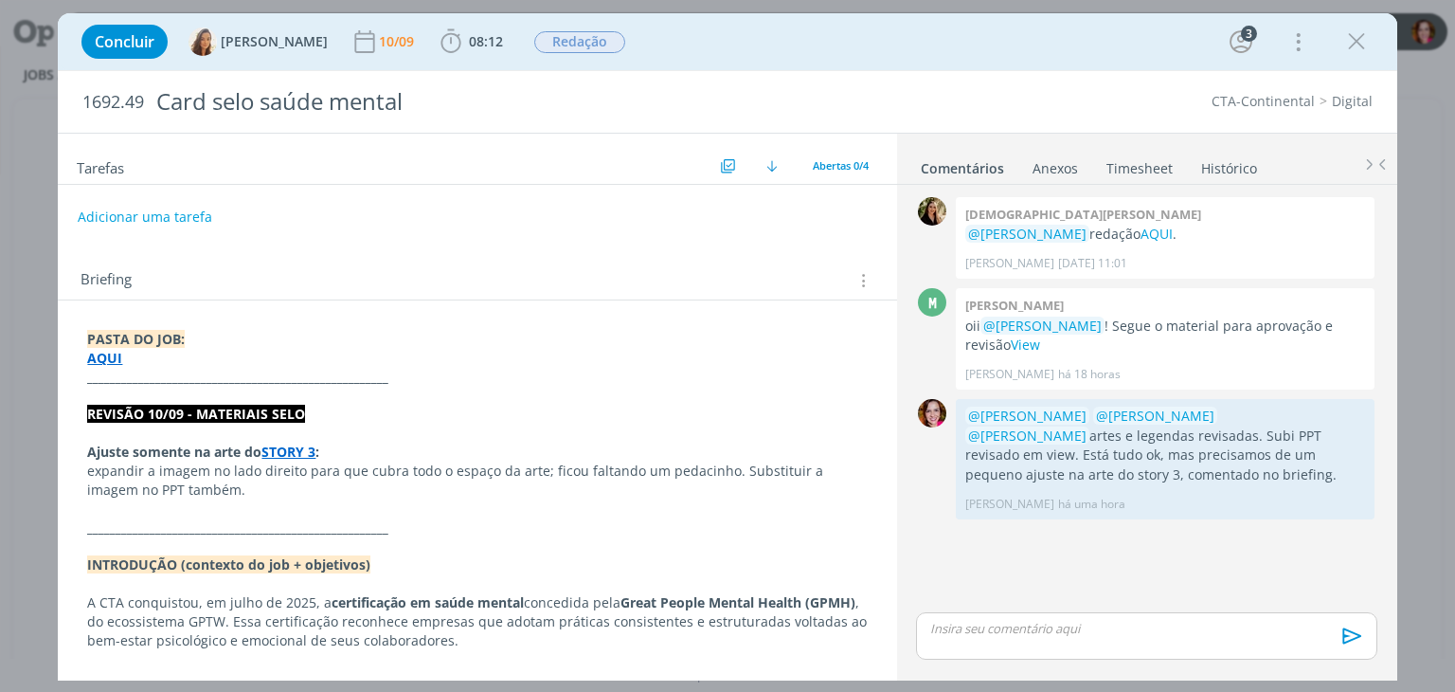
click at [968, 631] on p "dialog" at bounding box center [1146, 628] width 430 height 17
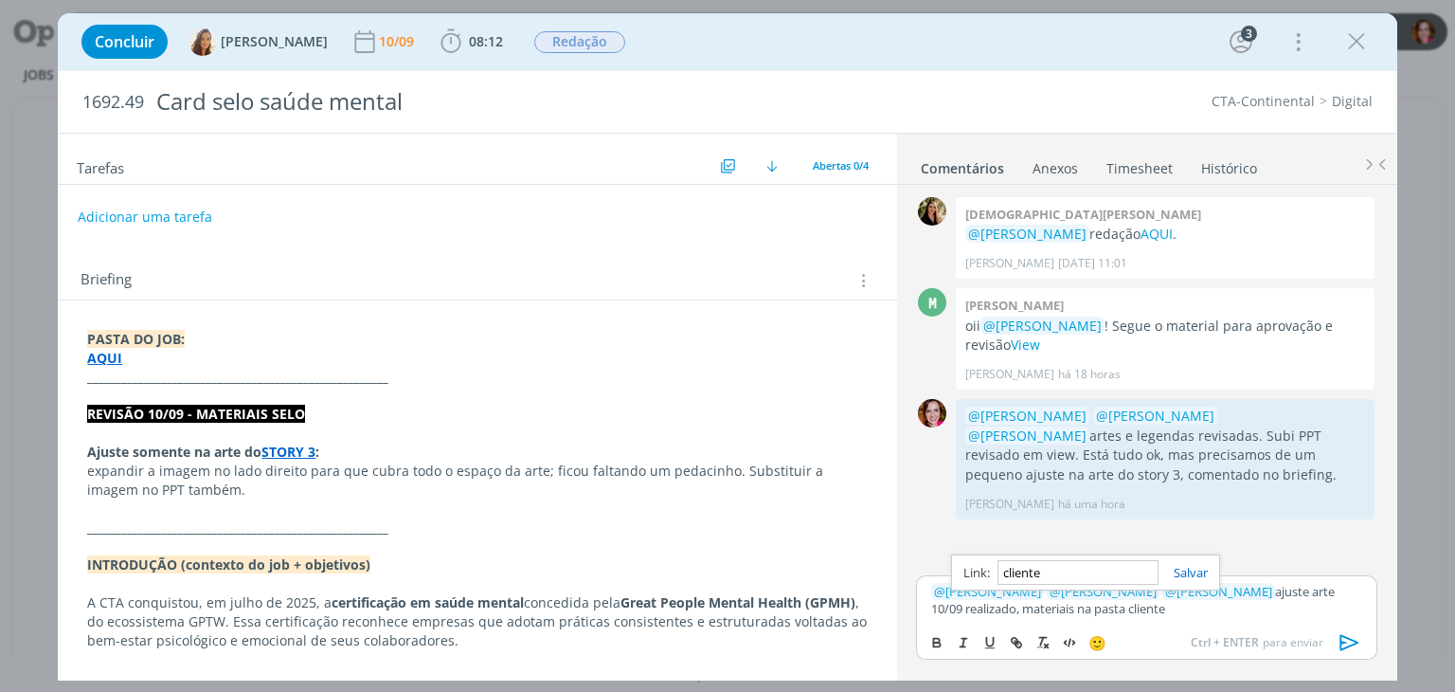
paste input "[URL][DOMAIN_NAME]"
type input "[URL][DOMAIN_NAME]"
click at [1345, 644] on icon "dialog" at bounding box center [1350, 642] width 28 height 28
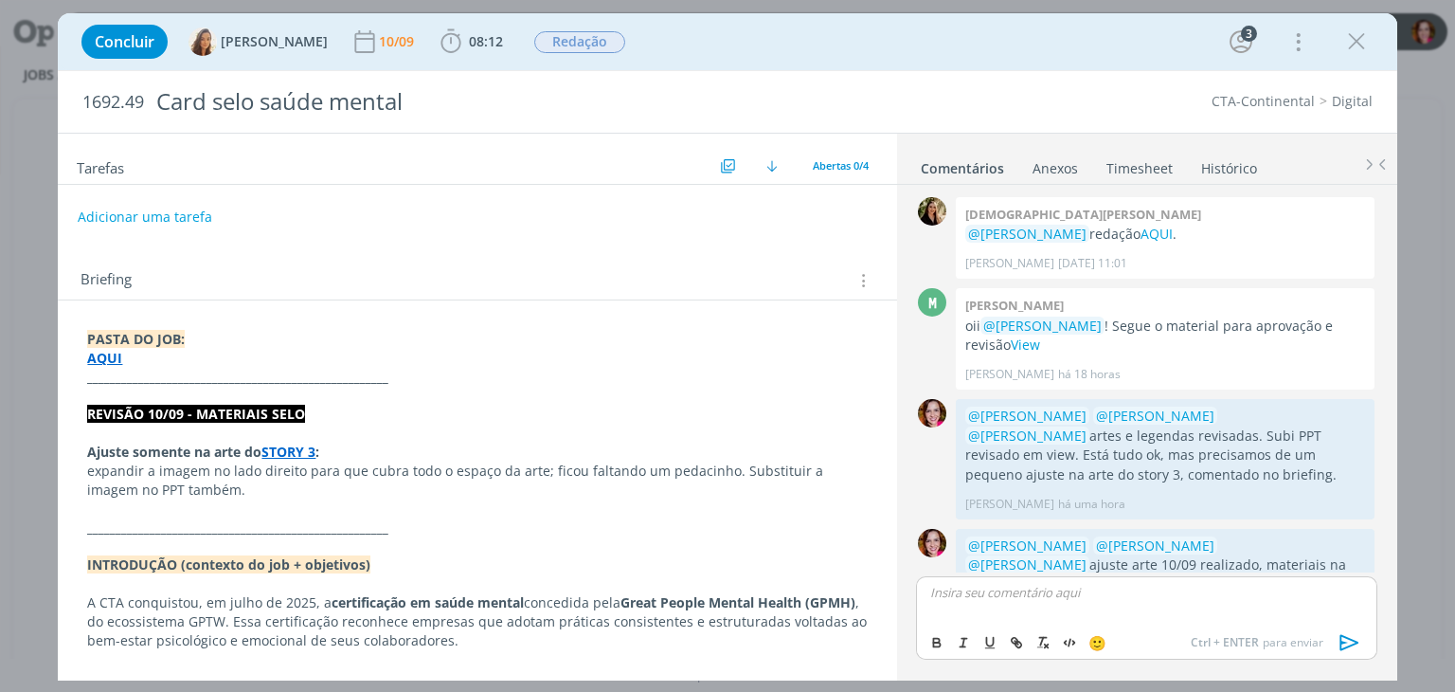
scroll to position [40, 0]
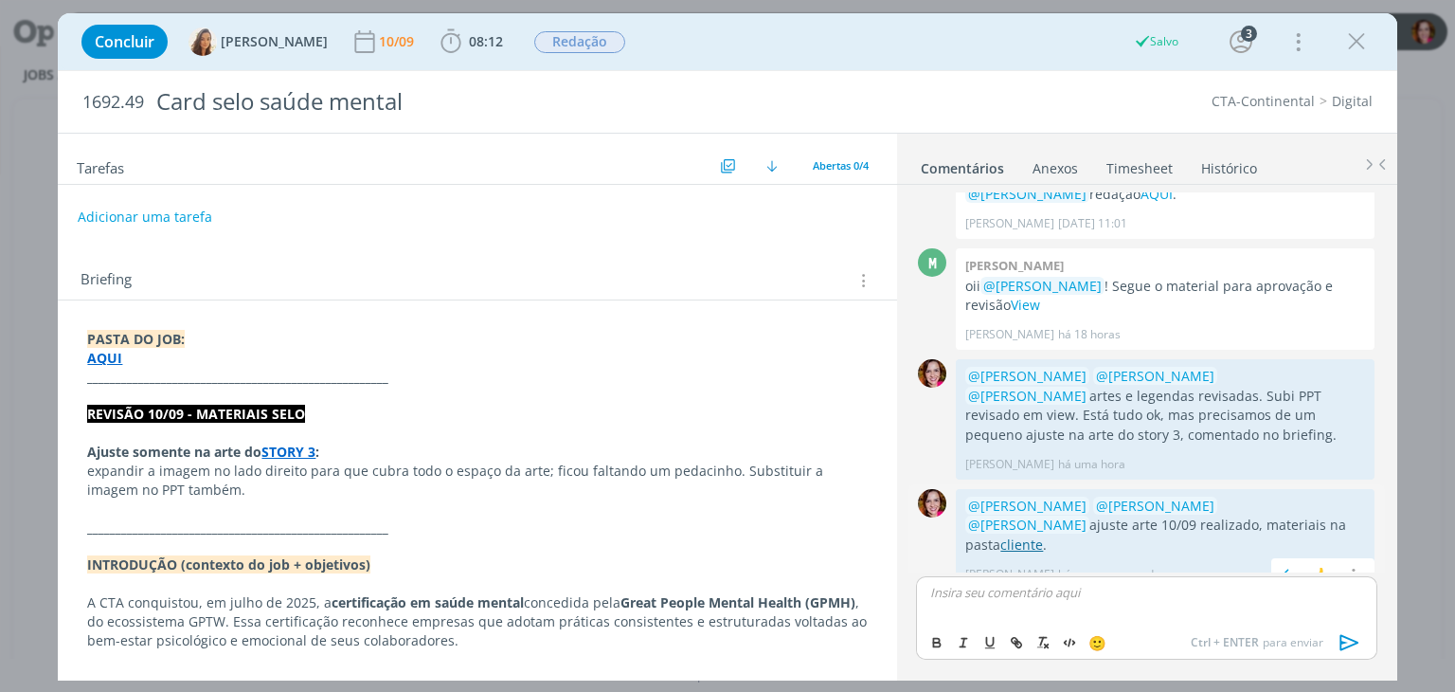
click at [1043, 535] on link "cliente" at bounding box center [1021, 544] width 43 height 18
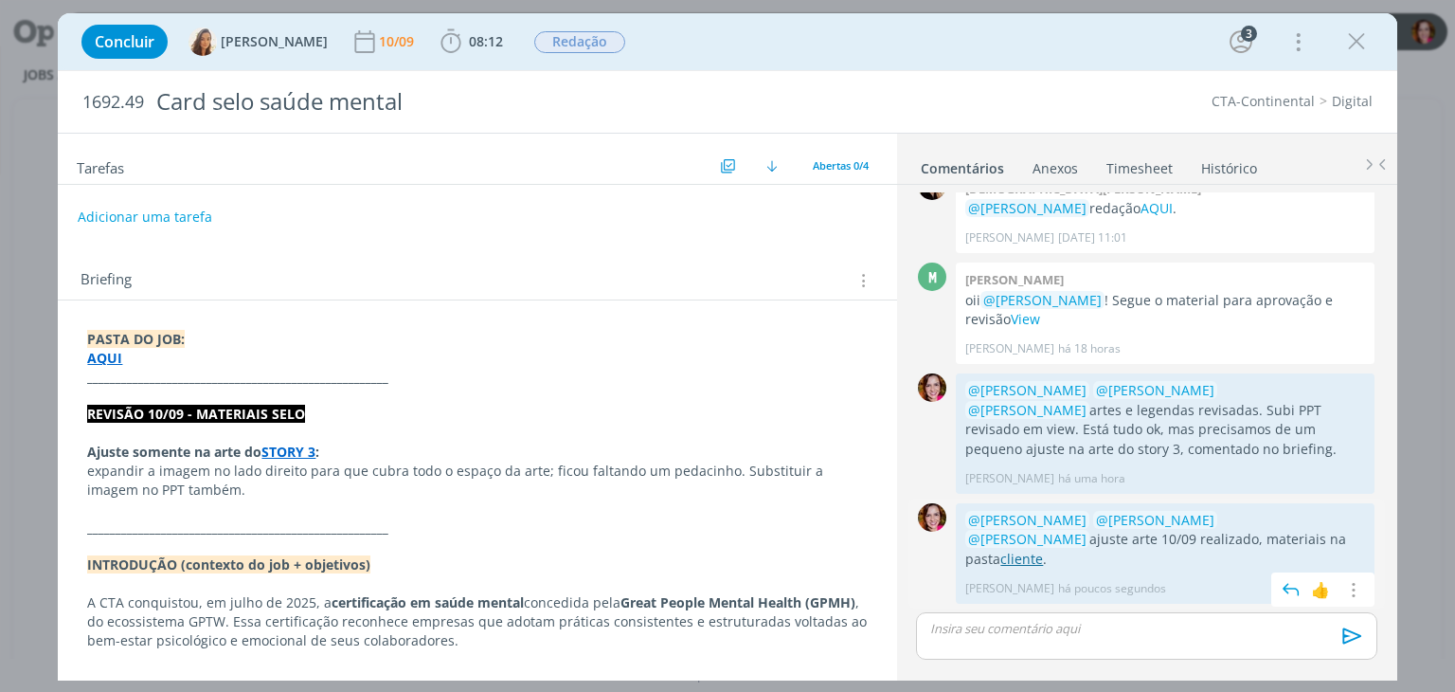
scroll to position [4, 0]
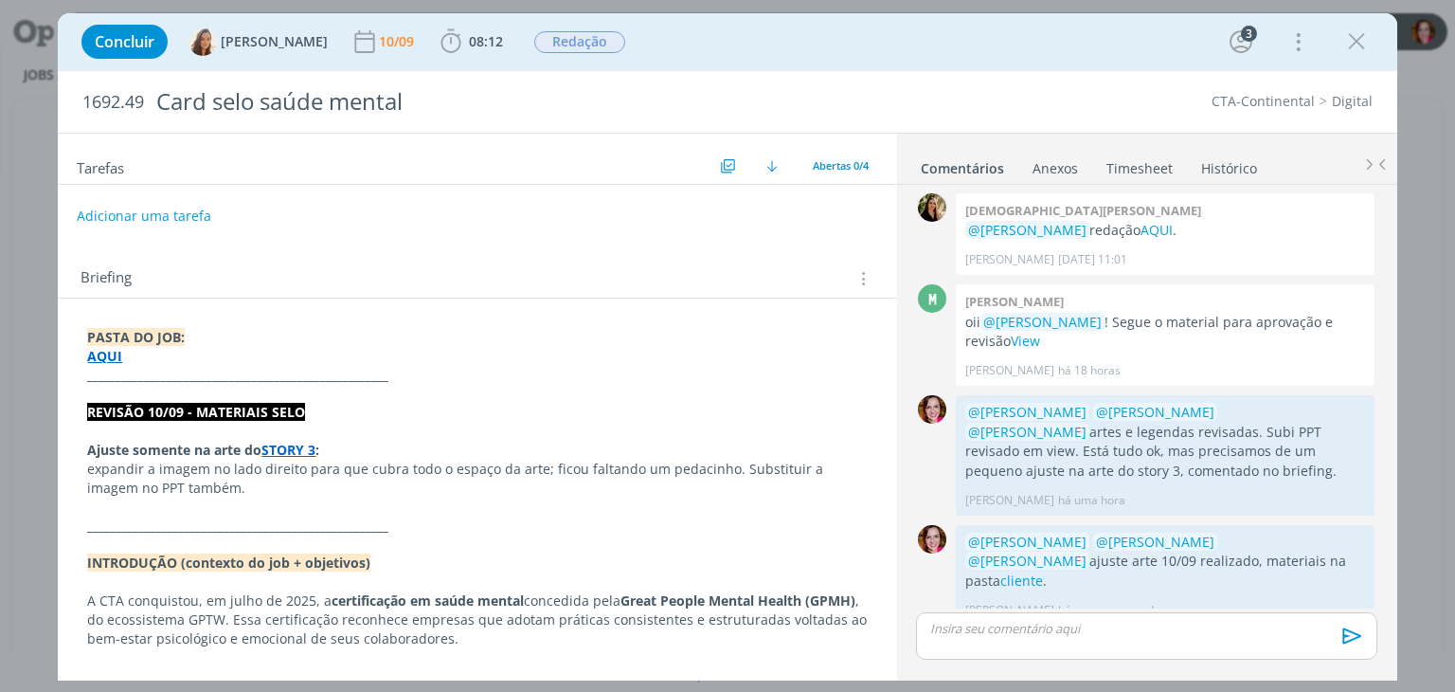
click at [156, 209] on button "Adicionar uma tarefa" at bounding box center [144, 216] width 135 height 32
click at [156, 209] on input "dialog" at bounding box center [352, 215] width 522 height 27
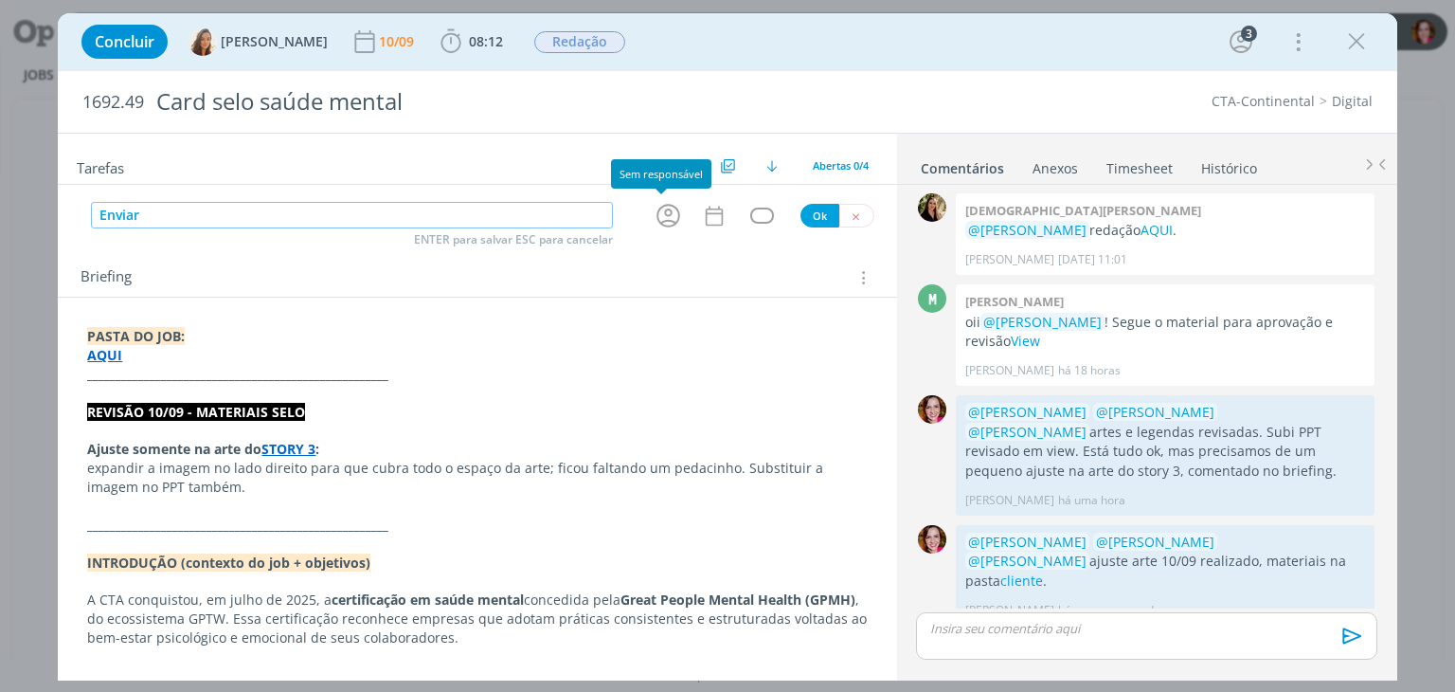
click at [664, 213] on icon "dialog" at bounding box center [668, 215] width 29 height 29
type input "Enviar"
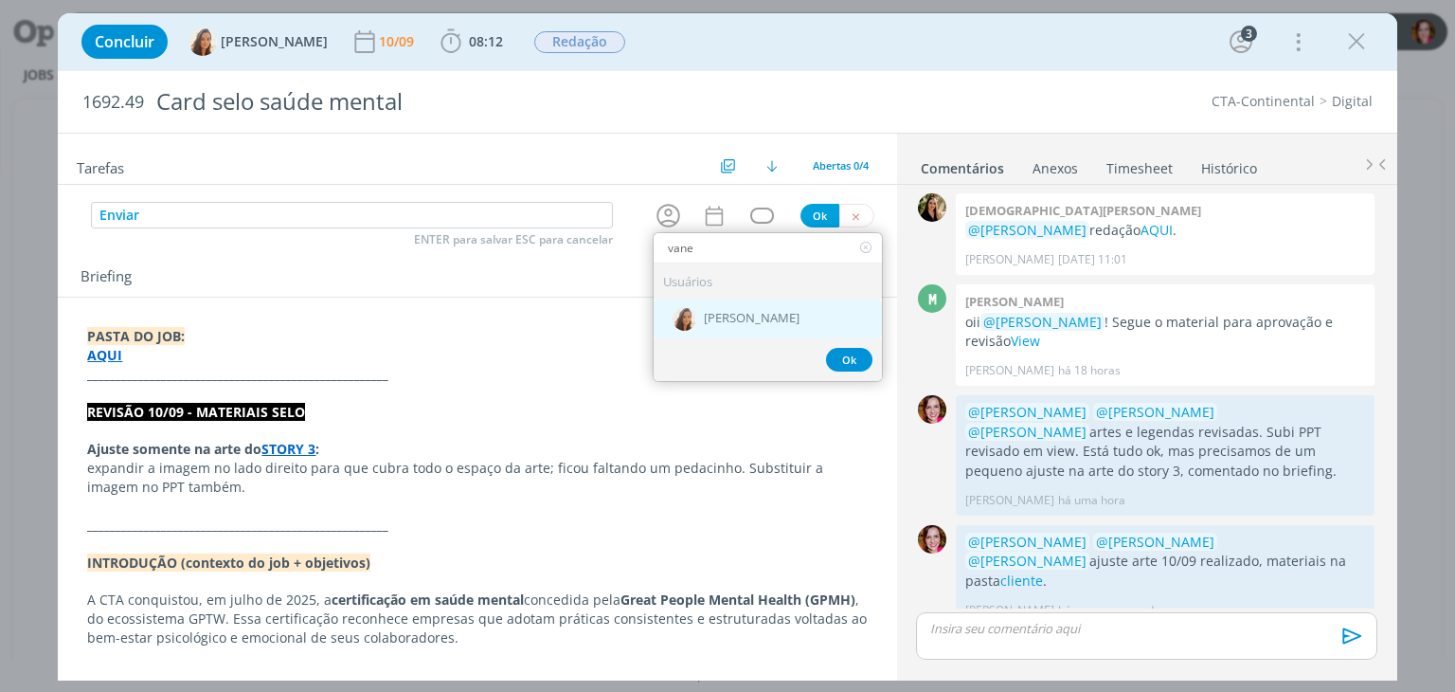
type input "vane"
click at [704, 319] on span "[PERSON_NAME]" at bounding box center [752, 319] width 96 height 15
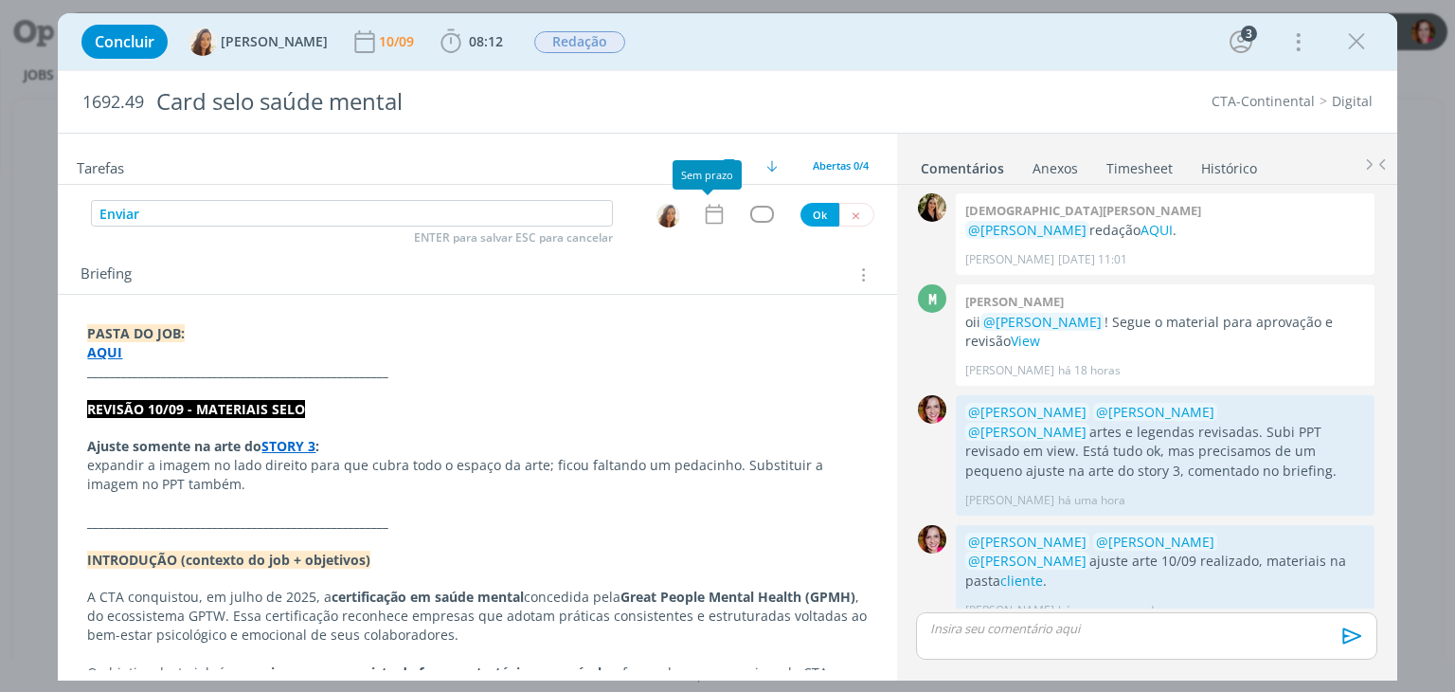
click at [707, 217] on icon "dialog" at bounding box center [714, 214] width 25 height 25
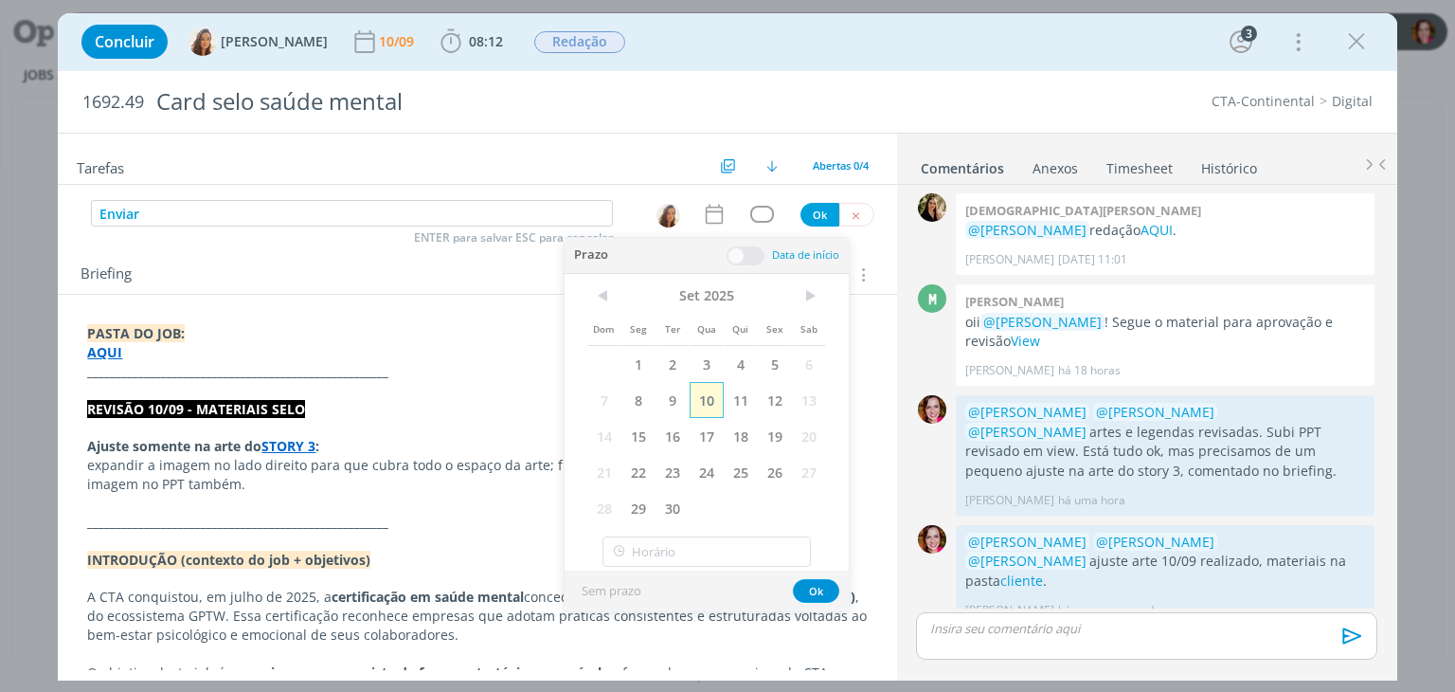
click at [703, 401] on span "10" at bounding box center [707, 400] width 34 height 36
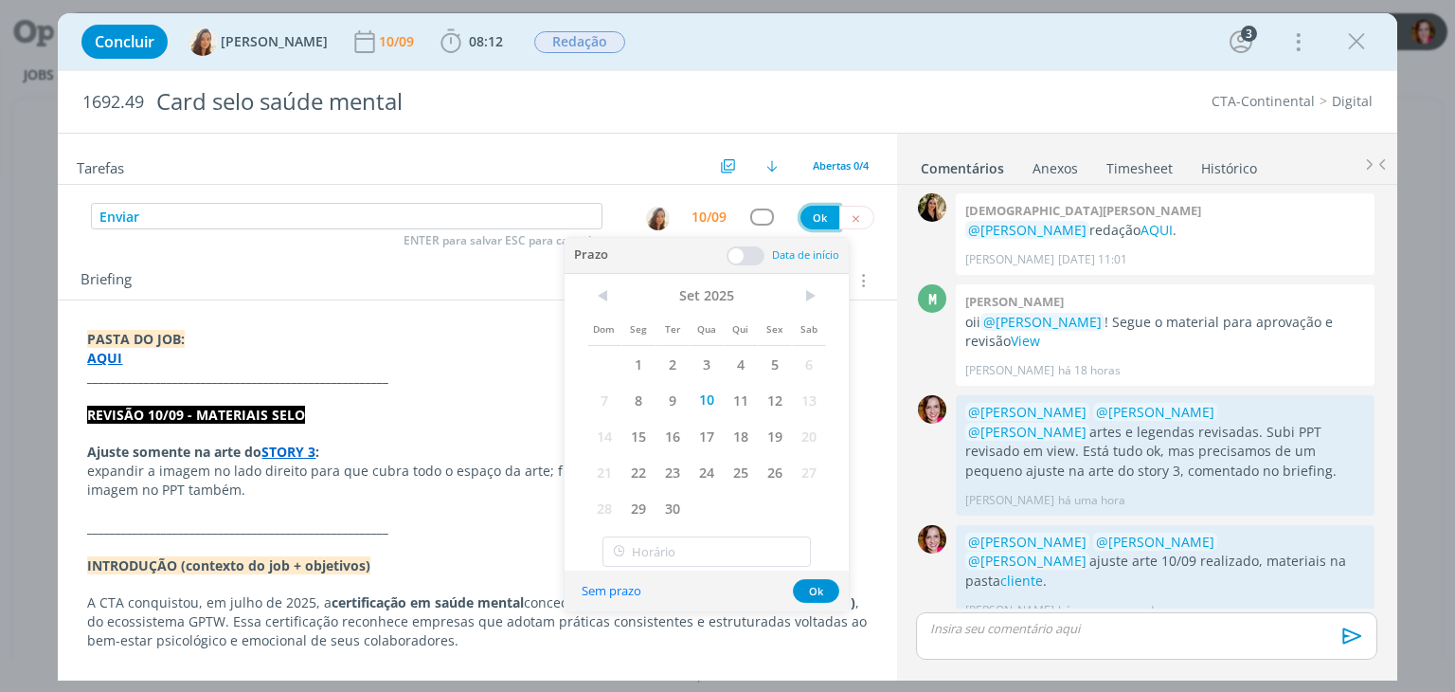
click at [808, 217] on button "Ok" at bounding box center [820, 218] width 39 height 24
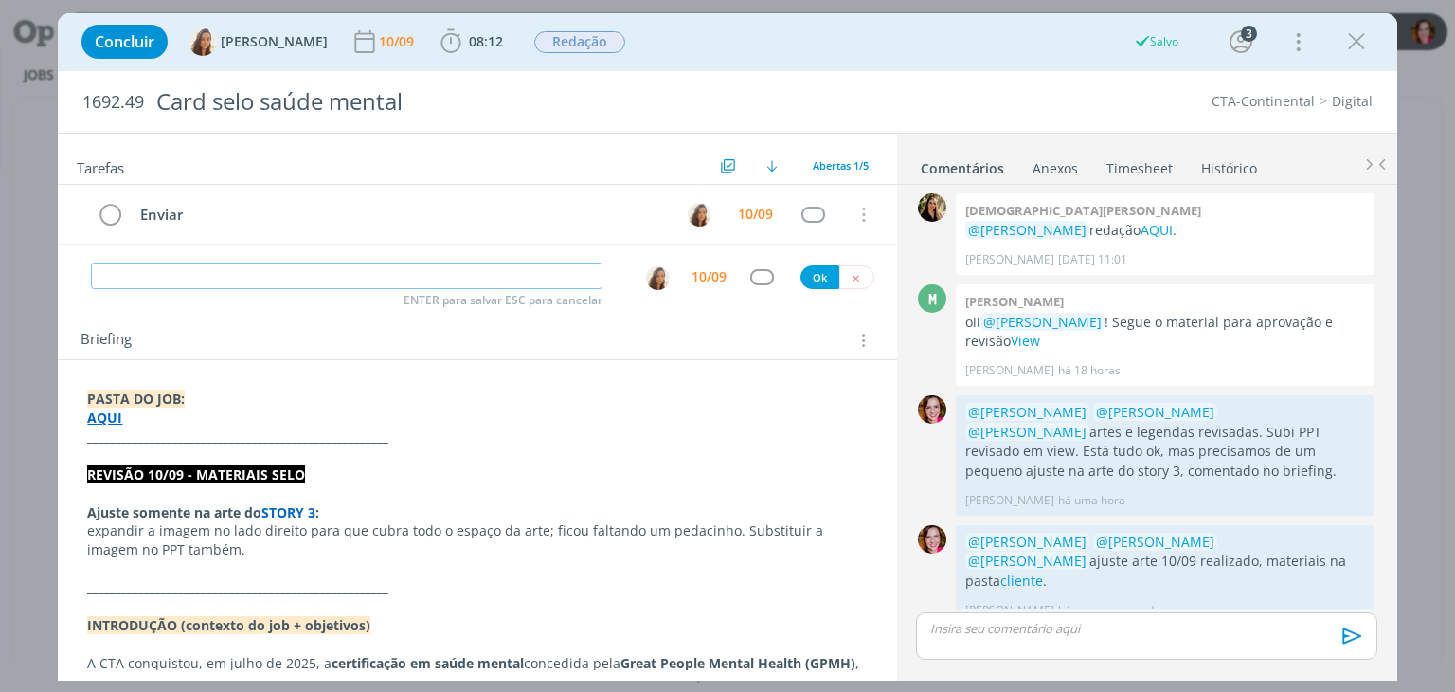
click at [171, 275] on input "dialog" at bounding box center [347, 275] width 512 height 27
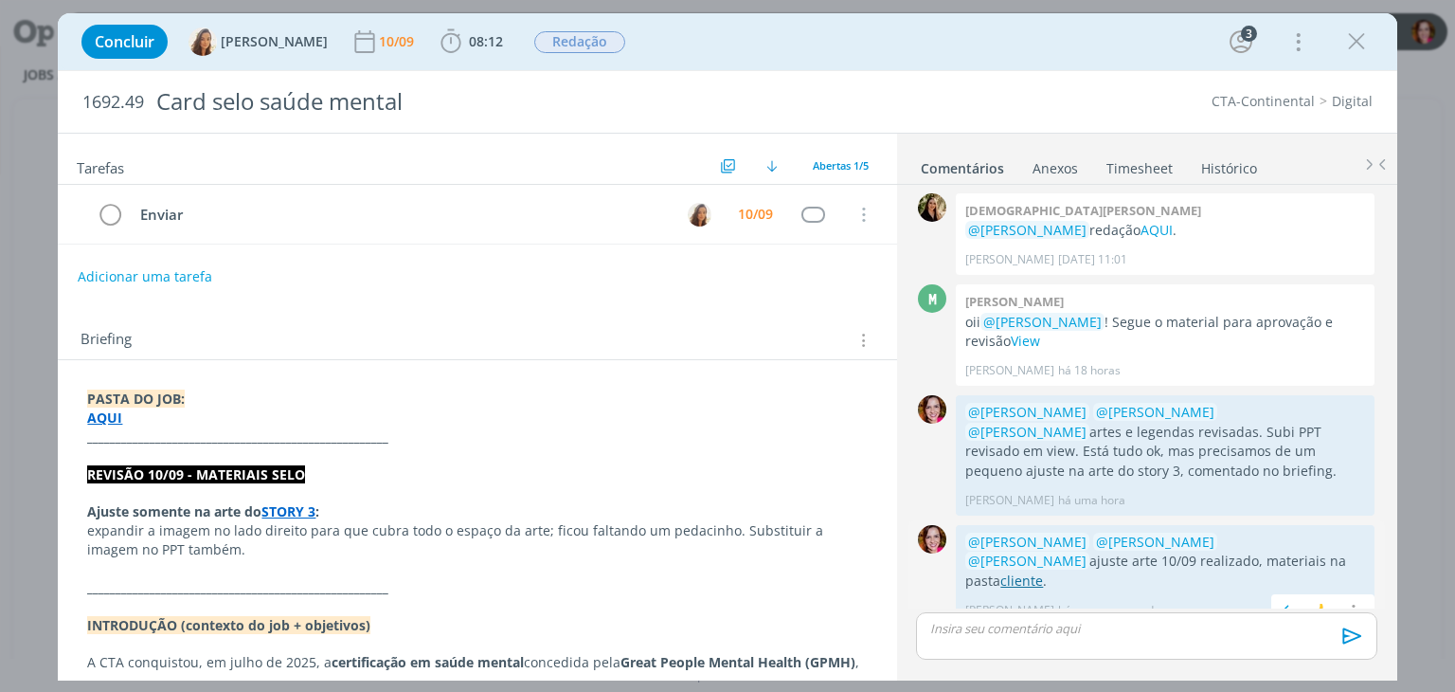
click at [1043, 571] on link "cliente" at bounding box center [1021, 580] width 43 height 18
click at [1360, 49] on icon "dialog" at bounding box center [1356, 41] width 28 height 28
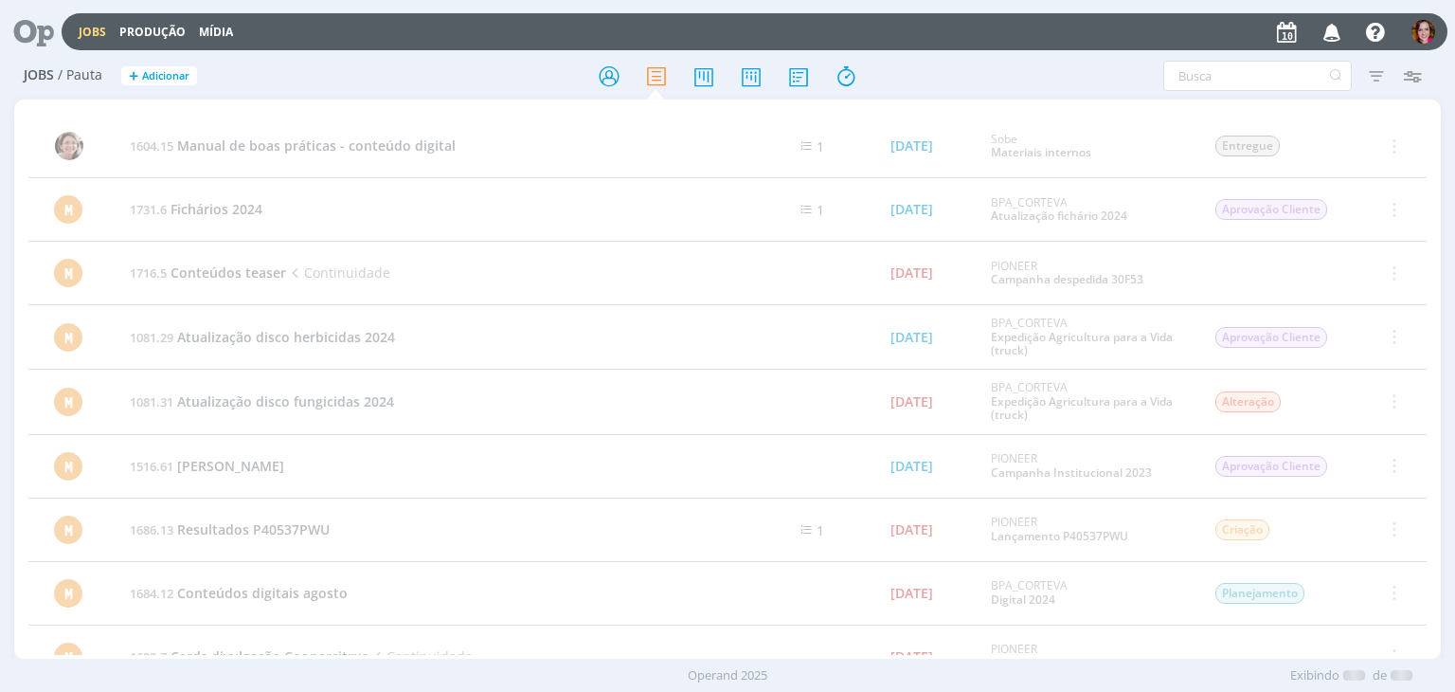
drag, startPoint x: 36, startPoint y: 31, endPoint x: 129, endPoint y: 1, distance: 97.7
click at [36, 31] on icon at bounding box center [27, 31] width 39 height 37
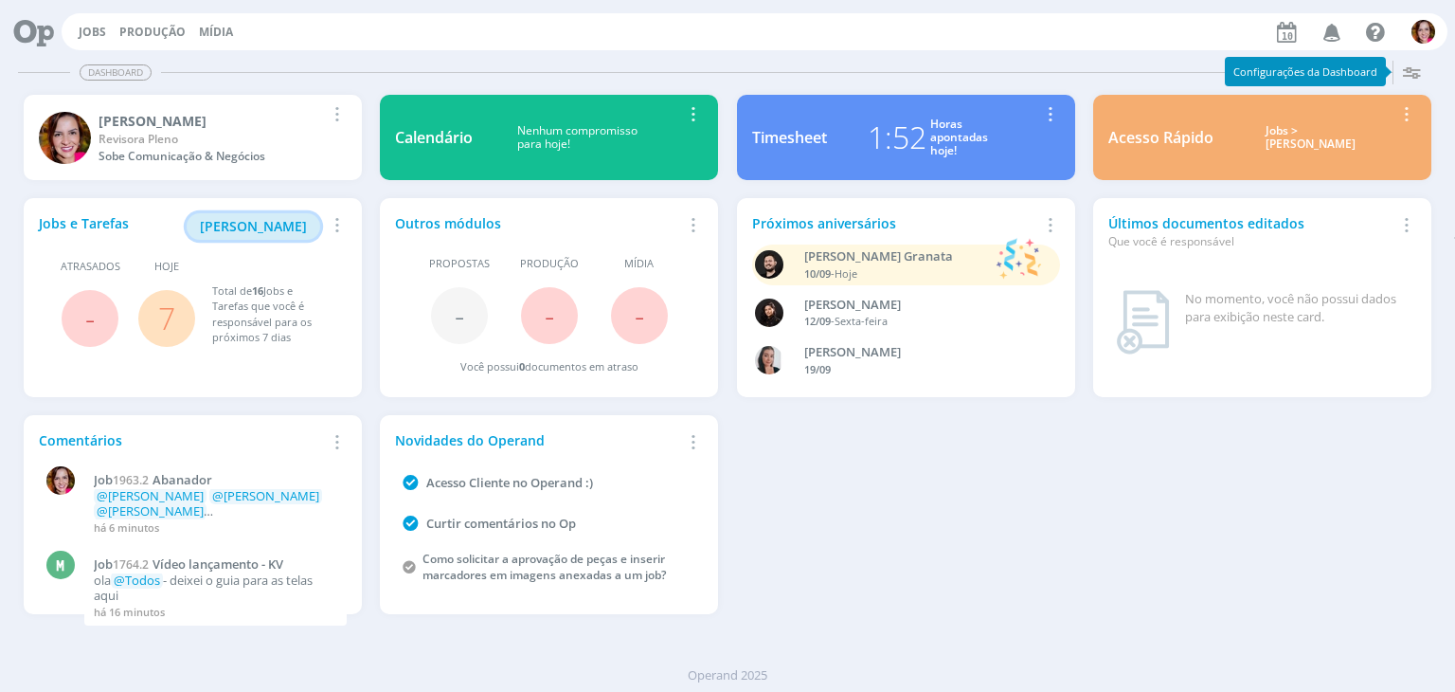
click at [240, 219] on span "[PERSON_NAME]" at bounding box center [253, 226] width 107 height 18
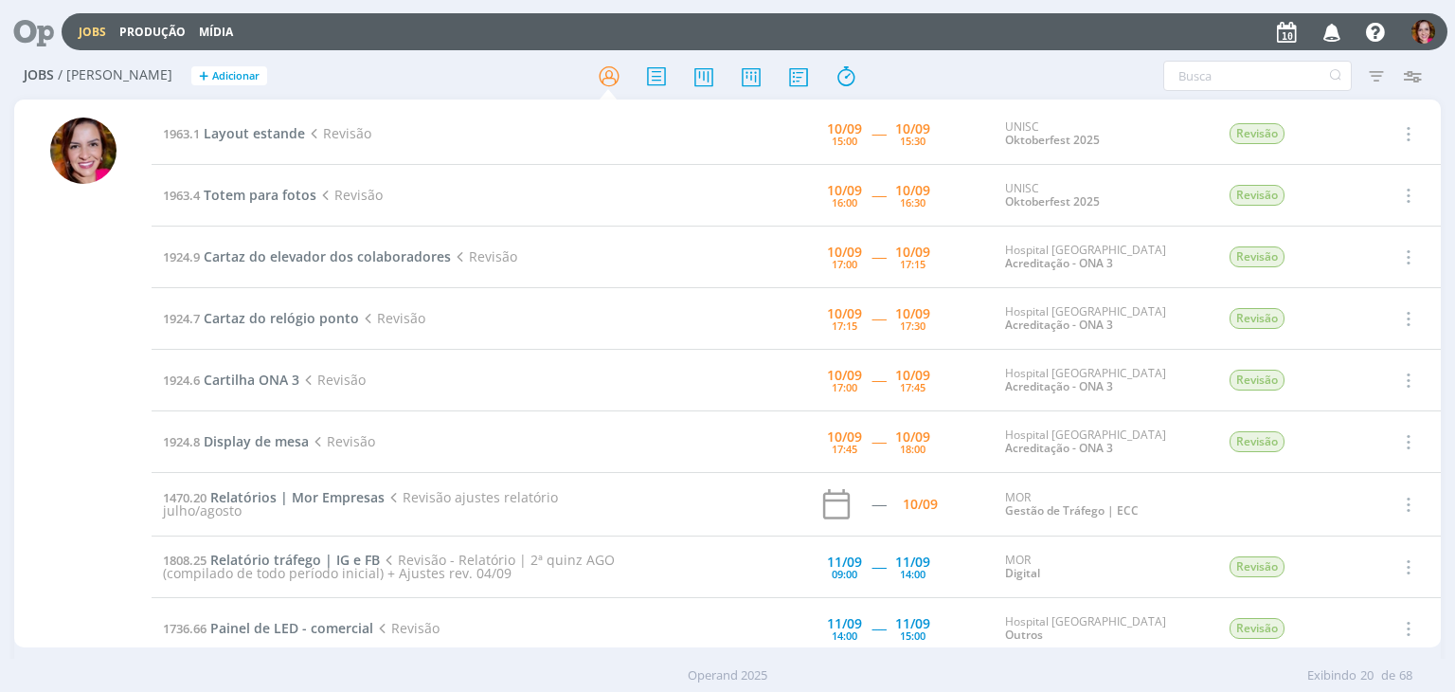
click at [27, 27] on icon at bounding box center [27, 31] width 39 height 37
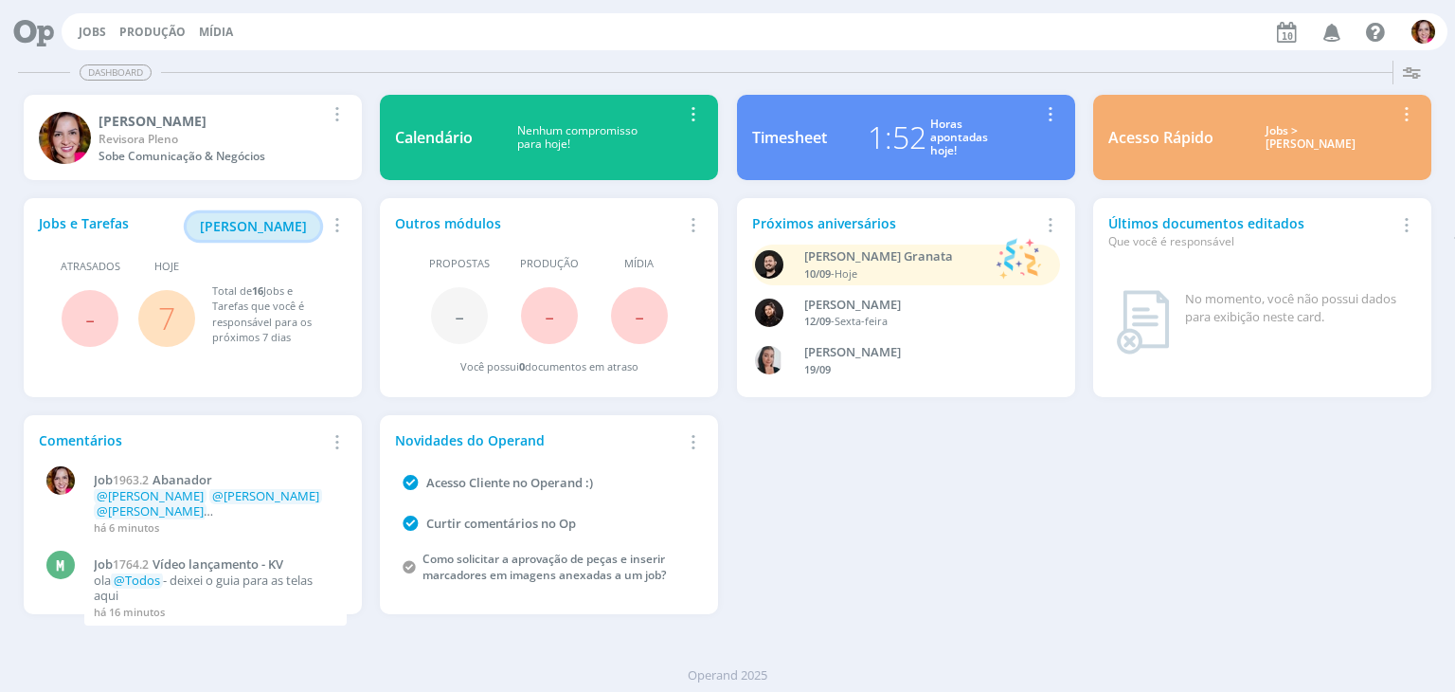
click at [294, 222] on span "[PERSON_NAME]" at bounding box center [253, 226] width 107 height 18
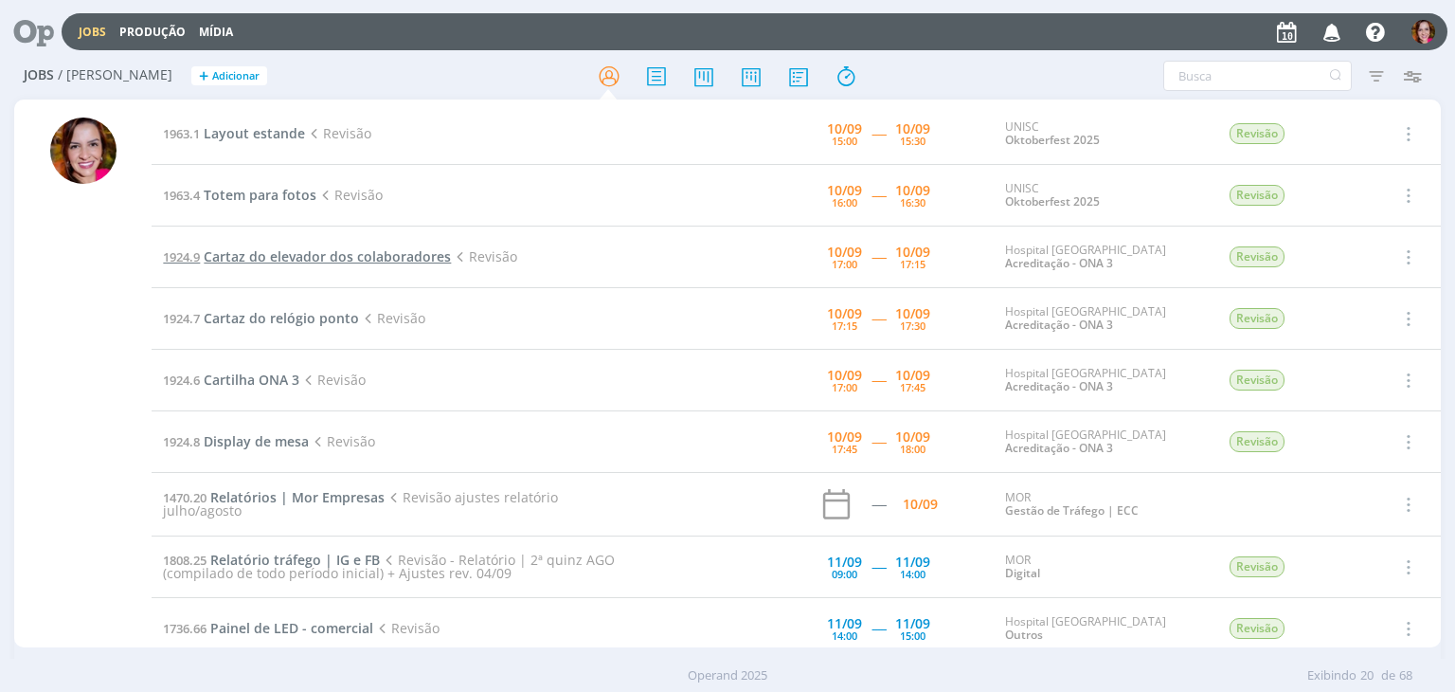
click at [267, 253] on span "Cartaz do elevador dos colaboradores" at bounding box center [327, 256] width 247 height 18
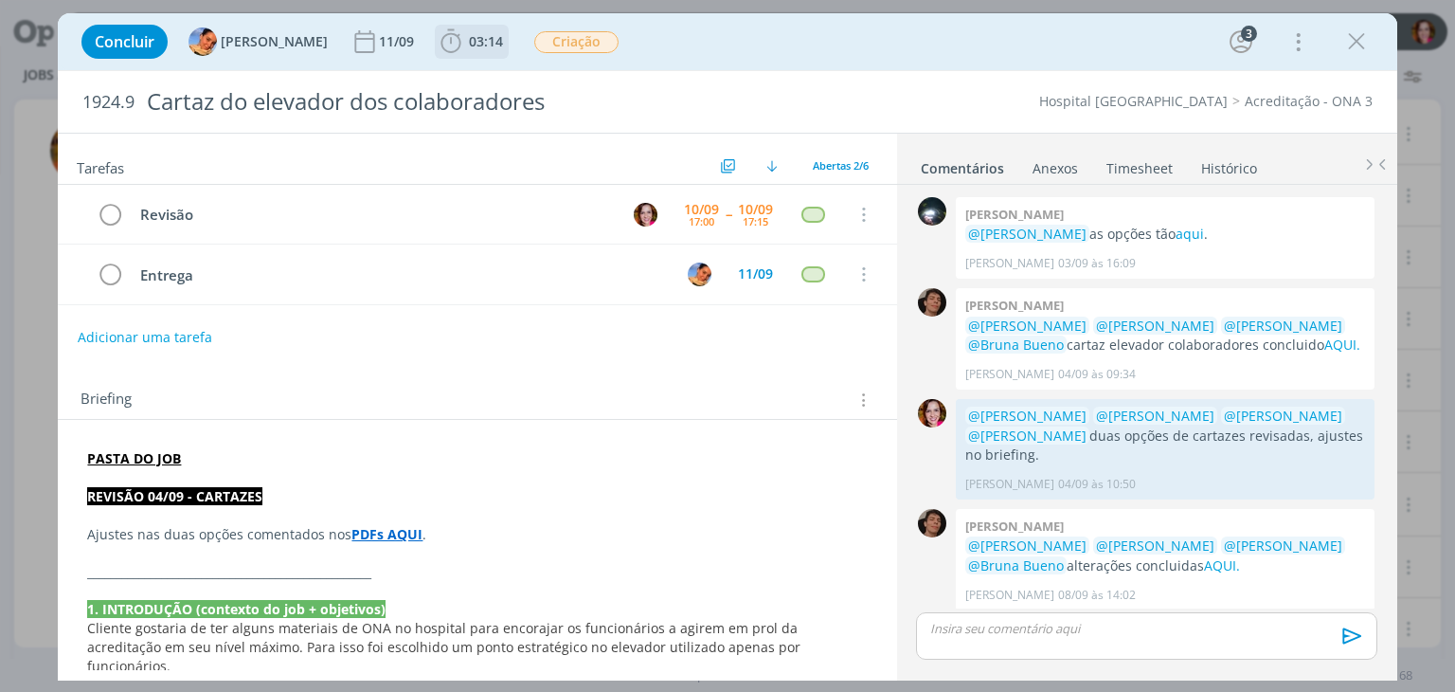
click at [437, 38] on icon "dialog" at bounding box center [451, 41] width 28 height 28
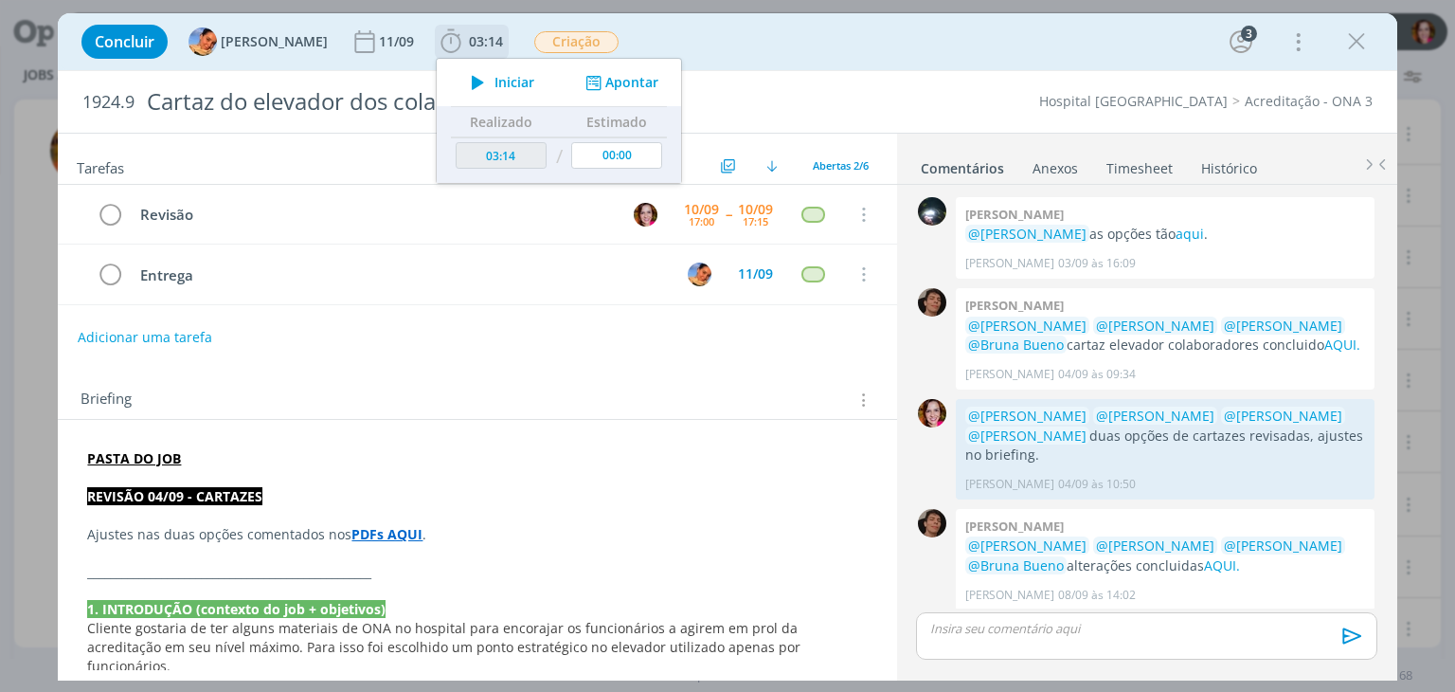
click at [461, 92] on icon "dialog" at bounding box center [477, 82] width 33 height 25
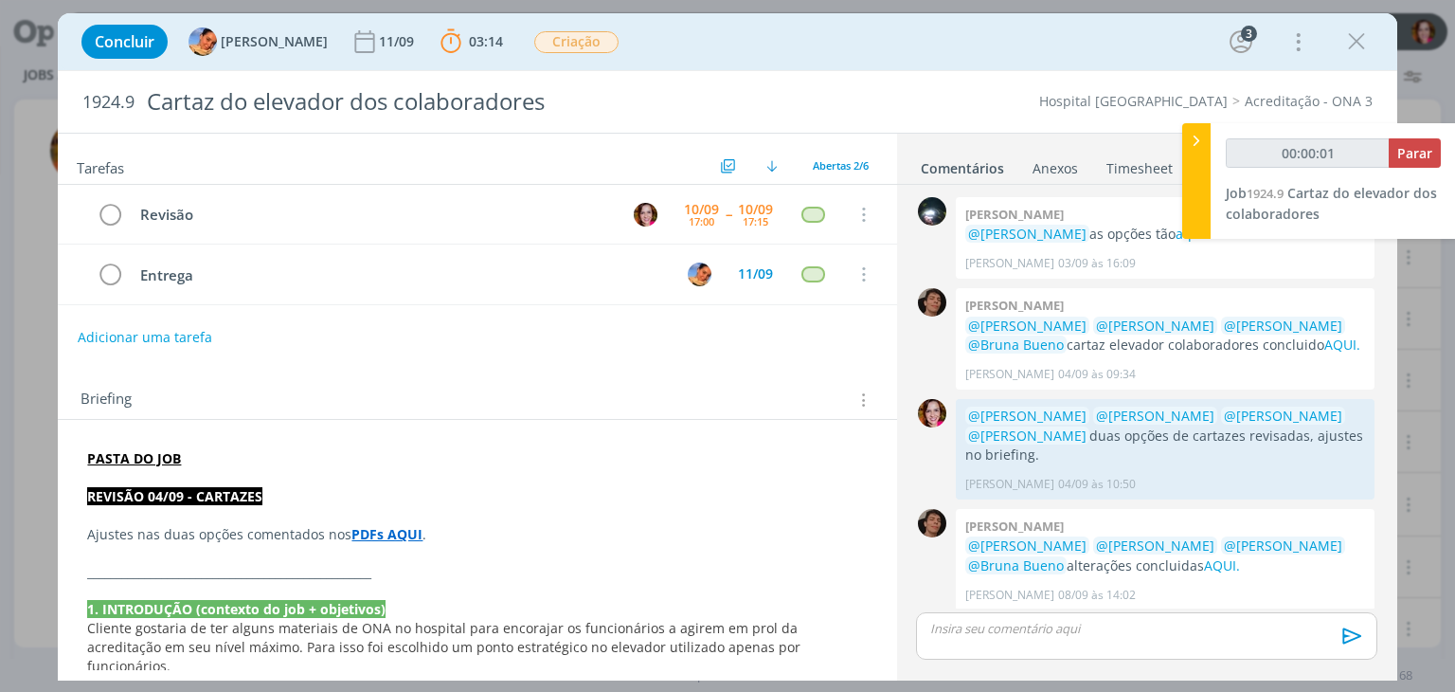
click at [384, 531] on strong "PDFs AQUI" at bounding box center [386, 534] width 71 height 18
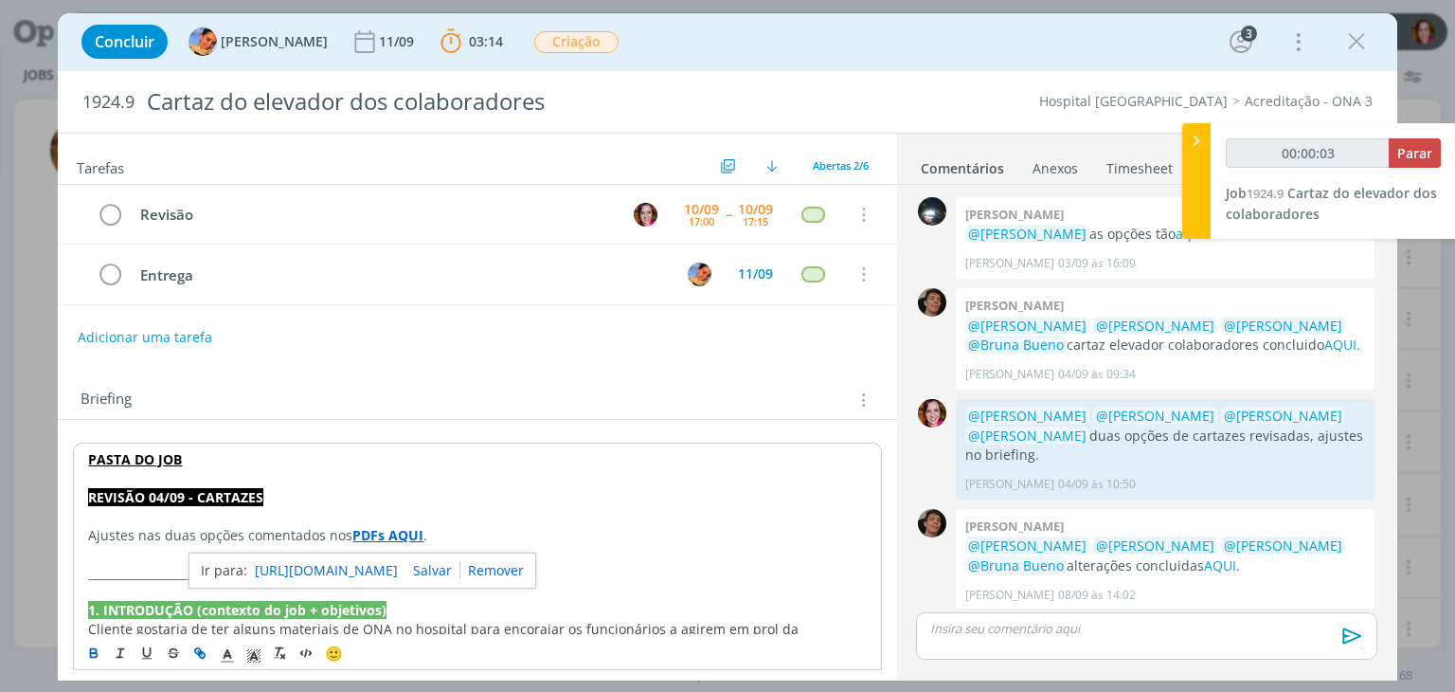
click at [395, 568] on link "[URL][DOMAIN_NAME]" at bounding box center [326, 570] width 143 height 25
click at [1204, 556] on link "AQUI." at bounding box center [1222, 565] width 36 height 18
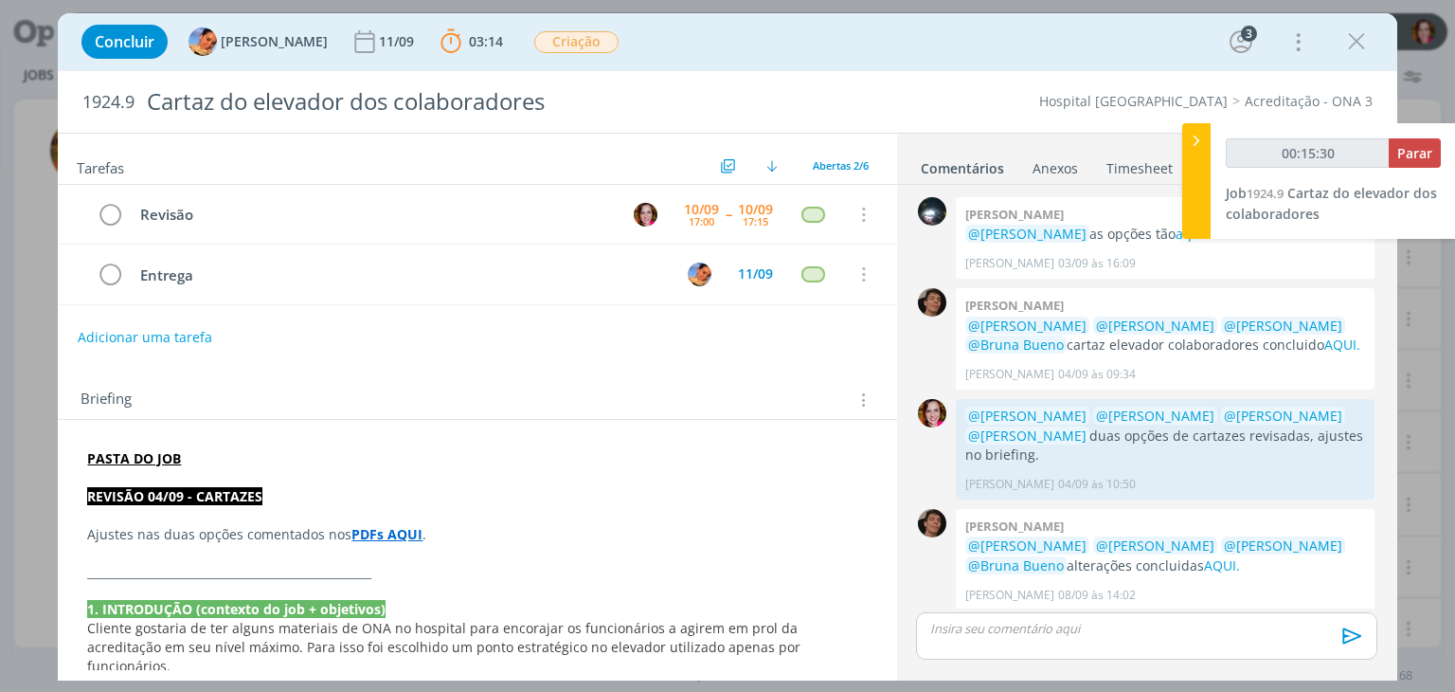
click at [946, 635] on p "dialog" at bounding box center [1146, 628] width 430 height 17
type input "00:15:31"
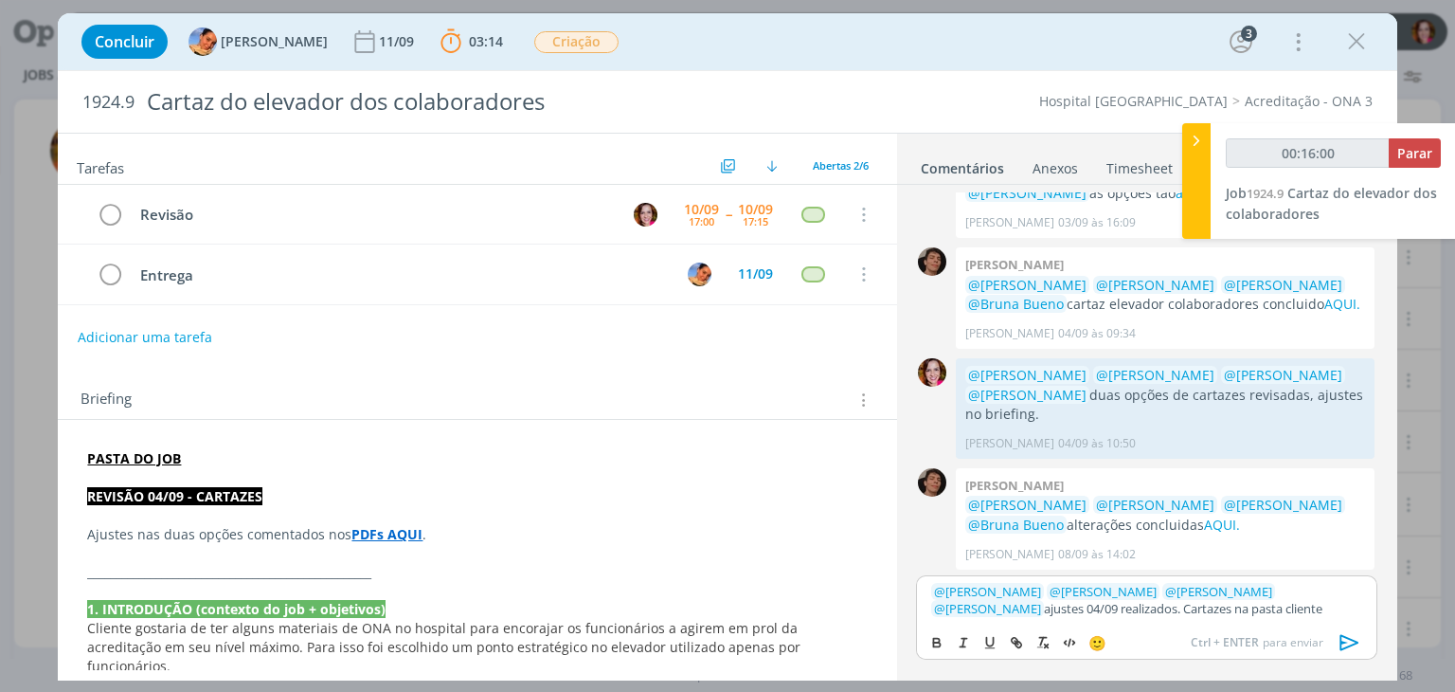
type input "00:16:01"
paste input "[URL][DOMAIN_NAME]"
type input "[URL][DOMAIN_NAME]"
click at [1349, 640] on icon "dialog" at bounding box center [1350, 642] width 28 height 28
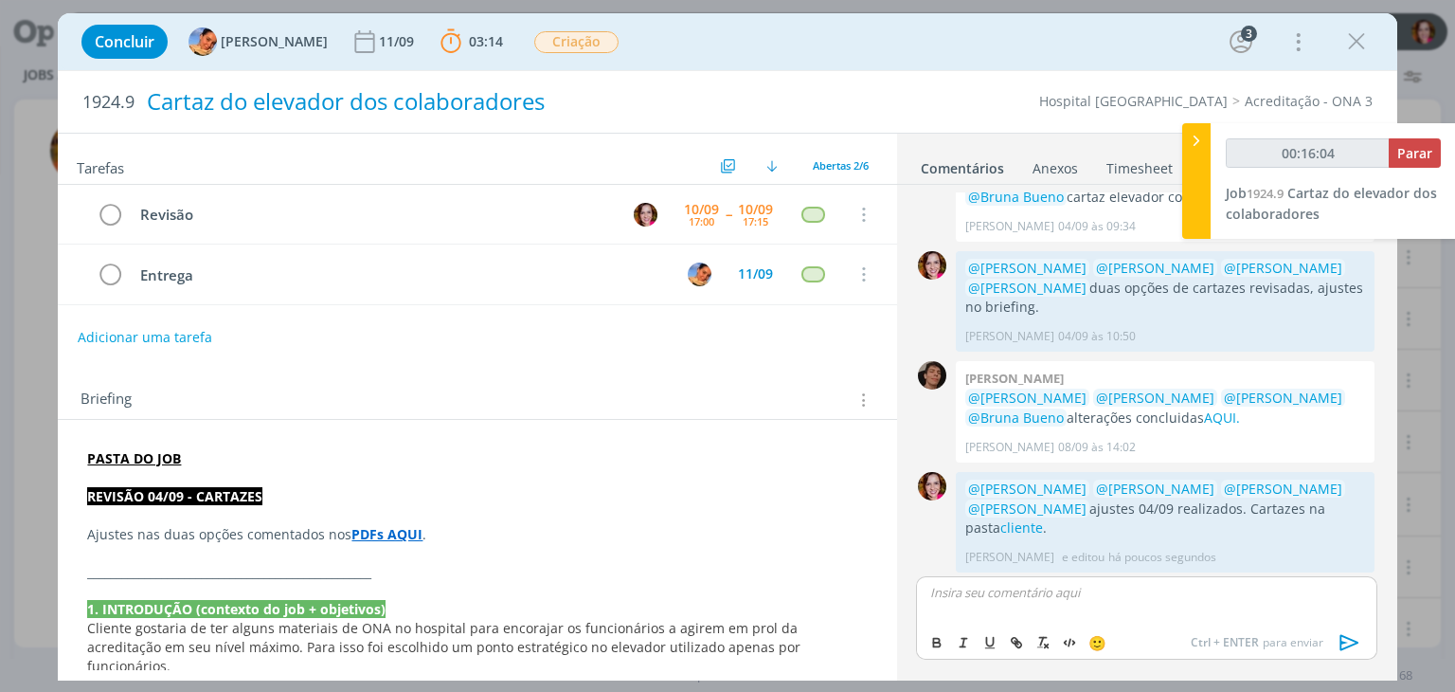
scroll to position [151, 0]
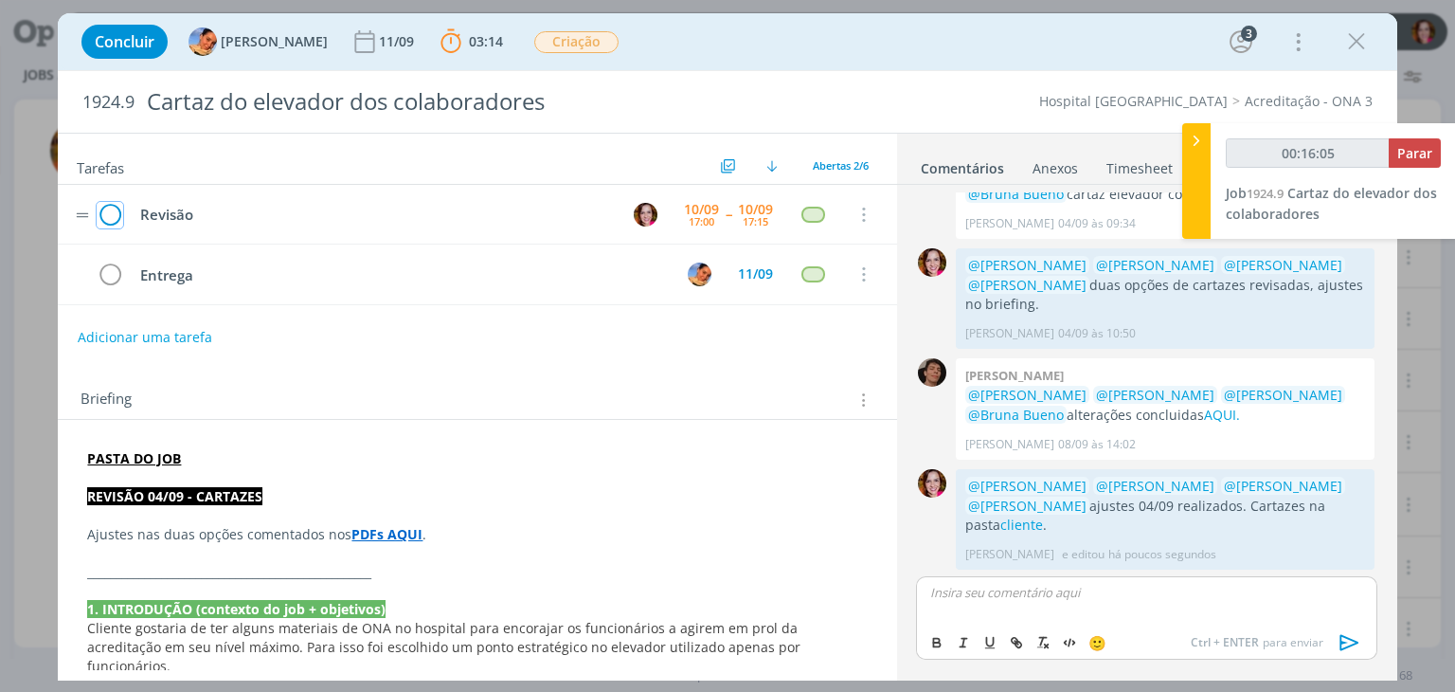
click at [109, 213] on icon "dialog" at bounding box center [110, 215] width 27 height 28
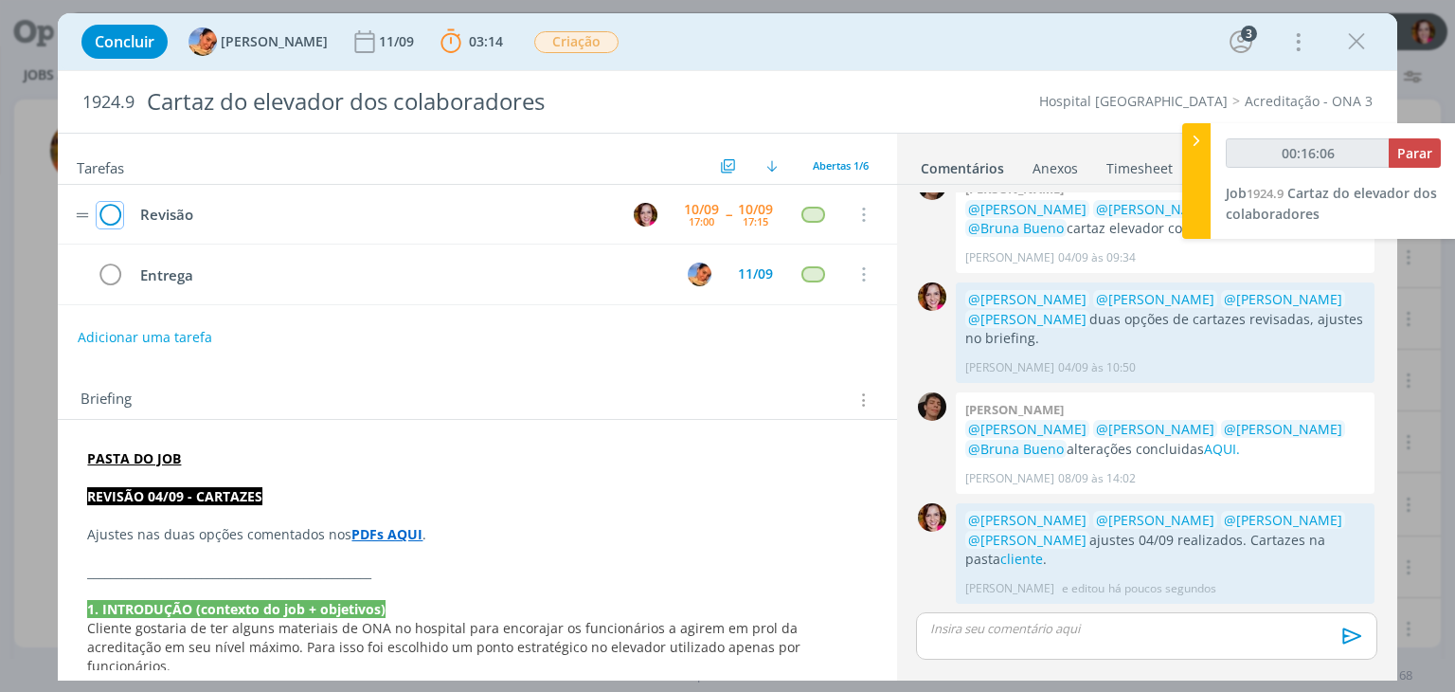
scroll to position [115, 0]
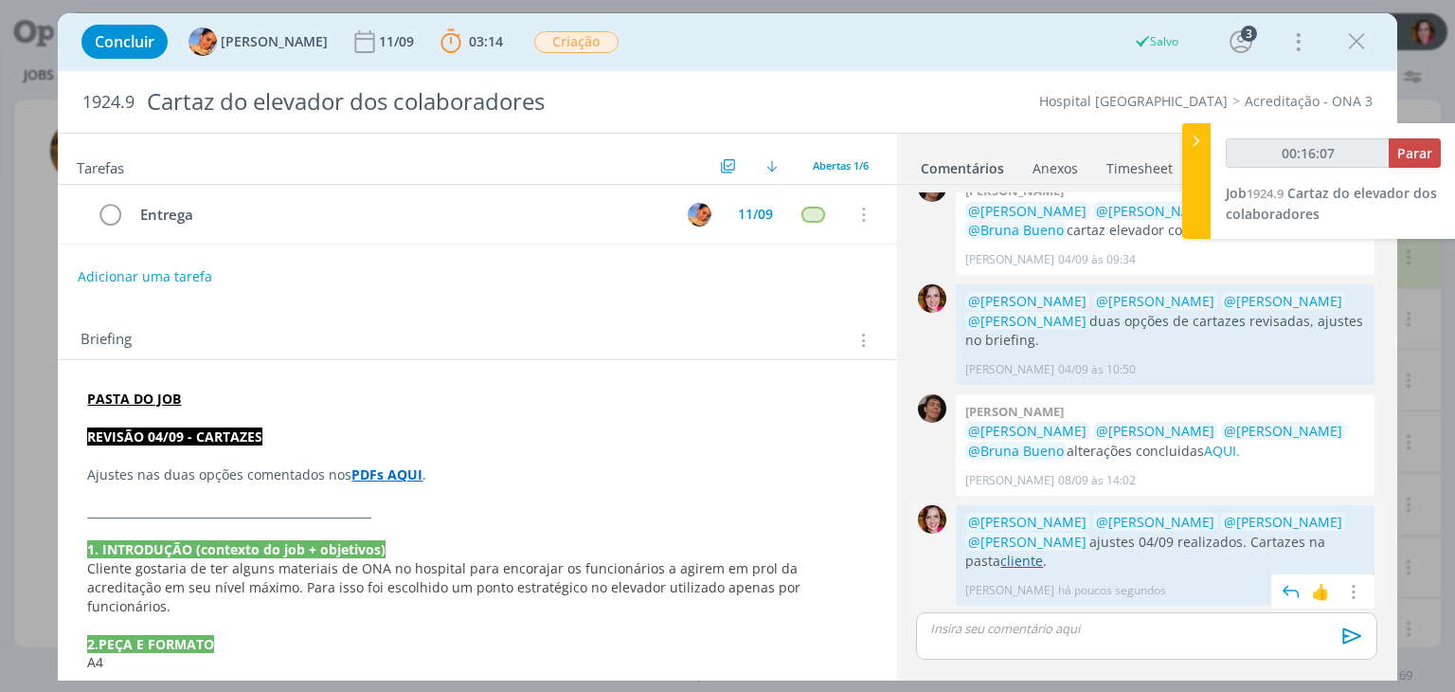
click at [1000, 558] on link "cliente" at bounding box center [1021, 560] width 43 height 18
type input "00:16:15"
click at [1399, 153] on span "Parar" at bounding box center [1414, 153] width 35 height 18
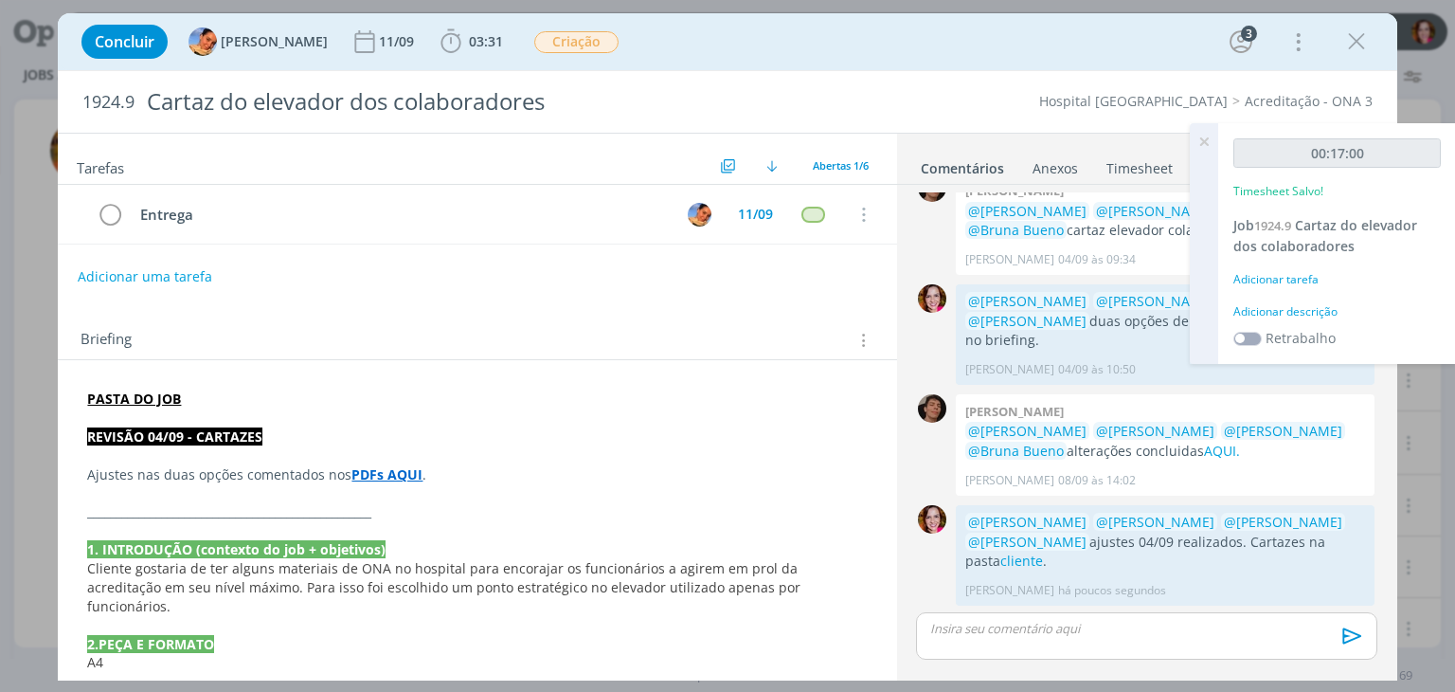
click at [1290, 315] on div "Adicionar descrição" at bounding box center [1337, 311] width 207 height 17
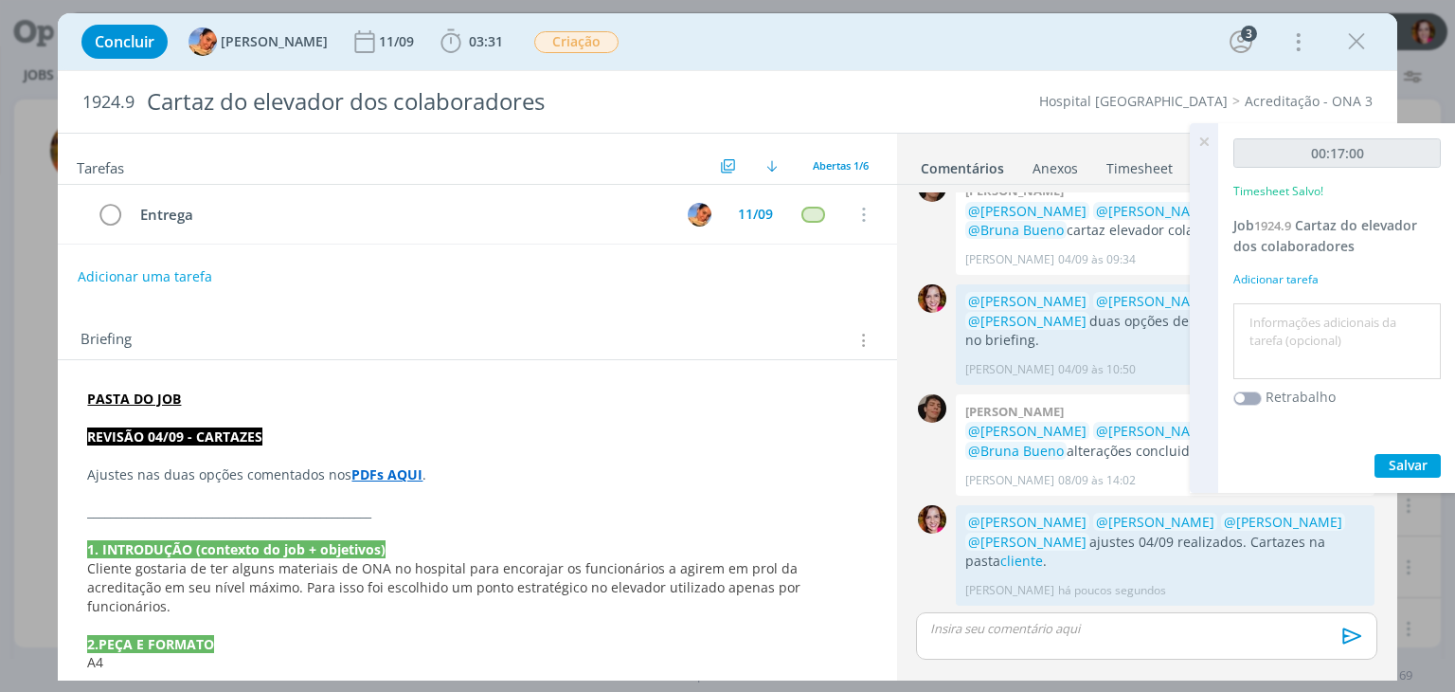
click at [1290, 315] on textarea at bounding box center [1337, 341] width 198 height 67
type textarea "Revisão ajustes 04/09 - cartazes"
click at [1396, 465] on span "Salvar" at bounding box center [1408, 465] width 39 height 18
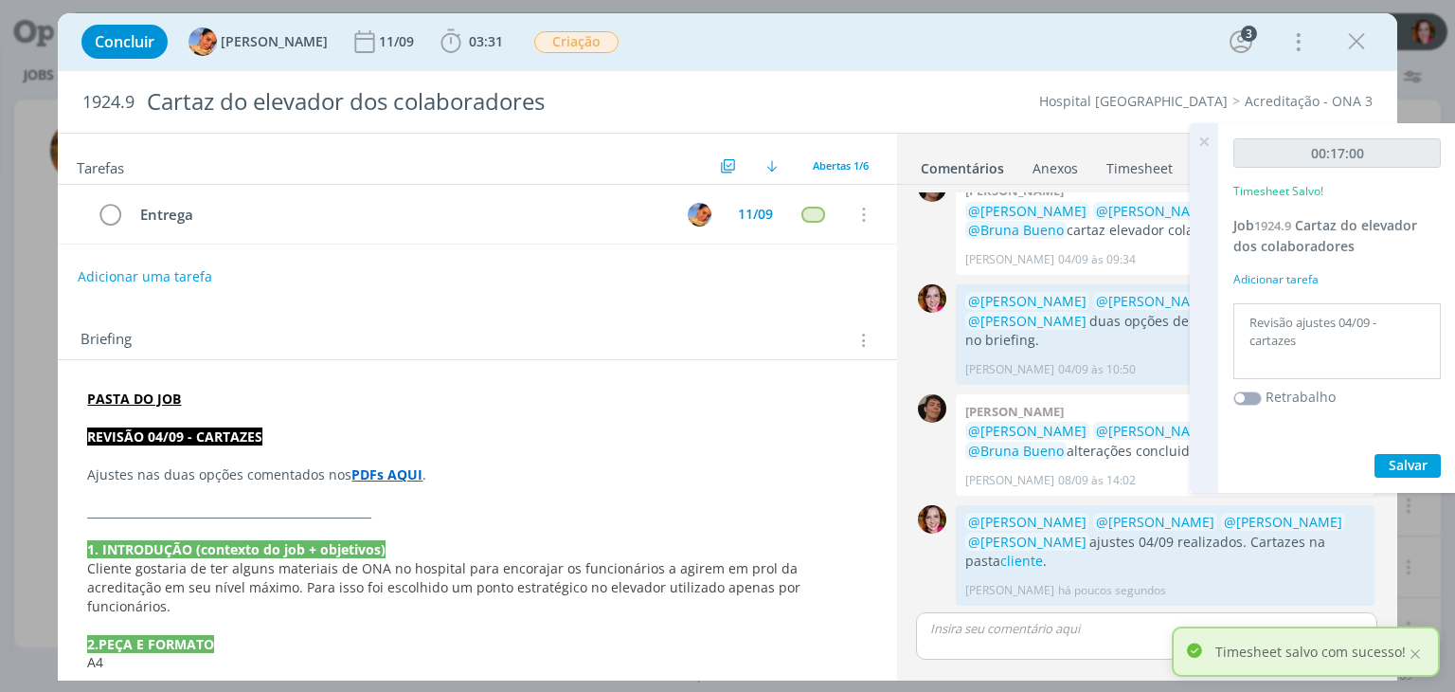
click at [1202, 142] on icon at bounding box center [1204, 141] width 34 height 37
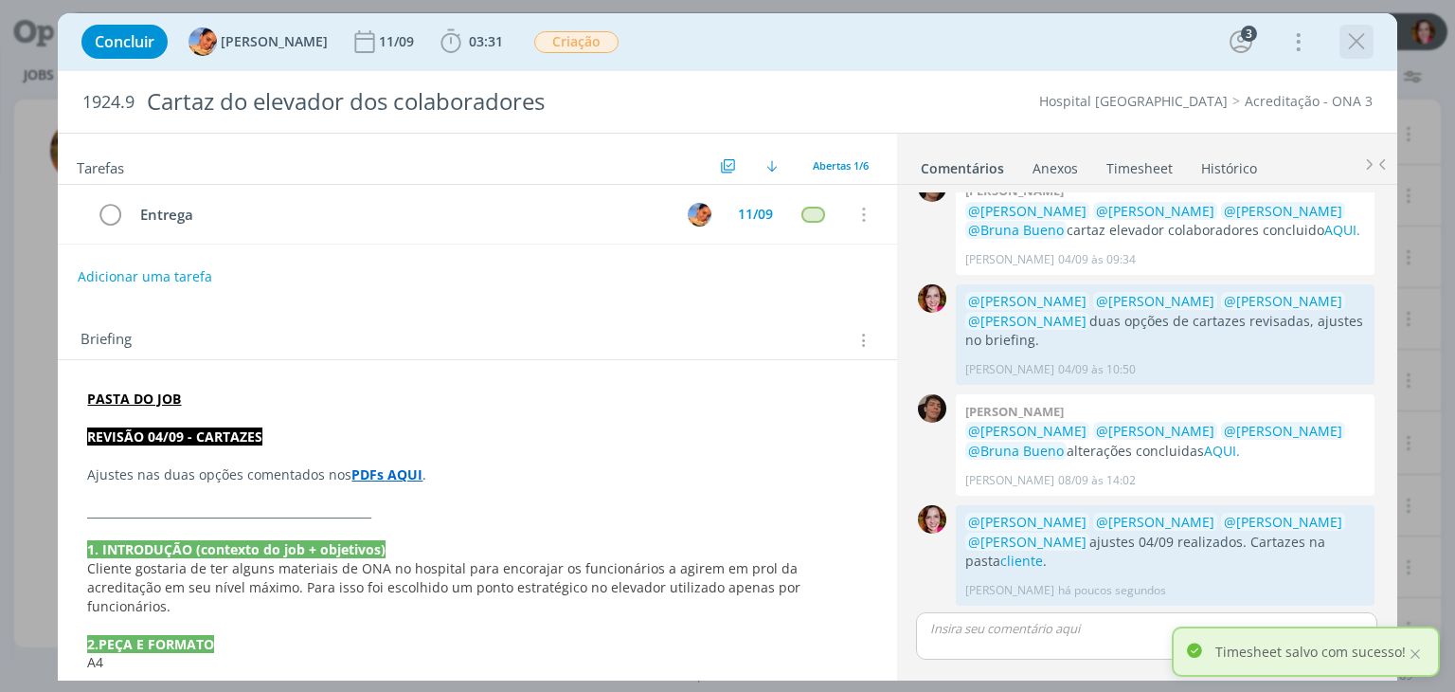
click at [1365, 45] on icon "dialog" at bounding box center [1356, 41] width 28 height 28
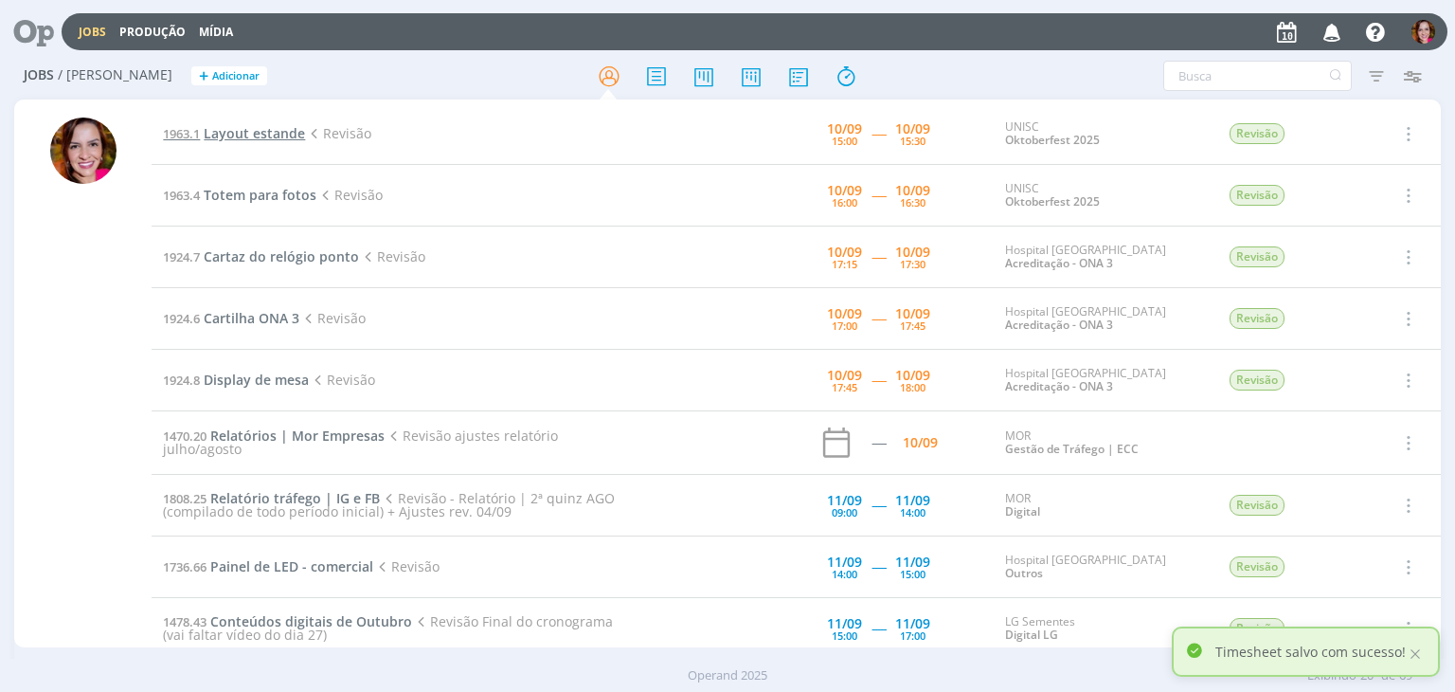
click at [264, 128] on span "Layout estande" at bounding box center [254, 133] width 101 height 18
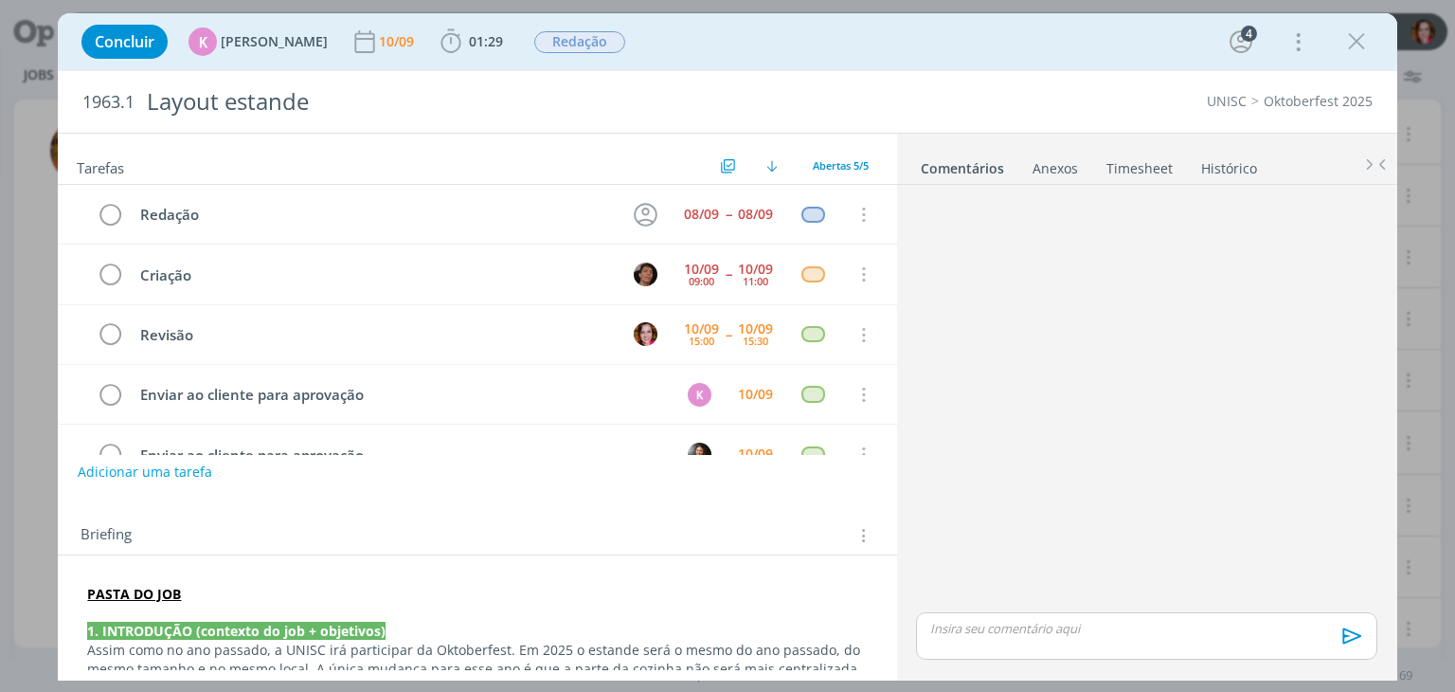
scroll to position [42, 0]
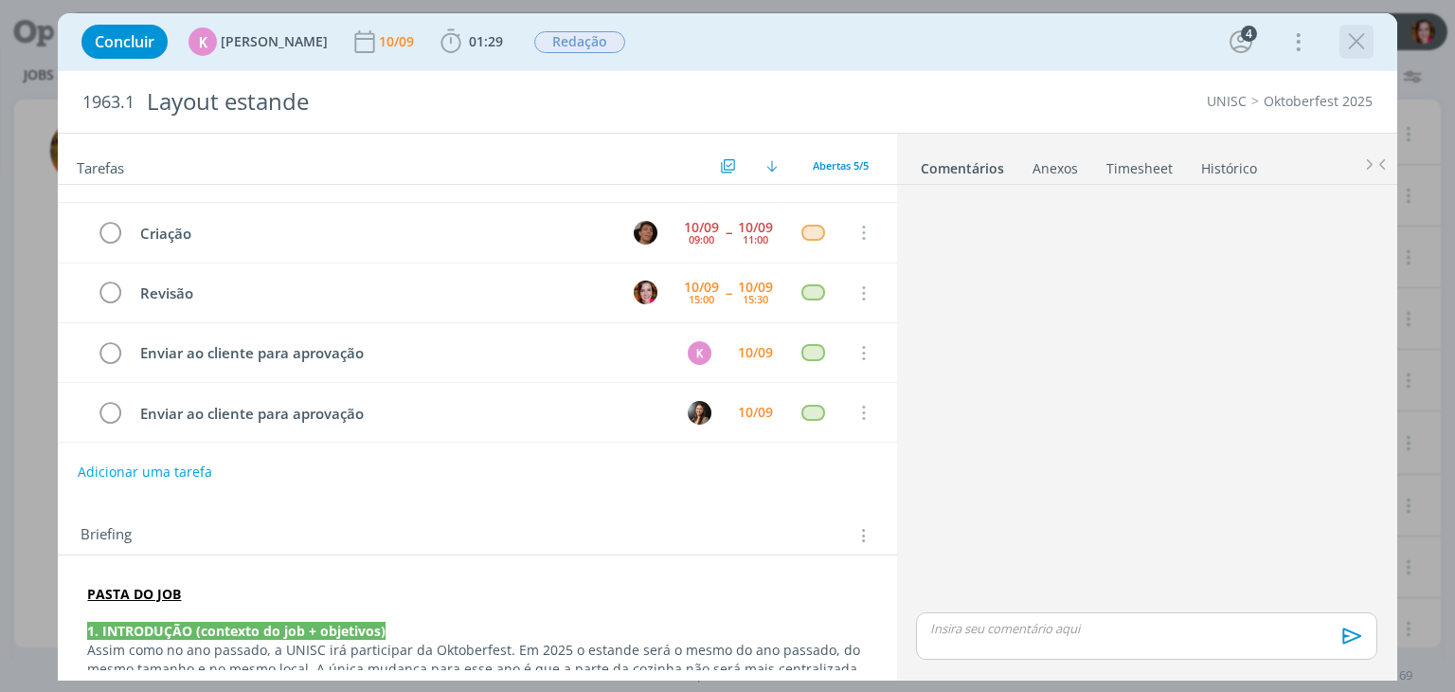
click at [1353, 45] on icon "dialog" at bounding box center [1356, 41] width 28 height 28
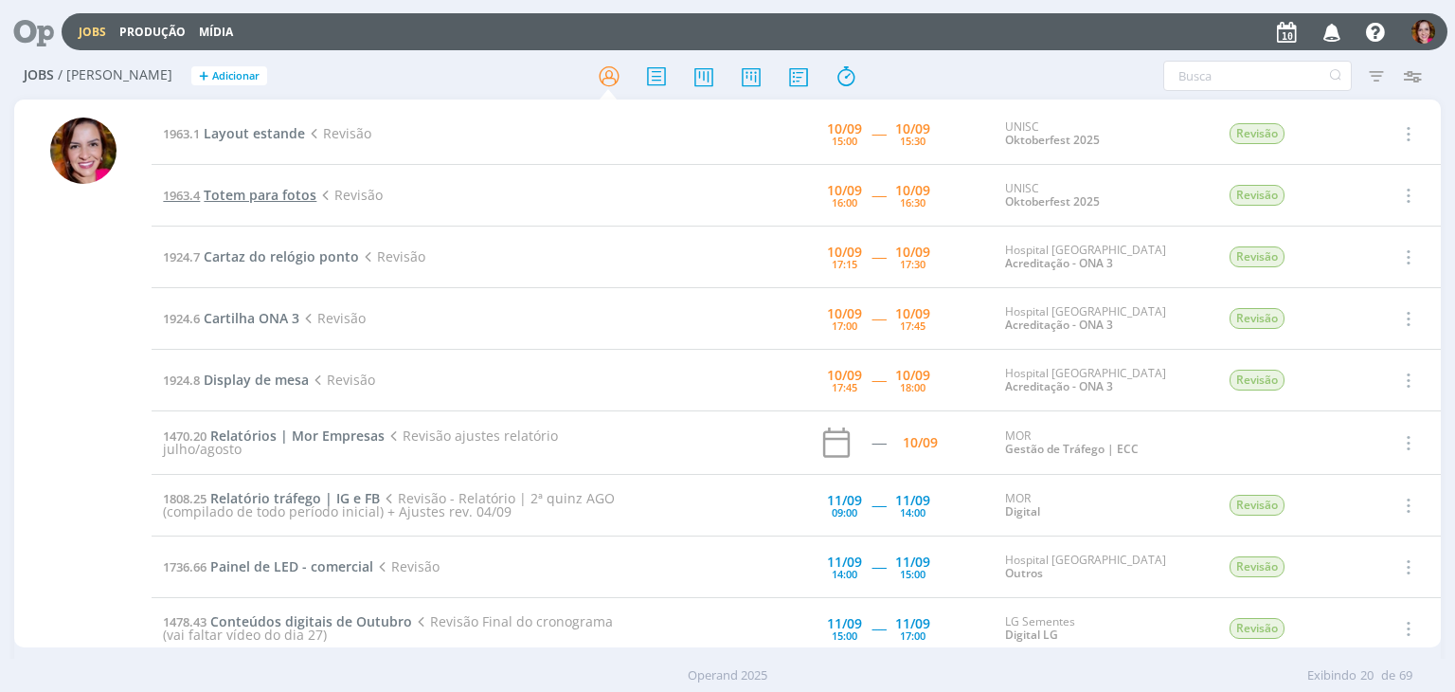
click at [235, 201] on span "Totem para fotos" at bounding box center [260, 195] width 113 height 18
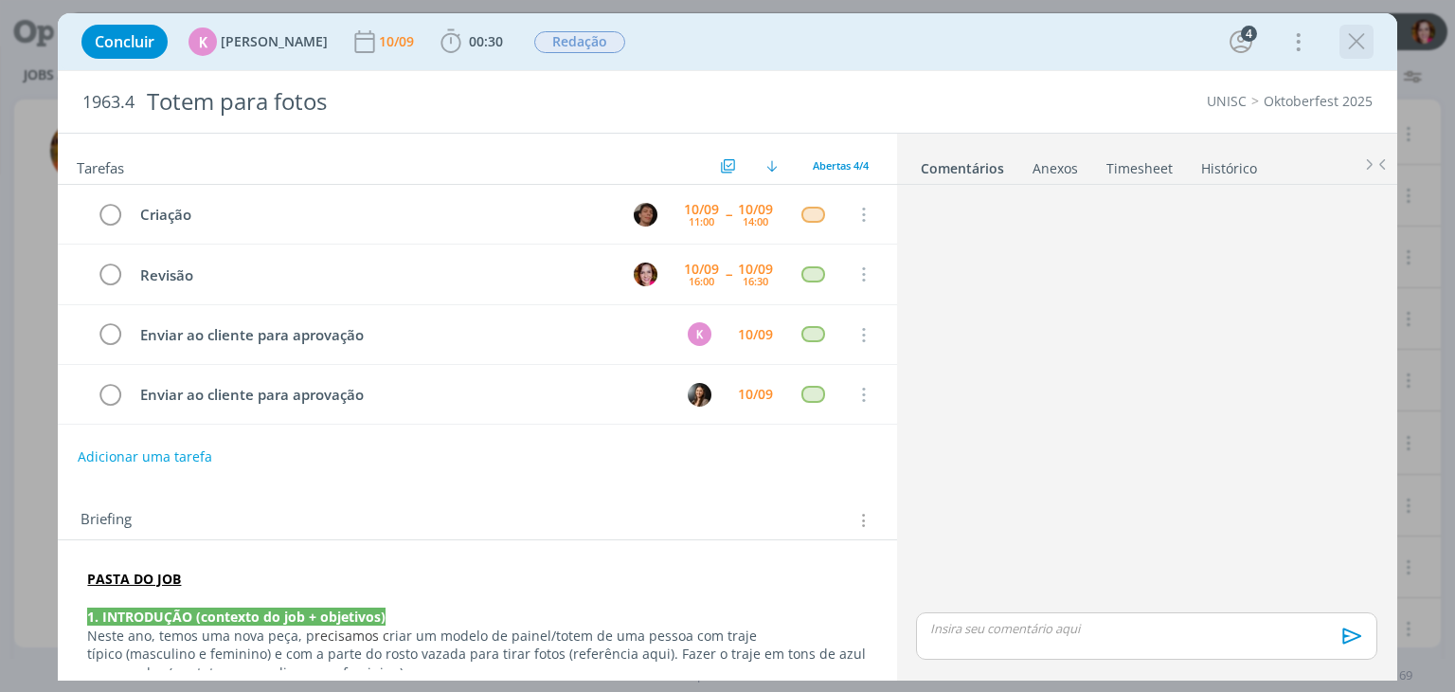
click at [1356, 46] on icon "dialog" at bounding box center [1356, 41] width 28 height 28
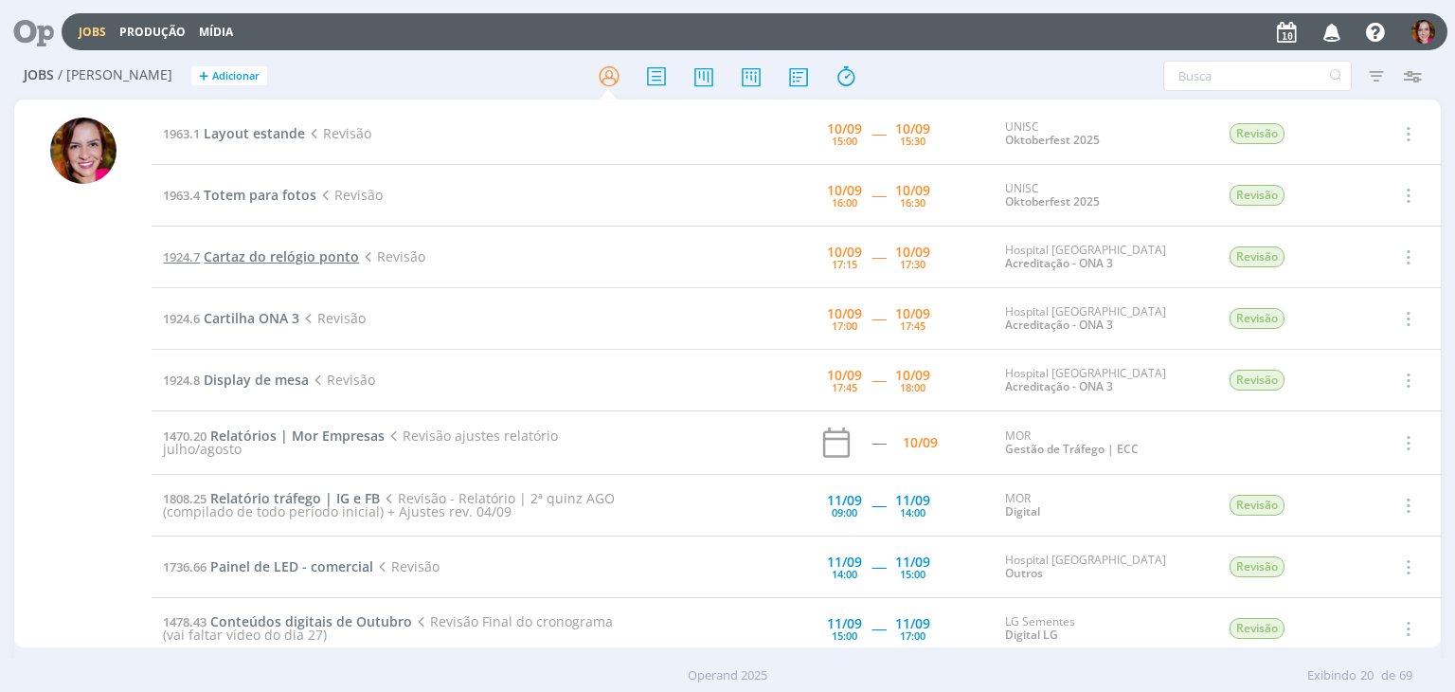
click at [293, 256] on span "Cartaz do relógio ponto" at bounding box center [281, 256] width 155 height 18
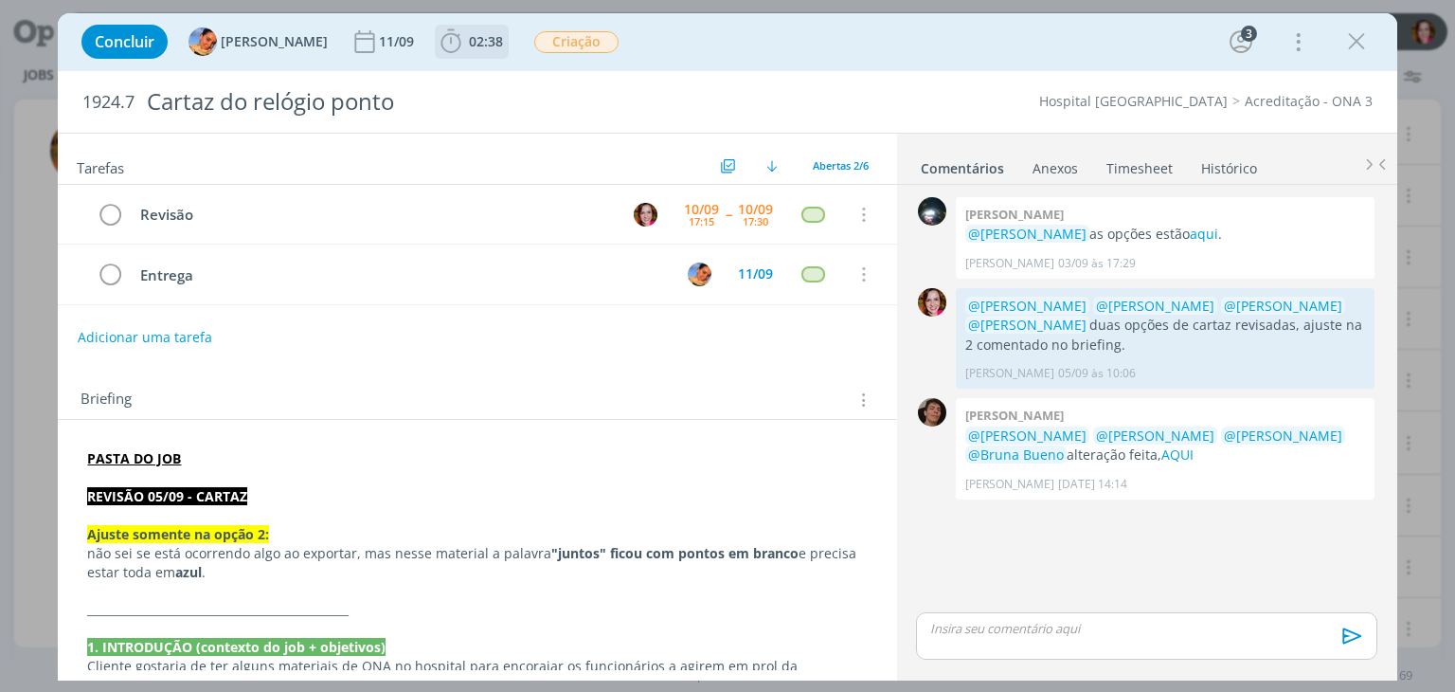
click at [442, 48] on icon "dialog" at bounding box center [451, 41] width 28 height 28
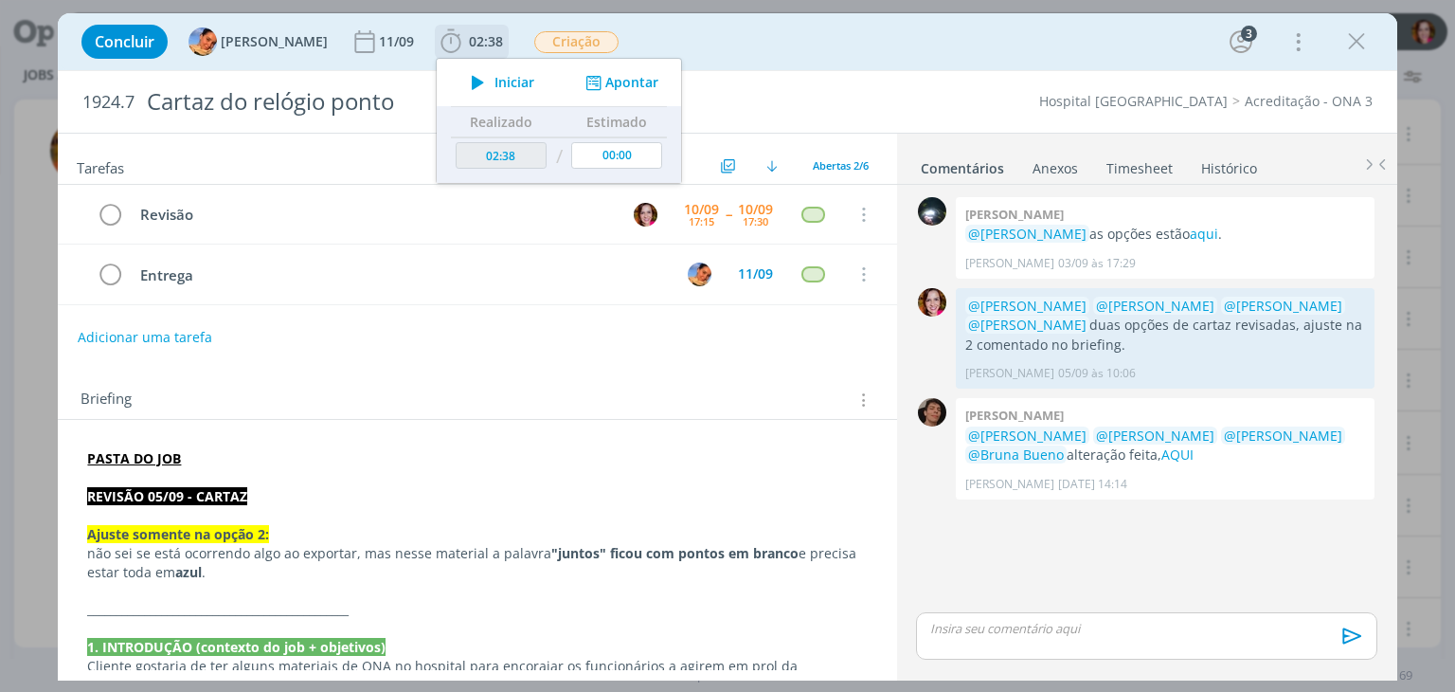
click at [461, 87] on icon "dialog" at bounding box center [477, 82] width 33 height 25
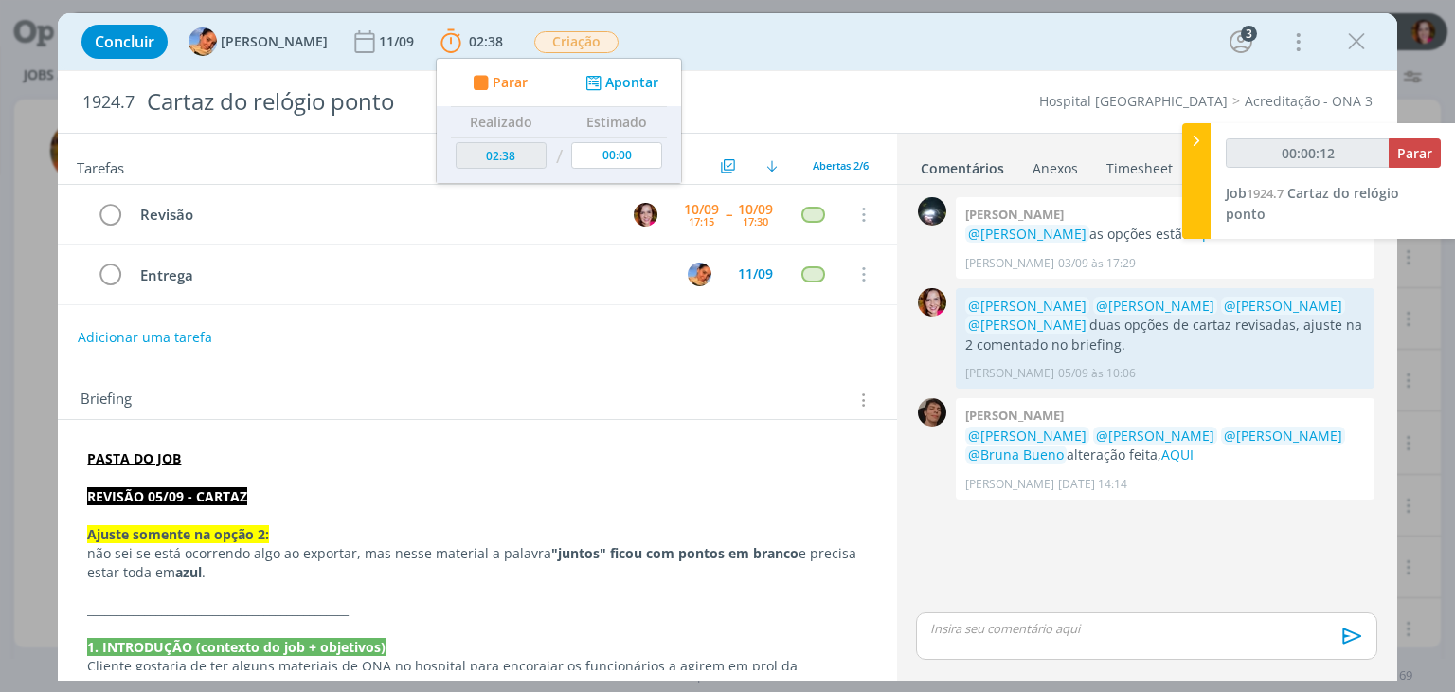
type input "00:00:13"
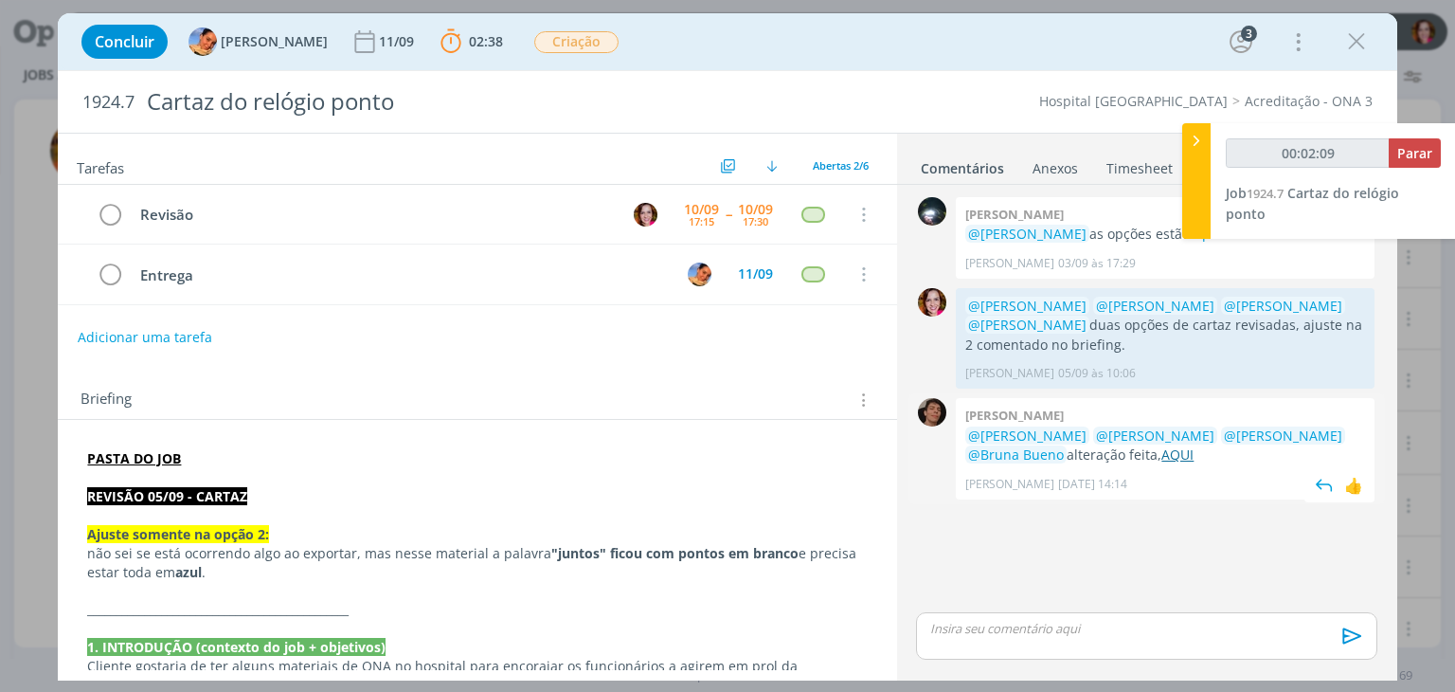
click at [1162, 447] on link "AQUI" at bounding box center [1178, 454] width 32 height 18
type input "00:02:58"
click at [945, 624] on p "dialog" at bounding box center [1146, 628] width 430 height 17
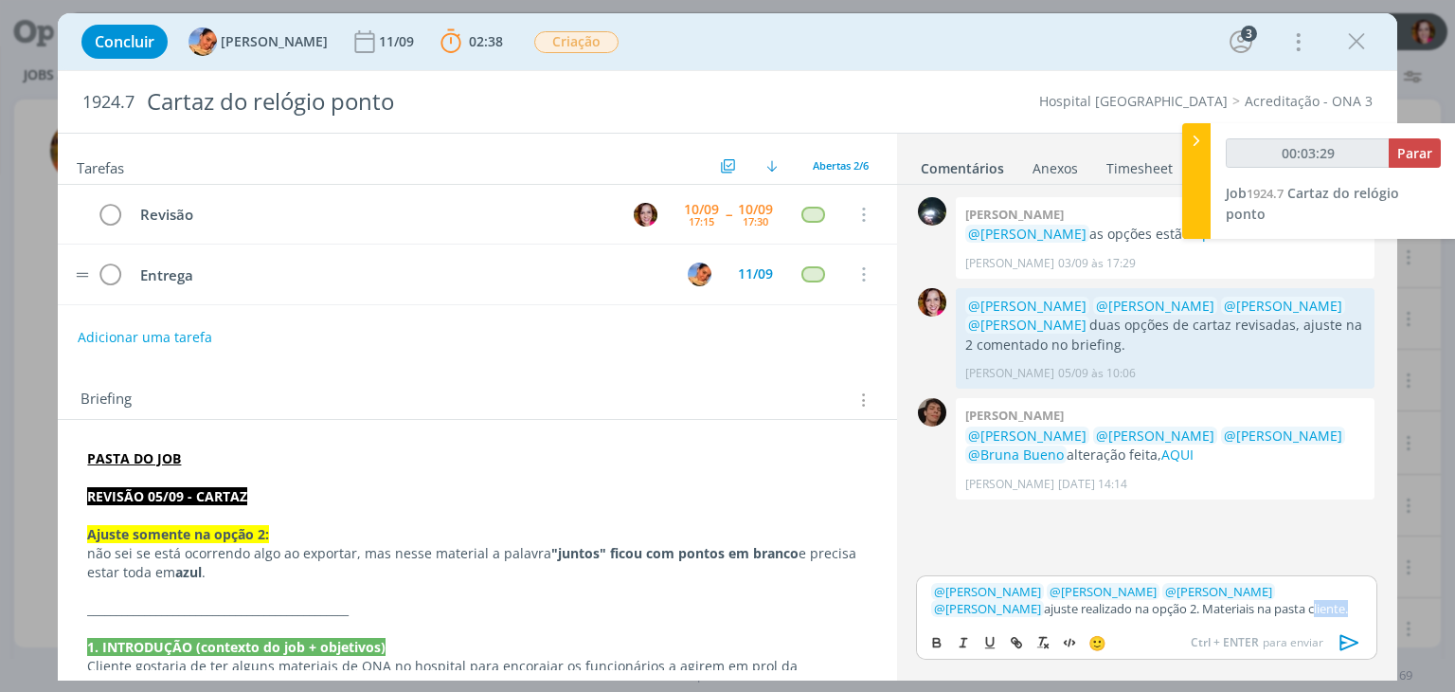
type input "00:03:30"
paste input "https://sobeae.sharepoint.com/sites/SOBEAE/Documentos%20Compartilhados/Forms/Al…"
type input "https://sobeae.sharepoint.com/sites/SOBEAE/Documentos%20Compartilhados/Forms/Al…"
click at [1343, 641] on icon "dialog" at bounding box center [1349, 643] width 19 height 16
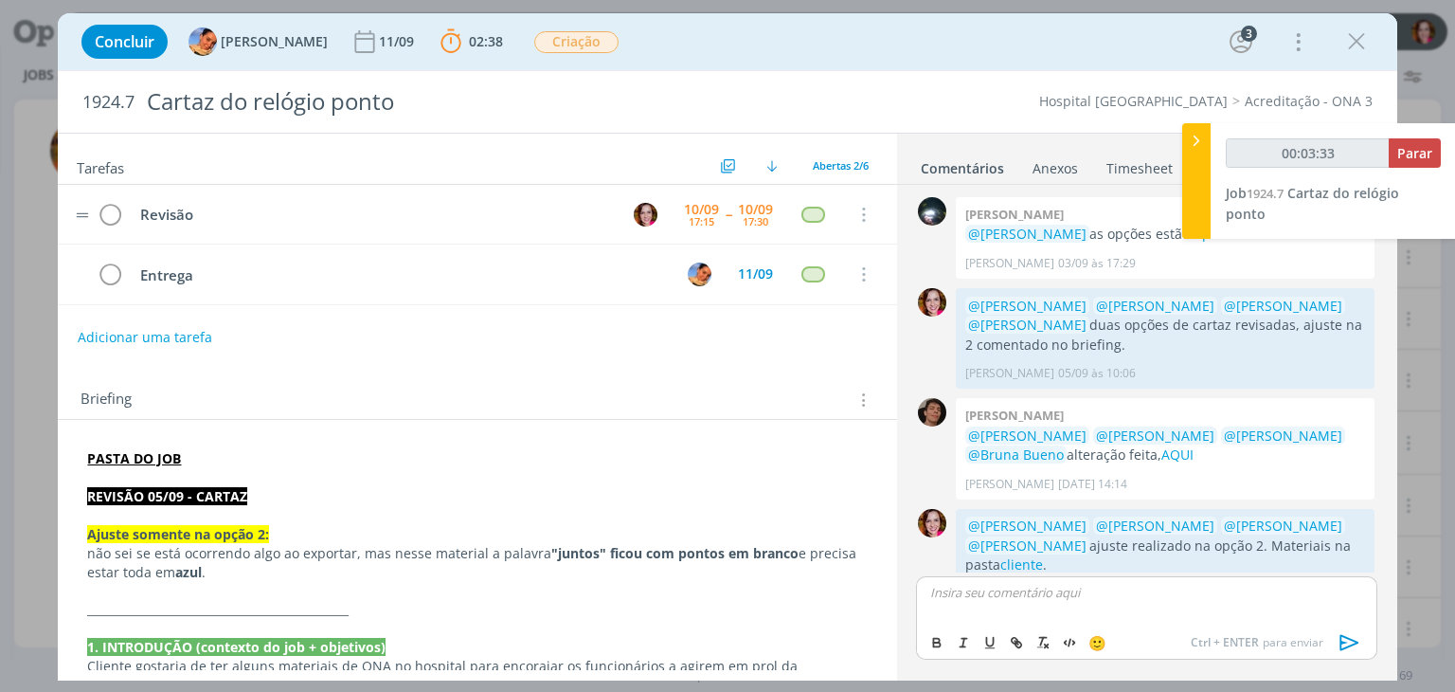
scroll to position [40, 0]
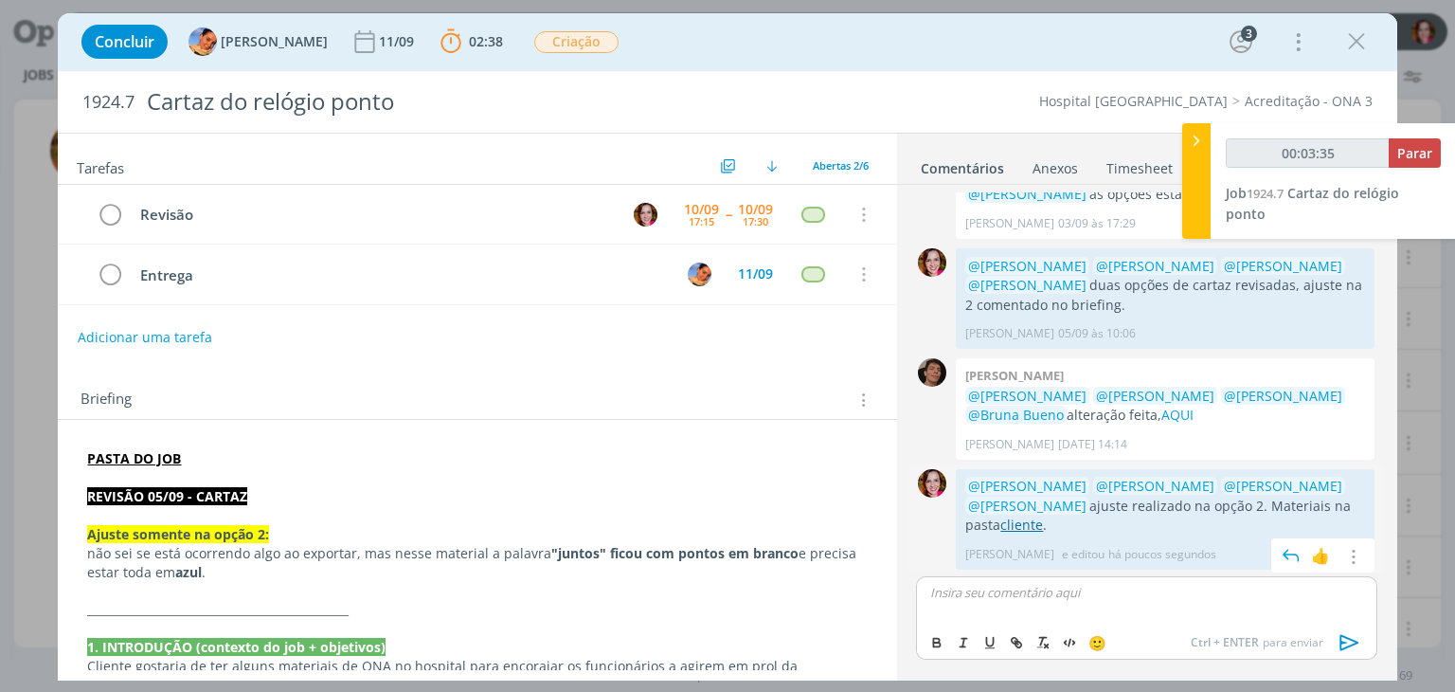
click at [1035, 526] on link "cliente" at bounding box center [1021, 524] width 43 height 18
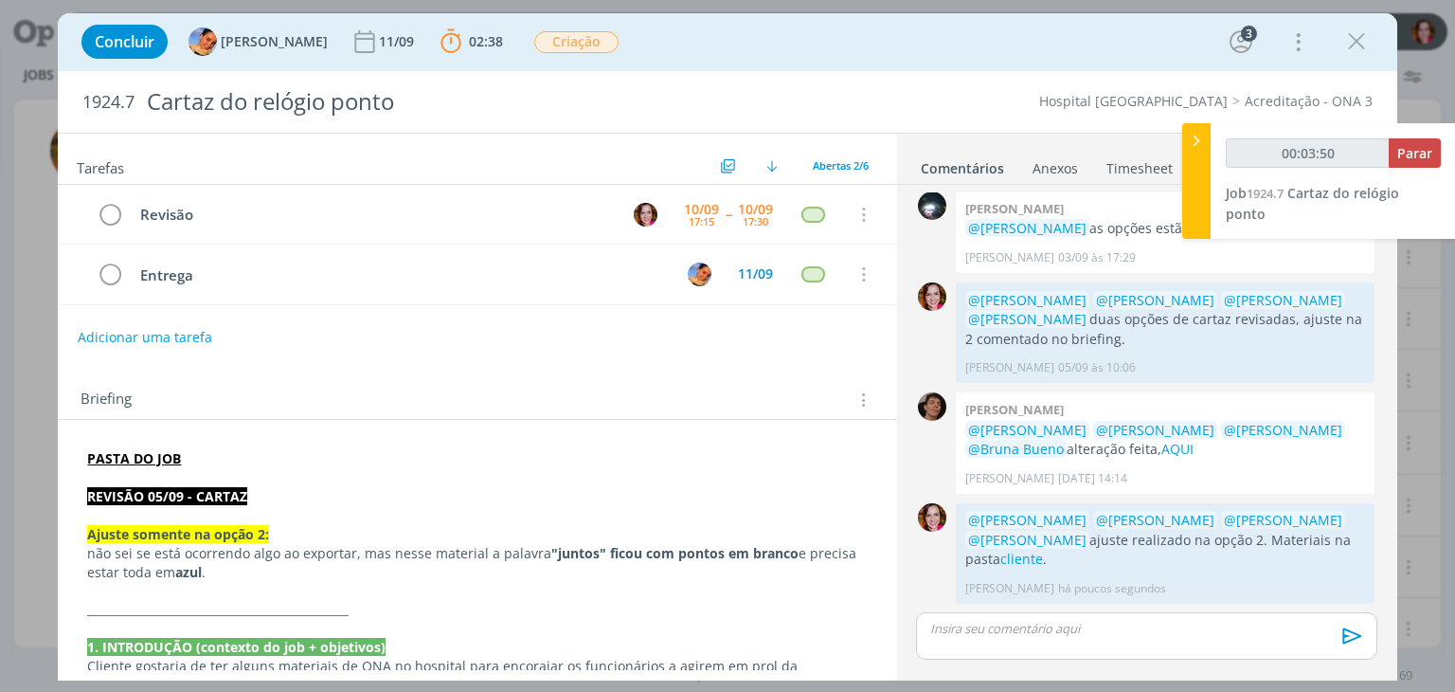
scroll to position [0, 0]
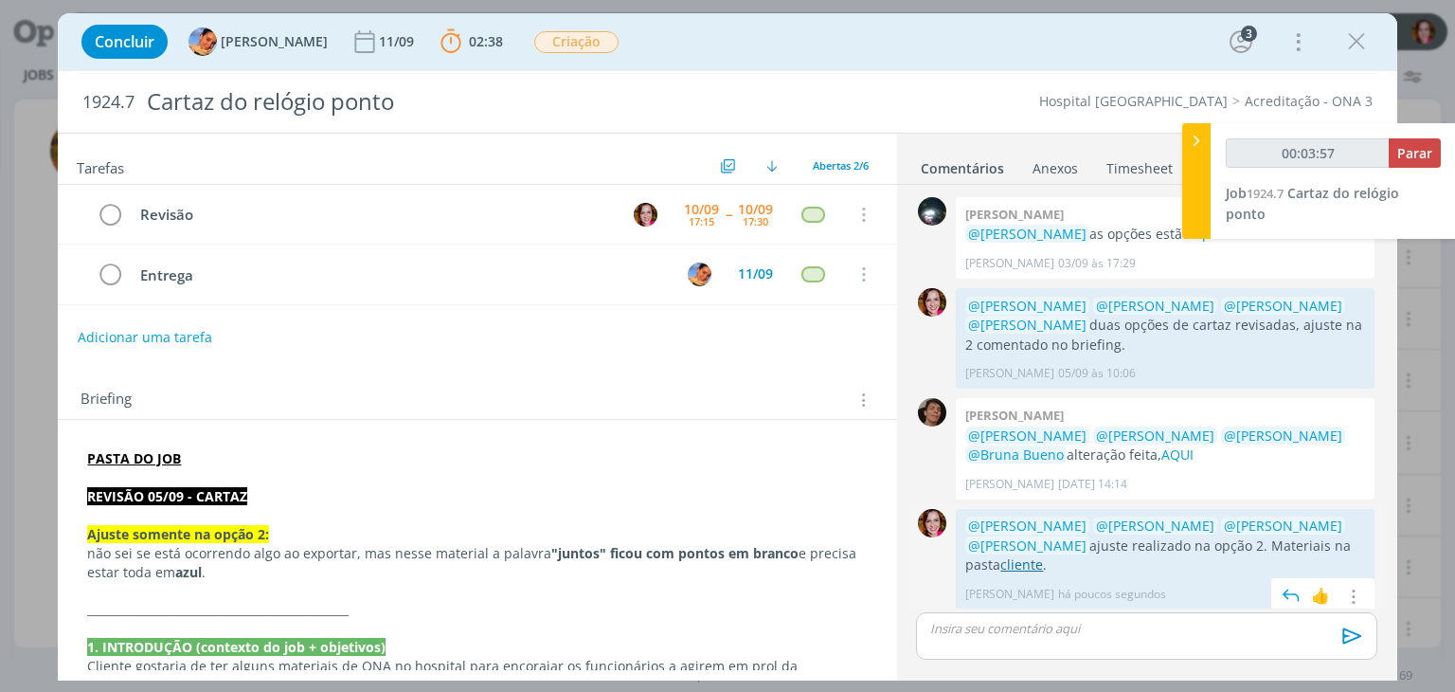
click at [1043, 555] on link "cliente" at bounding box center [1021, 564] width 43 height 18
click at [103, 214] on icon "dialog" at bounding box center [110, 215] width 27 height 28
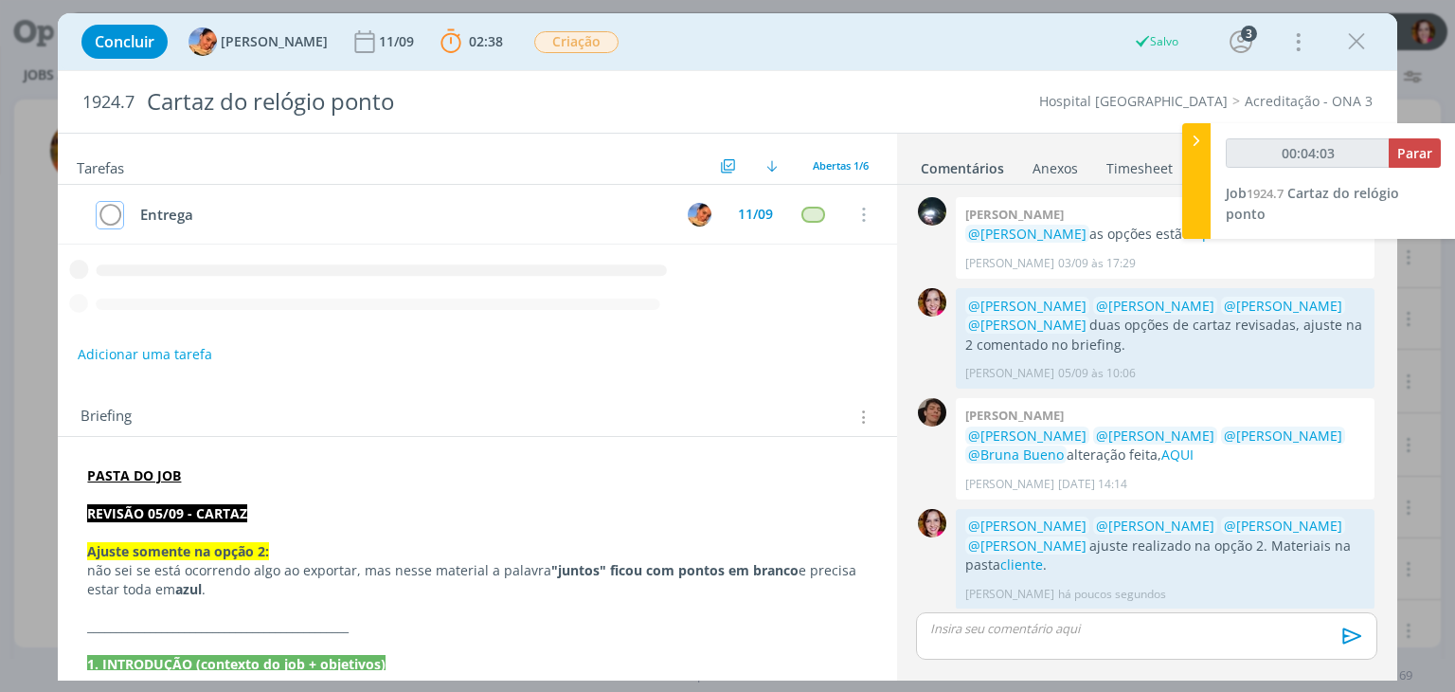
type input "00:04:04"
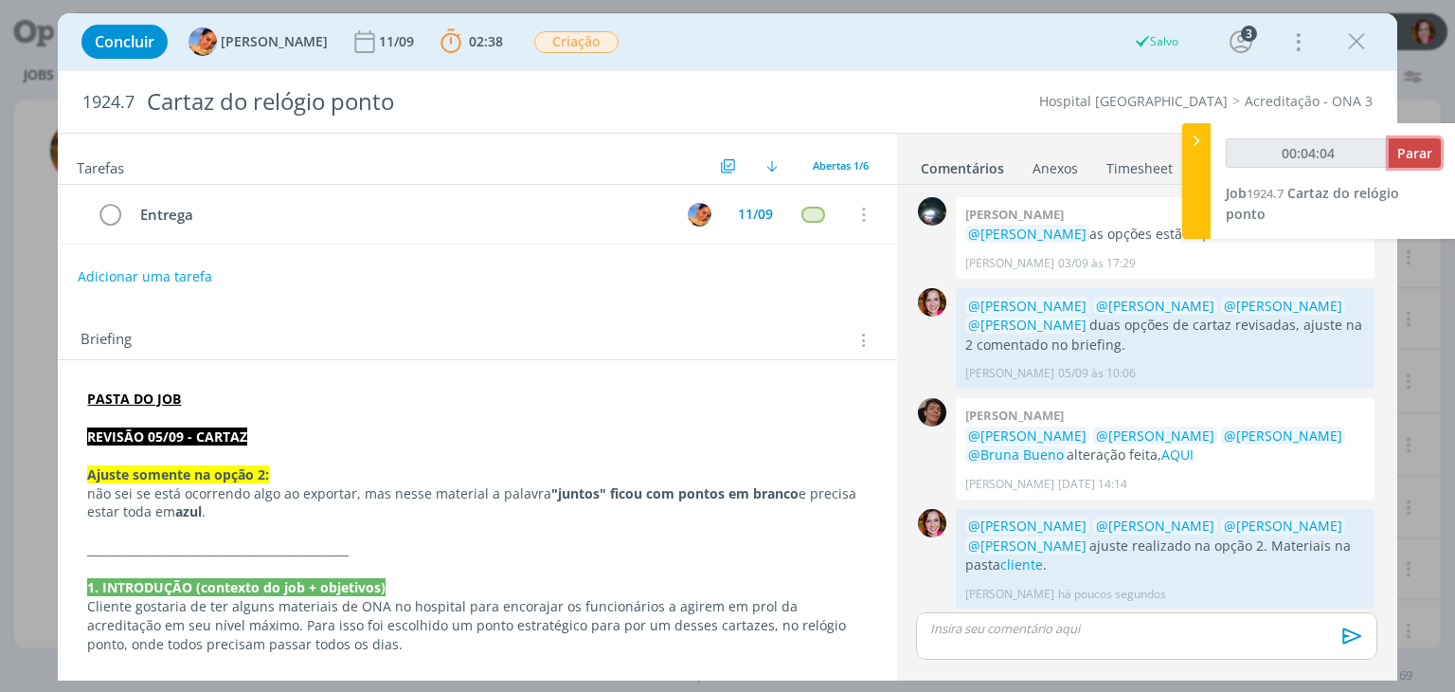
click at [1411, 160] on span "Parar" at bounding box center [1414, 153] width 35 height 18
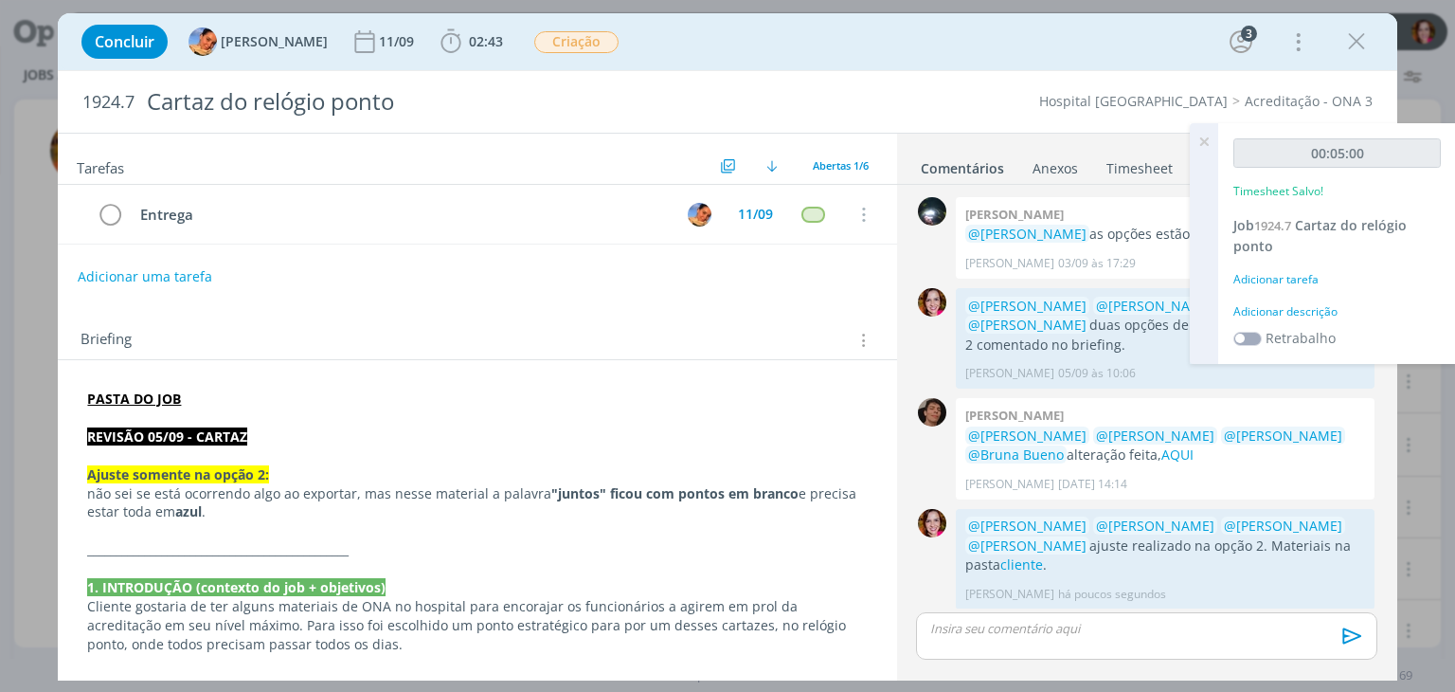
click at [1277, 312] on div "Adicionar descrição" at bounding box center [1337, 311] width 207 height 17
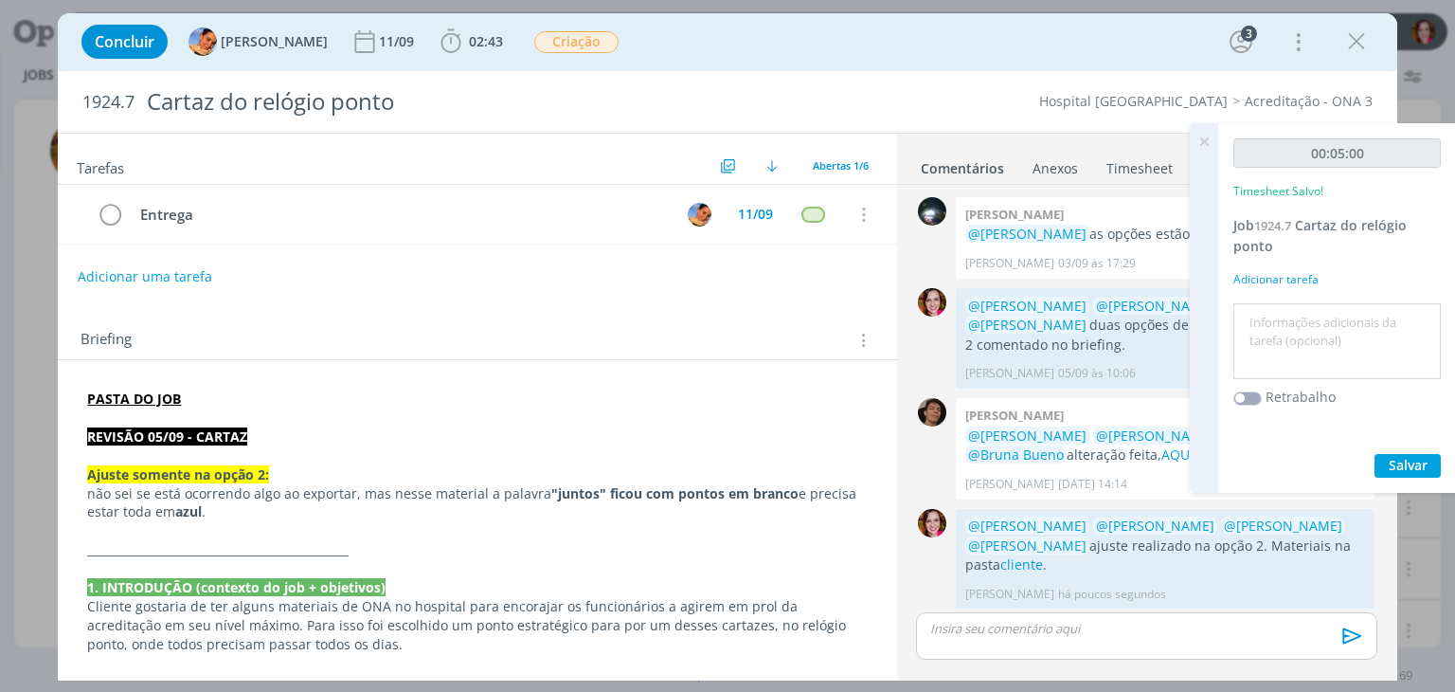
click at [1277, 312] on textarea at bounding box center [1337, 341] width 198 height 67
type textarea "Revisão ajuste 05/09"
click at [1425, 461] on span "Salvar" at bounding box center [1408, 465] width 39 height 18
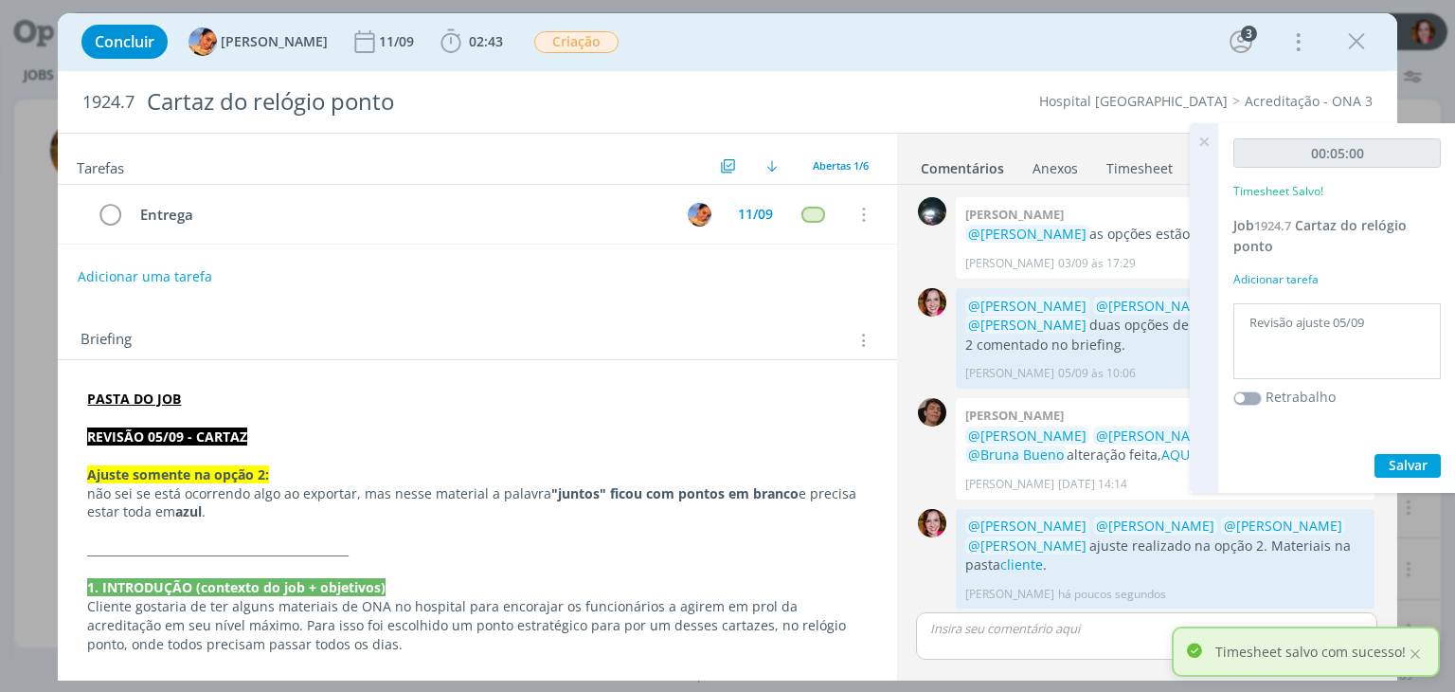
click at [1203, 139] on icon at bounding box center [1204, 141] width 34 height 37
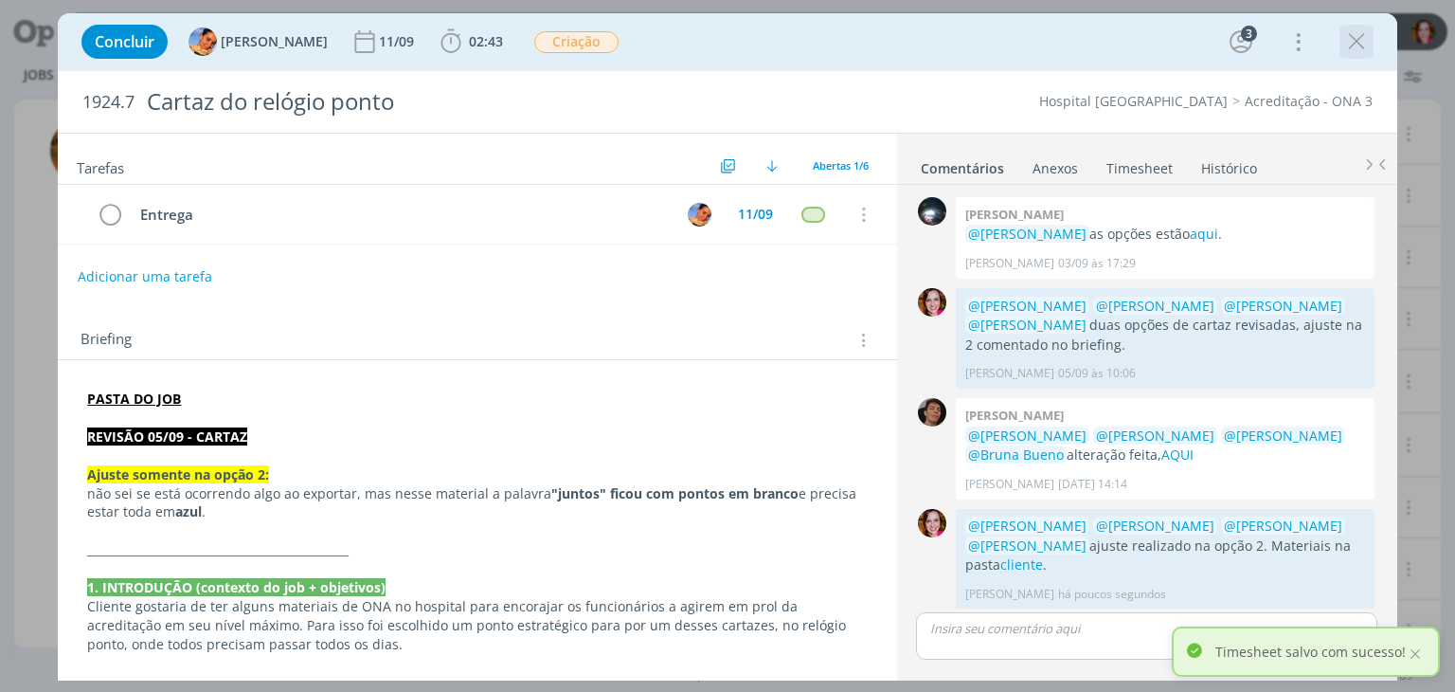
click at [1360, 34] on icon "dialog" at bounding box center [1356, 41] width 28 height 28
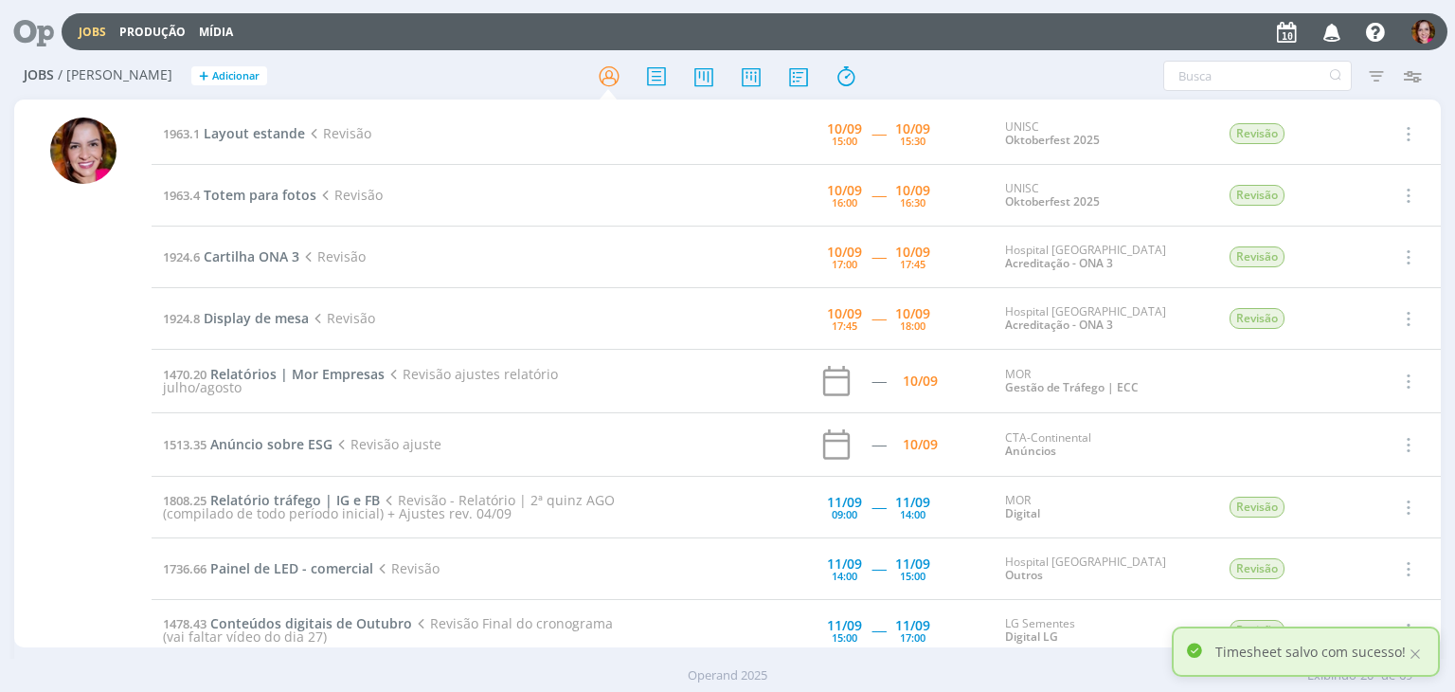
click at [1, 423] on div "Jobs / Minha Pauta + Adicionar Atenção! Novo comportamento nos filtros de Pauta…" at bounding box center [727, 377] width 1455 height 648
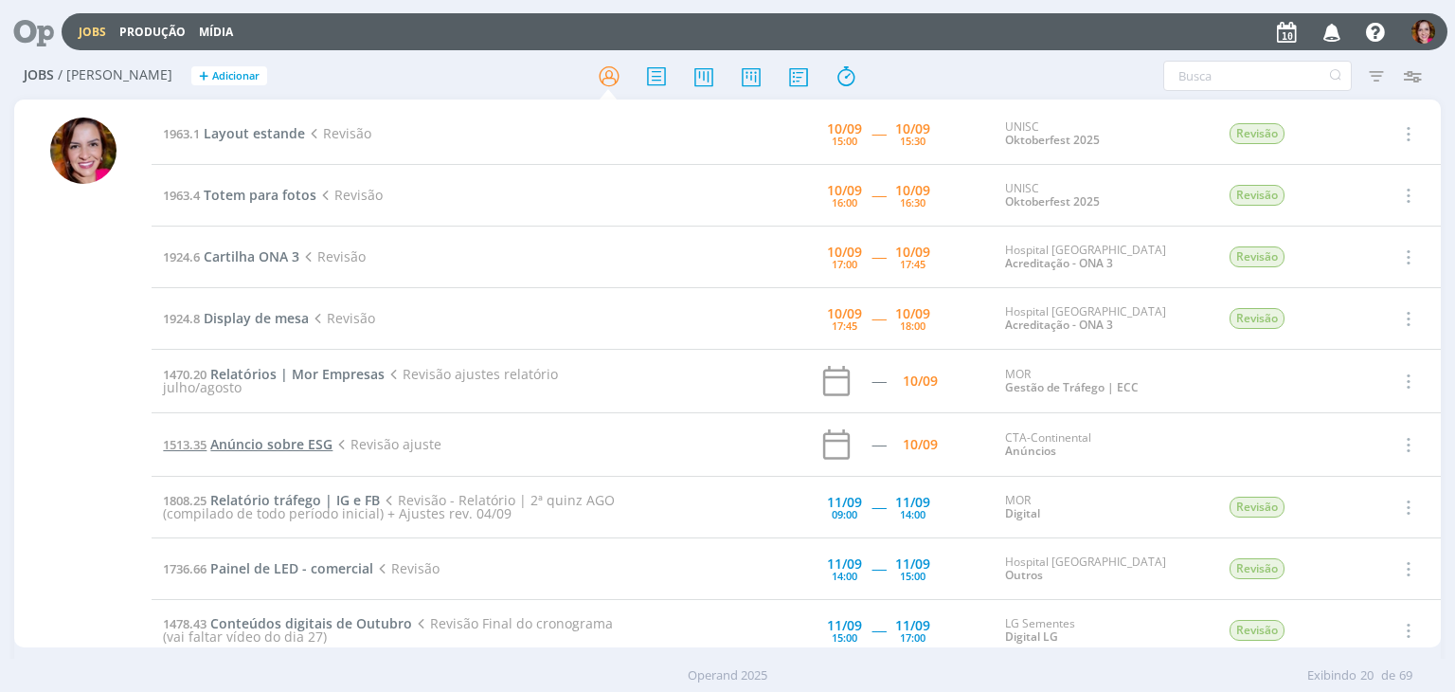
click at [243, 445] on span "Anúncio sobre ESG" at bounding box center [271, 444] width 122 height 18
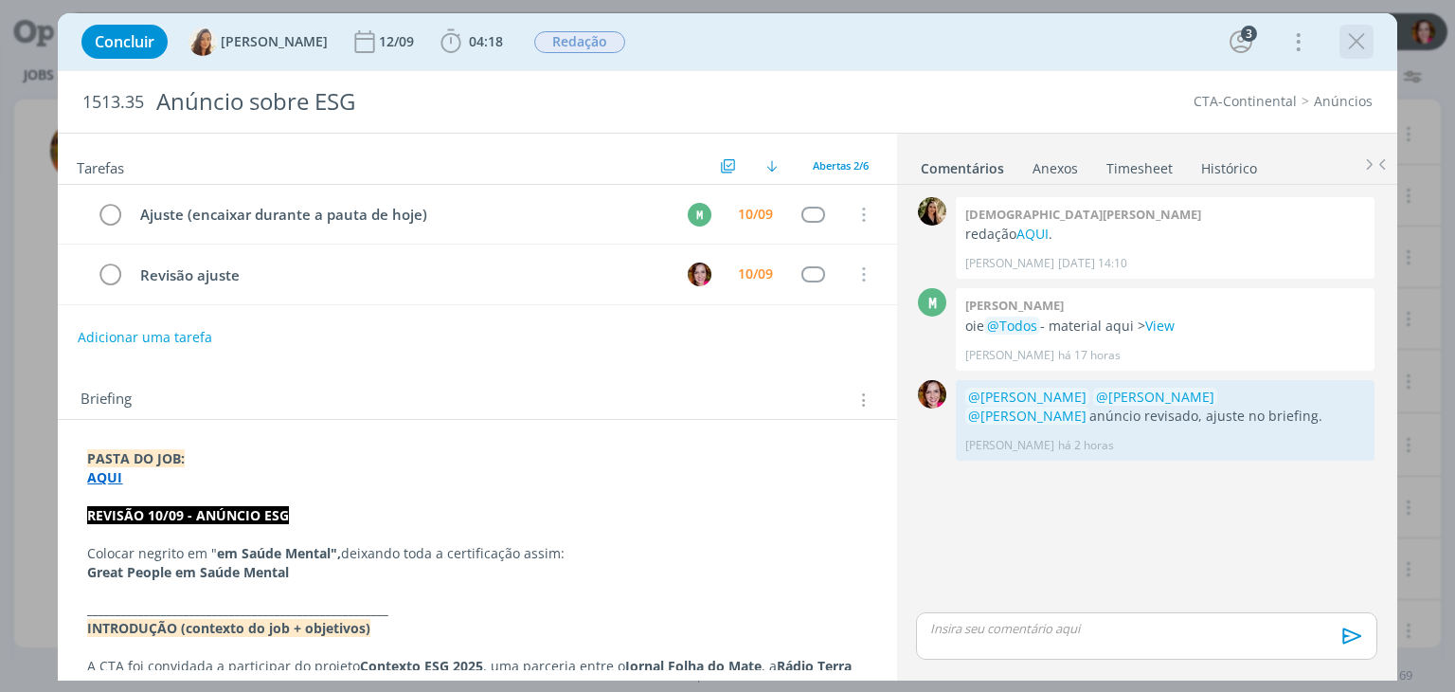
click at [1360, 41] on icon "dialog" at bounding box center [1356, 41] width 28 height 28
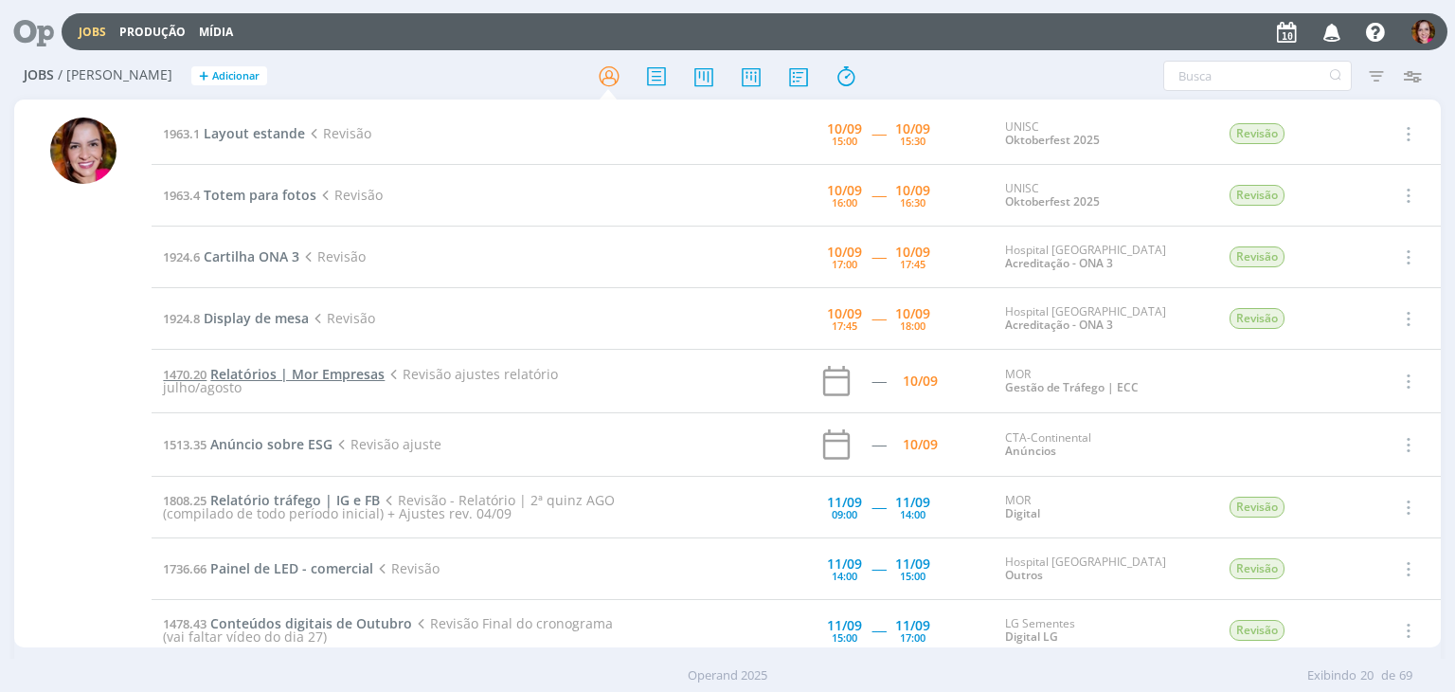
click at [254, 372] on span "Relatórios | Mor Empresas" at bounding box center [297, 374] width 174 height 18
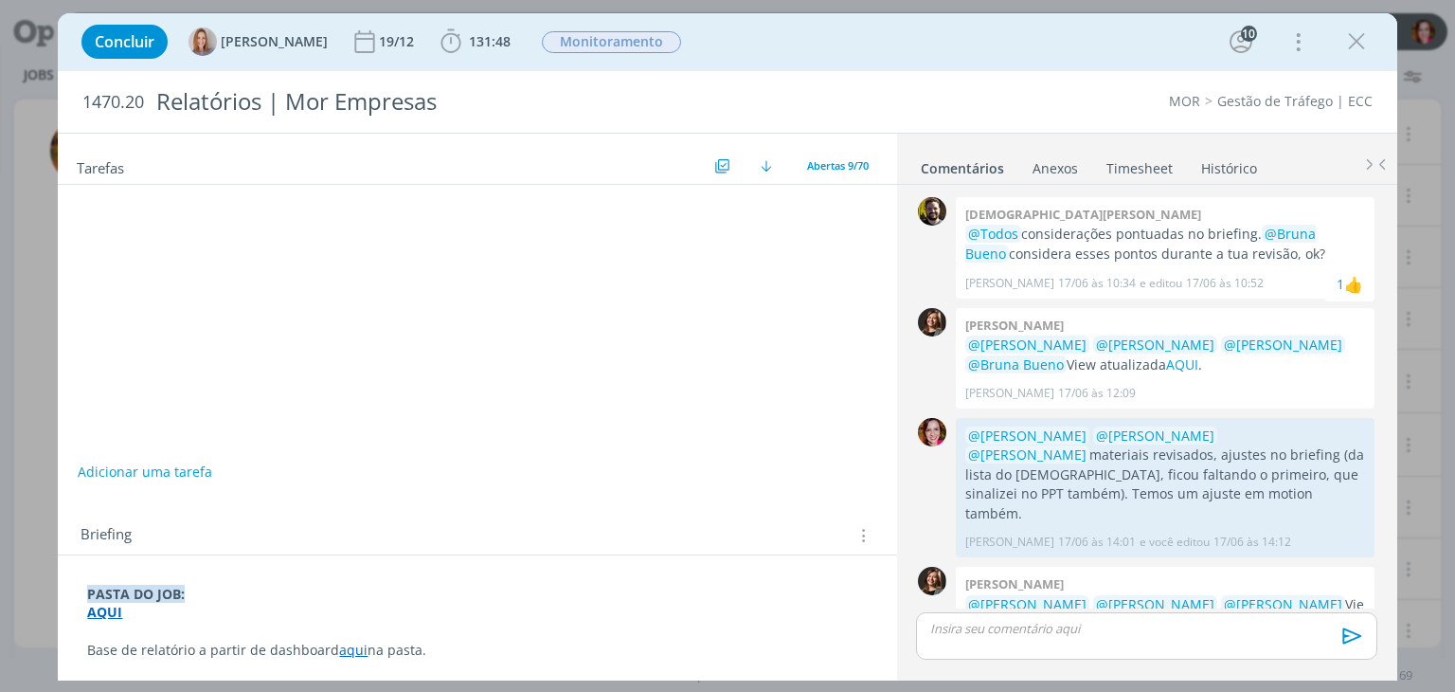
scroll to position [1849, 0]
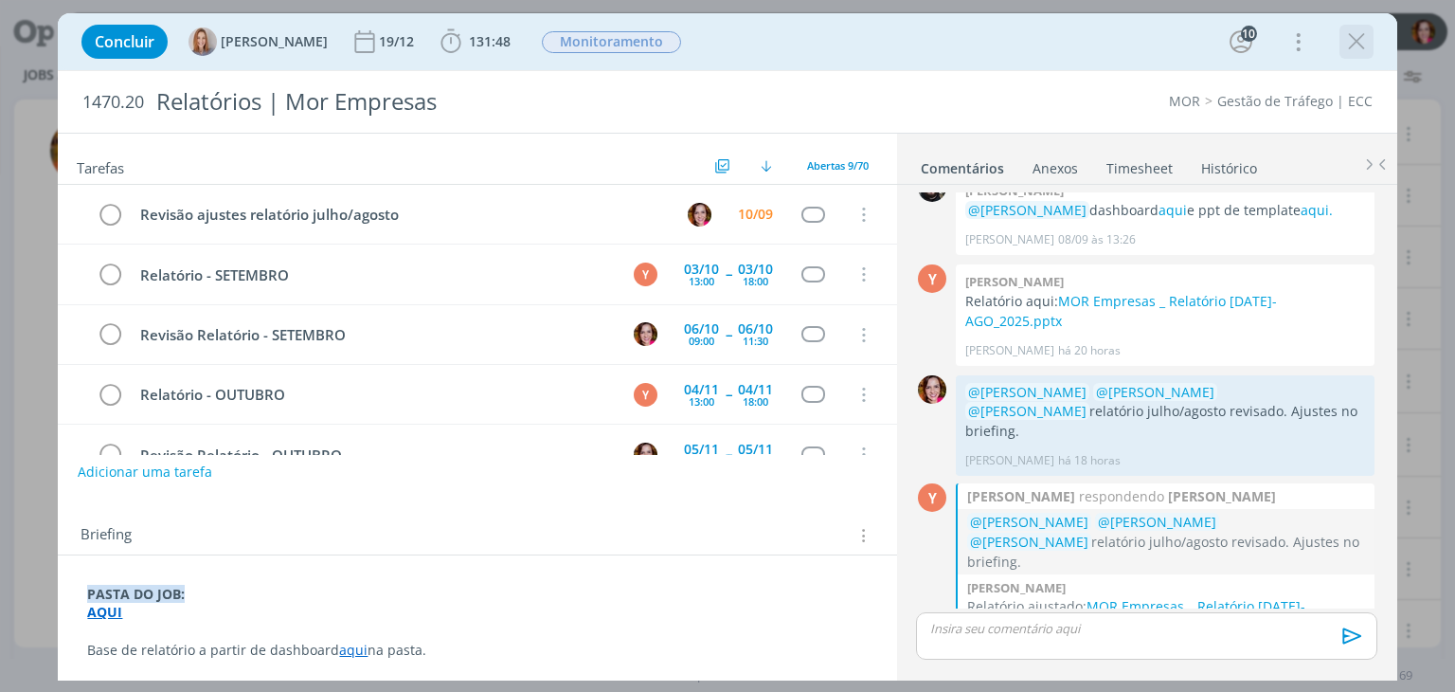
click at [1349, 43] on icon "dialog" at bounding box center [1356, 41] width 28 height 28
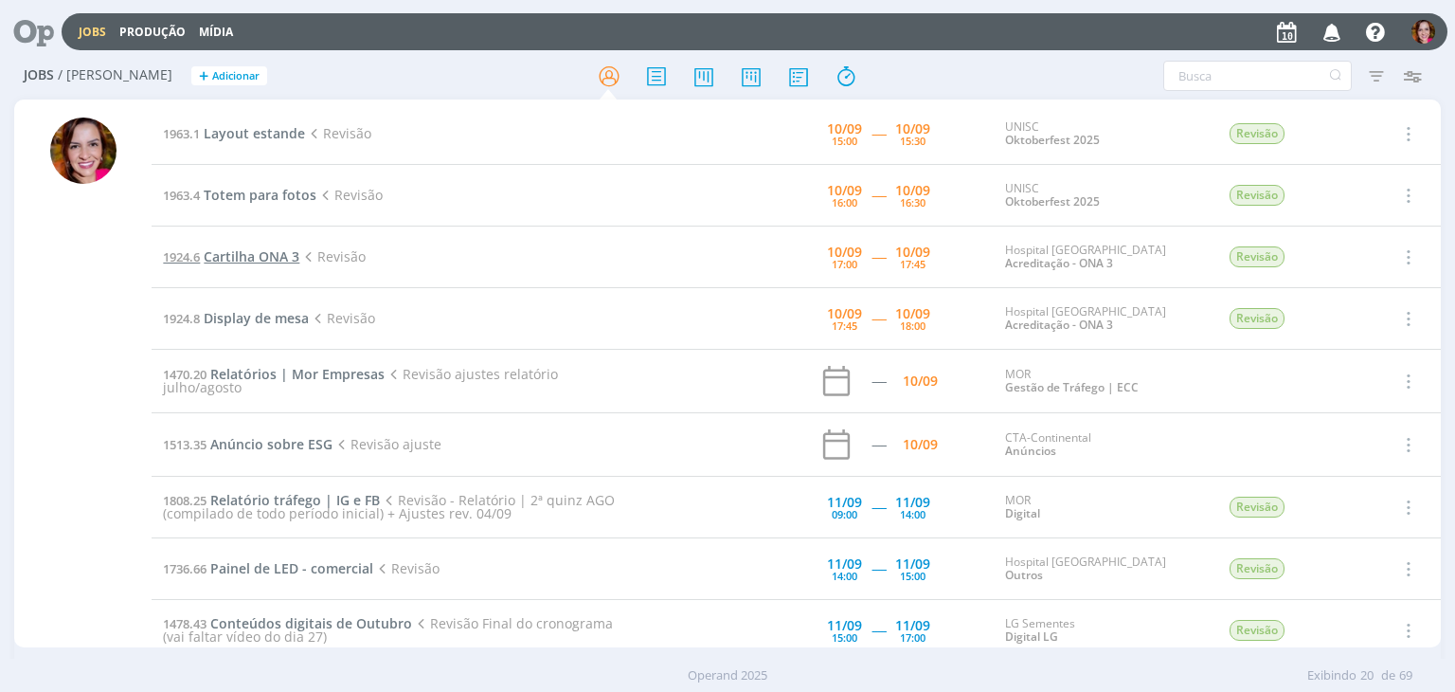
click at [240, 255] on span "Cartilha ONA 3" at bounding box center [252, 256] width 96 height 18
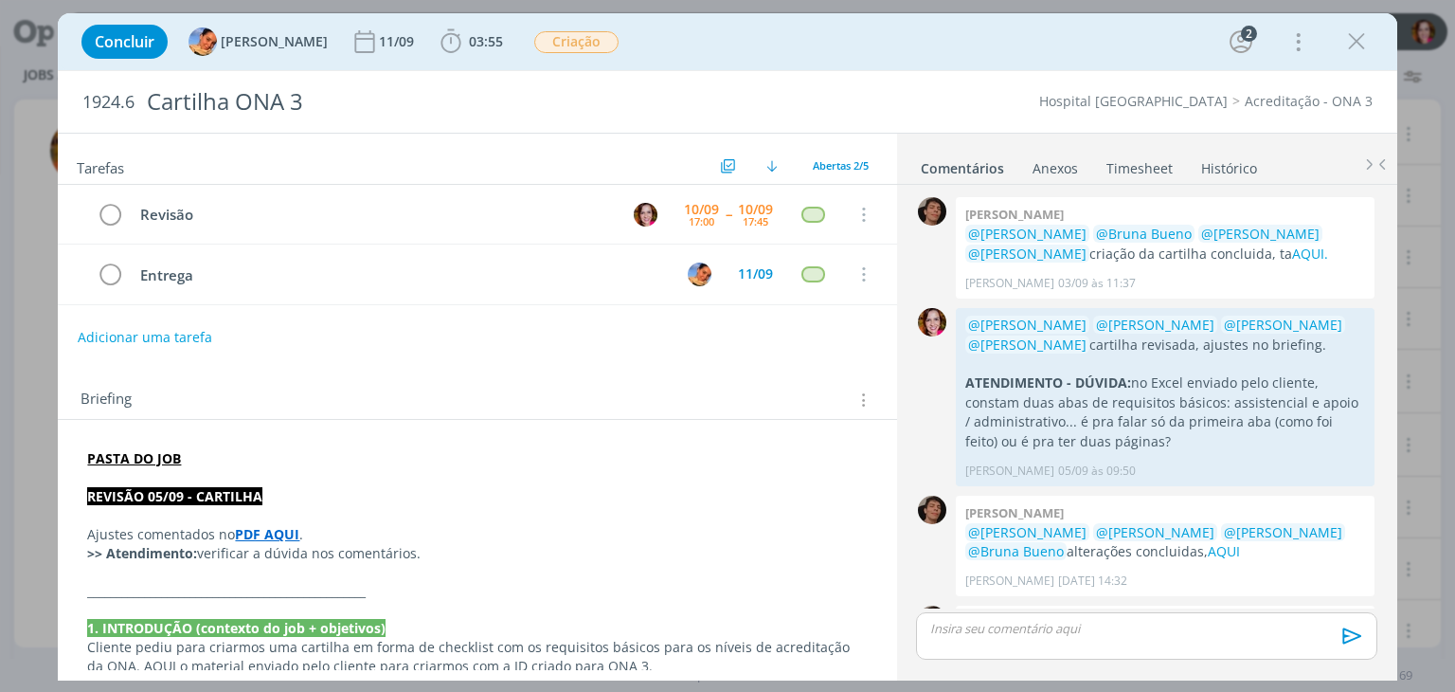
scroll to position [102, 0]
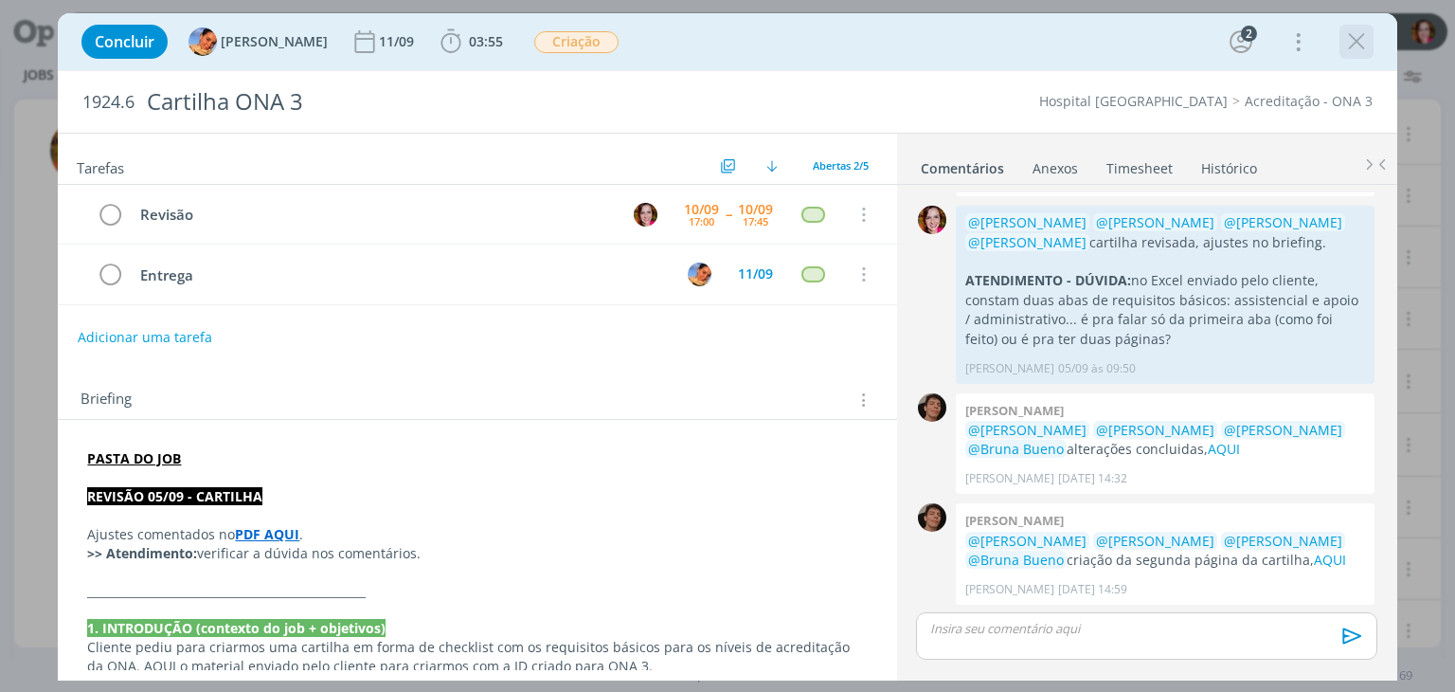
click at [1361, 43] on icon "dialog" at bounding box center [1356, 41] width 28 height 28
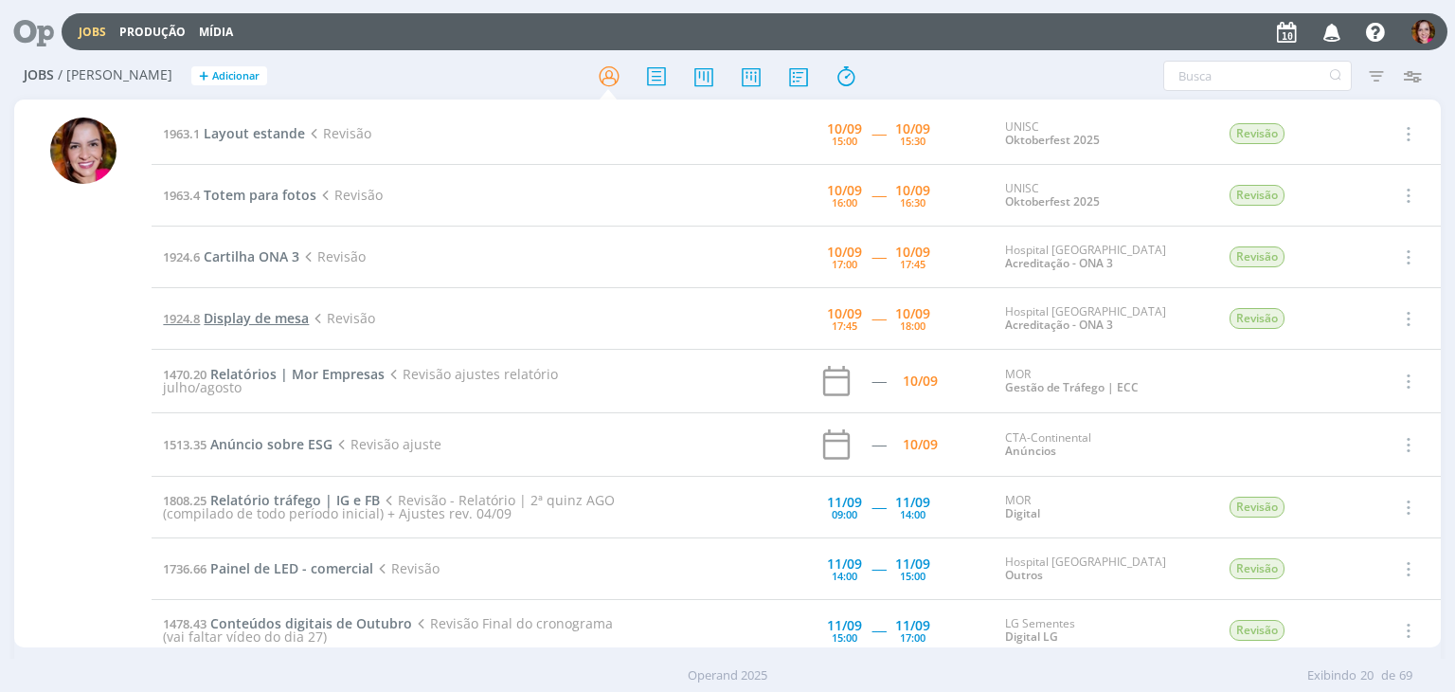
click at [243, 317] on span "Display de mesa" at bounding box center [256, 318] width 105 height 18
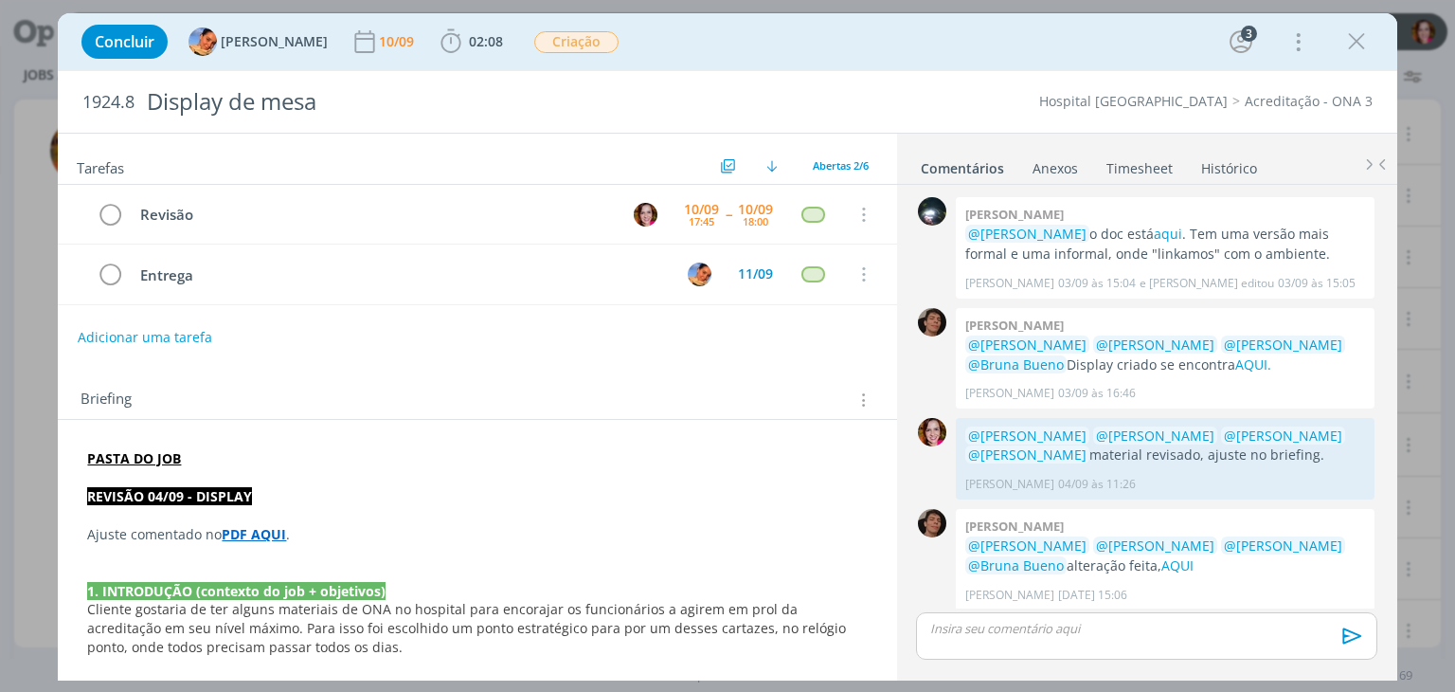
scroll to position [5, 0]
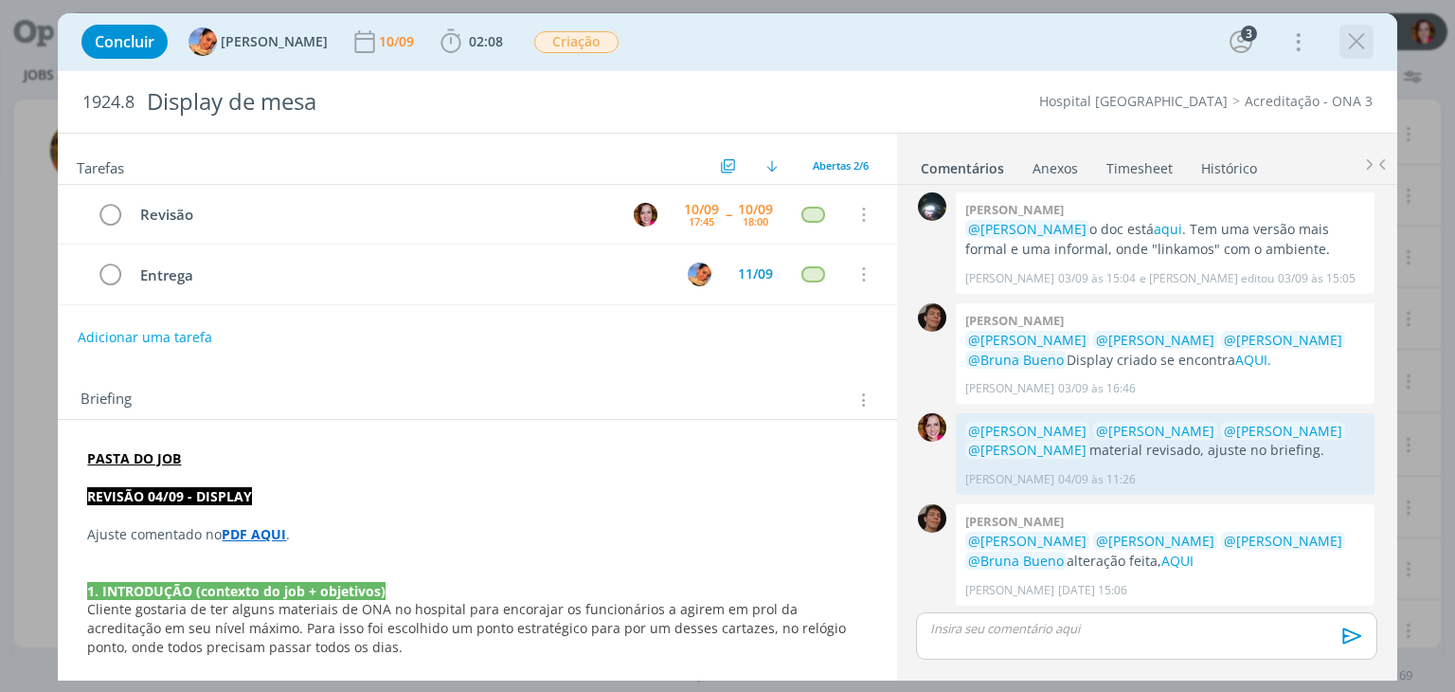
click at [1358, 39] on icon "dialog" at bounding box center [1356, 41] width 28 height 28
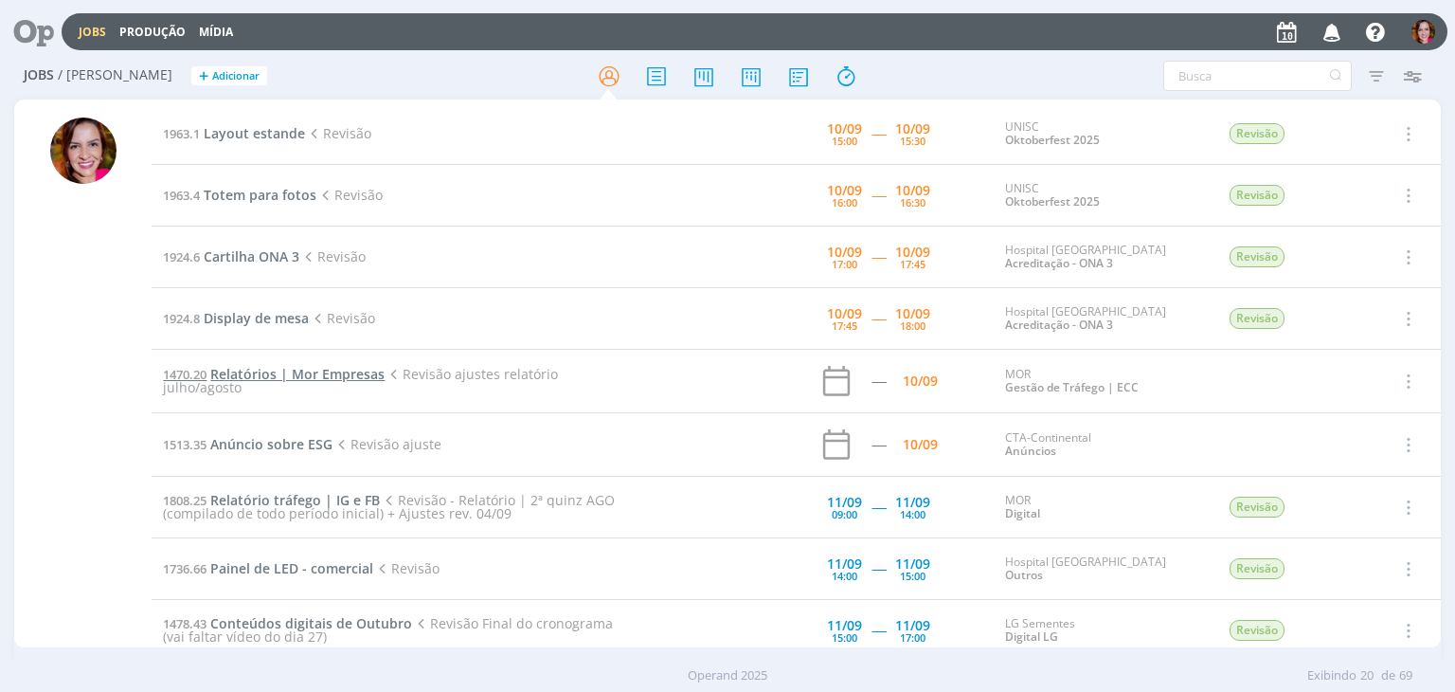
click at [255, 370] on span "Relatórios | Mor Empresas" at bounding box center [297, 374] width 174 height 18
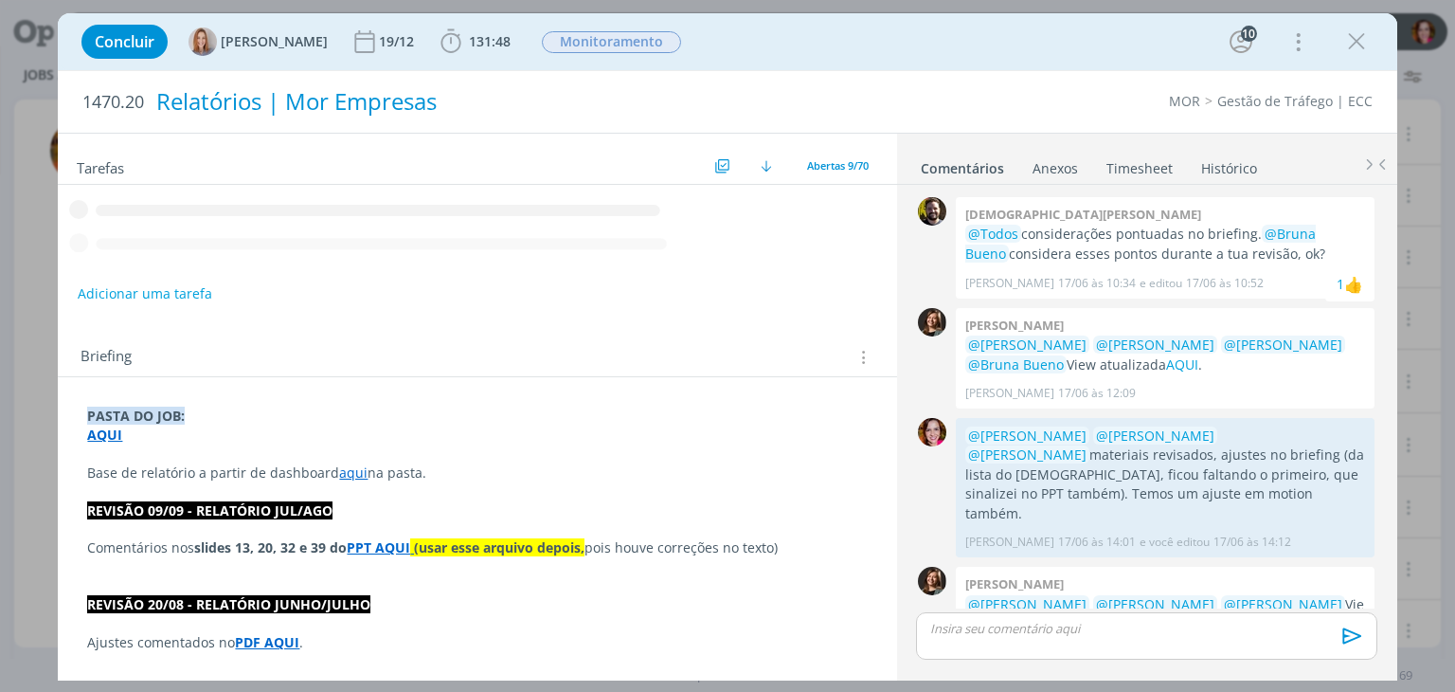
scroll to position [1849, 0]
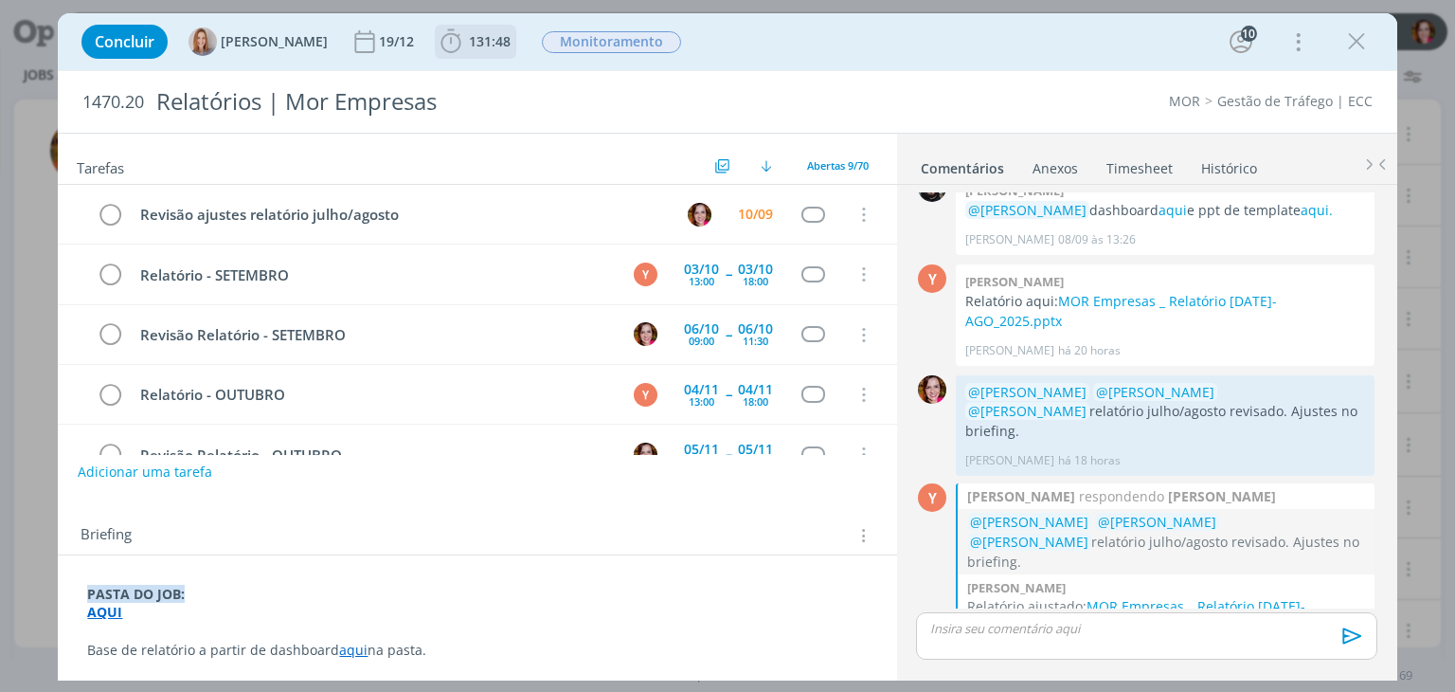
click at [488, 42] on span "131:48" at bounding box center [490, 41] width 42 height 18
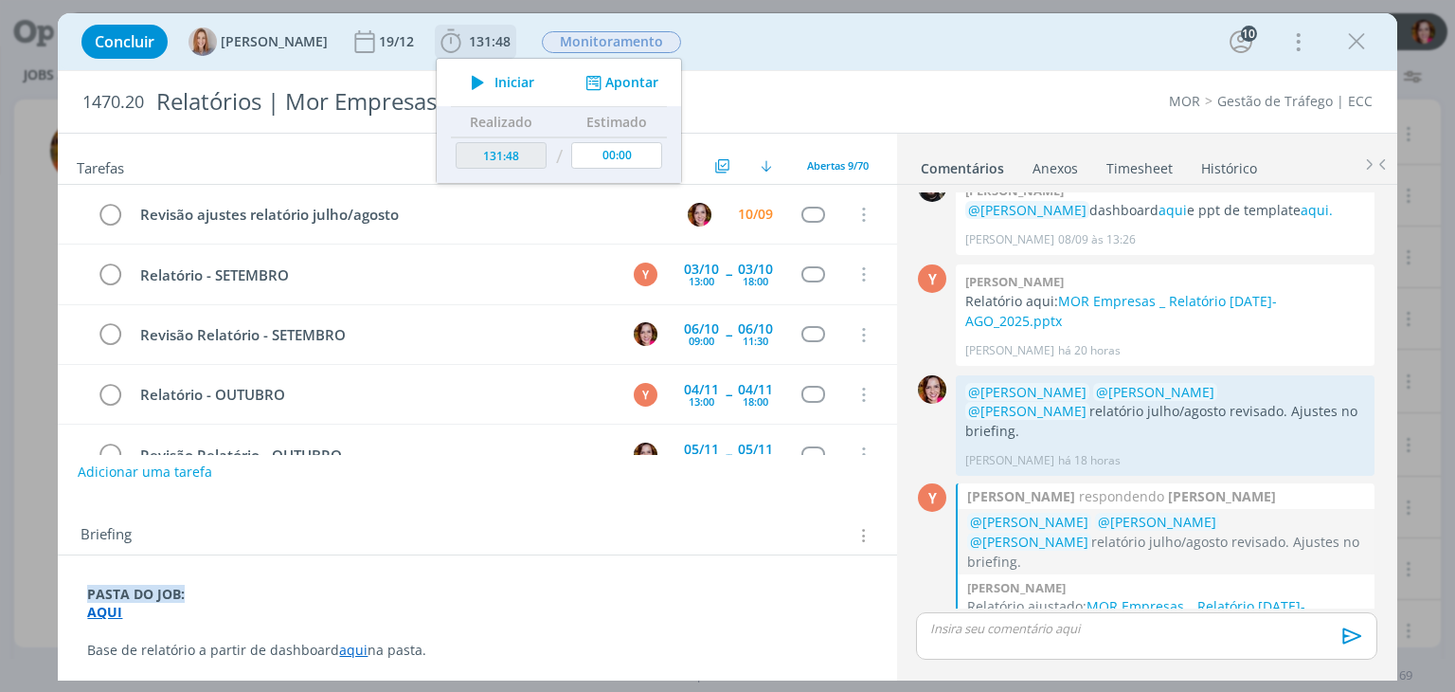
click at [489, 91] on icon "dialog" at bounding box center [477, 82] width 33 height 25
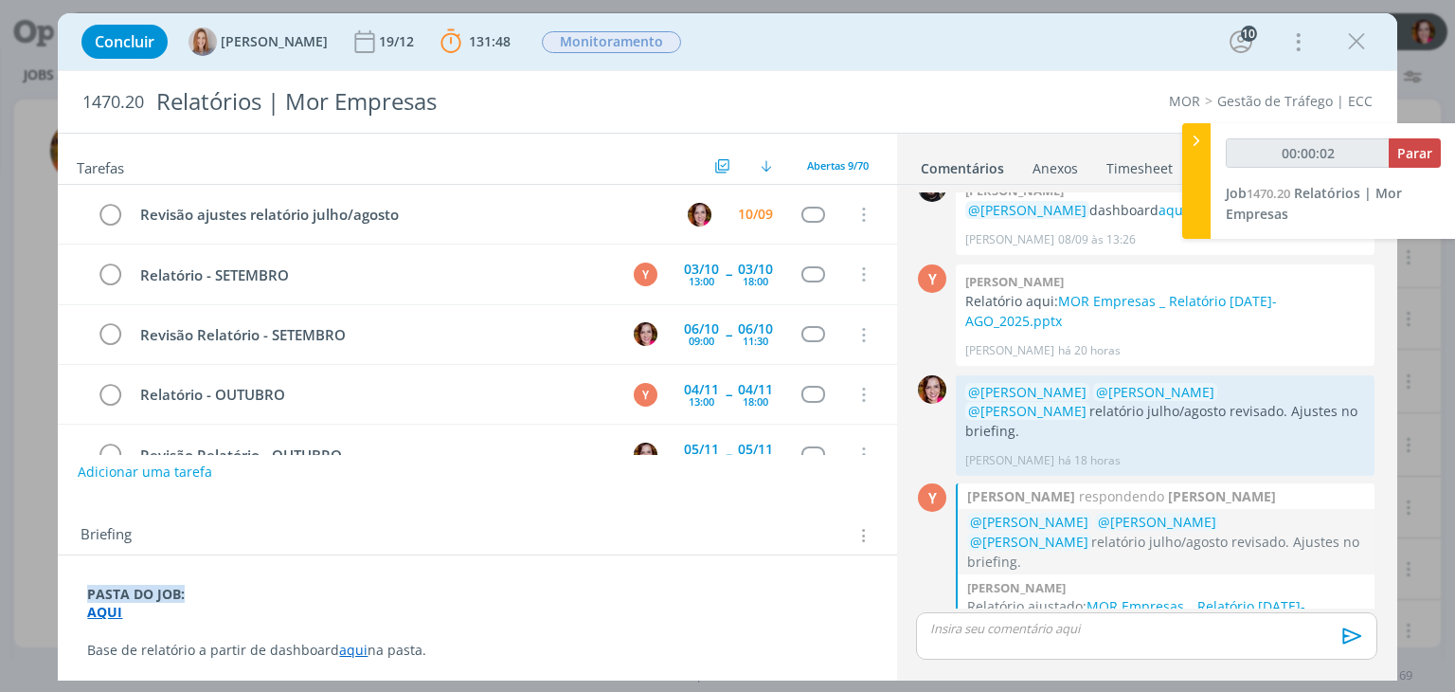
click at [811, 598] on p "PASTA DO JOB:" at bounding box center [477, 594] width 780 height 19
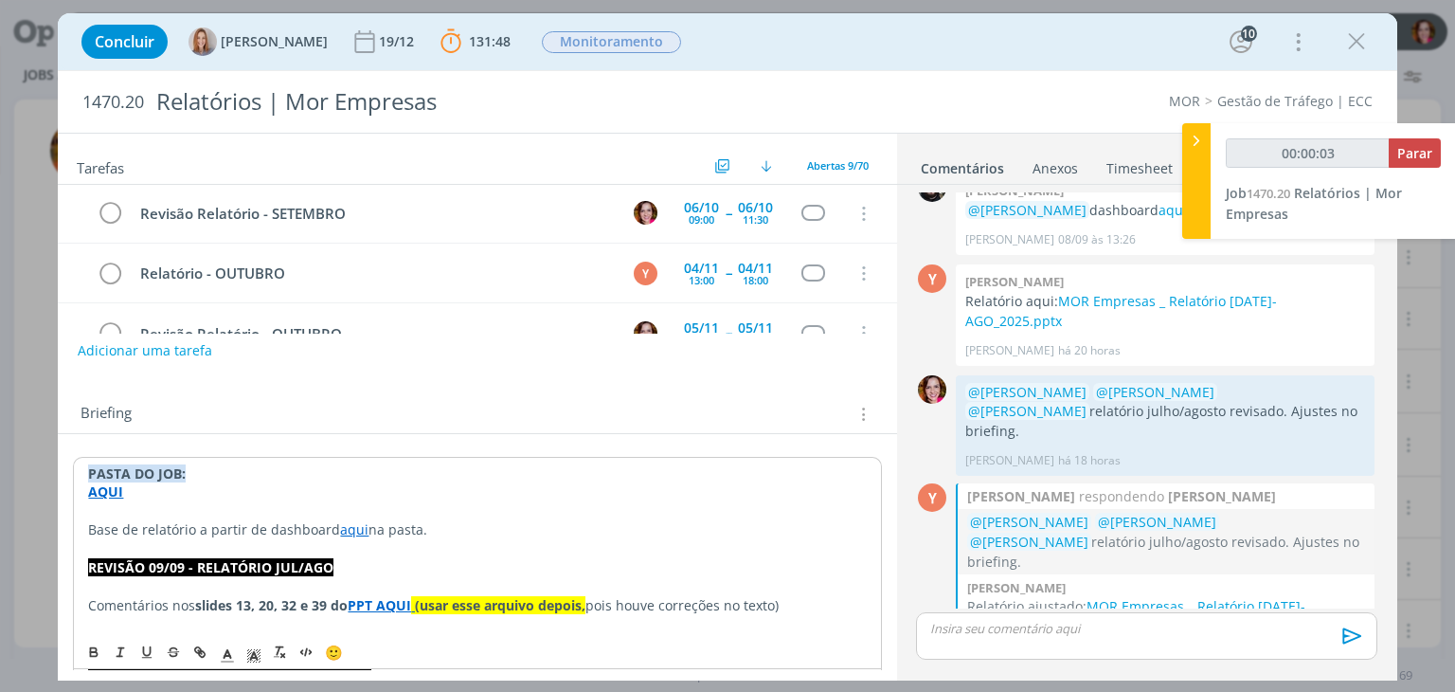
scroll to position [158, 0]
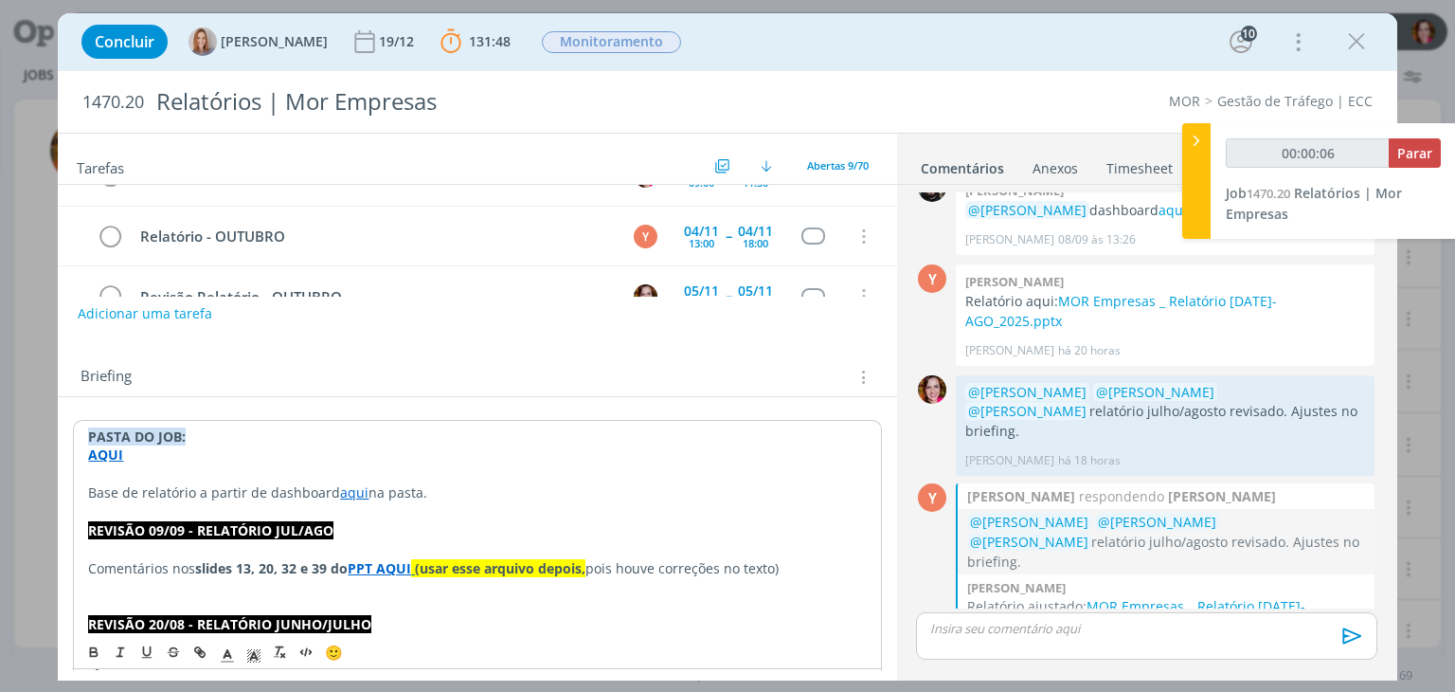
click at [390, 567] on strong "PPT AQUI" at bounding box center [379, 568] width 63 height 18
click at [397, 603] on link "https://sobeae.sharepoint.com/sites/SOBEAE/Documentos%20Compartilhados/Forms/Al…" at bounding box center [325, 604] width 143 height 25
type input "00:09:34"
click at [1002, 637] on p "dialog" at bounding box center [1146, 628] width 430 height 17
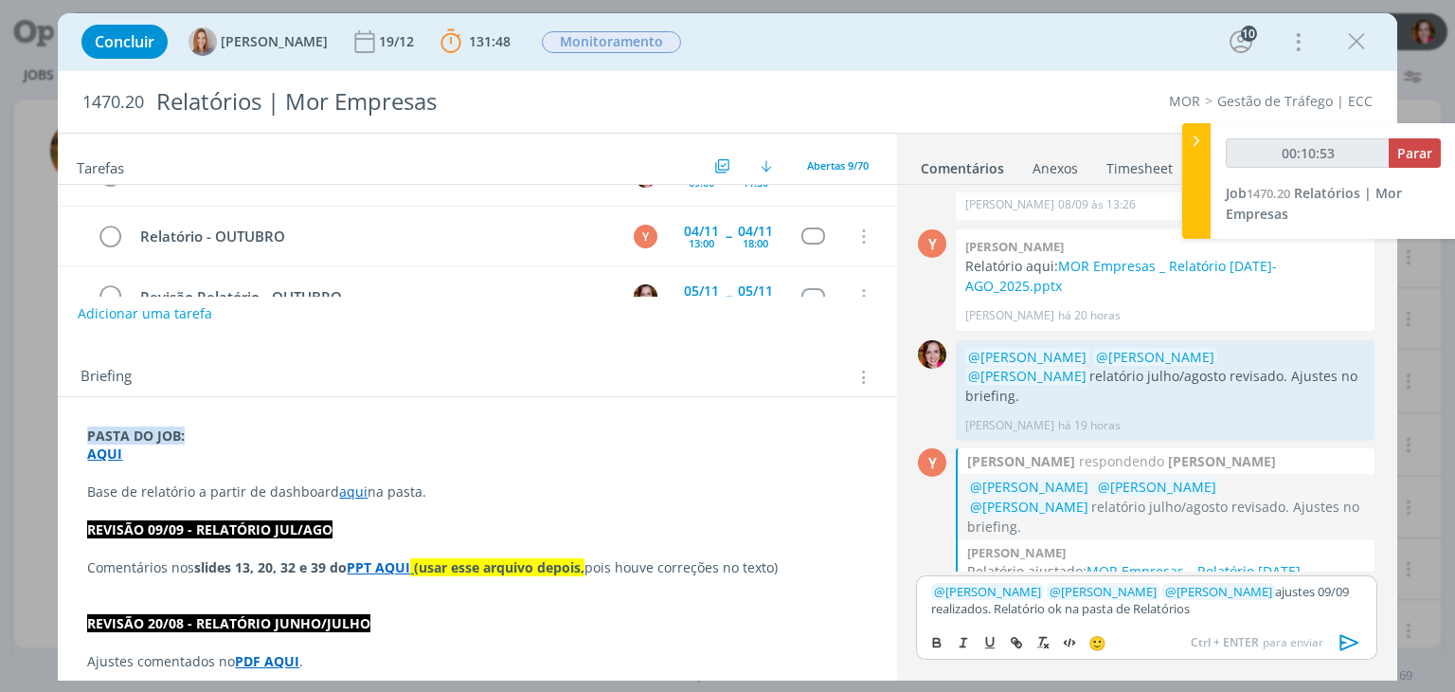
type input "00:10:54"
paste input "https://sobeae.sharepoint.com/sites/SOBEAE/Documentos%20Compartilhados/Forms/Al…"
type input "https://sobeae.sharepoint.com/sites/SOBEAE/Documentos%20Compartilhados/Forms/Al…"
click at [1150, 611] on link "Relatórios" at bounding box center [1158, 608] width 57 height 17
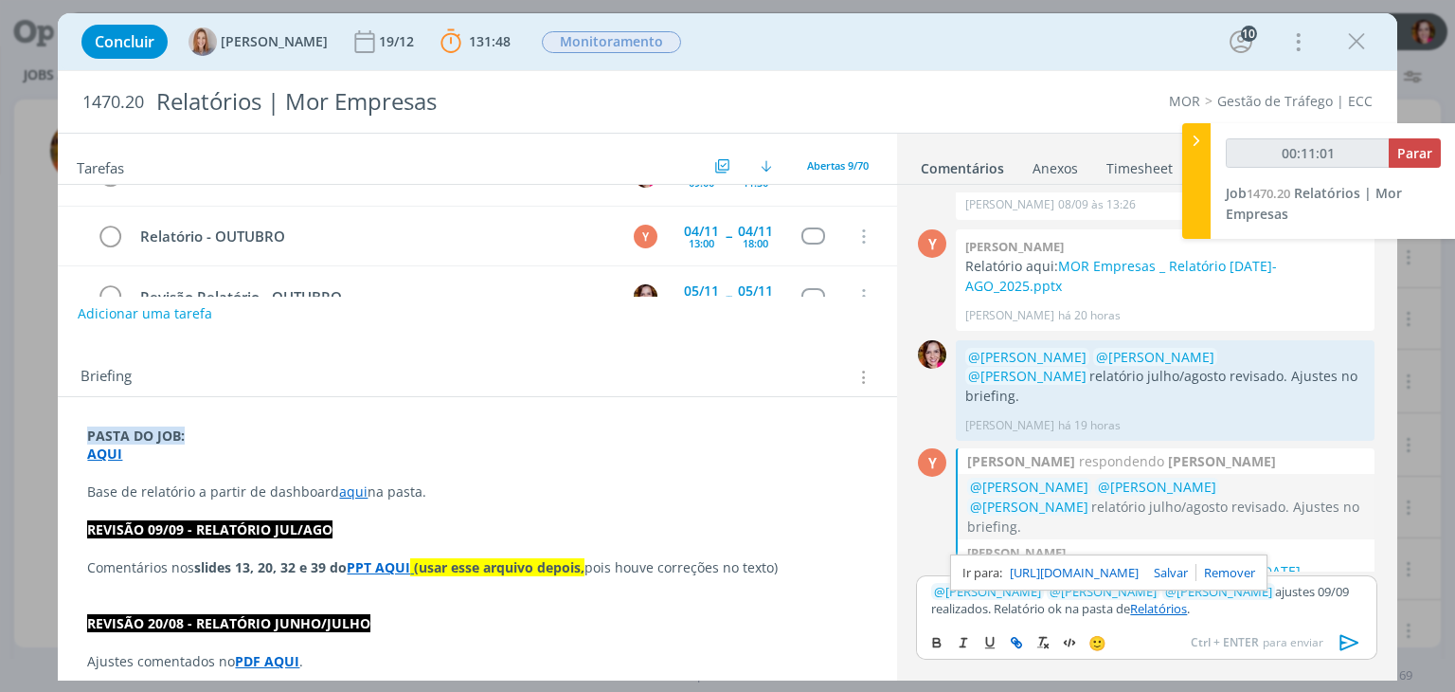
click at [1131, 567] on link "https://sobeae.sharepoint.com/sites/SOBEAE/Documentos%20Compartilhados/Forms/Al…" at bounding box center [1074, 572] width 129 height 25
click at [1349, 641] on icon "dialog" at bounding box center [1350, 642] width 28 height 28
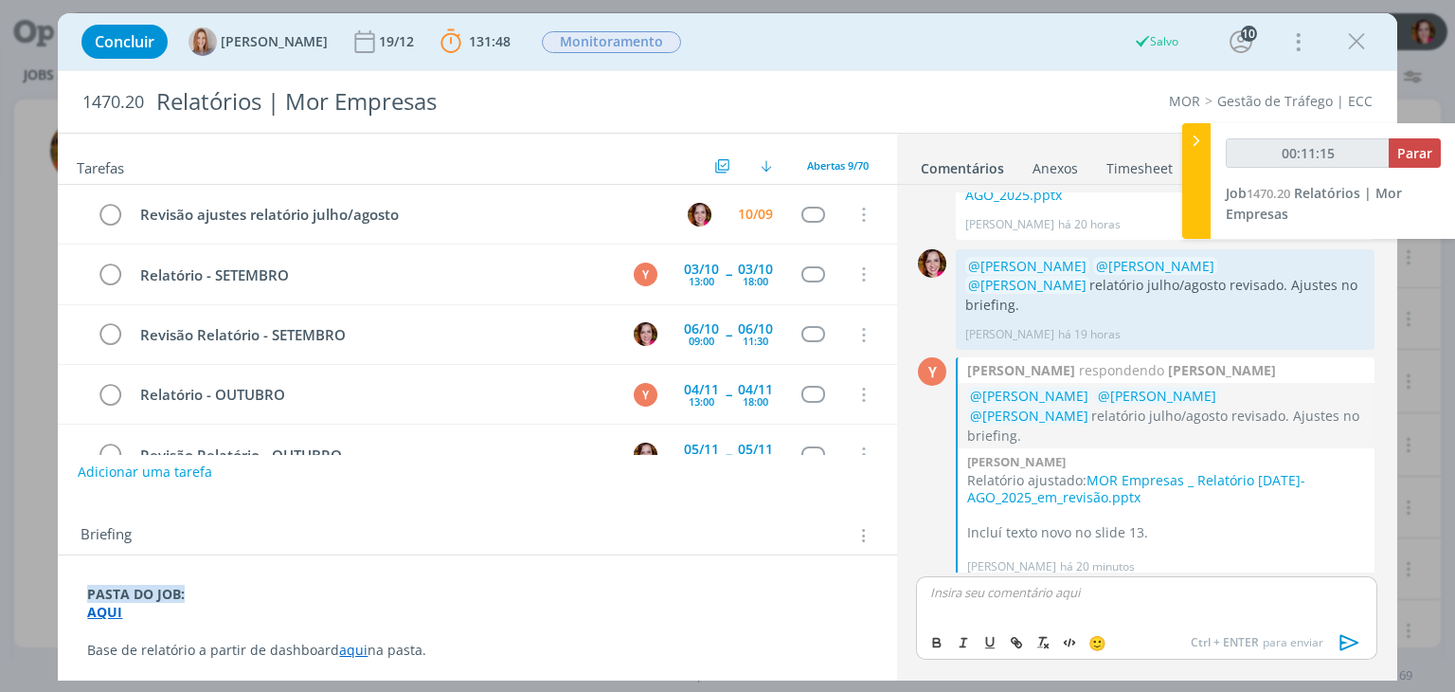
scroll to position [1940, 0]
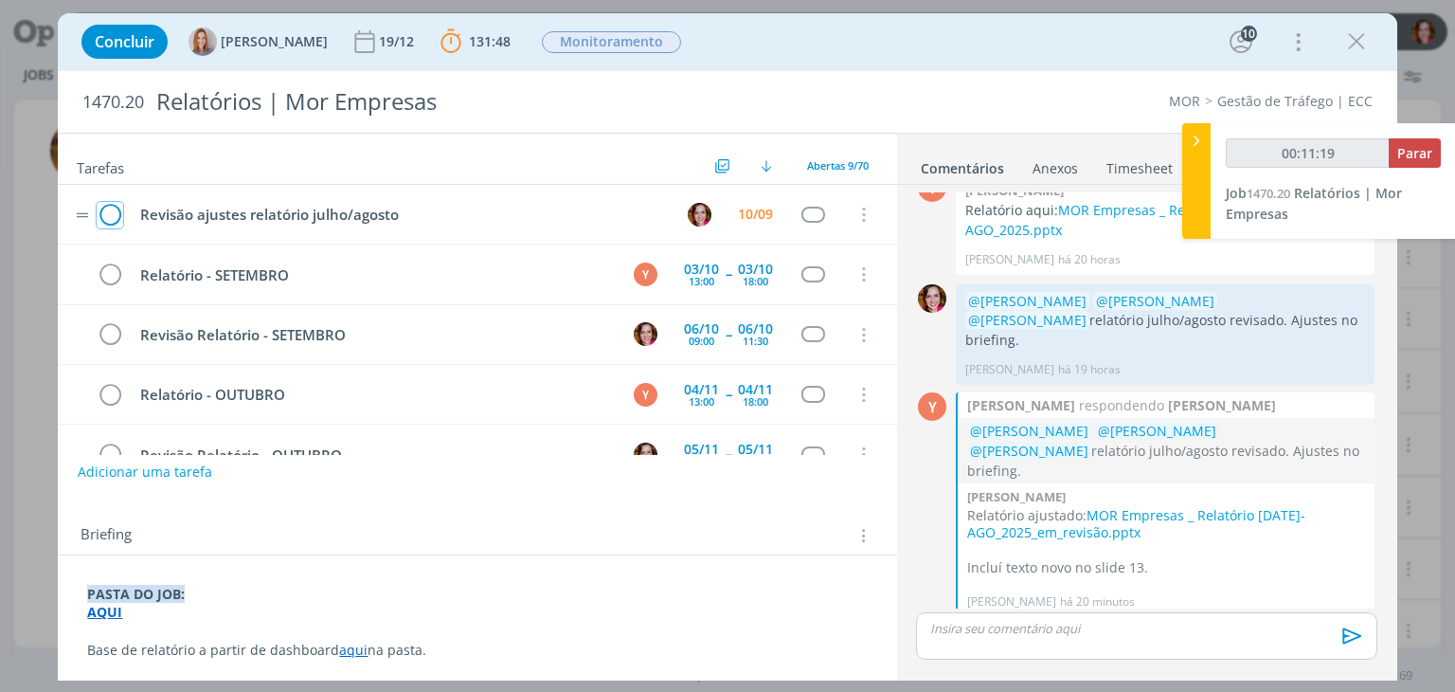
click at [111, 213] on icon "dialog" at bounding box center [110, 215] width 27 height 28
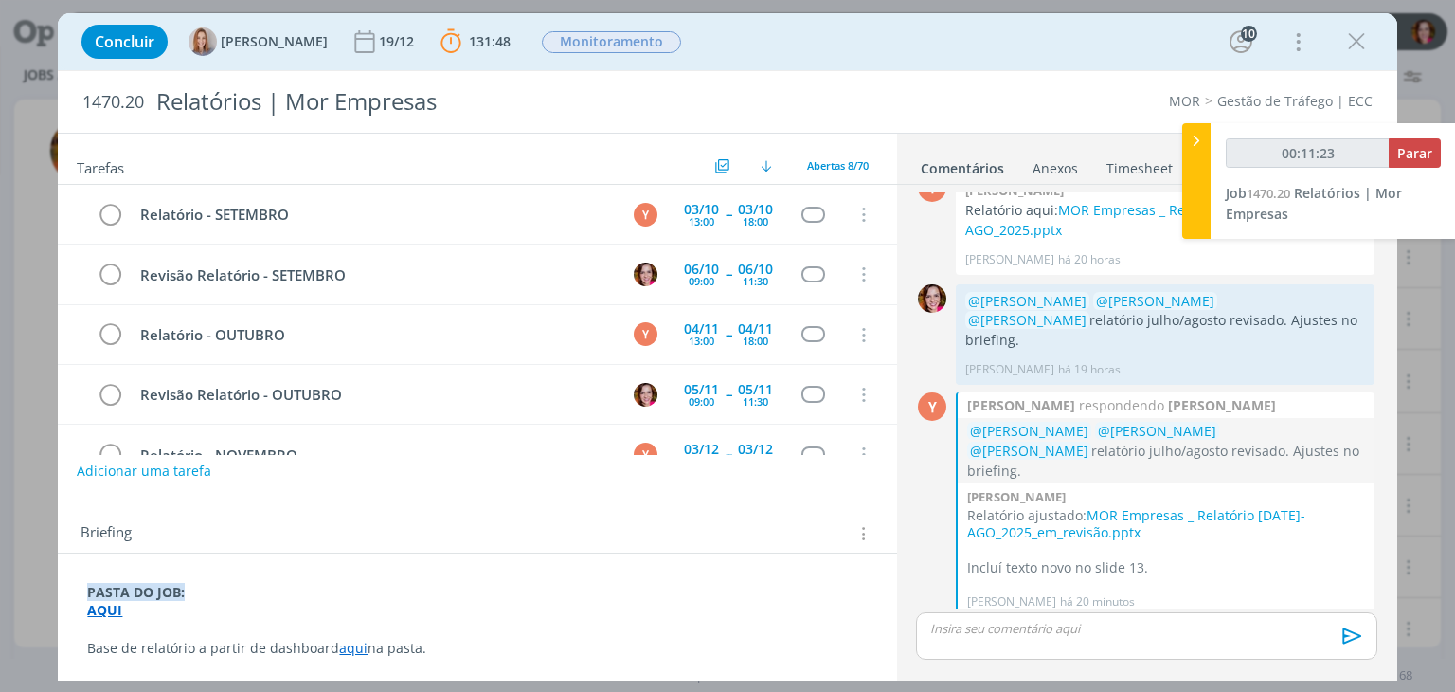
click at [178, 469] on button "Adicionar uma tarefa" at bounding box center [144, 471] width 135 height 32
type input "00:11:24"
type input "en"
type input "00:11:25"
type input "enviar rel"
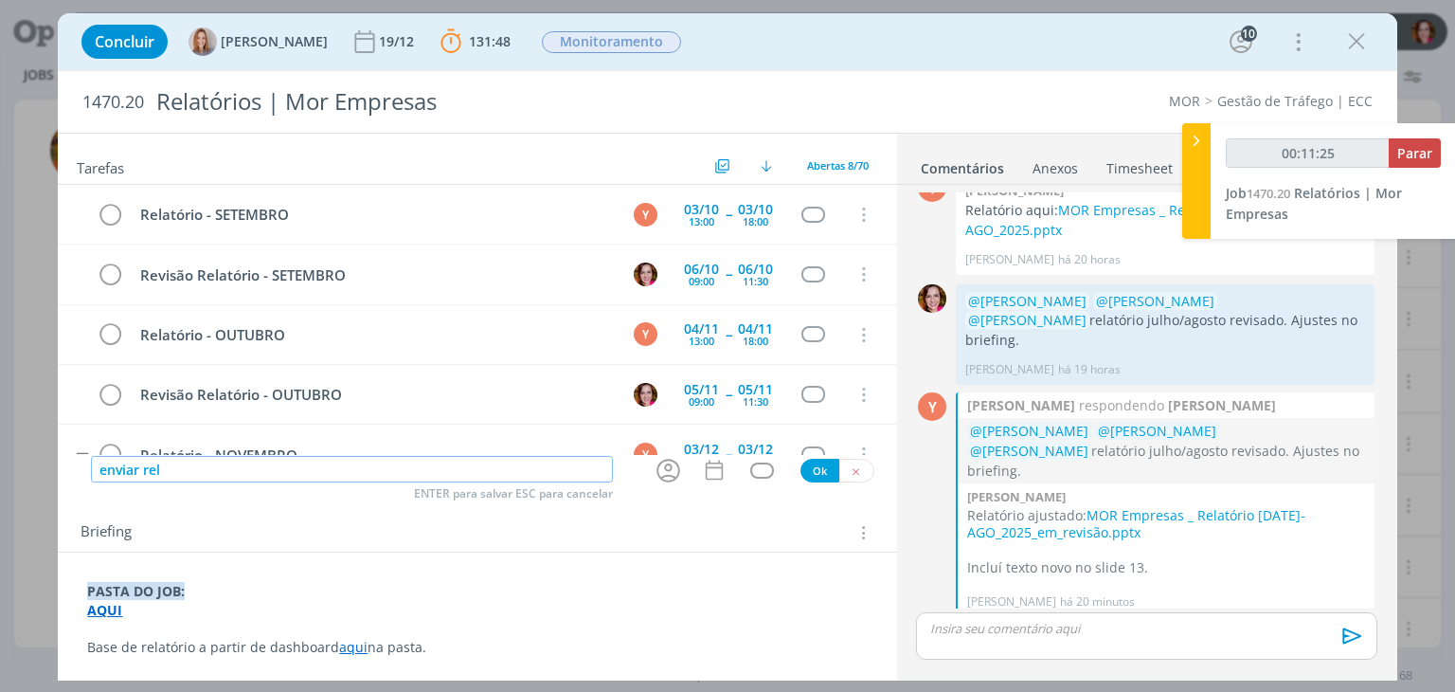
type input "00:11:26"
type input "enviar rel"
type input "00:11:27"
type input "enviar rel"
type input "00:11:30"
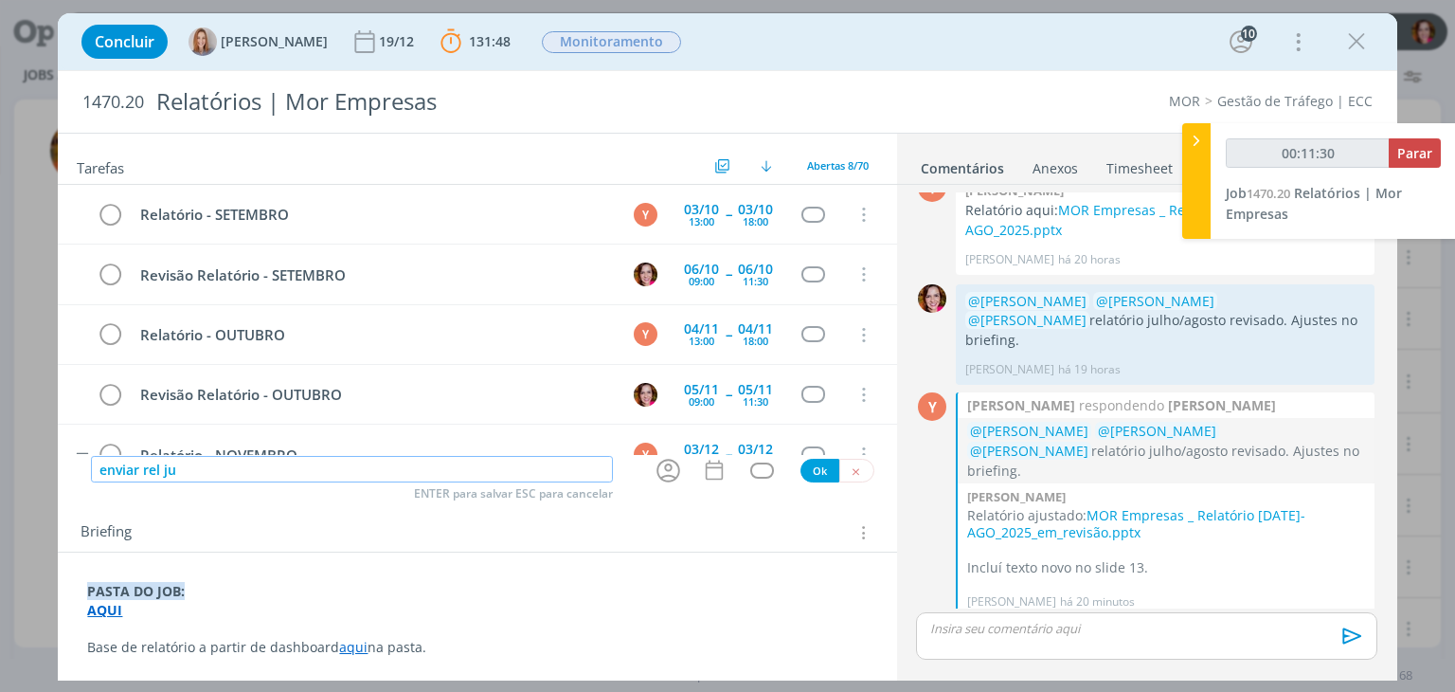
type input "enviar rel jul"
type input "00:11:31"
type input "enviar rel jul-ago"
type input "00:11:33"
click at [657, 475] on icon "dialog" at bounding box center [669, 471] width 24 height 24
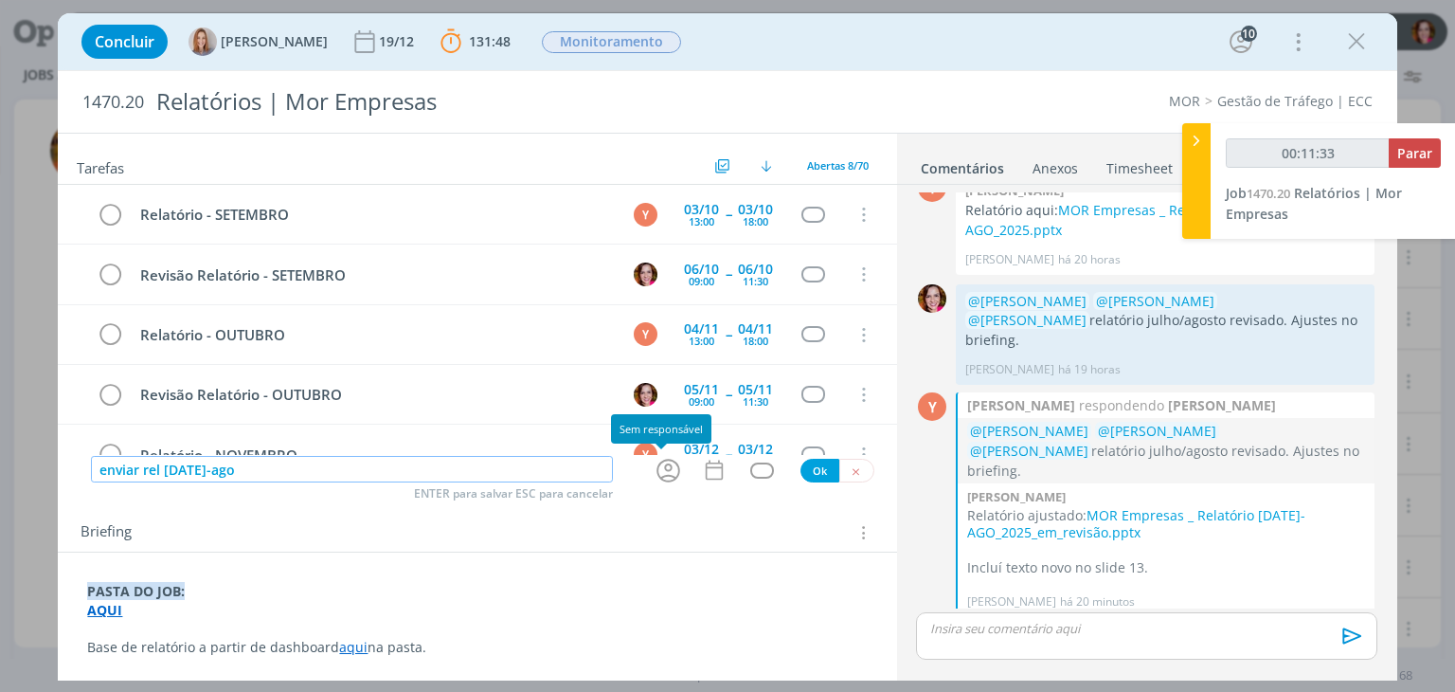
type input "enviar rel jul-ago"
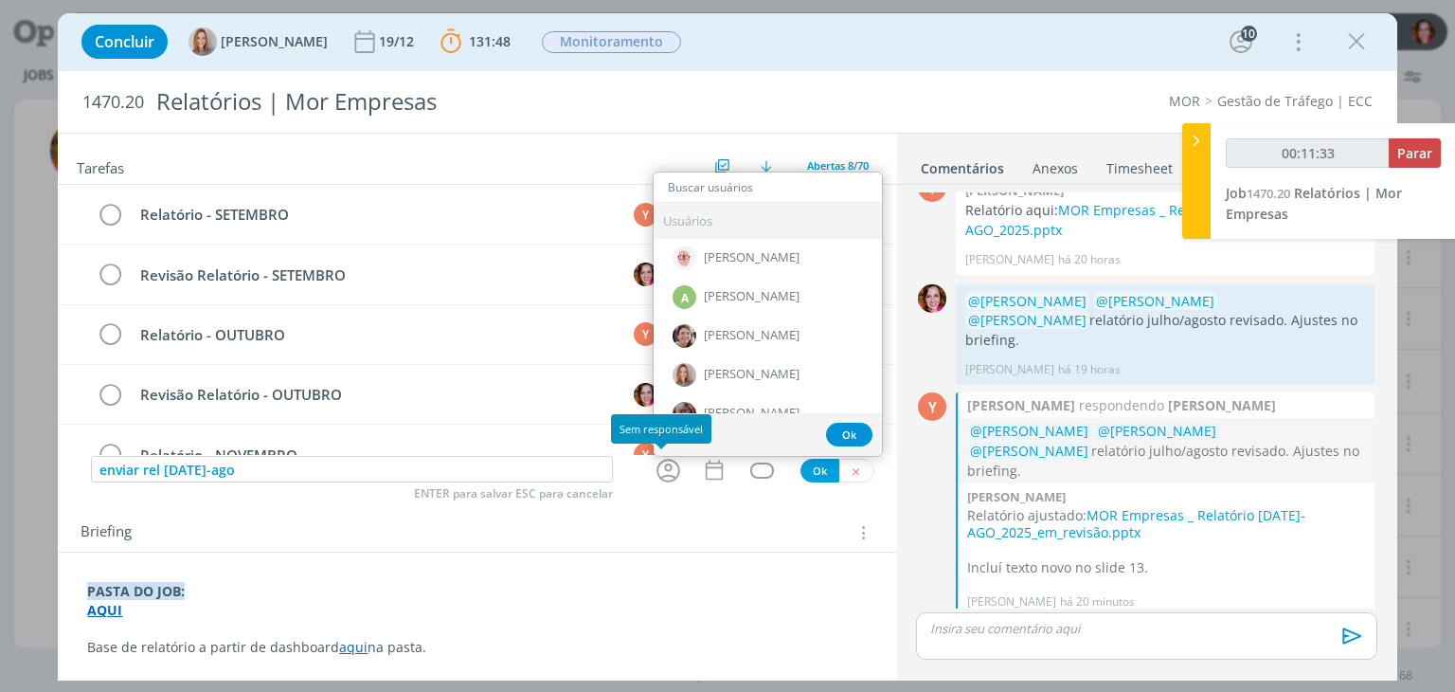
type input "00:11:34"
type input "aman"
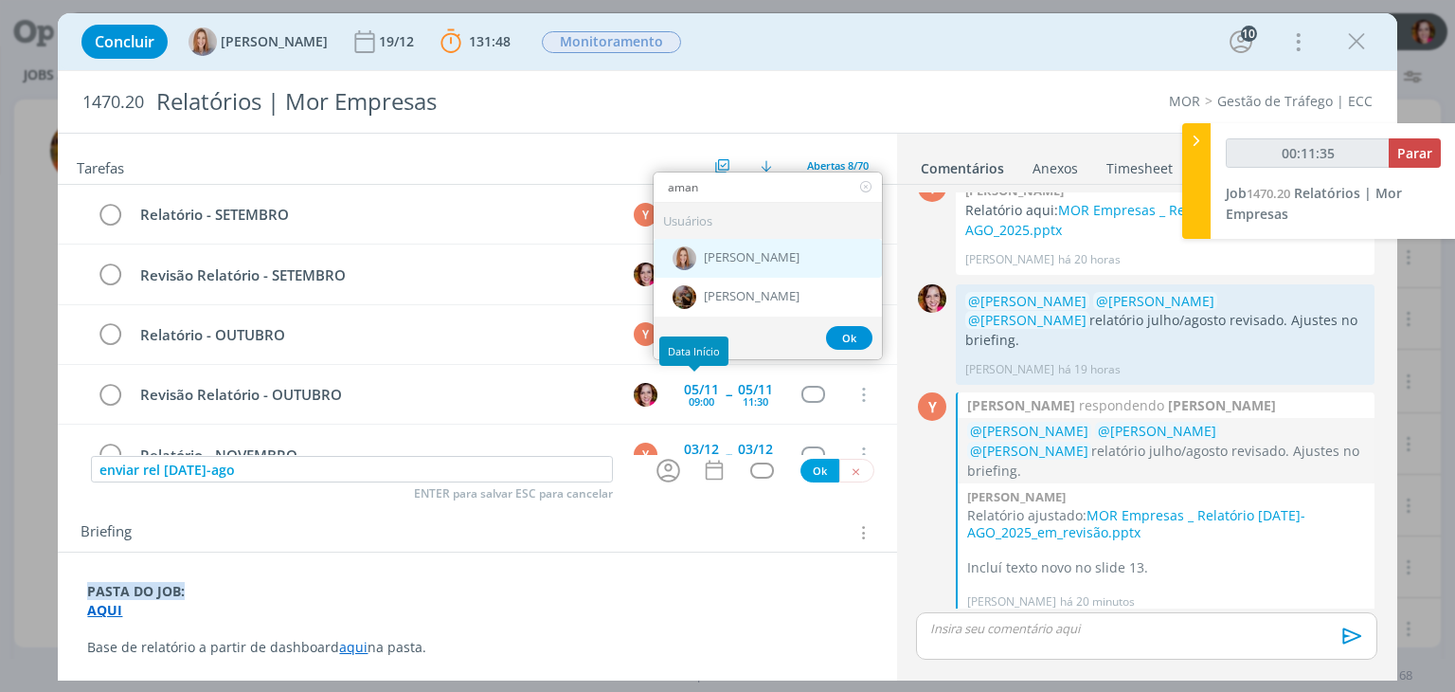
type input "00:11:36"
type input "aman"
click at [730, 255] on span "[PERSON_NAME]" at bounding box center [752, 257] width 96 height 15
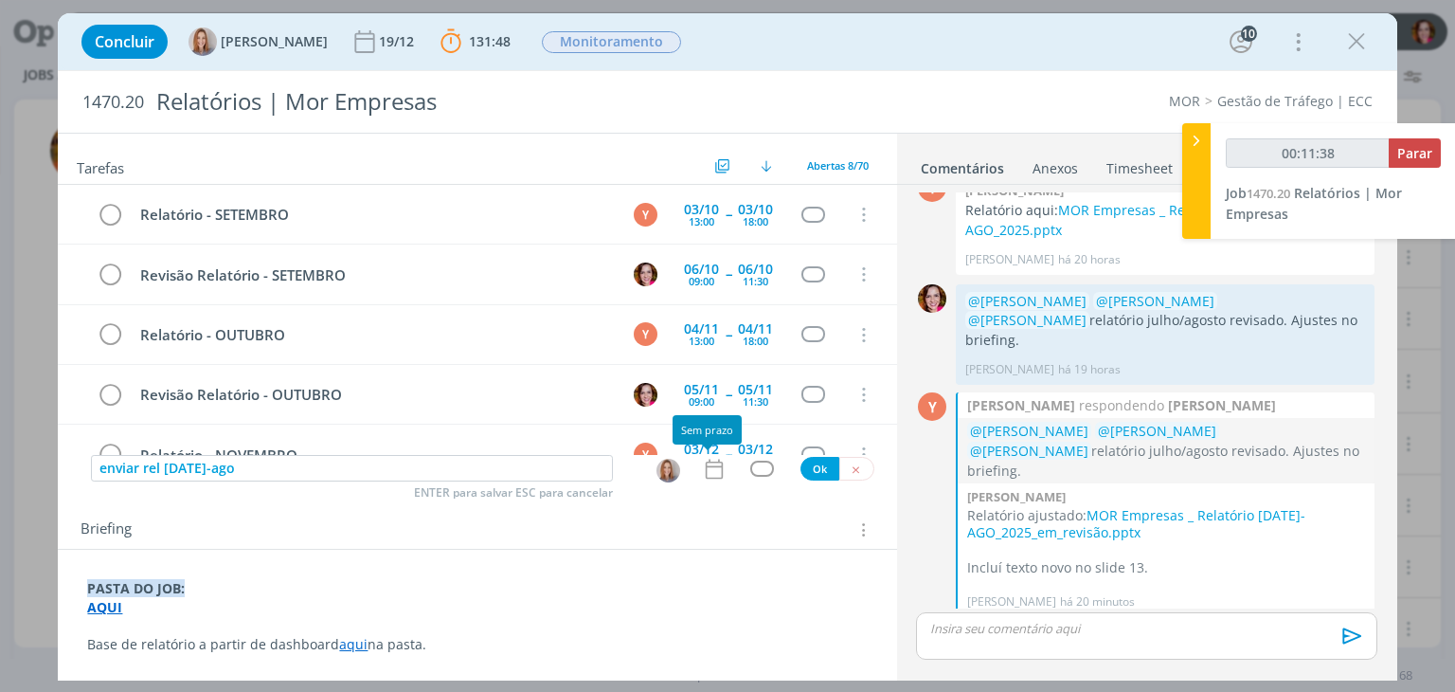
click at [706, 471] on icon "dialog" at bounding box center [714, 469] width 25 height 25
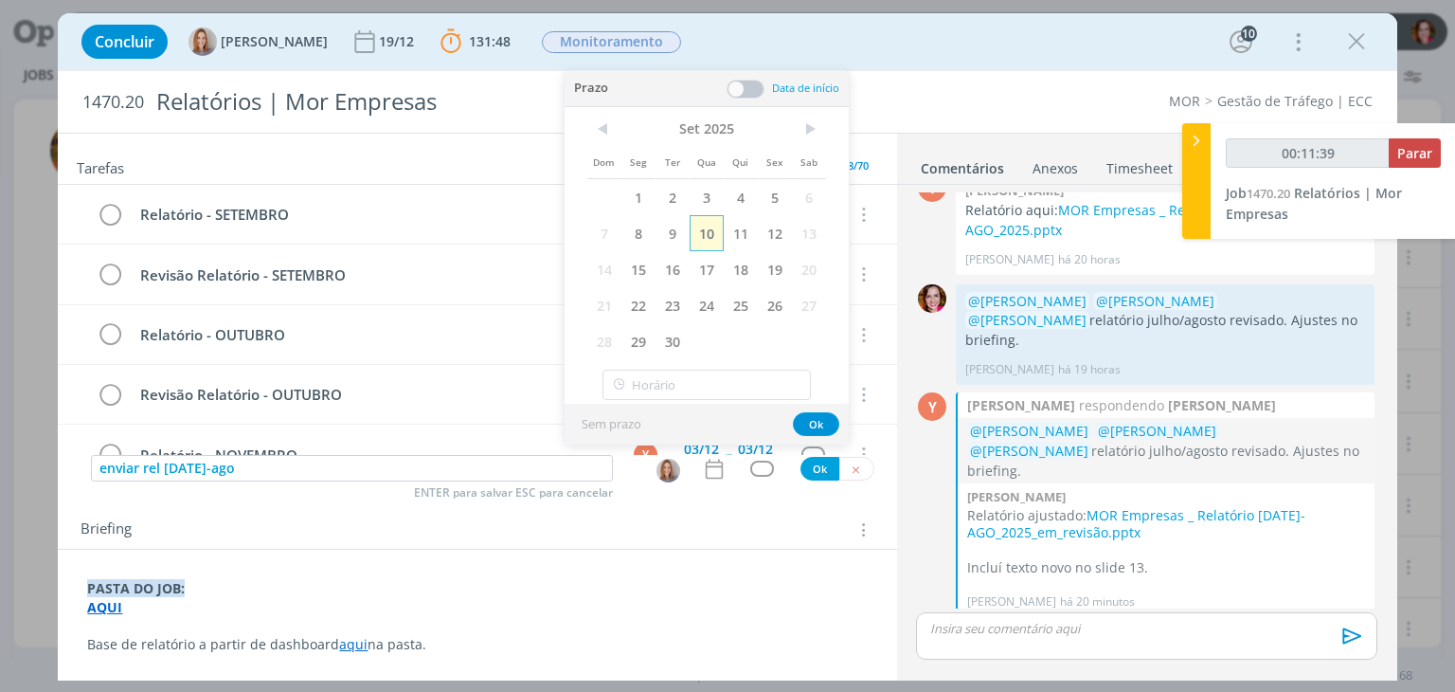
click at [708, 232] on span "10" at bounding box center [707, 233] width 34 height 36
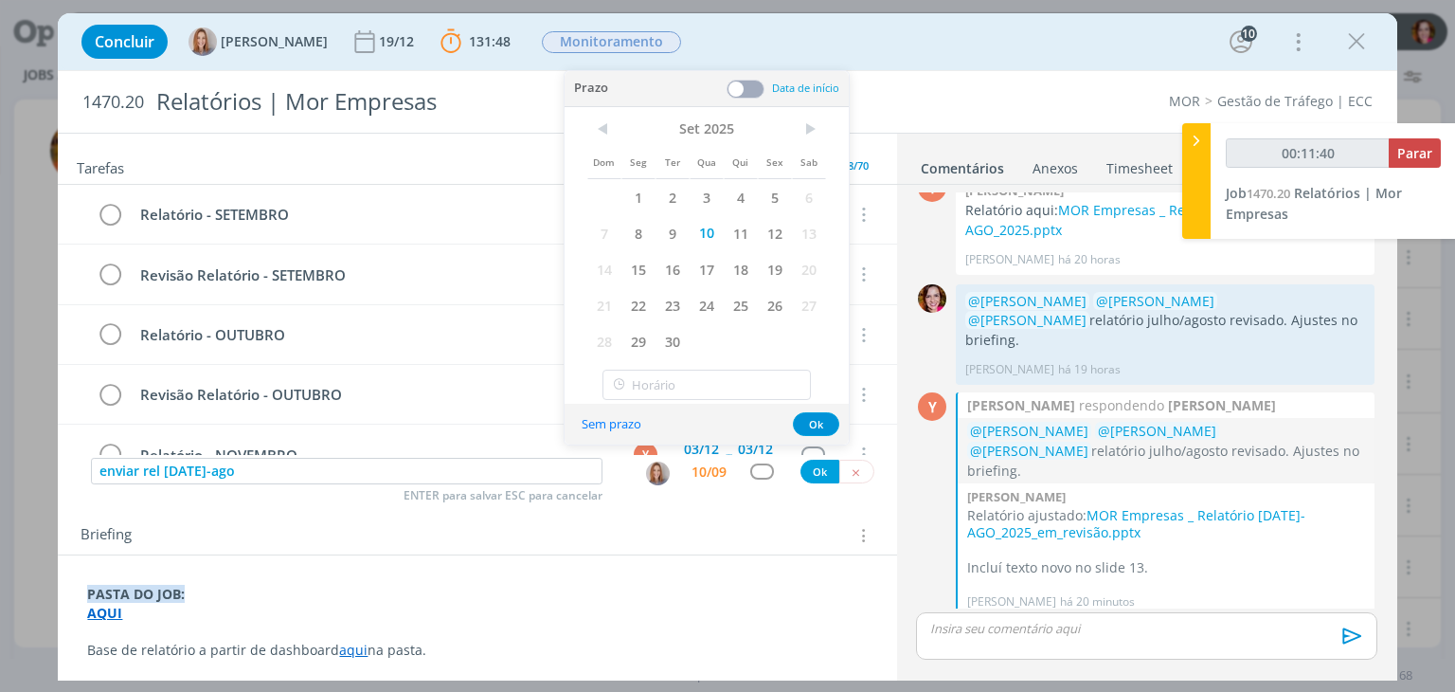
type input "00:11:41"
click at [817, 470] on button "Ok" at bounding box center [820, 471] width 39 height 24
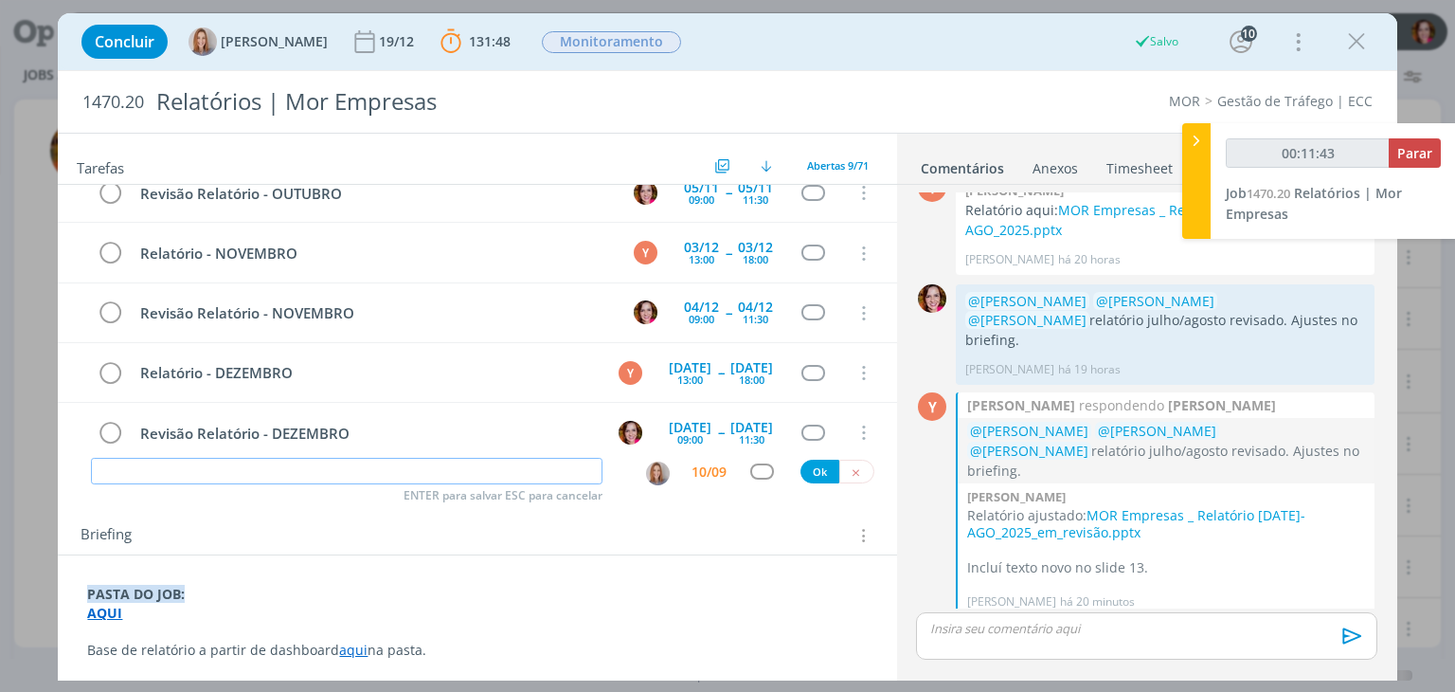
scroll to position [278, 0]
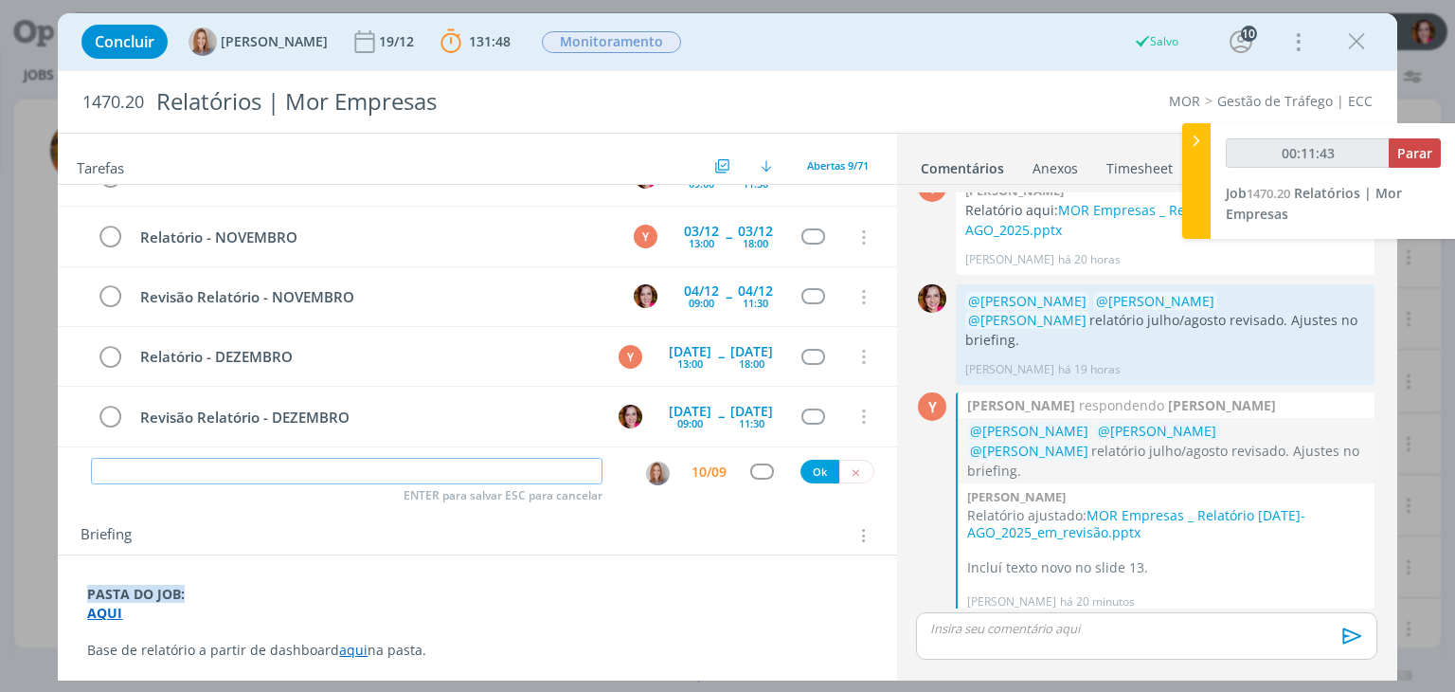
click at [326, 464] on input "dialog" at bounding box center [347, 471] width 512 height 27
click at [879, 274] on tr "Revisão Relatório - NOVEMBRO 04/12 09:00 -- 04/12 11:30 Cancelar" at bounding box center [477, 297] width 838 height 60
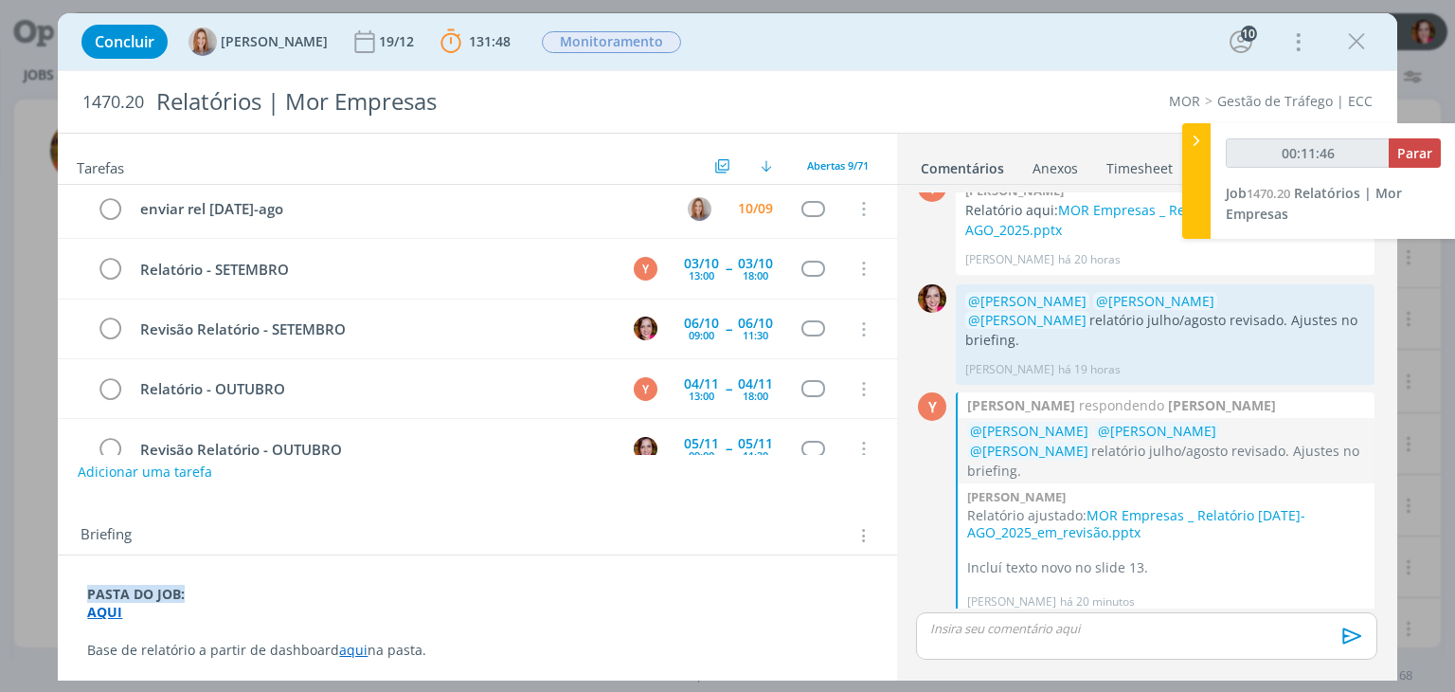
scroll to position [0, 0]
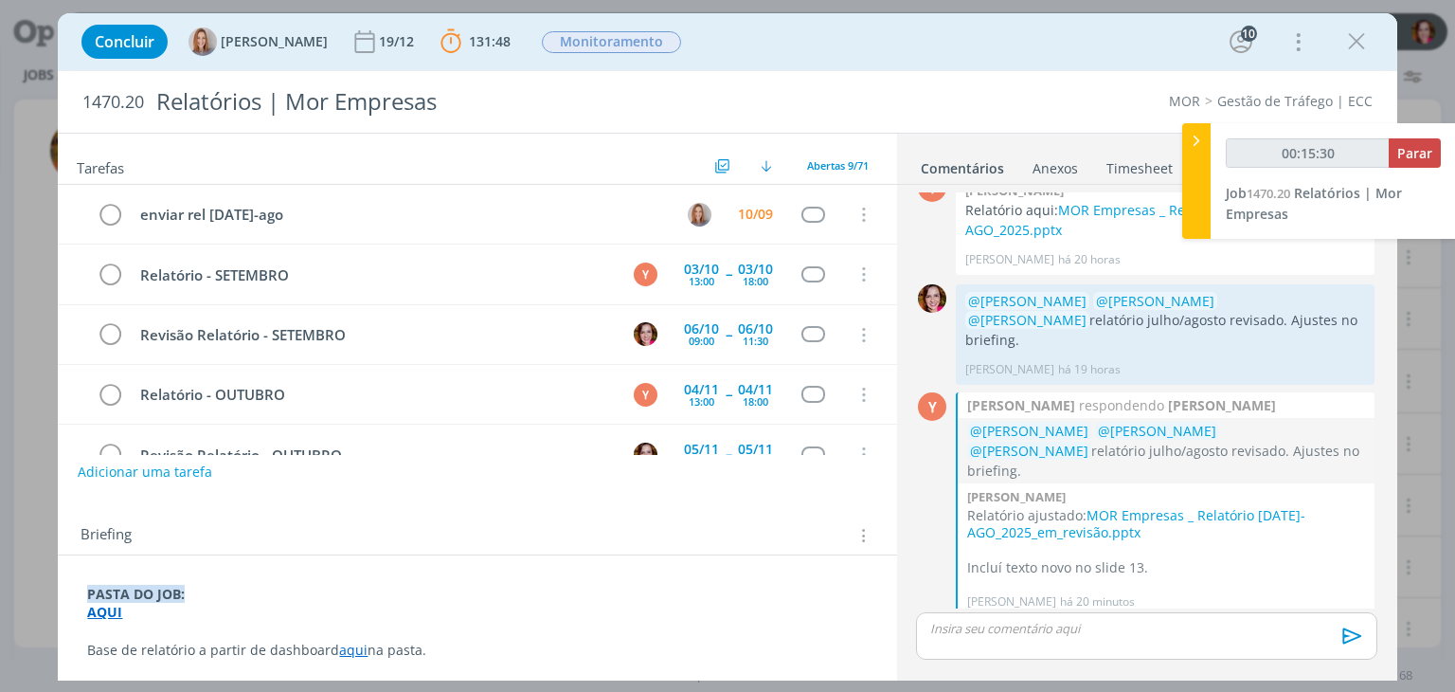
type input "00:15:31"
click at [1412, 154] on span "Parar" at bounding box center [1414, 153] width 35 height 18
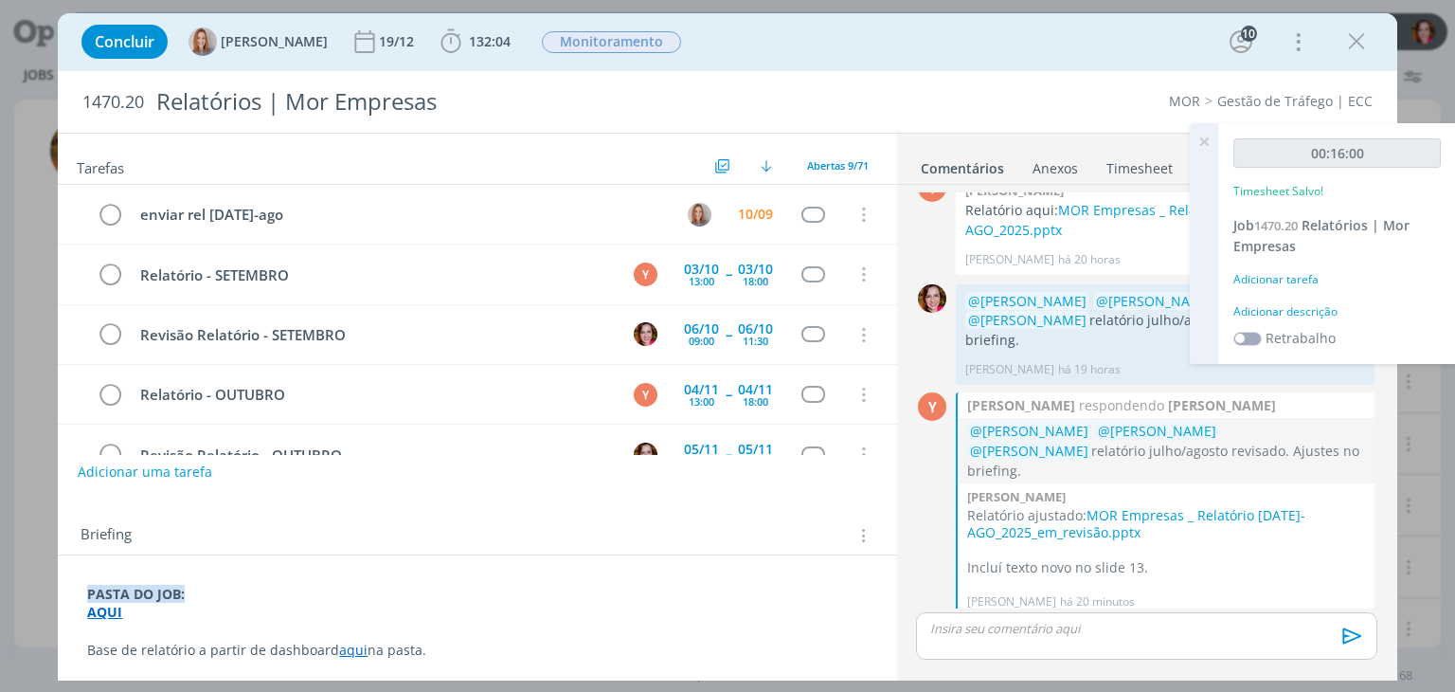
click at [1317, 310] on div "Adicionar descrição" at bounding box center [1337, 311] width 207 height 17
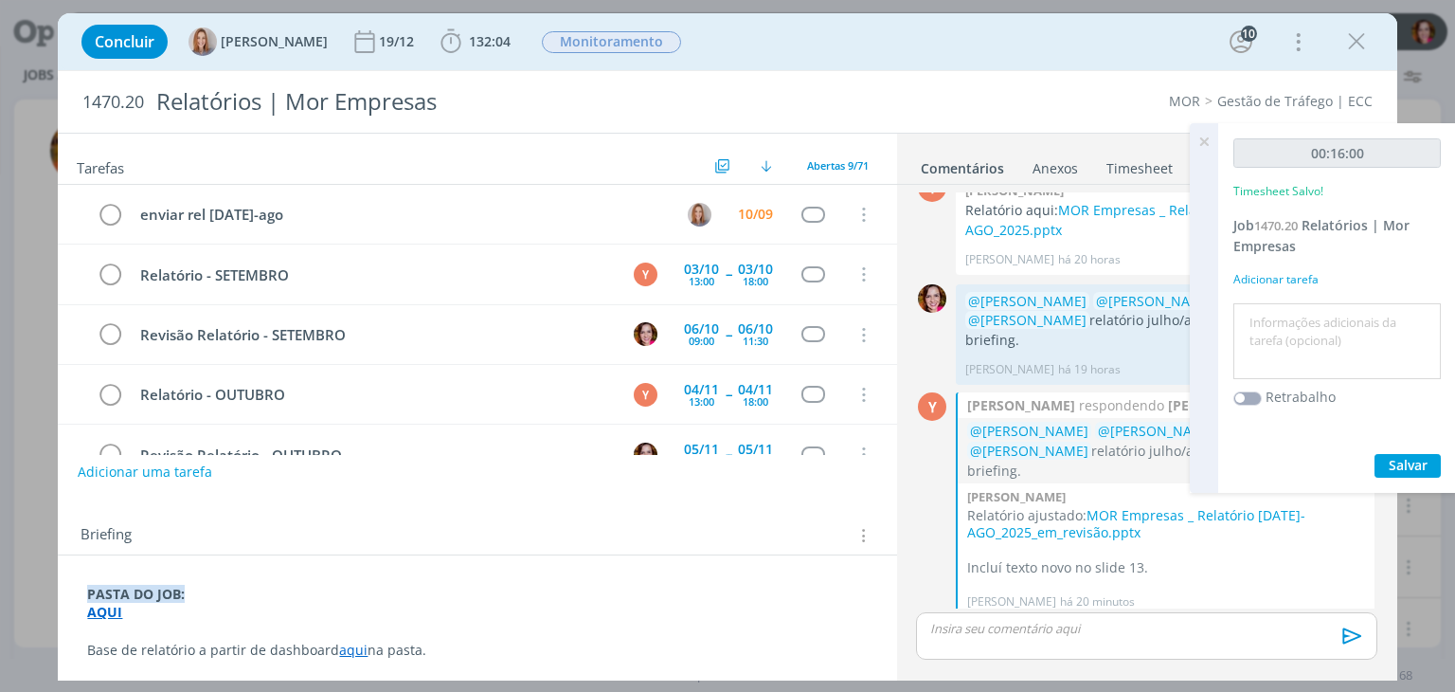
click at [1317, 310] on textarea at bounding box center [1337, 341] width 198 height 67
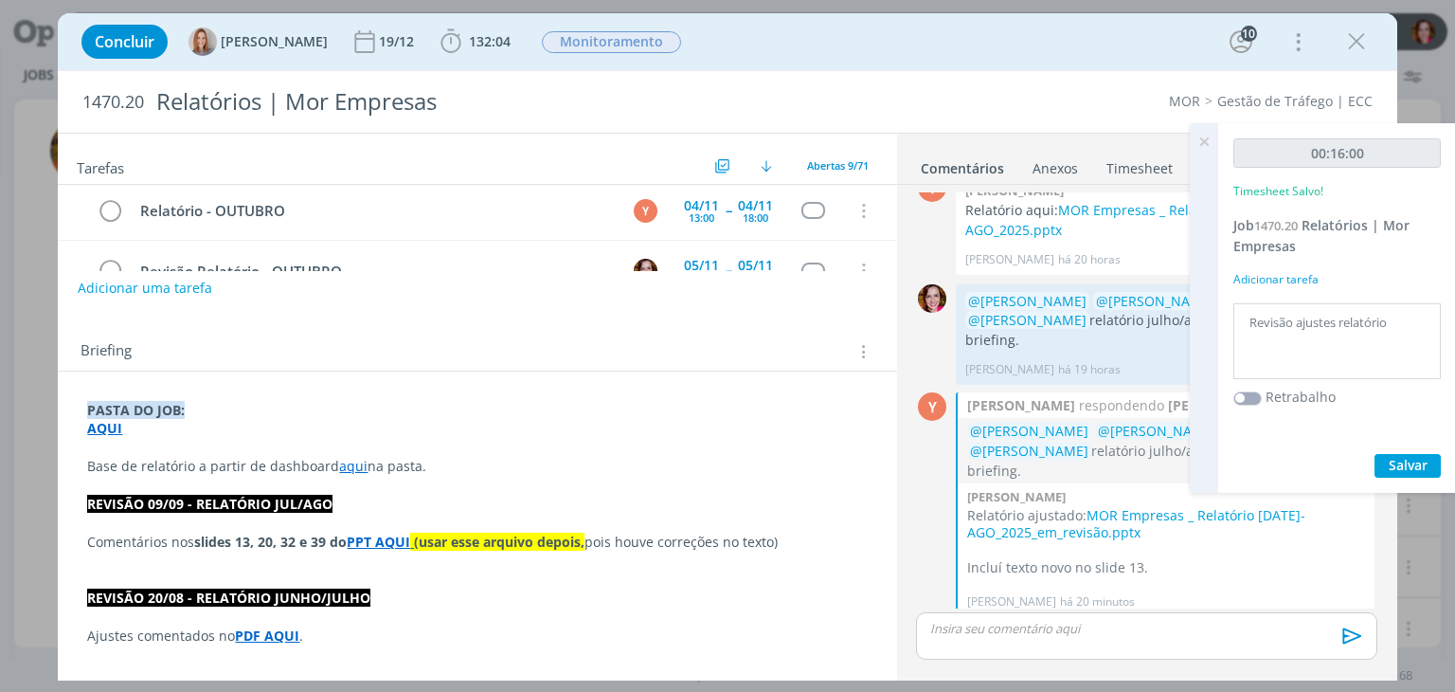
scroll to position [207, 0]
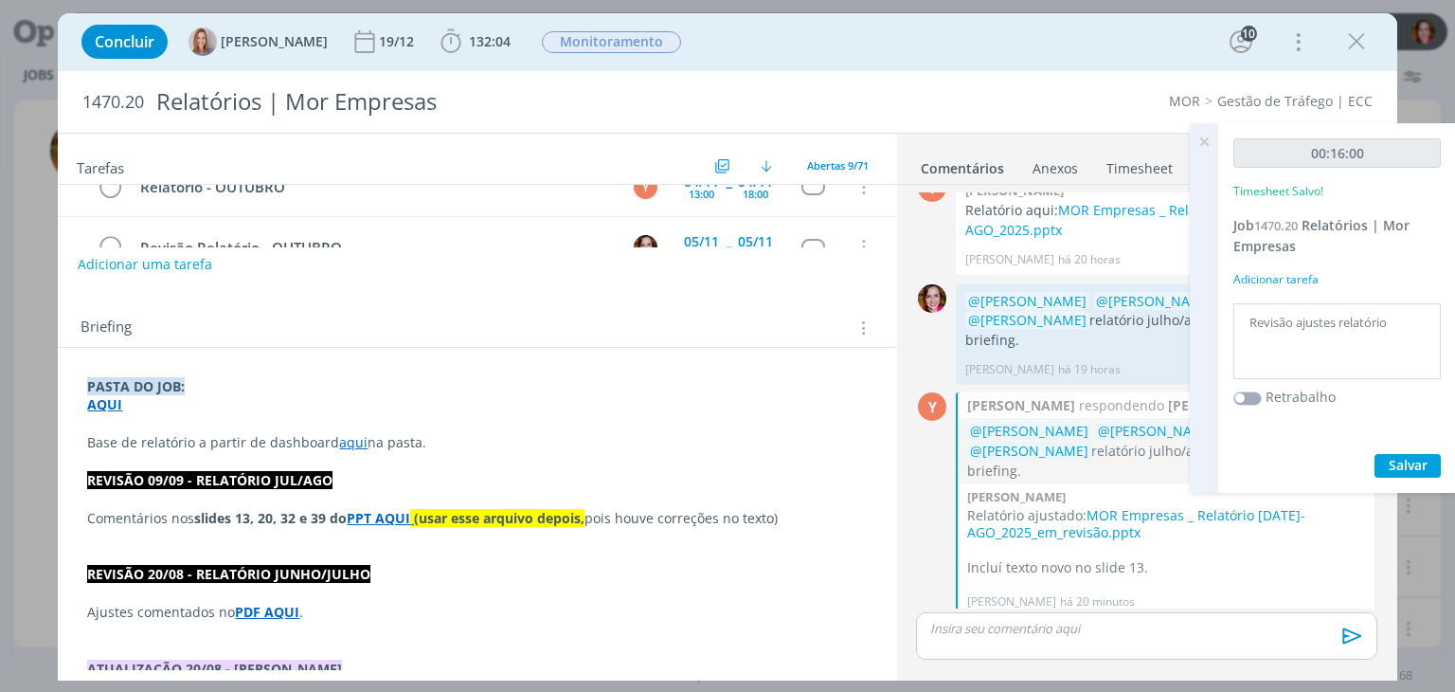
click at [1403, 318] on textarea "Revisão ajustes relatório" at bounding box center [1337, 341] width 198 height 67
type textarea "Revisão ajustes relatório 09/09"
click at [1416, 459] on span "Salvar" at bounding box center [1408, 465] width 39 height 18
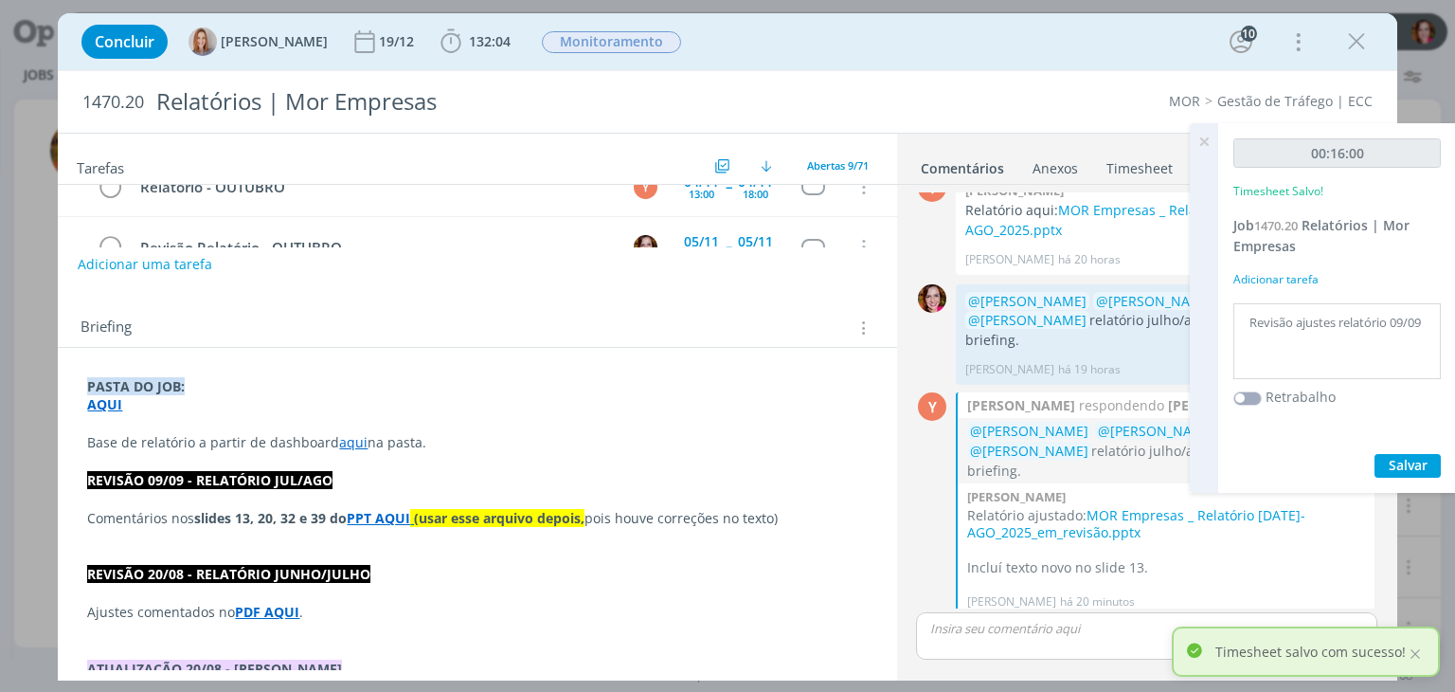
click at [1205, 141] on icon at bounding box center [1204, 141] width 34 height 37
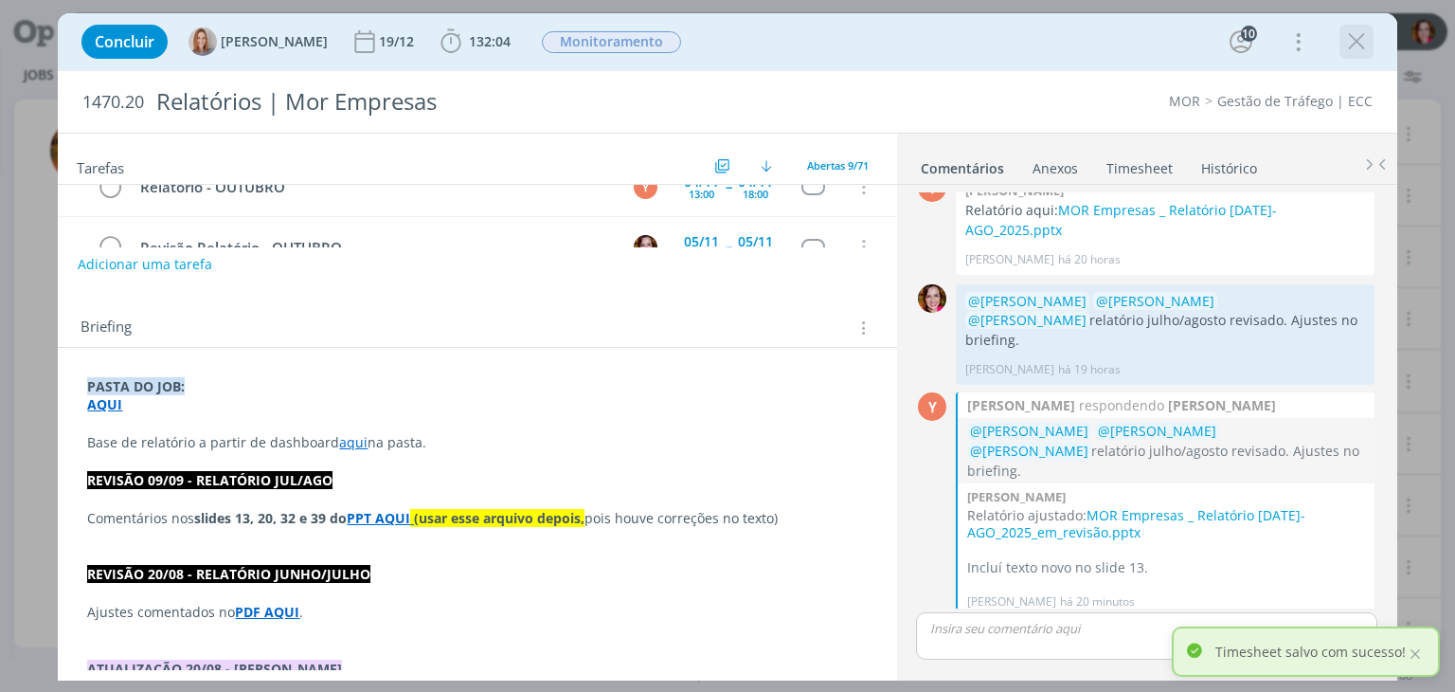
click at [1359, 43] on icon "dialog" at bounding box center [1356, 41] width 28 height 28
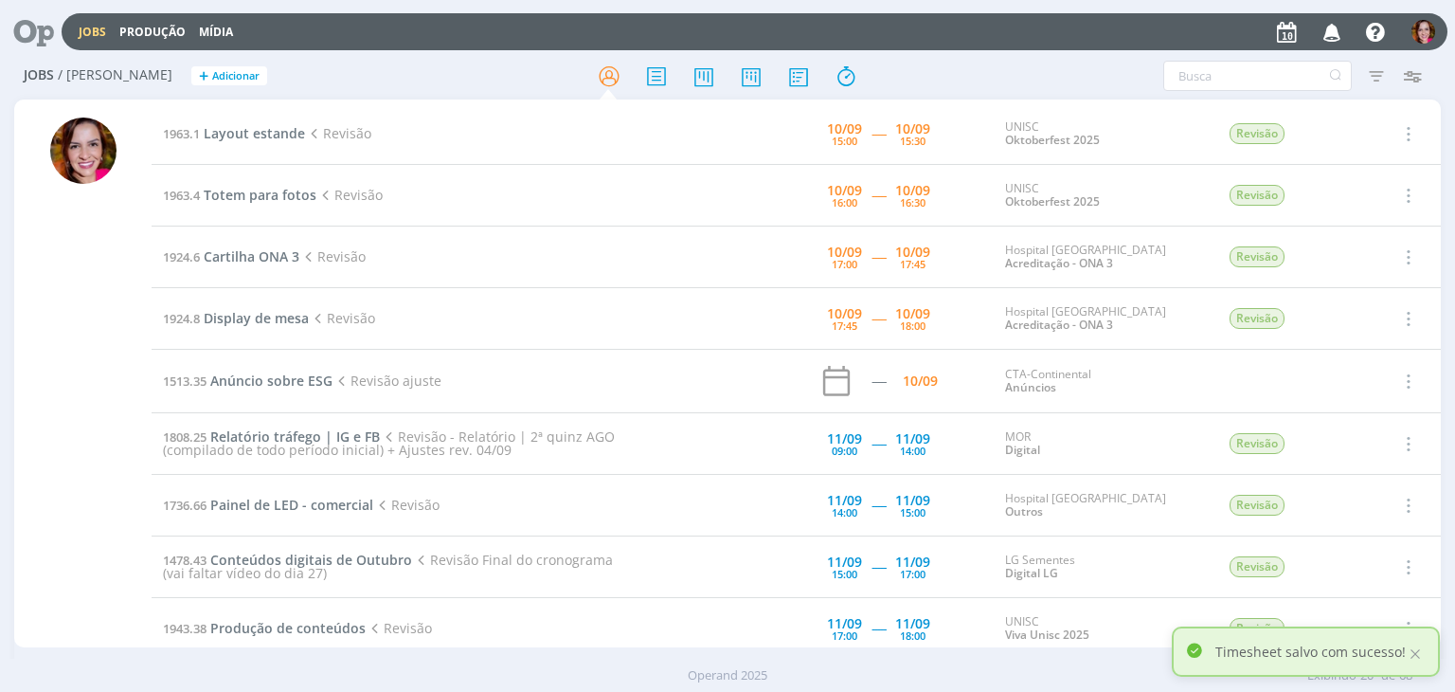
click at [9, 418] on div "Jobs / Minha Pauta + Adicionar Atenção! Novo comportamento nos filtros de Pauta…" at bounding box center [727, 377] width 1455 height 648
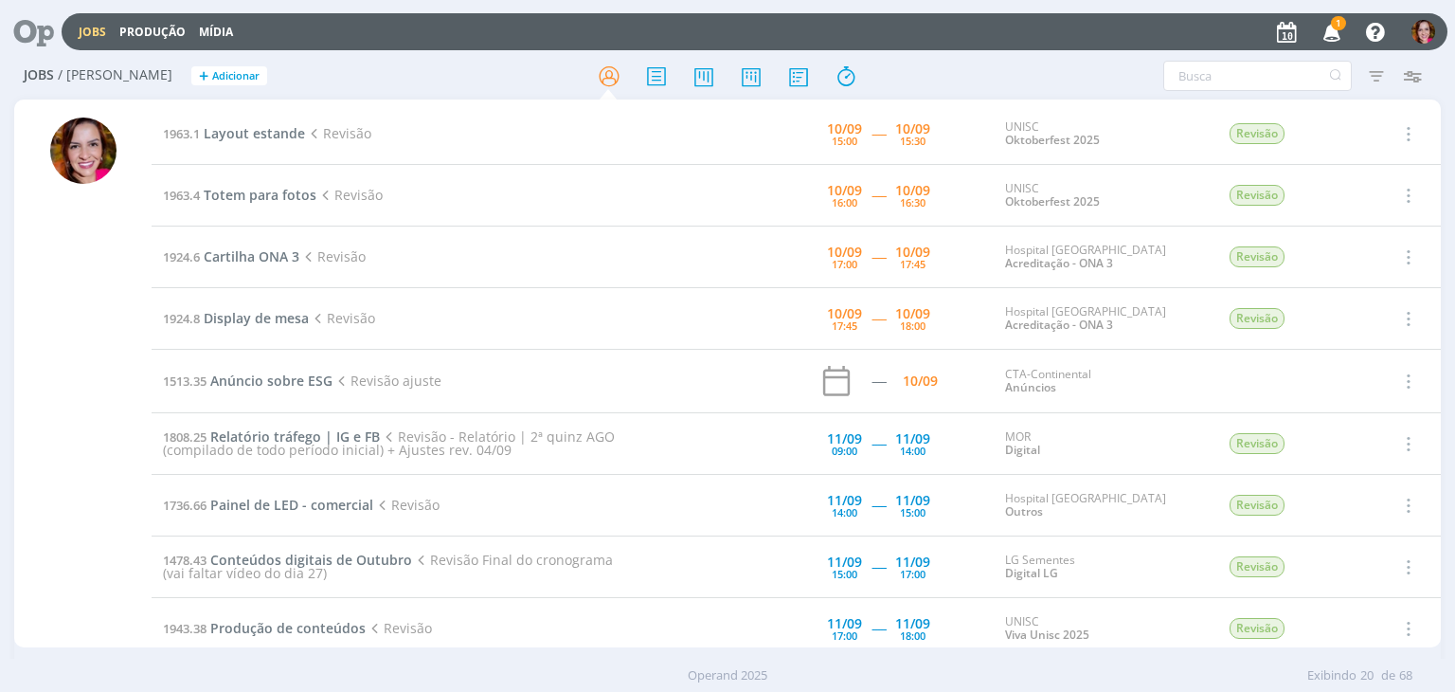
click at [1342, 27] on span "1" at bounding box center [1338, 23] width 15 height 14
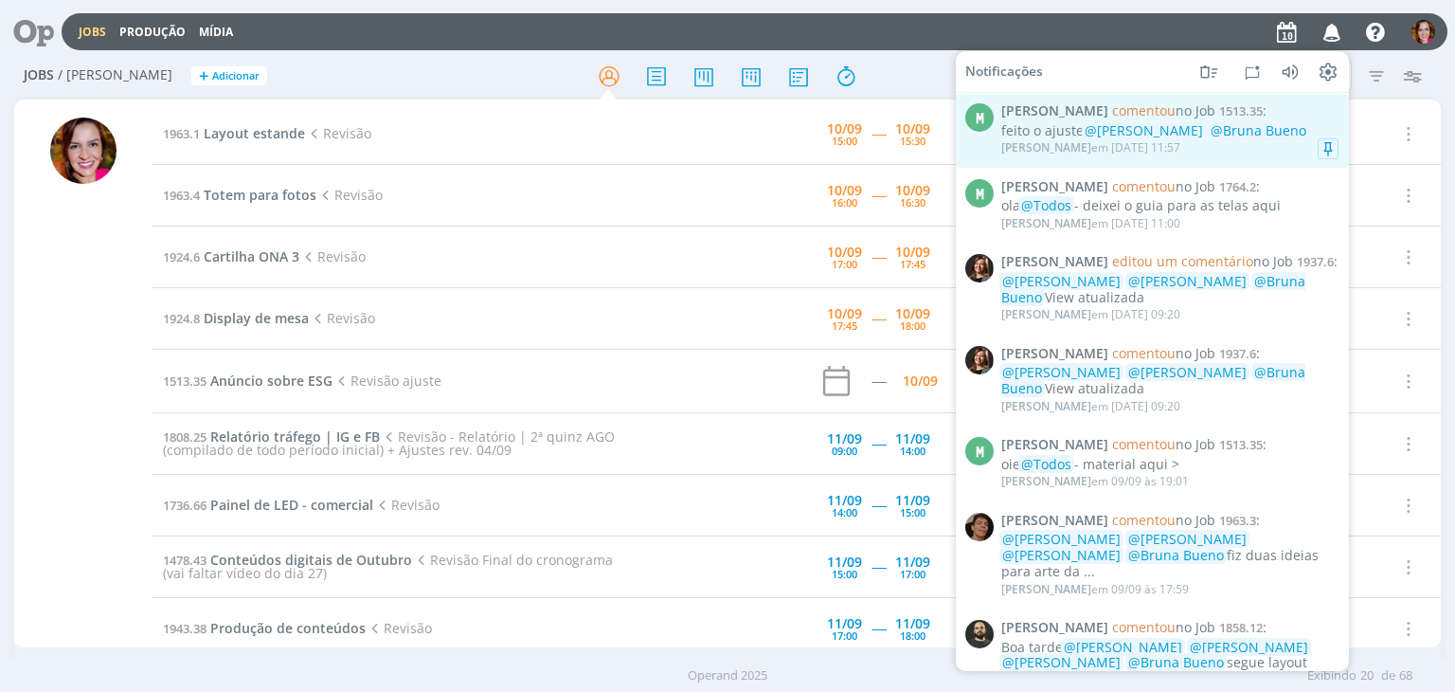
click at [1038, 134] on div "feito o ajuste @Vanessa Feron @Bruna Bueno" at bounding box center [1169, 131] width 337 height 16
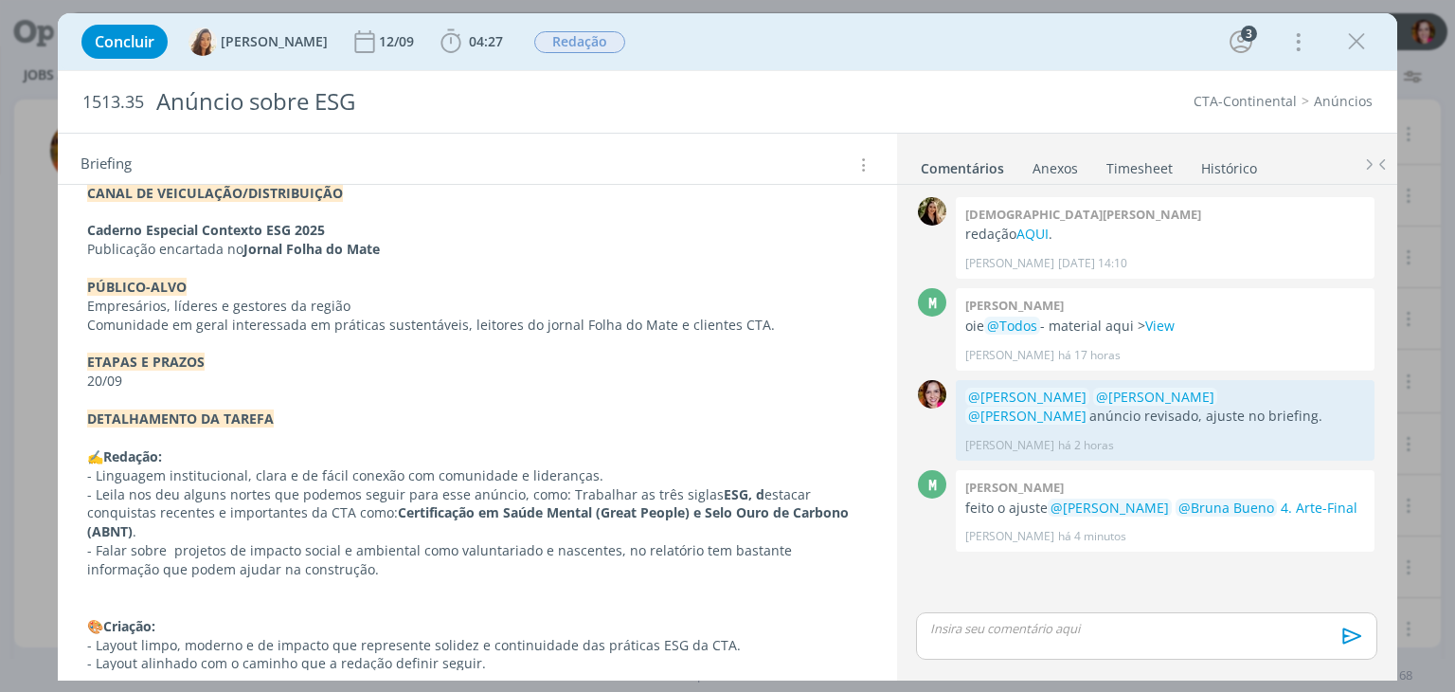
scroll to position [720, 0]
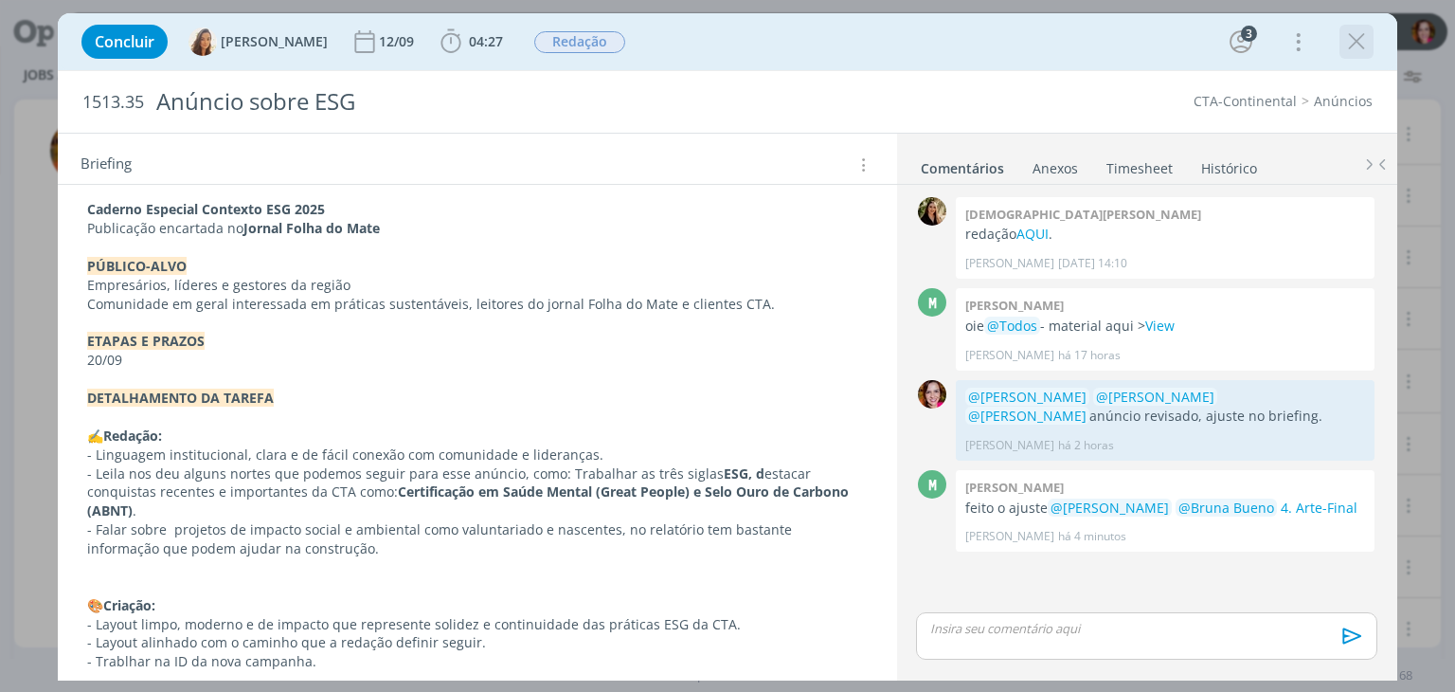
click at [1360, 41] on icon "dialog" at bounding box center [1356, 41] width 28 height 28
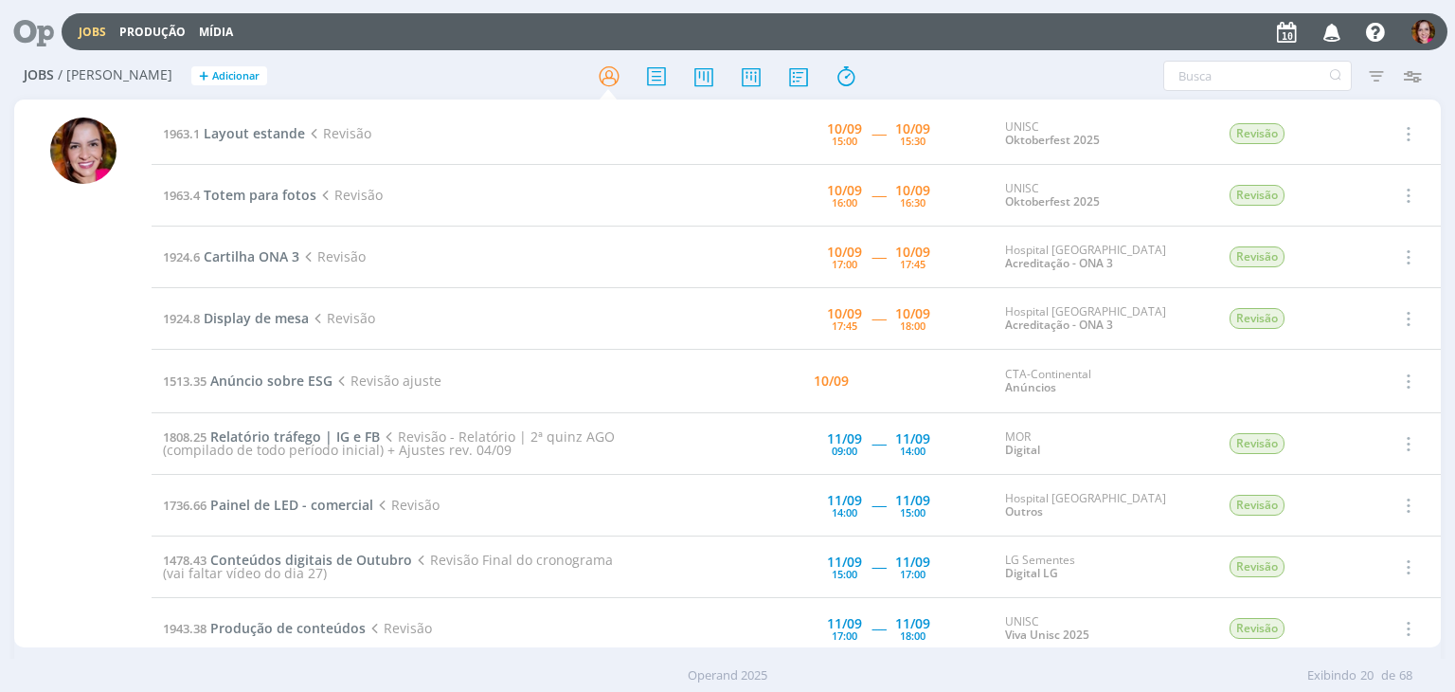
click at [76, 352] on div at bounding box center [83, 382] width 66 height 530
